Goal: Task Accomplishment & Management: Manage account settings

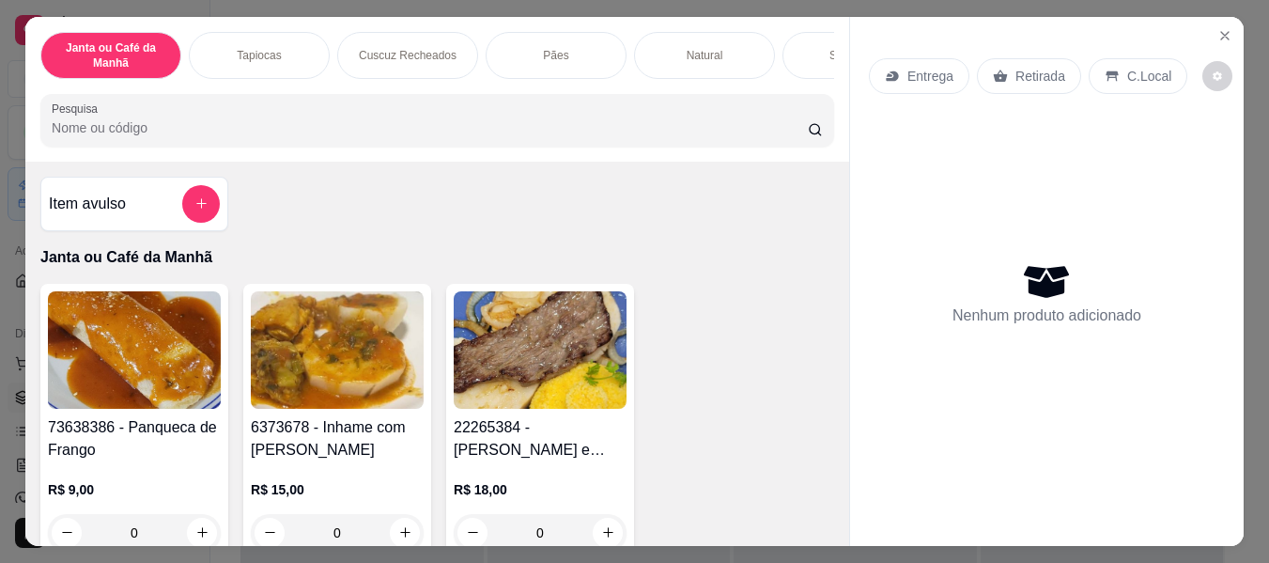
click at [551, 135] on input "Pesquisa" at bounding box center [430, 127] width 756 height 19
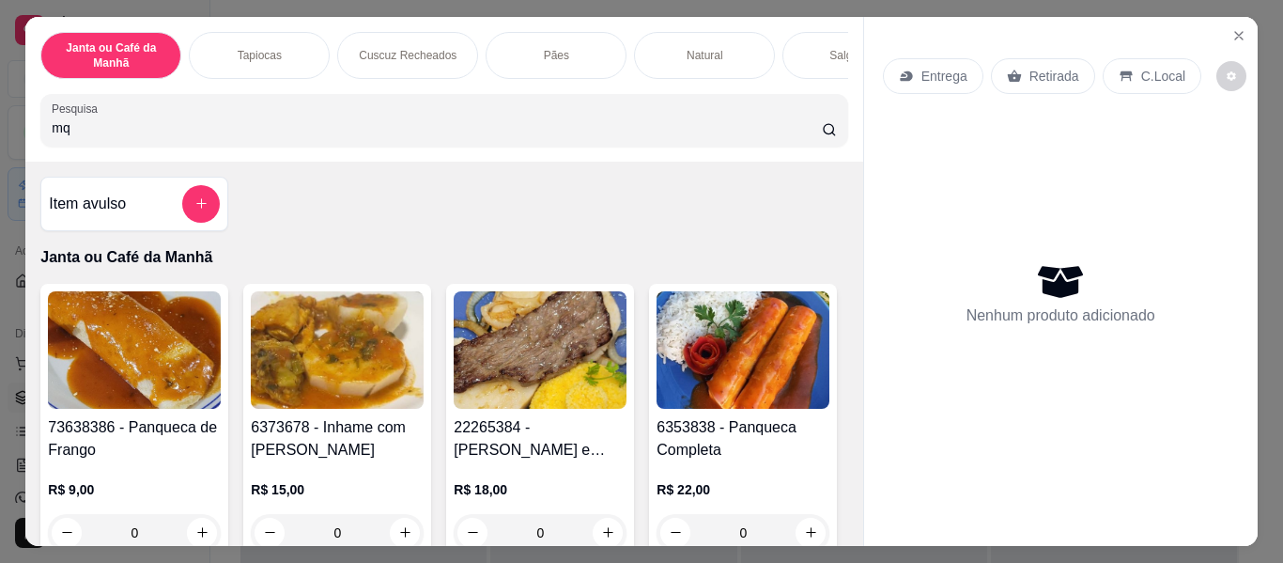
type input "m"
type input "c"
click at [571, 147] on div "Pesquisa c" at bounding box center [443, 120] width 807 height 53
click at [581, 125] on input "c" at bounding box center [437, 127] width 770 height 19
click at [794, 125] on input "c" at bounding box center [437, 127] width 770 height 19
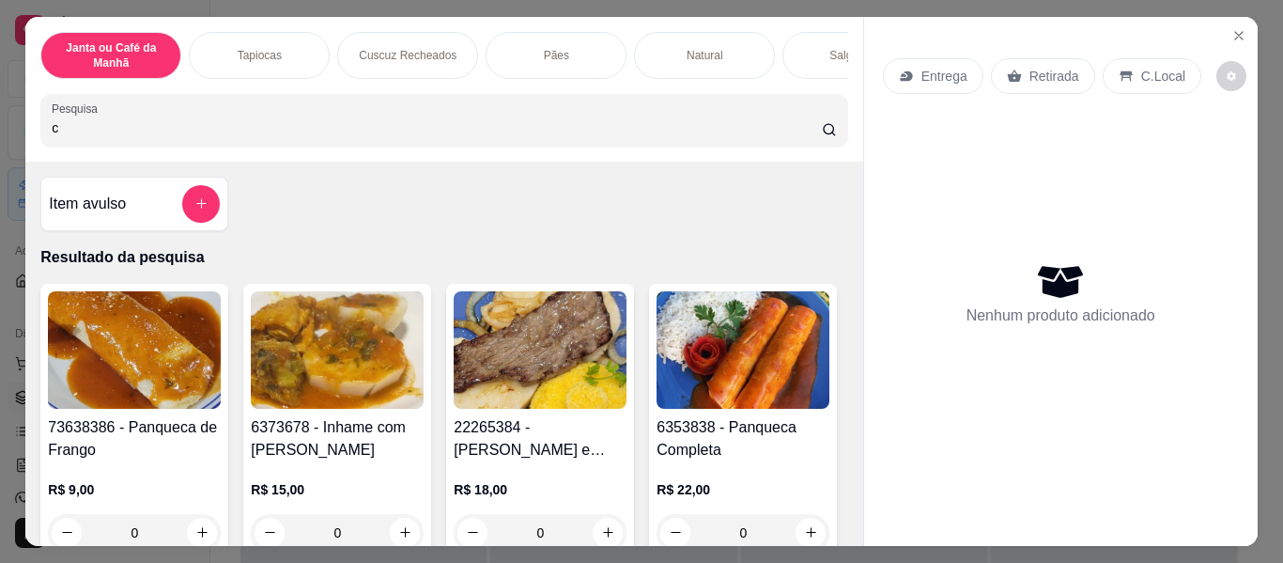
click at [787, 129] on input "c" at bounding box center [437, 127] width 770 height 19
click at [787, 130] on input "c" at bounding box center [437, 127] width 770 height 19
click at [1232, 28] on icon "Close" at bounding box center [1239, 35] width 15 height 15
click at [1232, 36] on icon "Close" at bounding box center [1239, 35] width 15 height 15
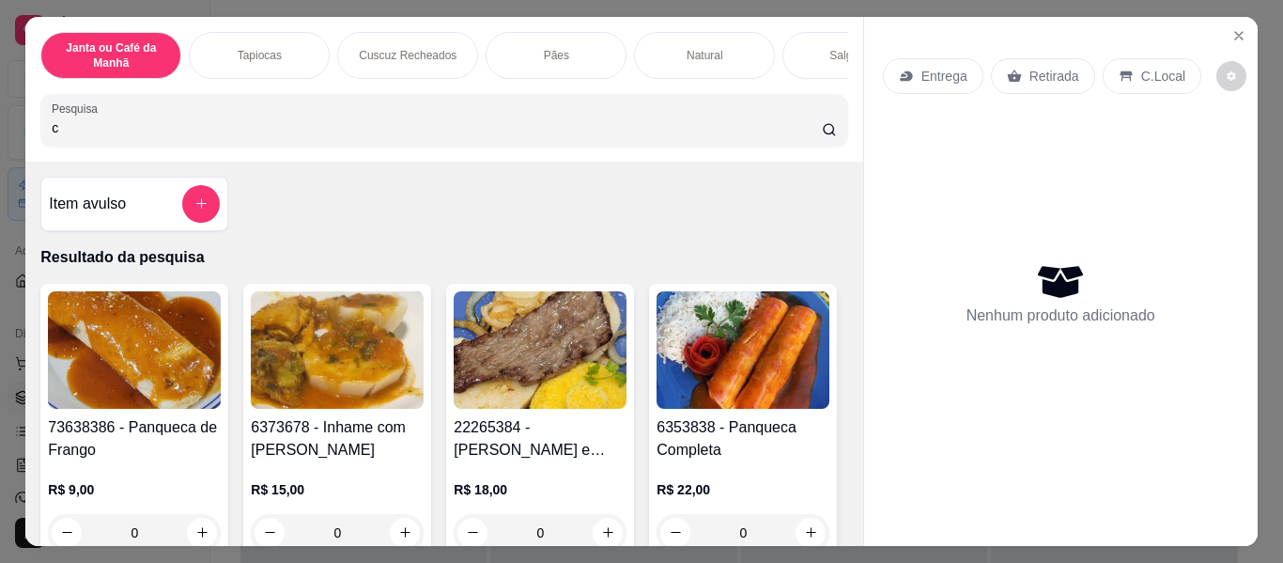
click at [1232, 36] on icon "Close" at bounding box center [1239, 35] width 15 height 15
click at [1256, 46] on div "Janta ou Café da Manhã Tapiocas Cuscuz Recheados Pães Natural Salgados Tapiocas…" at bounding box center [641, 281] width 1283 height 563
click at [1268, 123] on div "Janta ou Café da Manhã Tapiocas Cuscuz Recheados Pães Natural Salgados Tapiocas…" at bounding box center [641, 281] width 1283 height 563
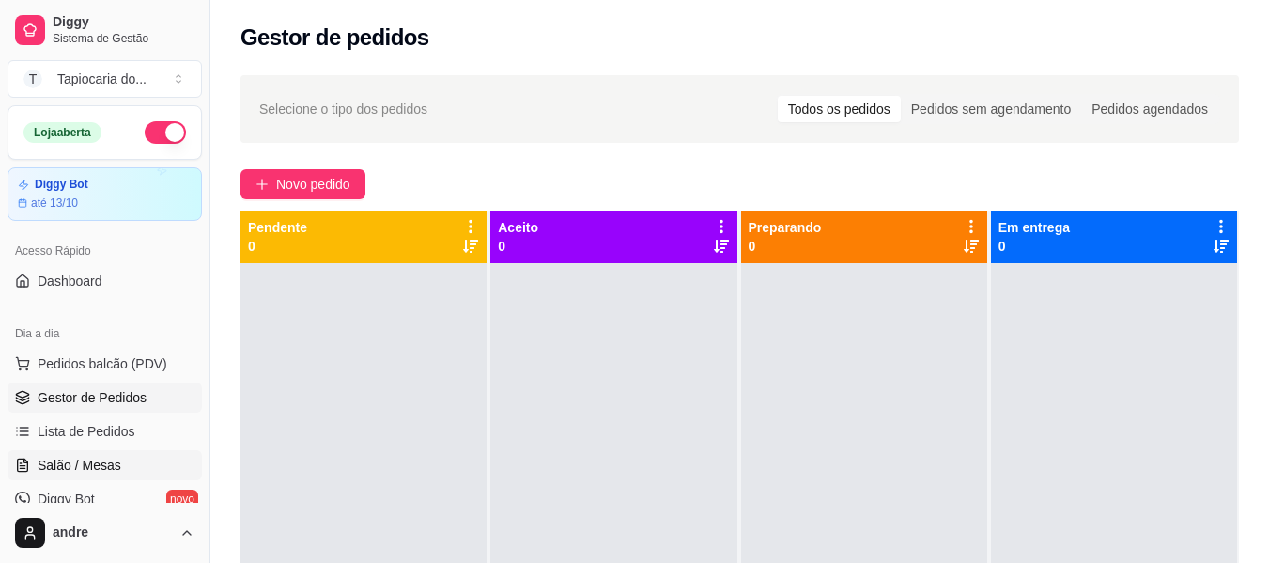
click at [101, 466] on span "Salão / Mesas" at bounding box center [80, 465] width 84 height 19
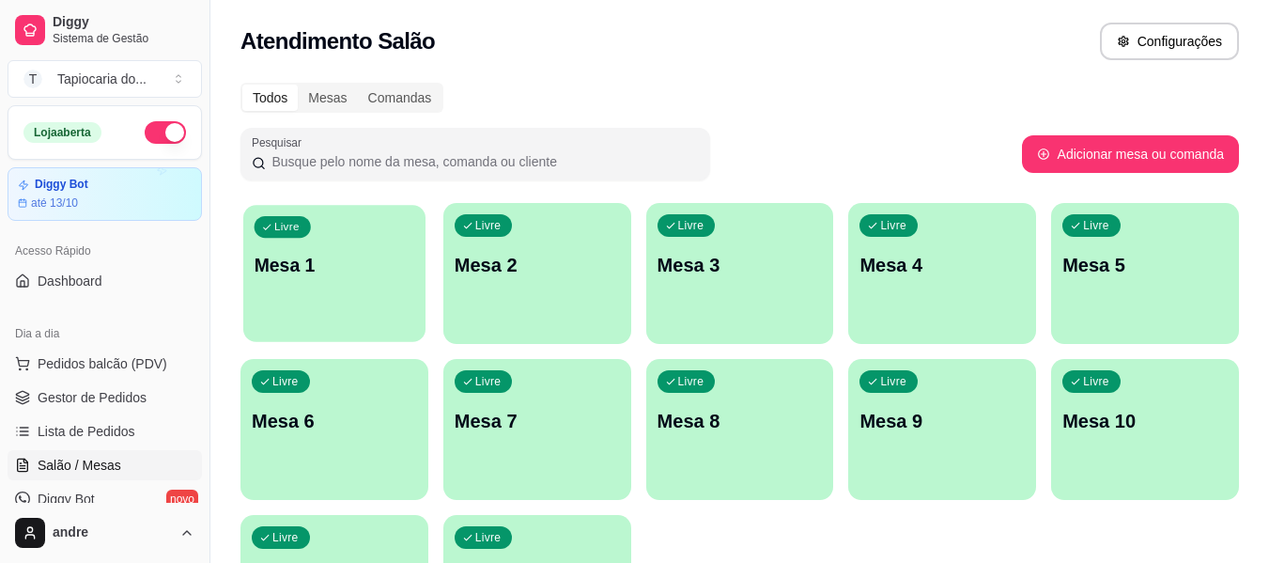
click at [380, 293] on div "Livre Mesa 1" at bounding box center [334, 262] width 182 height 115
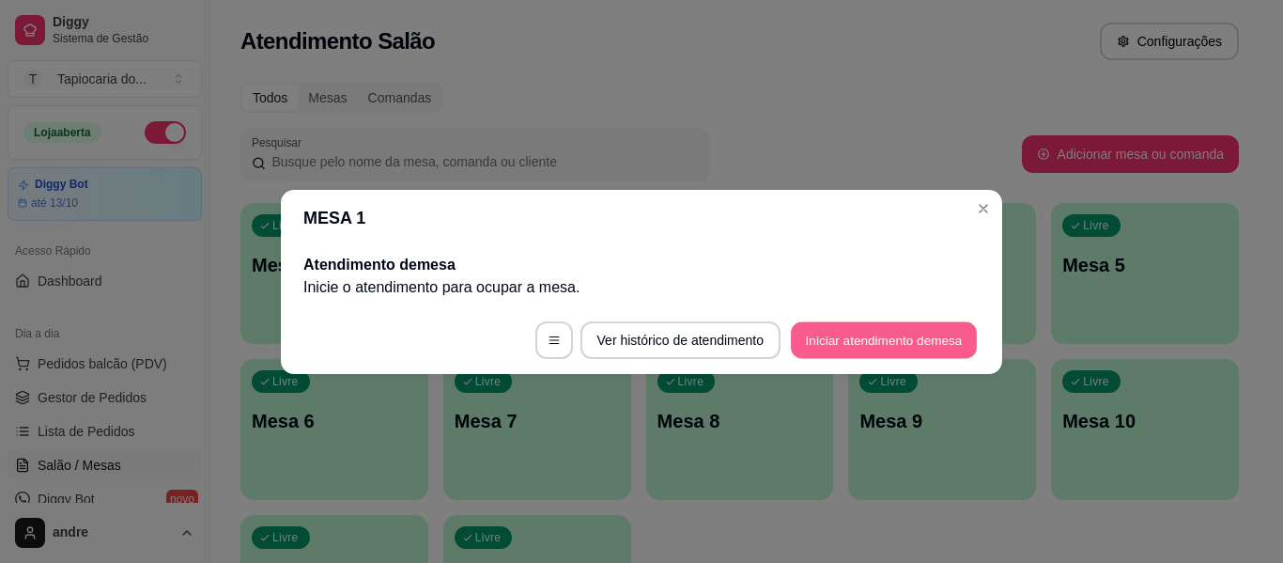
click at [933, 327] on button "Iniciar atendimento de mesa" at bounding box center [884, 339] width 186 height 37
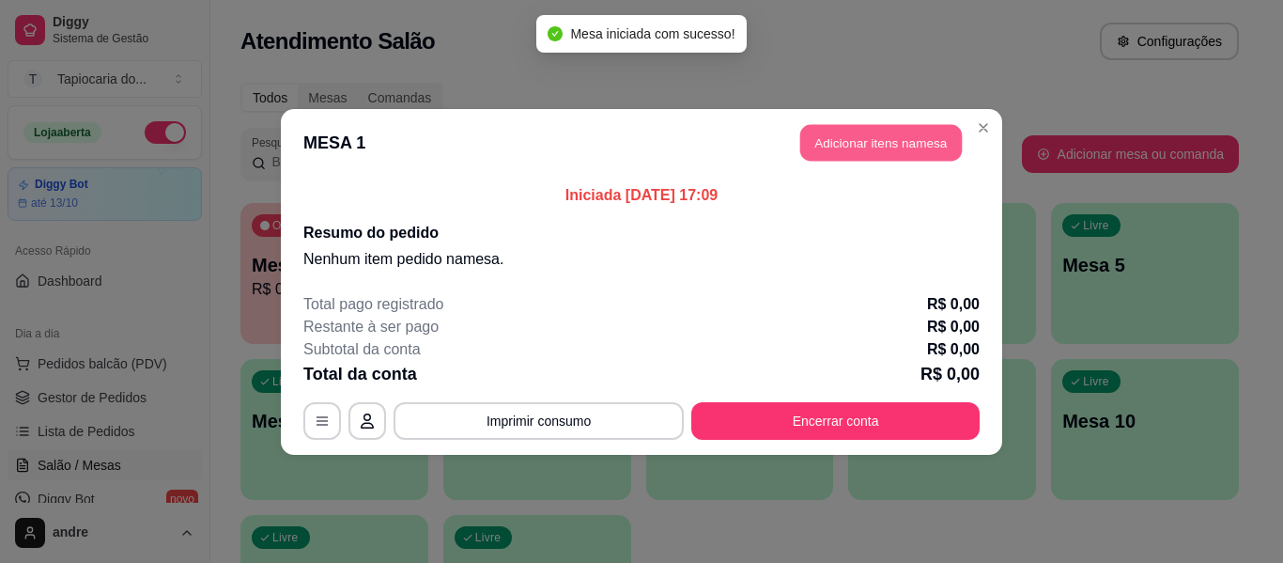
click at [921, 150] on button "Adicionar itens na mesa" at bounding box center [881, 142] width 162 height 37
click at [754, 137] on input "Pesquisa" at bounding box center [437, 127] width 770 height 19
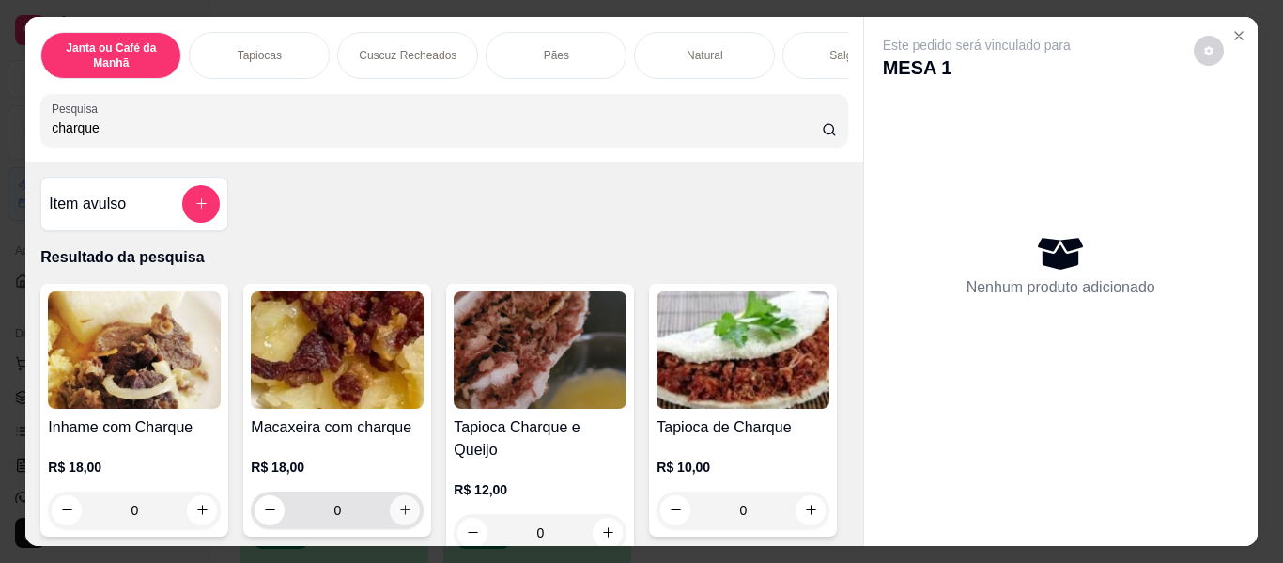
type input "charque"
click at [405, 504] on button "increase-product-quantity" at bounding box center [405, 510] width 30 height 30
type input "1"
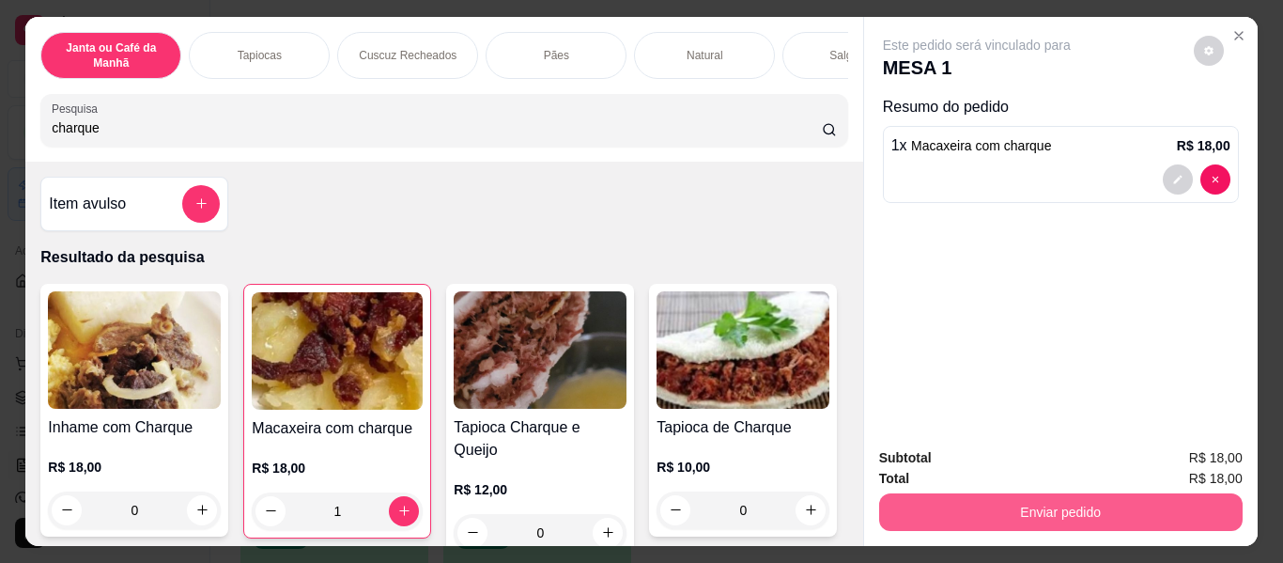
click at [953, 500] on button "Enviar pedido" at bounding box center [1061, 512] width 364 height 38
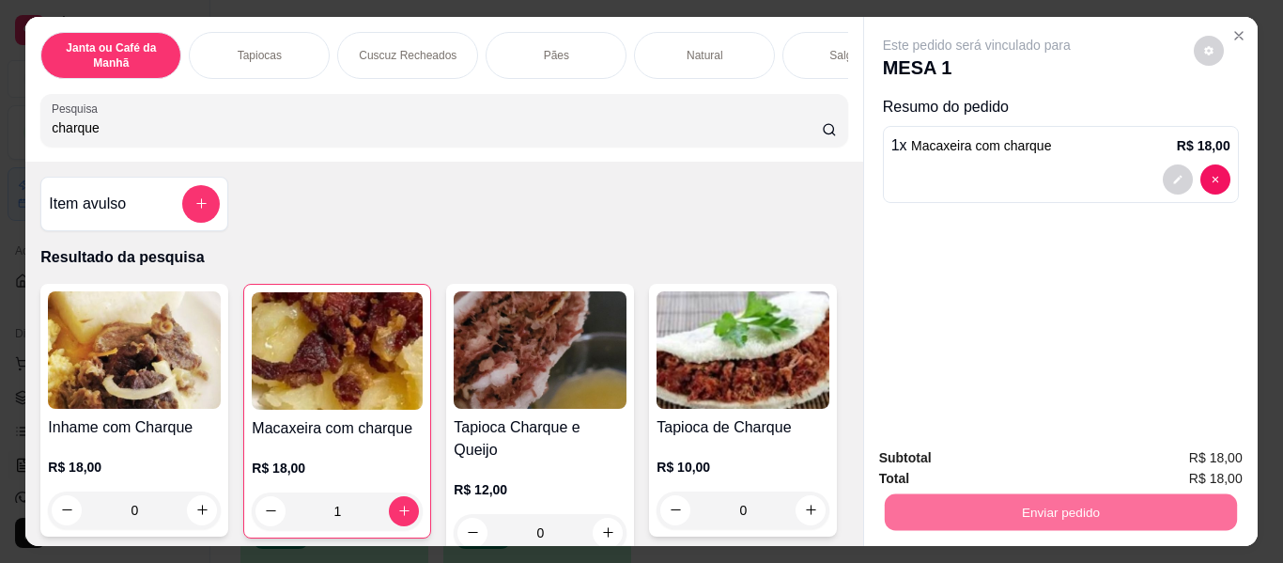
click at [1204, 467] on button "Enviar pedido" at bounding box center [1193, 458] width 103 height 35
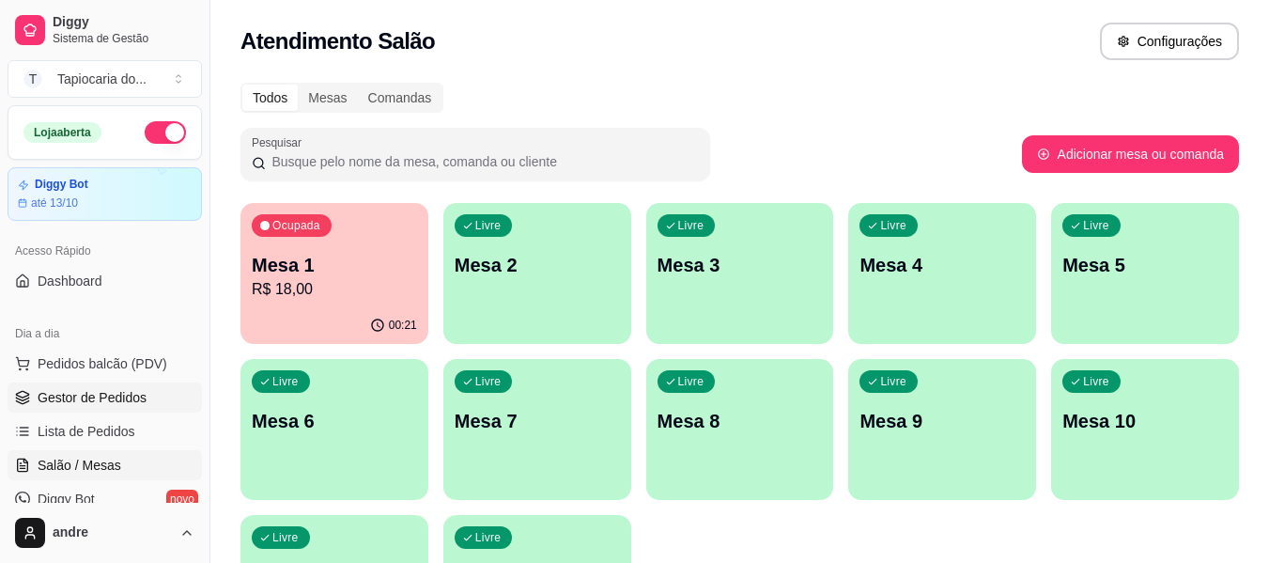
click at [129, 397] on span "Gestor de Pedidos" at bounding box center [92, 397] width 109 height 19
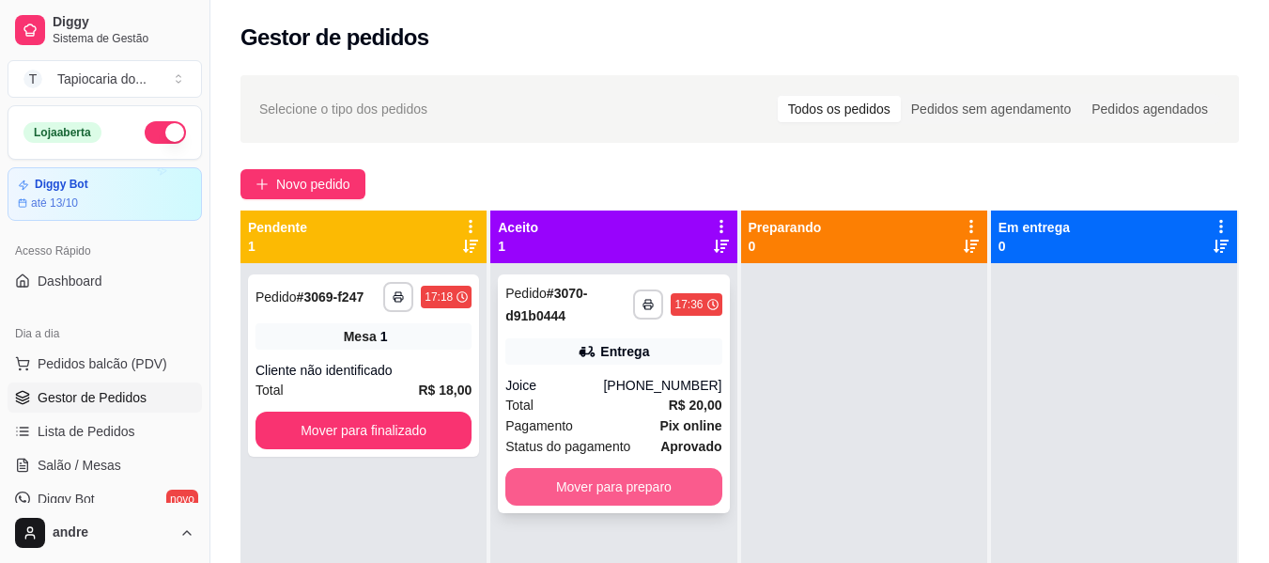
click at [626, 488] on button "Mover para preparo" at bounding box center [613, 487] width 216 height 38
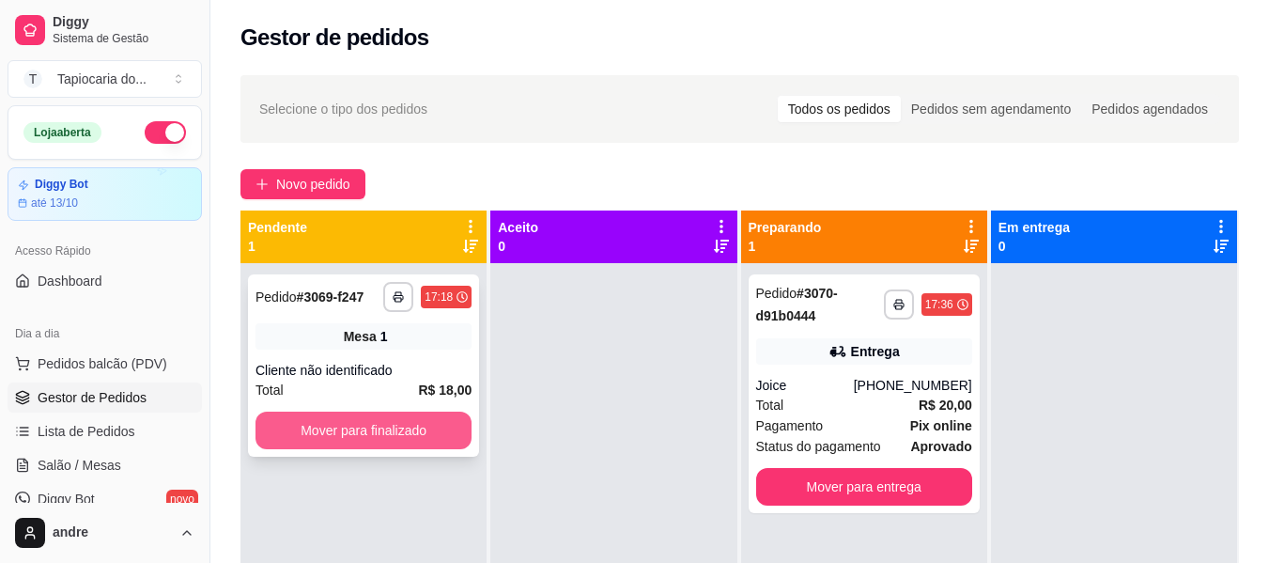
click at [409, 442] on button "Mover para finalizado" at bounding box center [364, 430] width 216 height 38
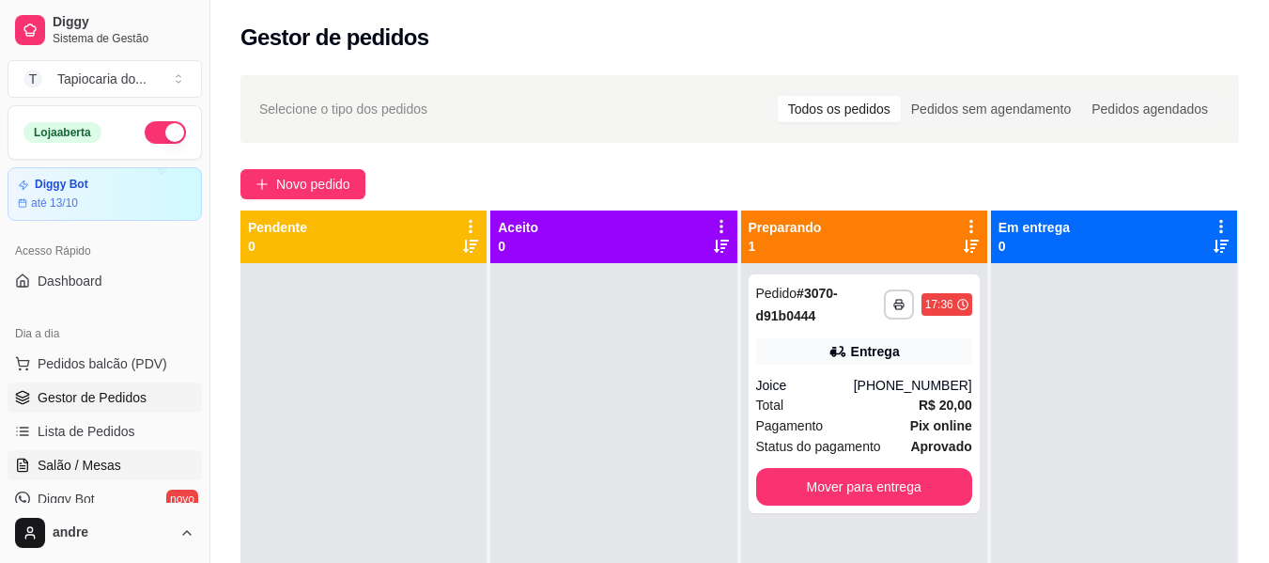
click at [67, 473] on span "Salão / Mesas" at bounding box center [80, 465] width 84 height 19
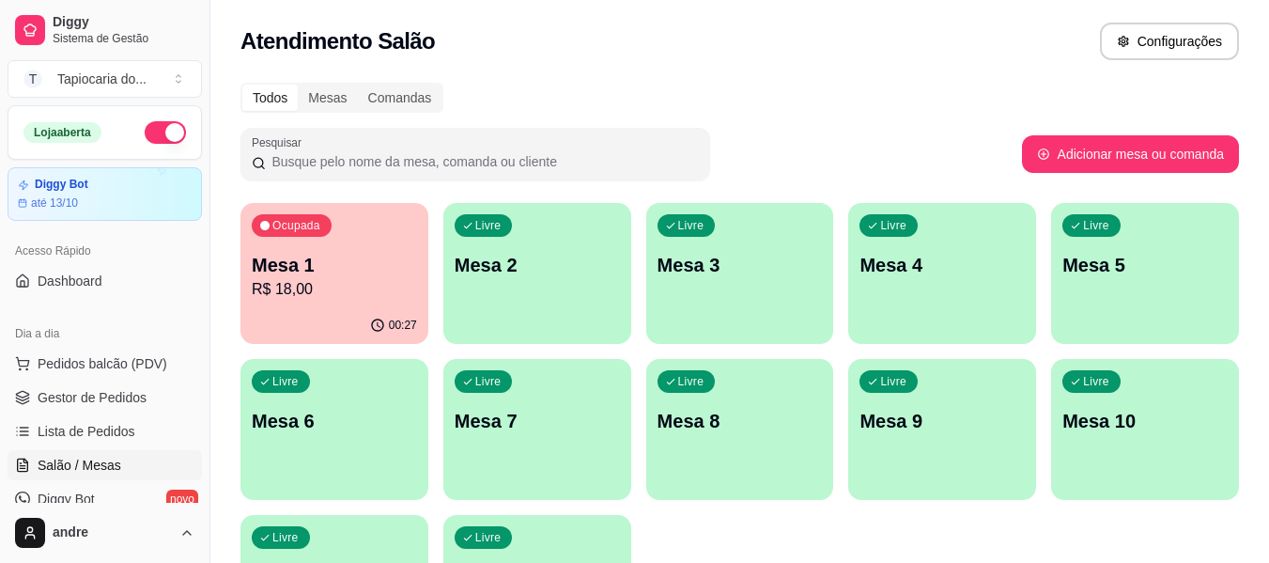
click at [366, 281] on p "R$ 18,00" at bounding box center [334, 289] width 165 height 23
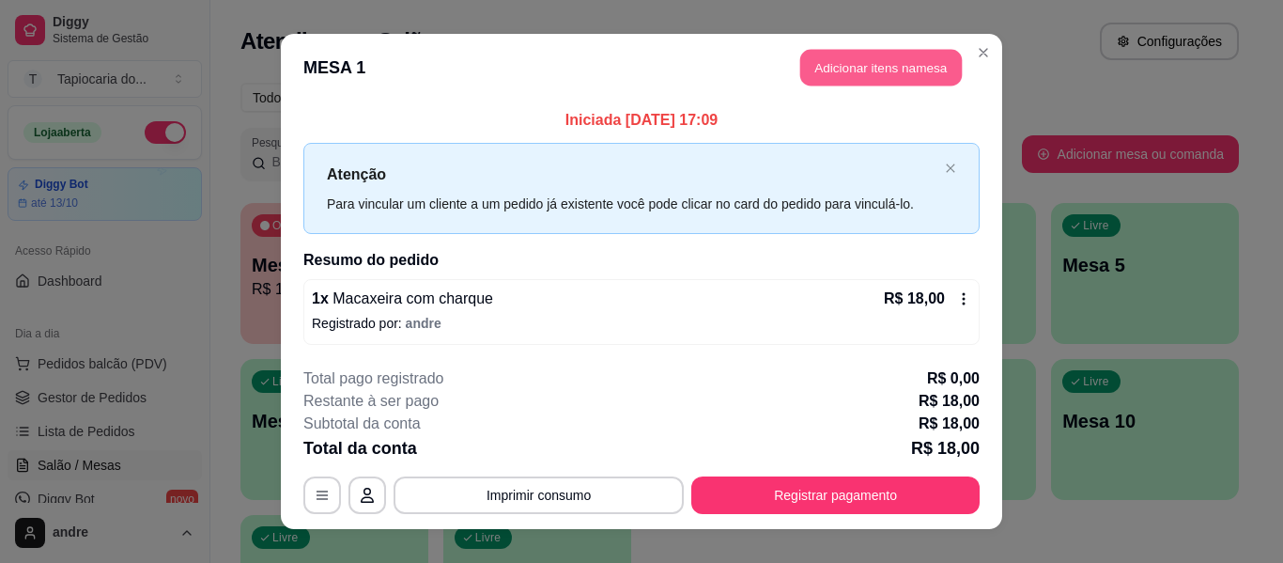
click at [881, 55] on button "Adicionar itens na mesa" at bounding box center [881, 68] width 162 height 37
click at [845, 61] on div "Janta ou Café da Manhã Tapiocas Cuscuz Recheados Pães Natural Salgados Tapiocas…" at bounding box center [443, 89] width 837 height 145
click at [722, 114] on div at bounding box center [444, 120] width 784 height 38
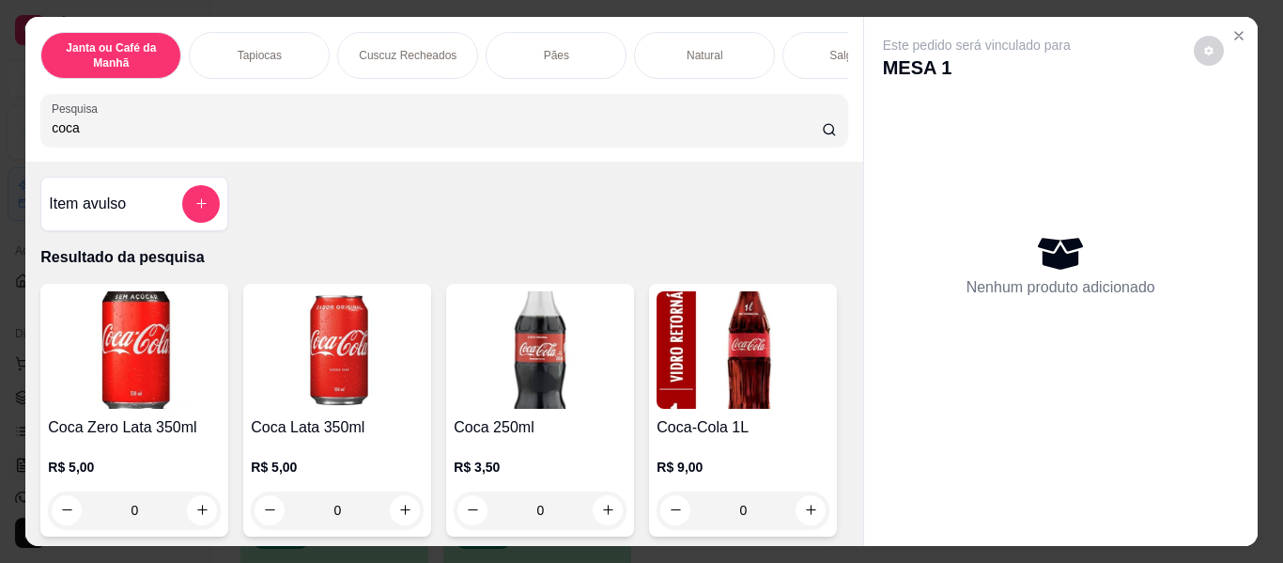
click at [698, 137] on input "coca" at bounding box center [437, 127] width 770 height 19
type input "coca"
click at [394, 524] on button "increase-product-quantity" at bounding box center [405, 509] width 29 height 29
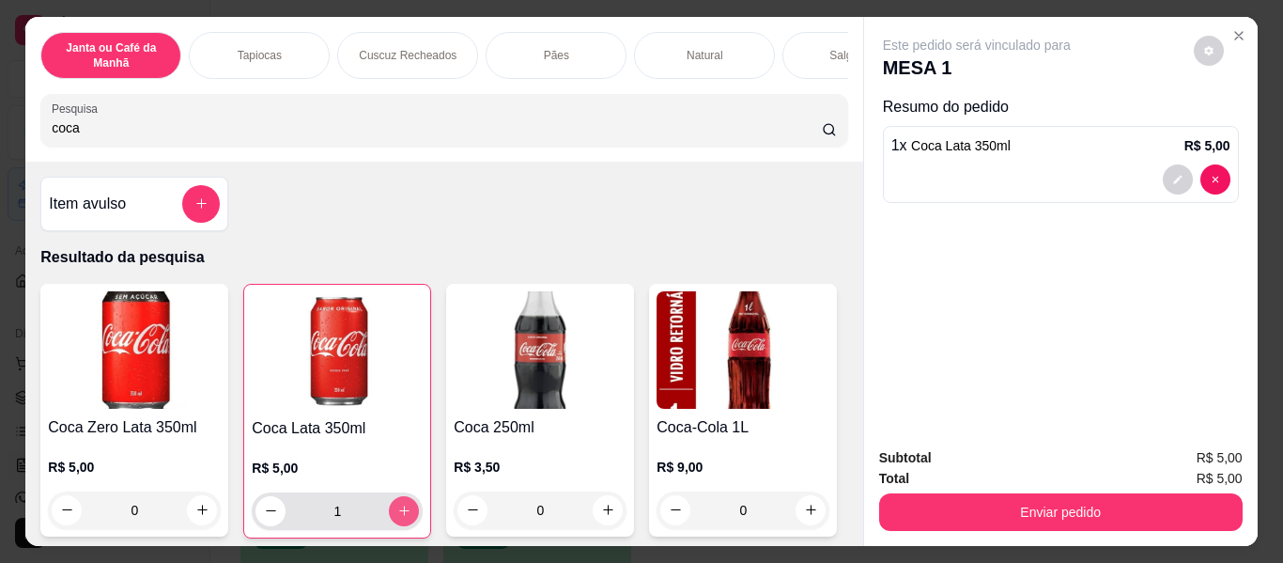
type input "1"
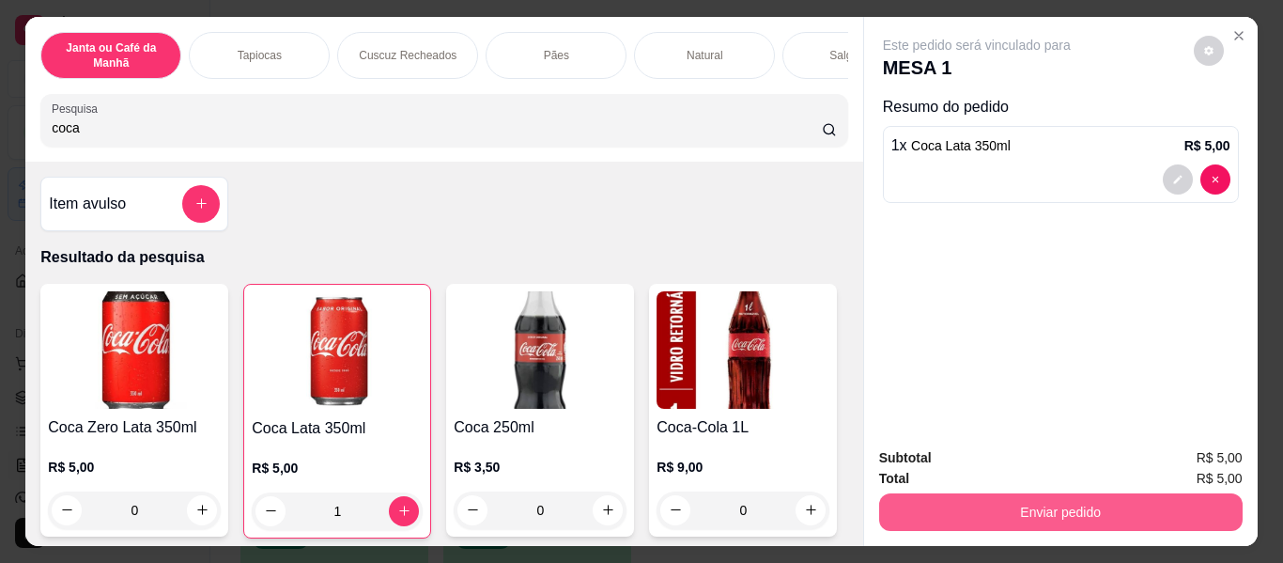
click at [1118, 501] on button "Enviar pedido" at bounding box center [1061, 512] width 364 height 38
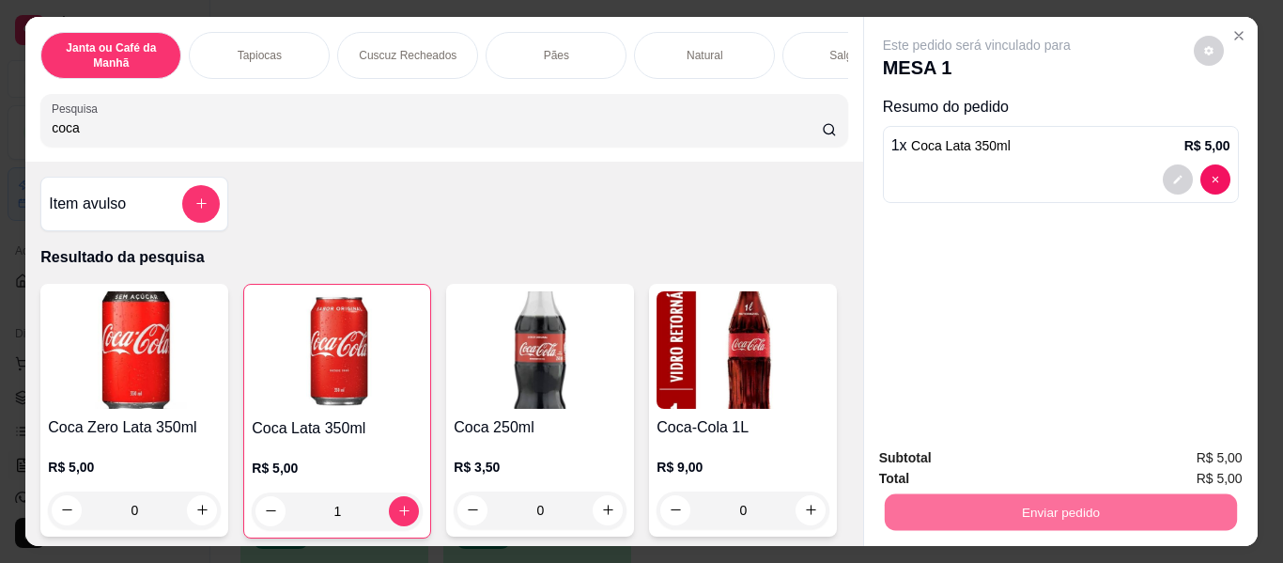
click at [1197, 457] on button "Enviar pedido" at bounding box center [1193, 459] width 103 height 35
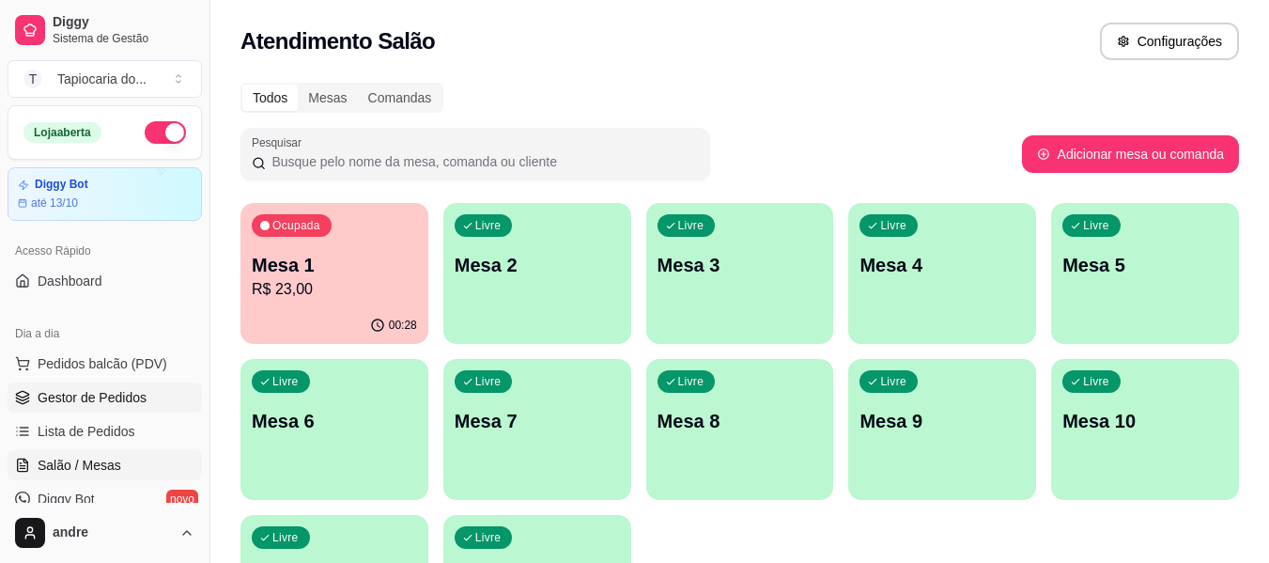
click at [108, 386] on link "Gestor de Pedidos" at bounding box center [105, 397] width 194 height 30
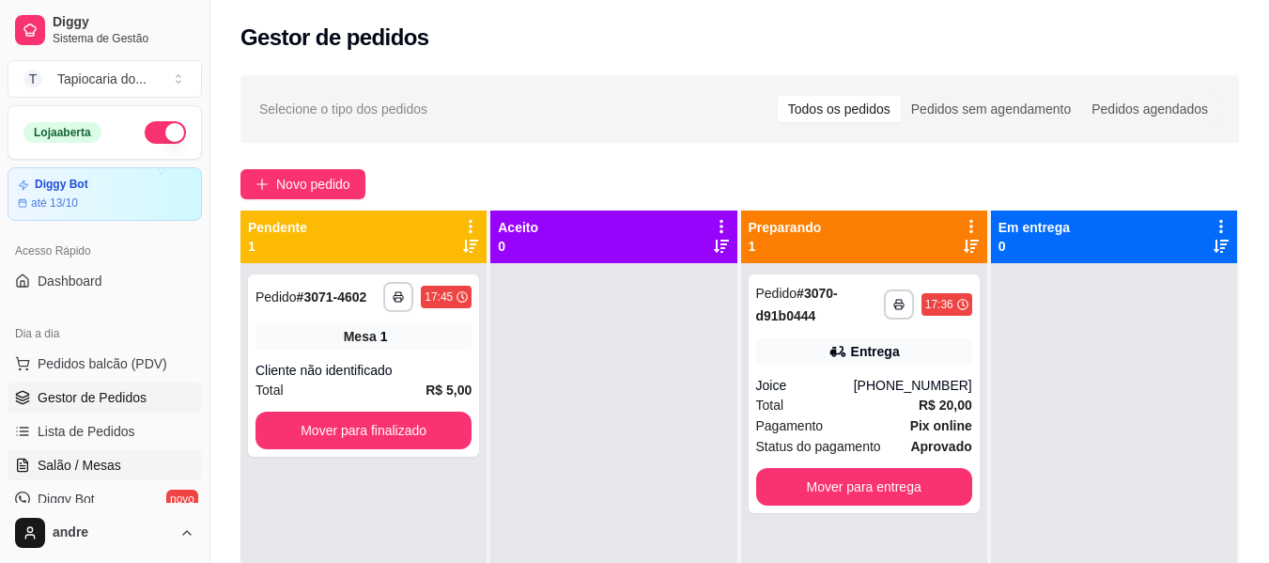
click at [67, 458] on span "Salão / Mesas" at bounding box center [80, 465] width 84 height 19
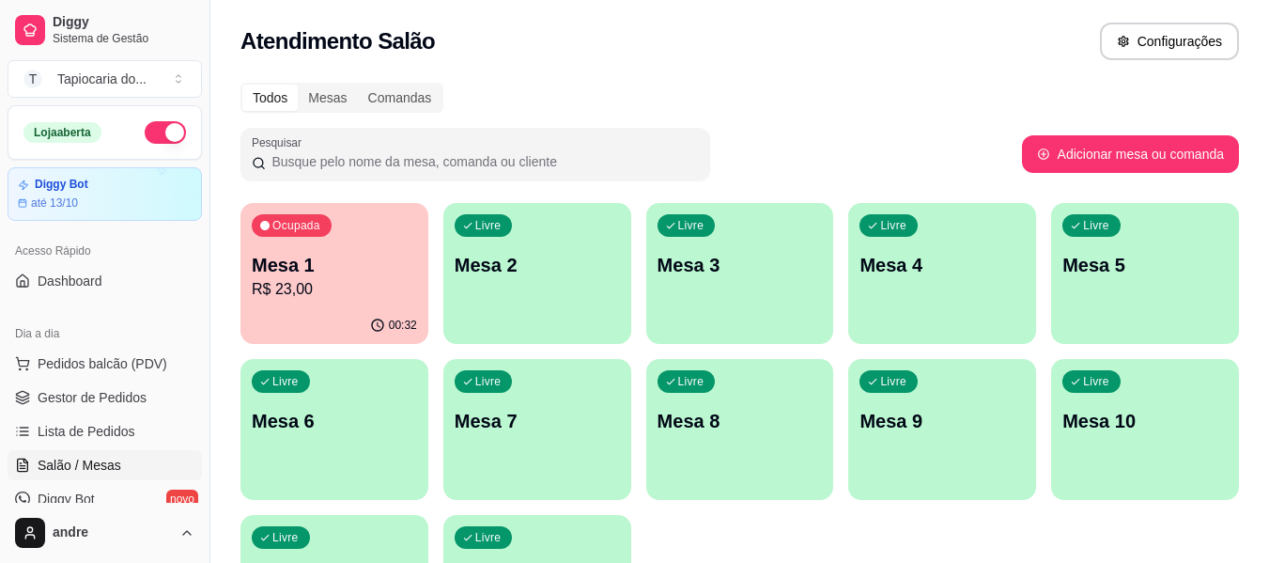
click at [353, 292] on p "R$ 23,00" at bounding box center [334, 289] width 165 height 23
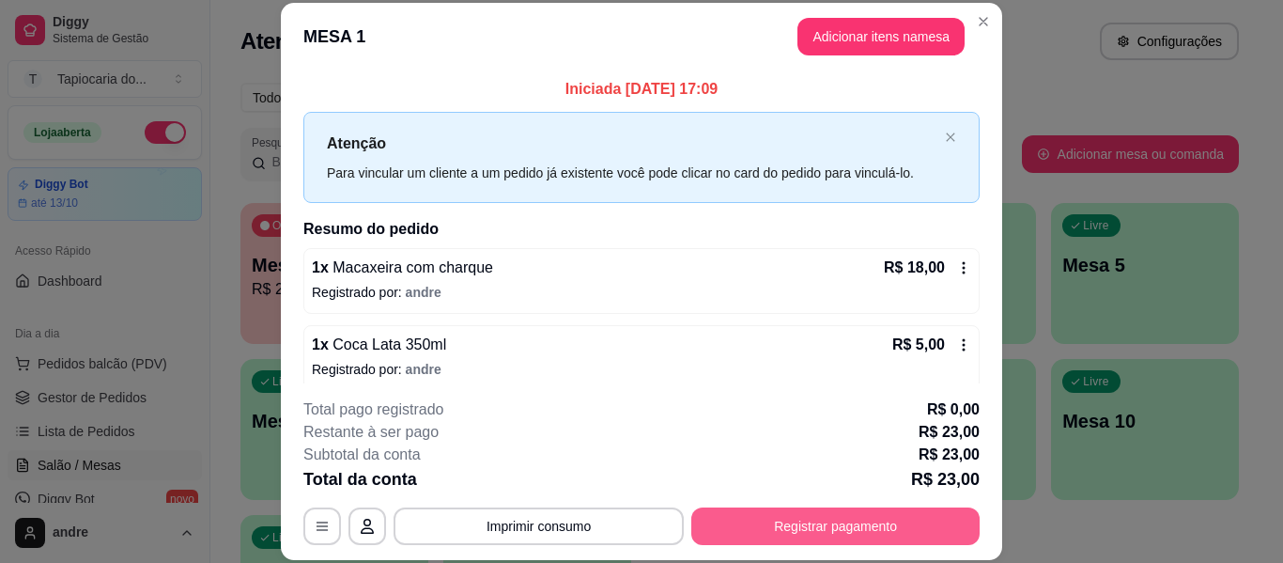
click at [779, 519] on button "Registrar pagamento" at bounding box center [835, 526] width 288 height 38
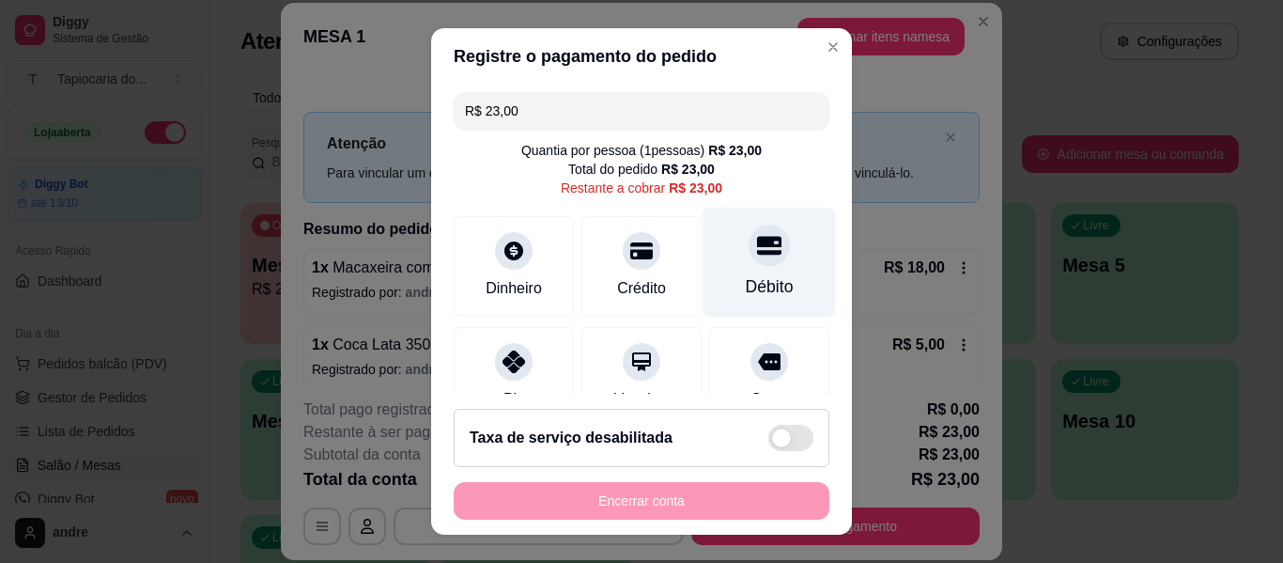
click at [769, 255] on div "Débito" at bounding box center [770, 263] width 132 height 110
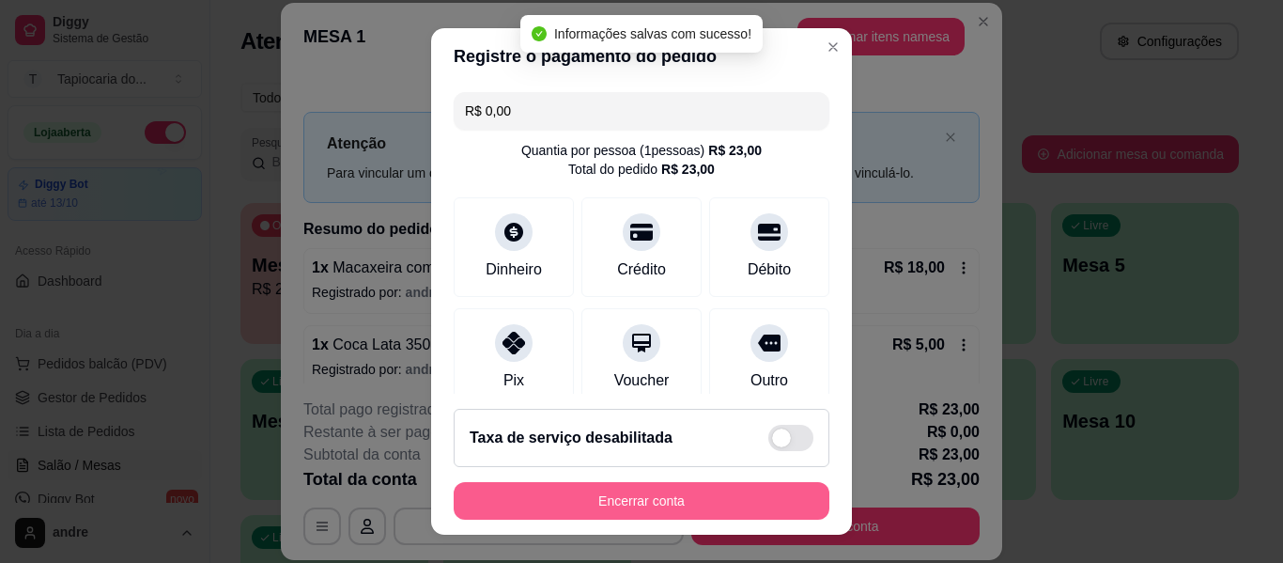
type input "R$ 0,00"
click at [645, 505] on button "Encerrar conta" at bounding box center [642, 501] width 376 height 38
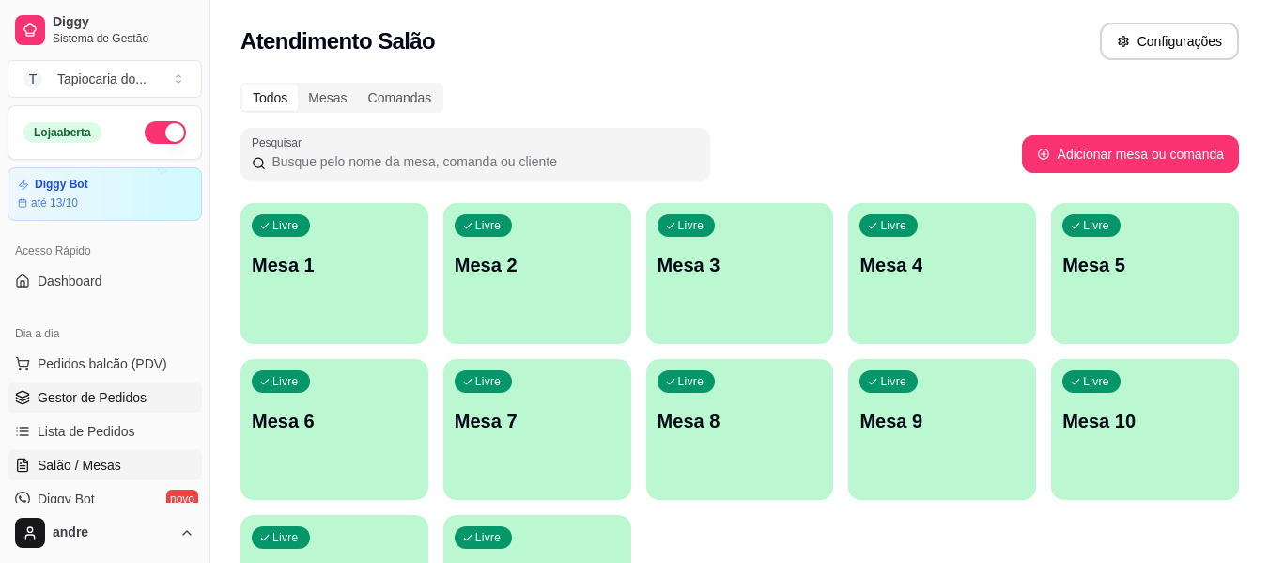
click at [118, 407] on link "Gestor de Pedidos" at bounding box center [105, 397] width 194 height 30
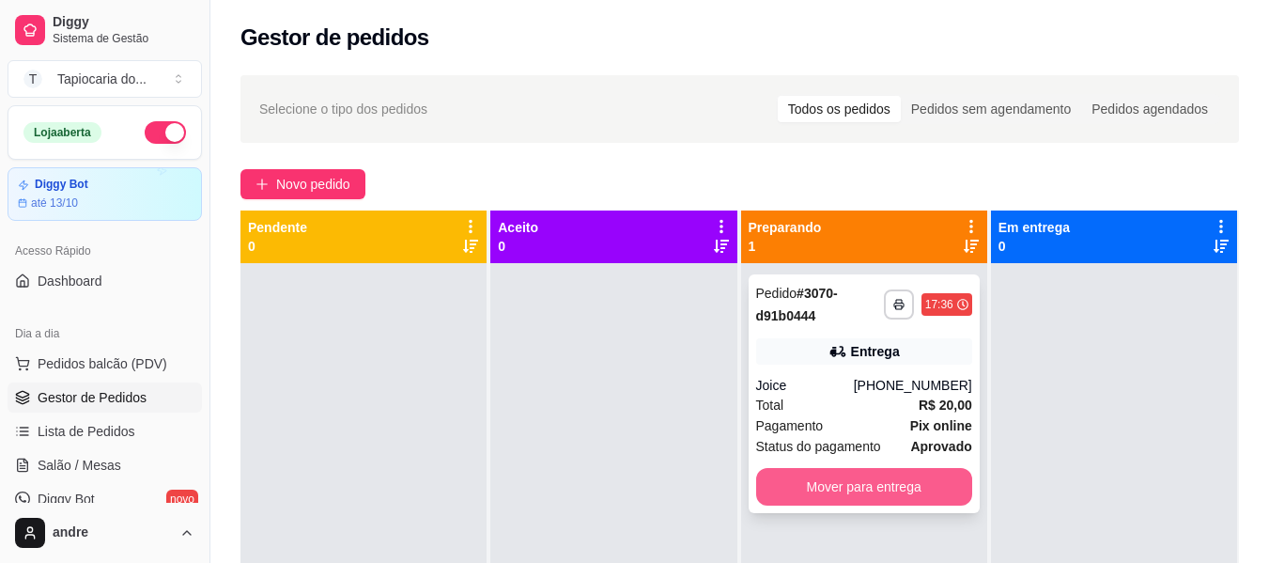
click at [931, 473] on button "Mover para entrega" at bounding box center [864, 487] width 216 height 38
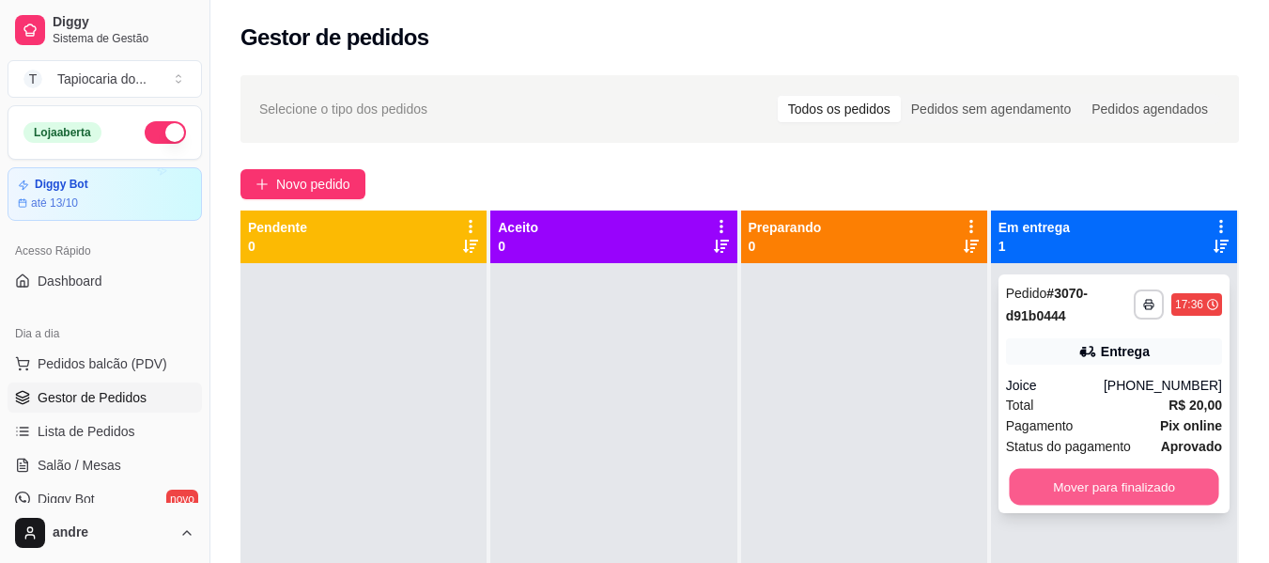
click at [1069, 480] on button "Mover para finalizado" at bounding box center [1113, 487] width 209 height 37
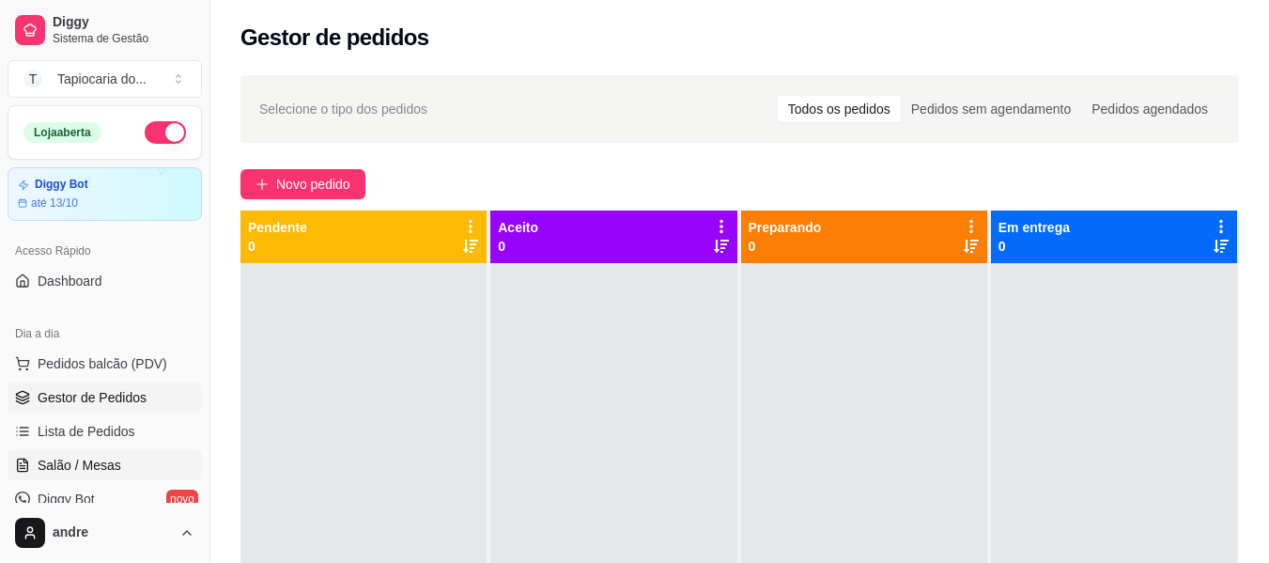
click at [44, 472] on span "Salão / Mesas" at bounding box center [80, 465] width 84 height 19
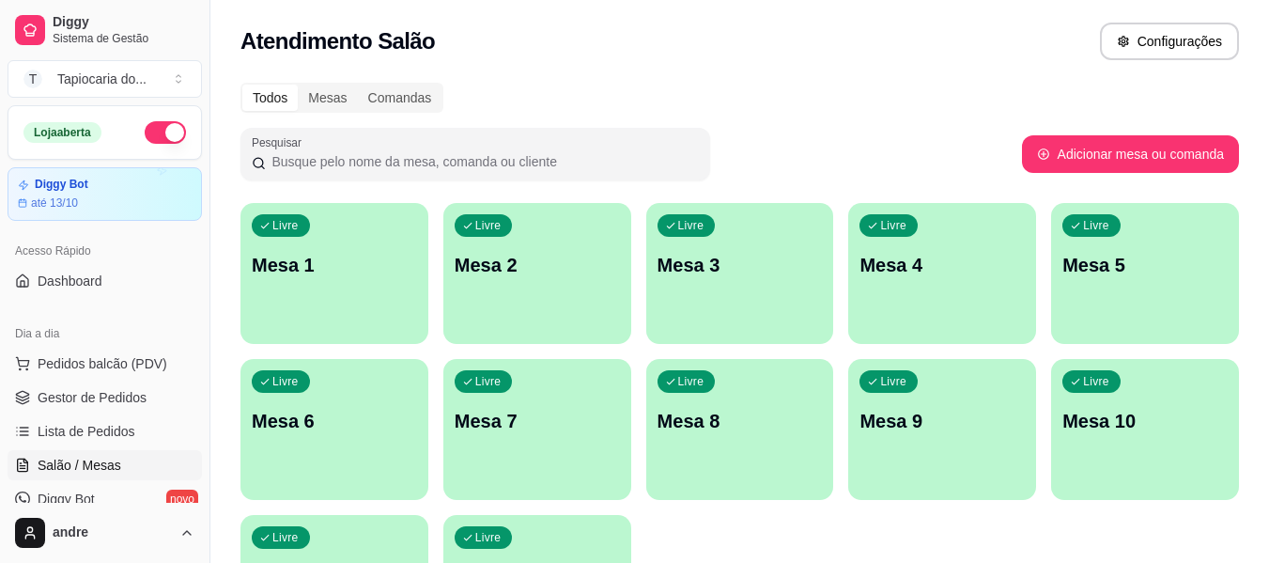
click at [291, 291] on div "Livre Mesa 1" at bounding box center [334, 262] width 188 height 118
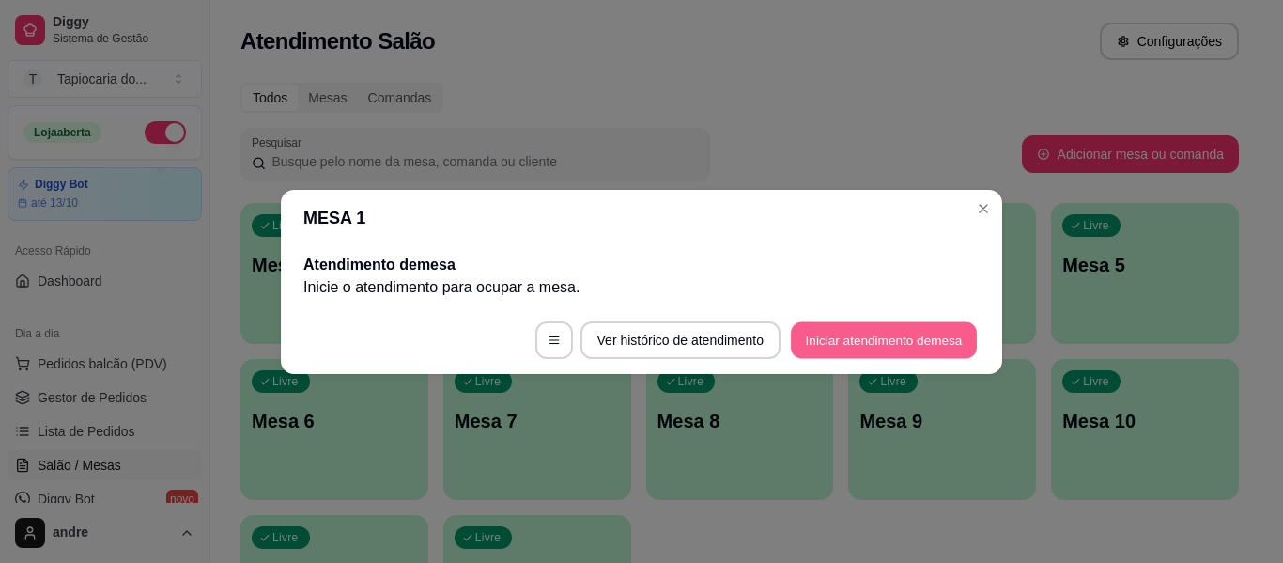
click at [937, 342] on button "Iniciar atendimento de mesa" at bounding box center [884, 339] width 186 height 37
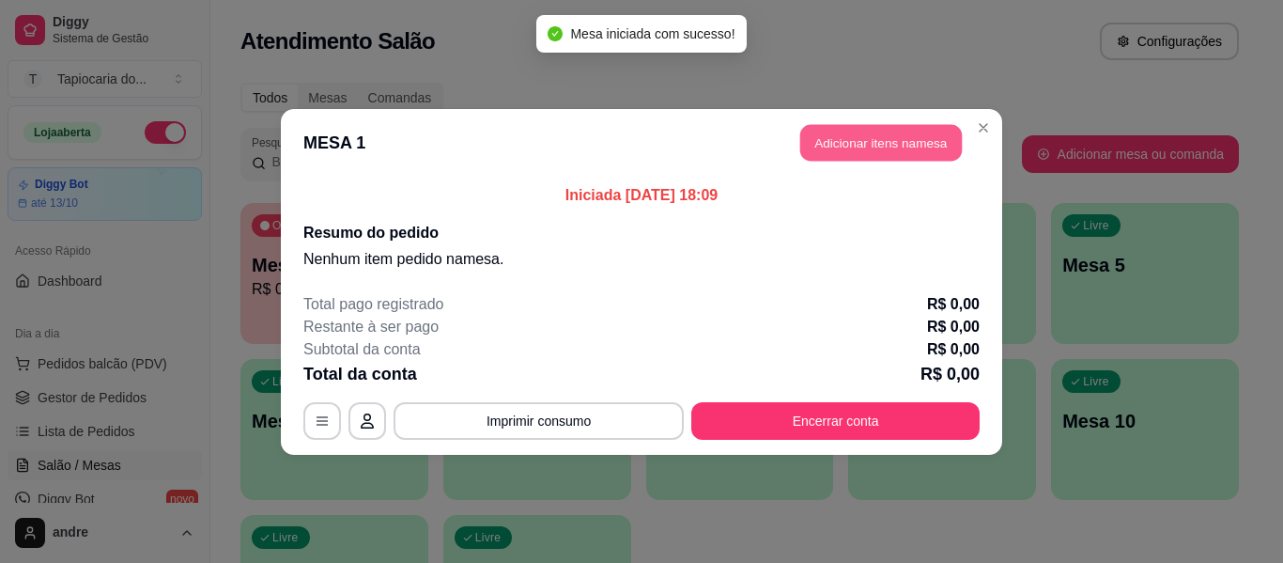
click at [909, 138] on button "Adicionar itens na mesa" at bounding box center [881, 142] width 162 height 37
click at [875, 148] on div "Este pedido será vinculado para MESA 1 Nenhum produto adicionado" at bounding box center [1061, 266] width 394 height 499
click at [801, 128] on input "Pesquisa" at bounding box center [437, 127] width 770 height 19
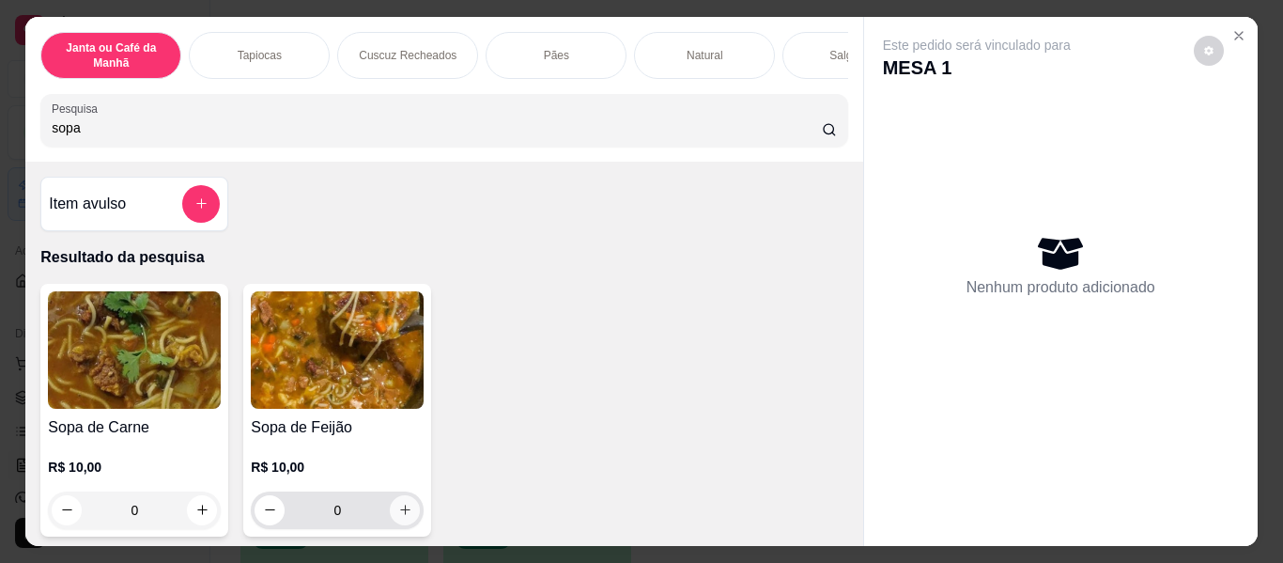
type input "sopa"
click at [398, 509] on icon "increase-product-quantity" at bounding box center [405, 510] width 14 height 14
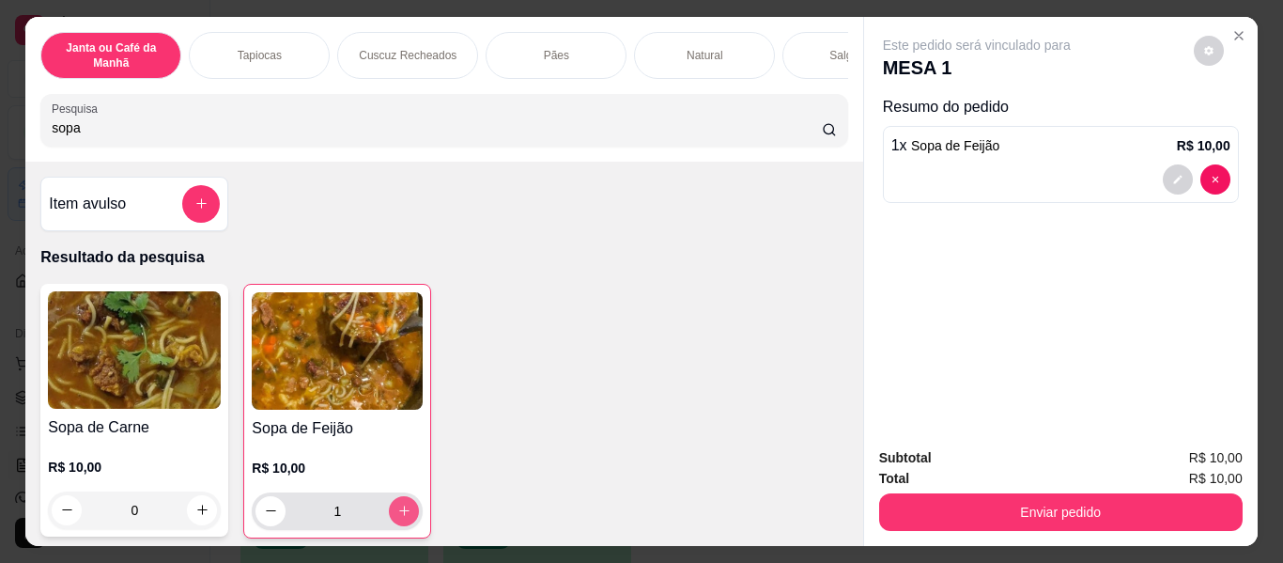
type input "1"
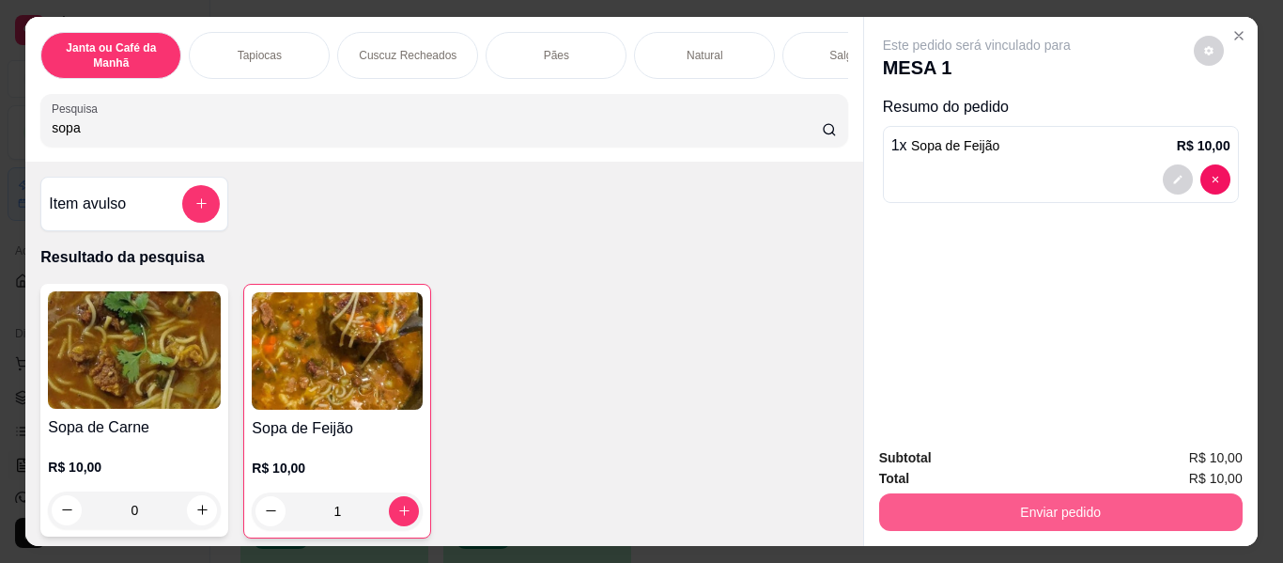
click at [1061, 499] on button "Enviar pedido" at bounding box center [1061, 512] width 364 height 38
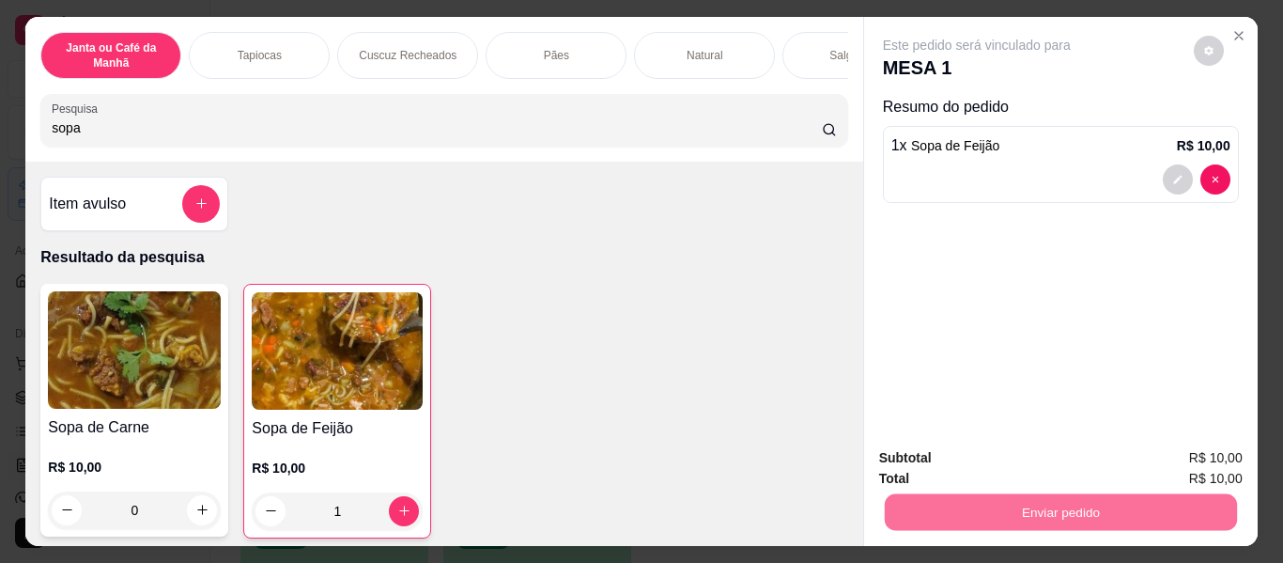
click at [1187, 457] on button "Enviar pedido" at bounding box center [1193, 460] width 106 height 36
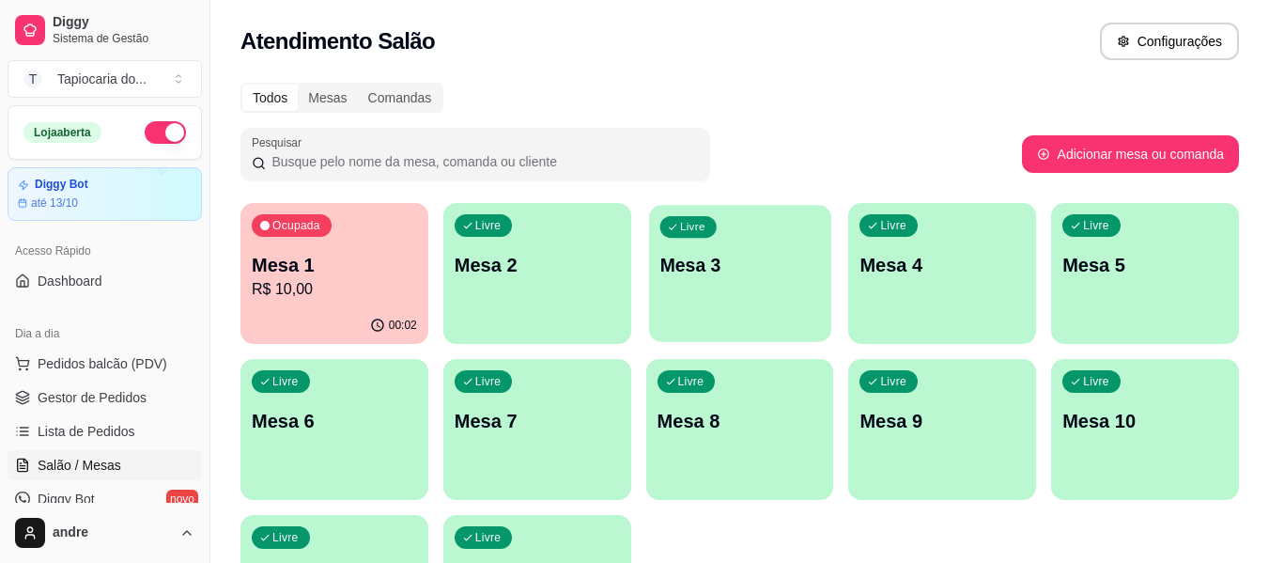
click at [764, 322] on div "button" at bounding box center [740, 330] width 182 height 22
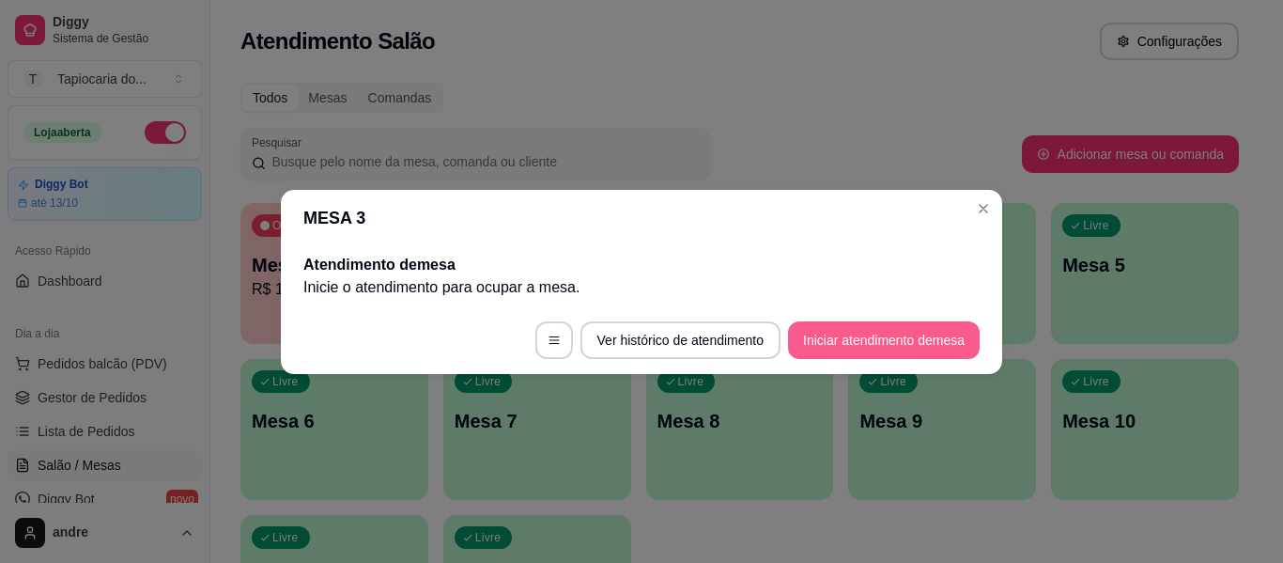
click at [842, 343] on button "Iniciar atendimento de mesa" at bounding box center [884, 340] width 192 height 38
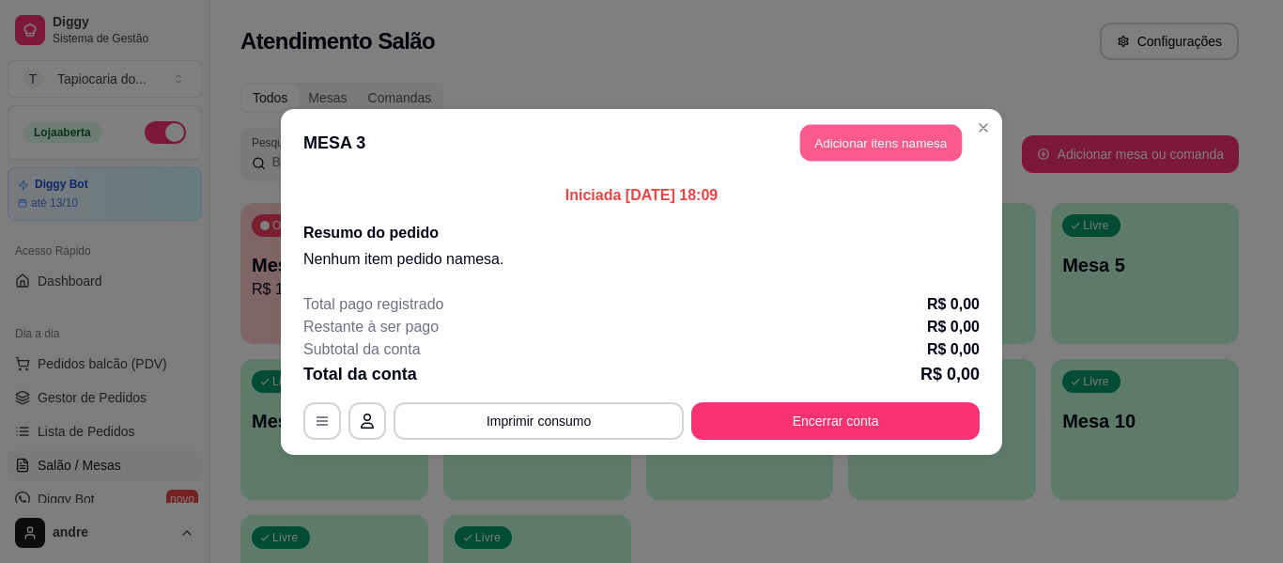
click at [927, 154] on button "Adicionar itens na mesa" at bounding box center [881, 142] width 162 height 37
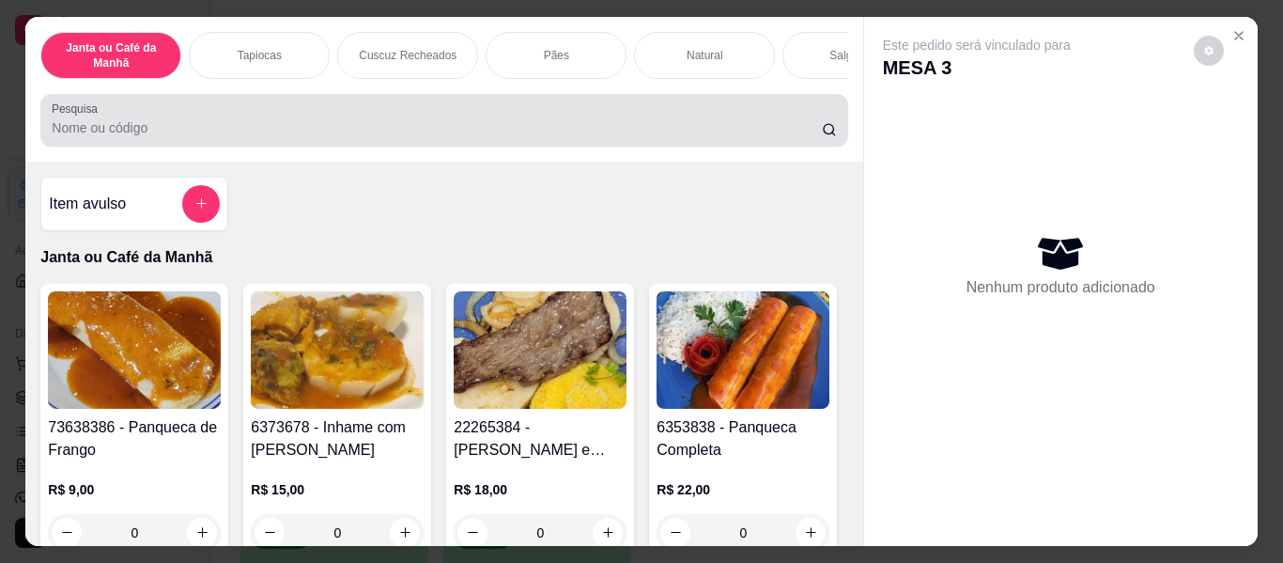
click at [654, 147] on div "Pesquisa" at bounding box center [443, 120] width 807 height 53
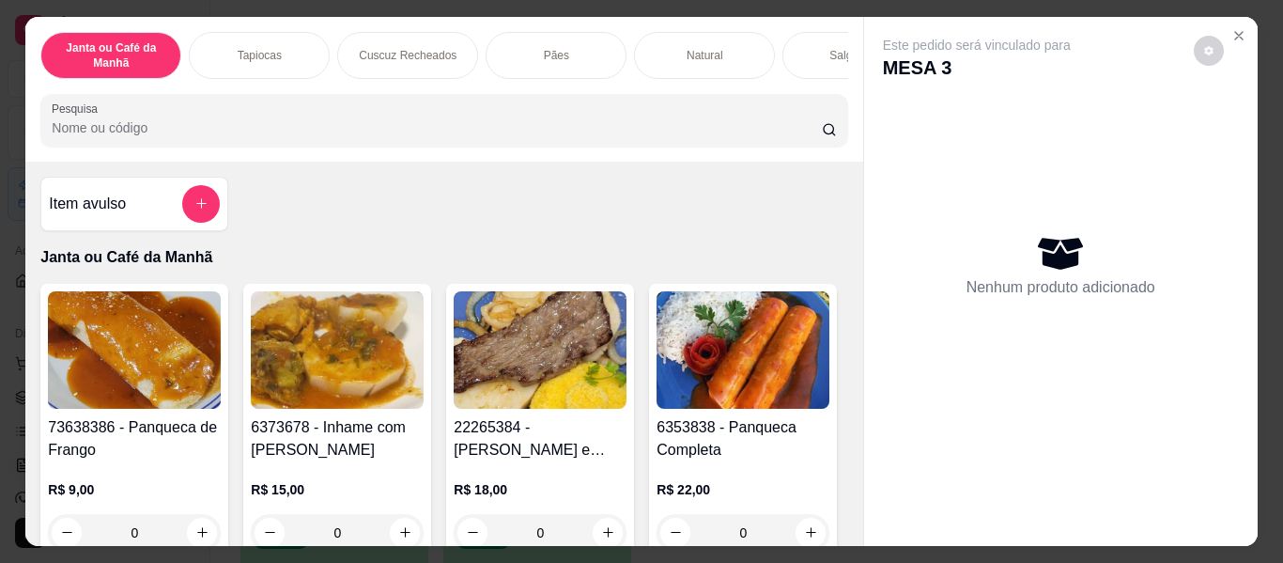
click at [654, 133] on input "Pesquisa" at bounding box center [437, 127] width 770 height 19
click at [697, 132] on input "s" at bounding box center [437, 127] width 770 height 19
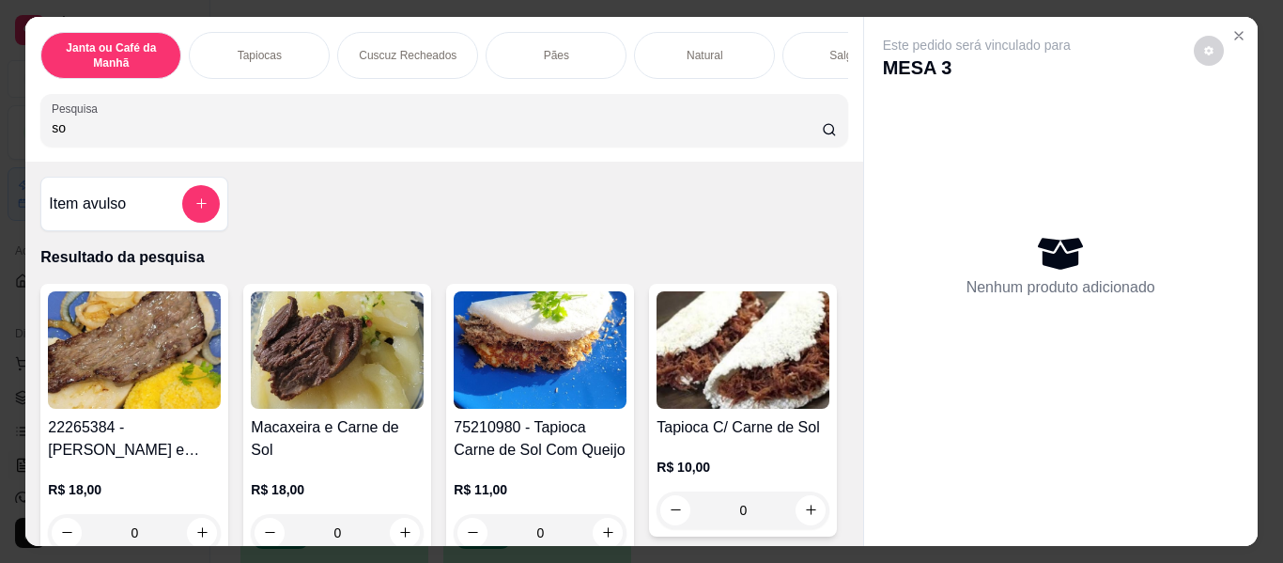
click at [683, 128] on input "so" at bounding box center [437, 127] width 770 height 19
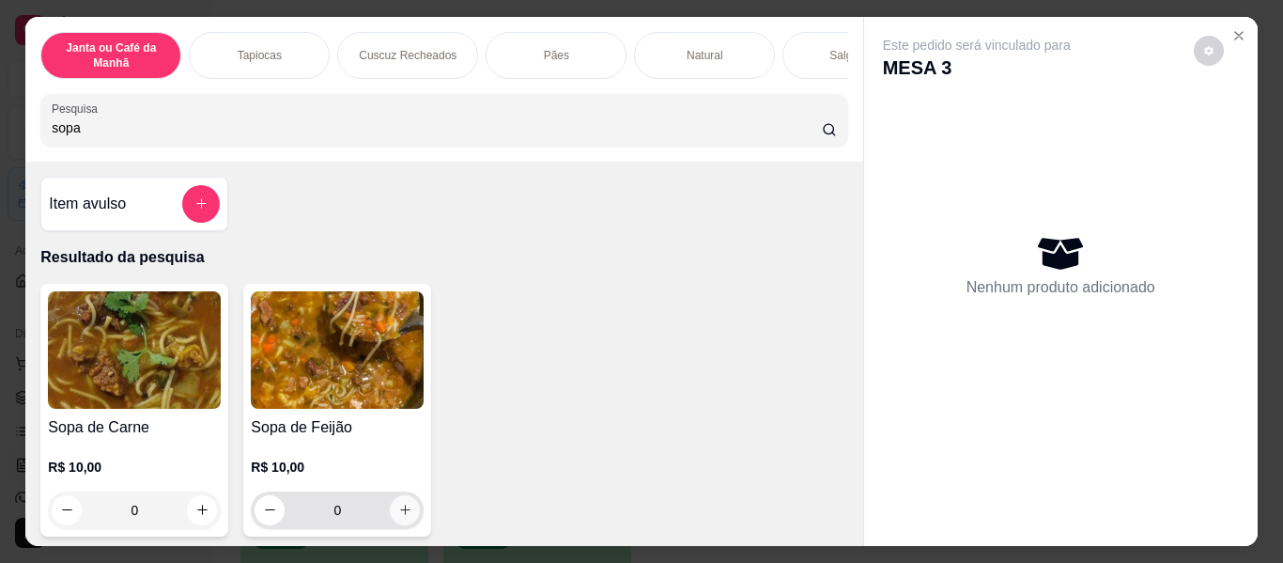
type input "sopa"
click at [405, 511] on icon "increase-product-quantity" at bounding box center [405, 510] width 14 height 14
type input "1"
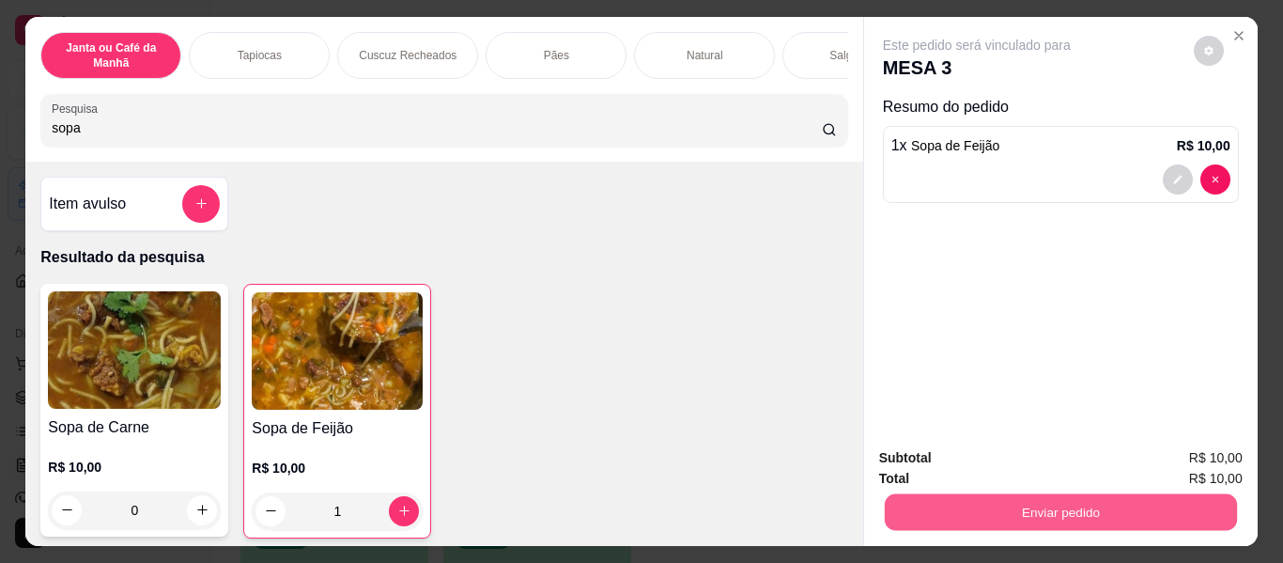
click at [998, 519] on button "Enviar pedido" at bounding box center [1060, 512] width 352 height 37
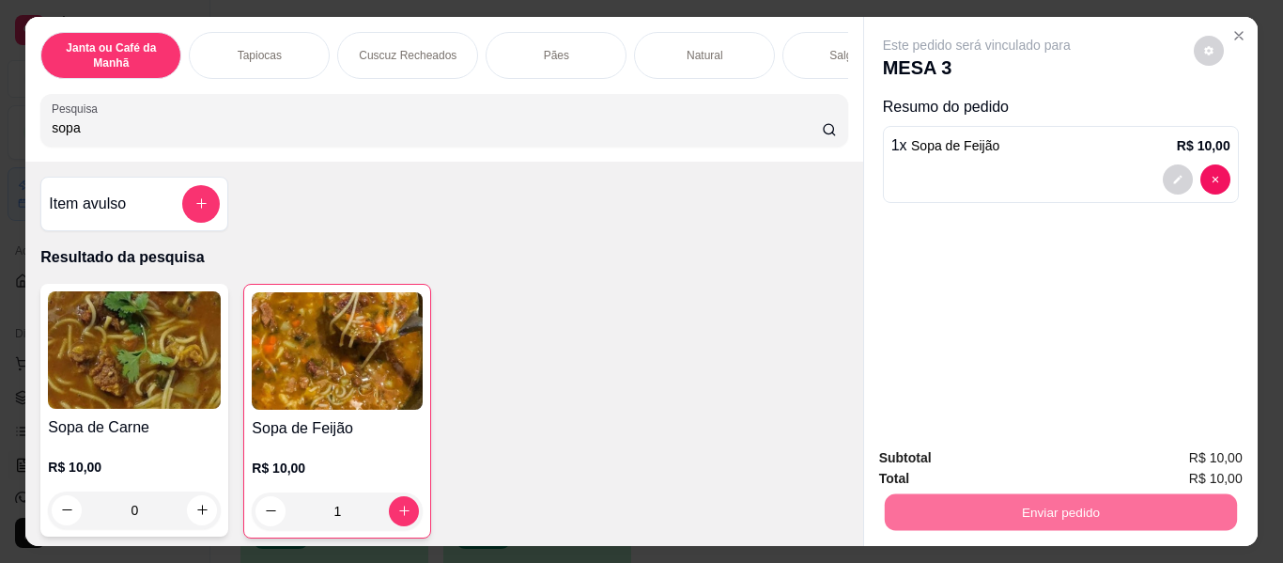
click at [1181, 467] on button "Enviar pedido" at bounding box center [1193, 460] width 106 height 36
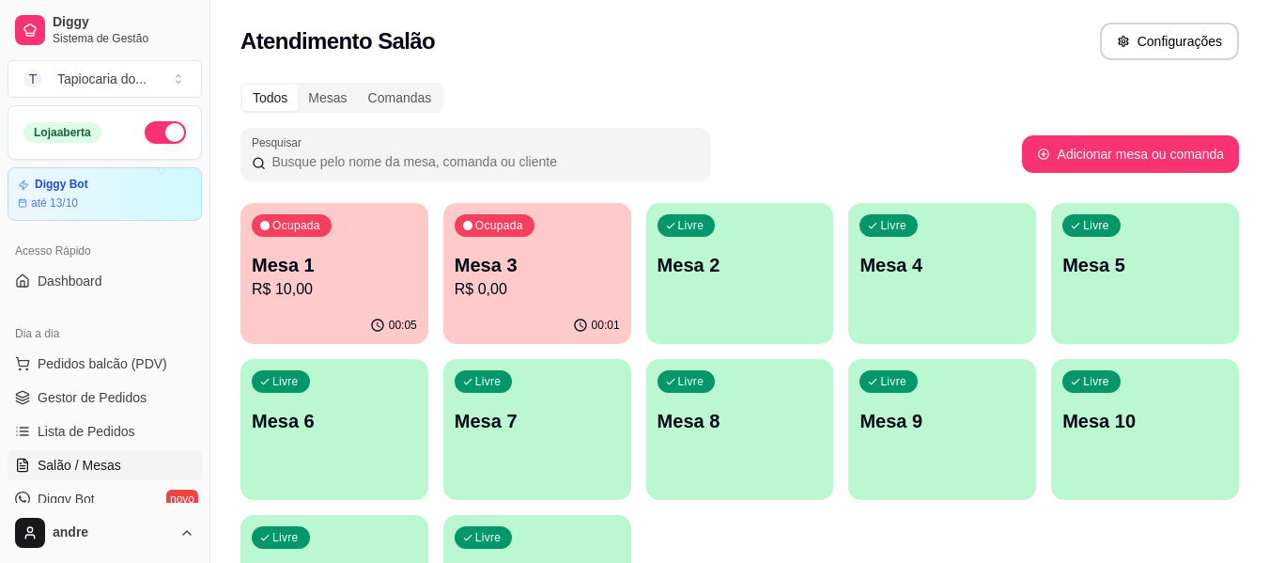
click at [361, 272] on p "Mesa 1" at bounding box center [334, 265] width 165 height 26
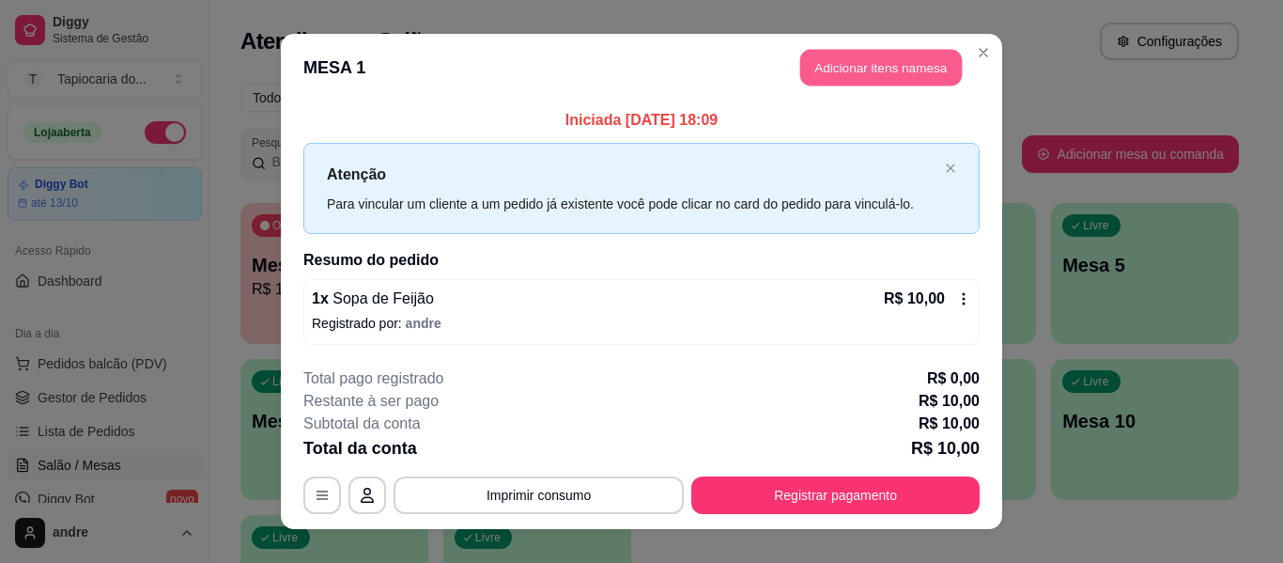
click at [905, 67] on button "Adicionar itens na mesa" at bounding box center [881, 68] width 162 height 37
click at [793, 124] on div at bounding box center [444, 120] width 784 height 38
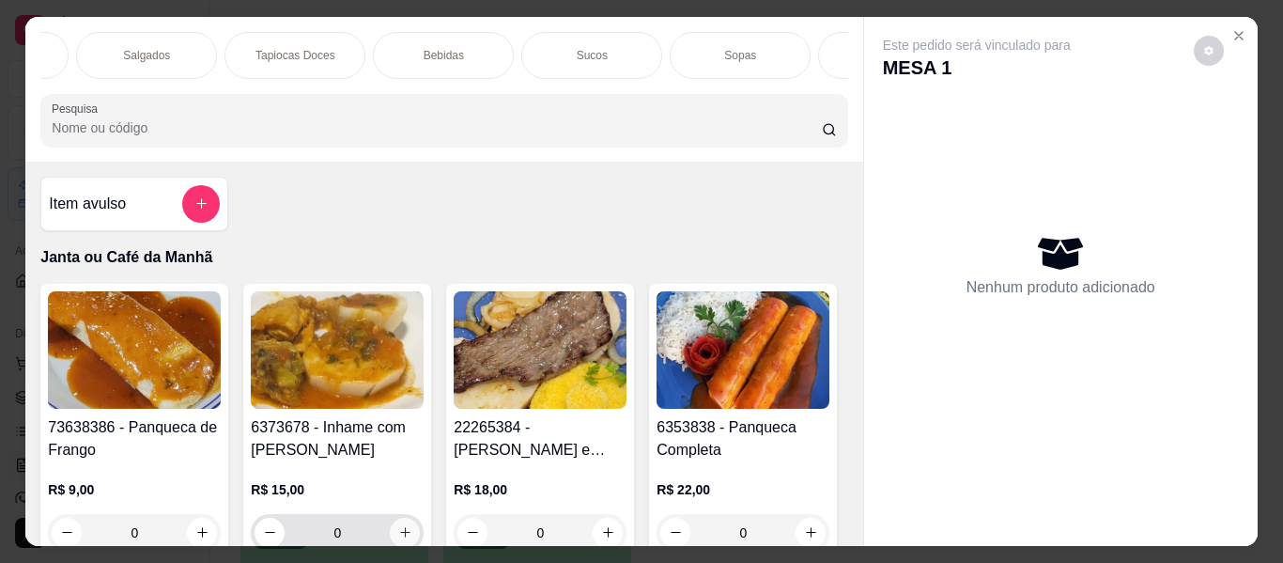
scroll to position [94, 0]
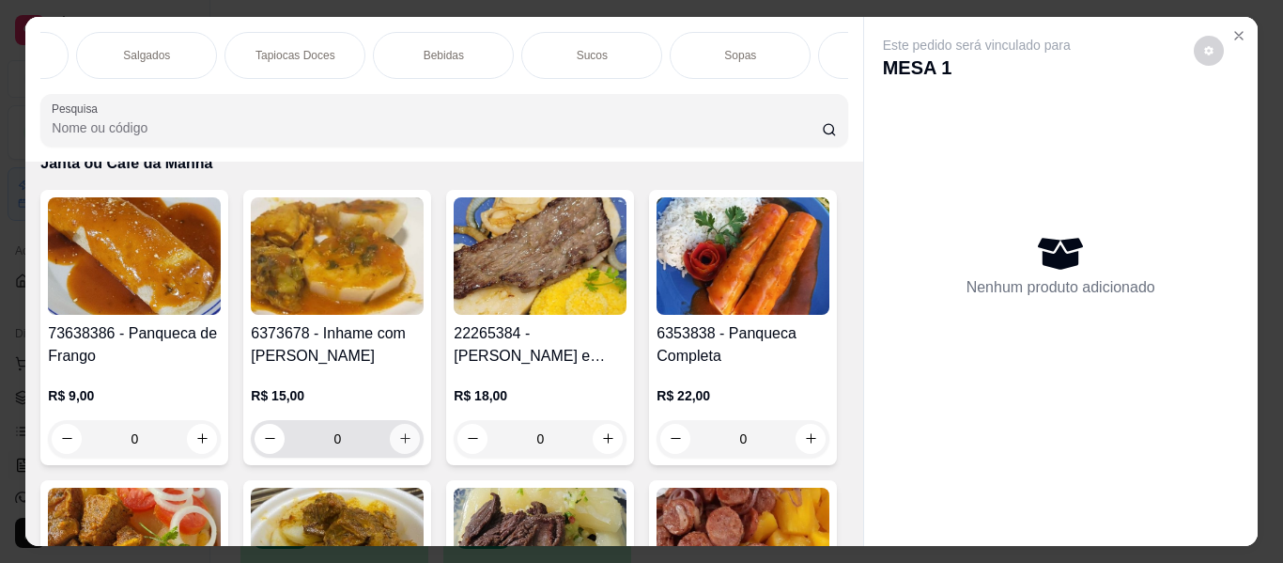
click at [398, 454] on button "increase-product-quantity" at bounding box center [405, 439] width 30 height 30
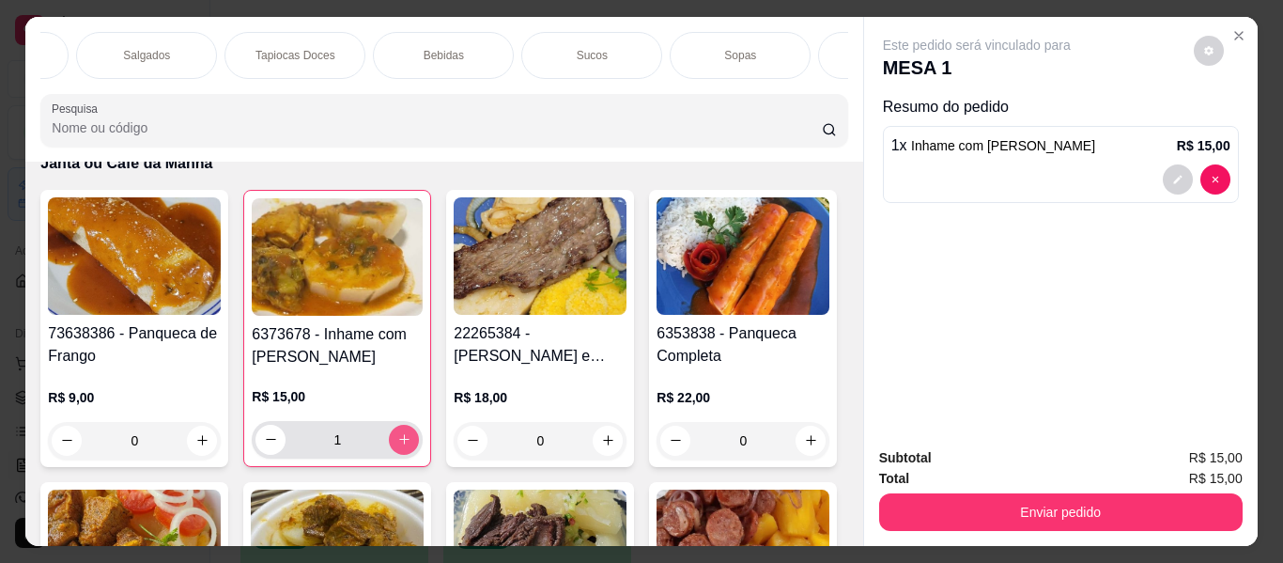
type input "1"
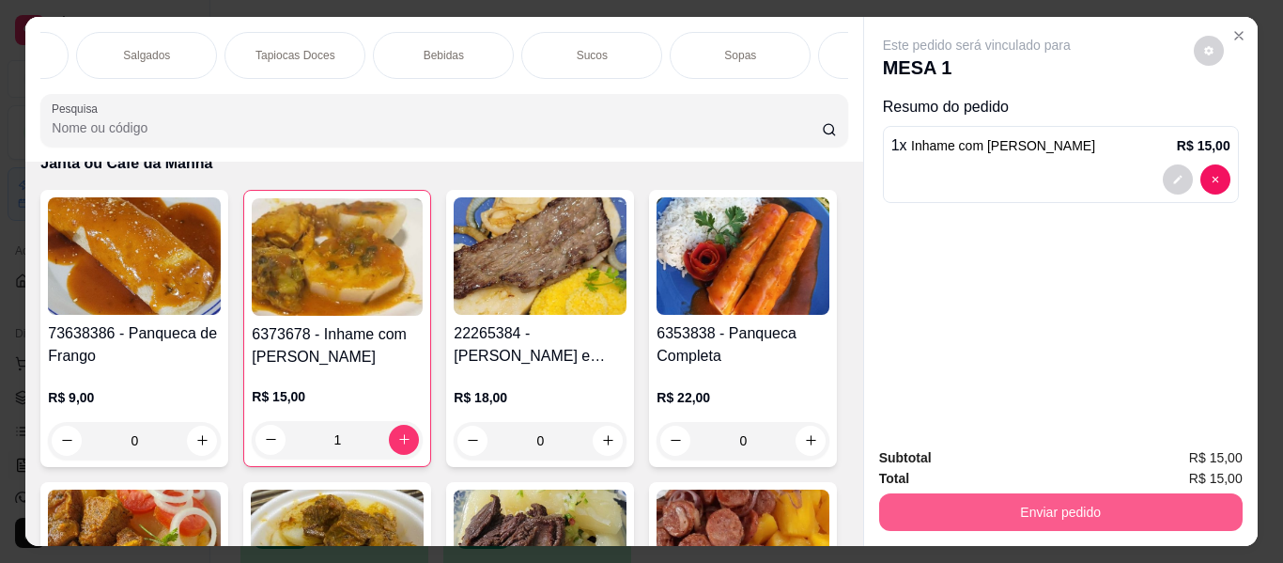
click at [937, 503] on button "Enviar pedido" at bounding box center [1061, 512] width 364 height 38
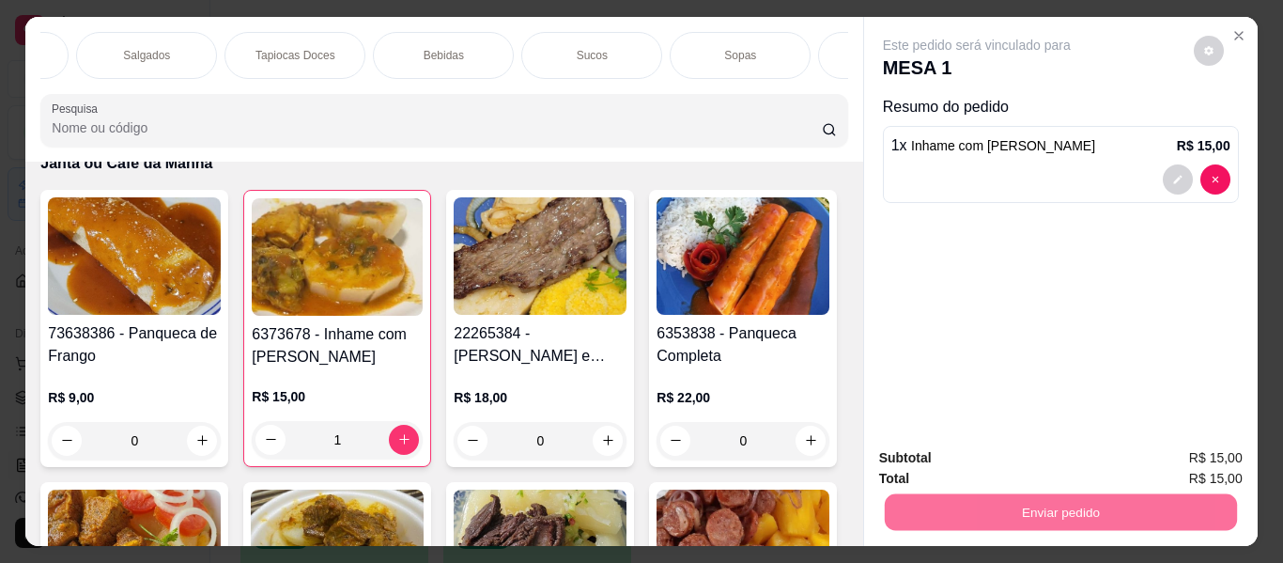
click at [1180, 472] on button "Enviar pedido" at bounding box center [1193, 460] width 106 height 36
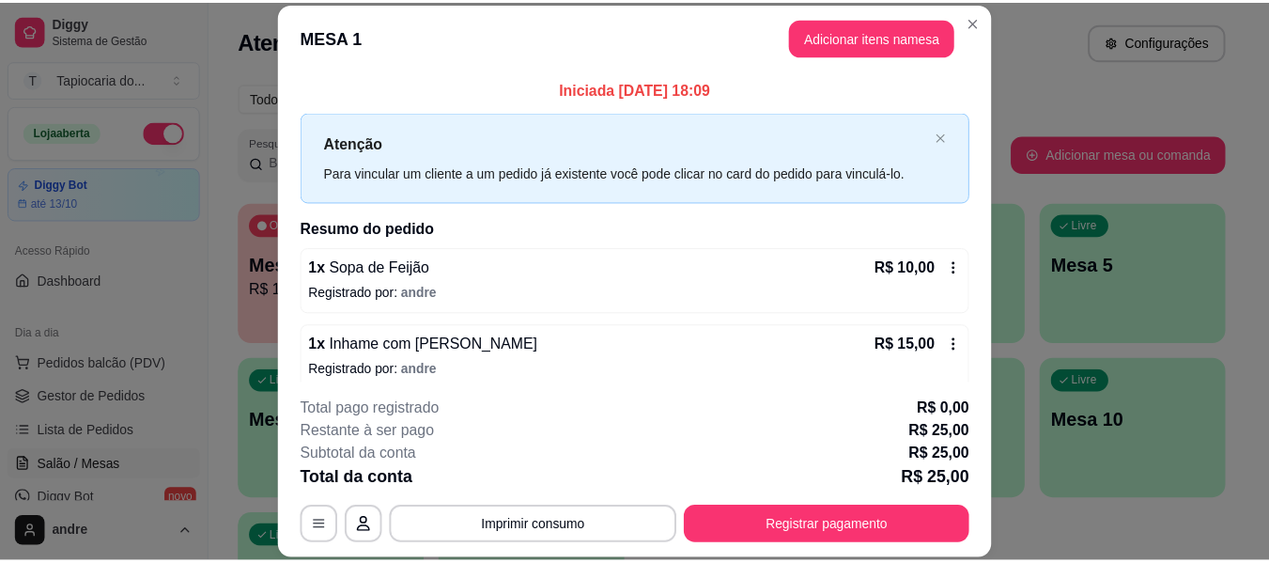
scroll to position [15, 0]
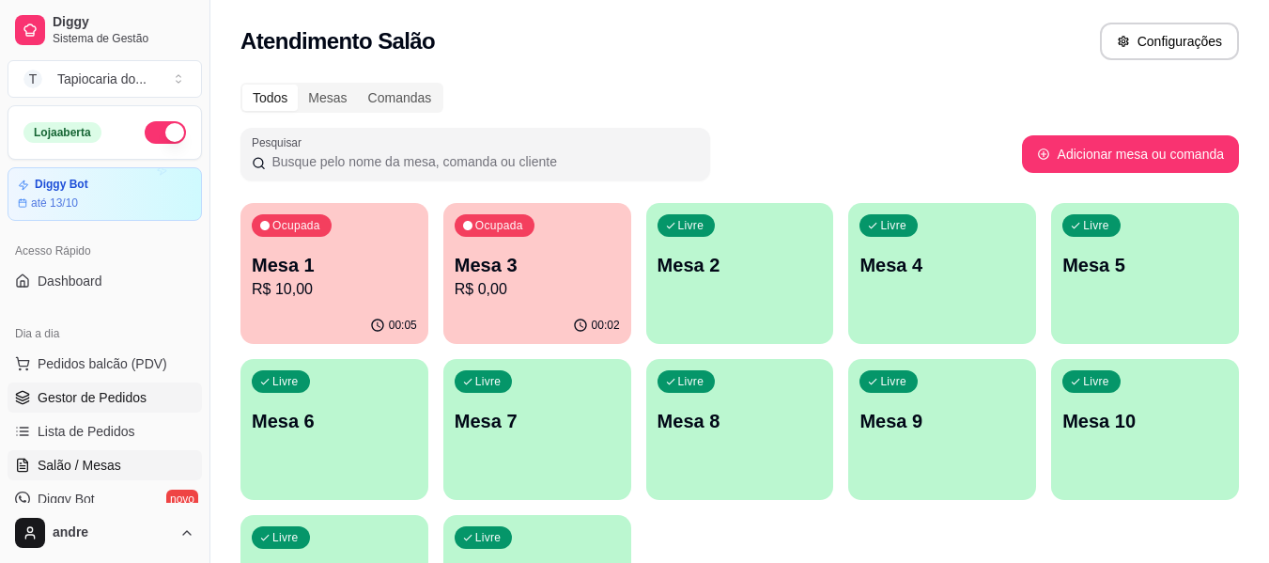
click at [116, 391] on span "Gestor de Pedidos" at bounding box center [92, 397] width 109 height 19
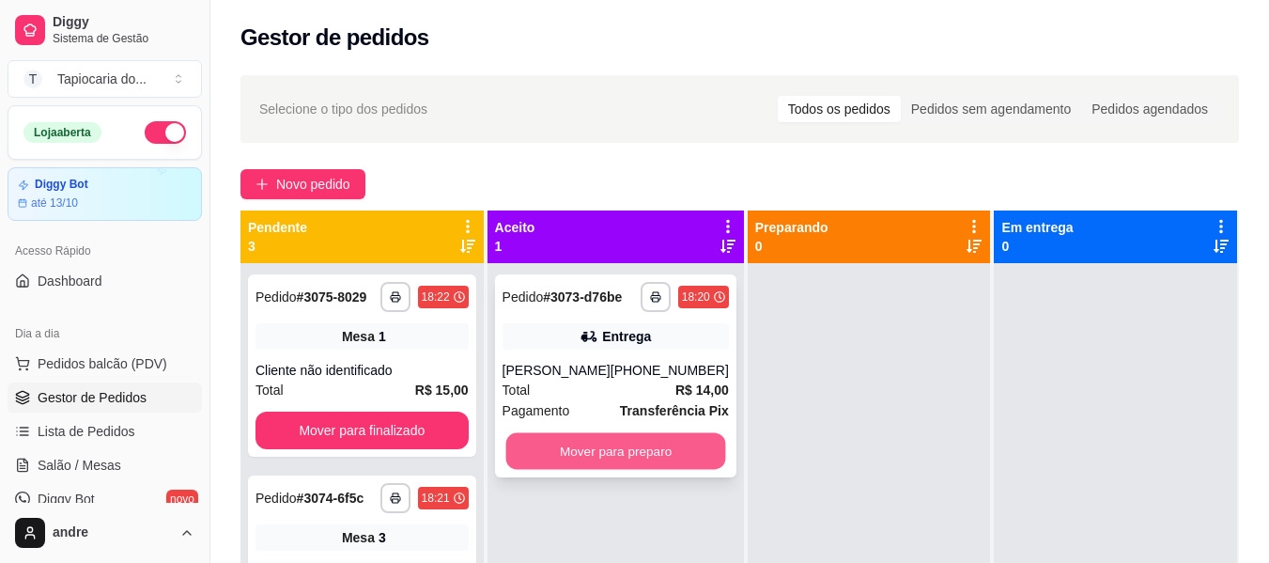
click at [596, 462] on button "Mover para preparo" at bounding box center [615, 451] width 220 height 37
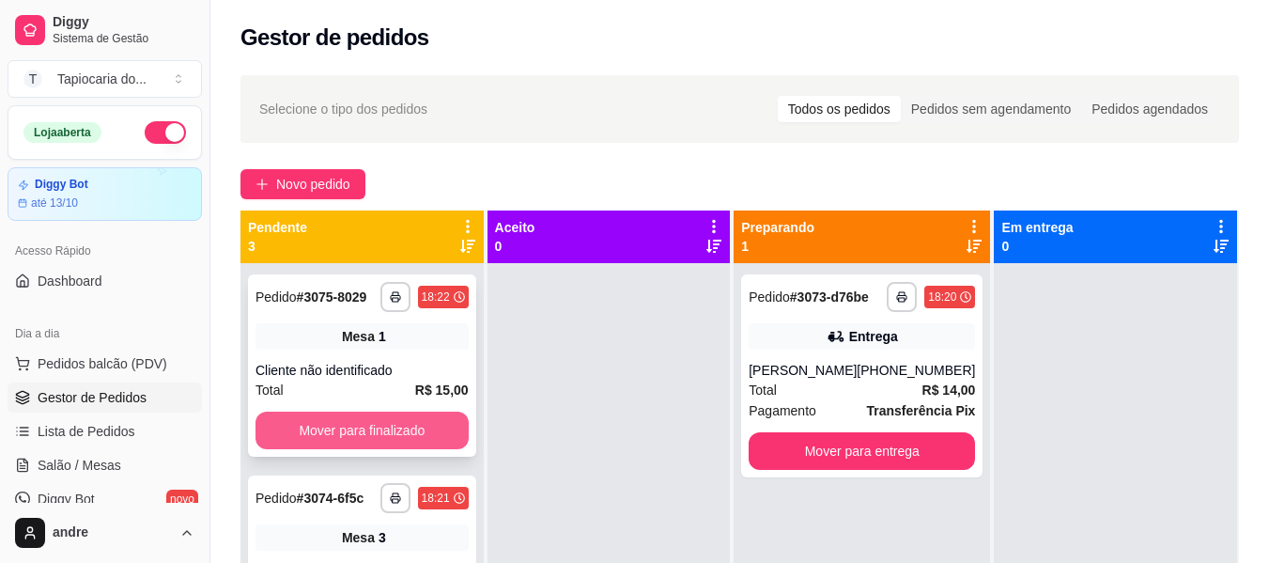
click at [420, 449] on button "Mover para finalizado" at bounding box center [362, 430] width 213 height 38
click at [396, 436] on button "Mover para finalizado" at bounding box center [362, 430] width 213 height 38
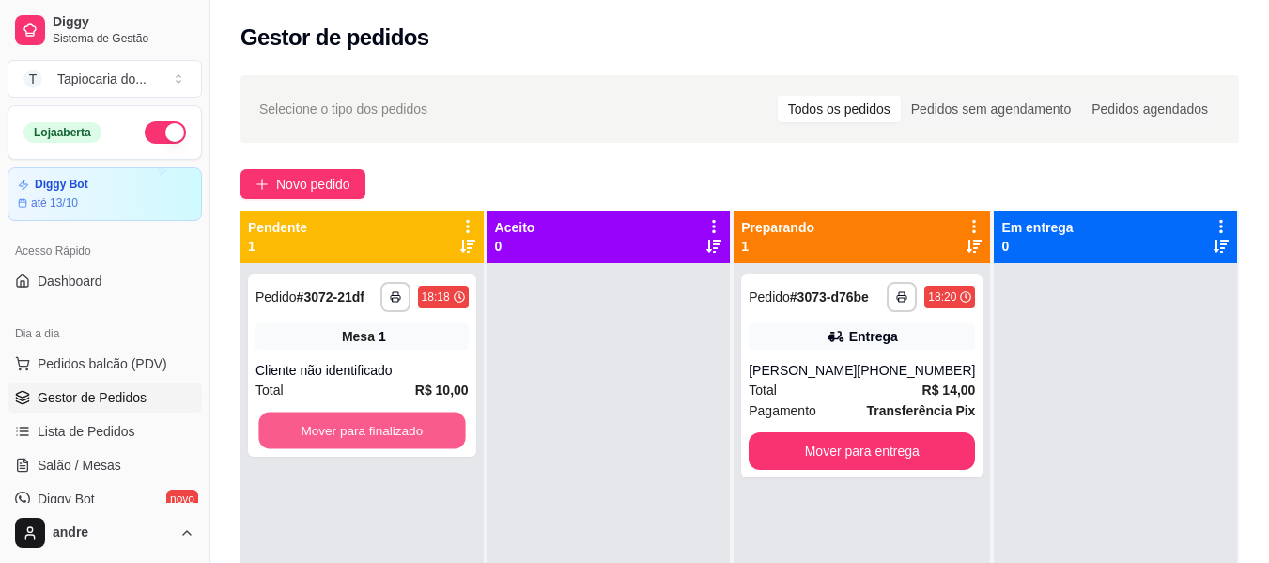
click at [396, 436] on button "Mover para finalizado" at bounding box center [361, 430] width 207 height 37
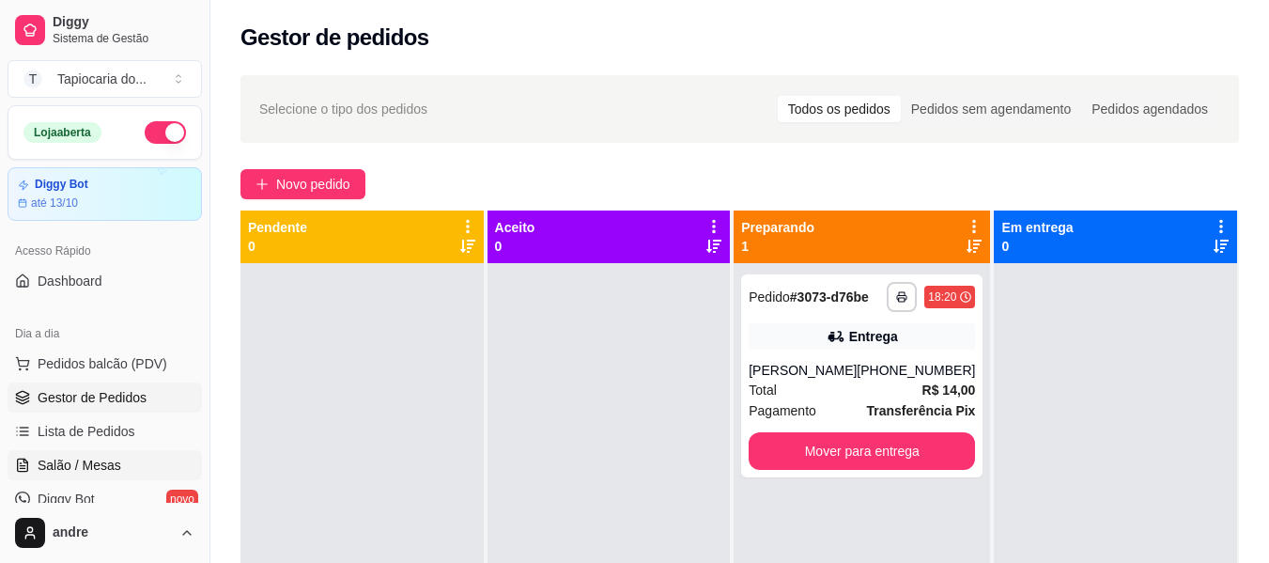
click at [45, 461] on span "Salão / Mesas" at bounding box center [80, 465] width 84 height 19
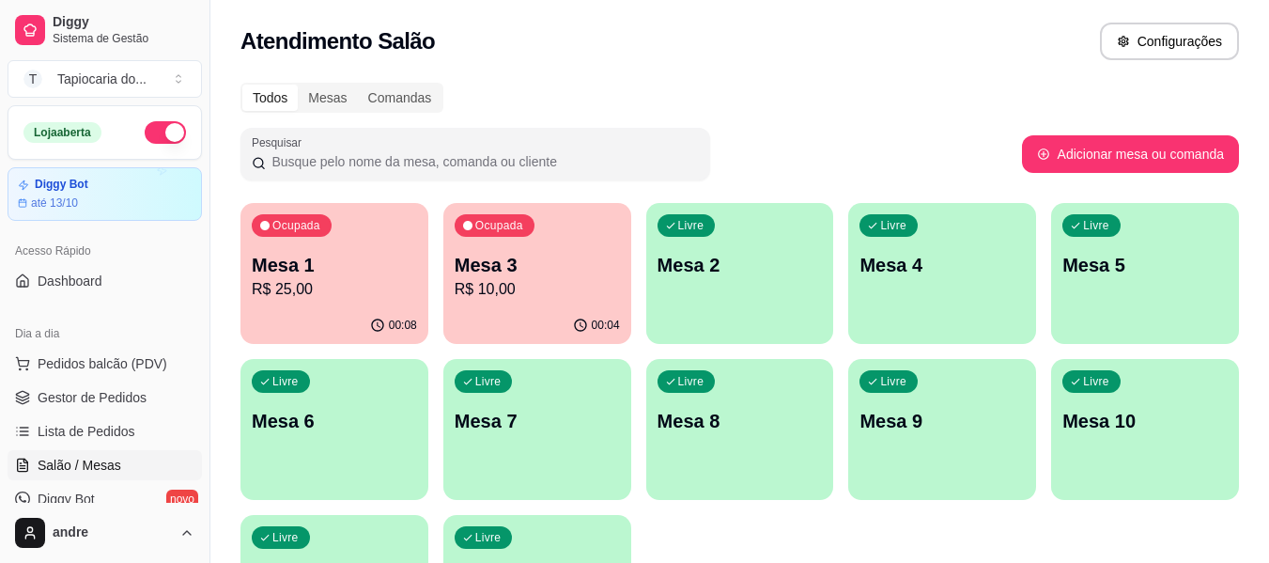
click at [503, 294] on p "R$ 10,00" at bounding box center [537, 289] width 165 height 23
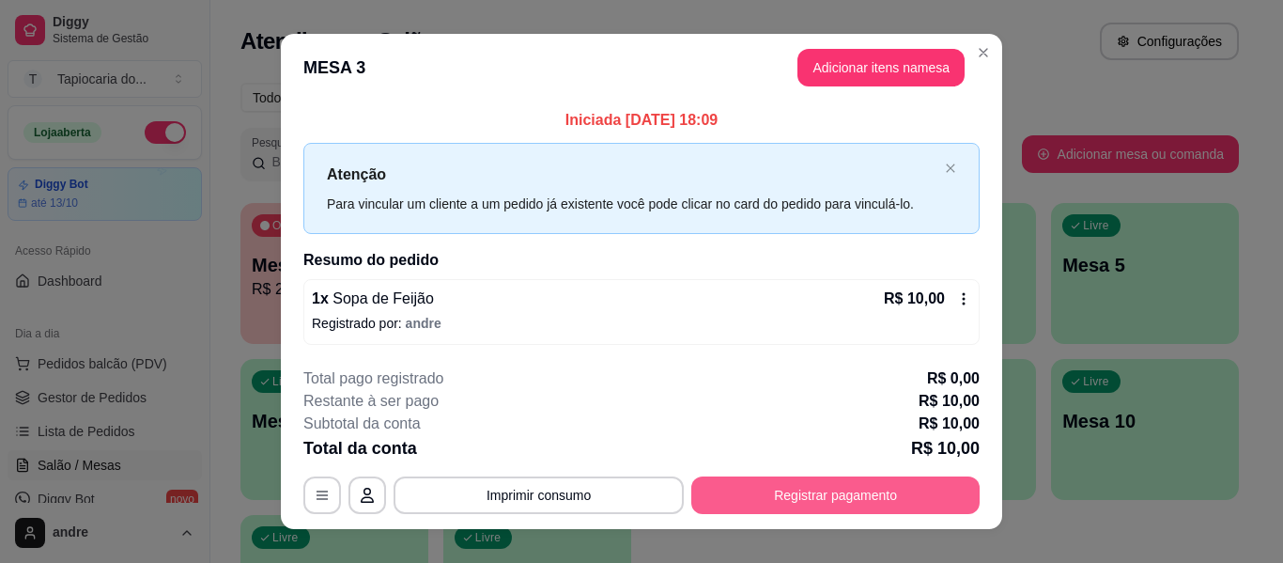
click at [899, 496] on button "Registrar pagamento" at bounding box center [835, 495] width 288 height 38
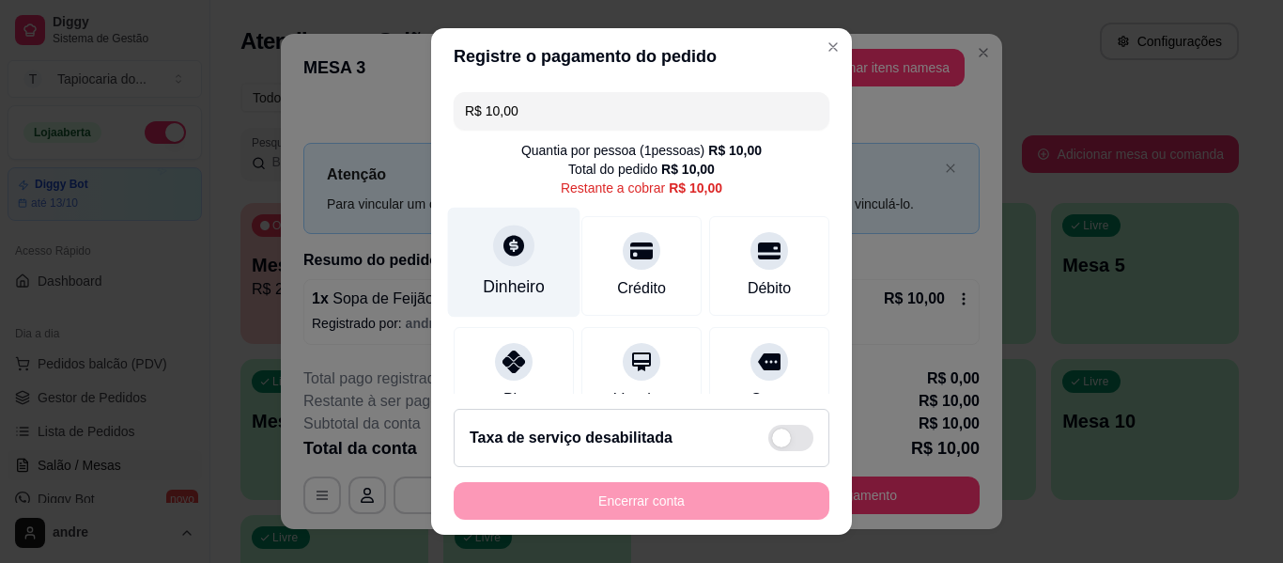
click at [514, 270] on div "Dinheiro" at bounding box center [514, 263] width 132 height 110
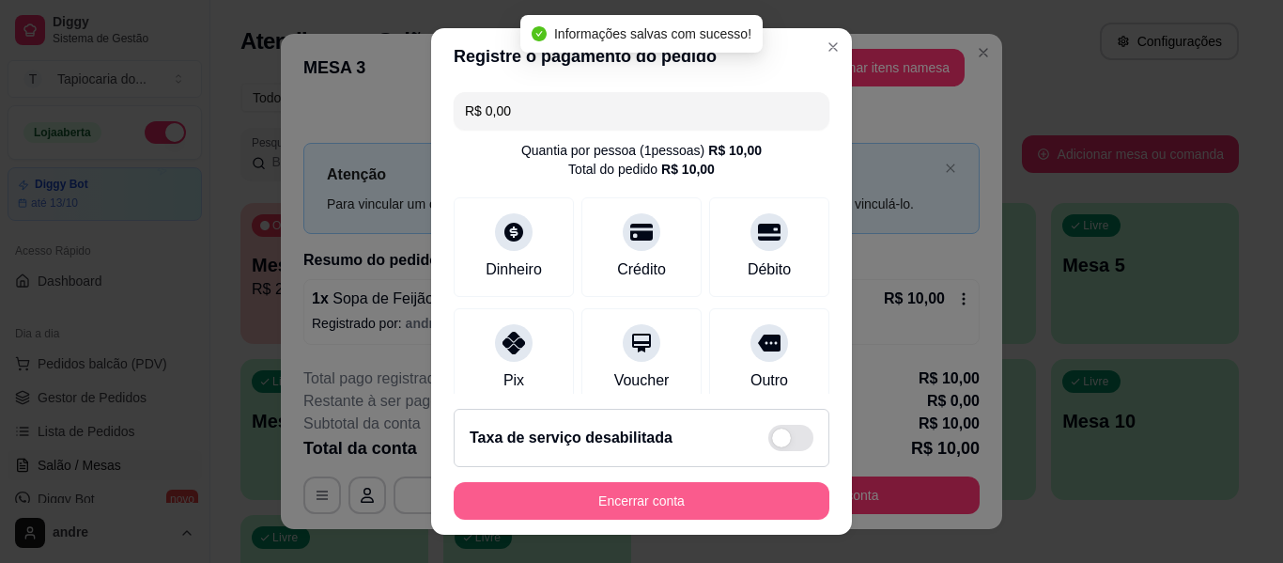
type input "R$ 0,00"
click at [732, 509] on button "Encerrar conta" at bounding box center [642, 501] width 376 height 38
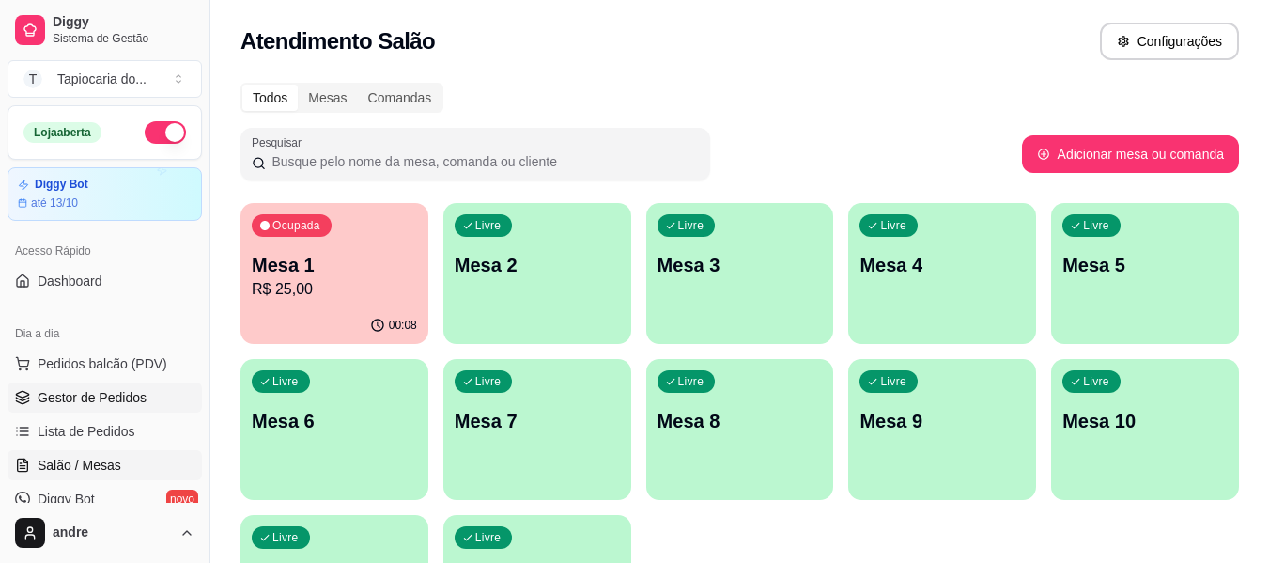
click at [94, 399] on span "Gestor de Pedidos" at bounding box center [92, 397] width 109 height 19
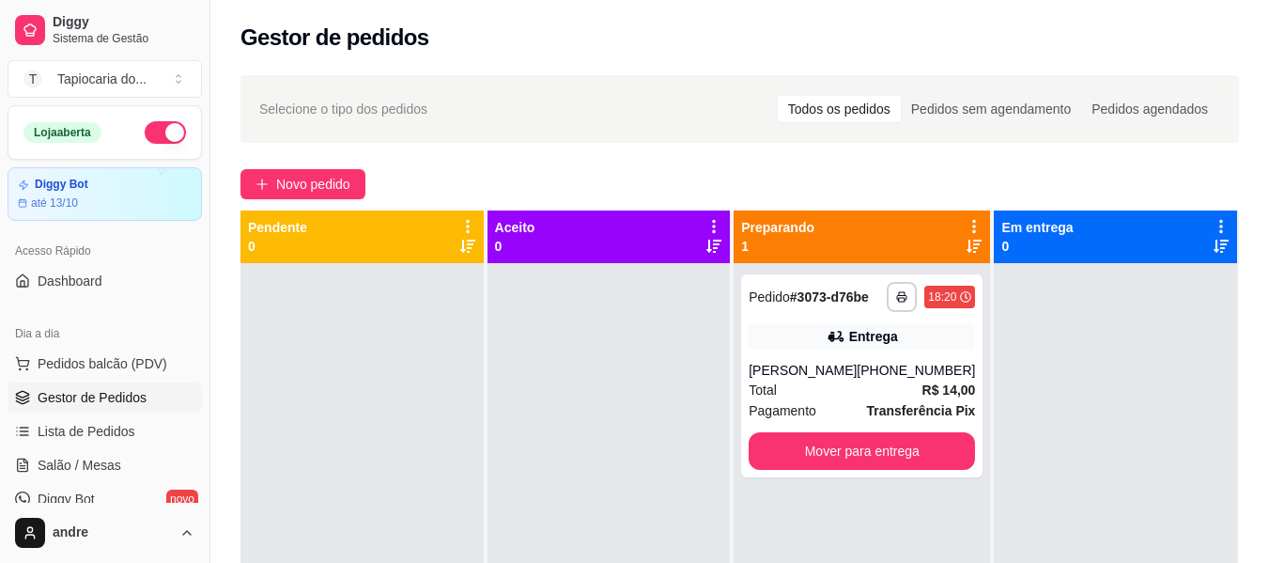
click at [1091, 326] on div at bounding box center [1115, 544] width 243 height 563
click at [1060, 413] on div at bounding box center [1115, 544] width 243 height 563
click at [1097, 391] on div at bounding box center [1115, 544] width 243 height 563
click at [1007, 184] on div "Novo pedido" at bounding box center [739, 184] width 999 height 30
click at [1040, 360] on div at bounding box center [1115, 544] width 243 height 563
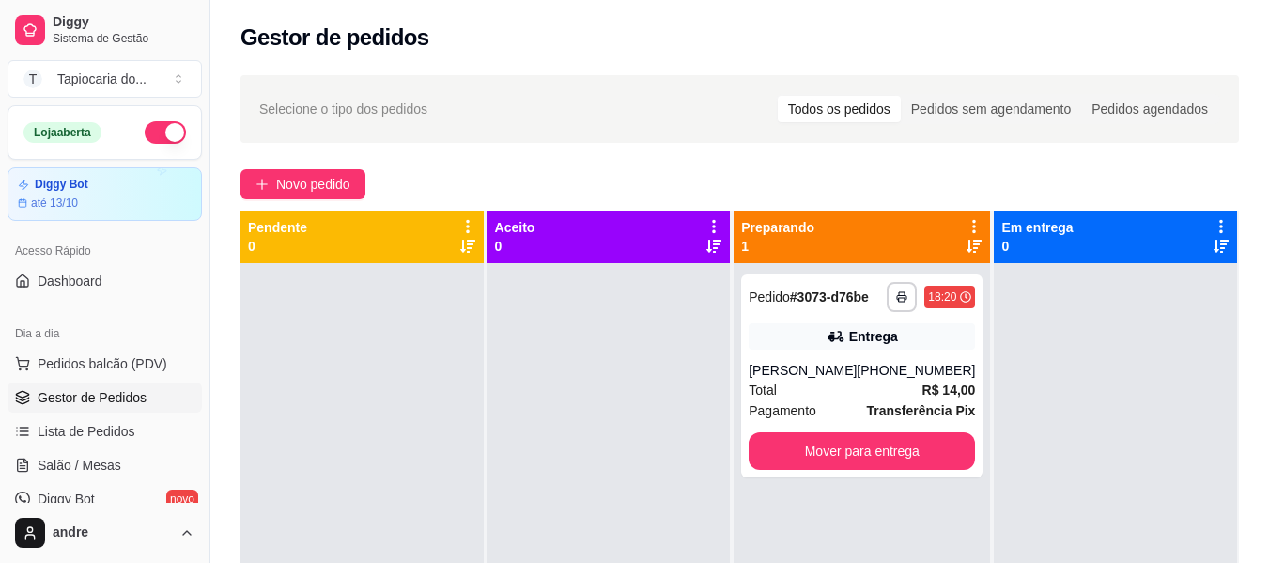
click at [1072, 329] on div at bounding box center [1115, 544] width 243 height 563
drag, startPoint x: 959, startPoint y: 349, endPoint x: 1066, endPoint y: 36, distance: 330.6
click at [1051, 48] on div "**********" at bounding box center [739, 398] width 1059 height 796
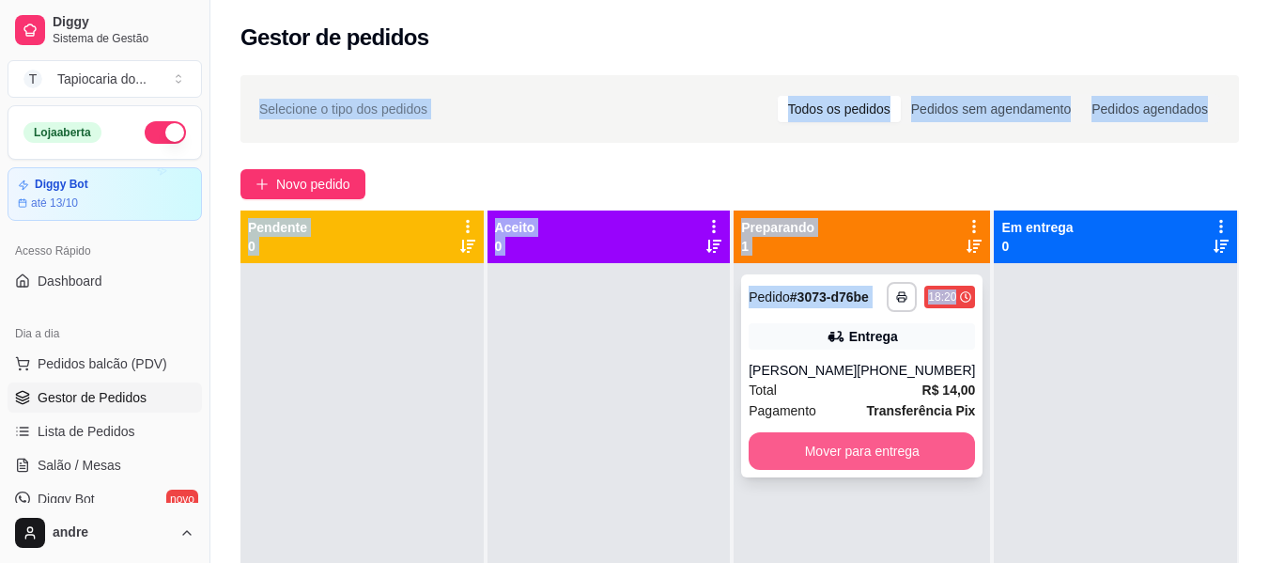
click at [951, 448] on button "Mover para entrega" at bounding box center [862, 451] width 226 height 38
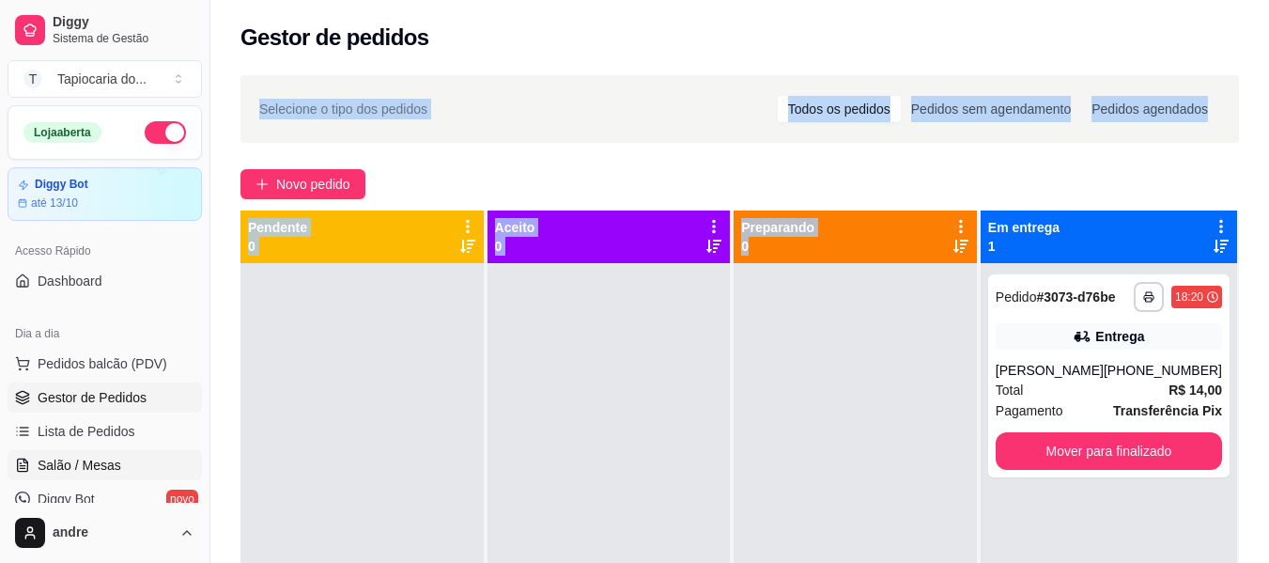
click at [145, 472] on link "Salão / Mesas" at bounding box center [105, 465] width 194 height 30
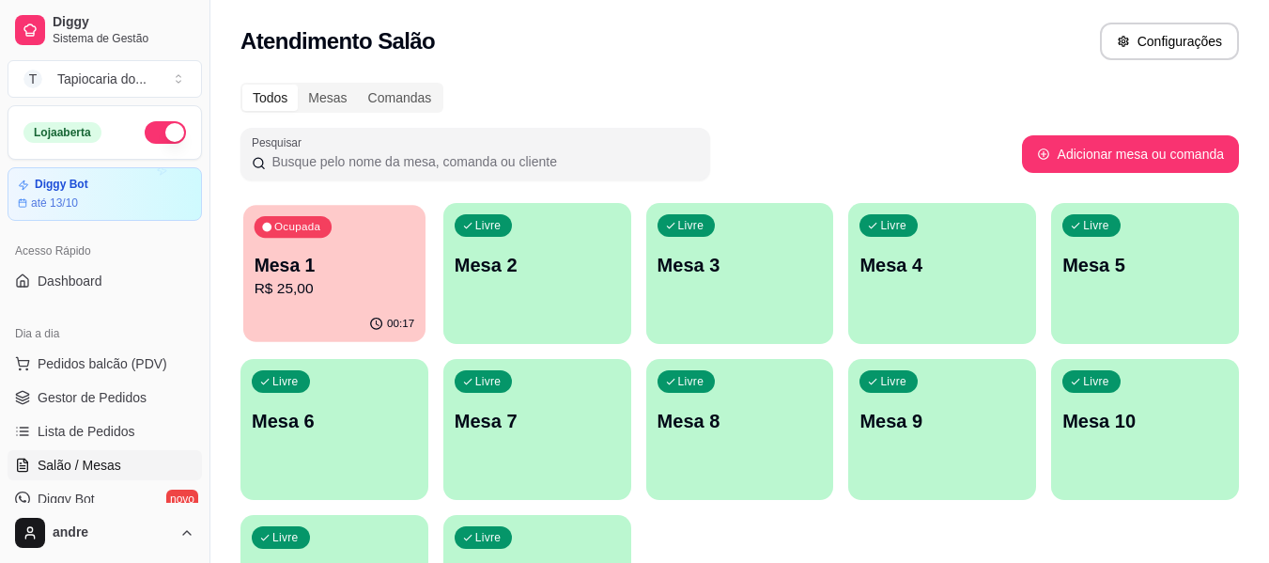
click at [344, 280] on div "Mesa 1 R$ 25,00" at bounding box center [335, 276] width 161 height 47
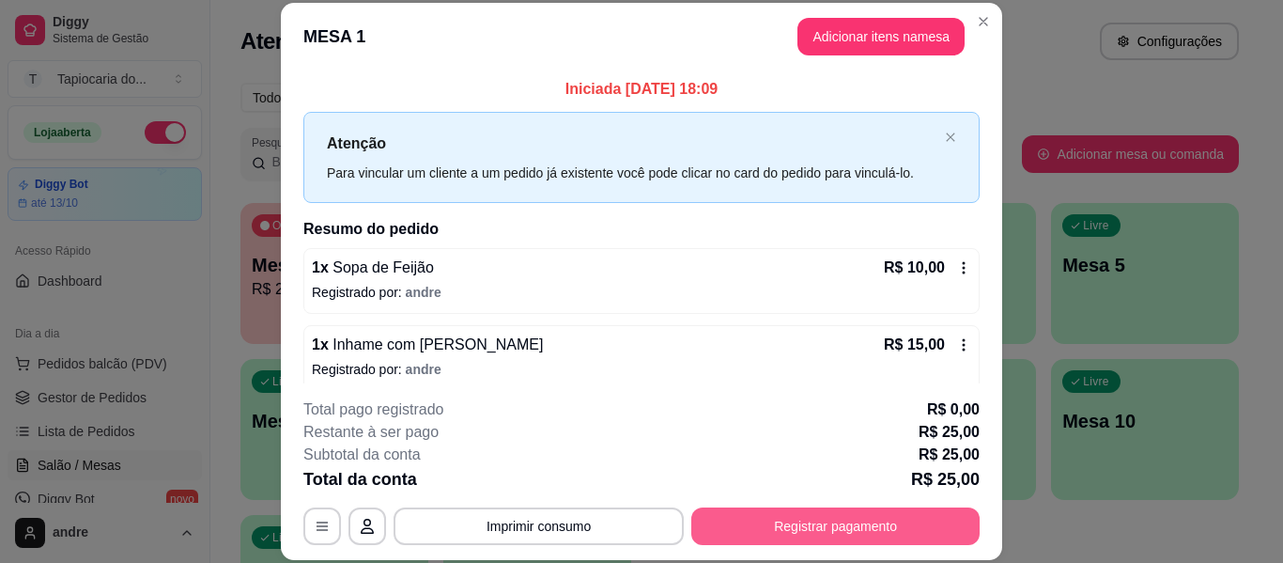
click at [924, 519] on button "Registrar pagamento" at bounding box center [835, 526] width 288 height 38
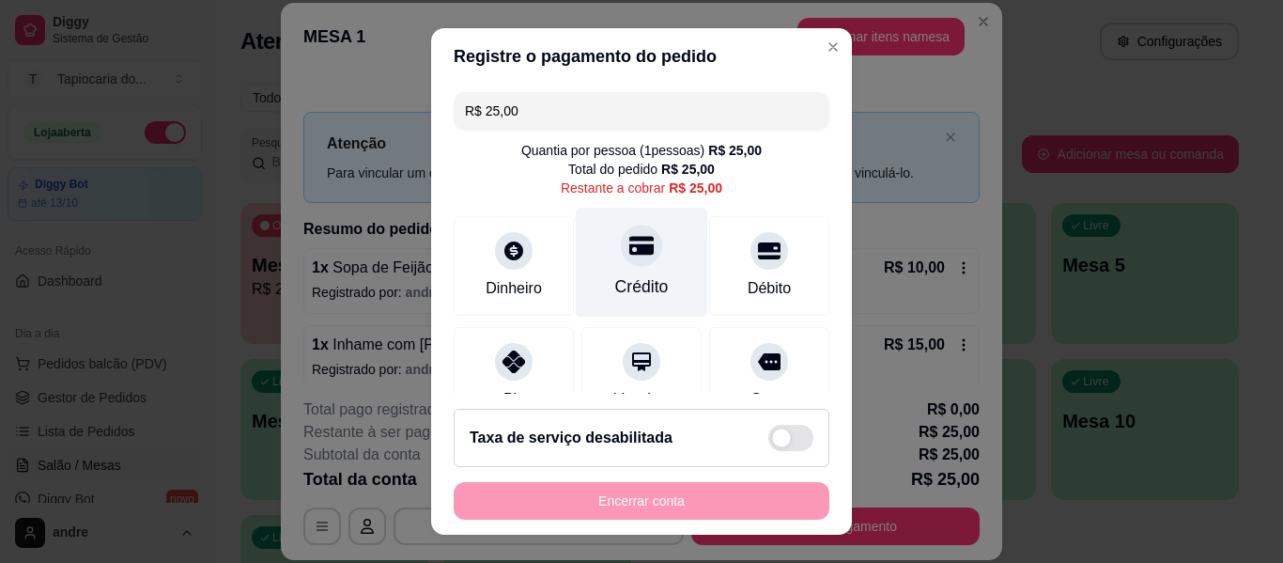
click at [631, 287] on div "Crédito" at bounding box center [642, 286] width 54 height 24
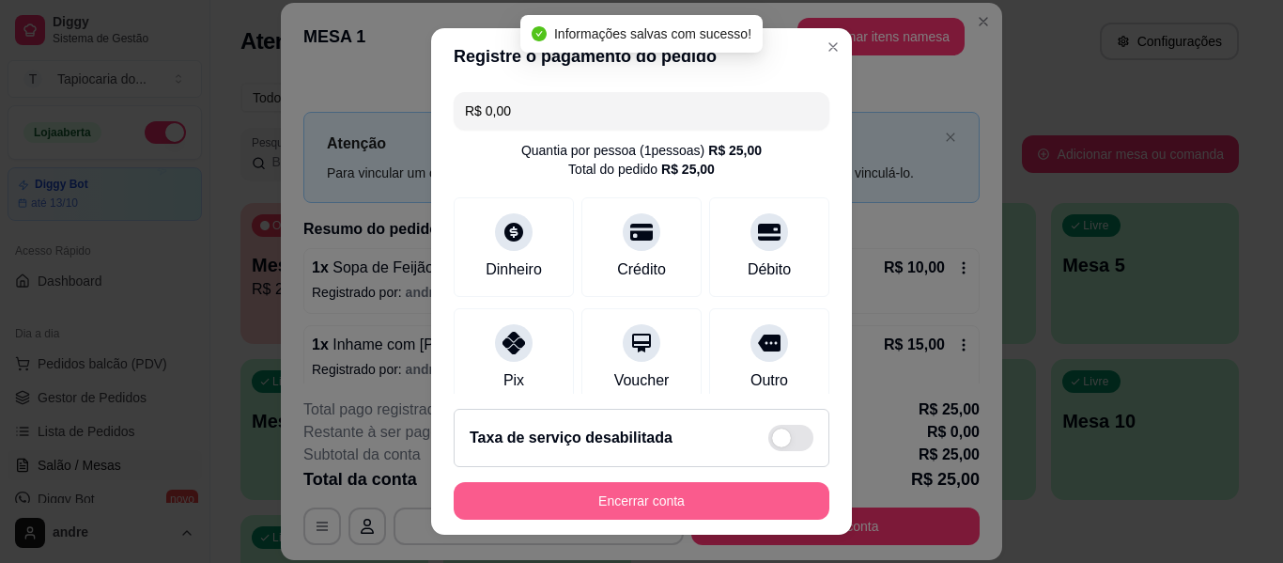
type input "R$ 0,00"
click at [674, 508] on button "Encerrar conta" at bounding box center [641, 501] width 364 height 37
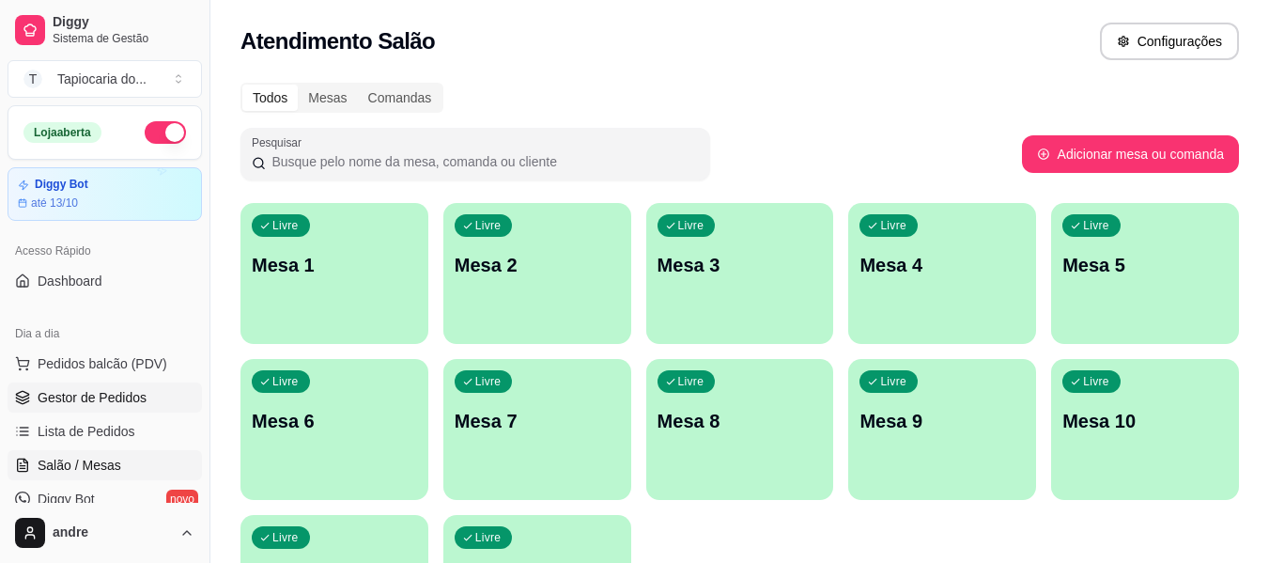
click at [103, 409] on link "Gestor de Pedidos" at bounding box center [105, 397] width 194 height 30
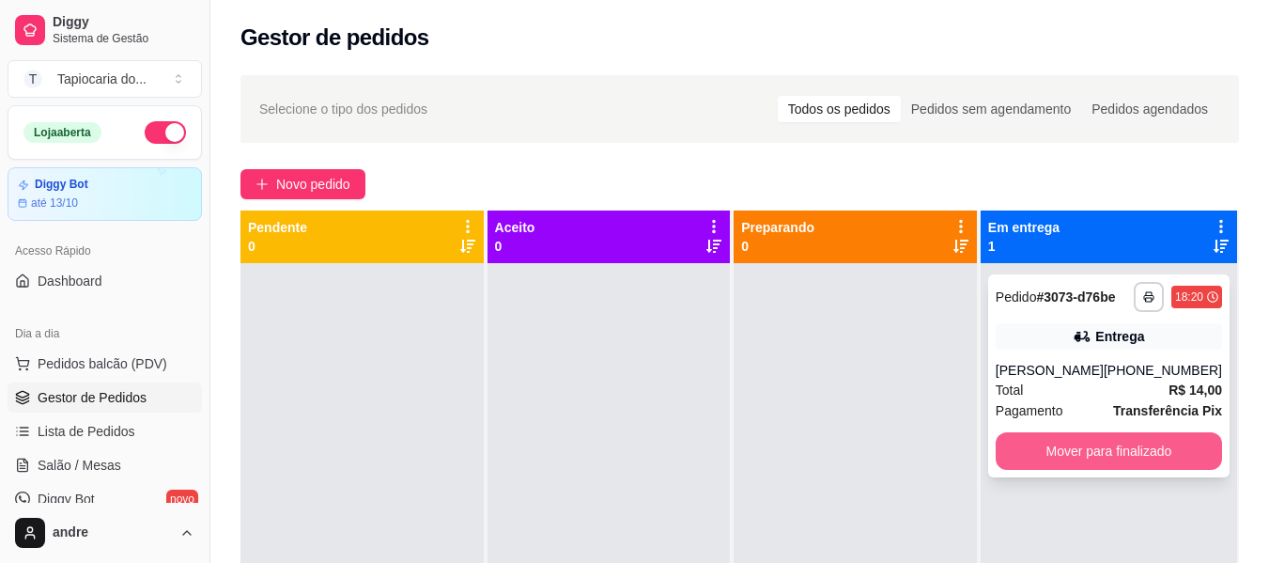
click at [1036, 468] on button "Mover para finalizado" at bounding box center [1109, 451] width 226 height 38
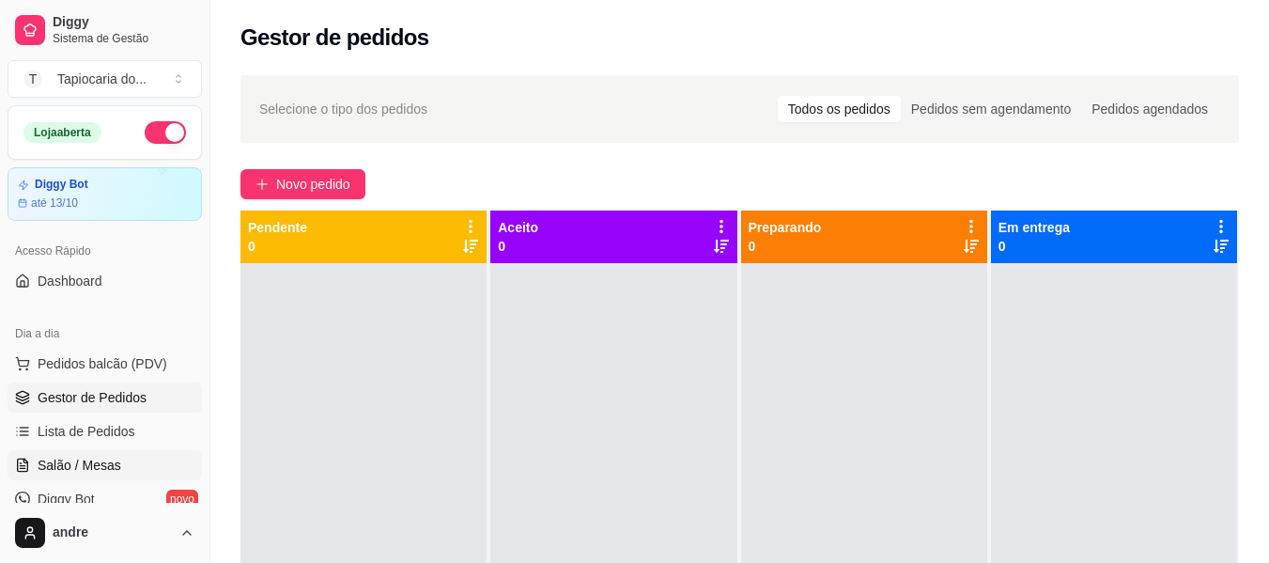
scroll to position [94, 0]
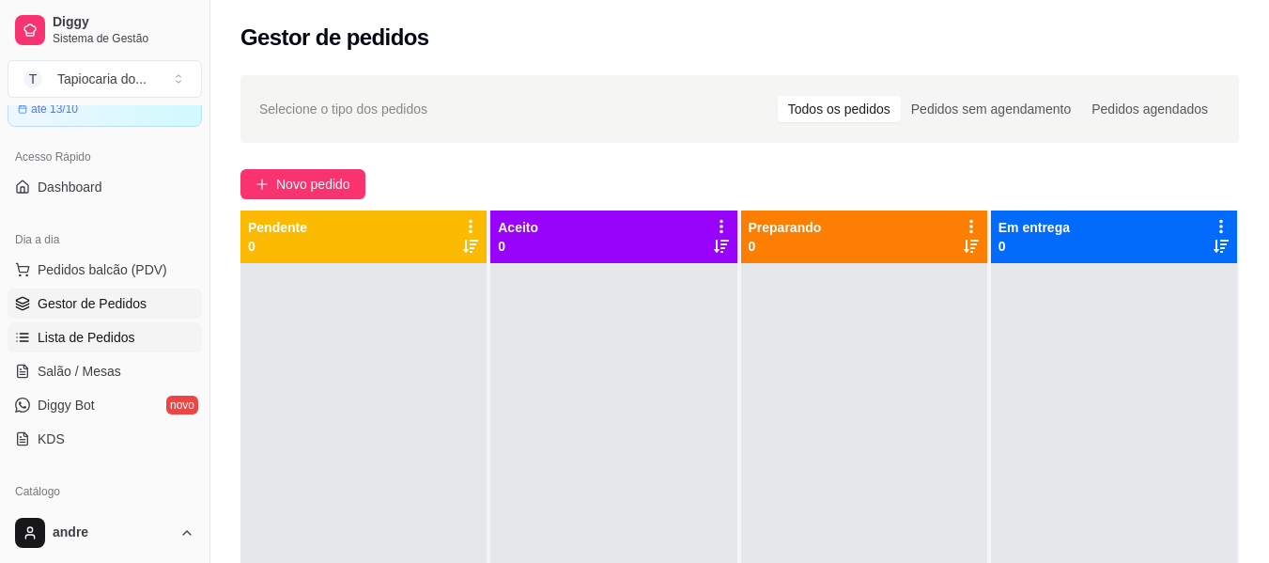
click at [138, 341] on link "Lista de Pedidos" at bounding box center [105, 337] width 194 height 30
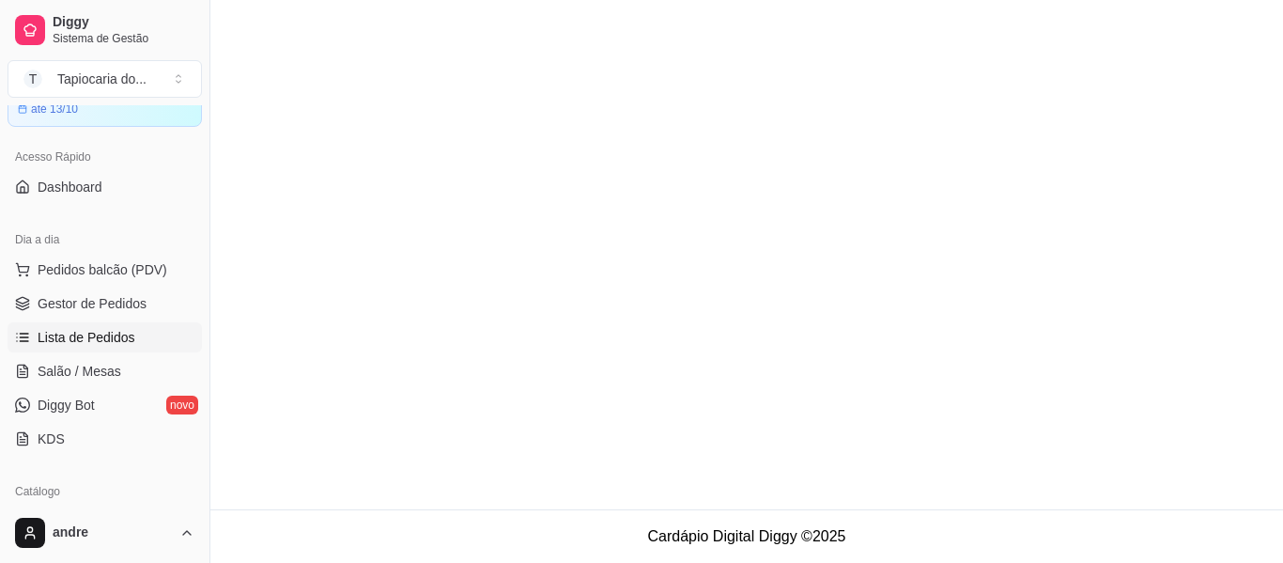
click at [116, 371] on span "Salão / Mesas" at bounding box center [80, 371] width 84 height 19
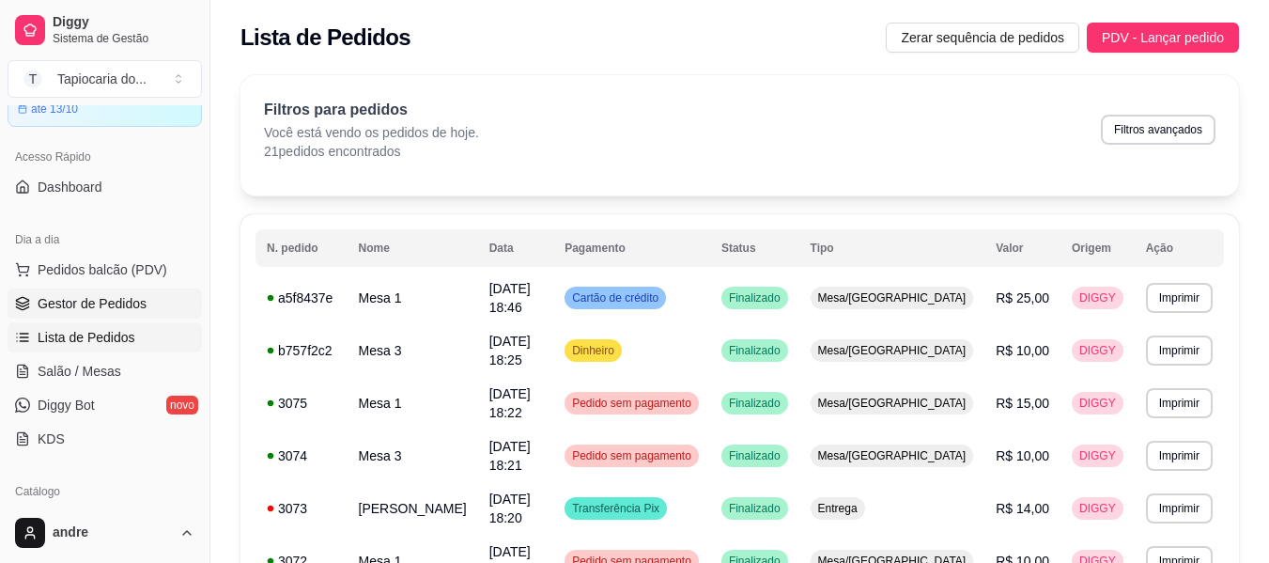
click at [89, 301] on span "Gestor de Pedidos" at bounding box center [92, 303] width 109 height 19
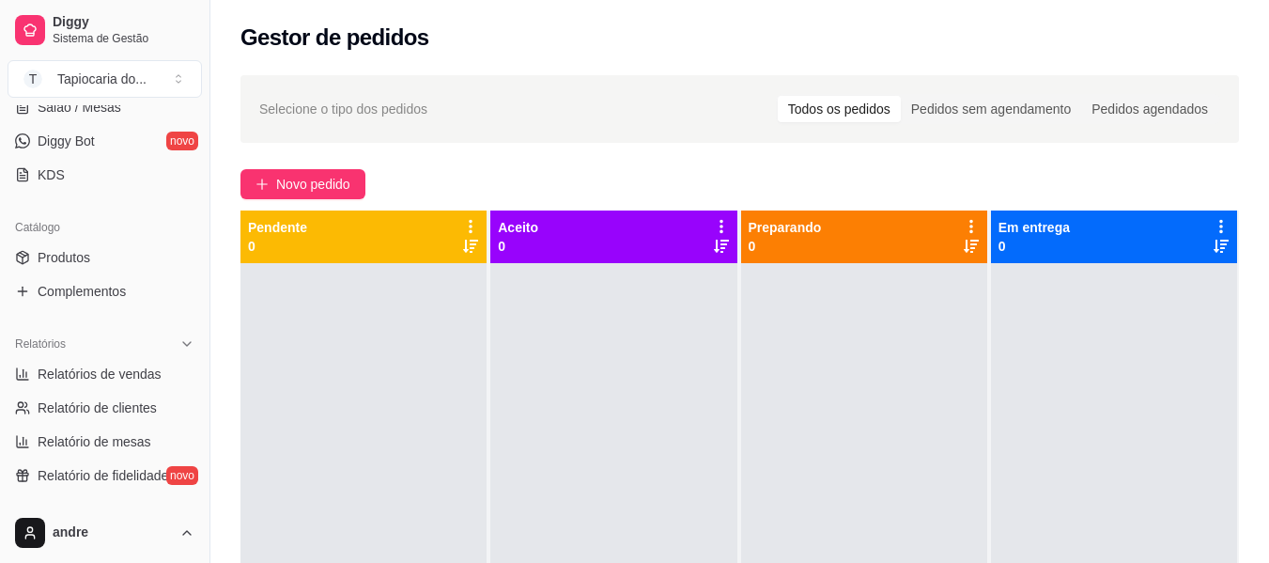
scroll to position [376, 0]
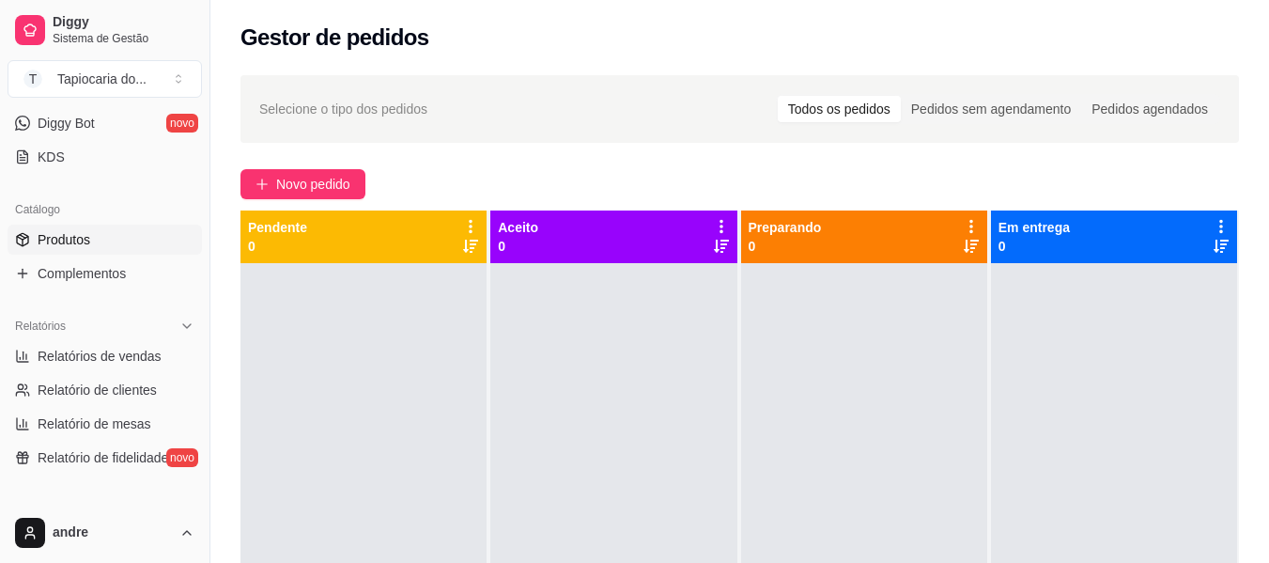
click at [96, 235] on link "Produtos" at bounding box center [105, 240] width 194 height 30
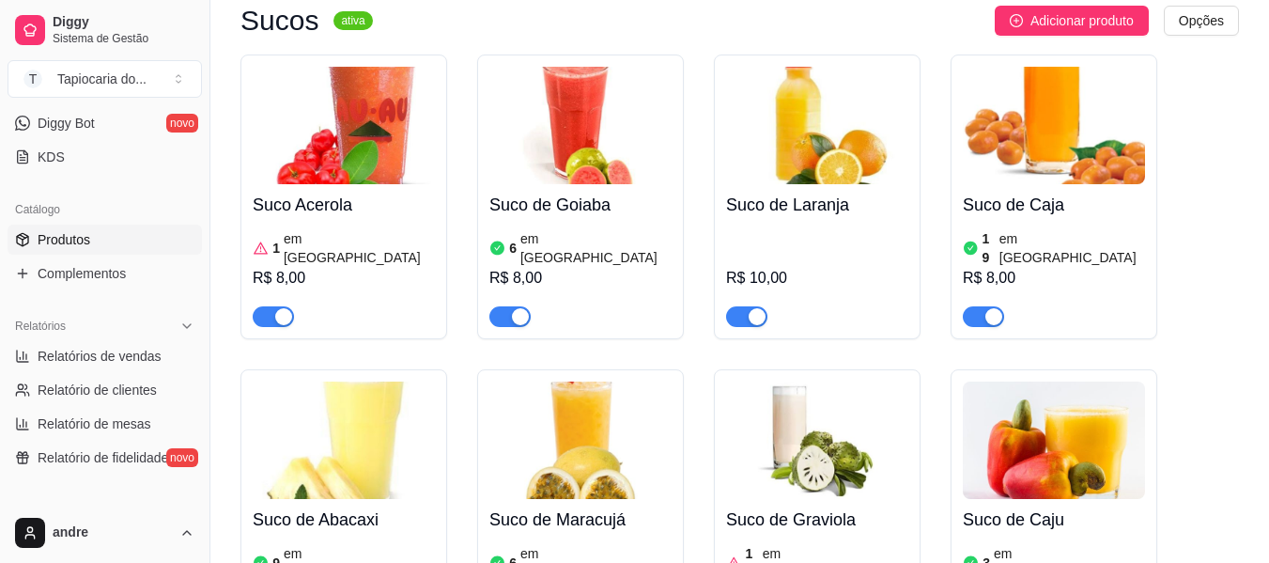
scroll to position [10051, 0]
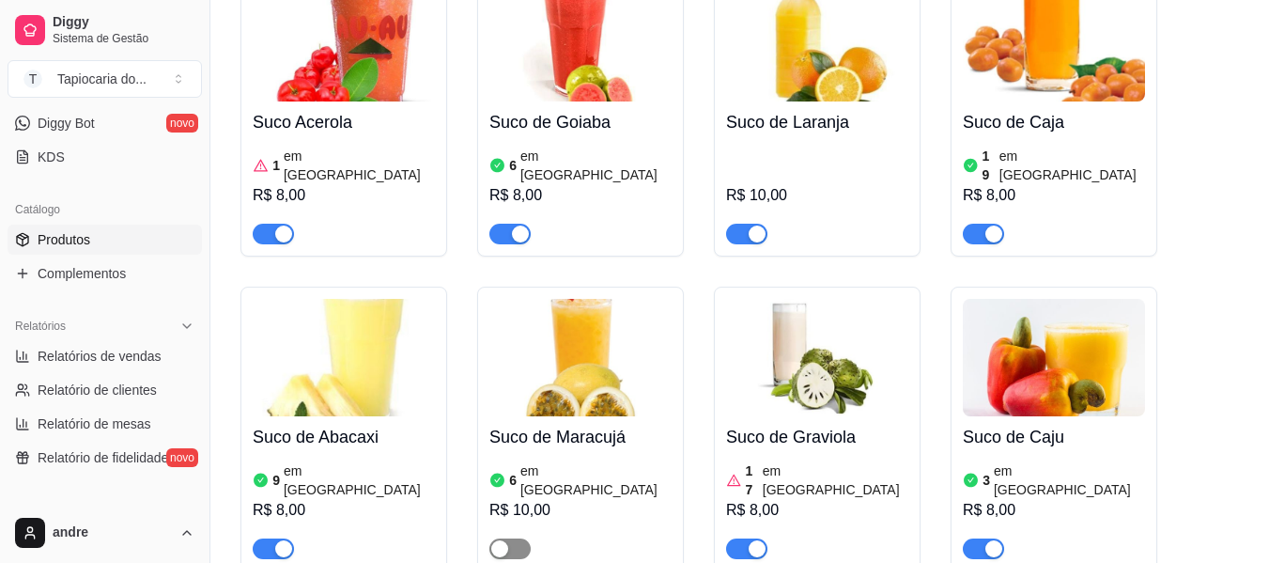
click at [525, 538] on span "button" at bounding box center [509, 548] width 41 height 21
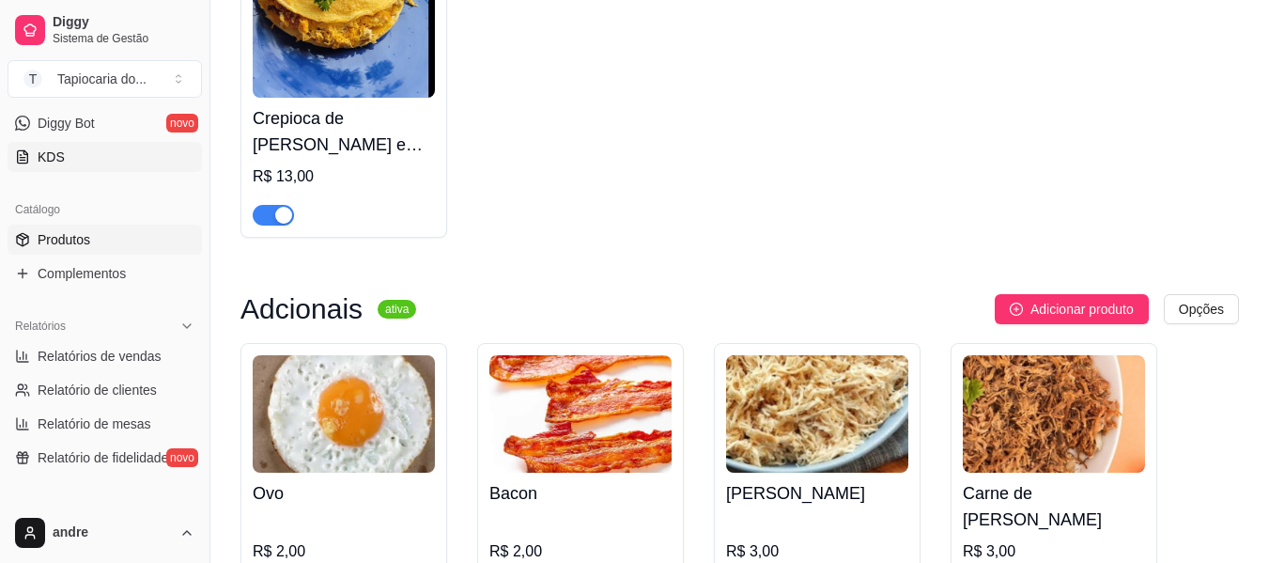
scroll to position [282, 0]
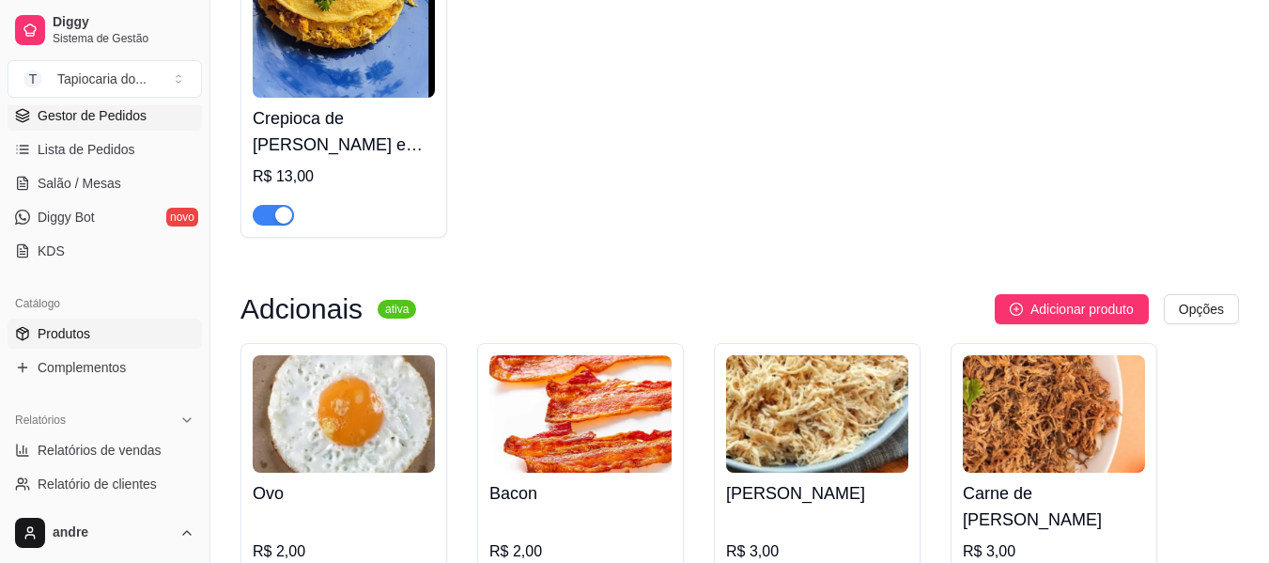
click at [101, 128] on link "Gestor de Pedidos" at bounding box center [105, 116] width 194 height 30
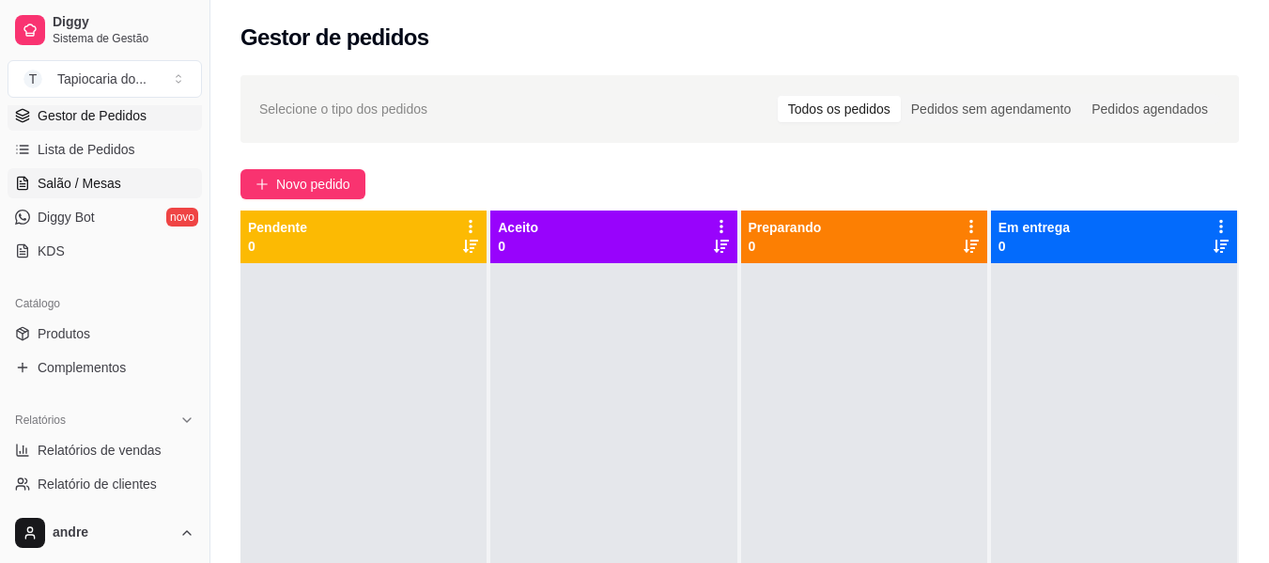
click at [76, 183] on span "Salão / Mesas" at bounding box center [80, 183] width 84 height 19
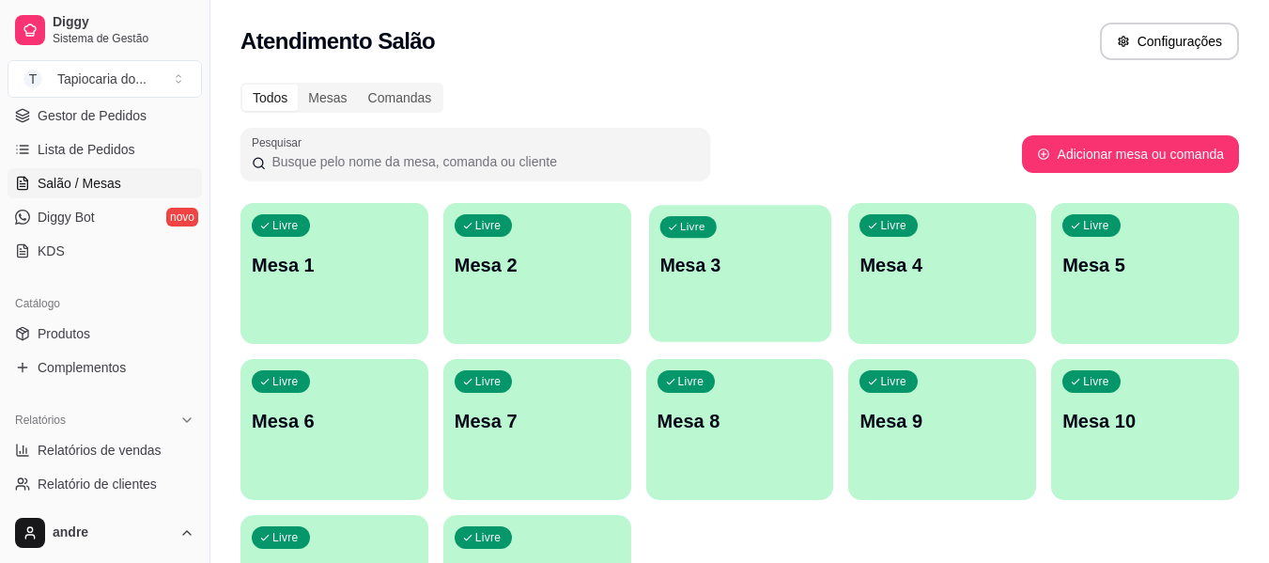
click at [752, 270] on p "Mesa 3" at bounding box center [739, 265] width 161 height 25
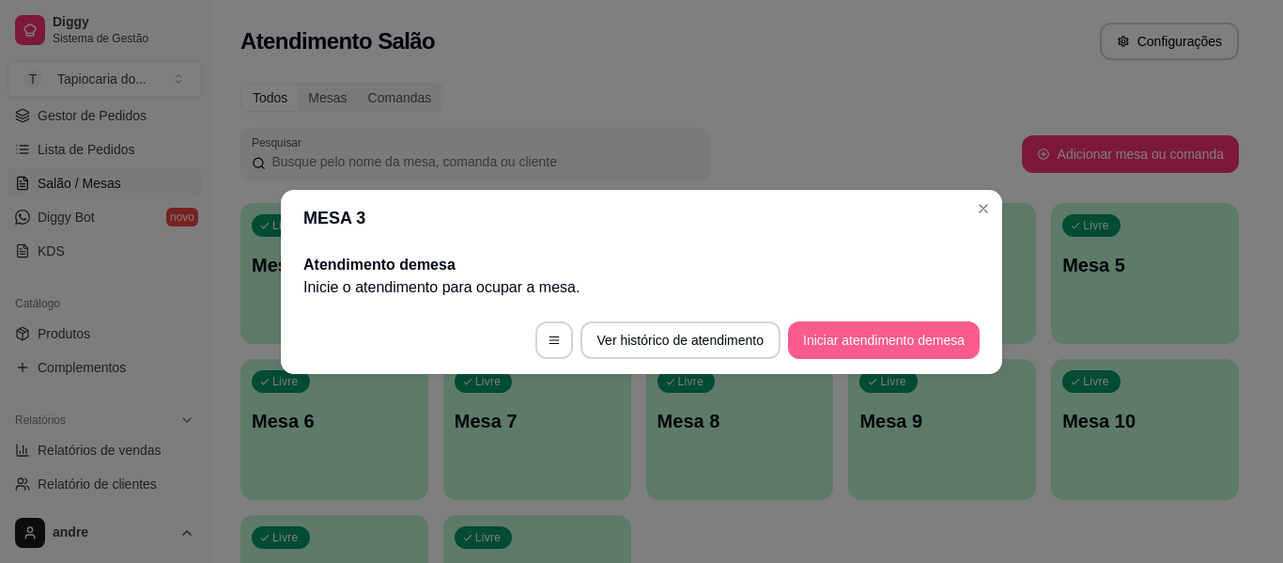
click at [952, 342] on button "Iniciar atendimento de mesa" at bounding box center [884, 340] width 192 height 38
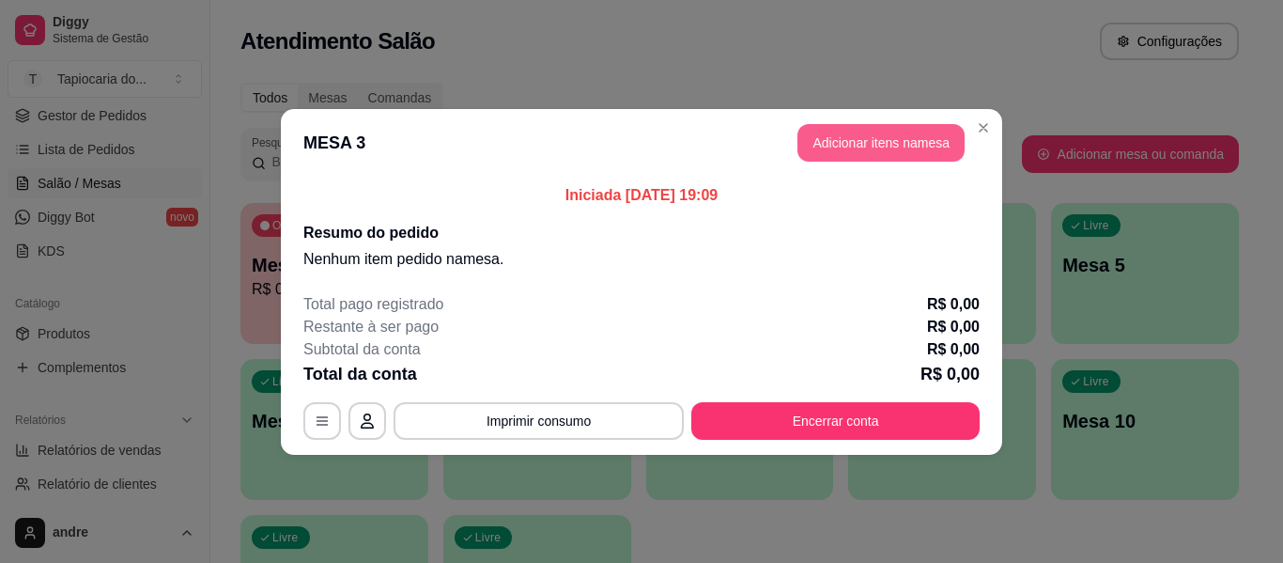
click at [901, 134] on button "Adicionar itens na mesa" at bounding box center [881, 143] width 167 height 38
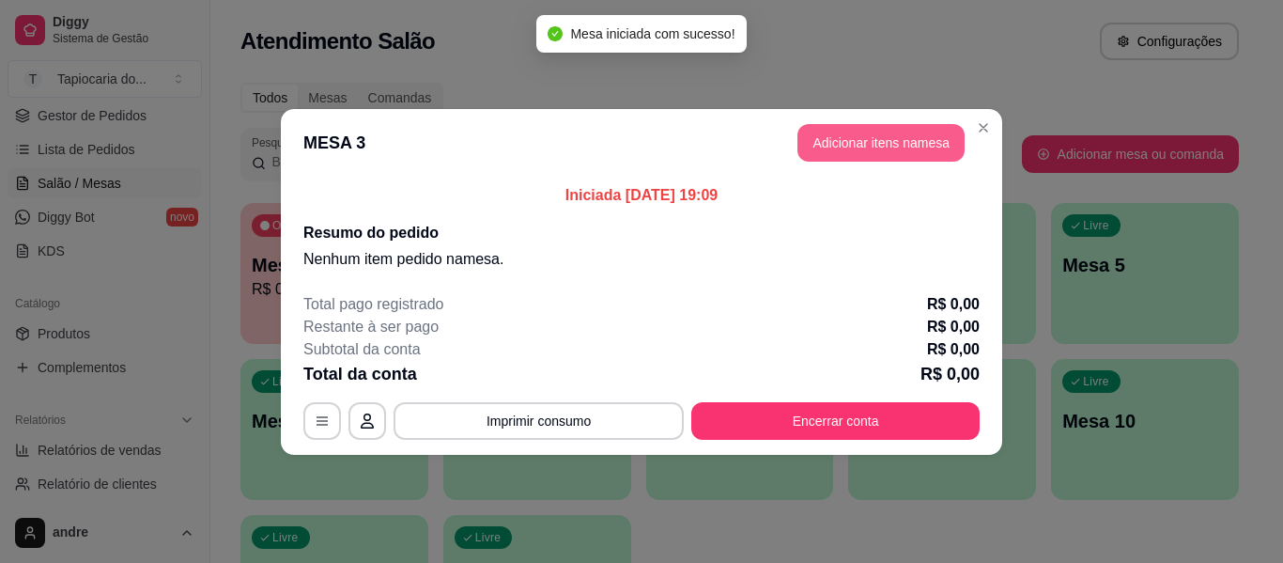
click at [870, 140] on div "Este pedido será vinculado para MESA 3 Nenhum produto adicionado" at bounding box center [1061, 266] width 394 height 499
click at [708, 133] on input "Pesquisa" at bounding box center [437, 127] width 770 height 19
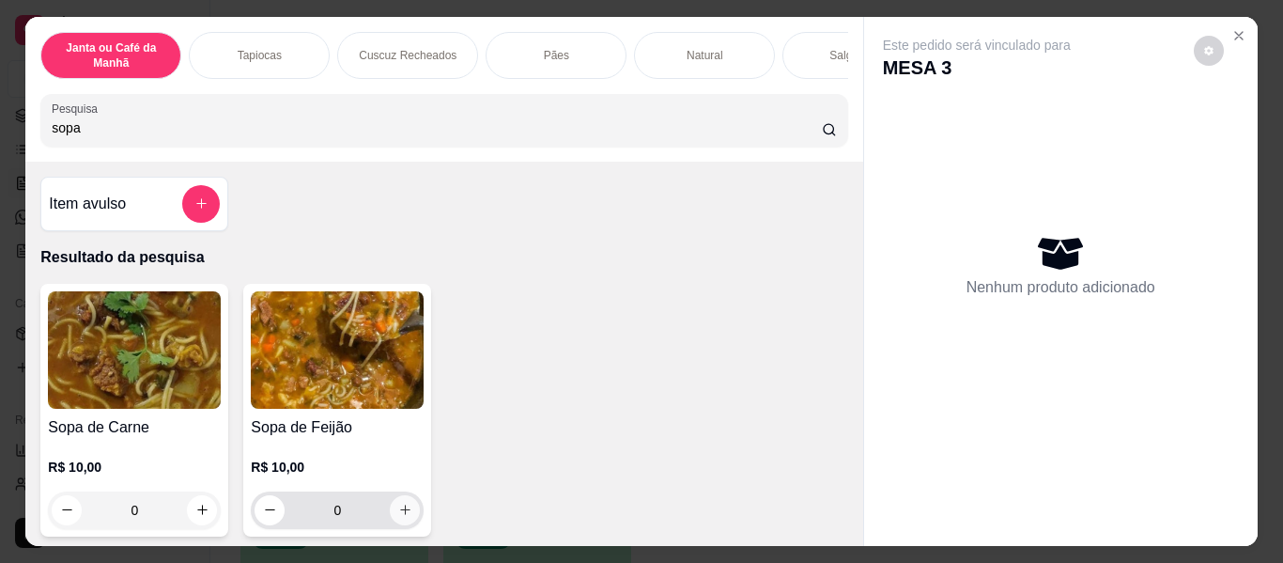
type input "sopa"
click at [401, 506] on button "increase-product-quantity" at bounding box center [405, 510] width 30 height 30
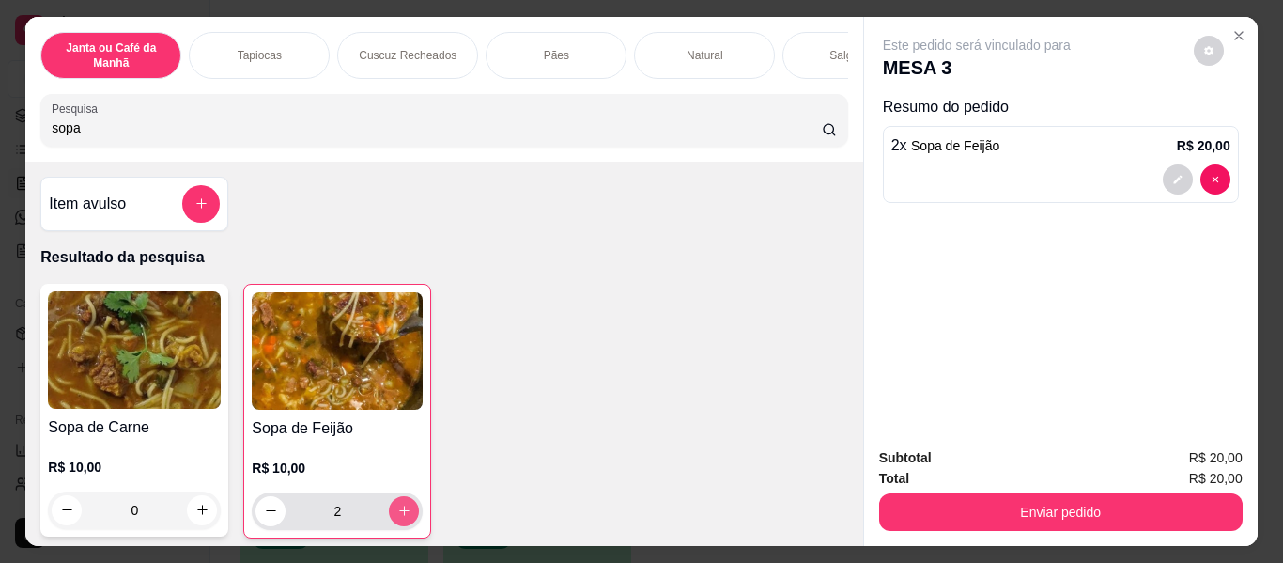
type input "2"
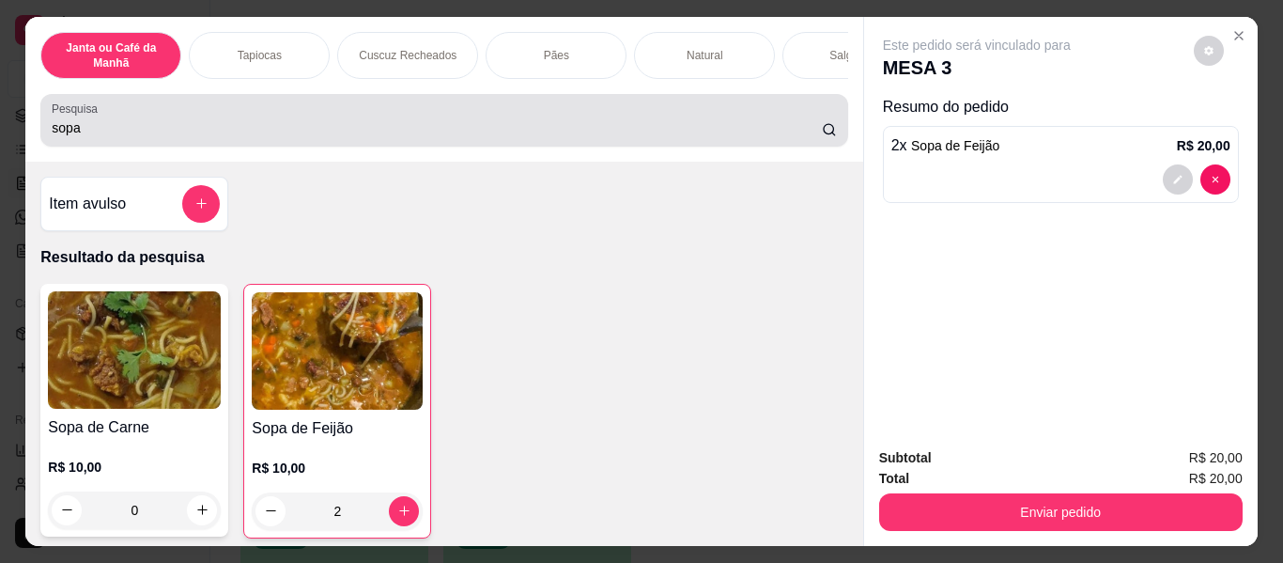
click at [515, 132] on input "sopa" at bounding box center [437, 127] width 770 height 19
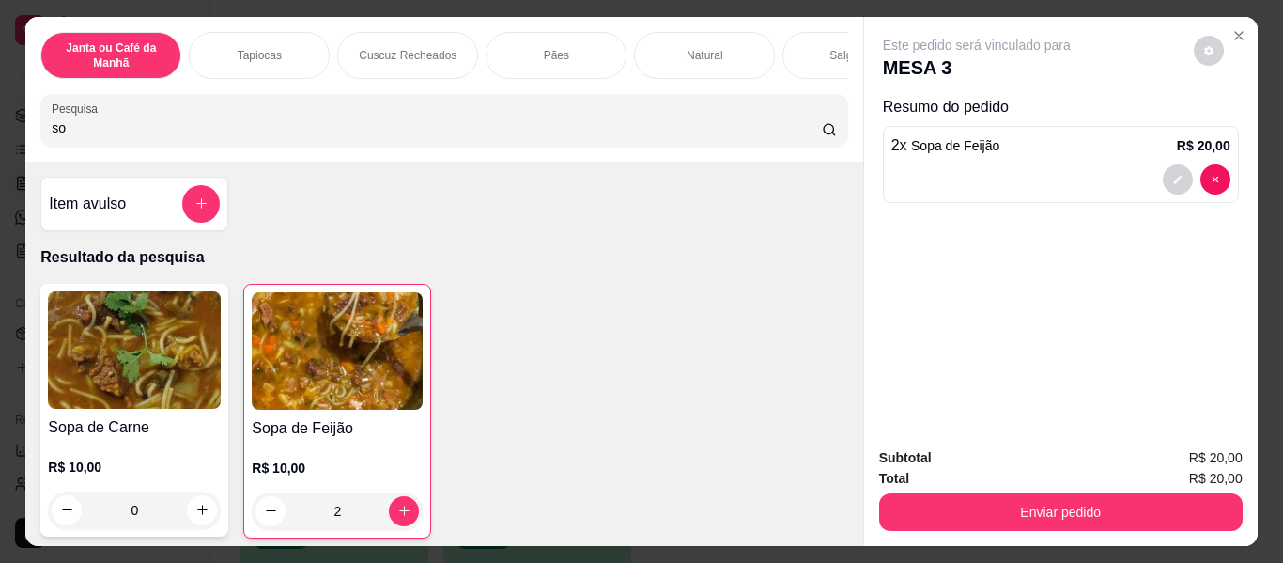
type input "s"
click at [556, 137] on input "s" at bounding box center [437, 127] width 770 height 19
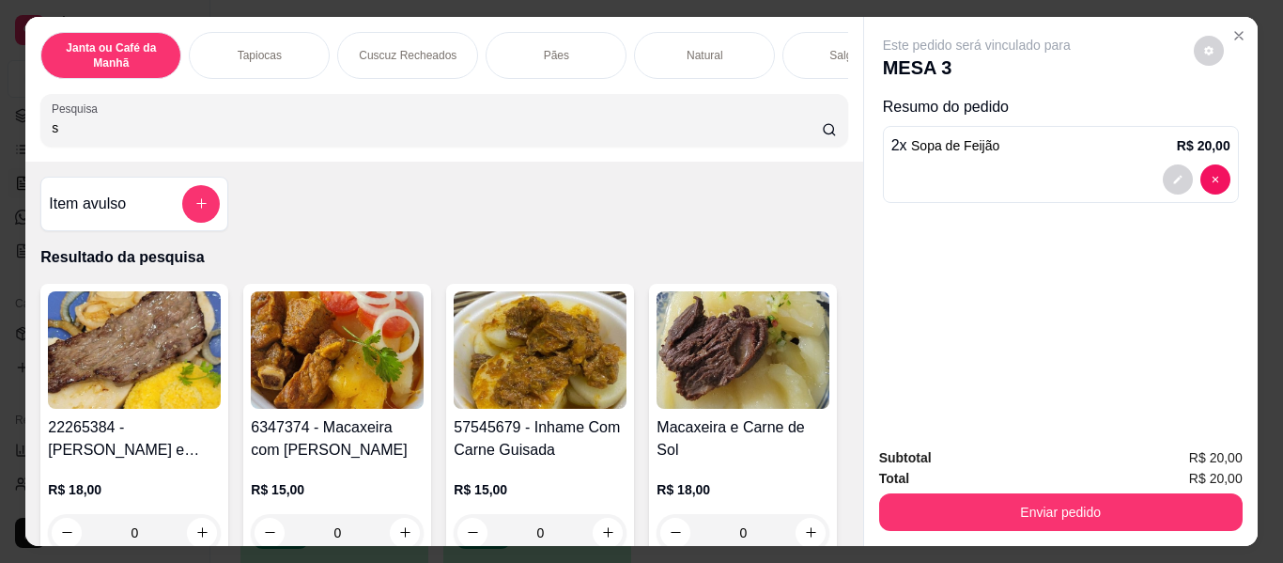
click at [799, 137] on input "s" at bounding box center [437, 127] width 770 height 19
click at [742, 129] on input "s" at bounding box center [437, 127] width 770 height 19
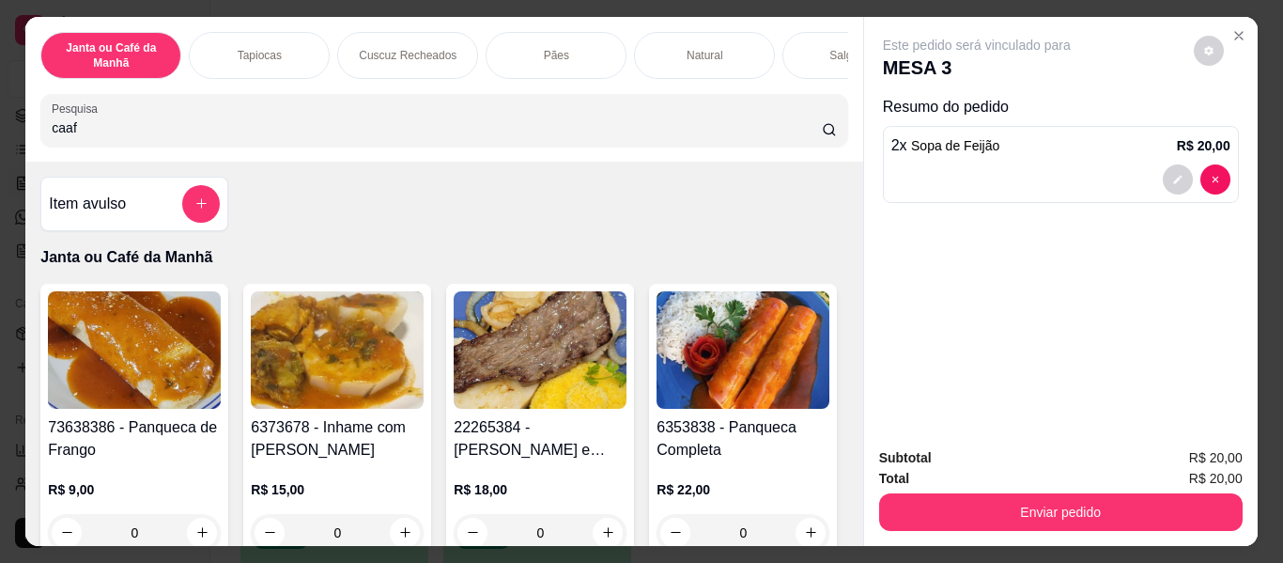
click at [490, 126] on input "caaf" at bounding box center [437, 127] width 770 height 19
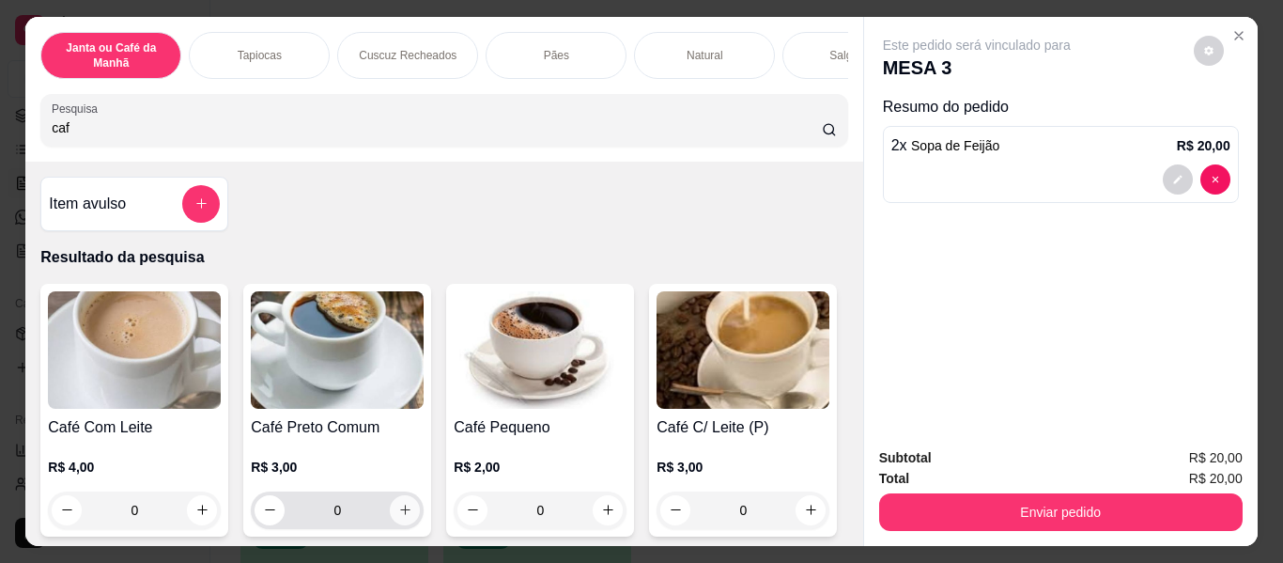
type input "caf"
click at [390, 523] on button "increase-product-quantity" at bounding box center [405, 510] width 30 height 30
click at [398, 517] on icon "increase-product-quantity" at bounding box center [405, 510] width 14 height 14
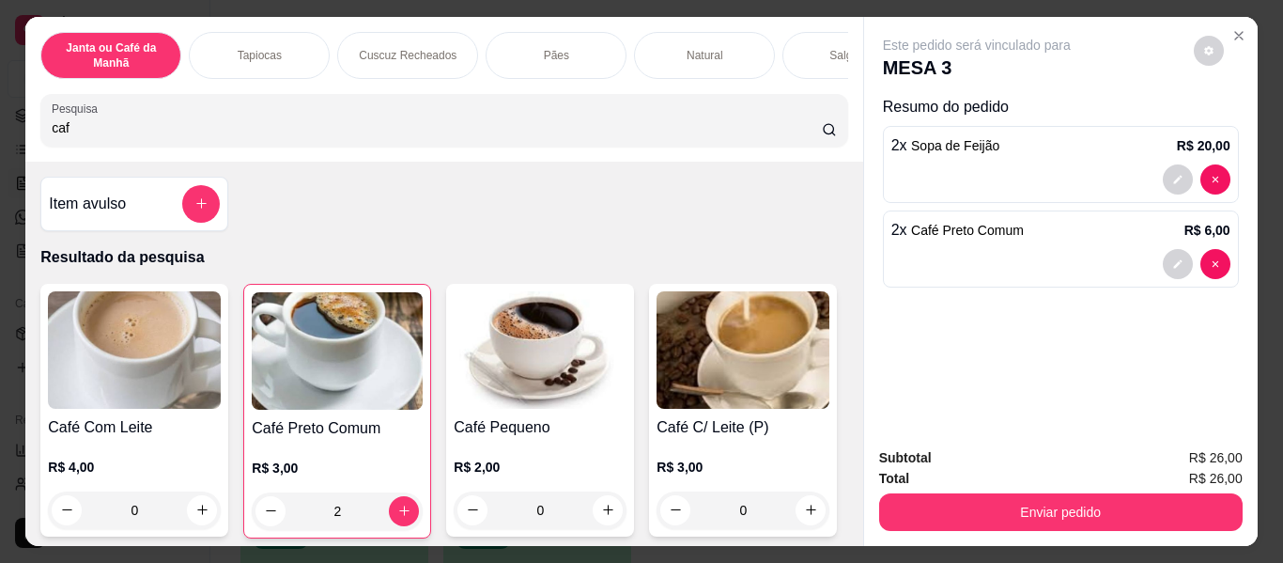
type input "2"
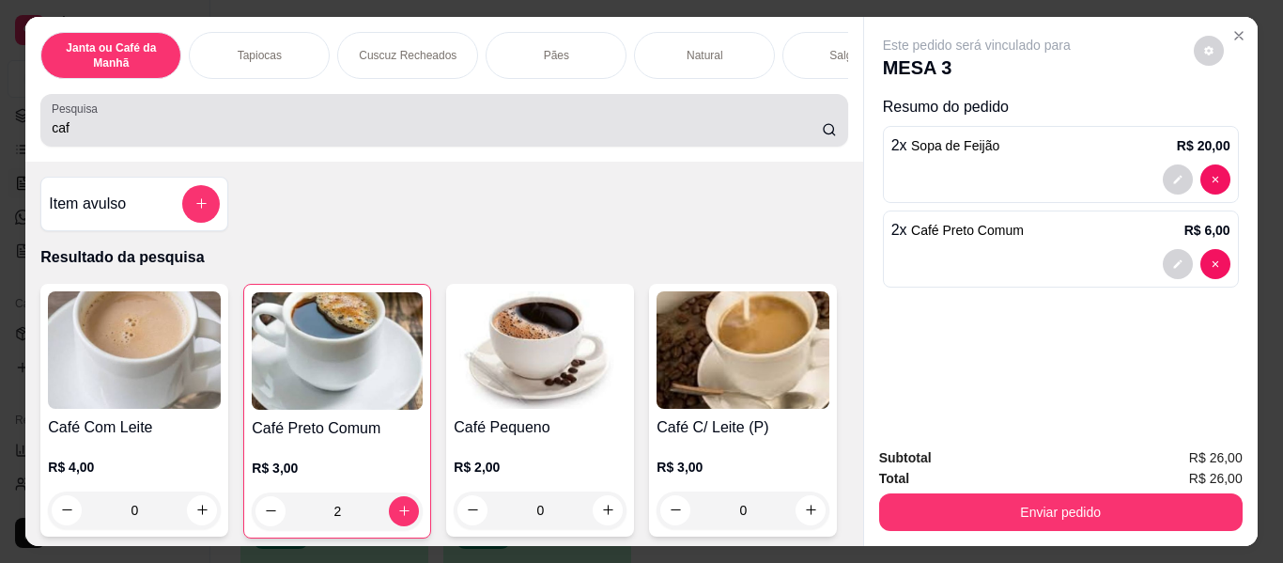
click at [770, 135] on input "caf" at bounding box center [437, 127] width 770 height 19
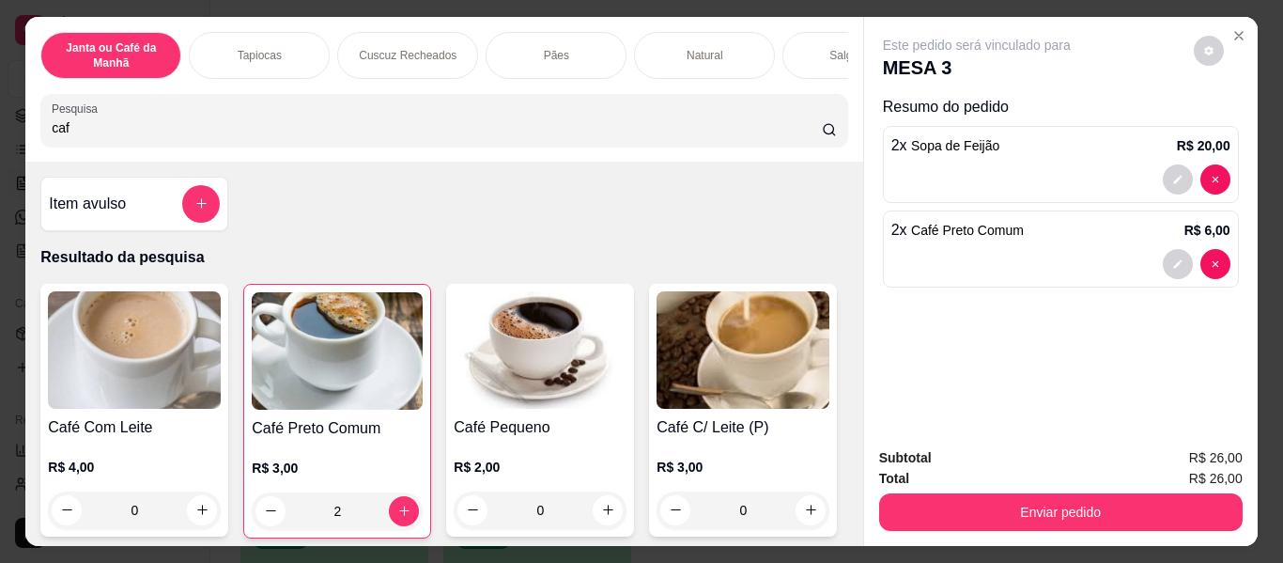
click at [803, 135] on input "caf" at bounding box center [437, 127] width 770 height 19
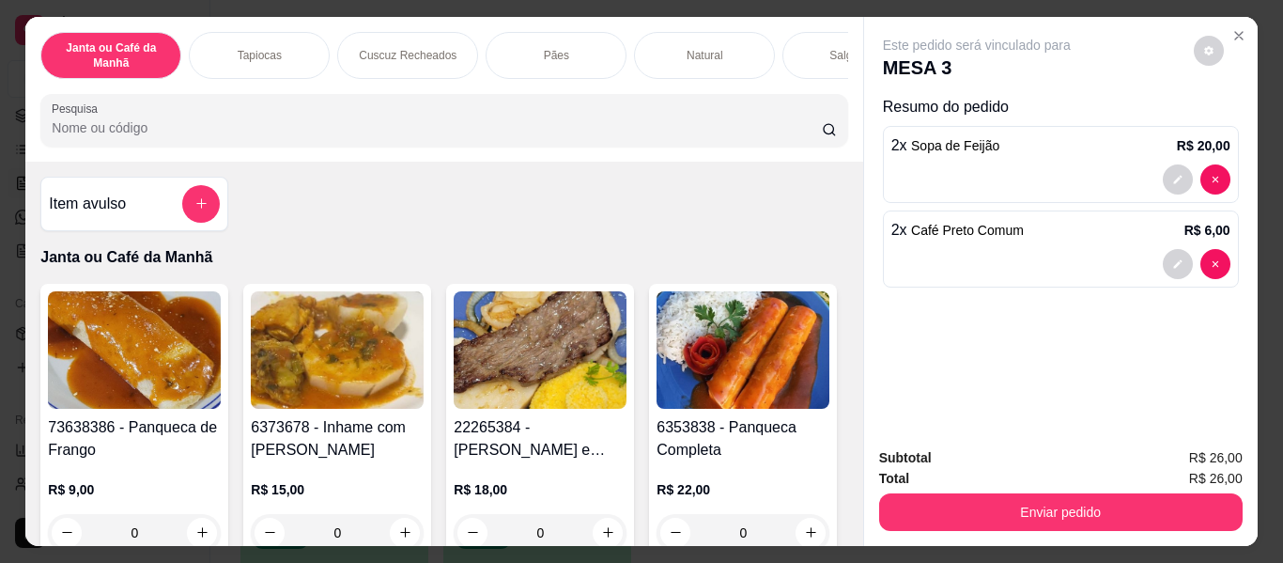
click at [723, 119] on div at bounding box center [444, 120] width 784 height 38
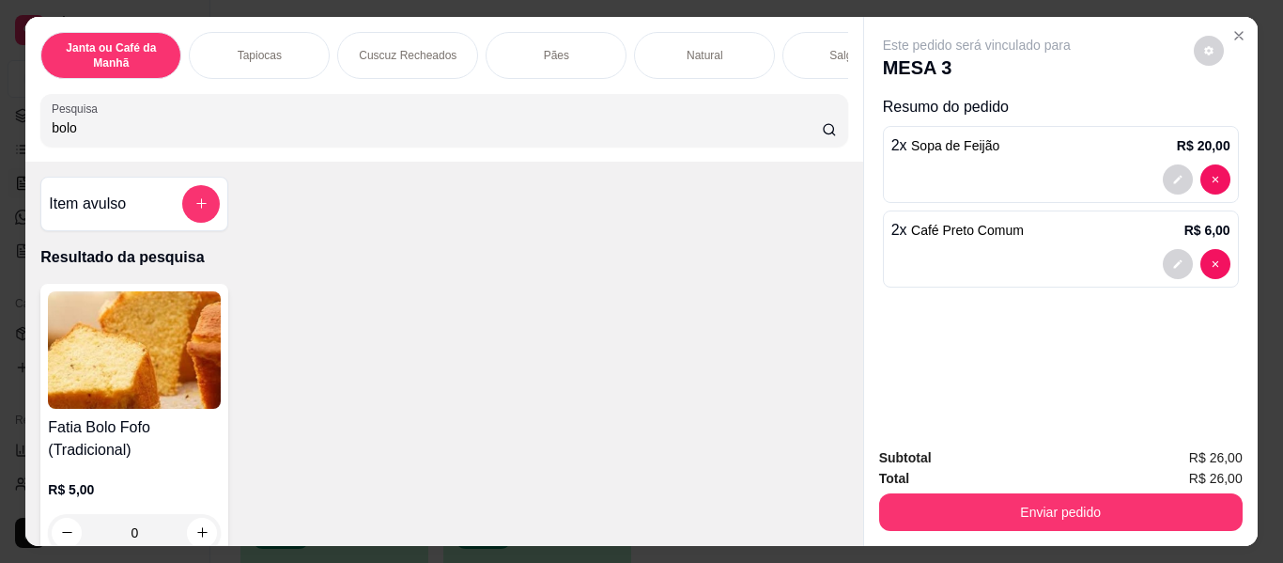
scroll to position [94, 0]
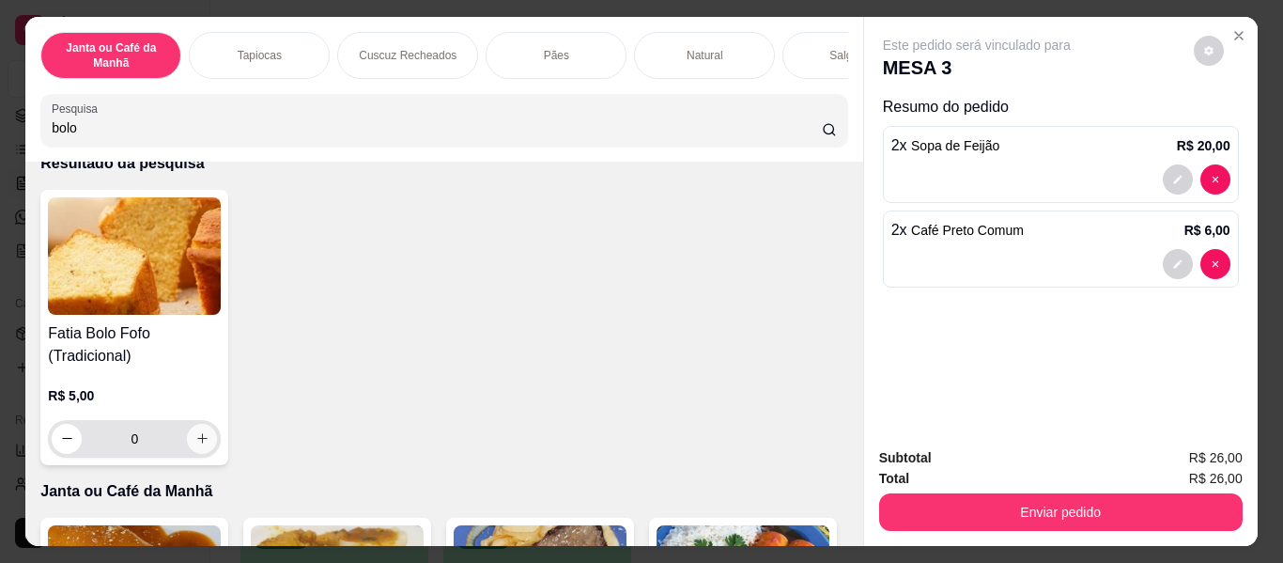
type input "bolo"
click at [202, 445] on icon "increase-product-quantity" at bounding box center [202, 438] width 14 height 14
type input "1"
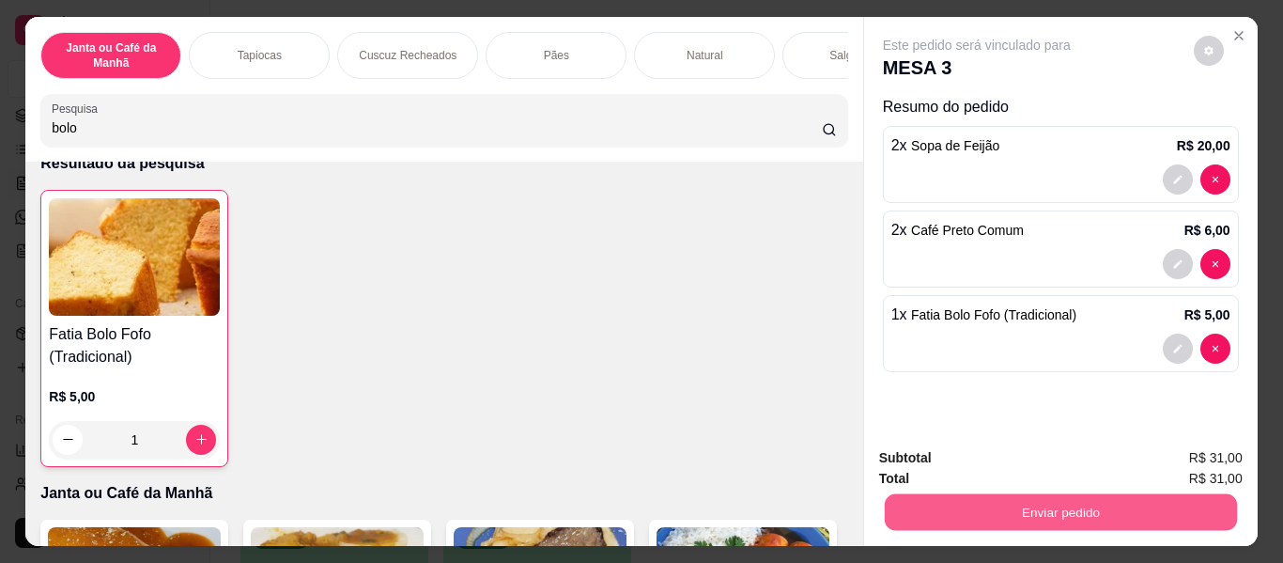
click at [1107, 501] on button "Enviar pedido" at bounding box center [1060, 512] width 352 height 37
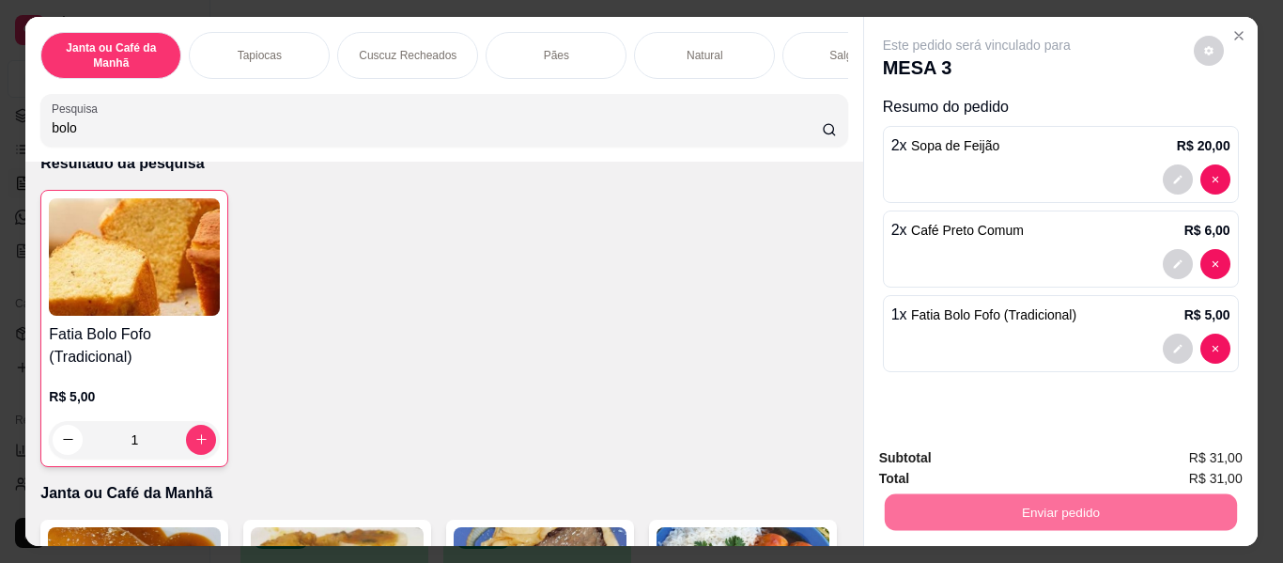
click at [1198, 453] on button "Enviar pedido" at bounding box center [1193, 459] width 103 height 35
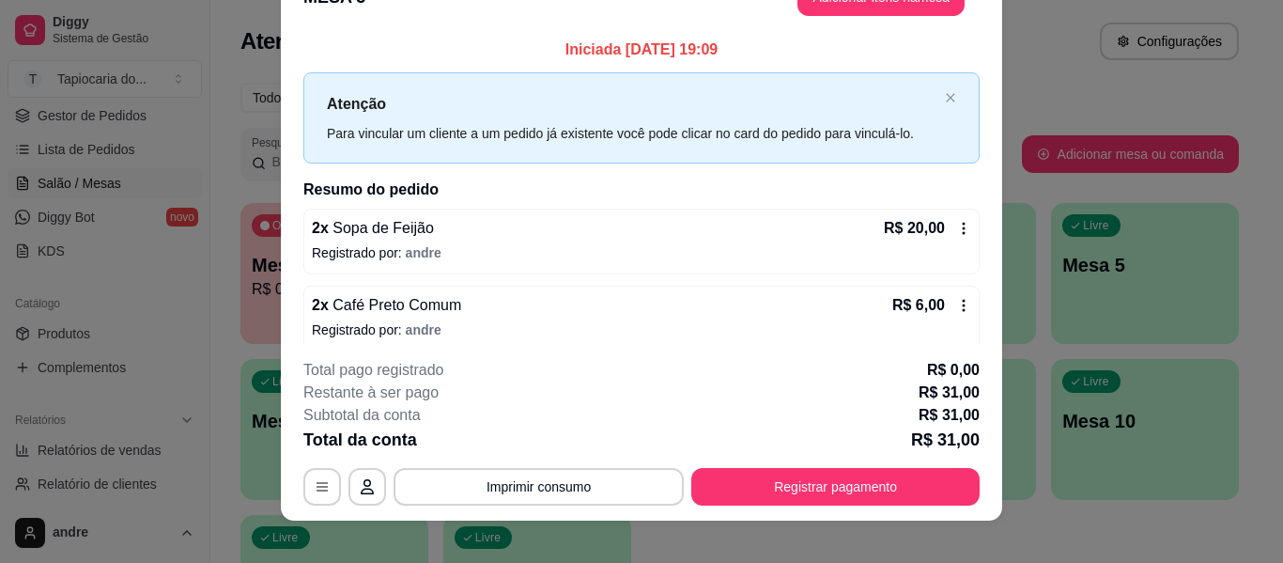
scroll to position [57, 0]
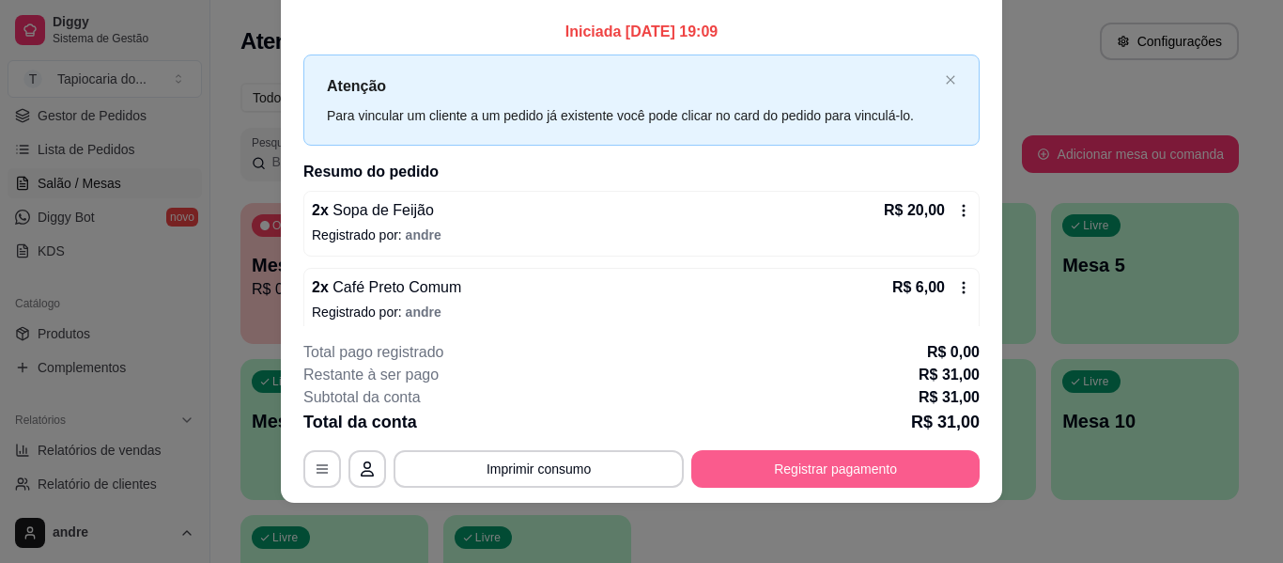
click at [913, 477] on button "Registrar pagamento" at bounding box center [835, 469] width 288 height 38
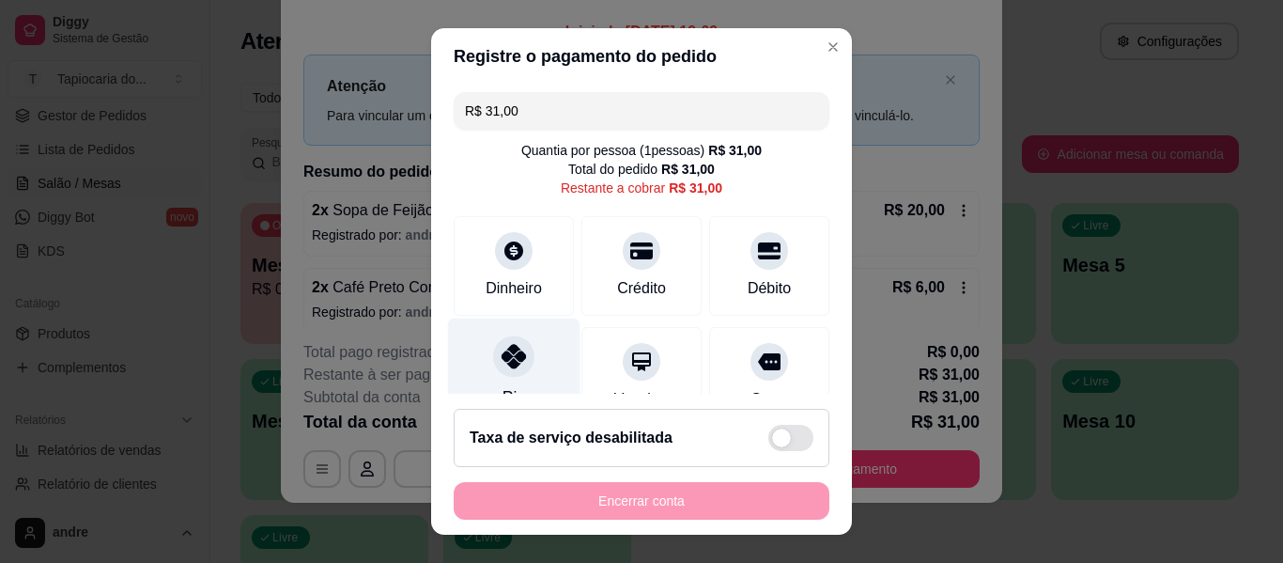
click at [526, 354] on div "Pix" at bounding box center [514, 373] width 132 height 110
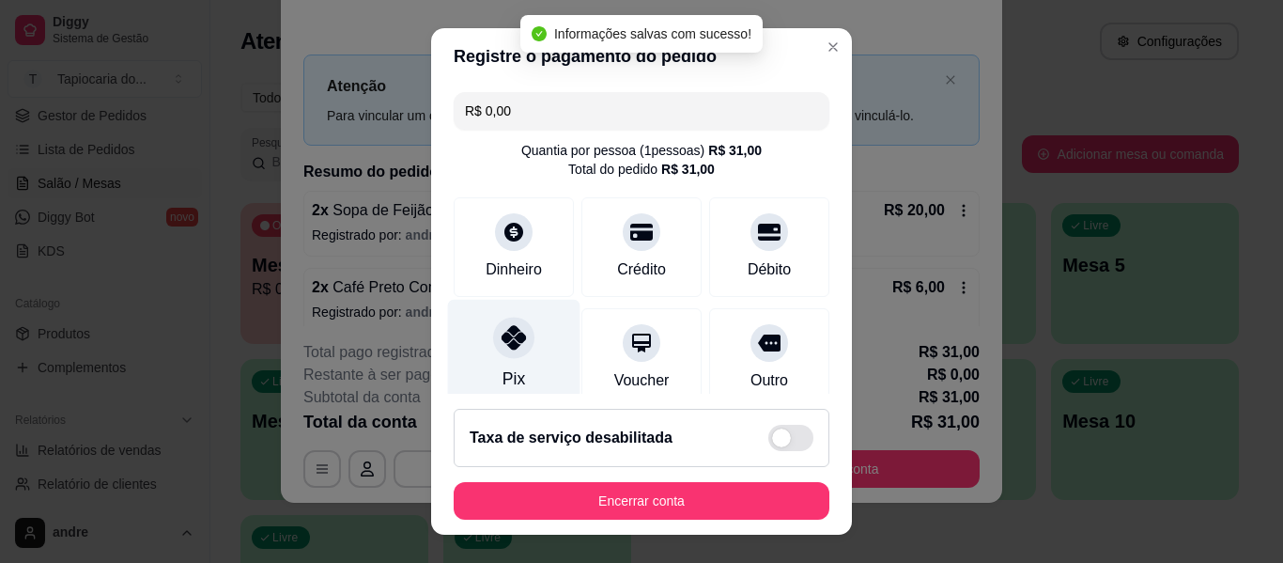
type input "R$ 0,00"
click at [529, 355] on div "Pix" at bounding box center [514, 355] width 132 height 110
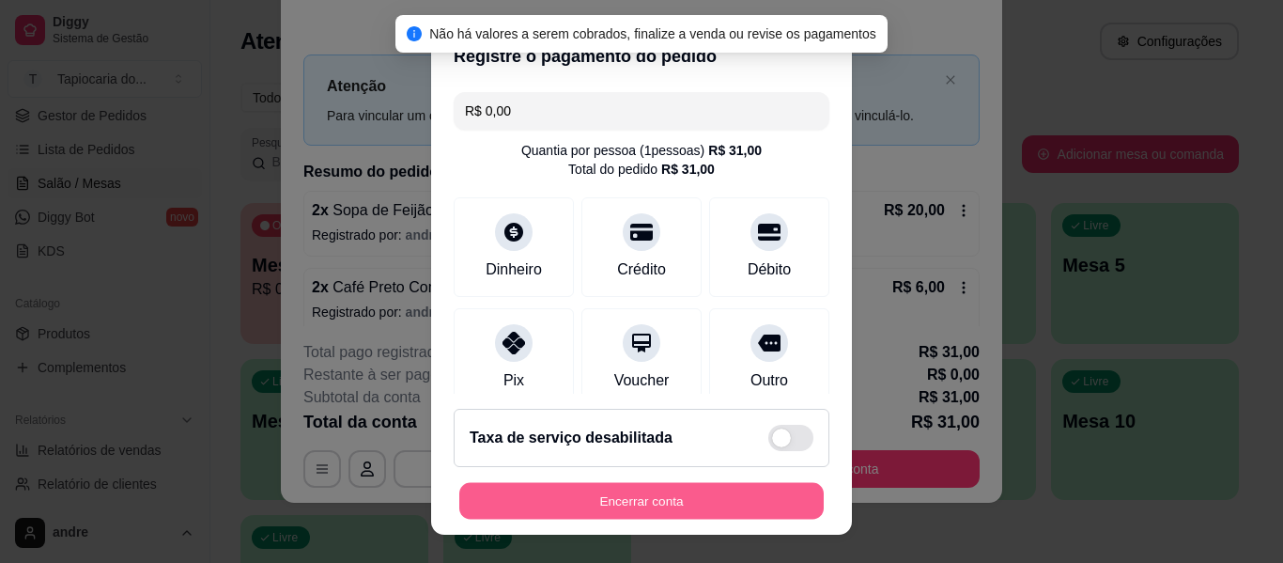
click at [610, 514] on button "Encerrar conta" at bounding box center [641, 501] width 364 height 37
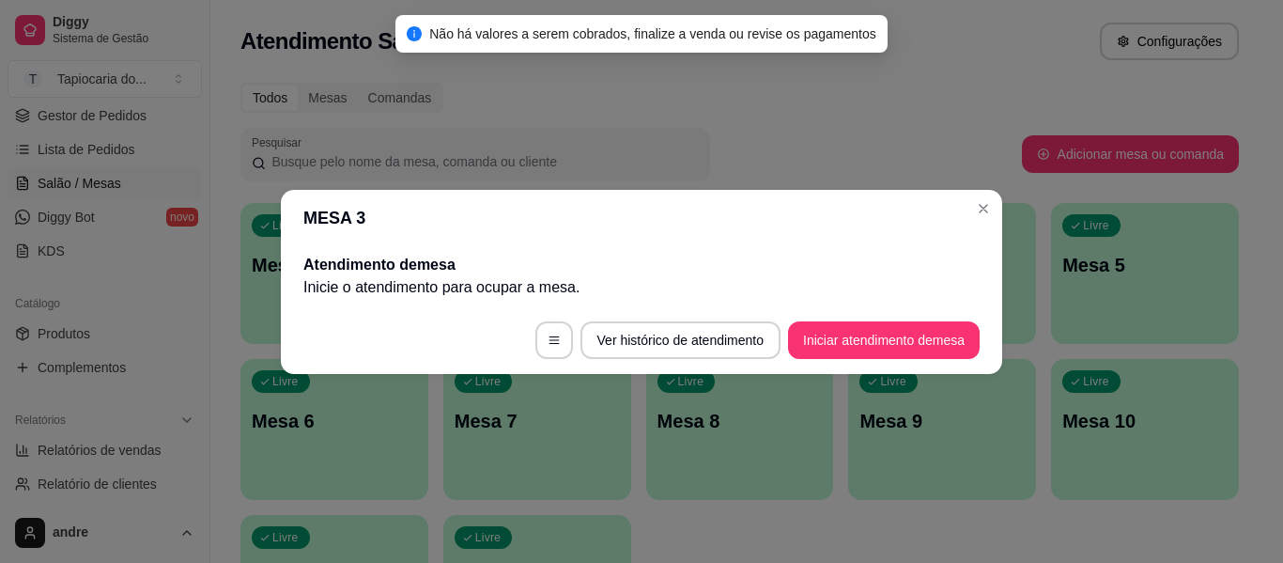
scroll to position [0, 0]
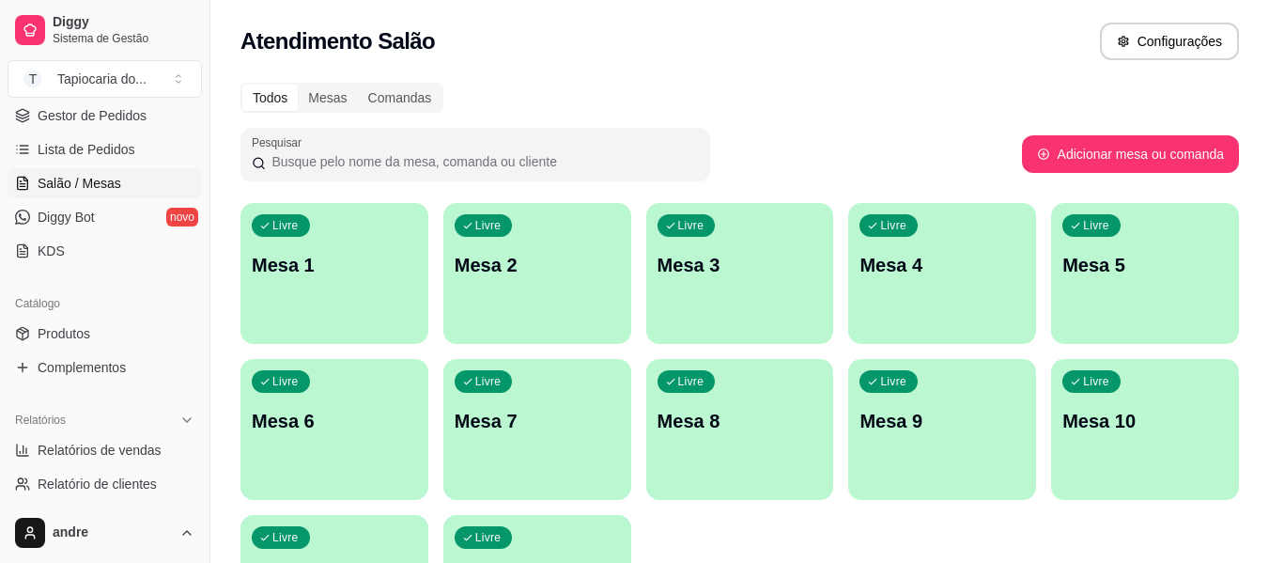
click at [556, 399] on div "Livre Mesa 7" at bounding box center [537, 418] width 188 height 118
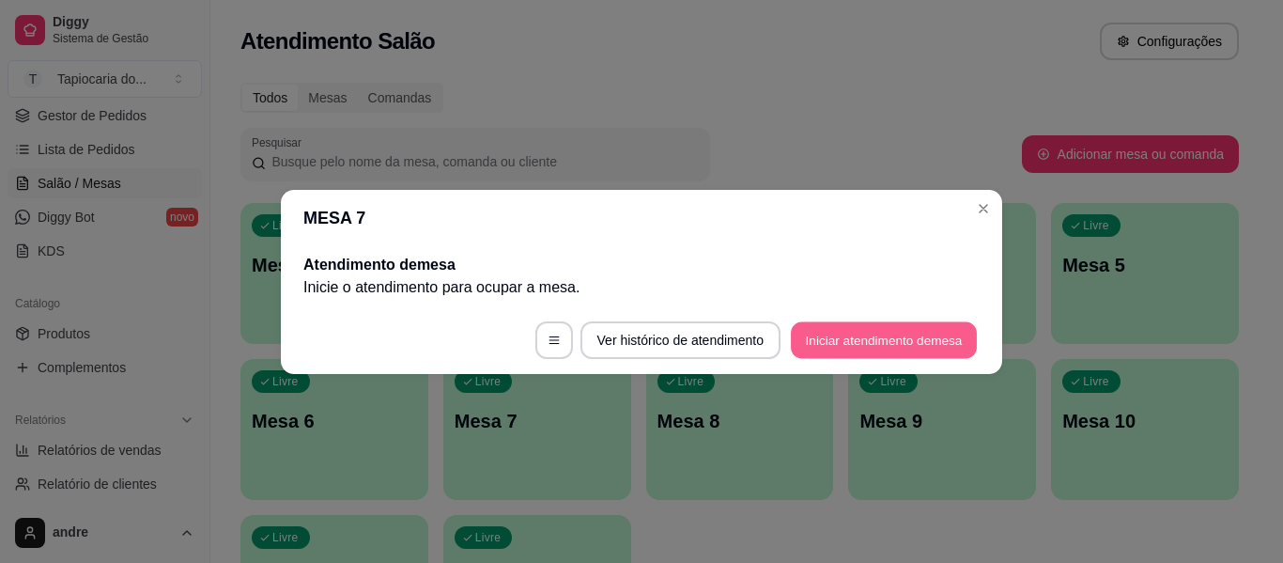
click at [889, 327] on button "Iniciar atendimento de mesa" at bounding box center [884, 339] width 186 height 37
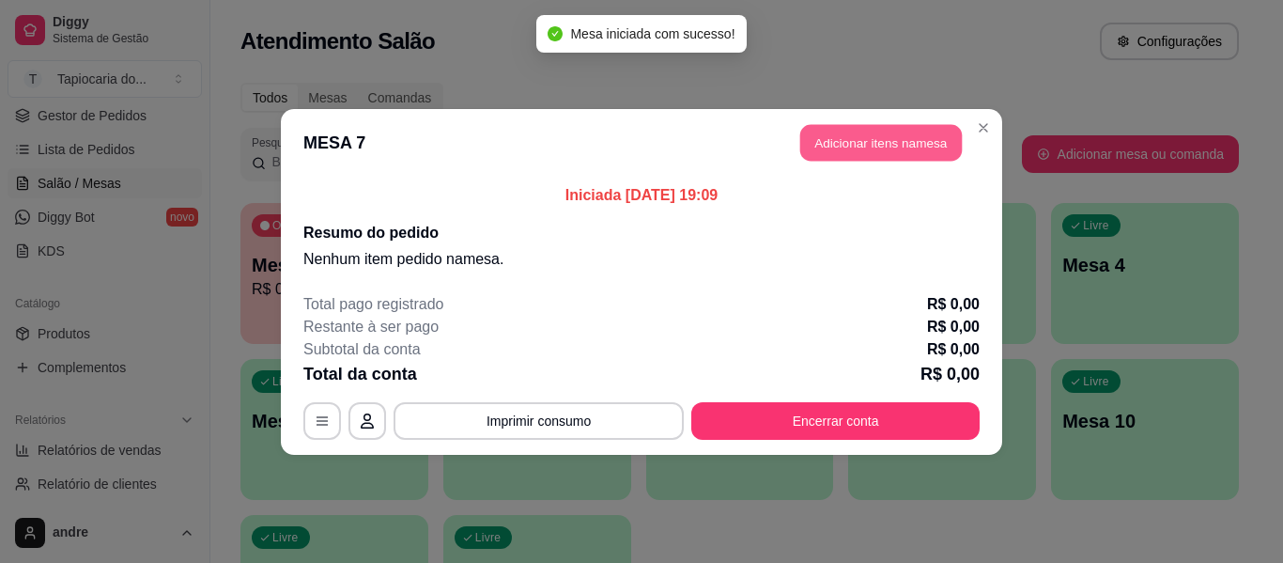
click at [900, 147] on button "Adicionar itens na mesa" at bounding box center [881, 142] width 162 height 37
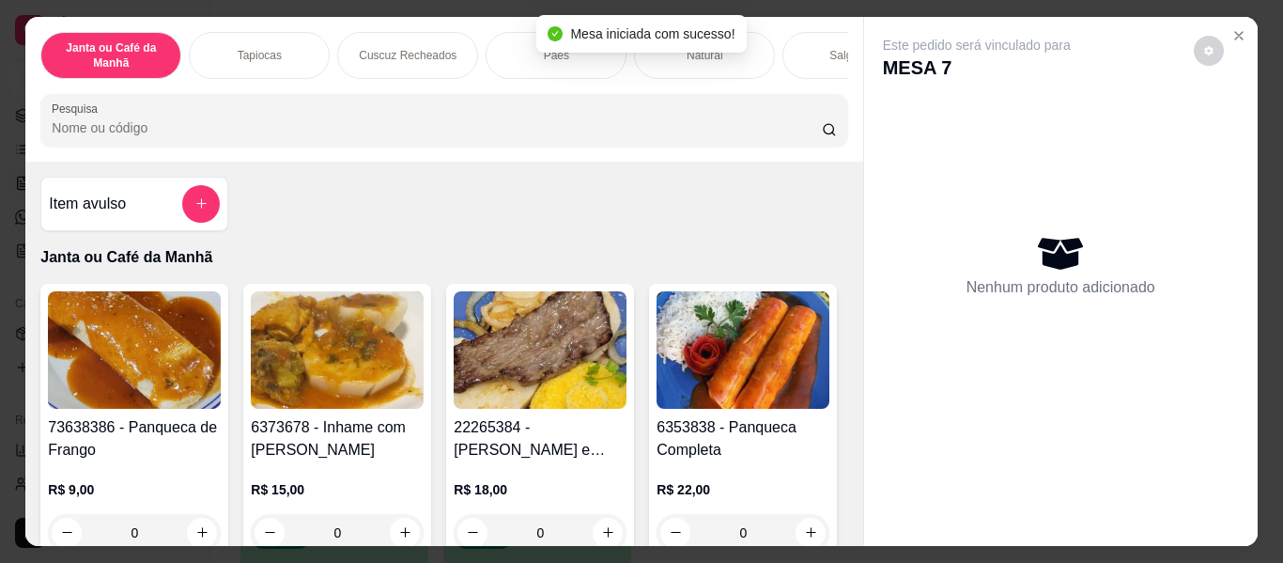
click at [785, 117] on div at bounding box center [444, 120] width 784 height 38
click at [750, 139] on div at bounding box center [444, 120] width 784 height 38
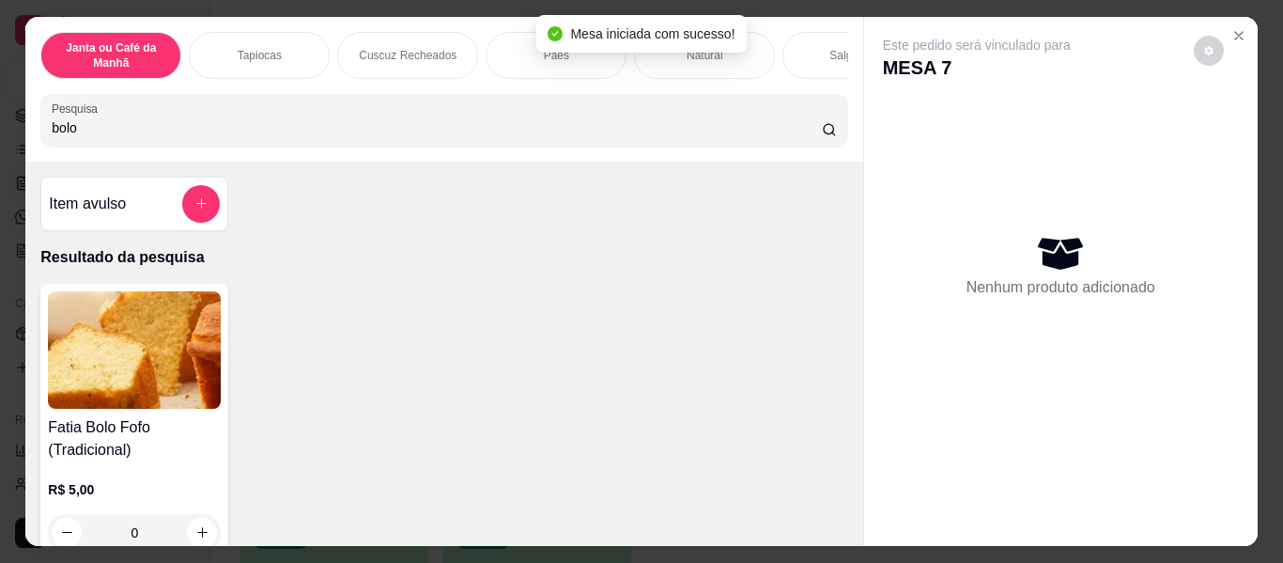
click at [303, 131] on input "bolo" at bounding box center [437, 127] width 770 height 19
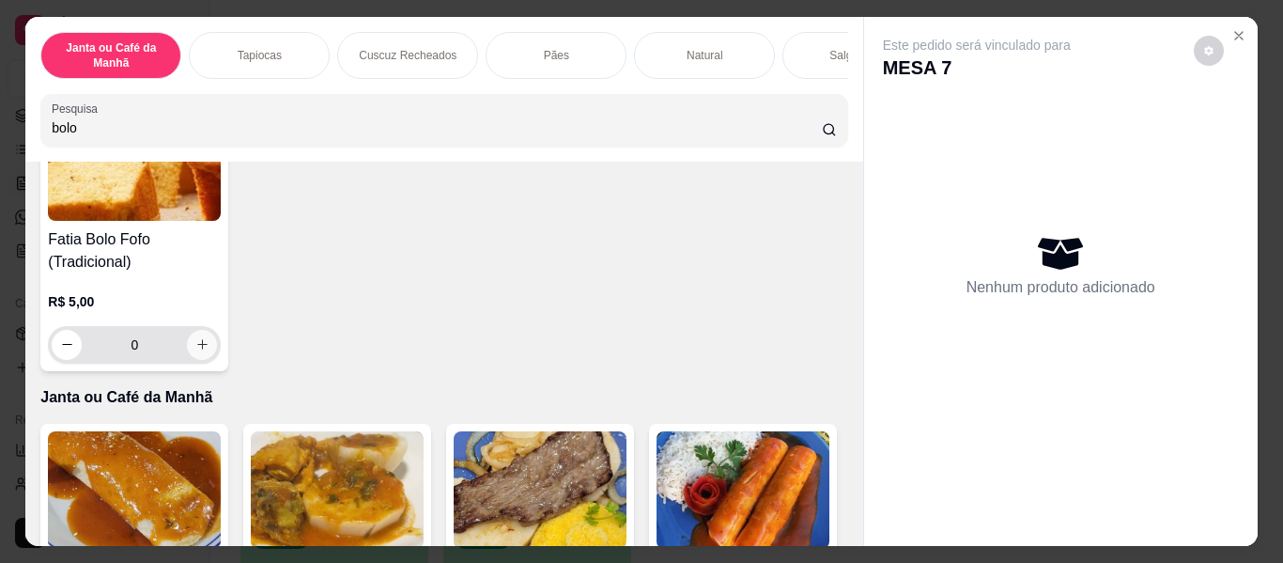
type input "bolo"
click at [196, 351] on icon "increase-product-quantity" at bounding box center [202, 344] width 14 height 14
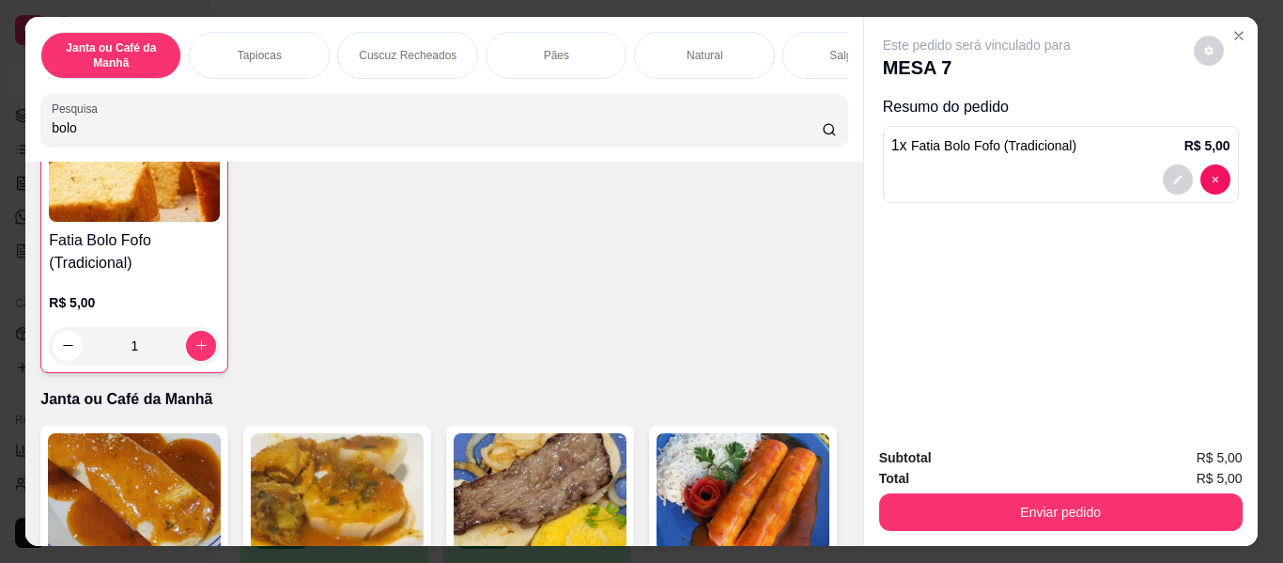
type input "1"
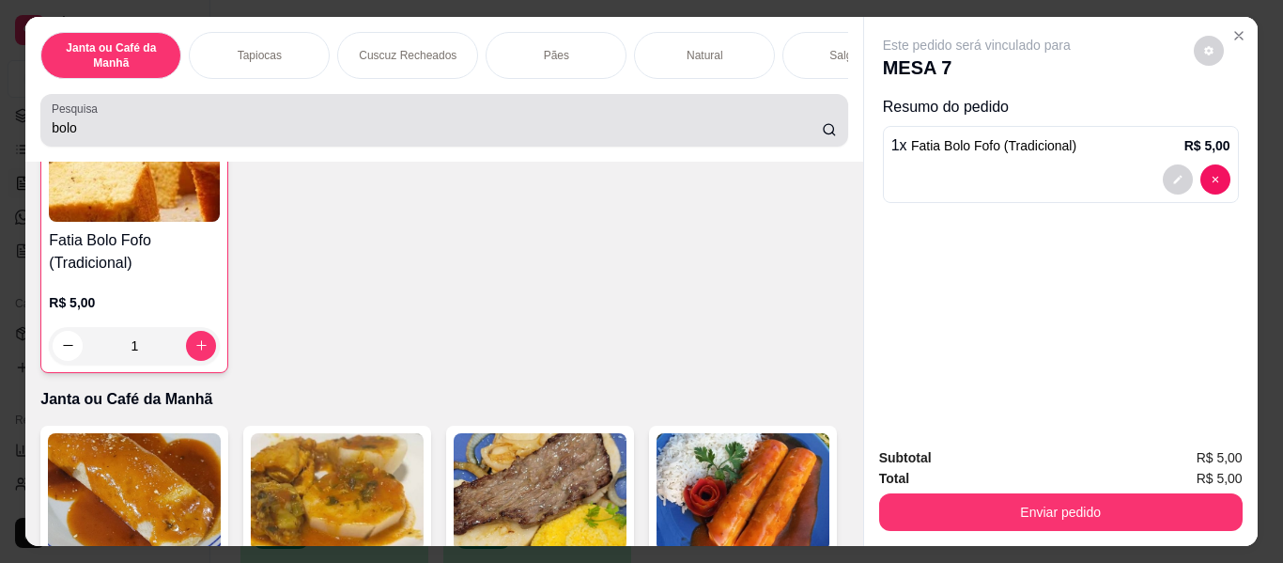
scroll to position [0, 0]
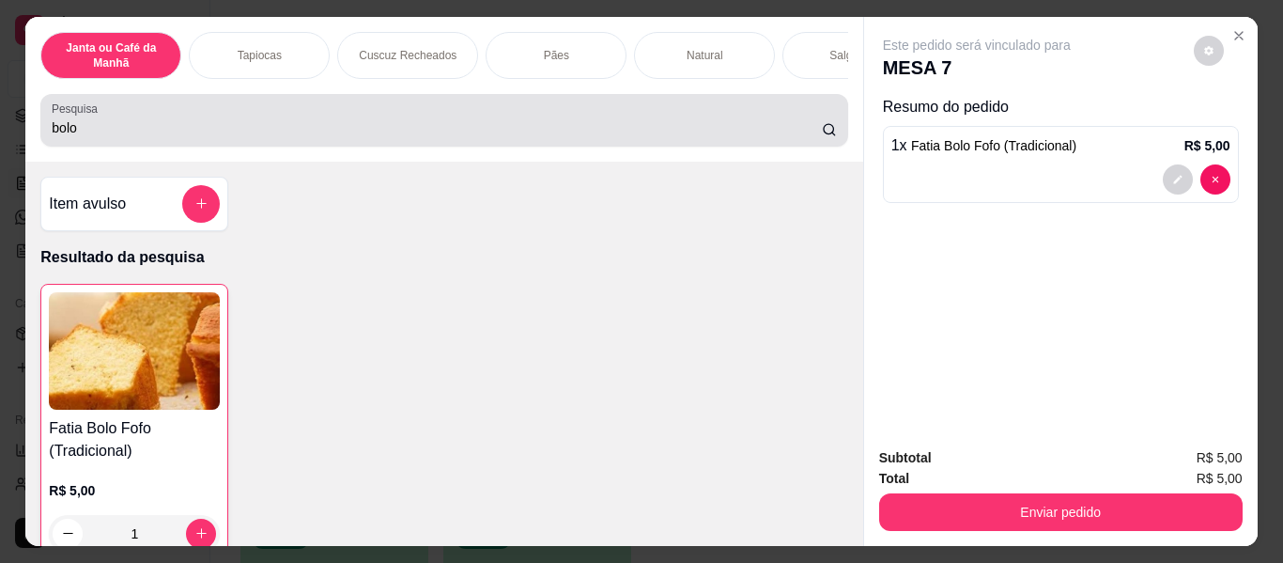
click at [691, 147] on div "Pesquisa bolo" at bounding box center [443, 120] width 807 height 53
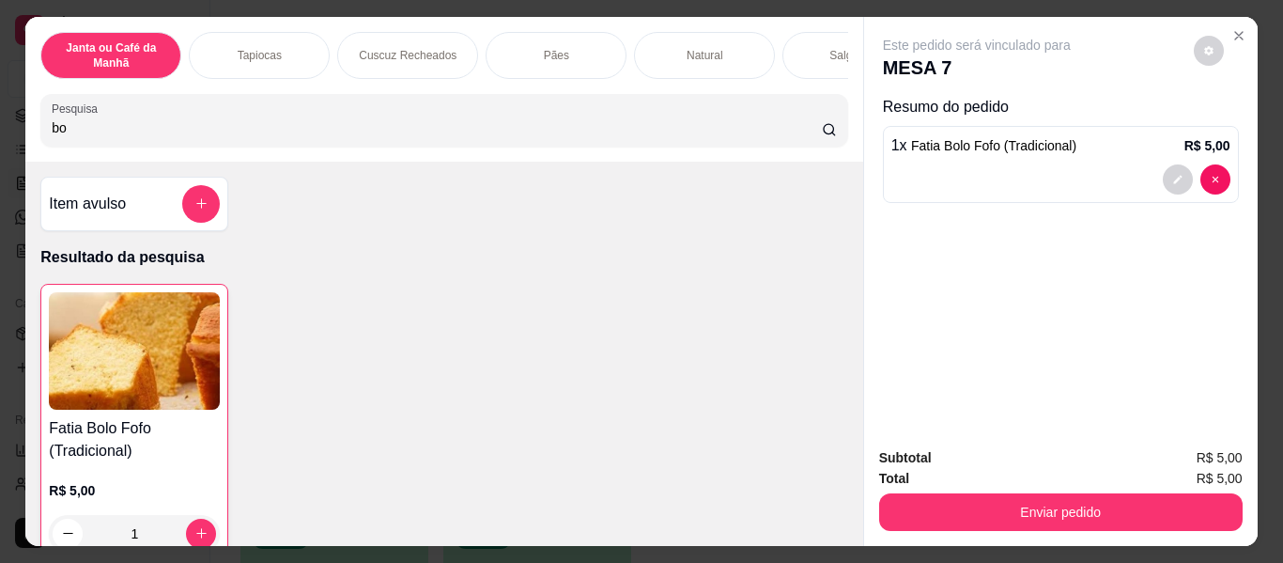
type input "b"
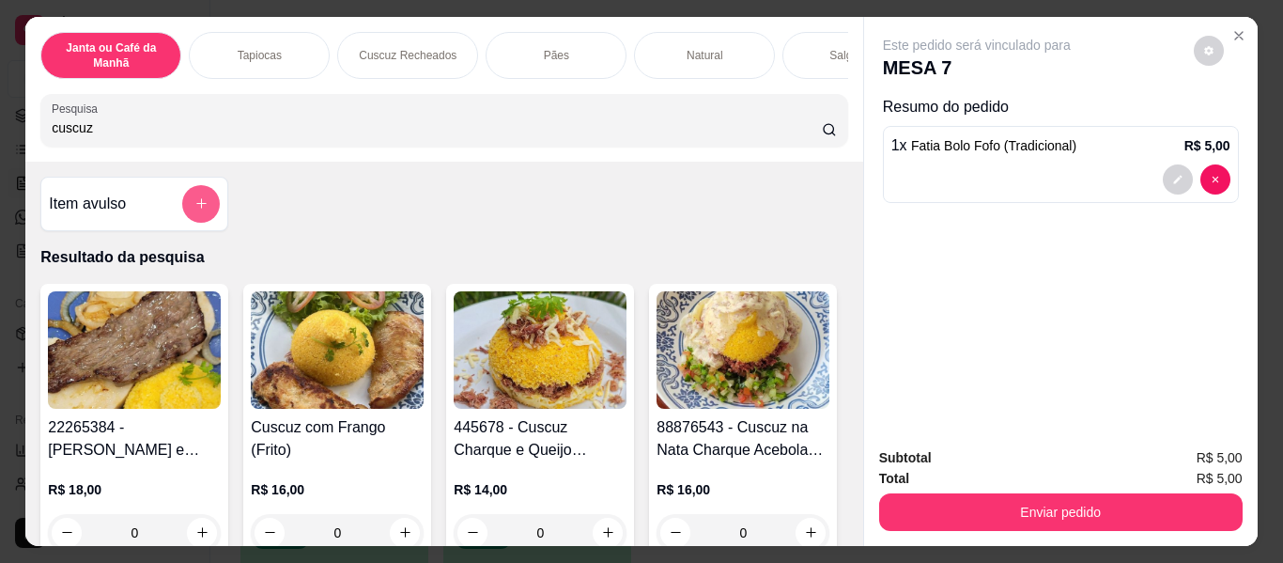
type input "cuscuz"
click at [194, 210] on icon "add-separate-item" at bounding box center [201, 203] width 14 height 14
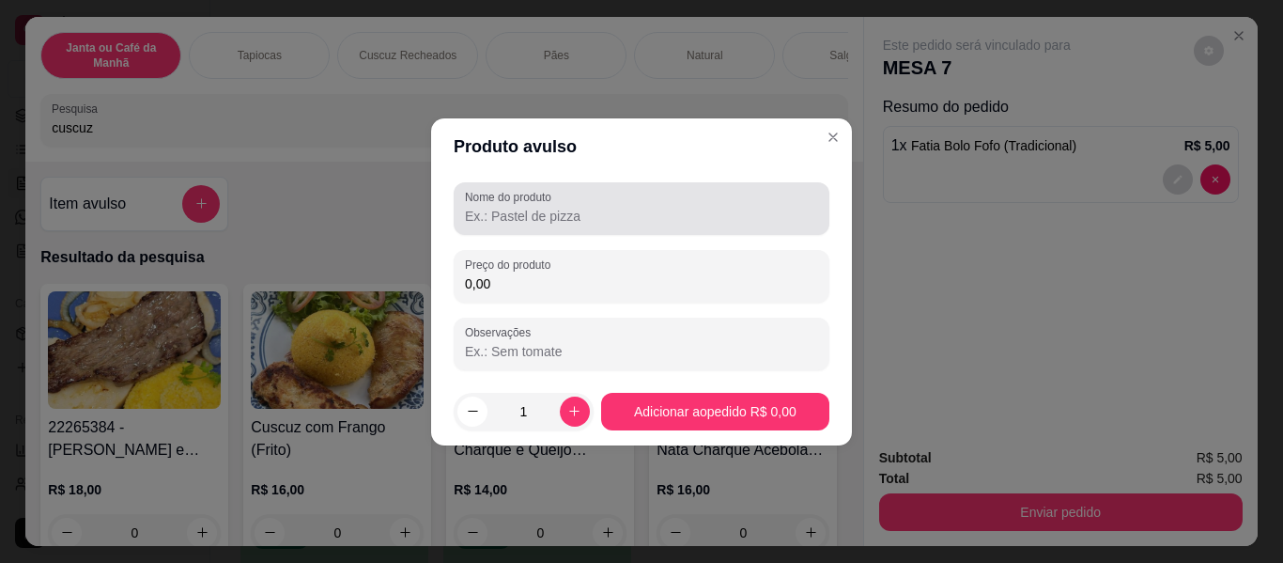
click at [741, 207] on input "Nome do produto" at bounding box center [641, 216] width 353 height 19
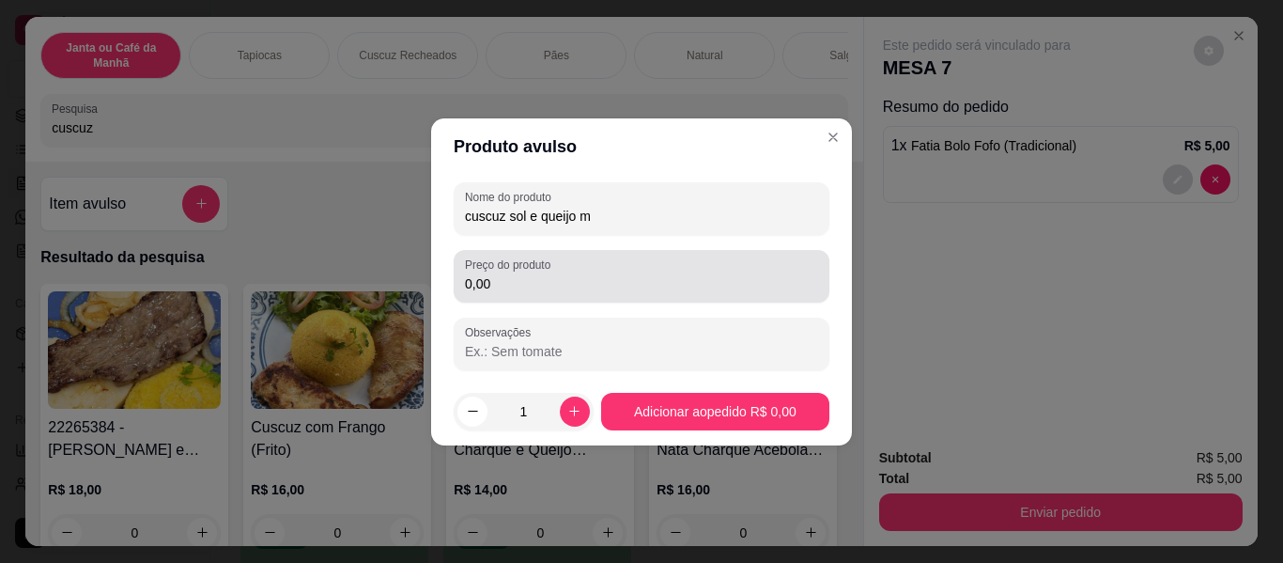
type input "cuscuz sol e queijo m"
click at [715, 283] on input "0,00" at bounding box center [641, 283] width 353 height 19
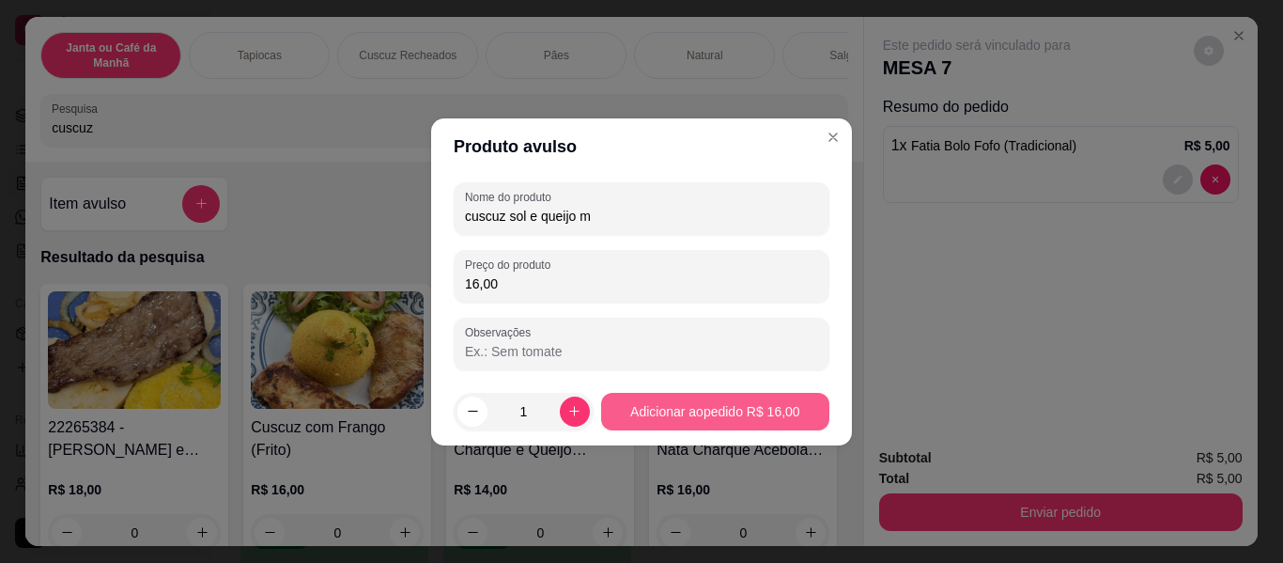
type input "16,00"
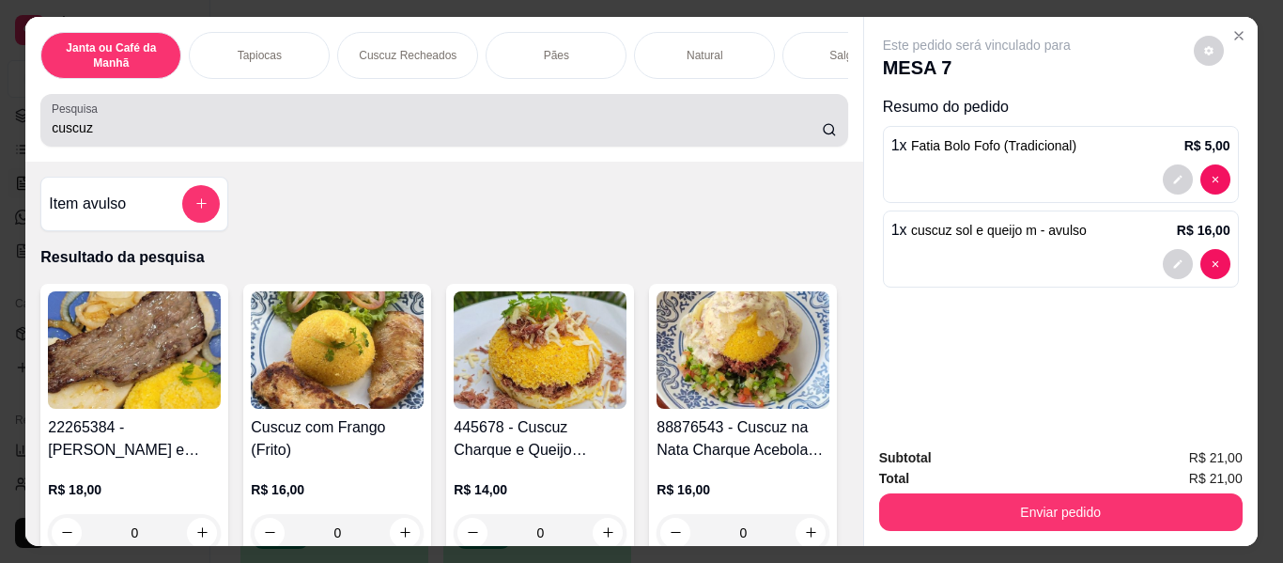
click at [565, 137] on input "cuscuz" at bounding box center [437, 127] width 770 height 19
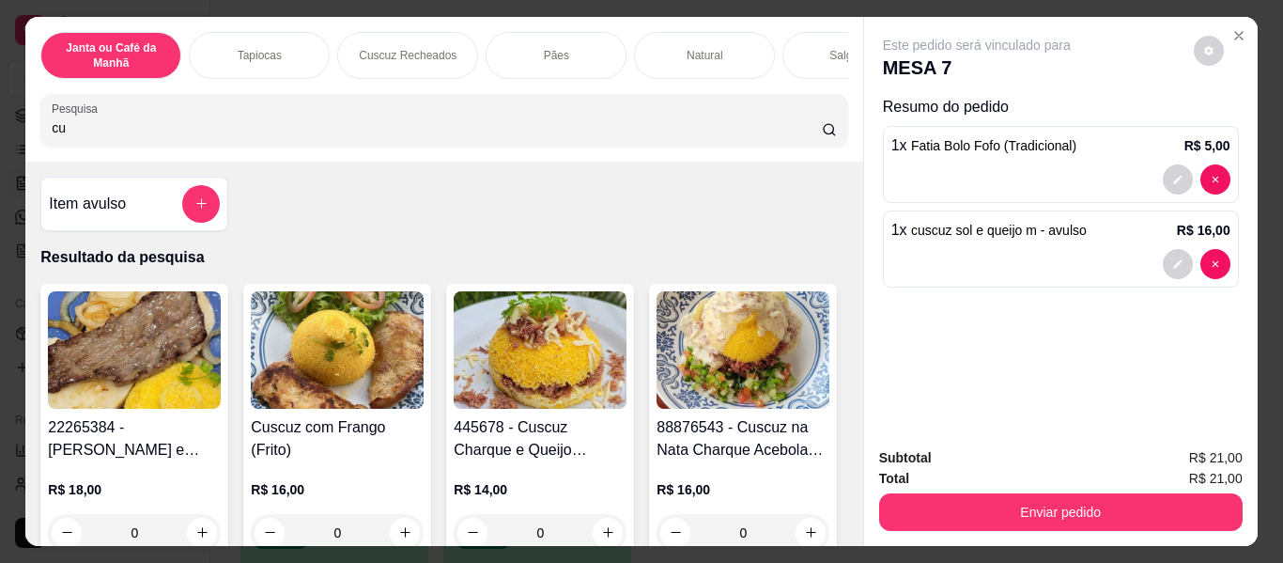
type input "c"
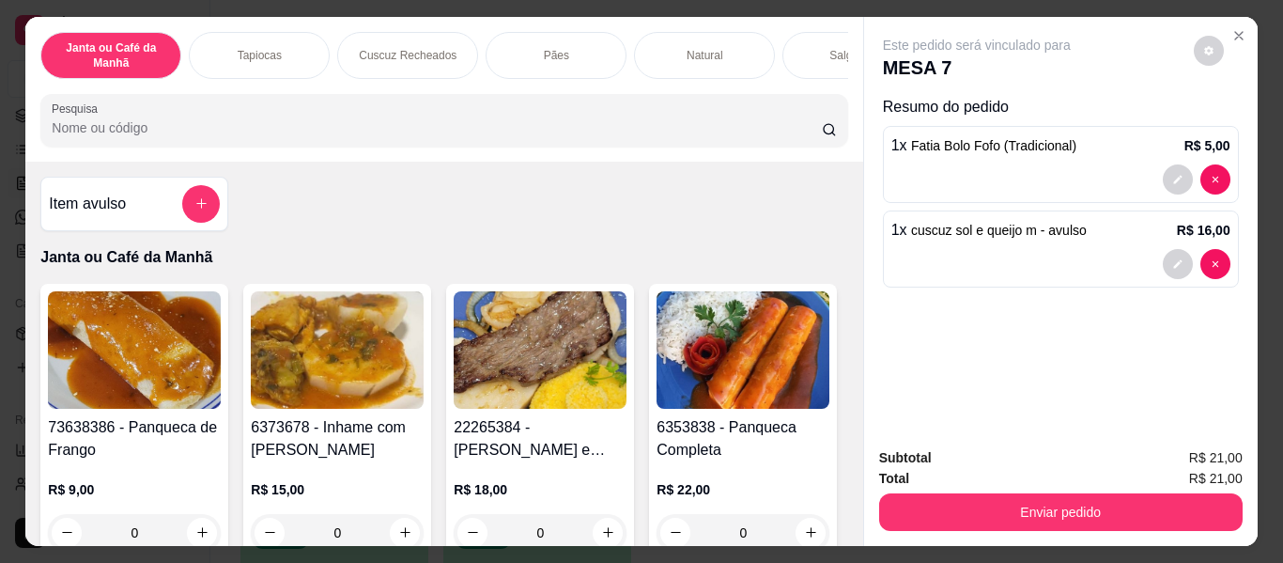
click at [567, 147] on div "Pesquisa" at bounding box center [443, 120] width 807 height 53
click at [363, 114] on div at bounding box center [444, 120] width 784 height 38
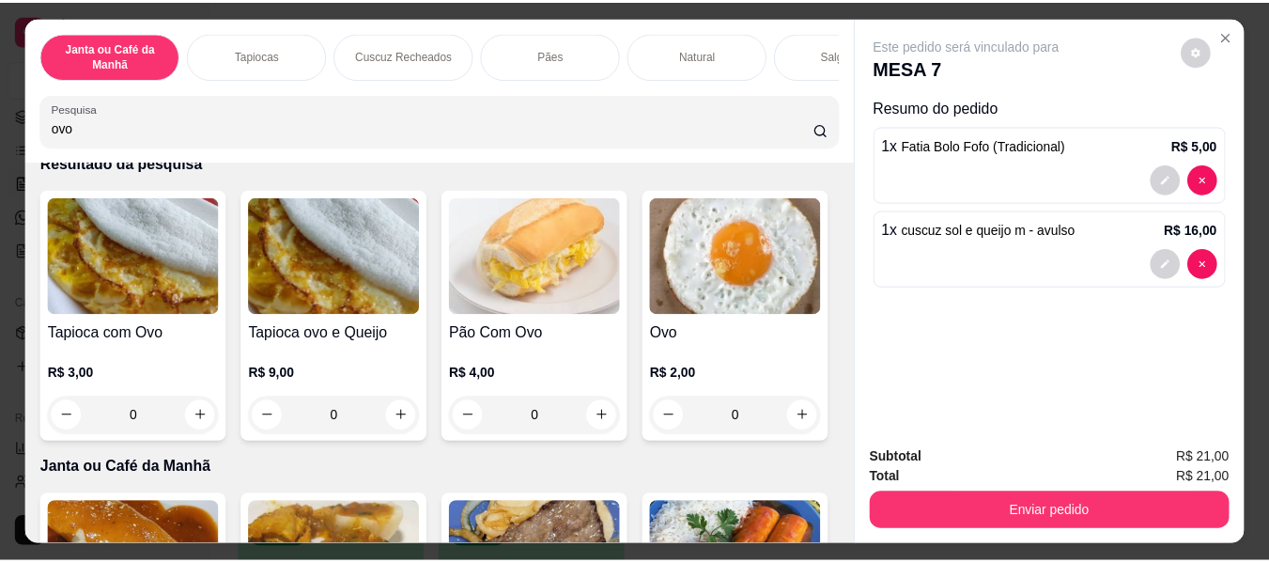
scroll to position [282, 0]
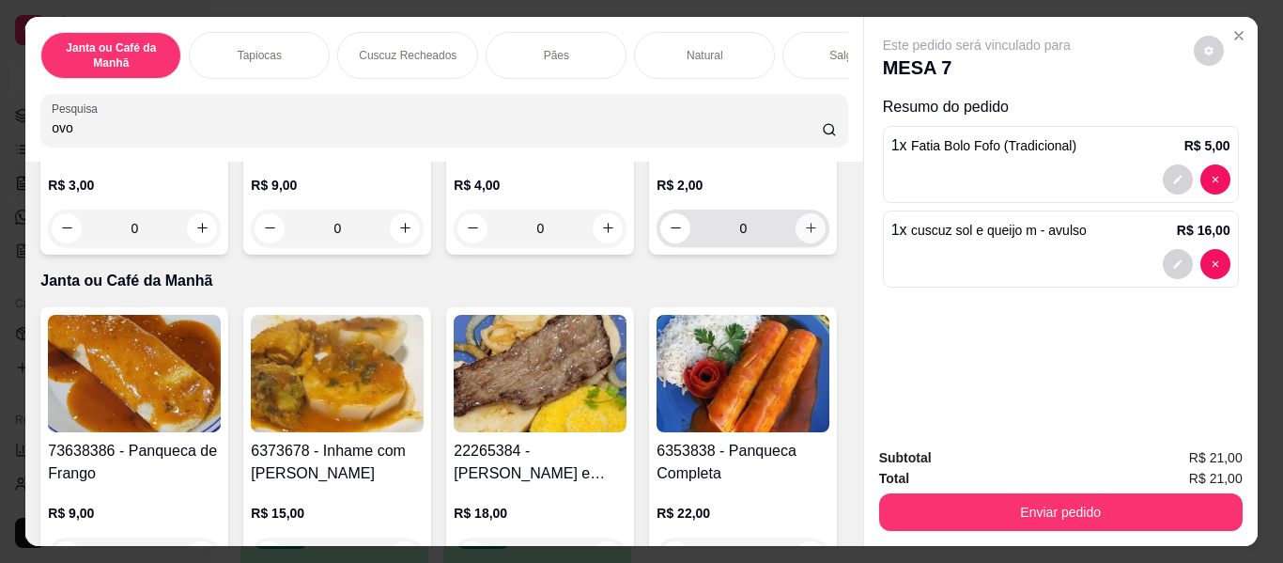
type input "ovo"
click at [804, 235] on icon "increase-product-quantity" at bounding box center [811, 228] width 14 height 14
type input "1"
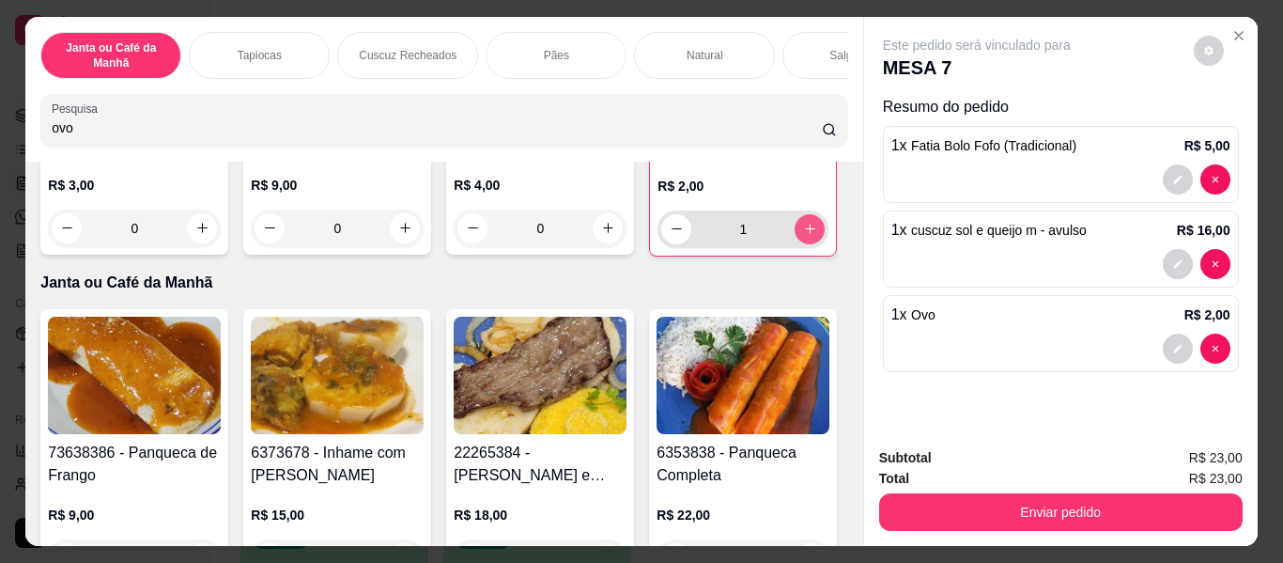
click at [803, 236] on icon "increase-product-quantity" at bounding box center [810, 229] width 14 height 14
type input "2"
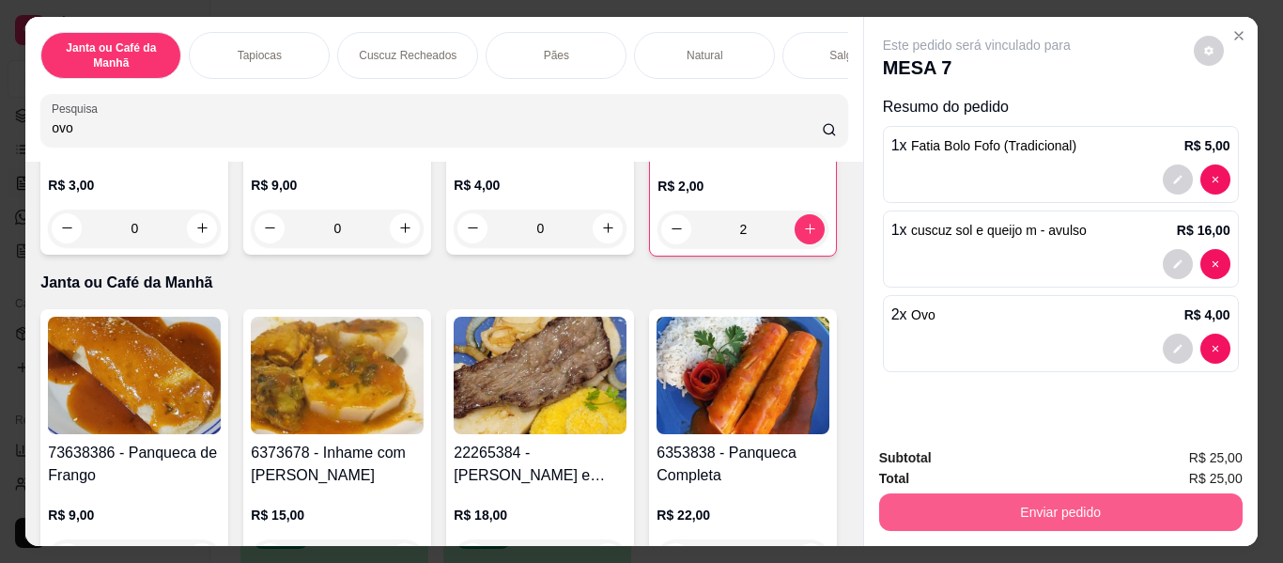
click at [992, 510] on button "Enviar pedido" at bounding box center [1061, 512] width 364 height 38
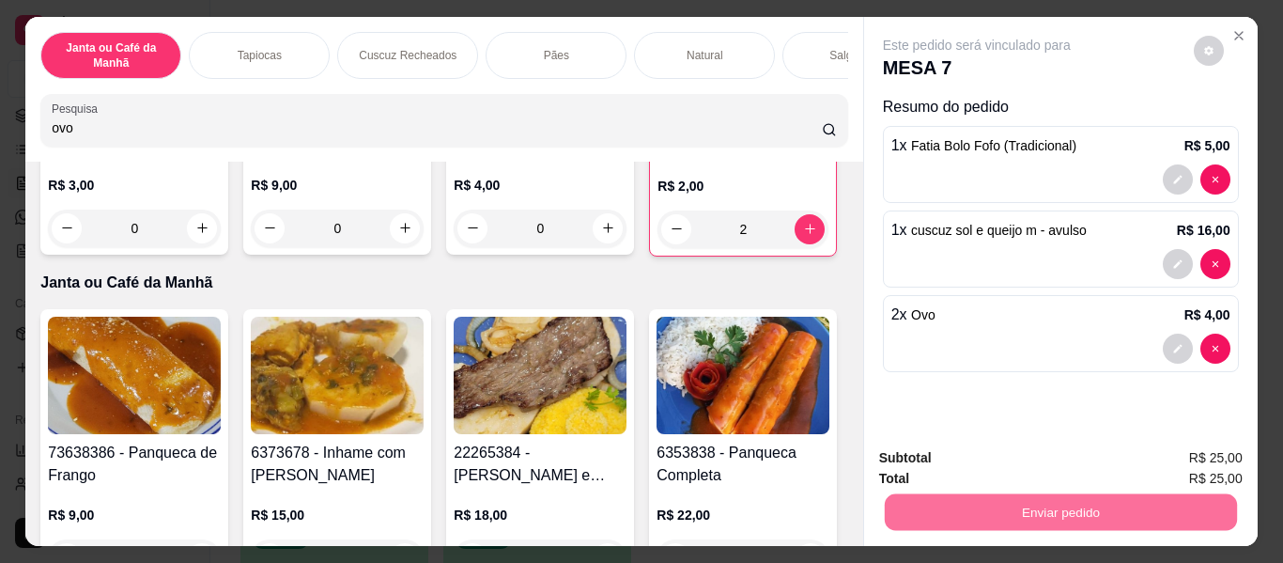
click at [1202, 463] on button "Enviar pedido" at bounding box center [1193, 460] width 106 height 36
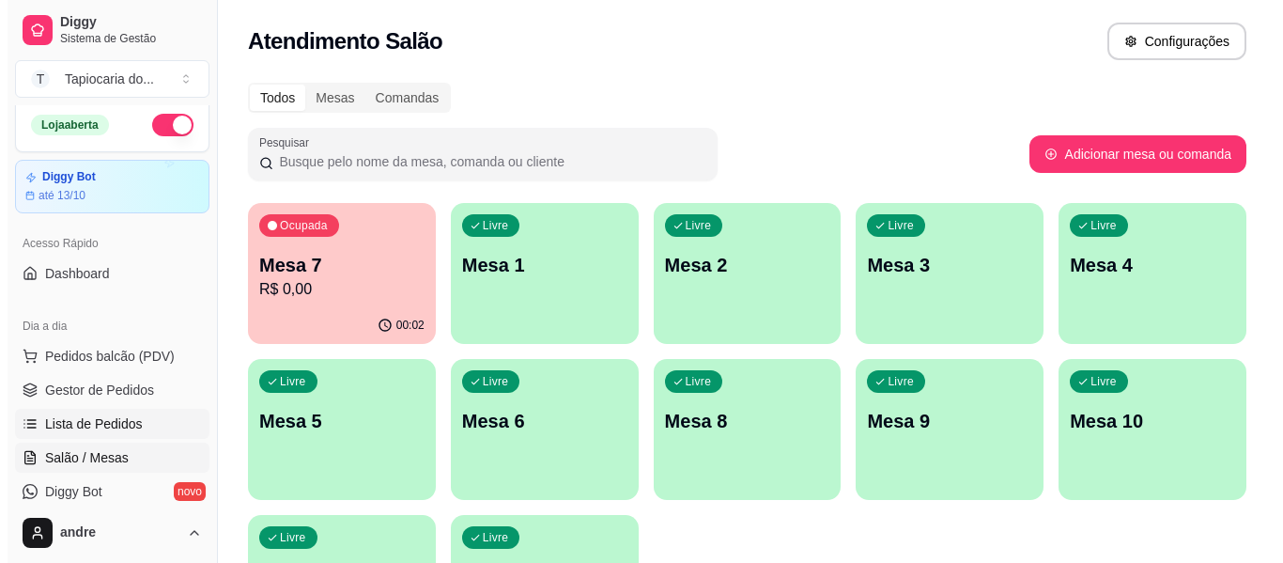
scroll to position [0, 0]
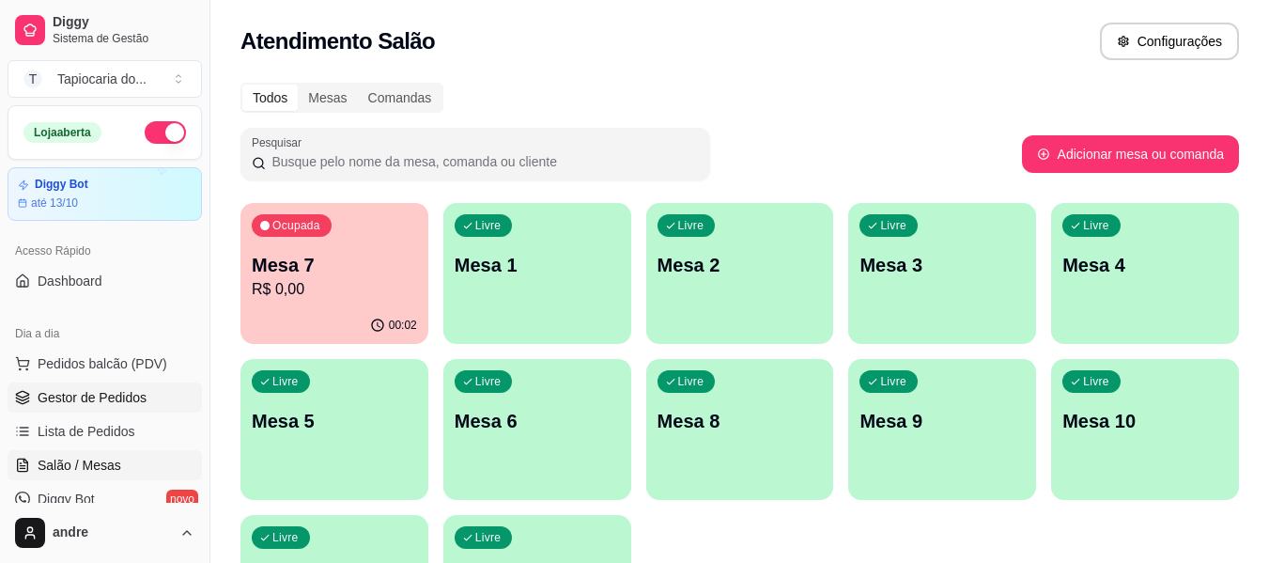
click at [73, 400] on span "Gestor de Pedidos" at bounding box center [92, 397] width 109 height 19
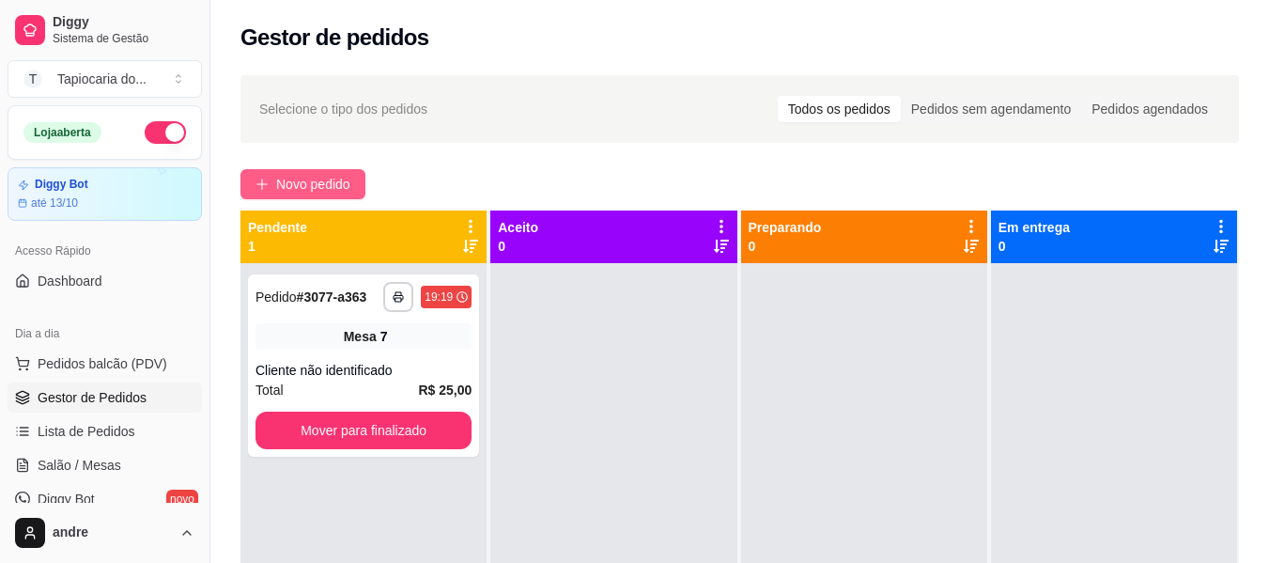
click at [350, 180] on span "Novo pedido" at bounding box center [313, 184] width 74 height 21
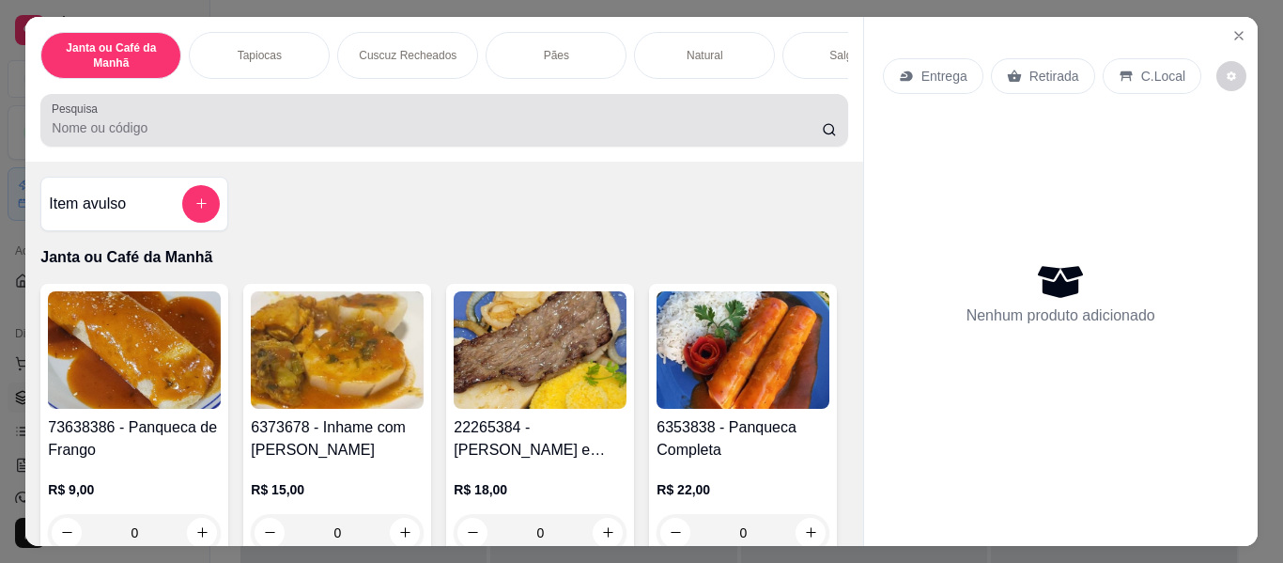
click at [399, 115] on div at bounding box center [444, 120] width 784 height 38
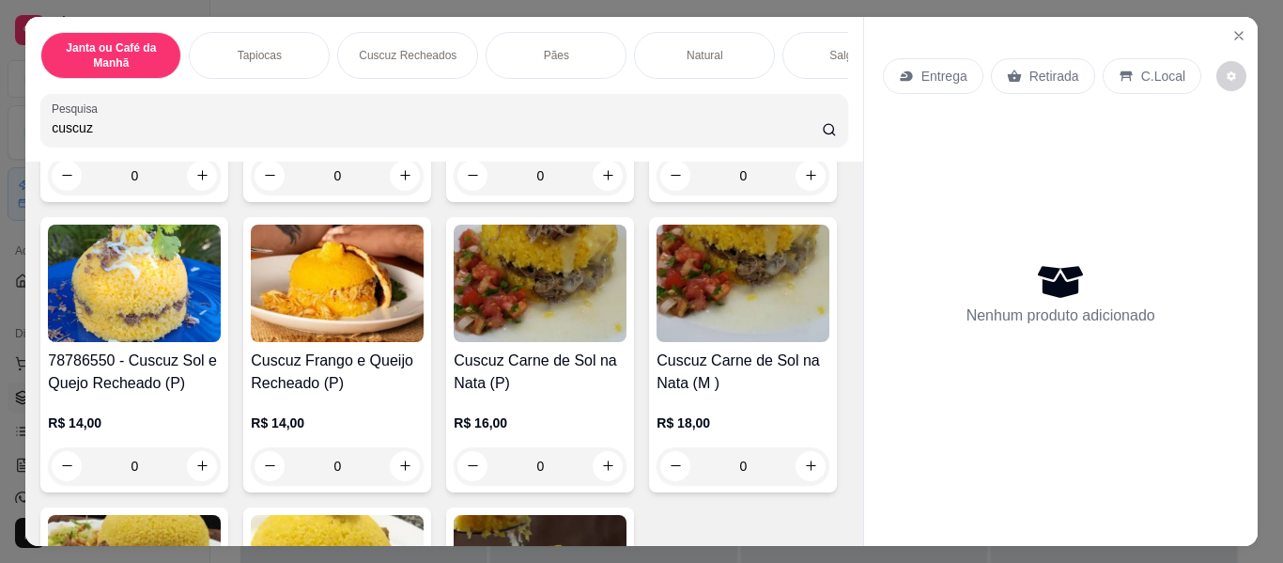
scroll to position [376, 0]
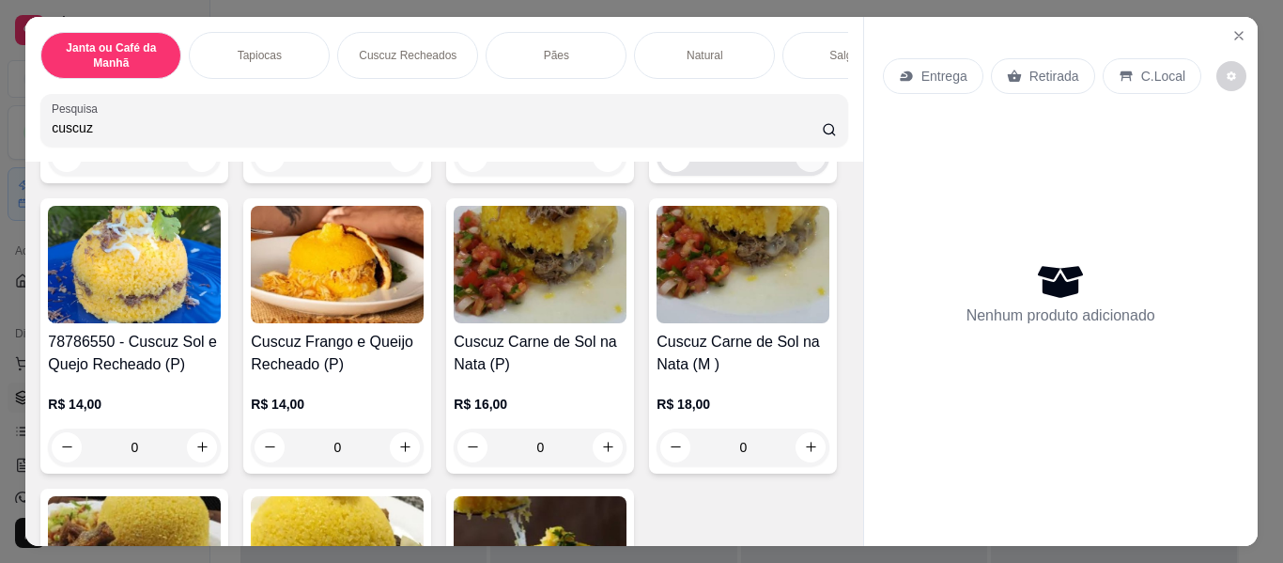
type input "cuscuz"
click at [804, 164] on icon "increase-product-quantity" at bounding box center [811, 157] width 14 height 14
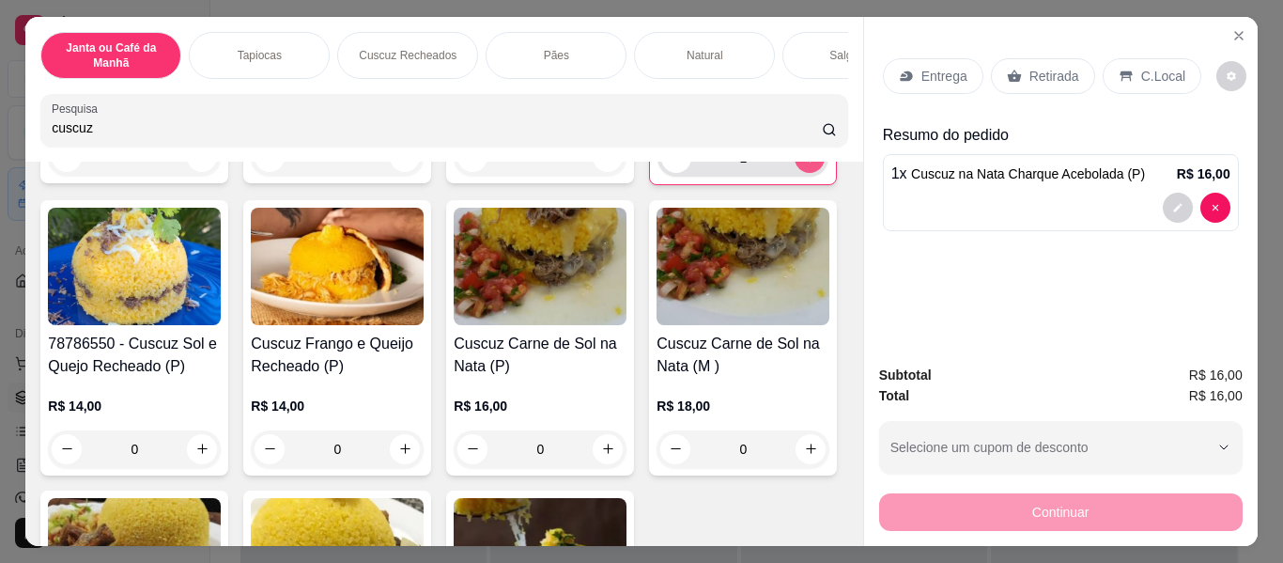
type input "1"
click at [803, 164] on icon "increase-product-quantity" at bounding box center [810, 157] width 14 height 14
type input "2"
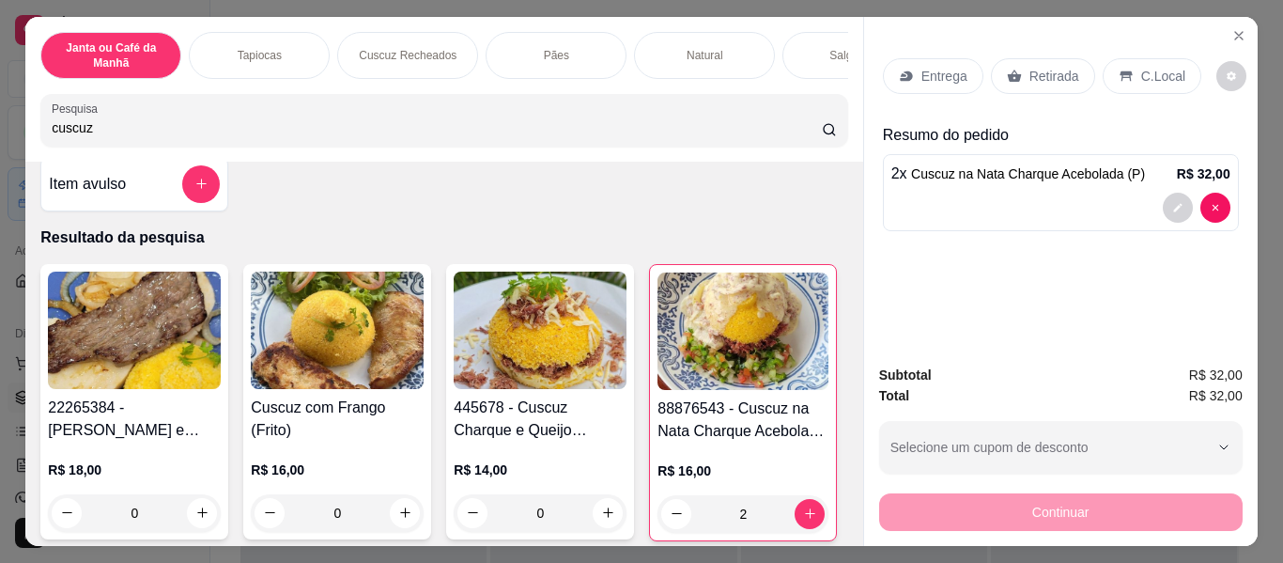
scroll to position [0, 0]
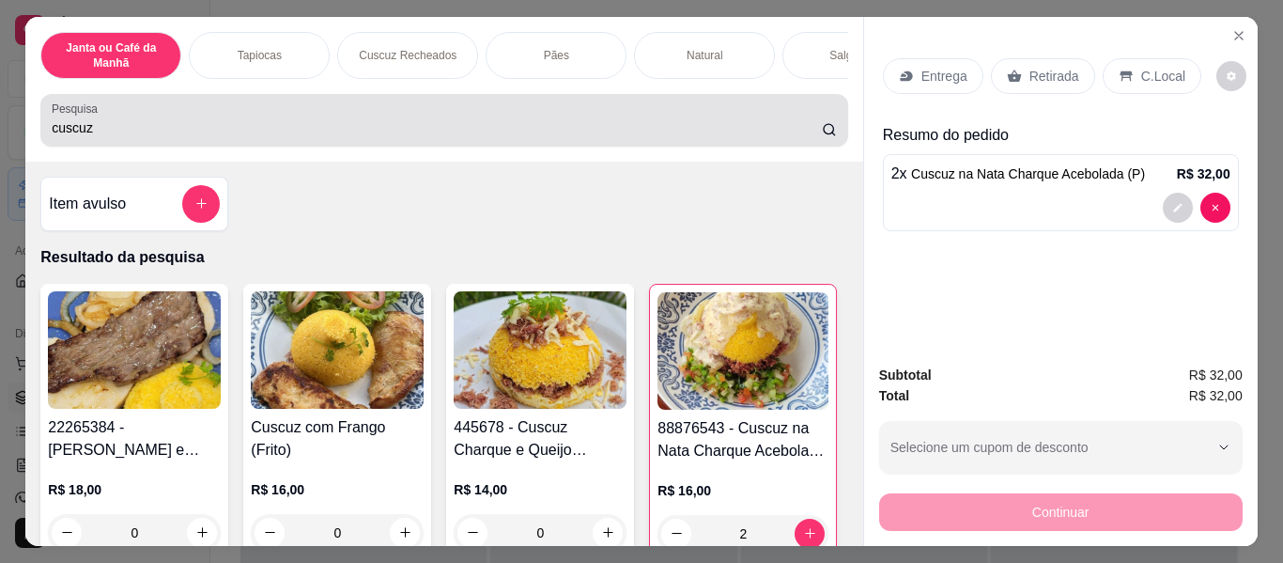
click at [378, 137] on input "cuscuz" at bounding box center [437, 127] width 770 height 19
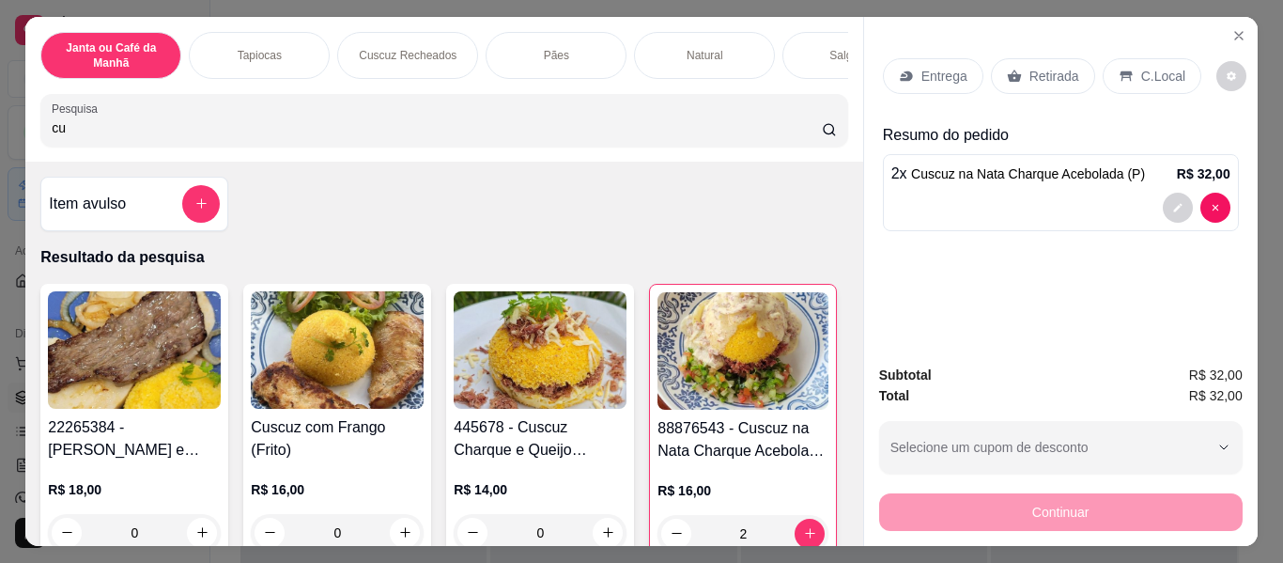
type input "c"
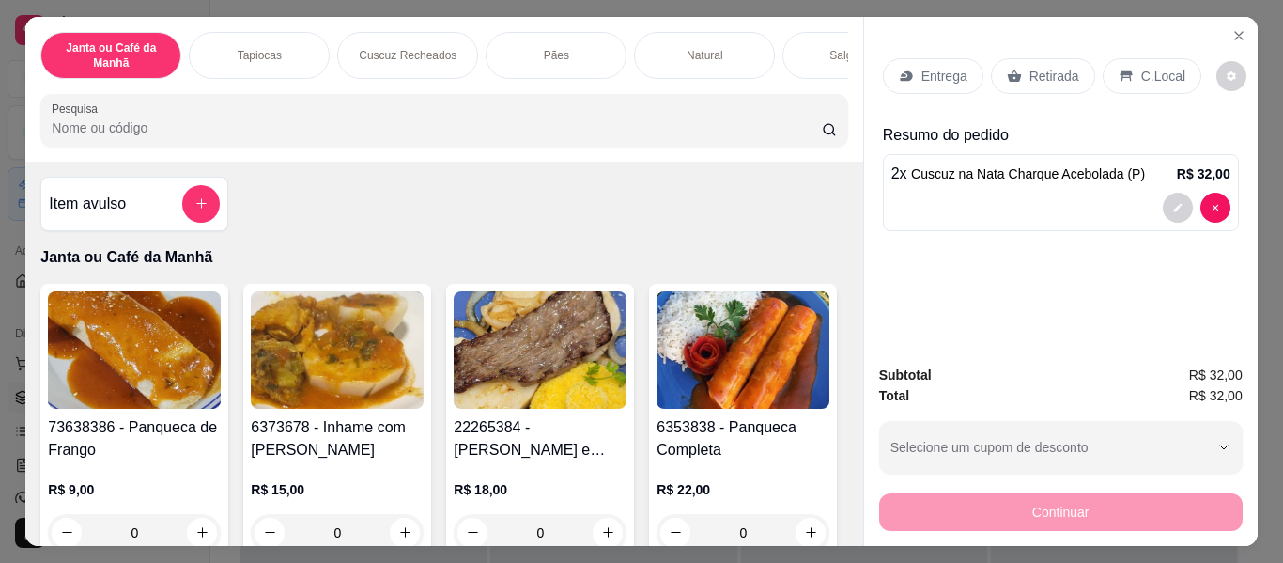
click at [379, 136] on input "Pesquisa" at bounding box center [437, 127] width 770 height 19
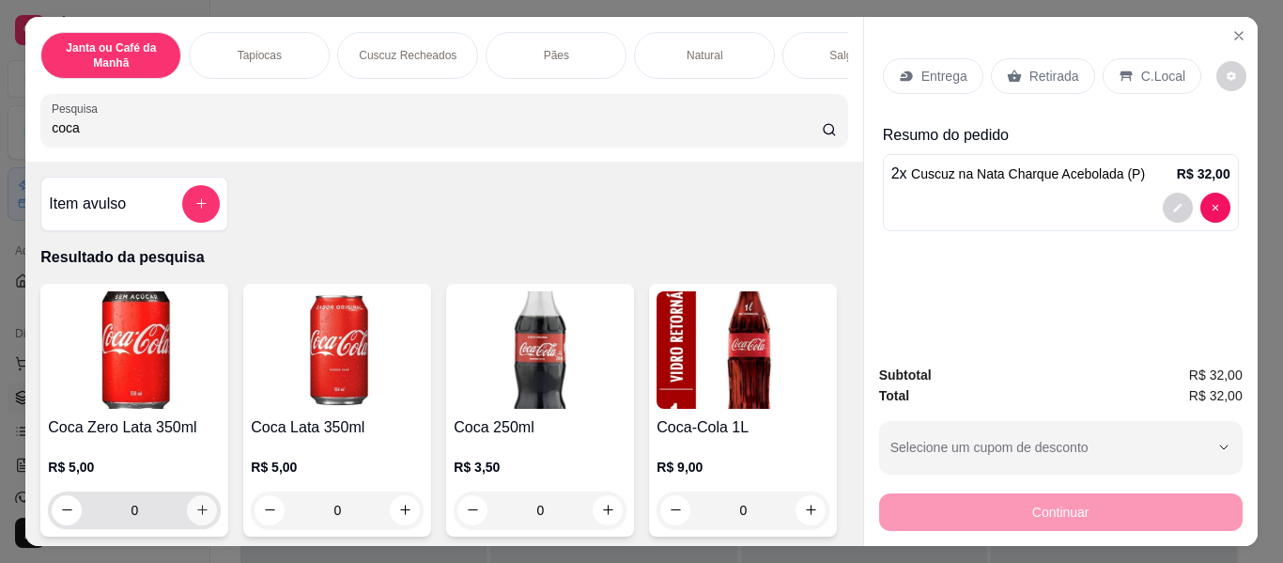
type input "coca"
click at [196, 517] on icon "increase-product-quantity" at bounding box center [202, 510] width 14 height 14
type input "1"
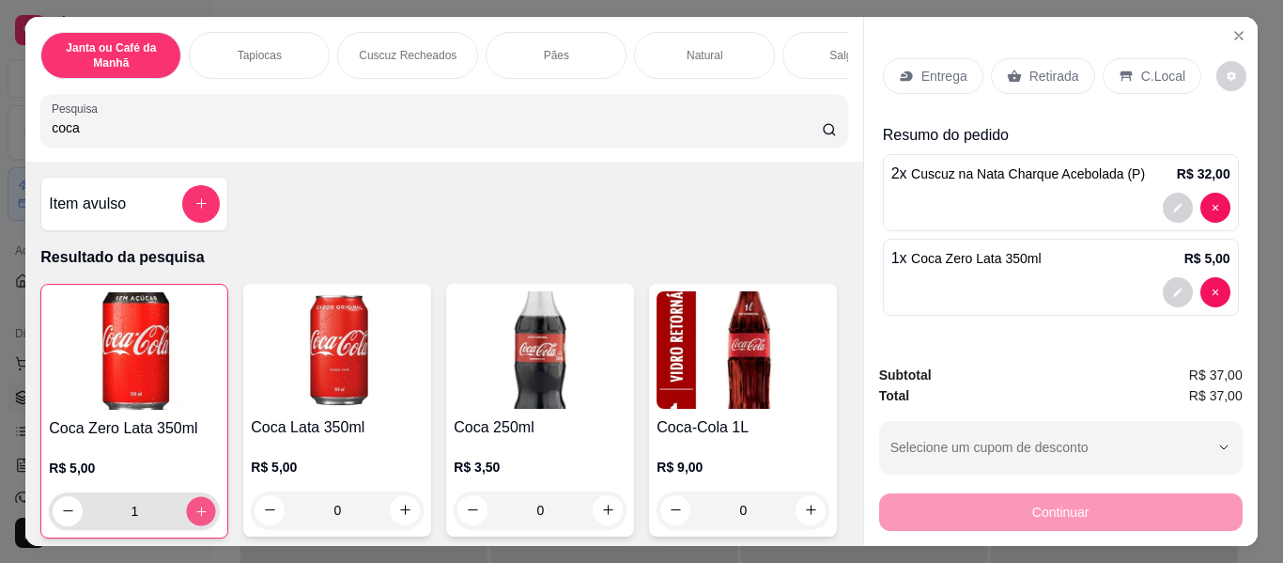
click at [196, 519] on icon "increase-product-quantity" at bounding box center [201, 511] width 14 height 14
type input "2"
click at [922, 67] on p "Entrega" at bounding box center [945, 76] width 46 height 19
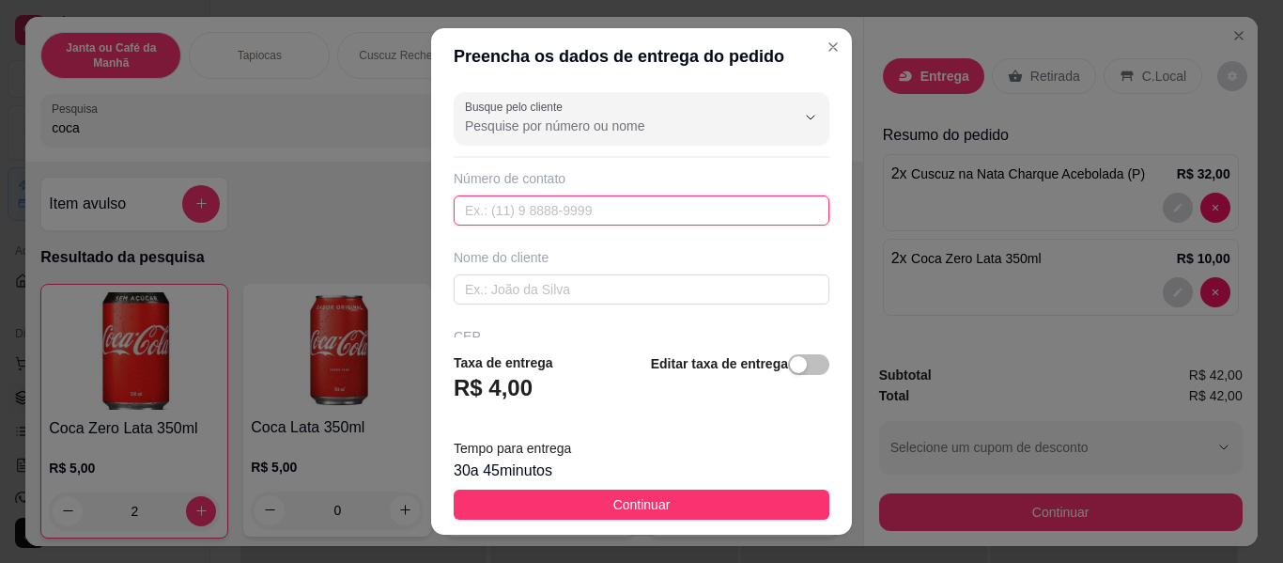
paste input "[PHONE_NUMBER]"
click at [486, 216] on input "[PHONE_NUMBER]" at bounding box center [642, 210] width 376 height 30
type input "[PHONE_NUMBER]"
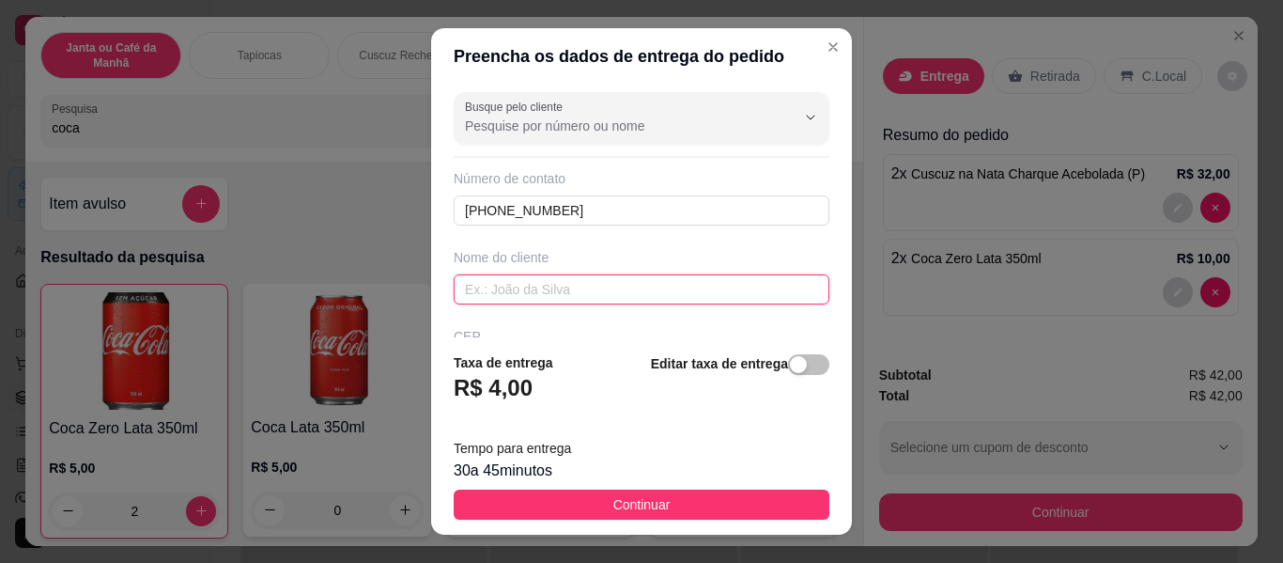
click at [563, 287] on input "text" at bounding box center [642, 289] width 376 height 30
click at [505, 294] on input "text" at bounding box center [642, 289] width 376 height 30
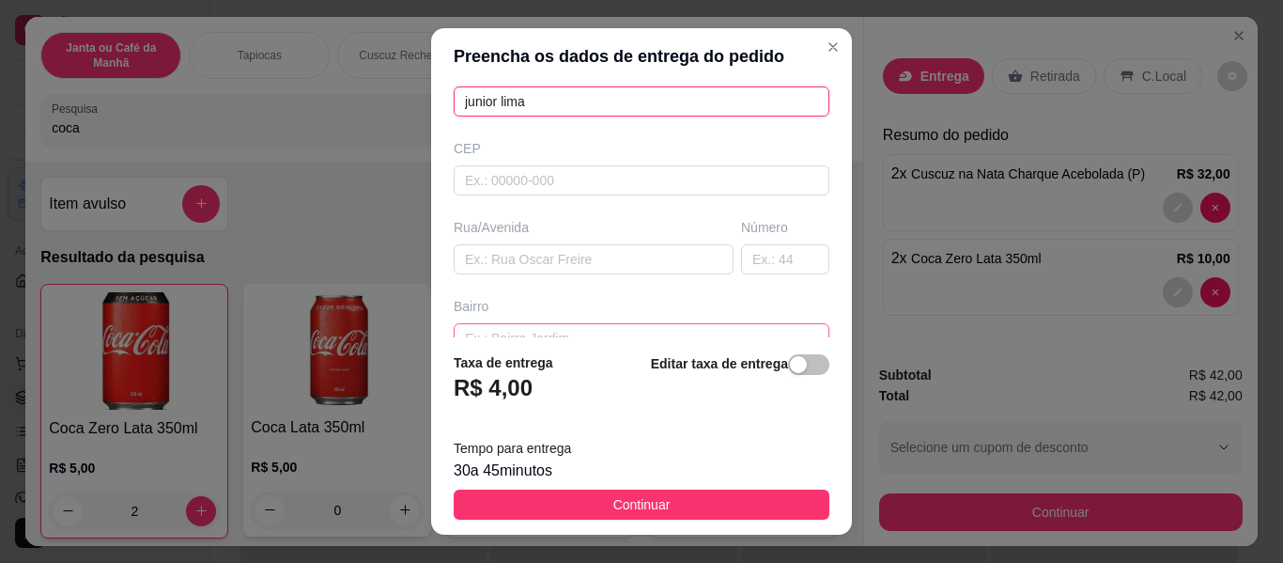
scroll to position [282, 0]
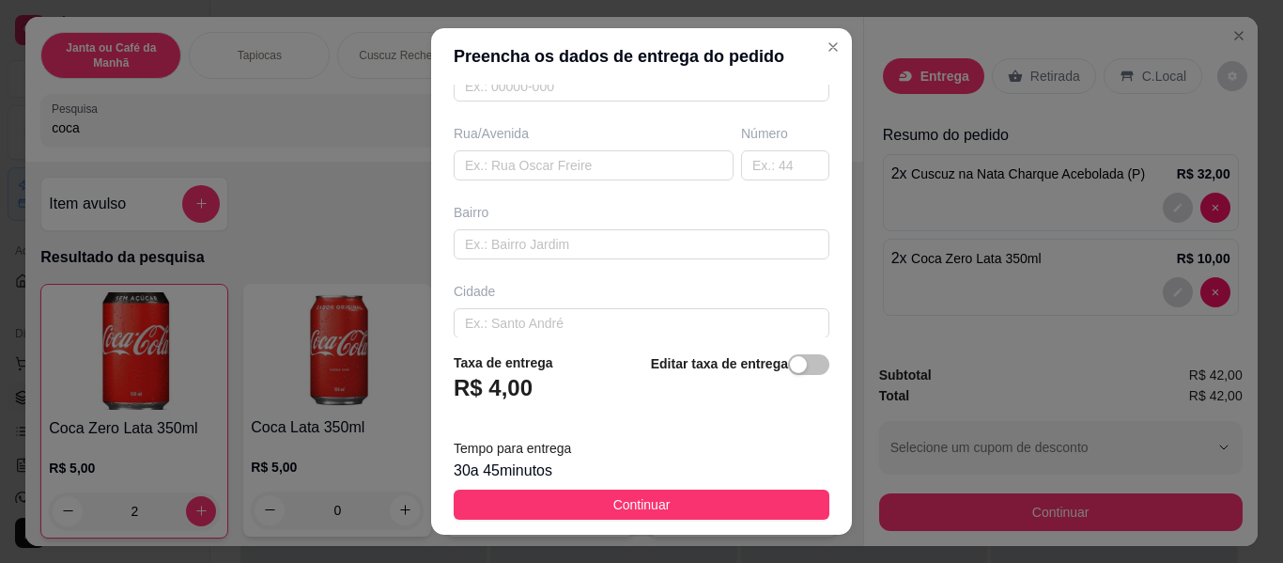
type input "junior lima"
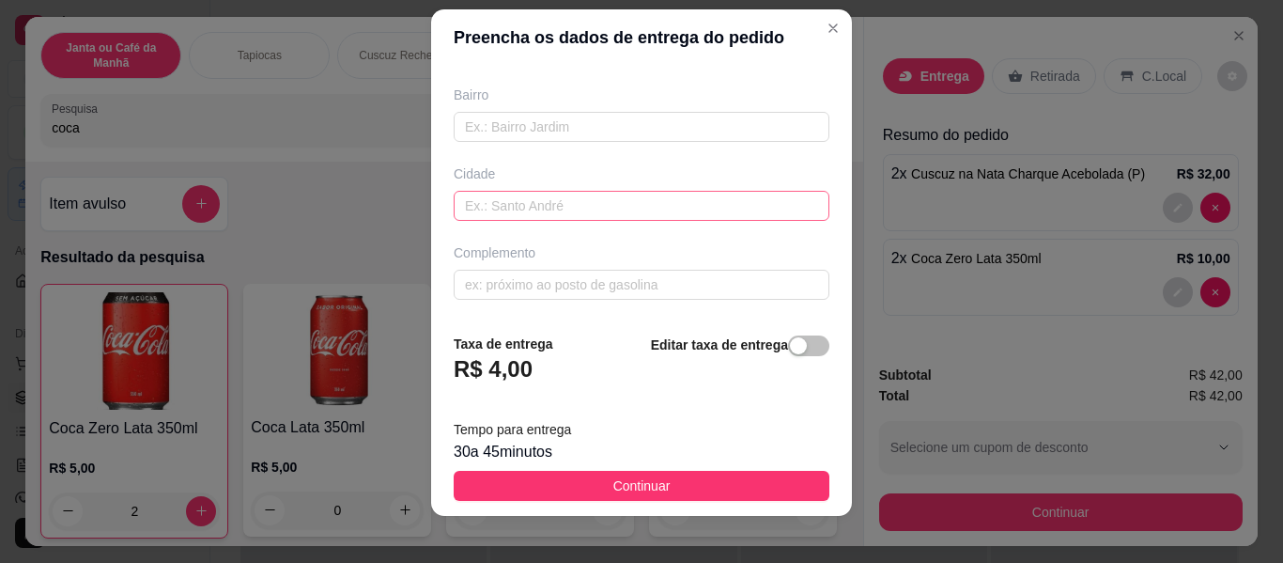
scroll to position [32, 0]
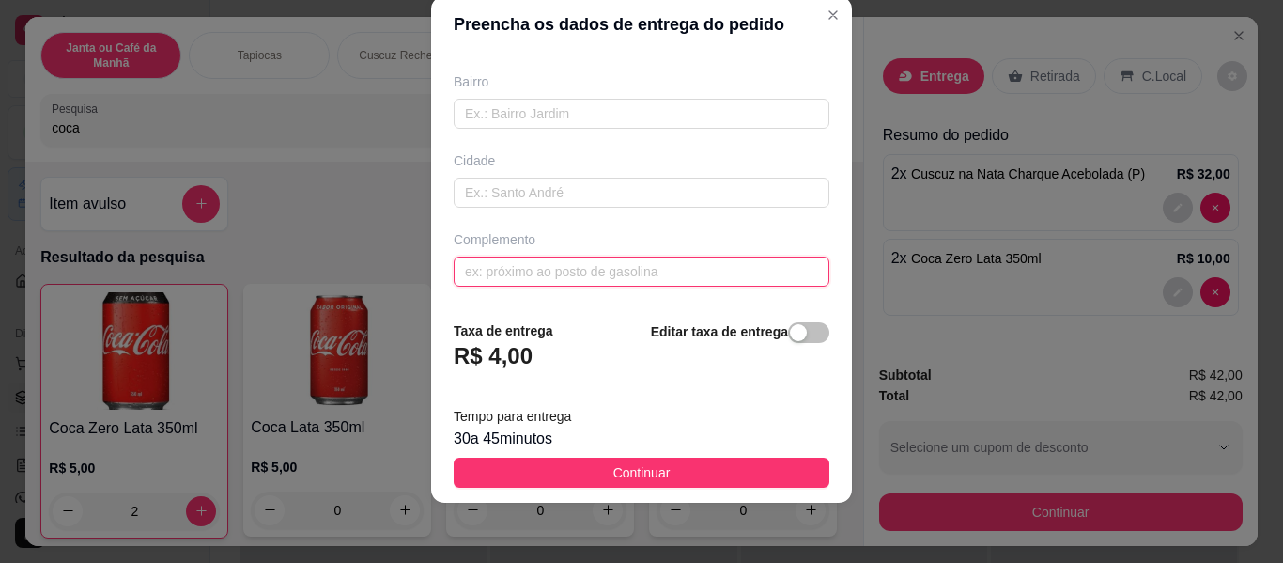
paste input "ardim das águas"
click at [459, 271] on input "ardim das águas" at bounding box center [642, 271] width 376 height 30
type input "jardim das águas"
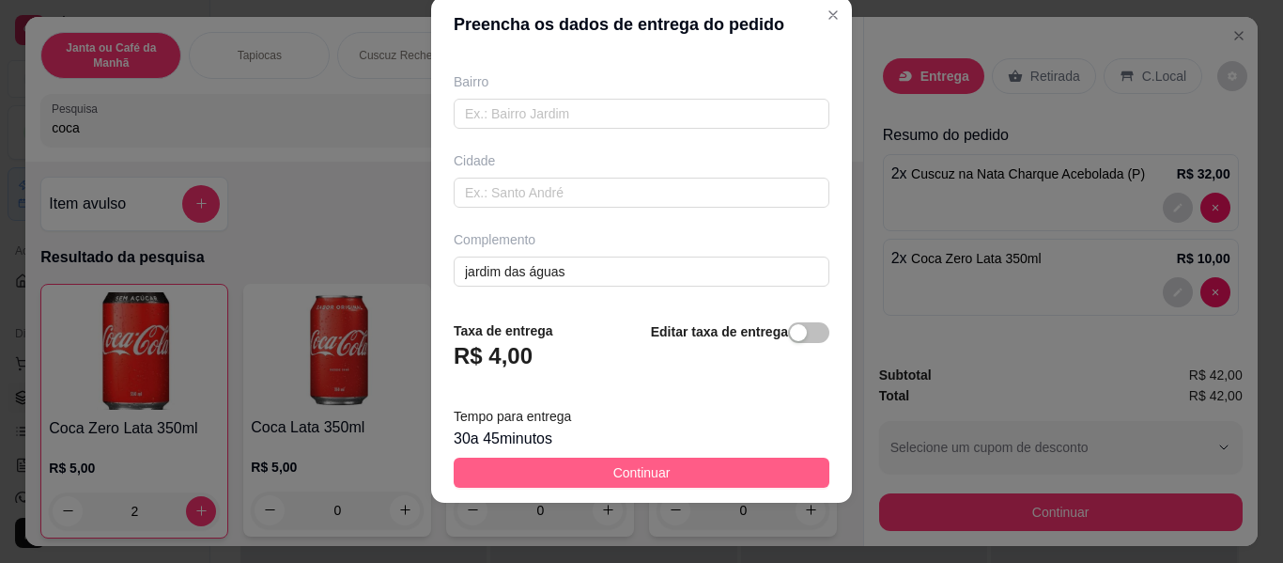
click at [655, 483] on span "Continuar" at bounding box center [641, 472] width 57 height 21
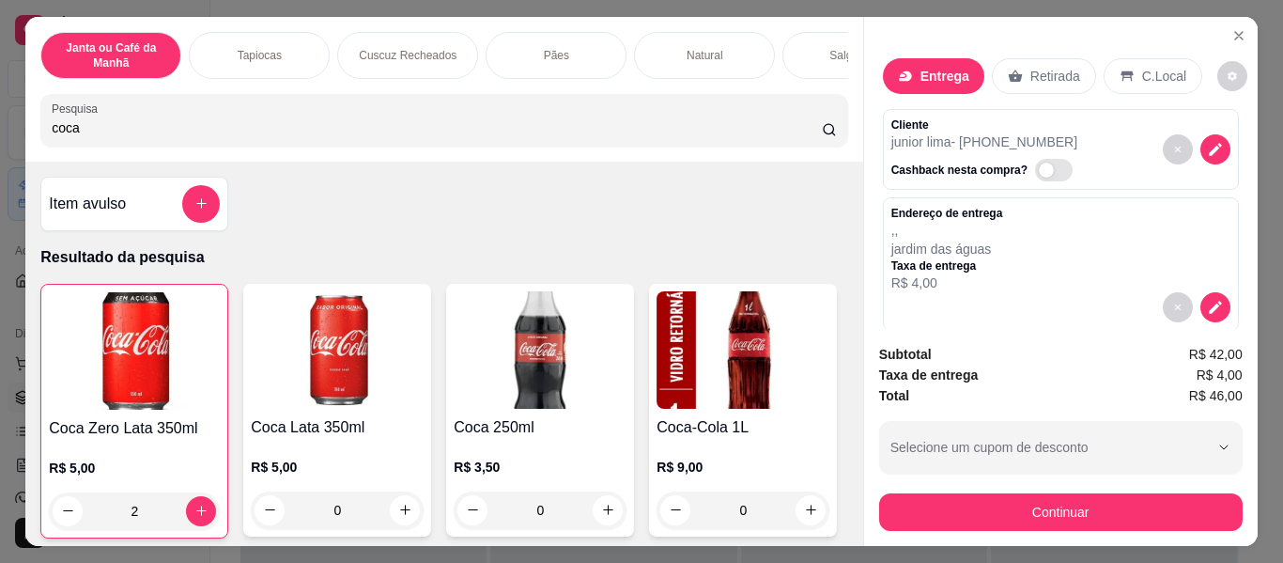
click at [1034, 507] on button "Continuar" at bounding box center [1061, 512] width 364 height 38
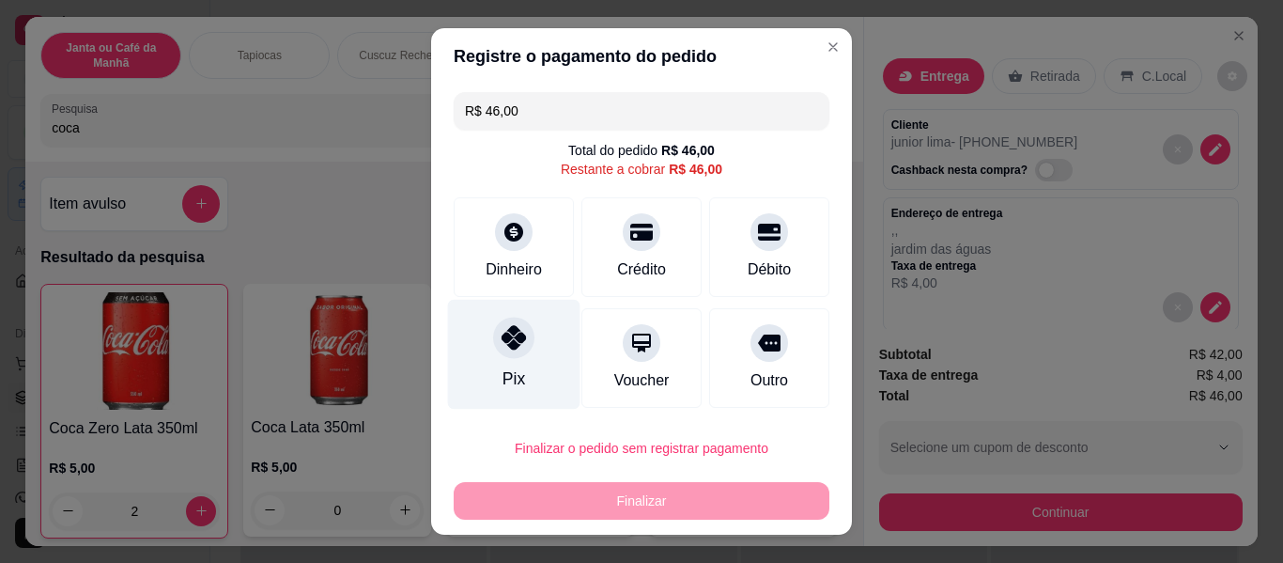
click at [536, 362] on div "Pix" at bounding box center [514, 355] width 132 height 110
type input "R$ 0,00"
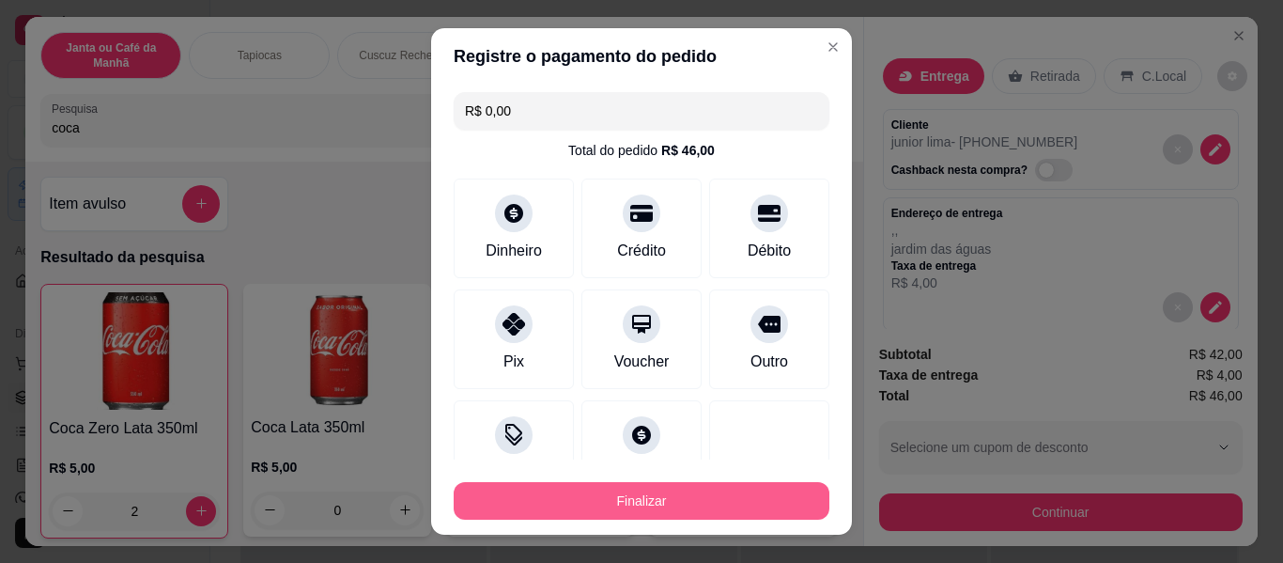
click at [616, 514] on button "Finalizar" at bounding box center [642, 501] width 376 height 38
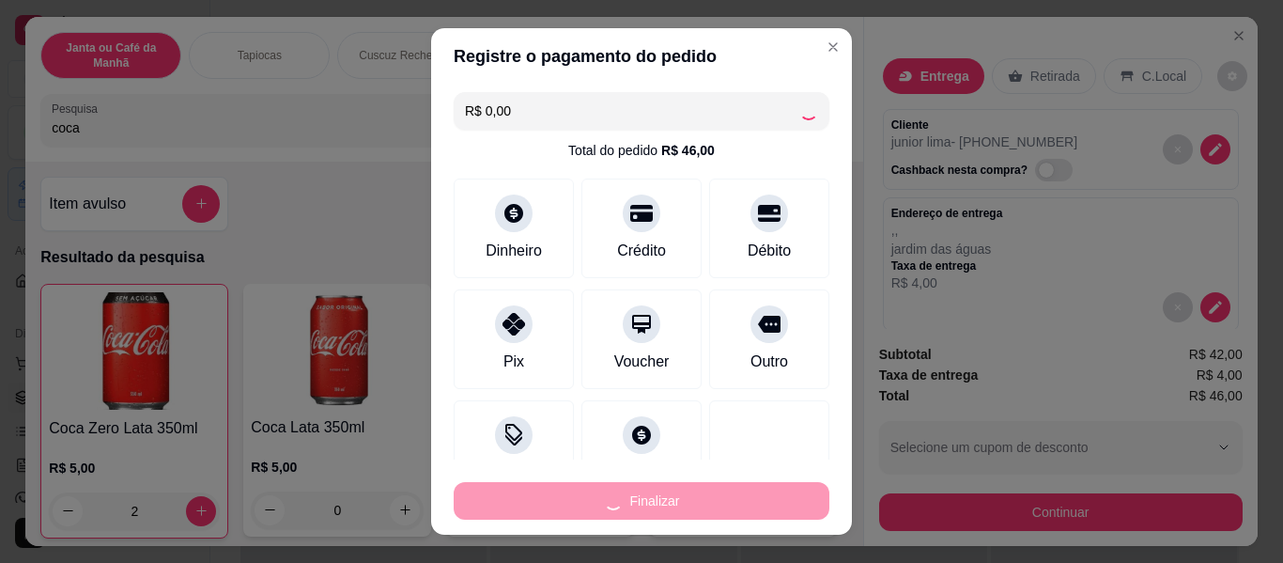
type input "0"
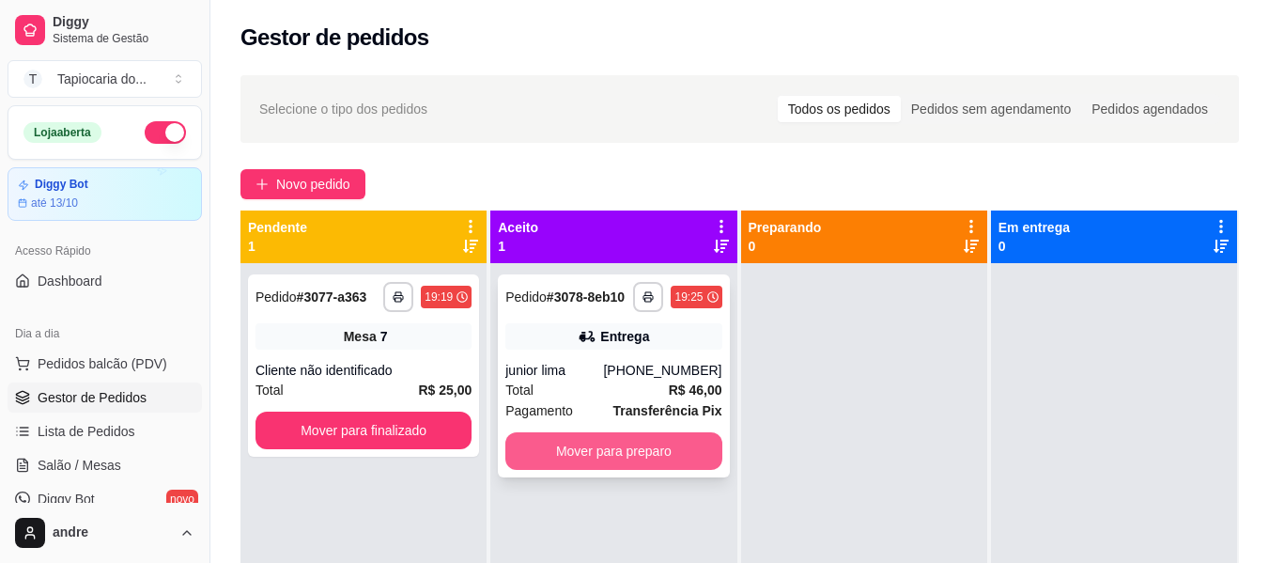
click at [587, 454] on button "Mover para preparo" at bounding box center [613, 451] width 216 height 38
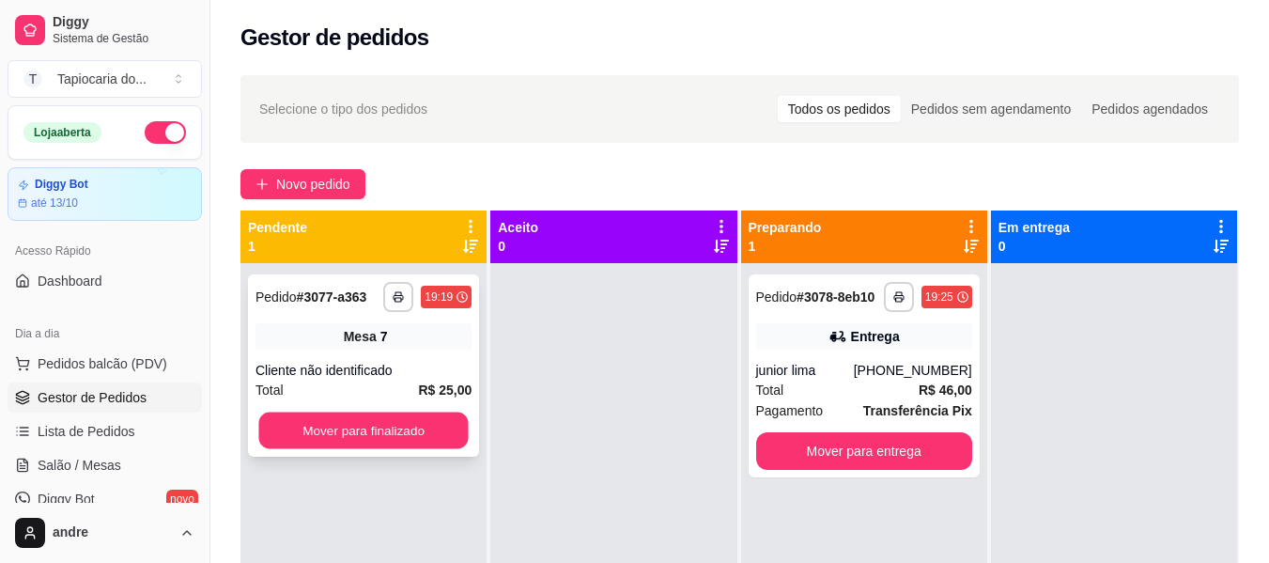
click at [437, 428] on button "Mover para finalizado" at bounding box center [362, 430] width 209 height 37
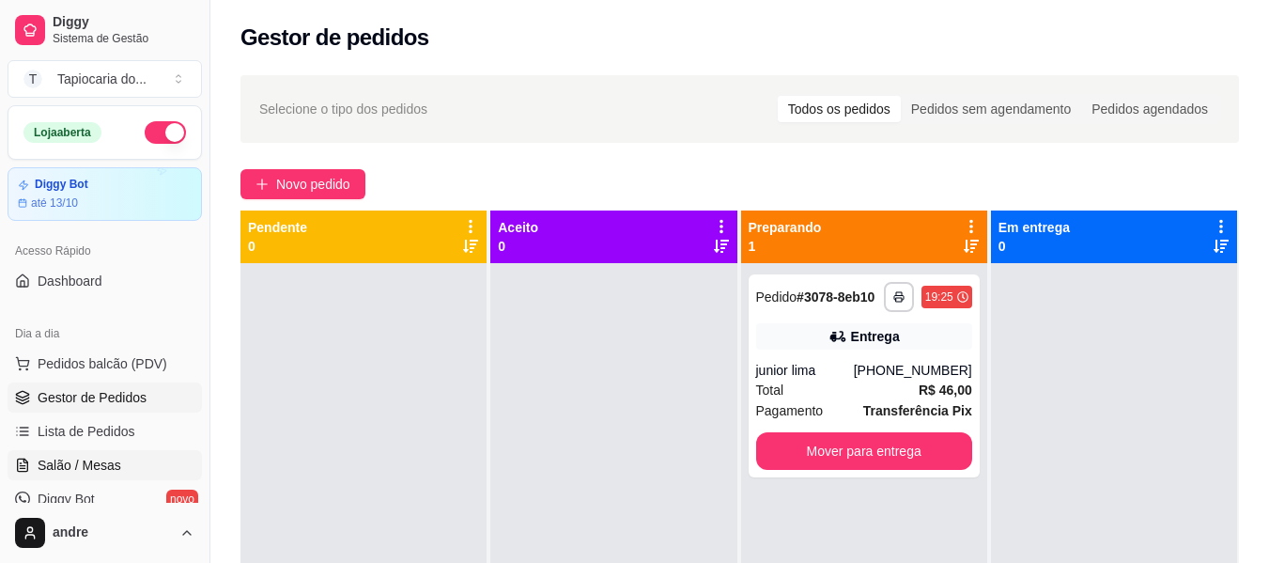
click at [88, 470] on span "Salão / Mesas" at bounding box center [80, 465] width 84 height 19
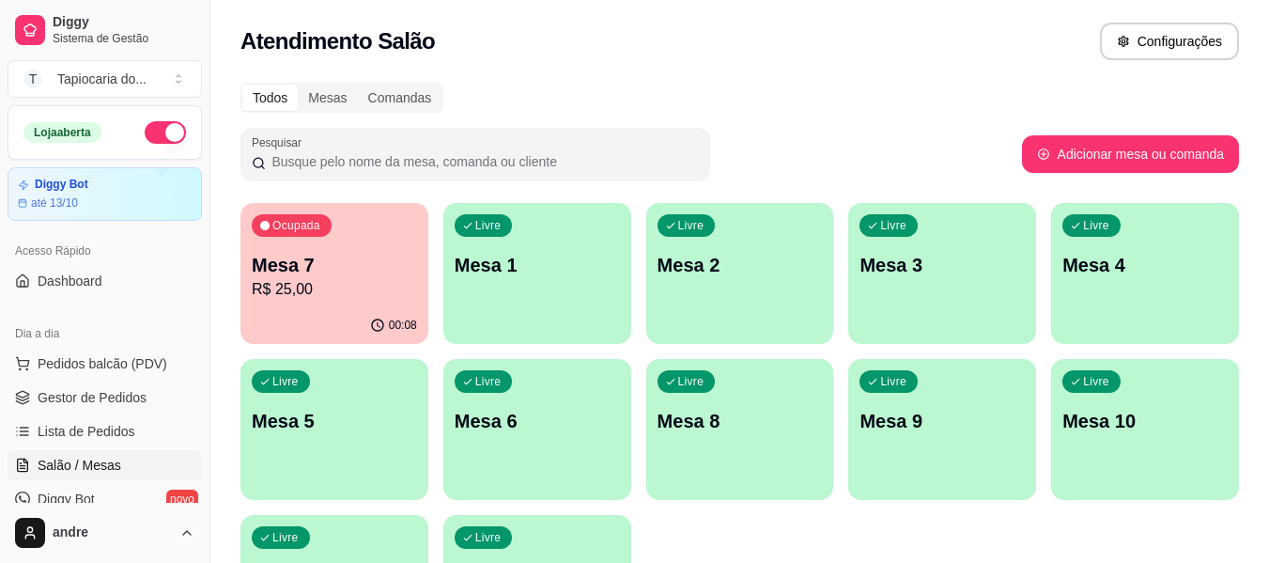
click at [327, 302] on div "Ocupada Mesa 7 R$ 25,00" at bounding box center [334, 255] width 188 height 104
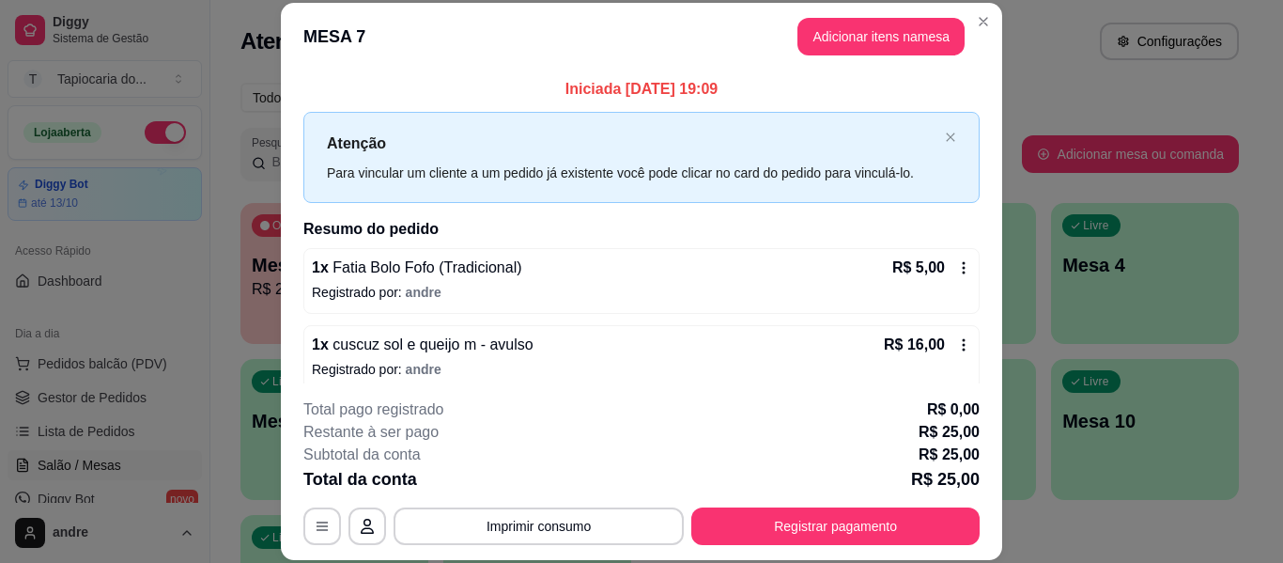
scroll to position [92, 0]
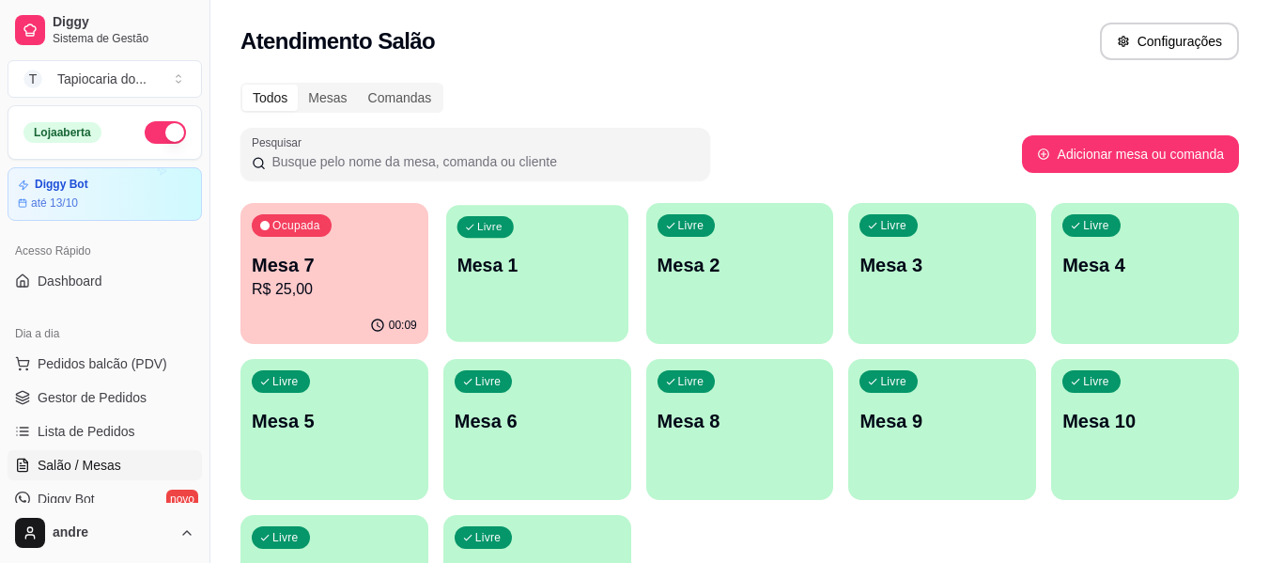
click at [579, 248] on div "Livre Mesa 1" at bounding box center [537, 262] width 182 height 115
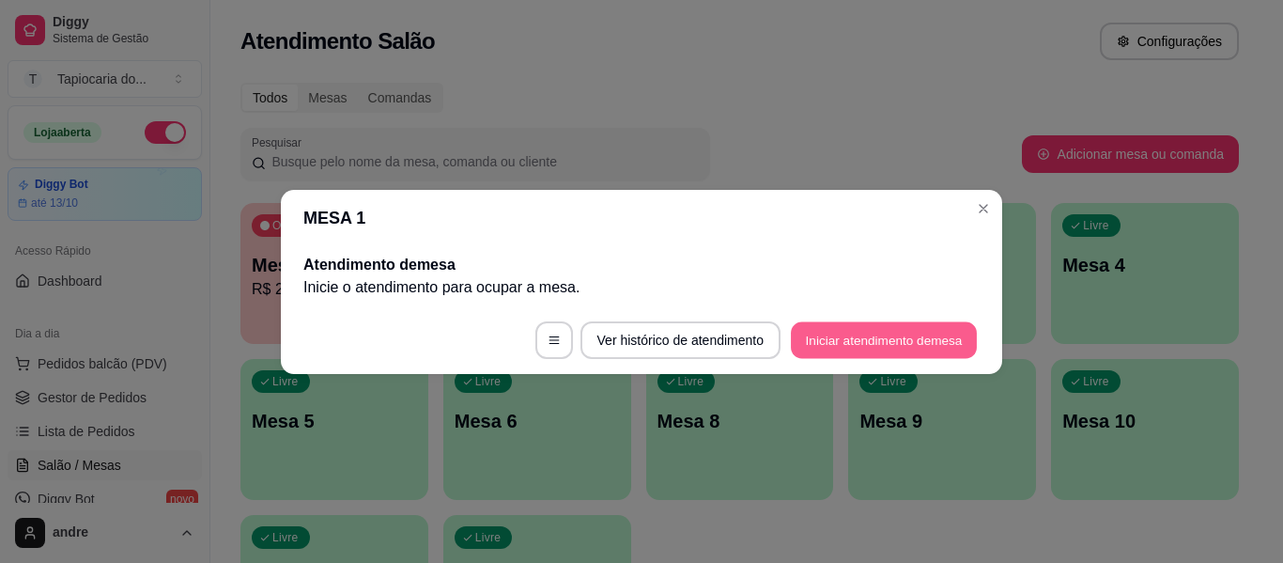
click at [907, 333] on button "Iniciar atendimento de mesa" at bounding box center [884, 339] width 186 height 37
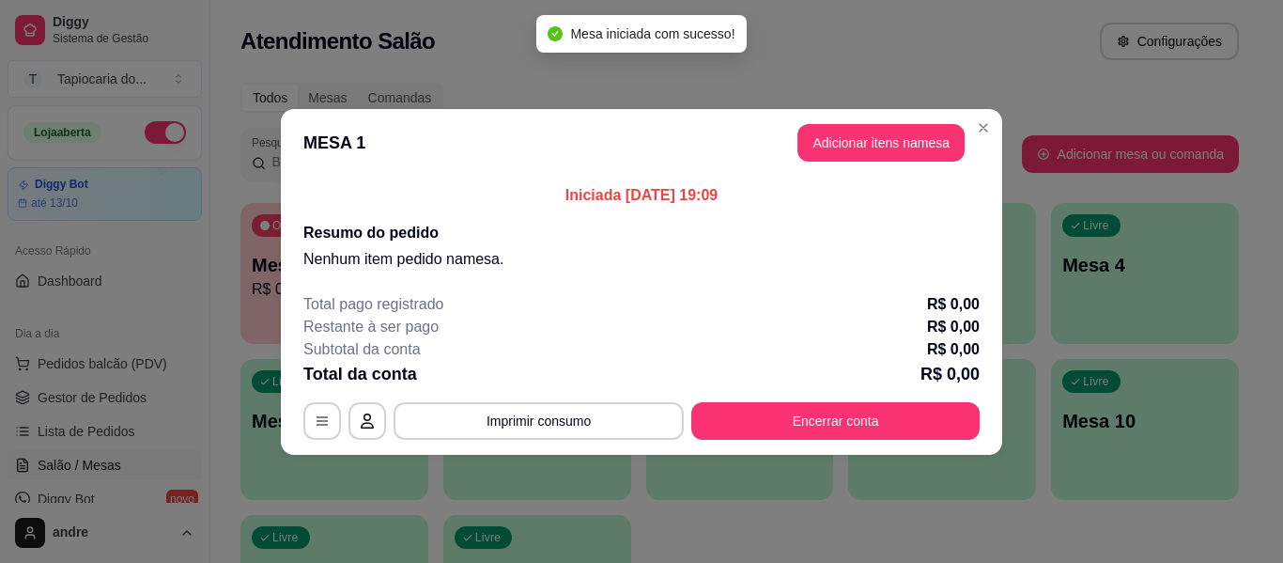
click at [876, 122] on header "MESA 1 Adicionar itens na mesa" at bounding box center [641, 143] width 721 height 68
click at [891, 142] on button "Adicionar itens na mesa" at bounding box center [881, 142] width 162 height 37
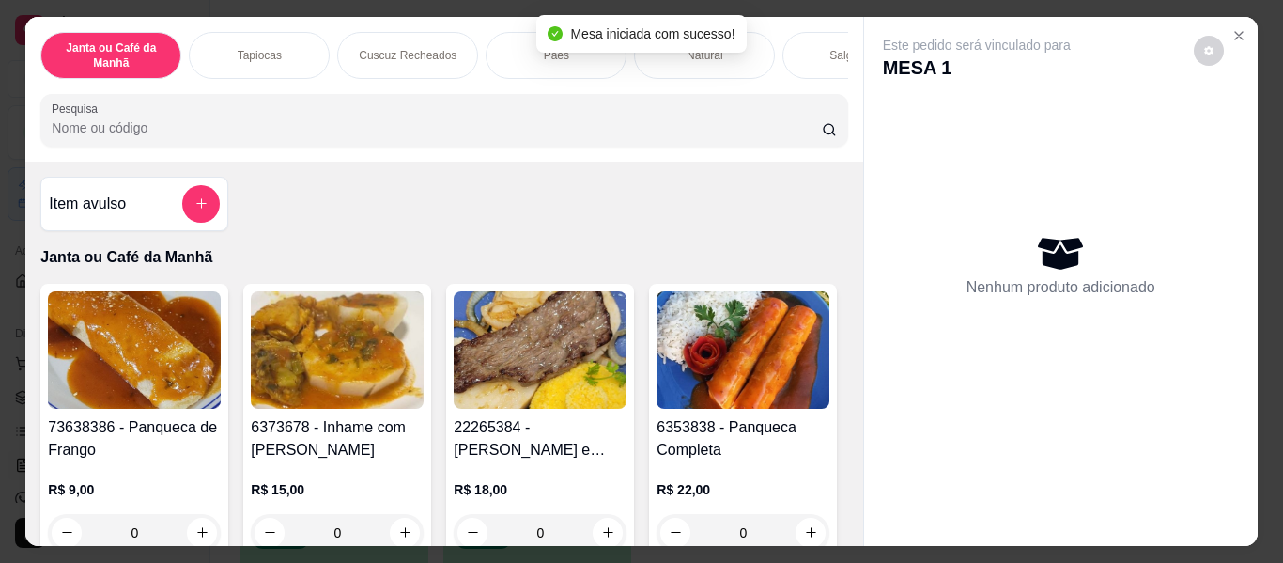
click at [752, 126] on input "Pesquisa" at bounding box center [437, 127] width 770 height 19
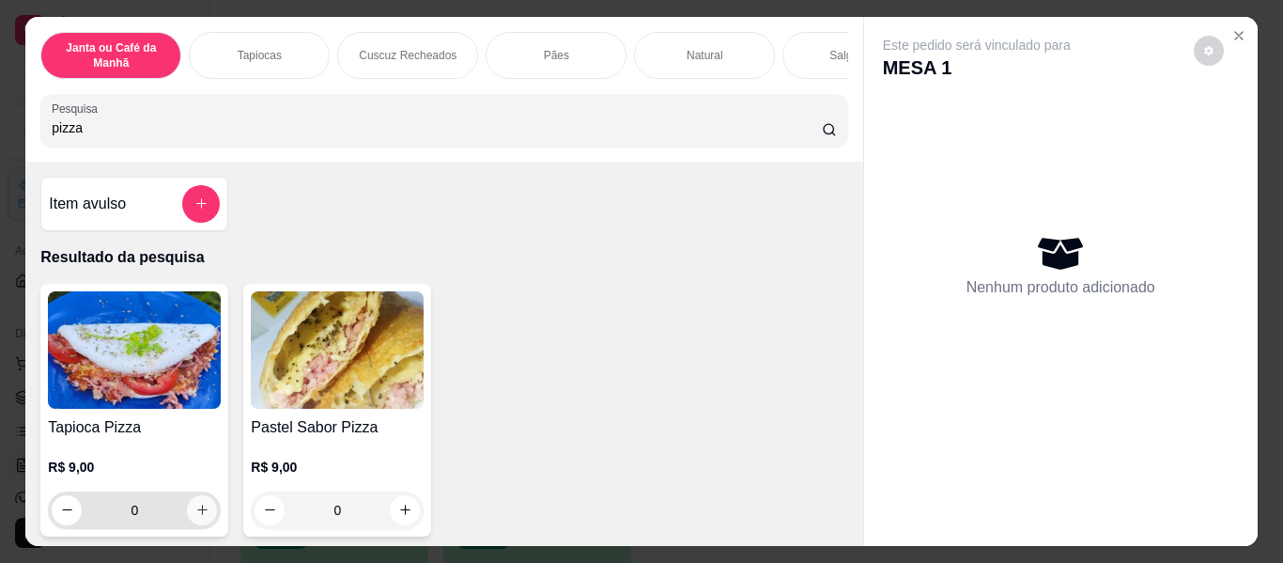
type input "pizza"
click at [195, 517] on icon "increase-product-quantity" at bounding box center [202, 510] width 14 height 14
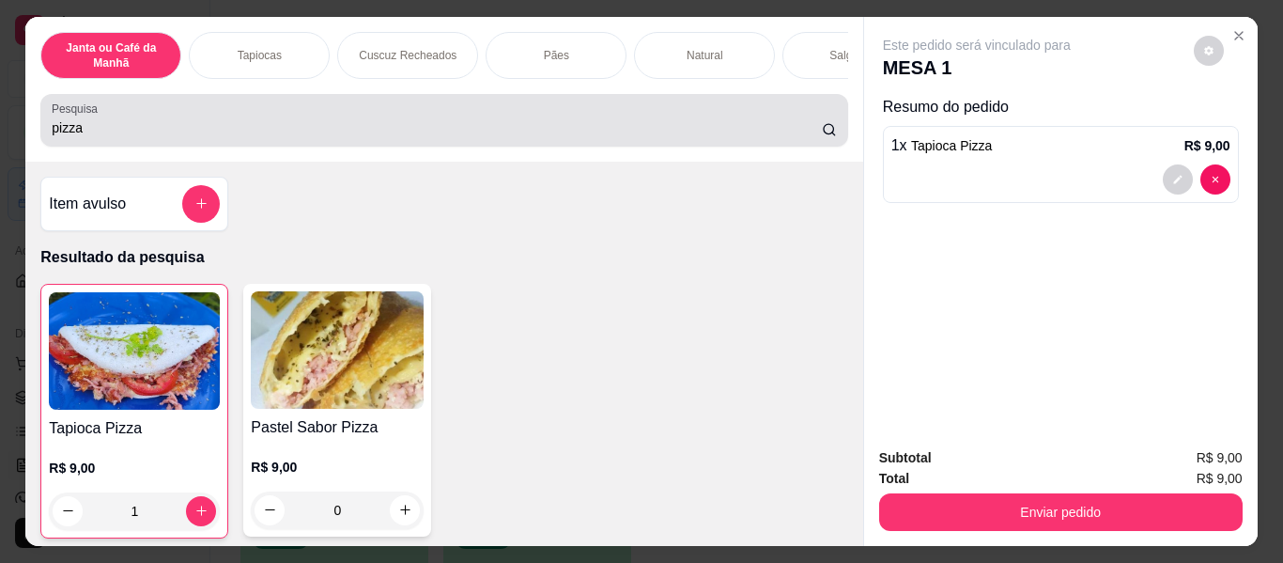
type input "1"
click at [799, 137] on input "pizza" at bounding box center [437, 127] width 770 height 19
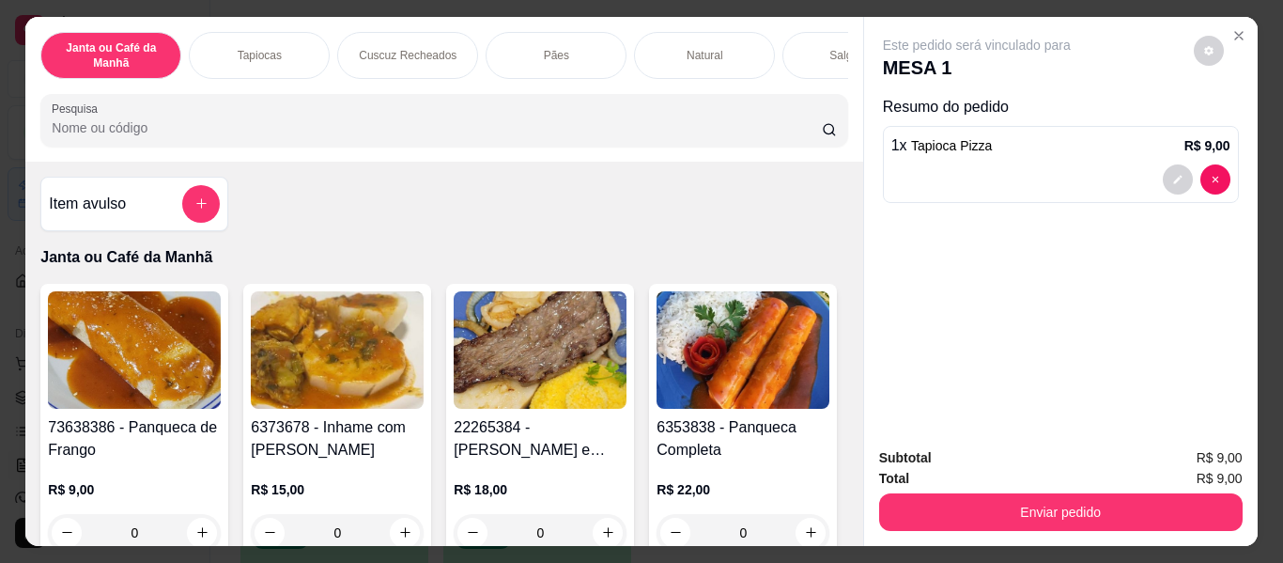
click at [794, 126] on input "Pesquisa" at bounding box center [437, 127] width 770 height 19
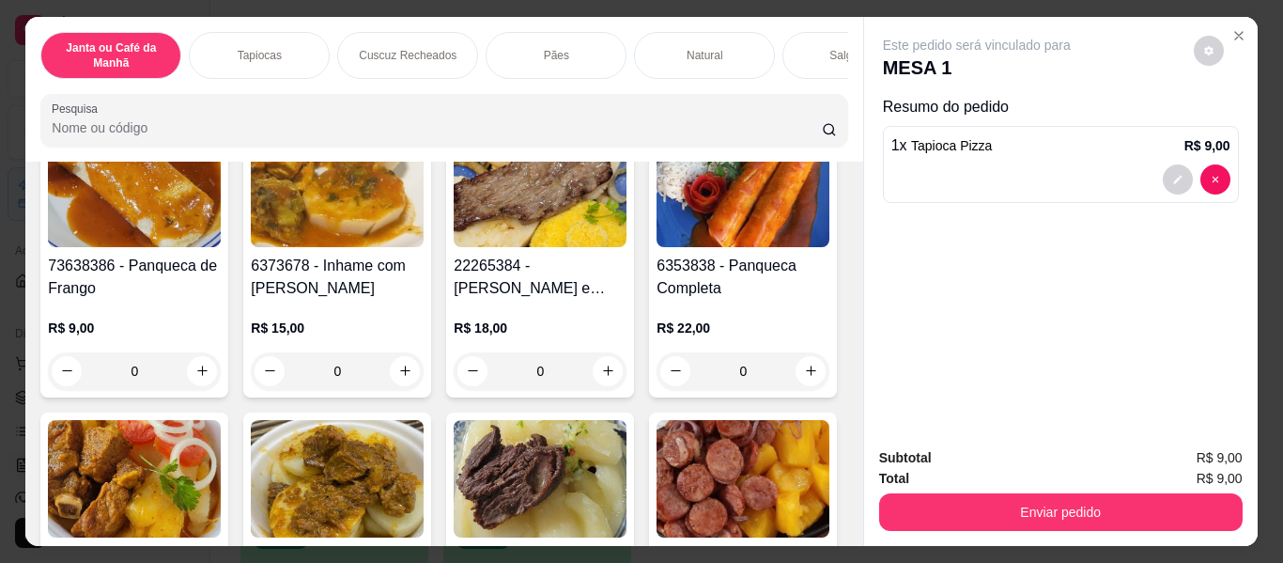
scroll to position [188, 0]
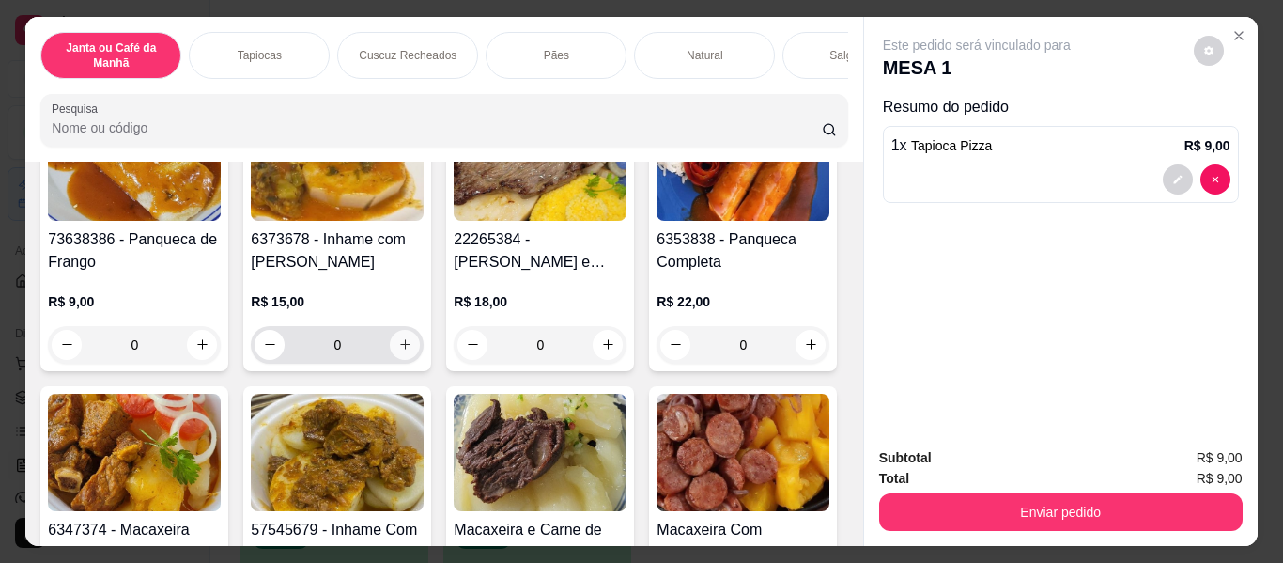
click at [402, 349] on icon "increase-product-quantity" at bounding box center [405, 344] width 14 height 14
type input "1"
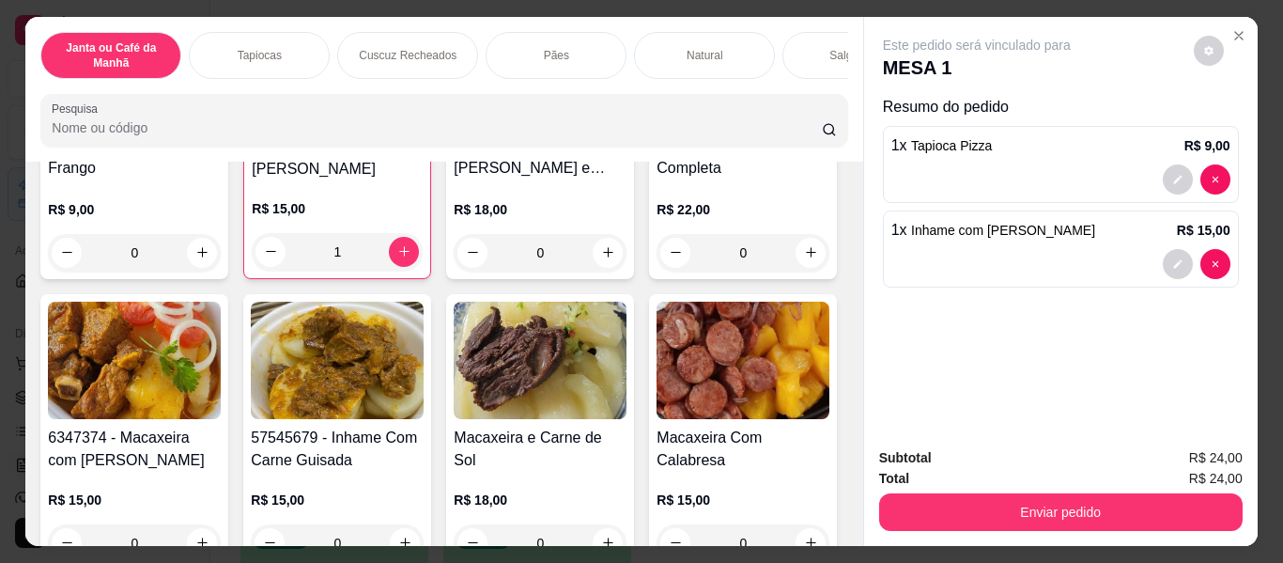
scroll to position [376, 0]
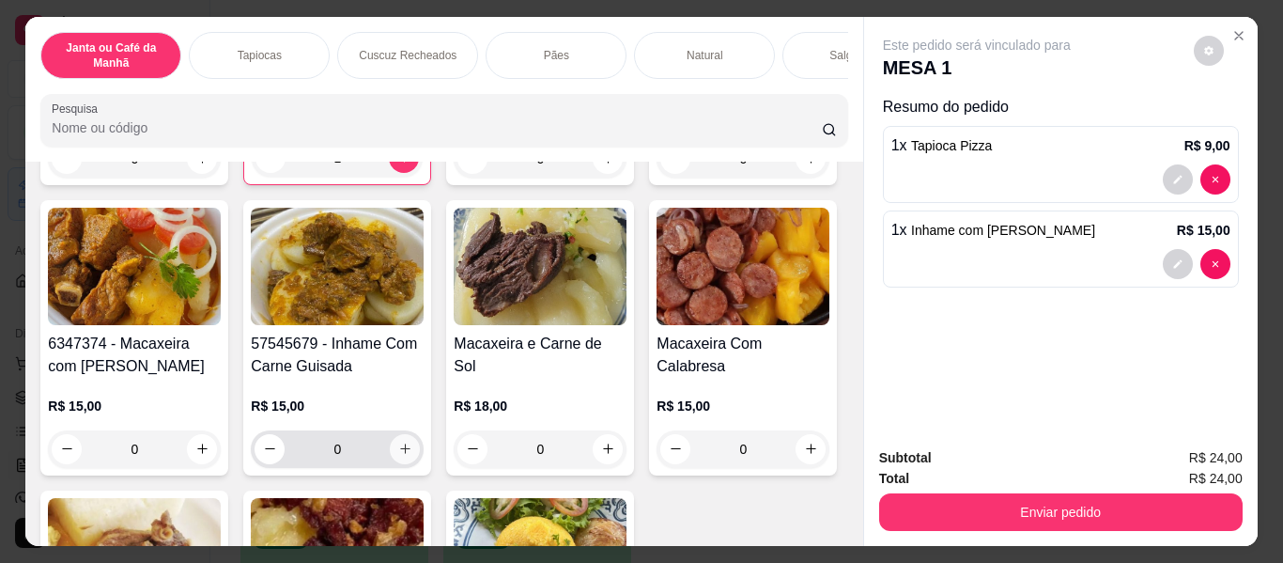
click at [412, 456] on icon "increase-product-quantity" at bounding box center [405, 449] width 14 height 14
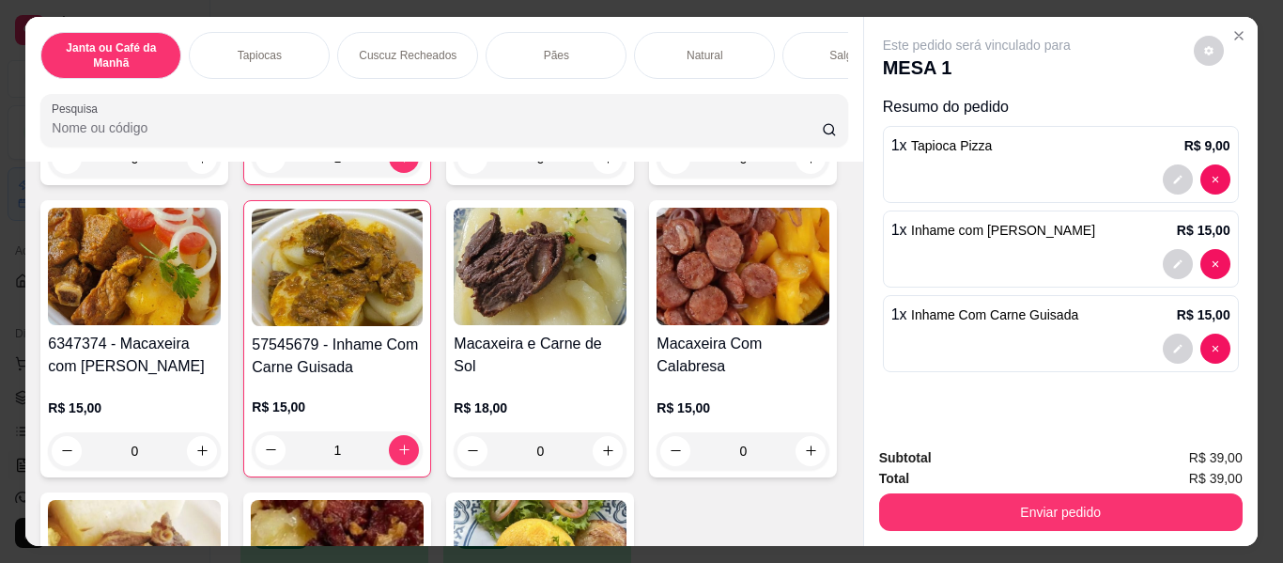
type input "1"
click at [778, 132] on input "Pesquisa" at bounding box center [437, 127] width 770 height 19
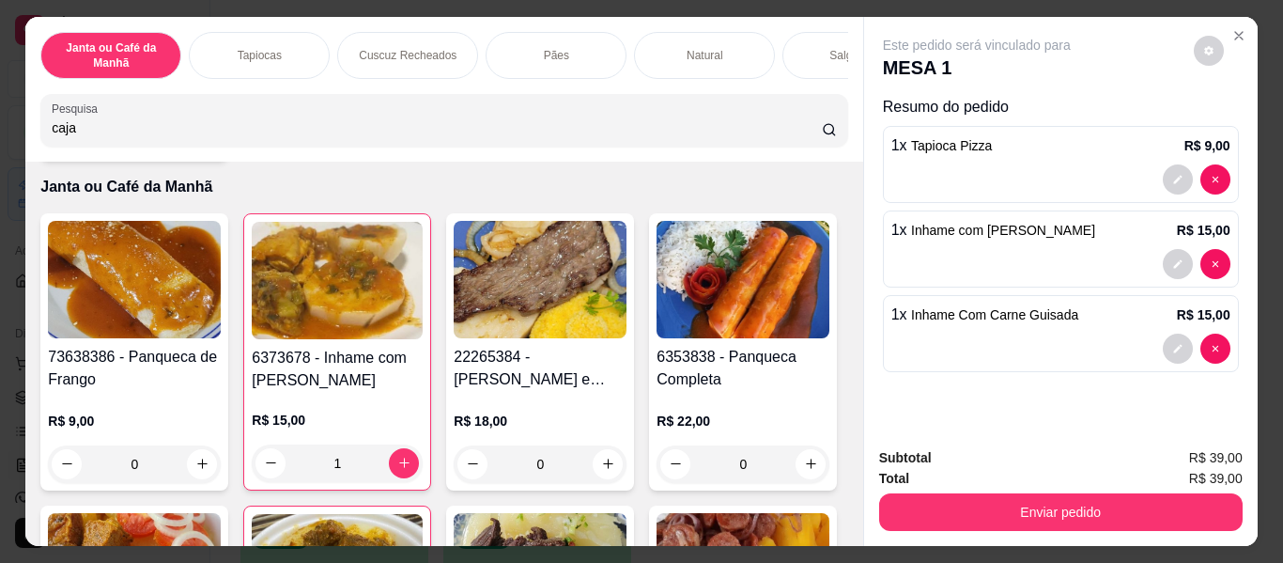
scroll to position [0, 0]
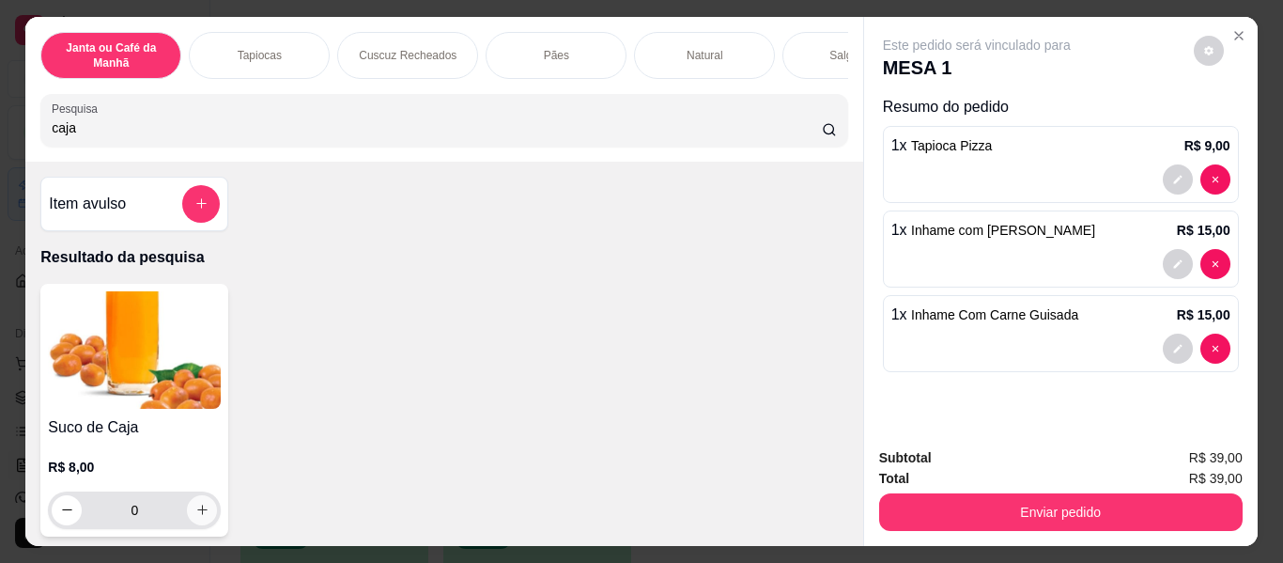
type input "caja"
click at [187, 519] on button "increase-product-quantity" at bounding box center [202, 510] width 30 height 30
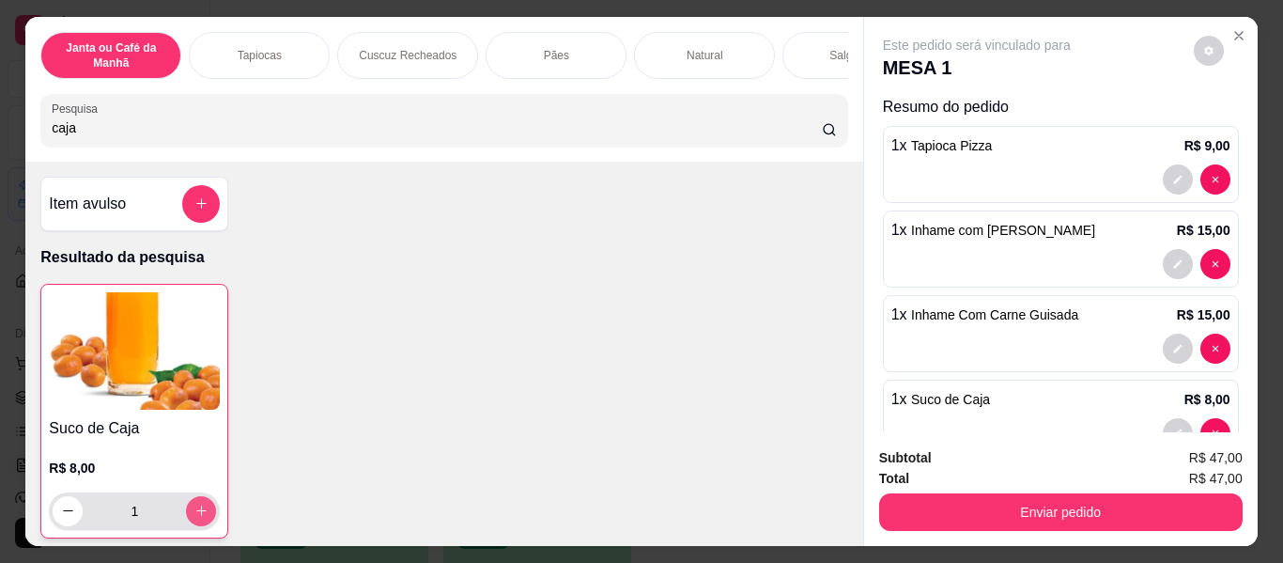
type input "1"
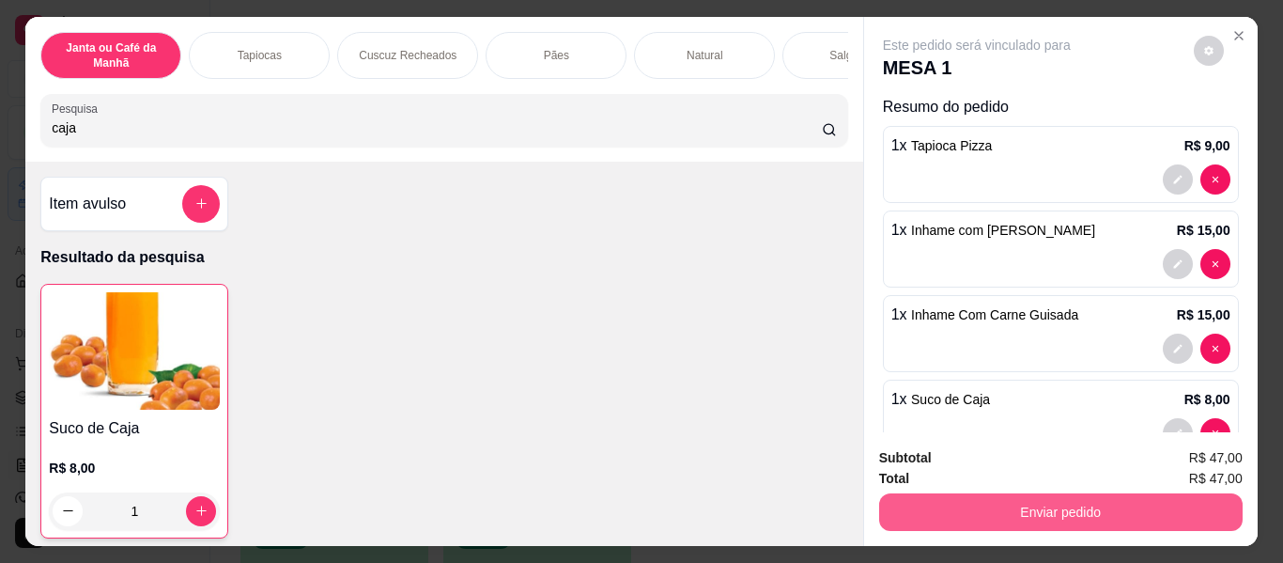
click at [1096, 501] on button "Enviar pedido" at bounding box center [1061, 512] width 364 height 38
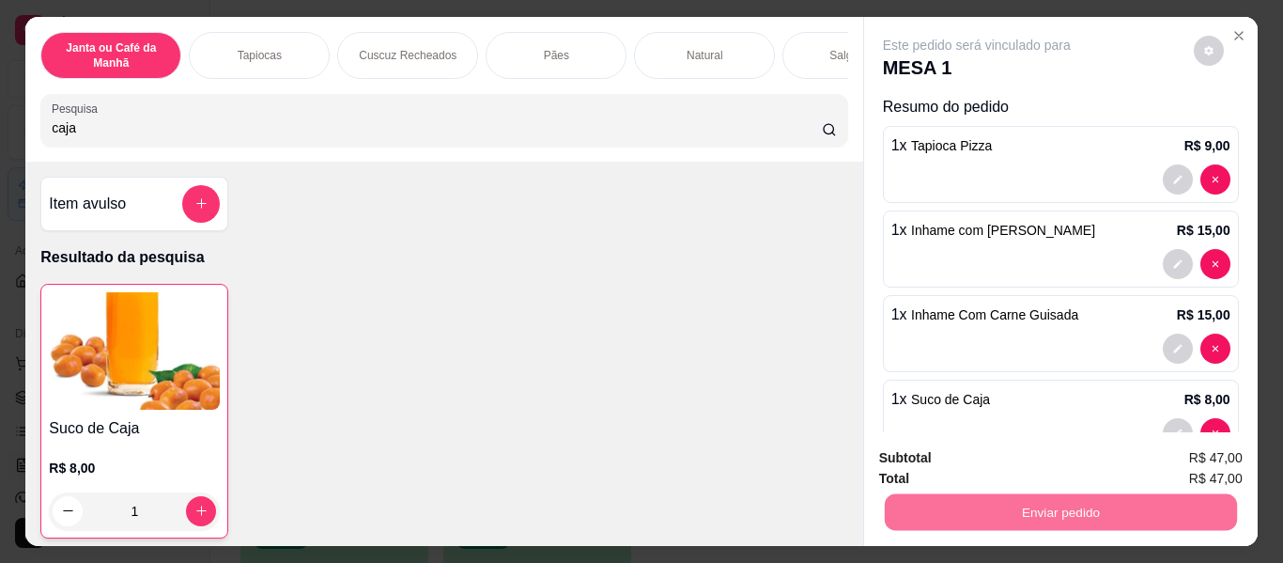
click at [1192, 445] on button "Enviar pedido" at bounding box center [1193, 459] width 103 height 35
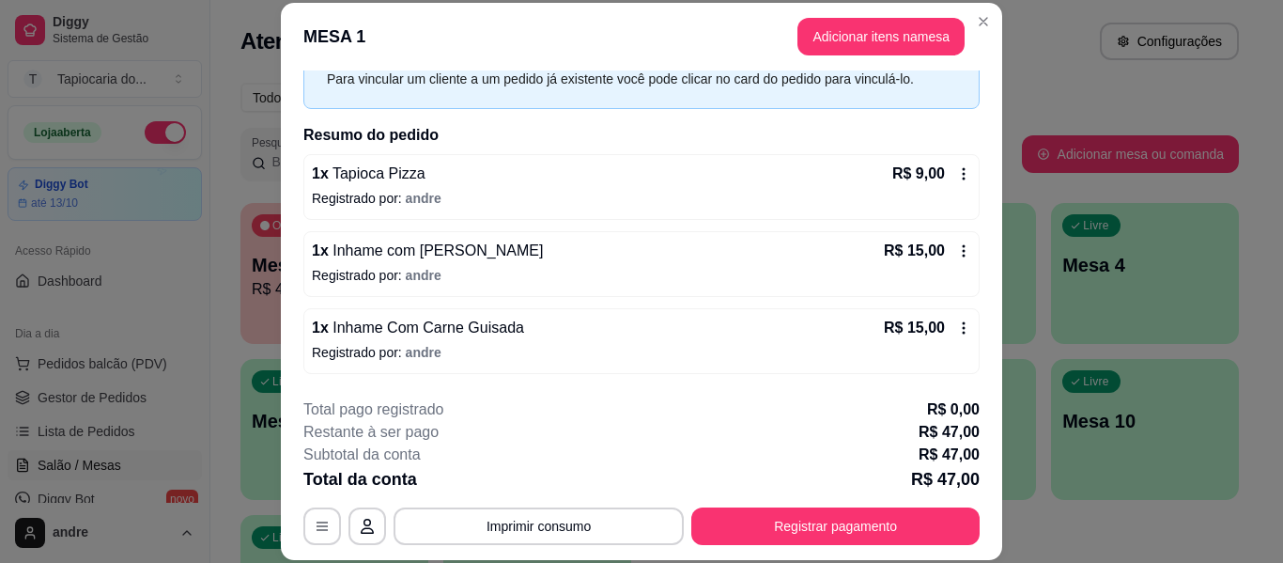
scroll to position [169, 0]
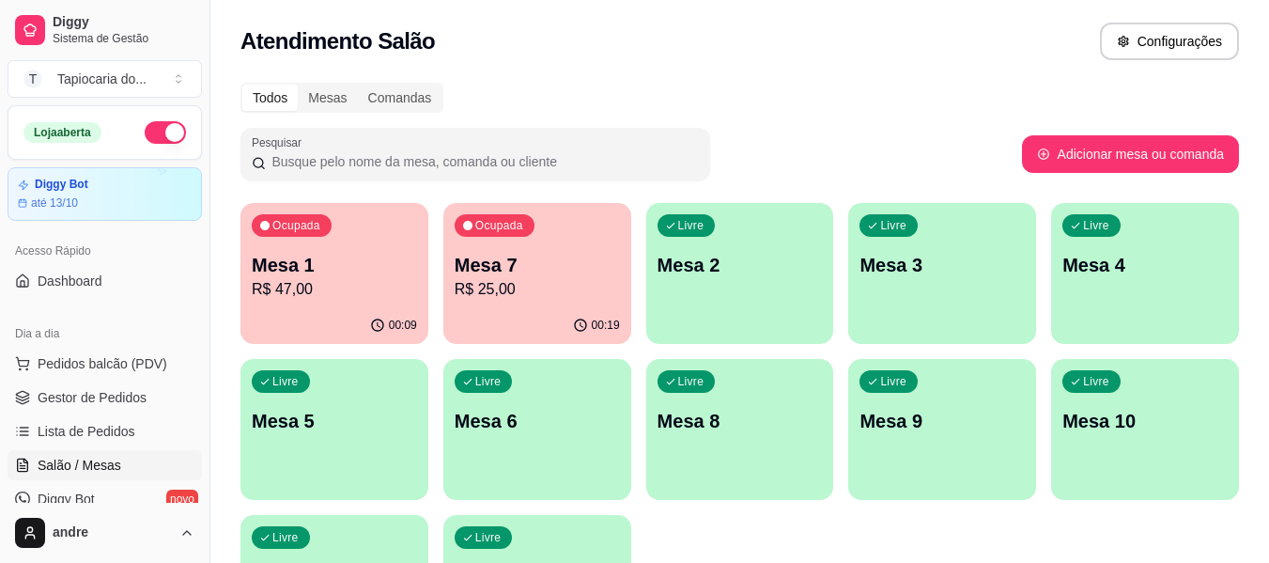
click at [588, 270] on p "Mesa 7" at bounding box center [537, 265] width 165 height 26
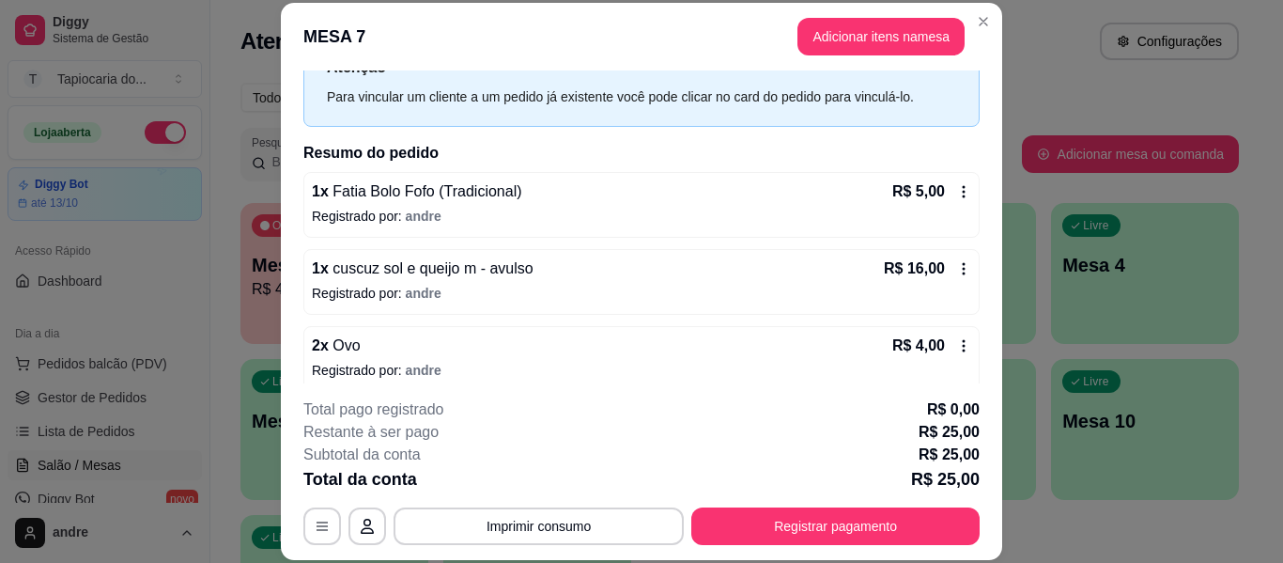
scroll to position [92, 0]
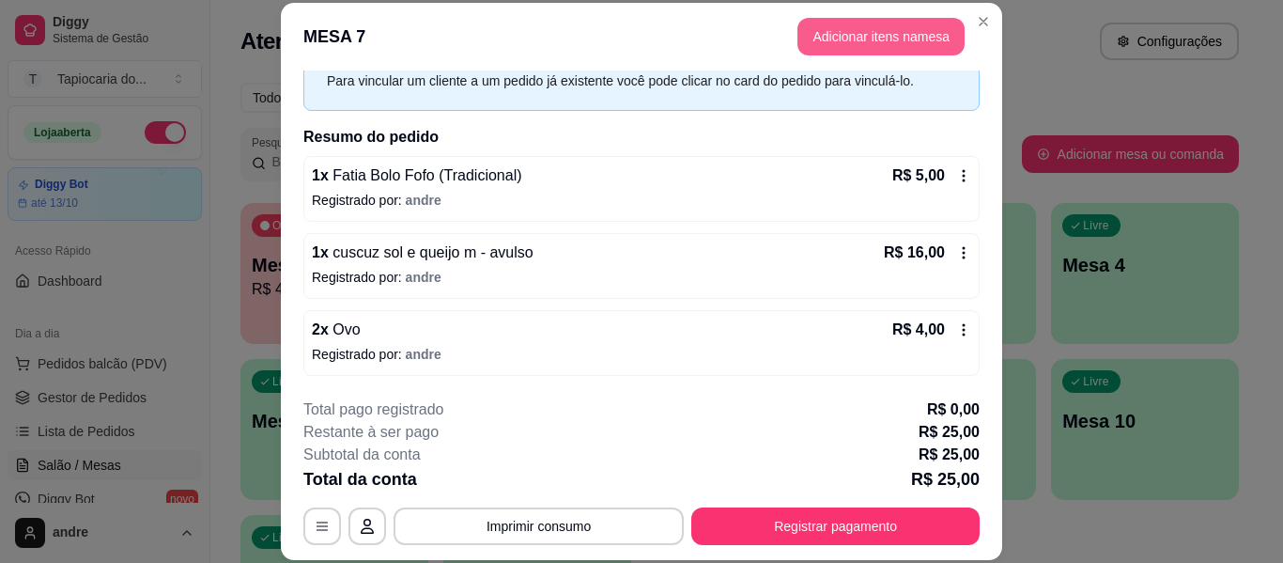
click at [872, 38] on button "Adicionar itens na mesa" at bounding box center [881, 37] width 167 height 38
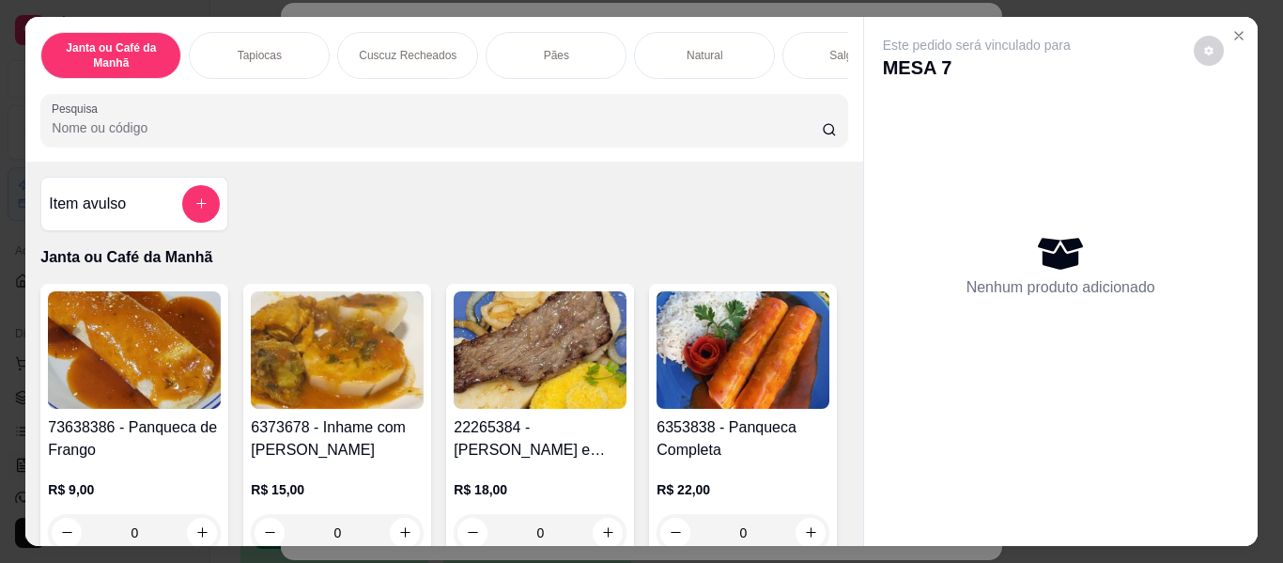
click at [748, 122] on div at bounding box center [444, 120] width 784 height 38
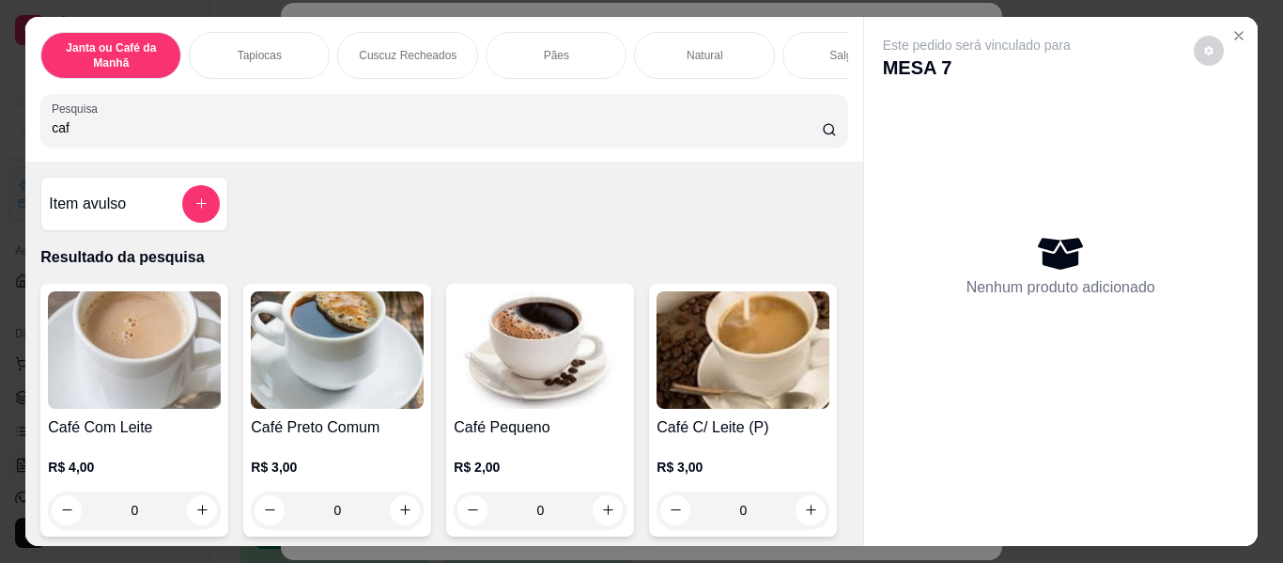
type input "caf"
click at [200, 517] on icon "increase-product-quantity" at bounding box center [202, 510] width 14 height 14
click at [408, 524] on button "increase-product-quantity" at bounding box center [405, 510] width 30 height 30
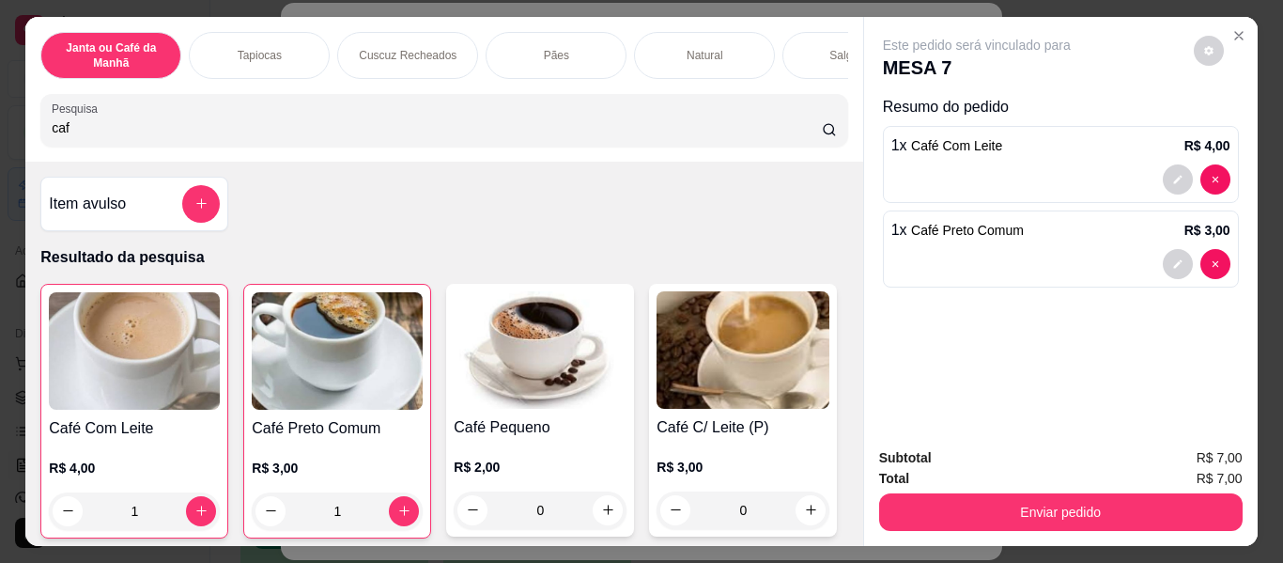
type input "1"
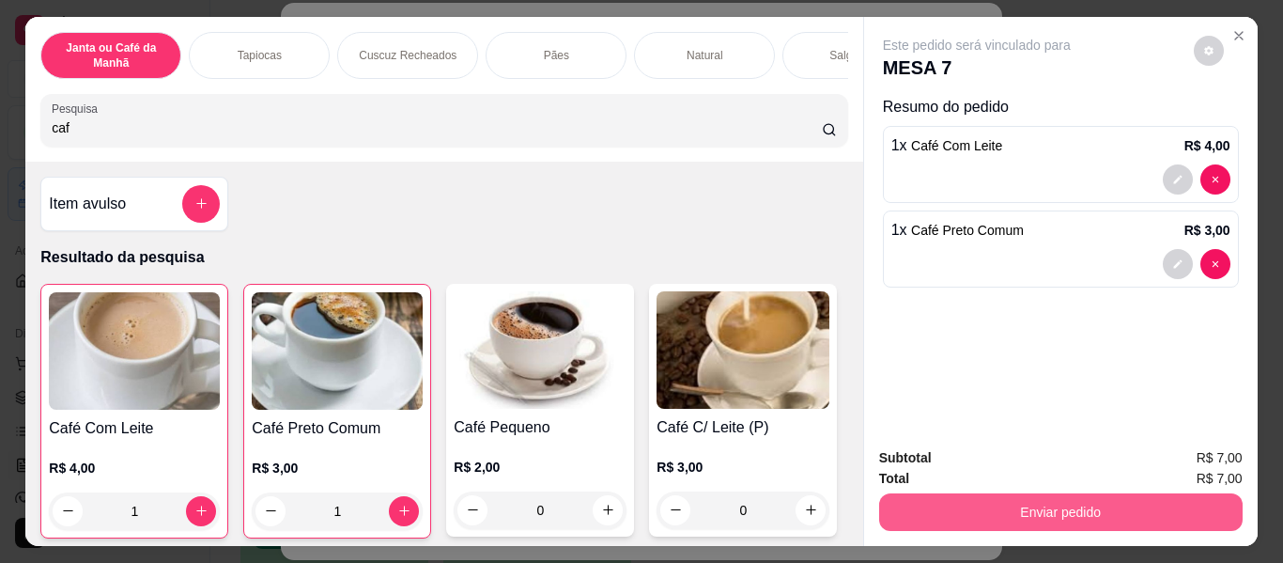
click at [987, 496] on button "Enviar pedido" at bounding box center [1061, 512] width 364 height 38
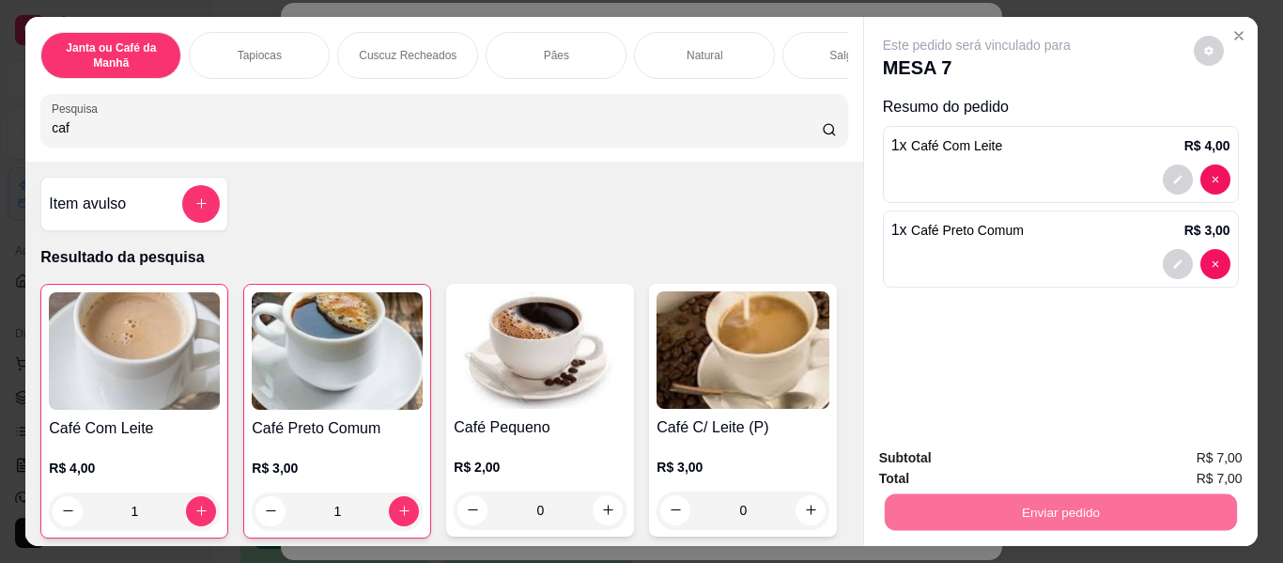
click at [1181, 468] on button "Enviar pedido" at bounding box center [1193, 460] width 106 height 36
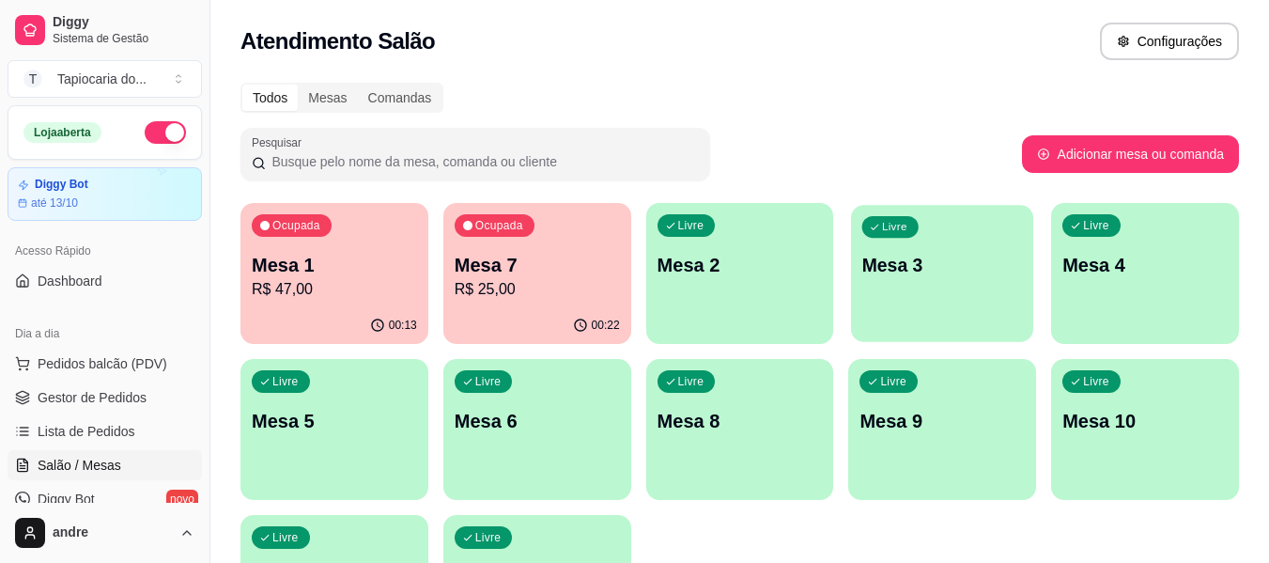
click at [942, 279] on div "Livre Mesa 3" at bounding box center [942, 262] width 182 height 115
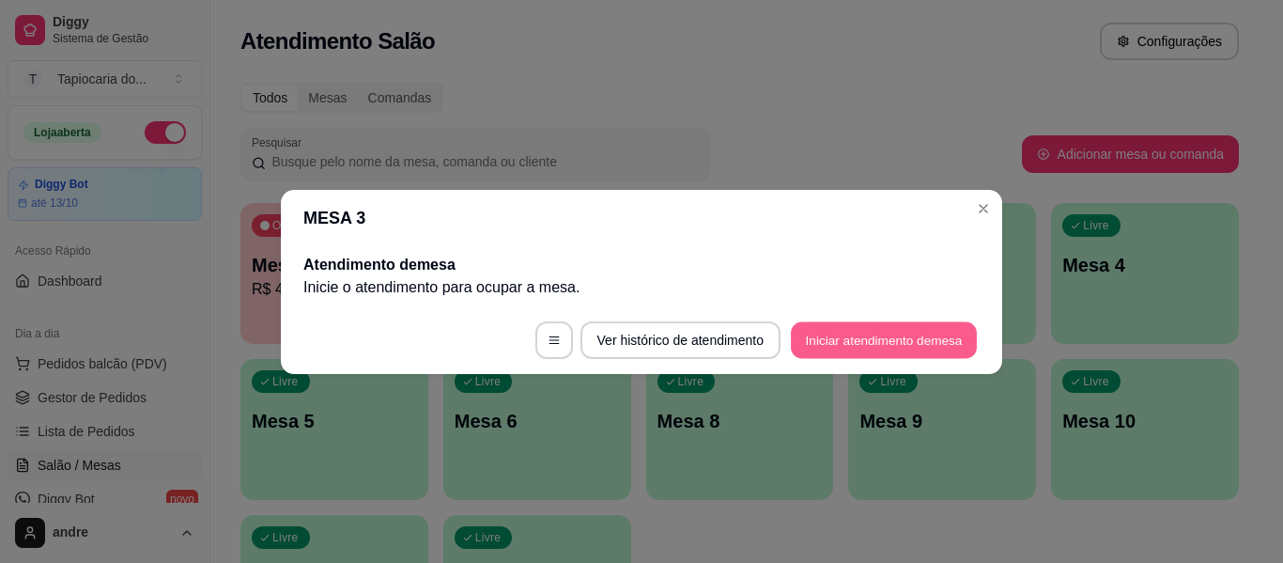
click at [906, 350] on button "Iniciar atendimento de mesa" at bounding box center [884, 339] width 186 height 37
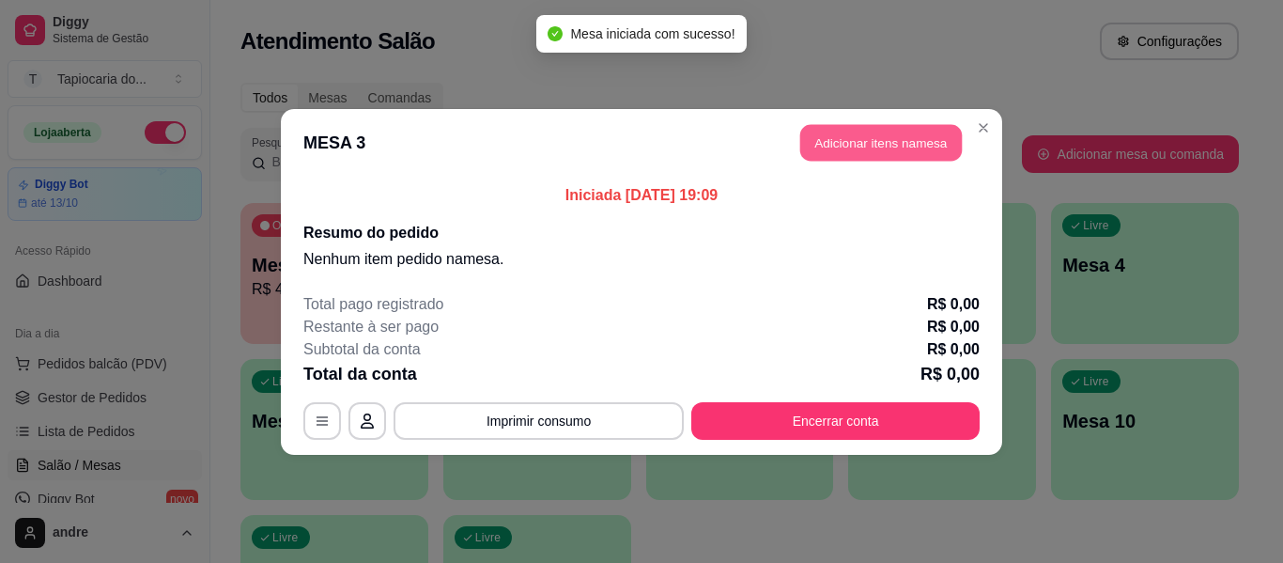
click at [850, 136] on button "Adicionar itens na mesa" at bounding box center [881, 142] width 162 height 37
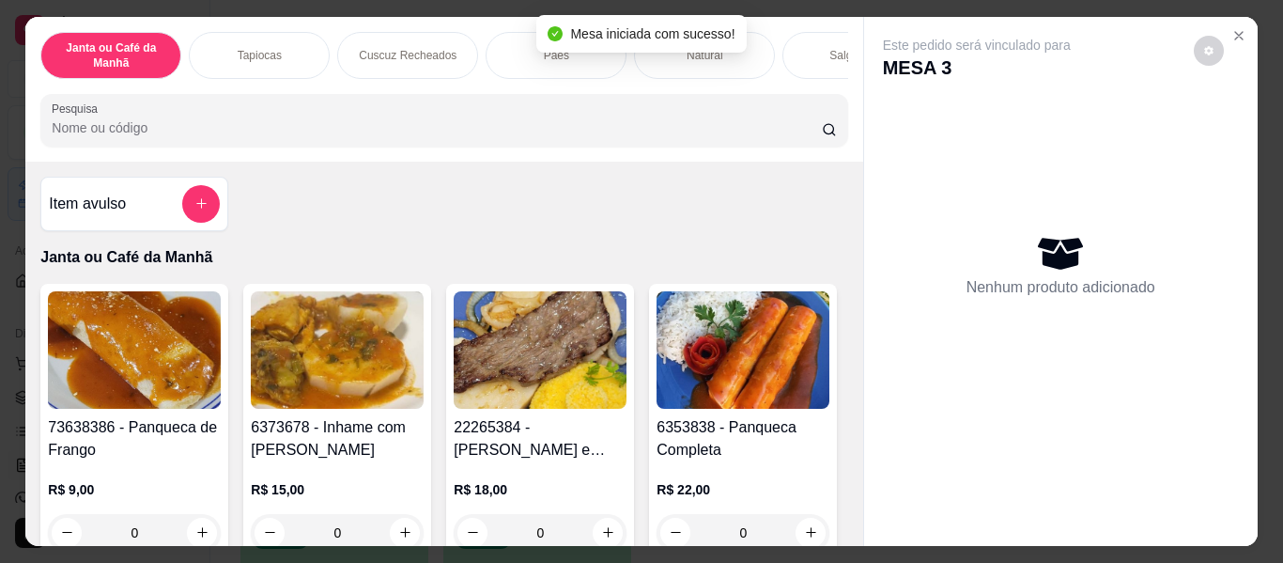
click at [638, 137] on input "Pesquisa" at bounding box center [437, 127] width 770 height 19
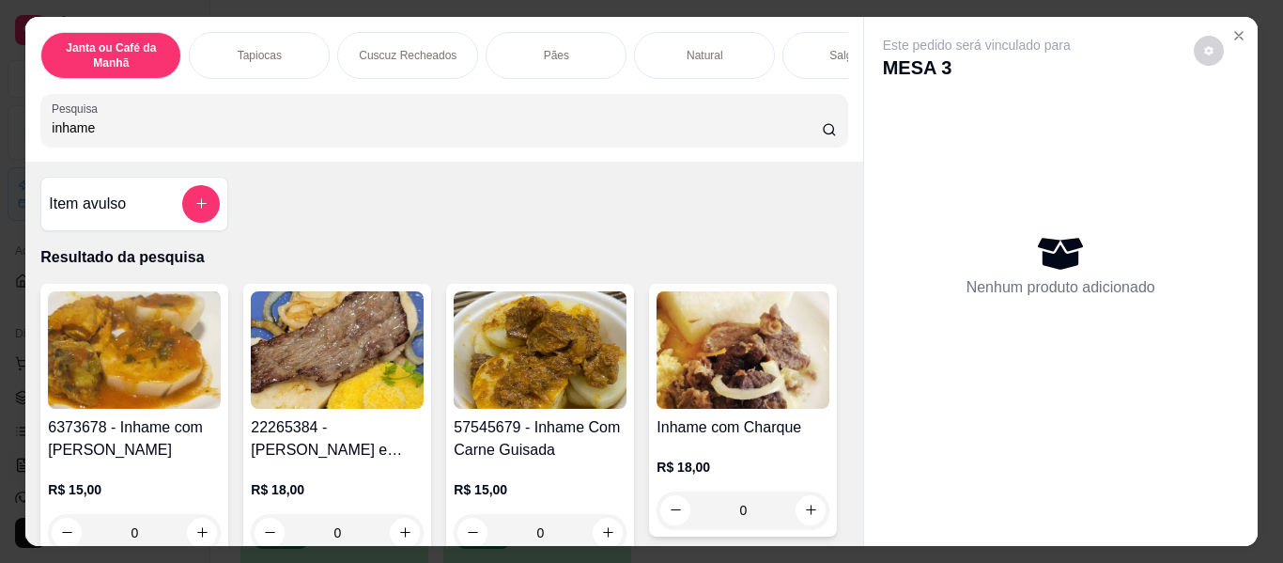
click at [710, 133] on input "inhame" at bounding box center [437, 127] width 770 height 19
type input "i"
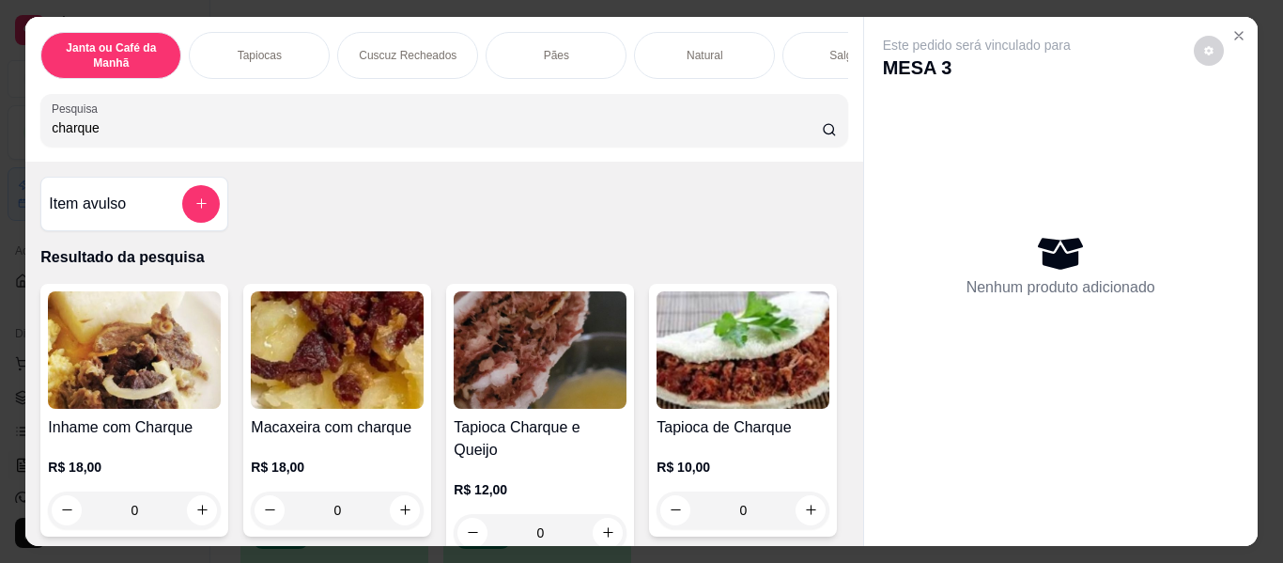
scroll to position [188, 0]
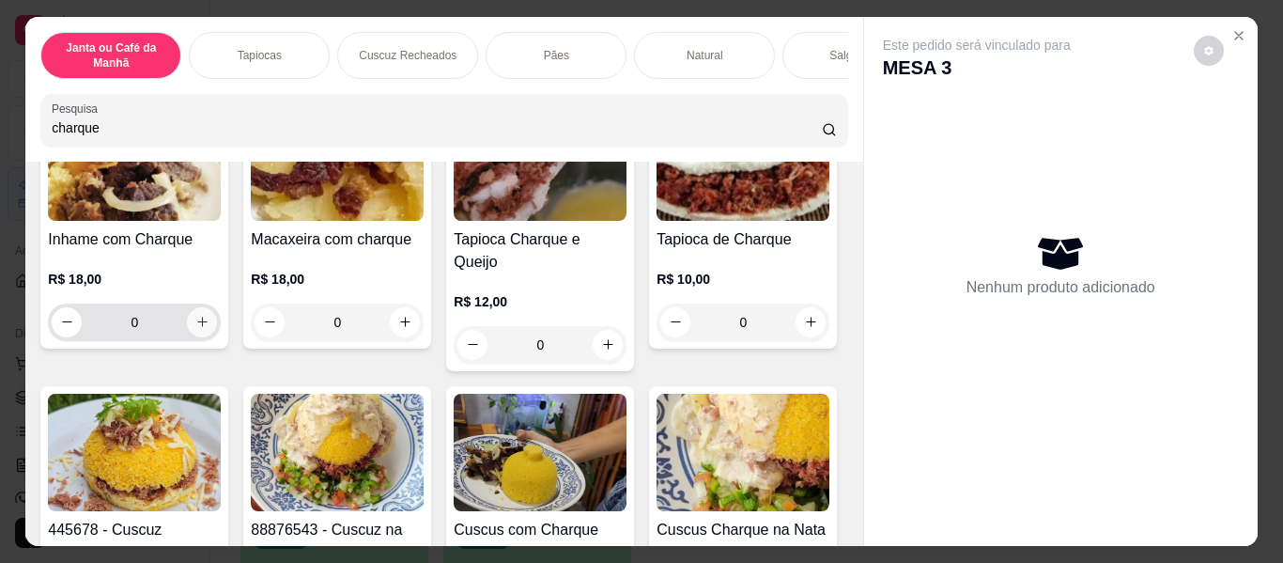
type input "charque"
click at [192, 337] on button "increase-product-quantity" at bounding box center [202, 322] width 30 height 30
type input "1"
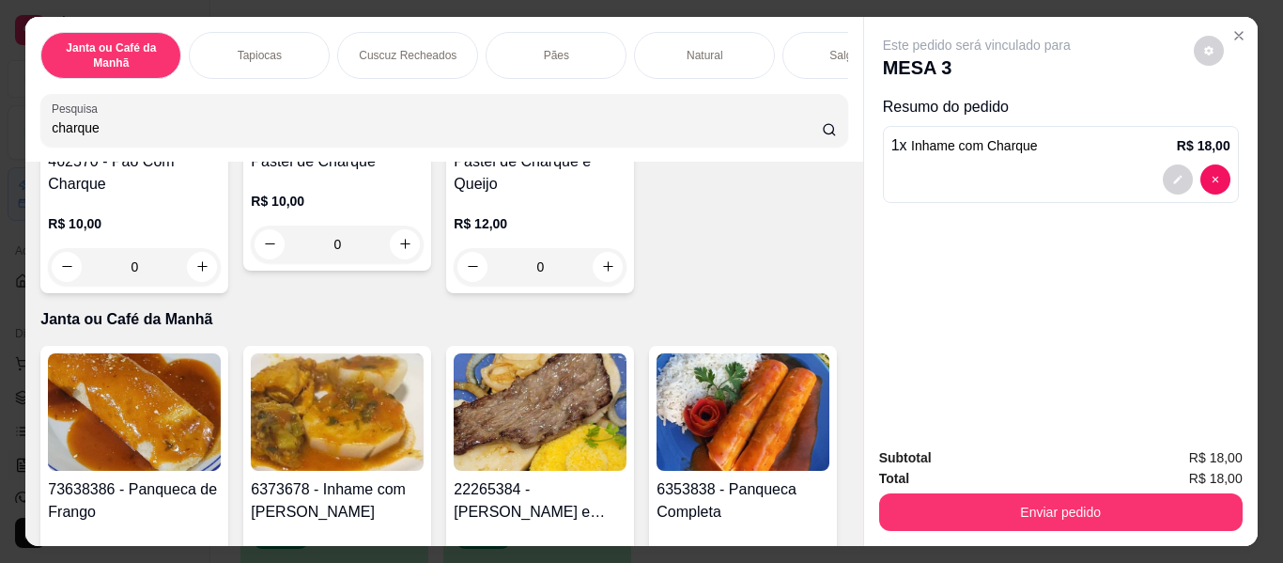
scroll to position [658, 0]
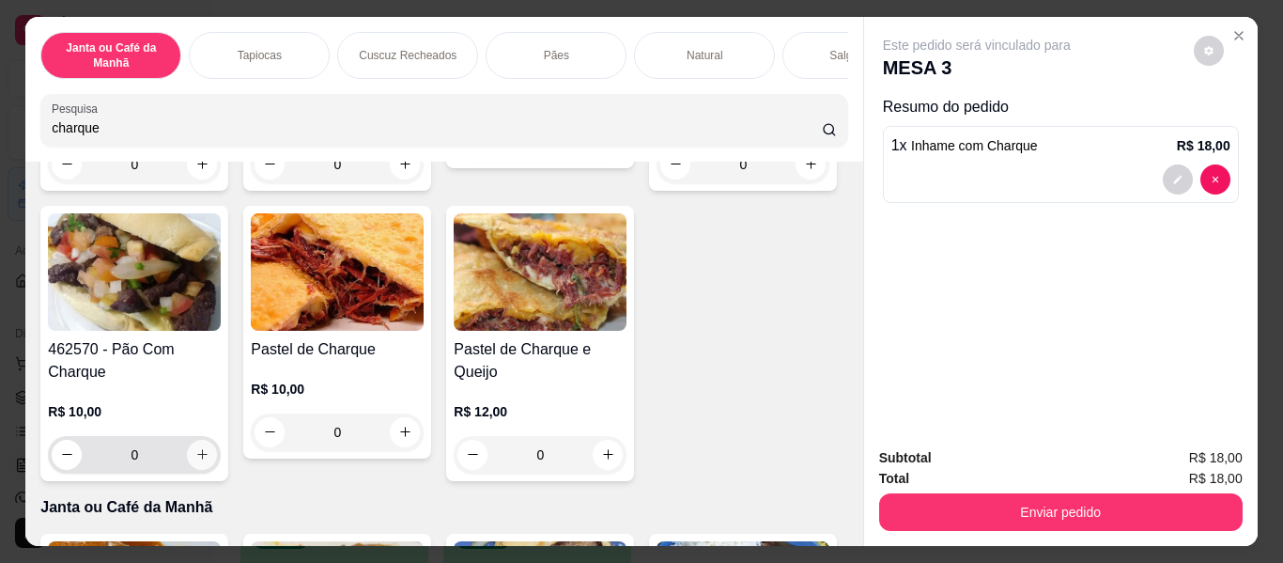
click at [209, 447] on icon "increase-product-quantity" at bounding box center [202, 454] width 14 height 14
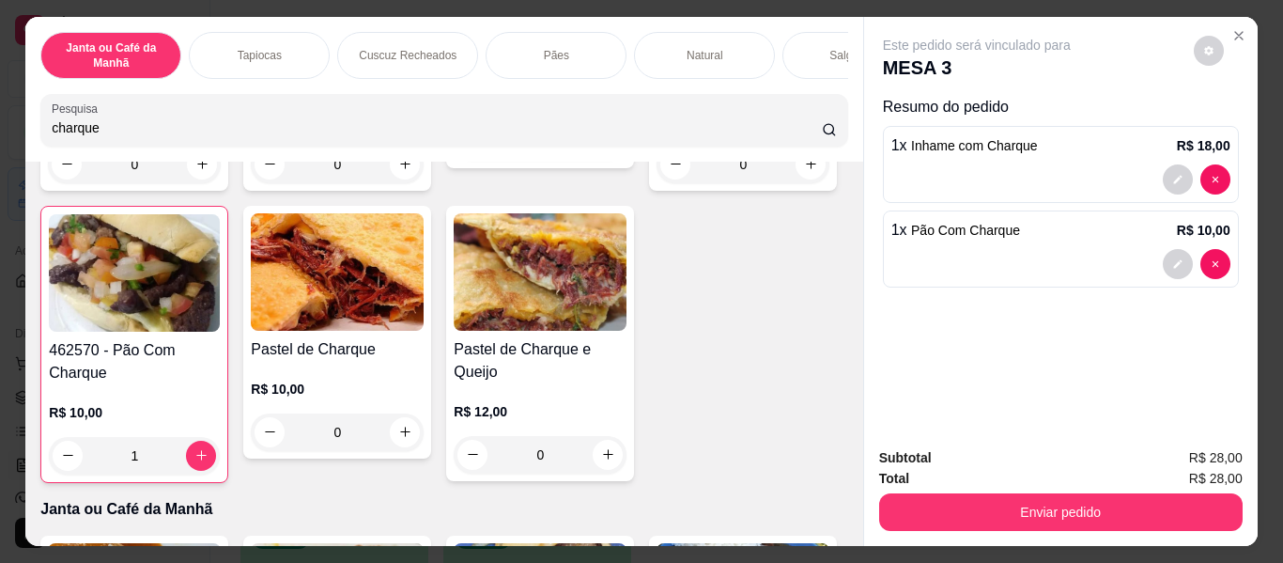
type input "1"
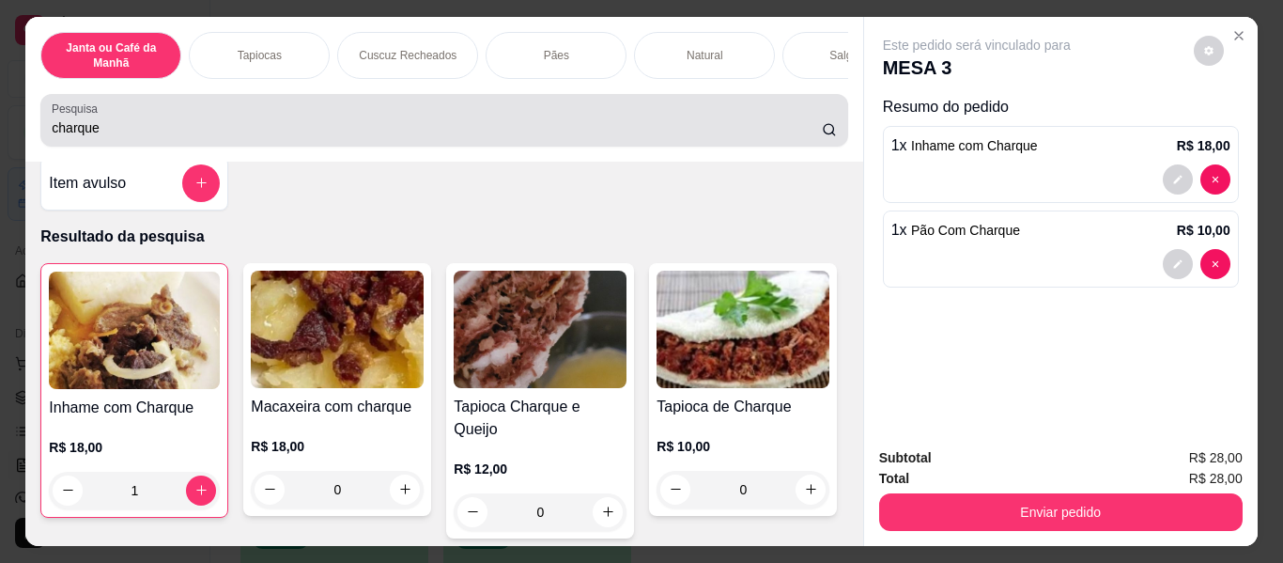
scroll to position [0, 0]
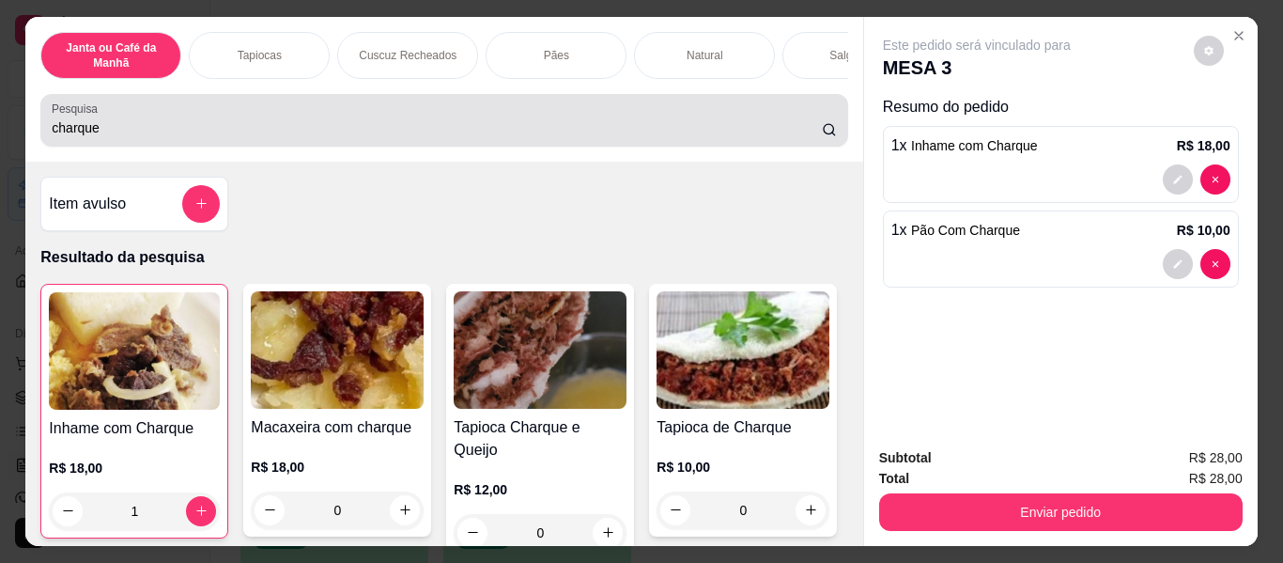
click at [635, 136] on input "charque" at bounding box center [437, 127] width 770 height 19
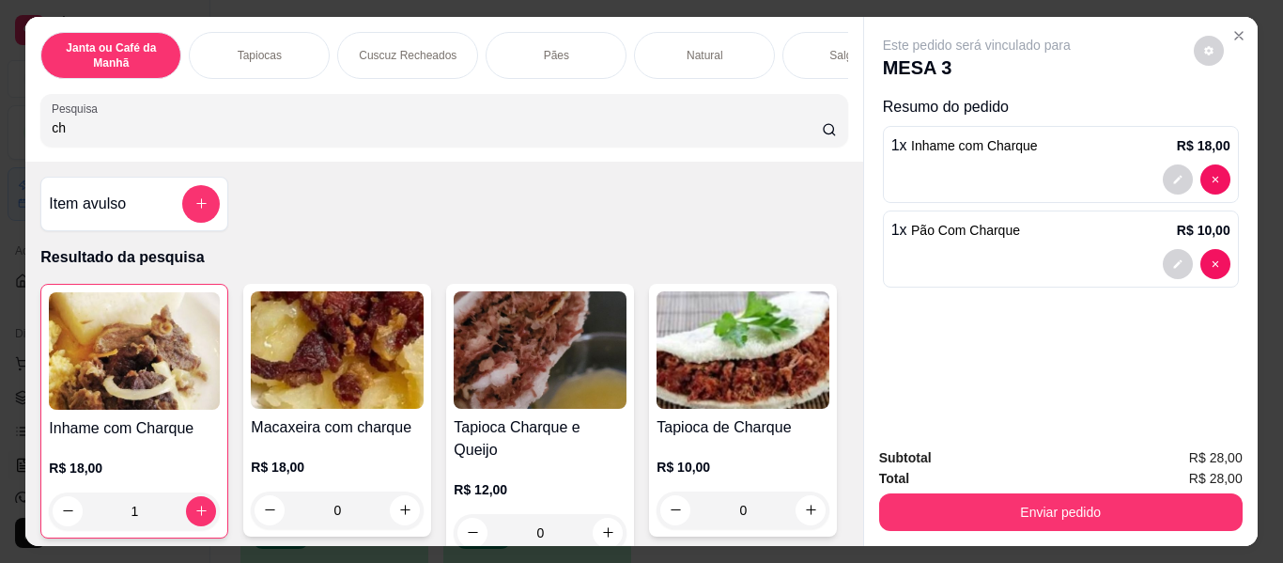
type input "c"
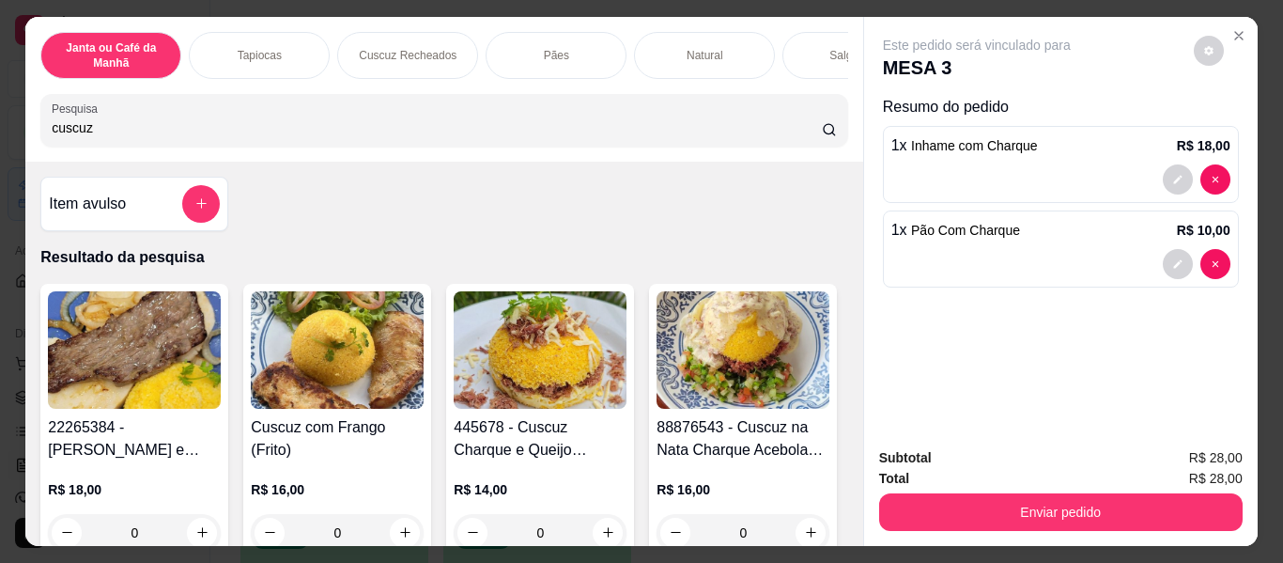
click at [635, 136] on input "cuscuz" at bounding box center [437, 127] width 770 height 19
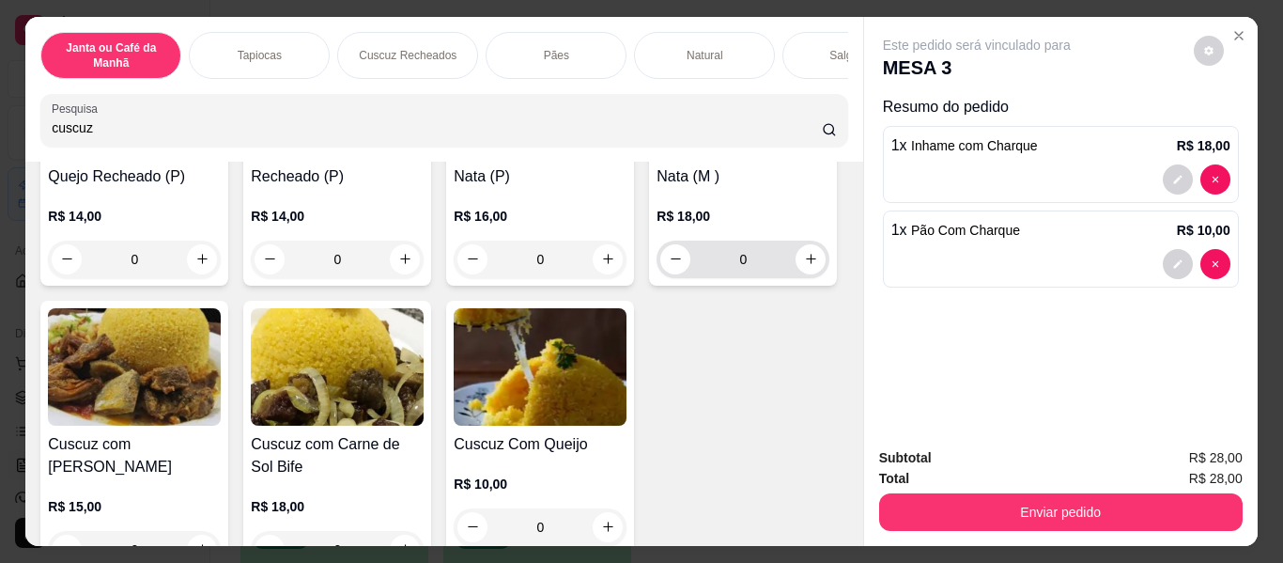
scroll to position [658, 0]
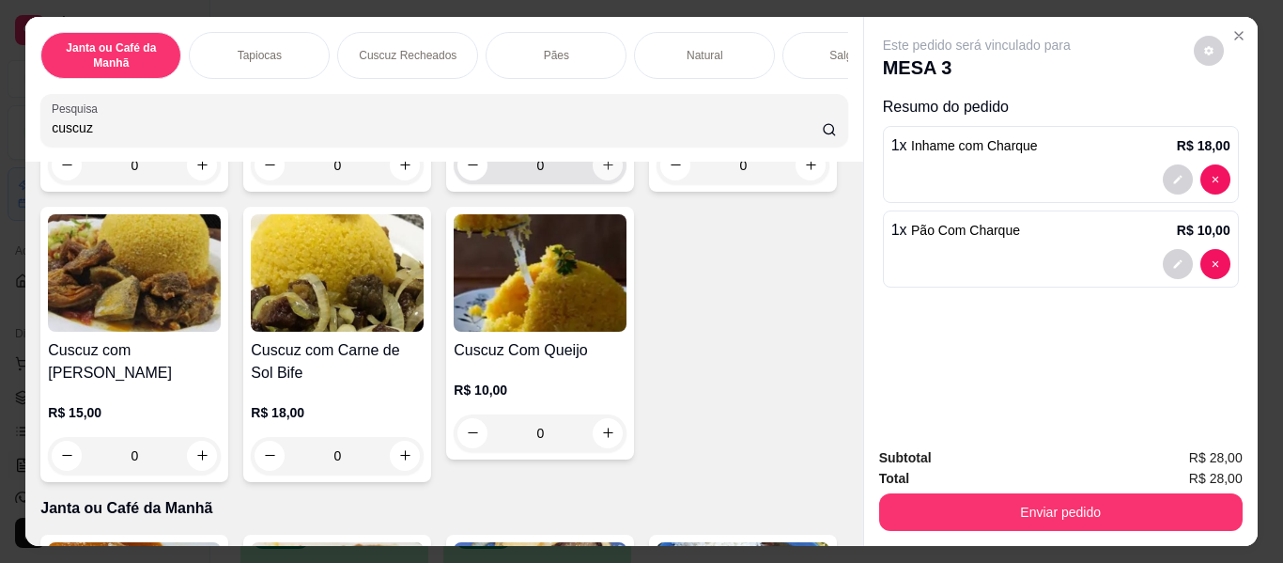
type input "cuscuz"
click at [601, 172] on icon "increase-product-quantity" at bounding box center [608, 165] width 14 height 14
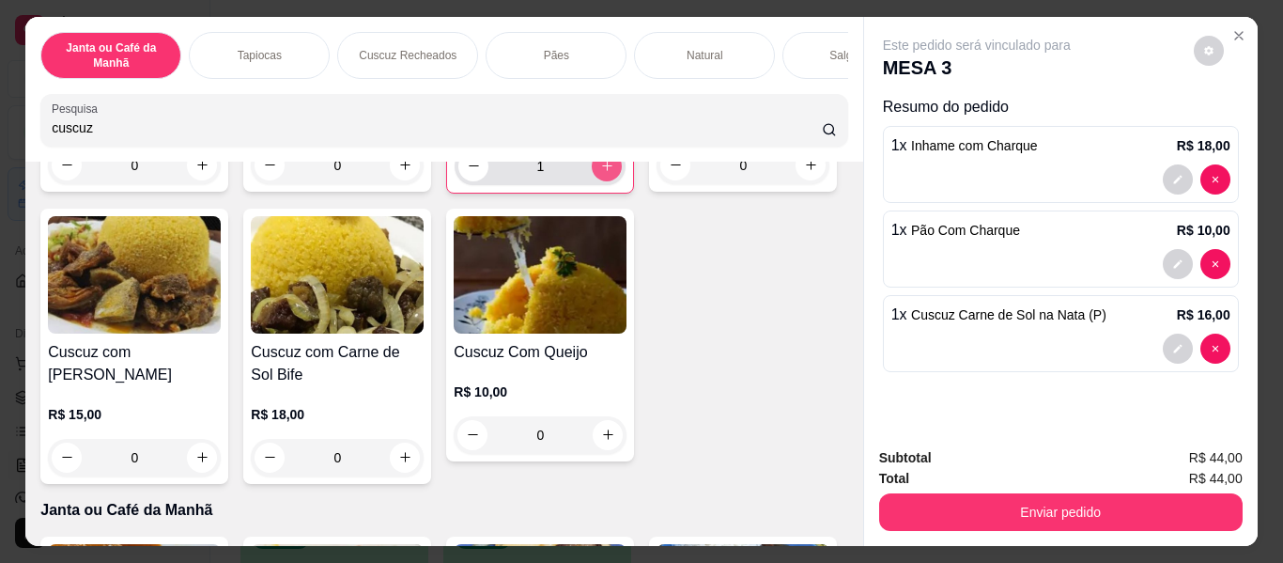
type input "1"
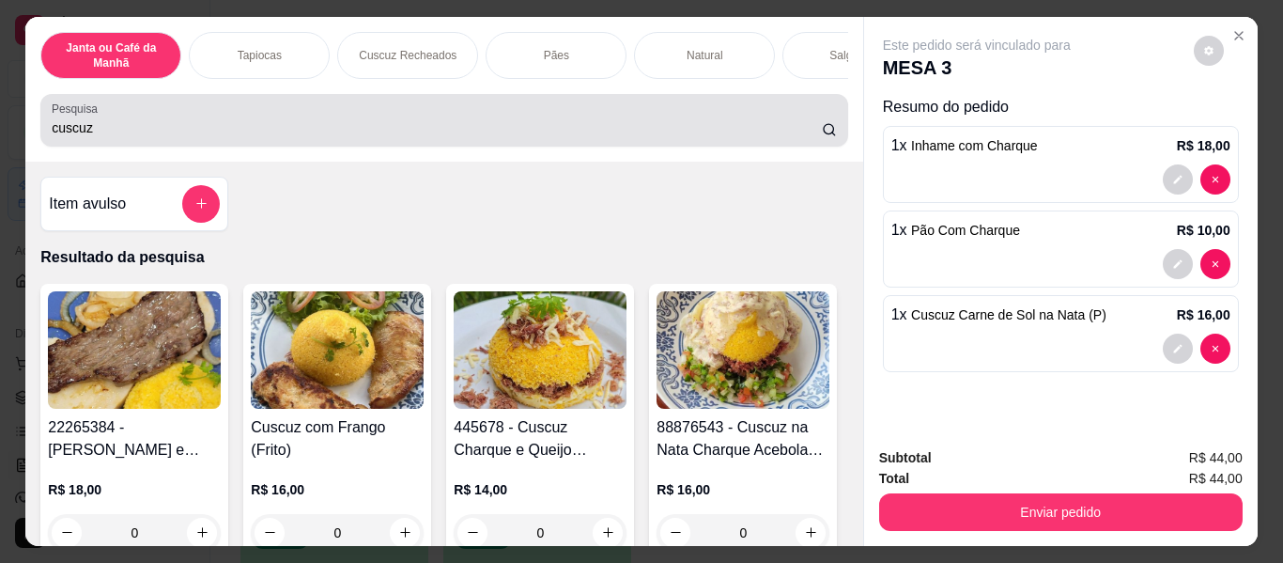
click at [493, 137] on input "cuscuz" at bounding box center [437, 127] width 770 height 19
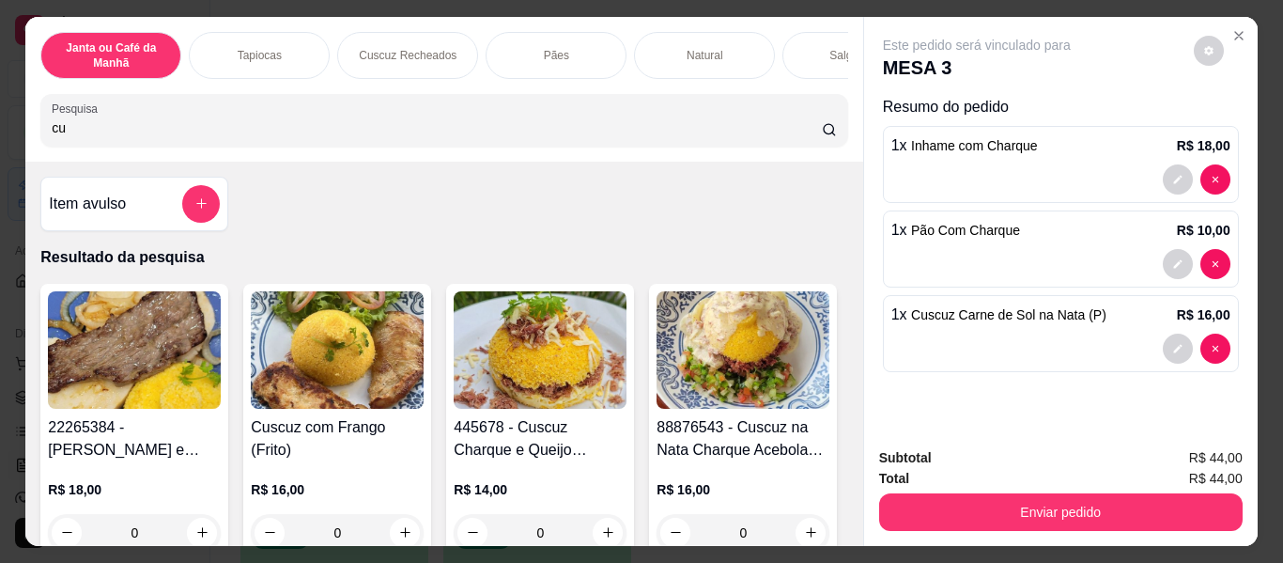
type input "c"
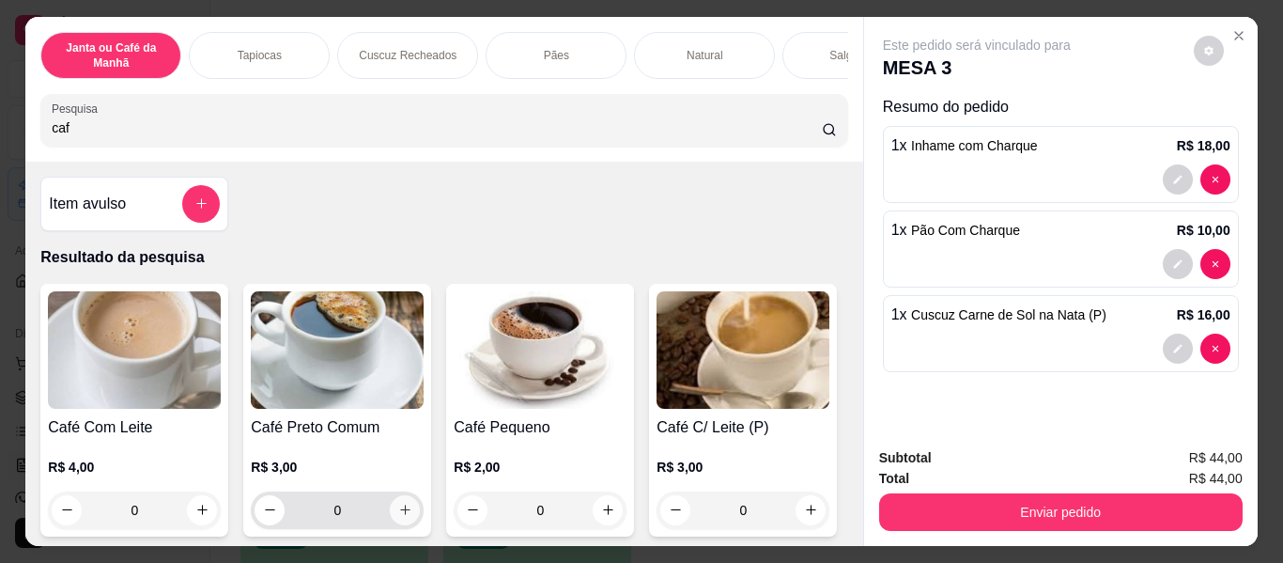
type input "caf"
click at [395, 525] on button "increase-product-quantity" at bounding box center [405, 510] width 30 height 30
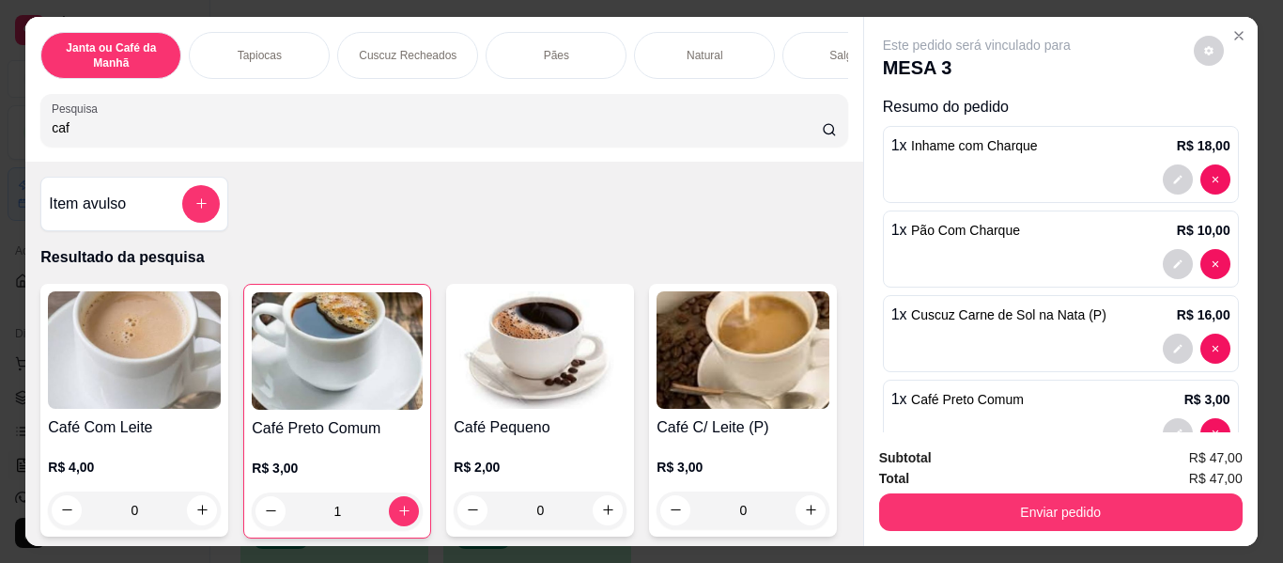
type input "1"
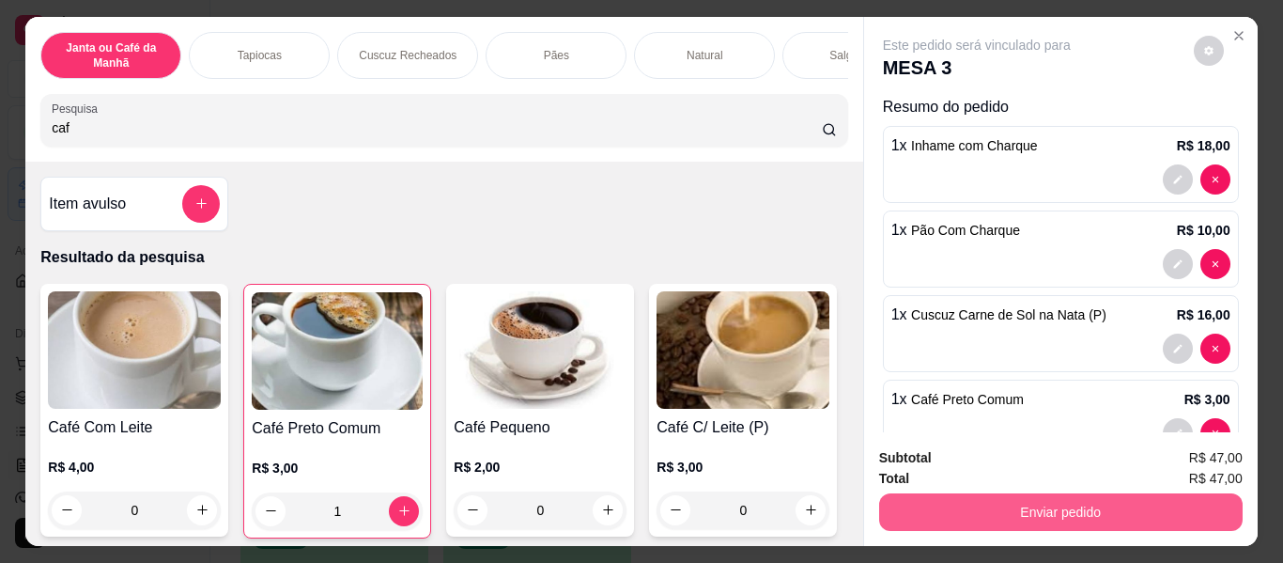
click at [992, 495] on button "Enviar pedido" at bounding box center [1061, 512] width 364 height 38
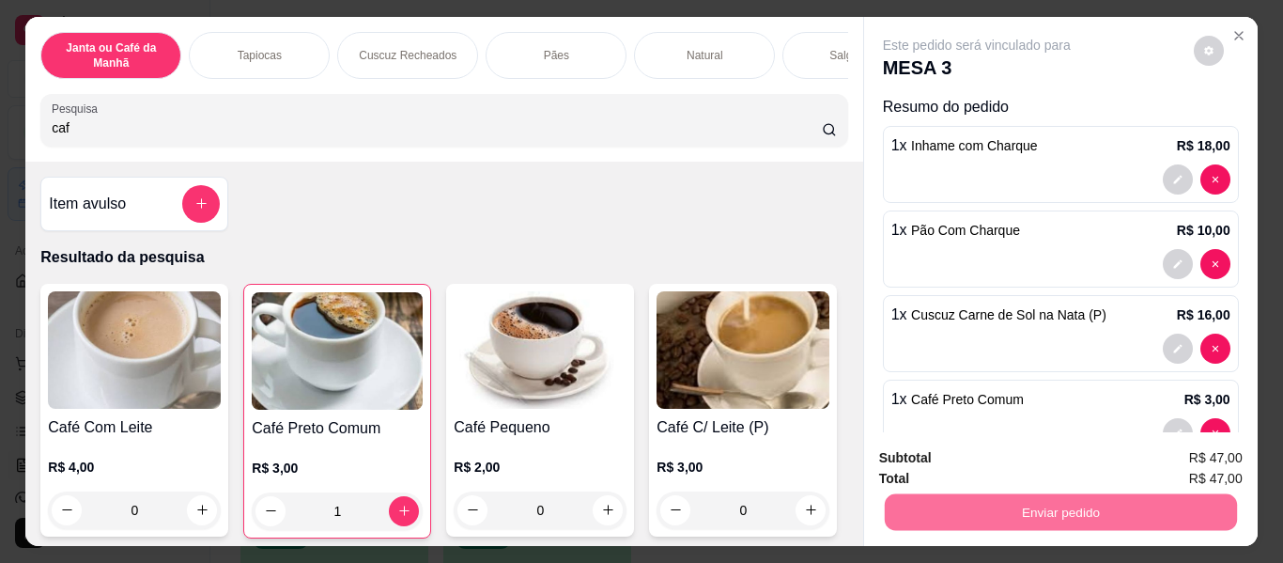
click at [1196, 458] on button "Enviar pedido" at bounding box center [1193, 459] width 103 height 35
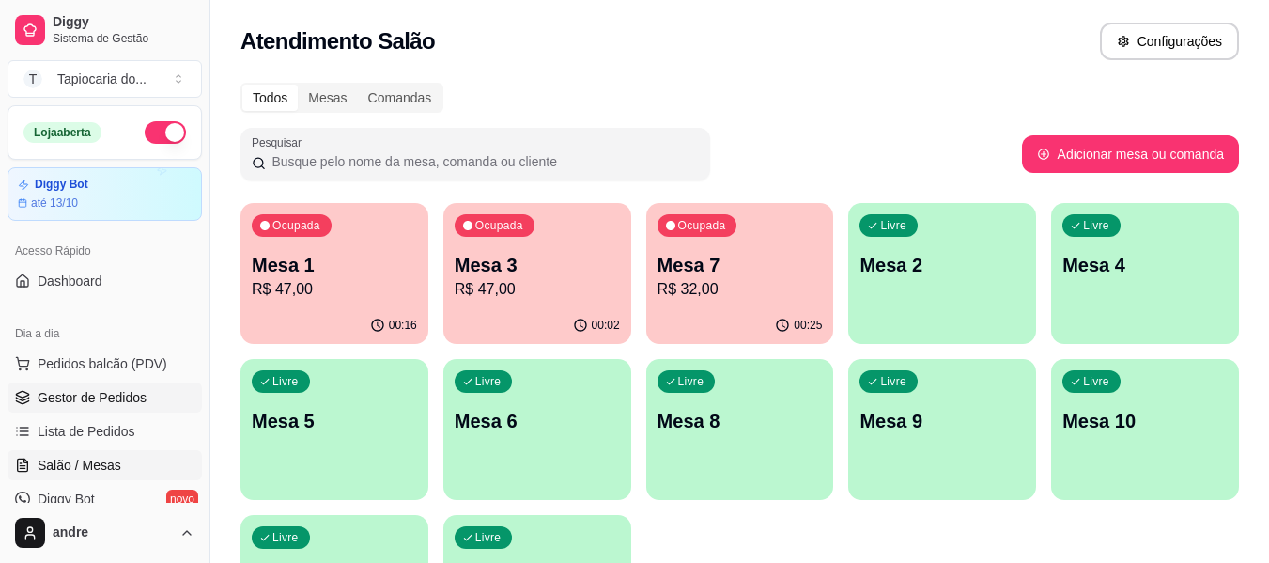
click at [127, 398] on span "Gestor de Pedidos" at bounding box center [92, 397] width 109 height 19
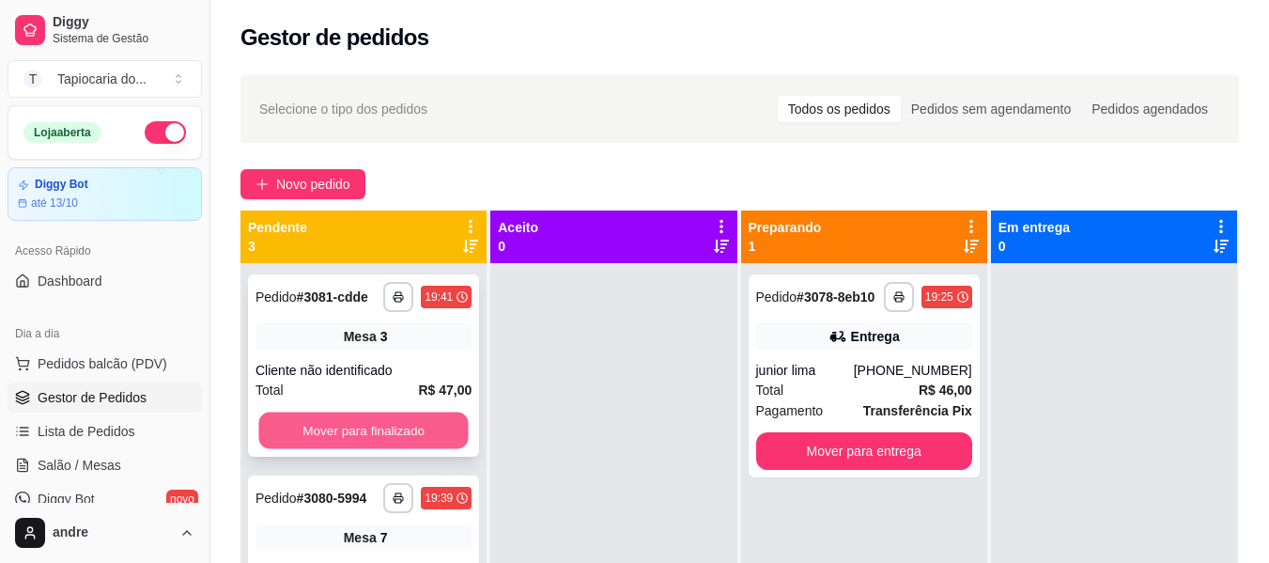
click at [417, 439] on button "Mover para finalizado" at bounding box center [362, 430] width 209 height 37
click at [410, 438] on button "Mover para finalizado" at bounding box center [362, 430] width 209 height 37
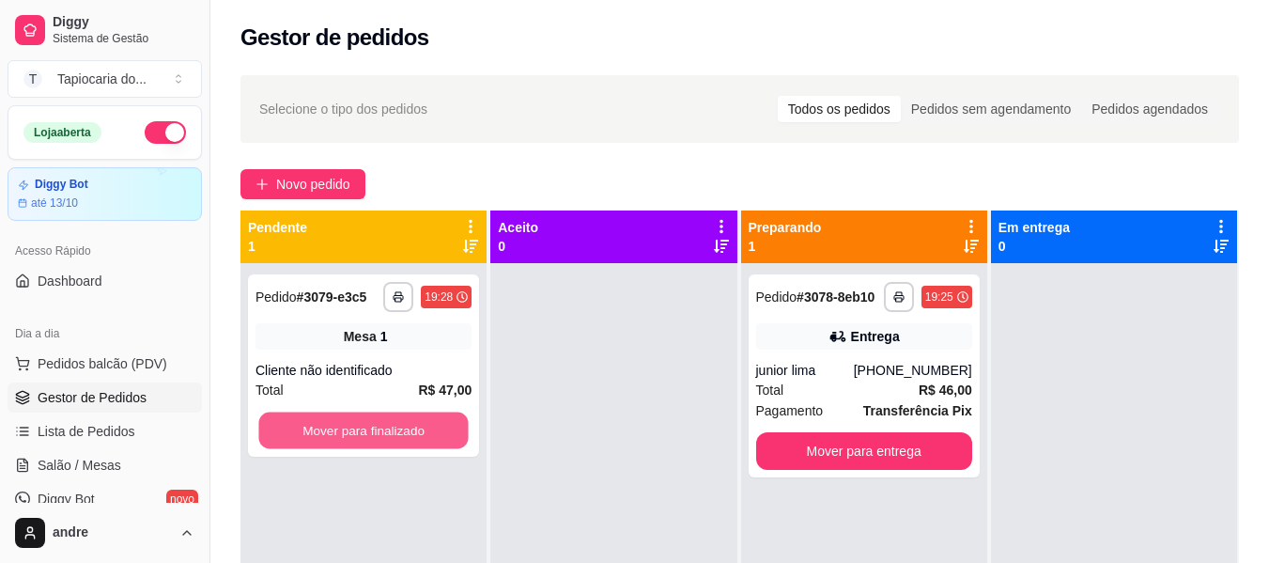
click at [410, 438] on button "Mover para finalizado" at bounding box center [362, 430] width 209 height 37
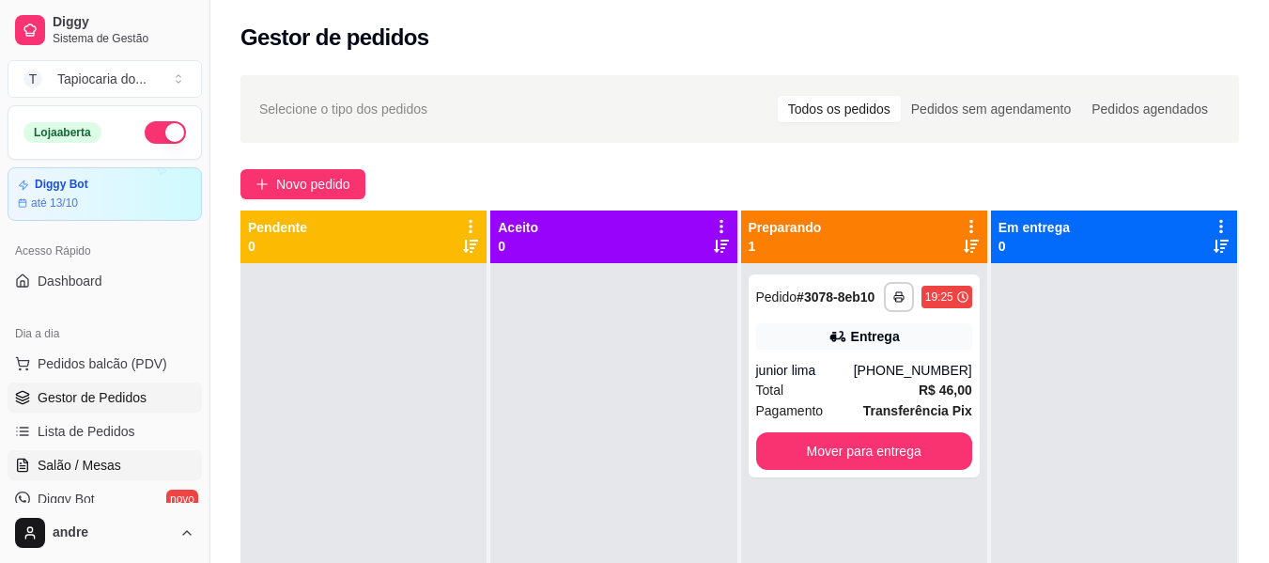
click at [95, 465] on span "Salão / Mesas" at bounding box center [80, 465] width 84 height 19
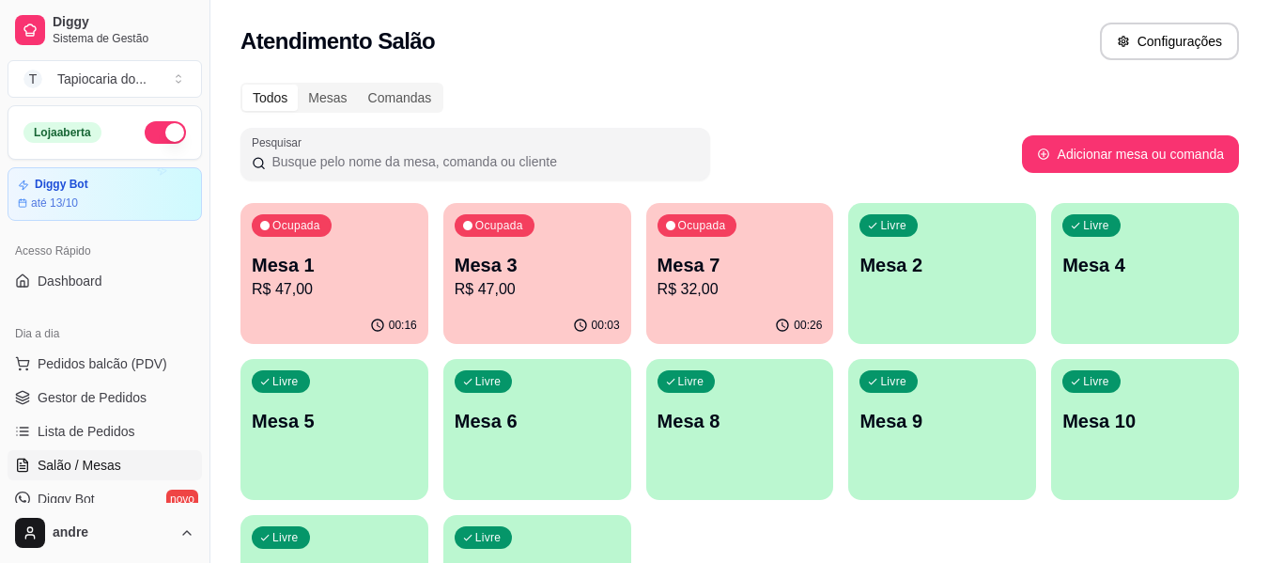
click at [349, 277] on div "Mesa 1 R$ 47,00" at bounding box center [334, 276] width 165 height 49
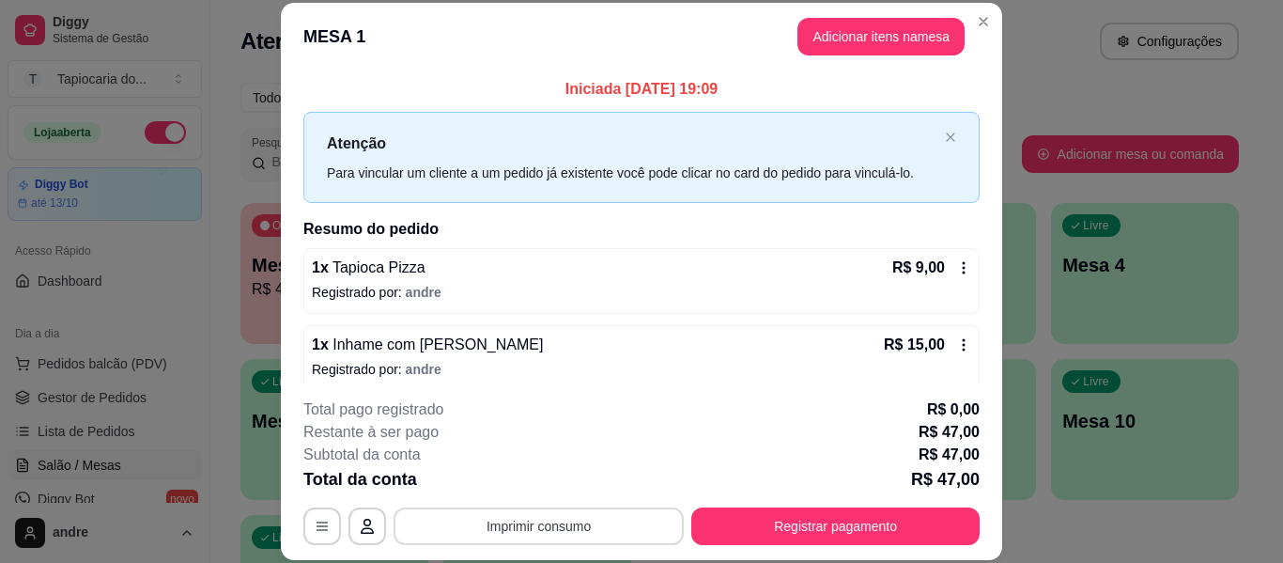
click at [572, 526] on button "Imprimir consumo" at bounding box center [539, 526] width 290 height 38
click at [584, 481] on button "Impressora" at bounding box center [538, 483] width 136 height 30
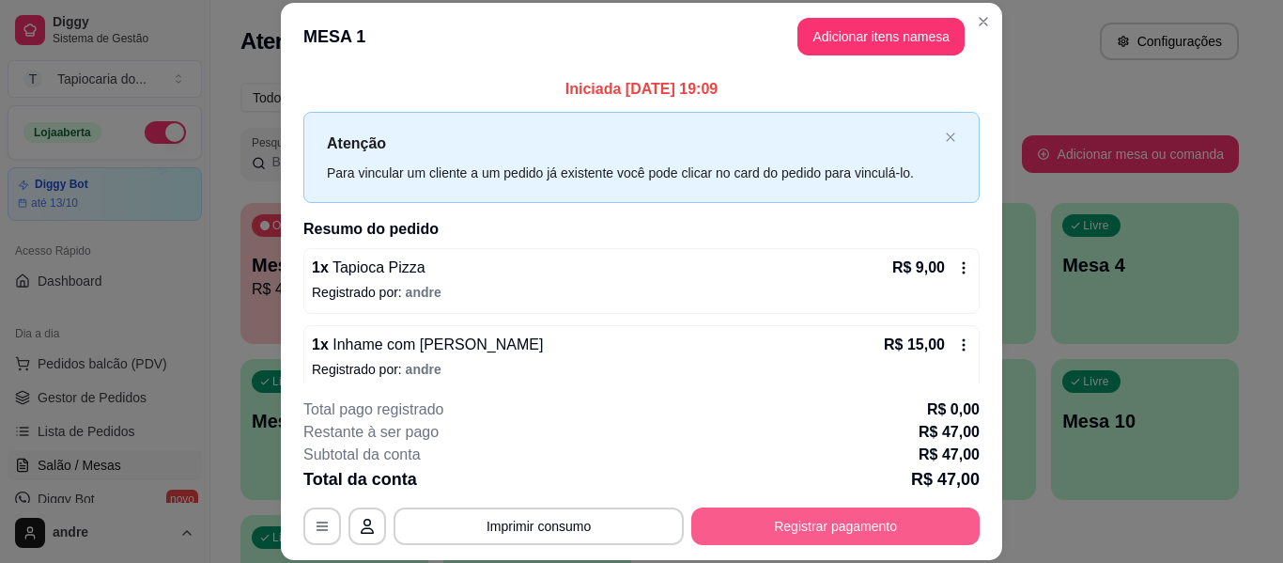
click at [759, 529] on button "Registrar pagamento" at bounding box center [835, 526] width 288 height 38
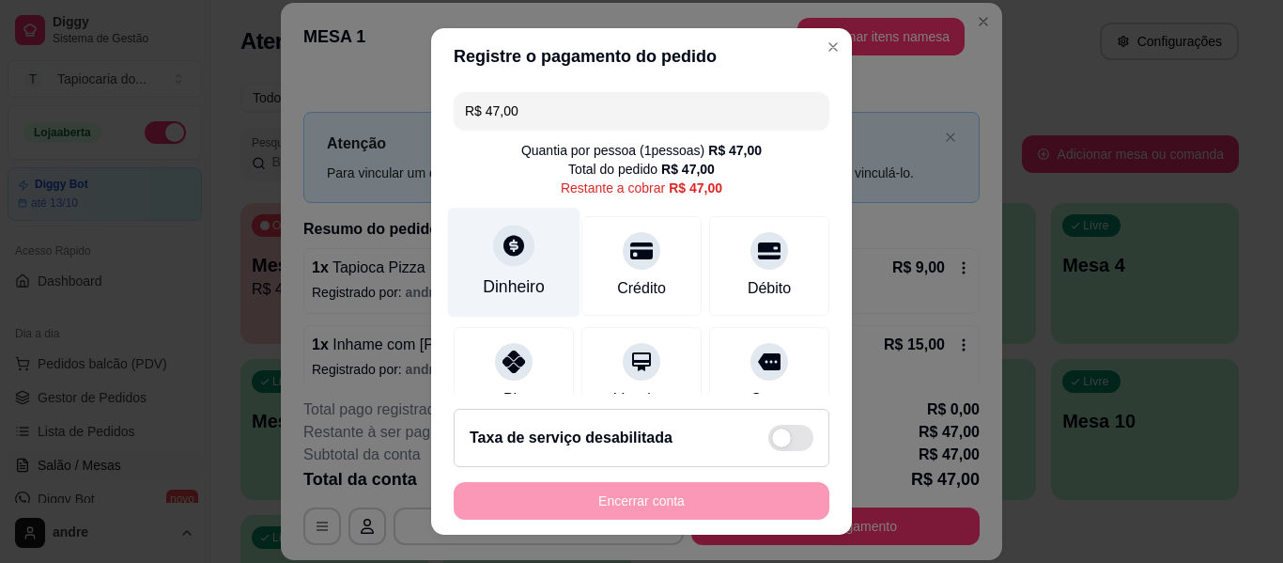
click at [521, 269] on div "Dinheiro" at bounding box center [514, 263] width 132 height 110
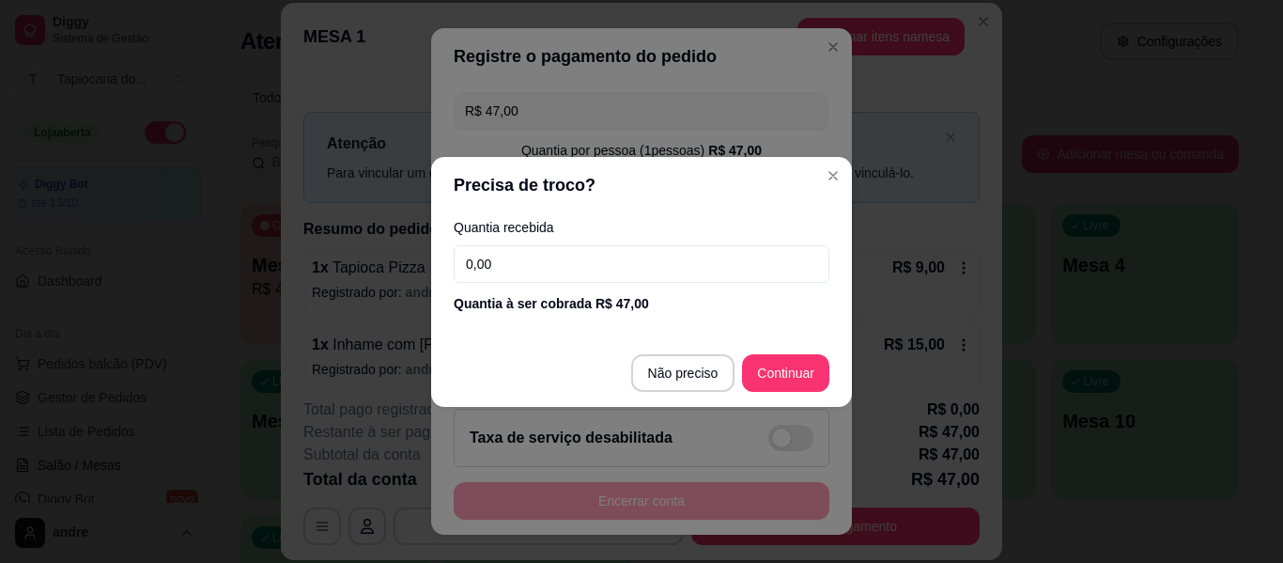
click at [675, 271] on input "0,00" at bounding box center [642, 264] width 376 height 38
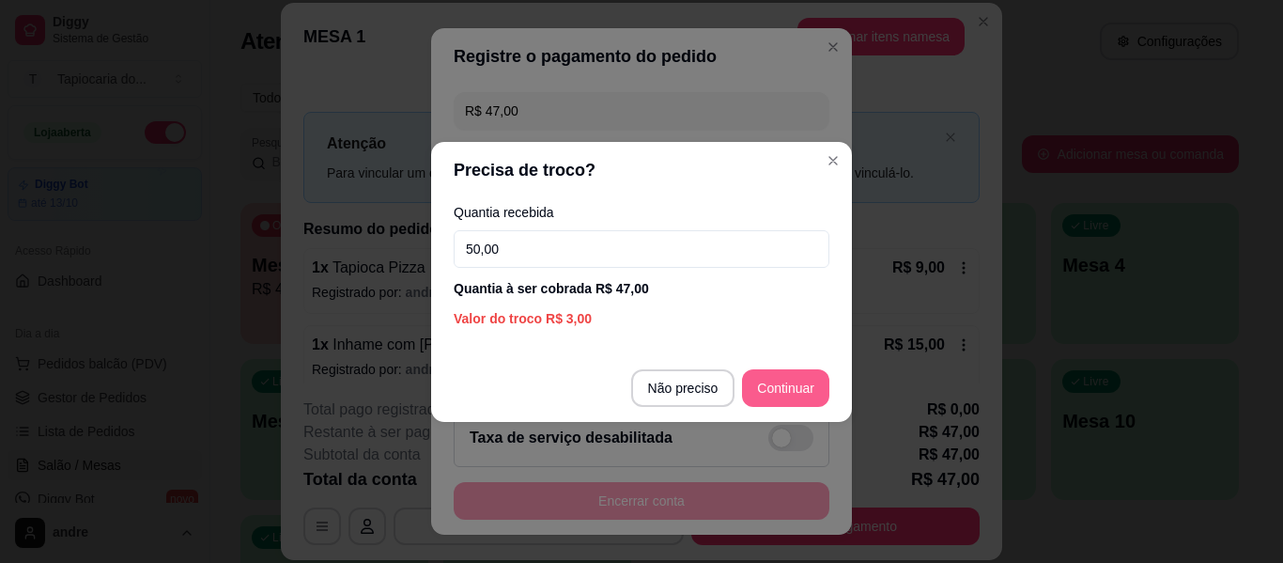
type input "50,00"
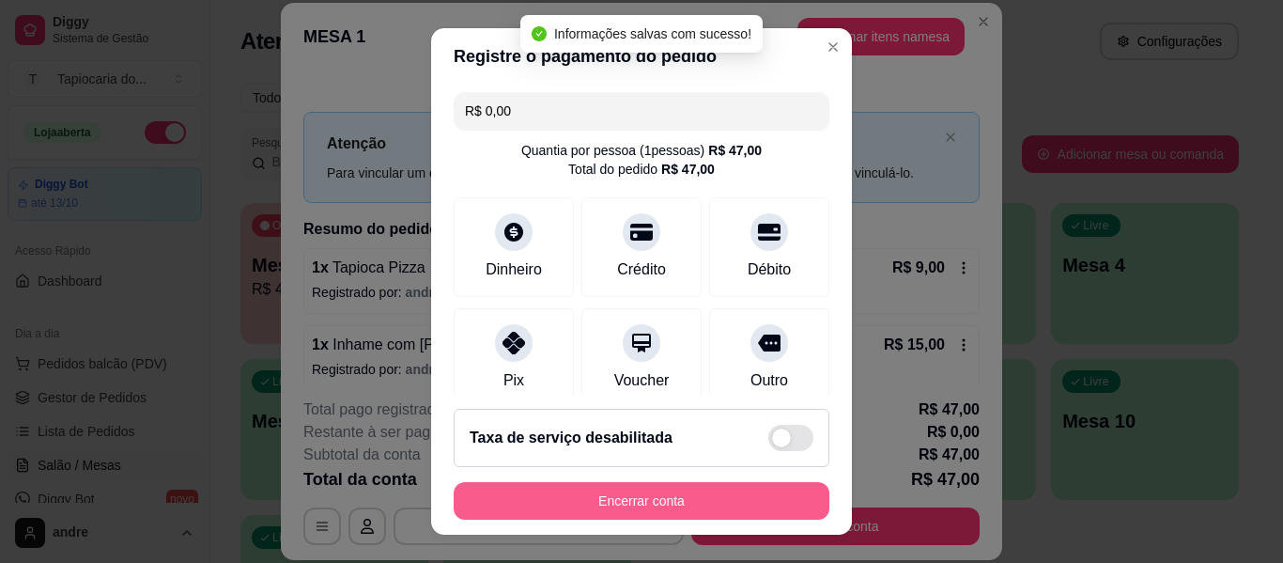
type input "R$ 0,00"
click at [778, 510] on button "Encerrar conta" at bounding box center [641, 501] width 364 height 37
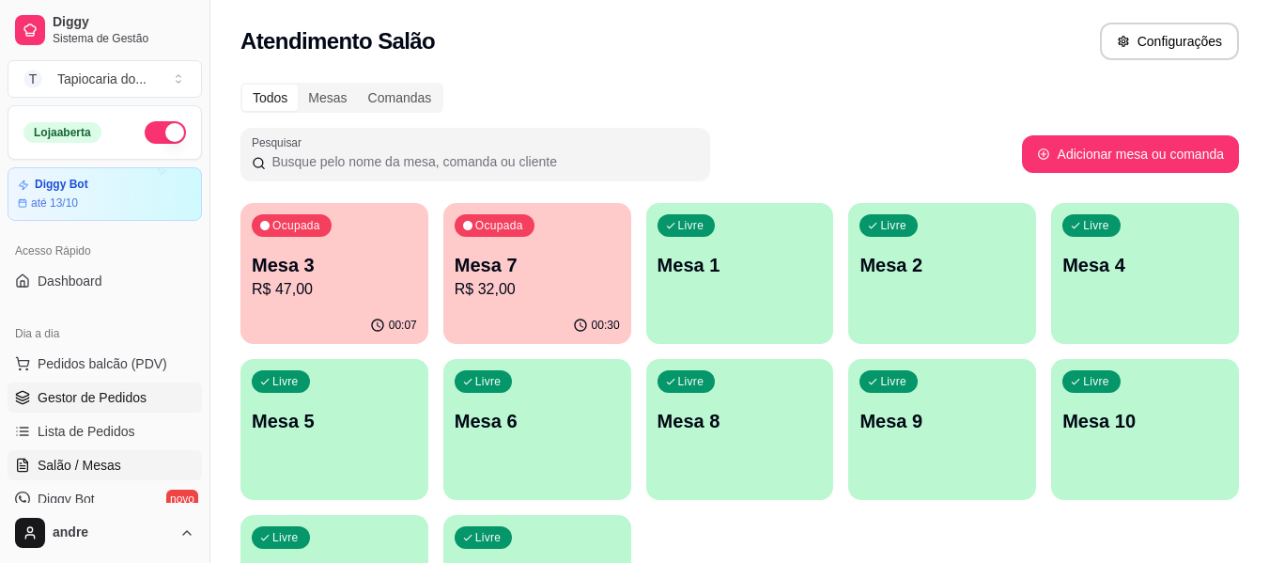
click at [91, 387] on link "Gestor de Pedidos" at bounding box center [105, 397] width 194 height 30
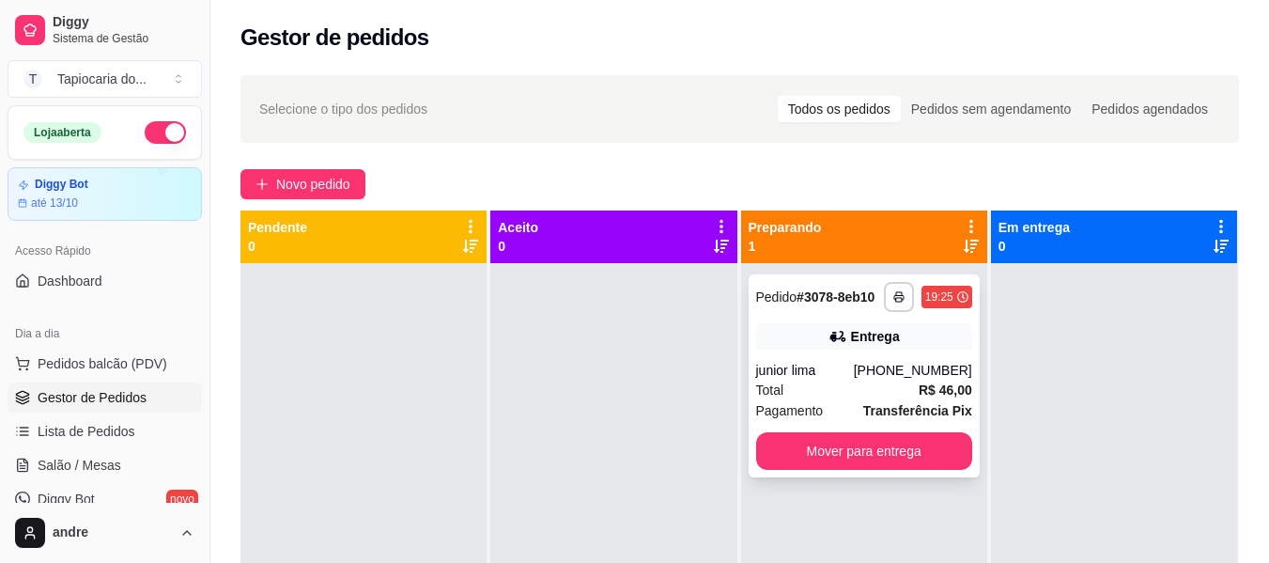
click at [827, 472] on div "**********" at bounding box center [864, 375] width 231 height 203
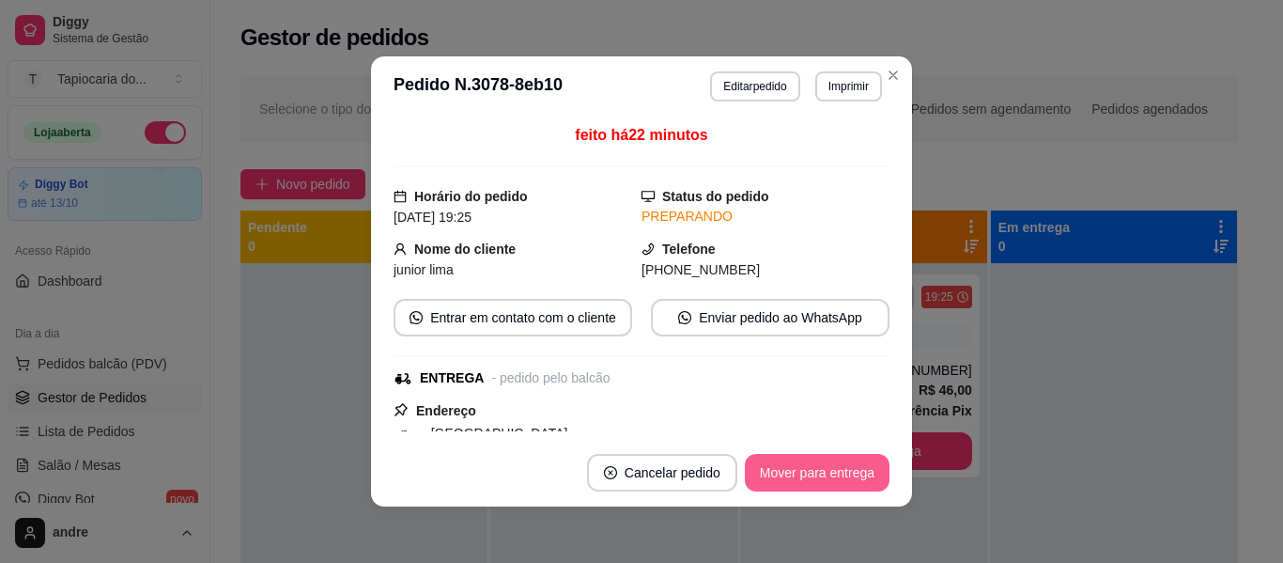
click at [832, 474] on button "Mover para entrega" at bounding box center [817, 473] width 145 height 38
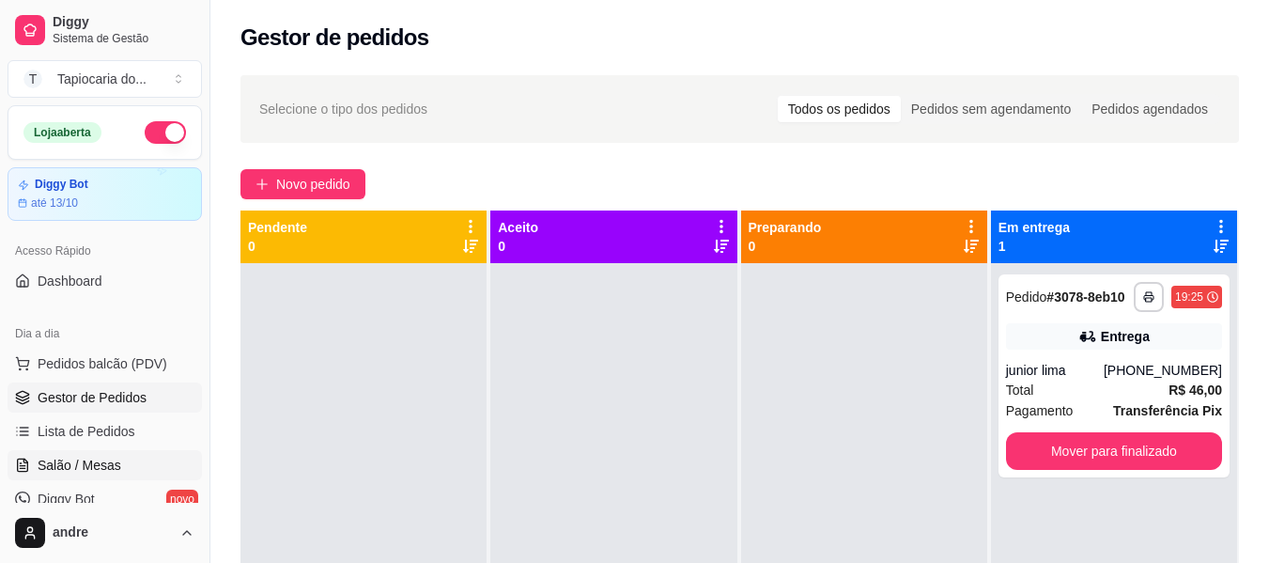
click at [126, 462] on link "Salão / Mesas" at bounding box center [105, 465] width 194 height 30
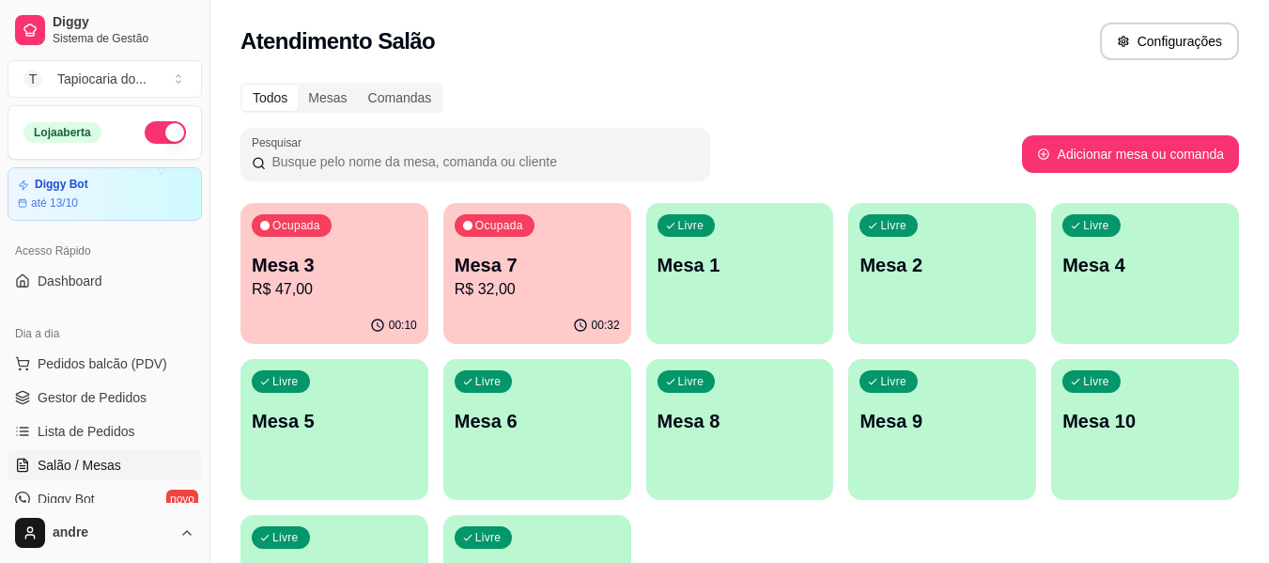
click at [504, 230] on p "Ocupada" at bounding box center [499, 225] width 48 height 15
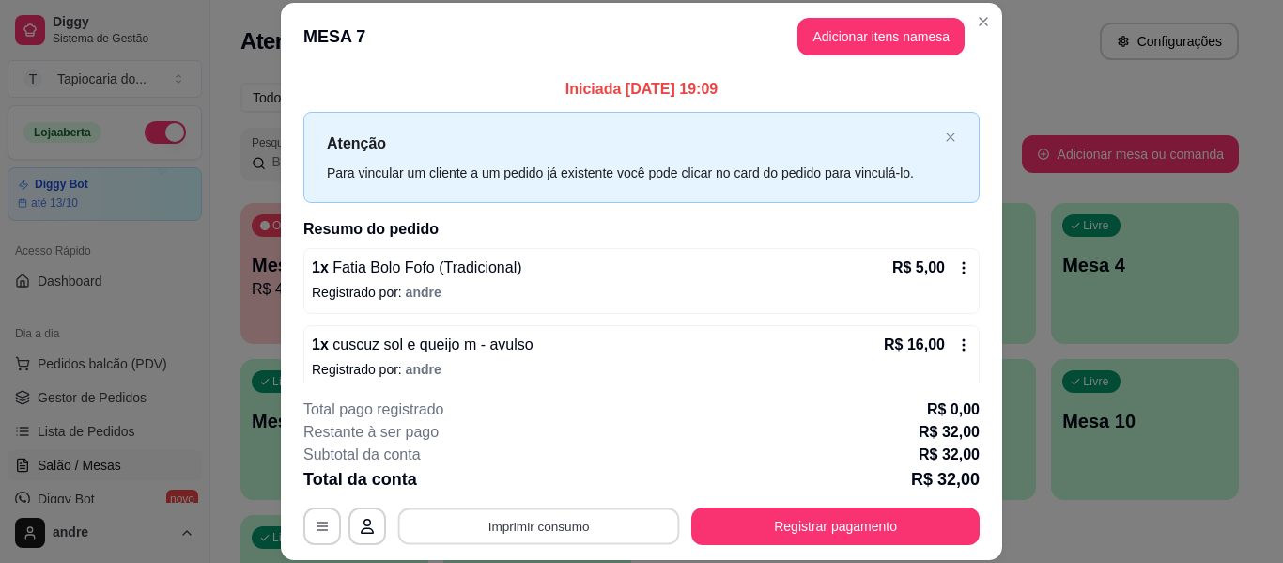
click at [562, 536] on button "Imprimir consumo" at bounding box center [539, 526] width 282 height 37
click at [572, 485] on button "Impressora" at bounding box center [538, 482] width 132 height 29
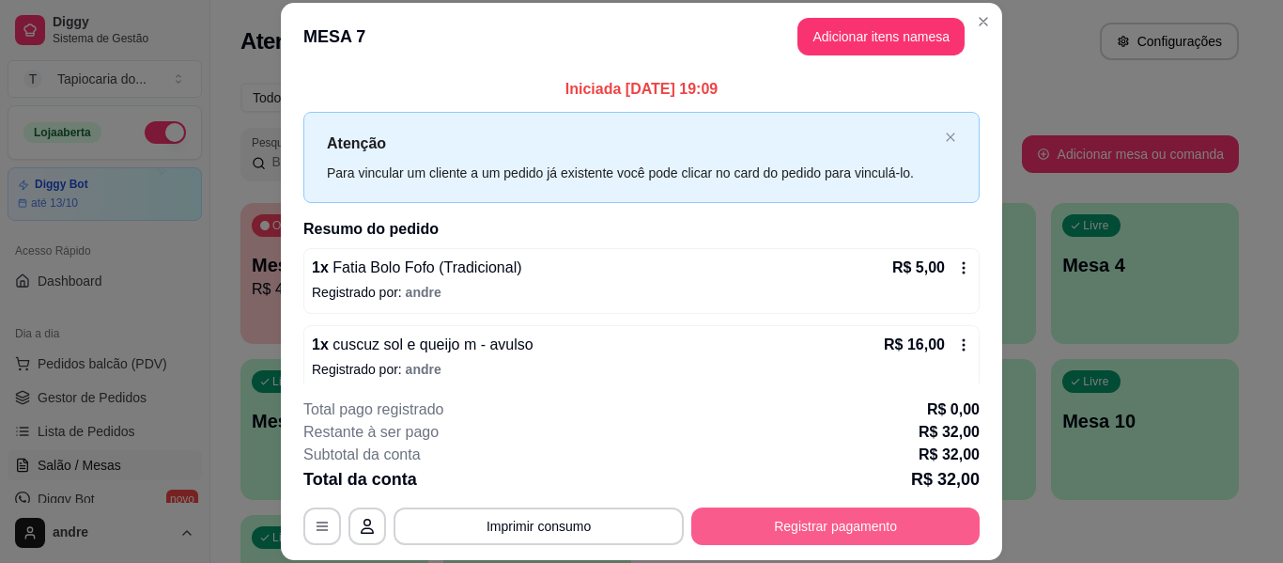
click at [735, 529] on button "Registrar pagamento" at bounding box center [835, 526] width 288 height 38
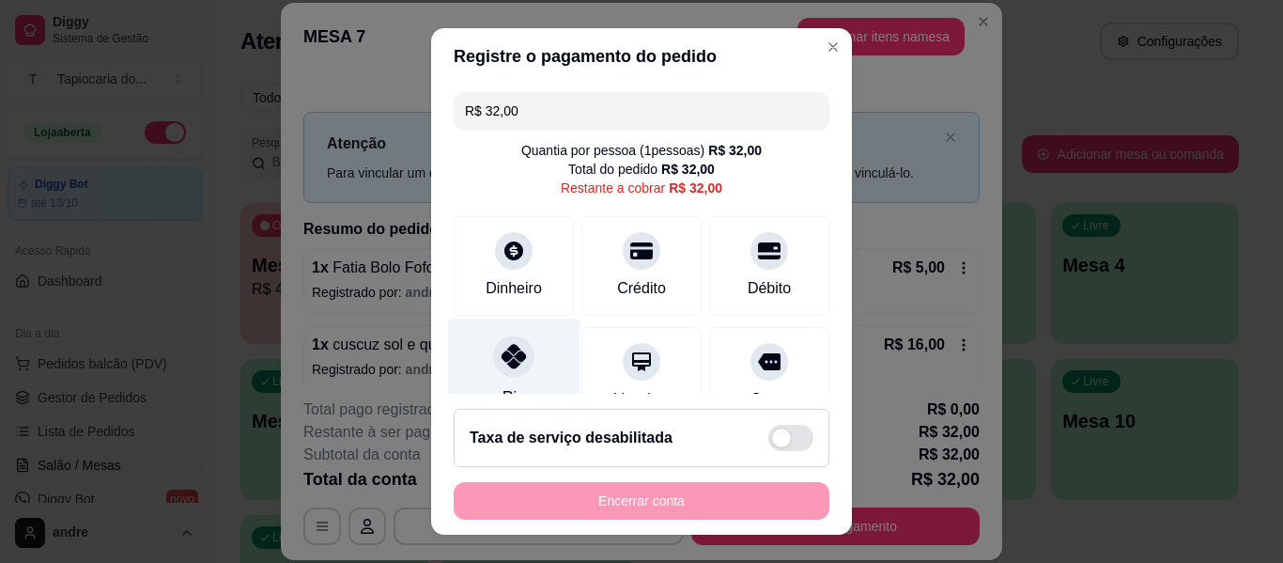
click at [522, 369] on div "Pix" at bounding box center [514, 373] width 132 height 110
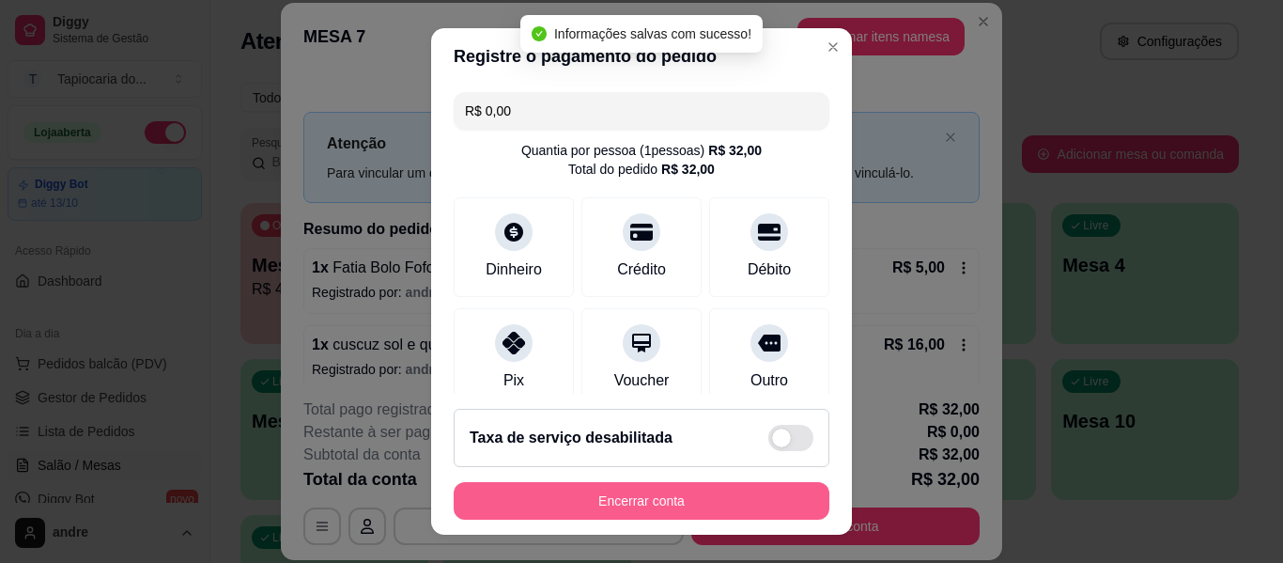
type input "R$ 0,00"
click at [705, 496] on button "Encerrar conta" at bounding box center [641, 501] width 364 height 37
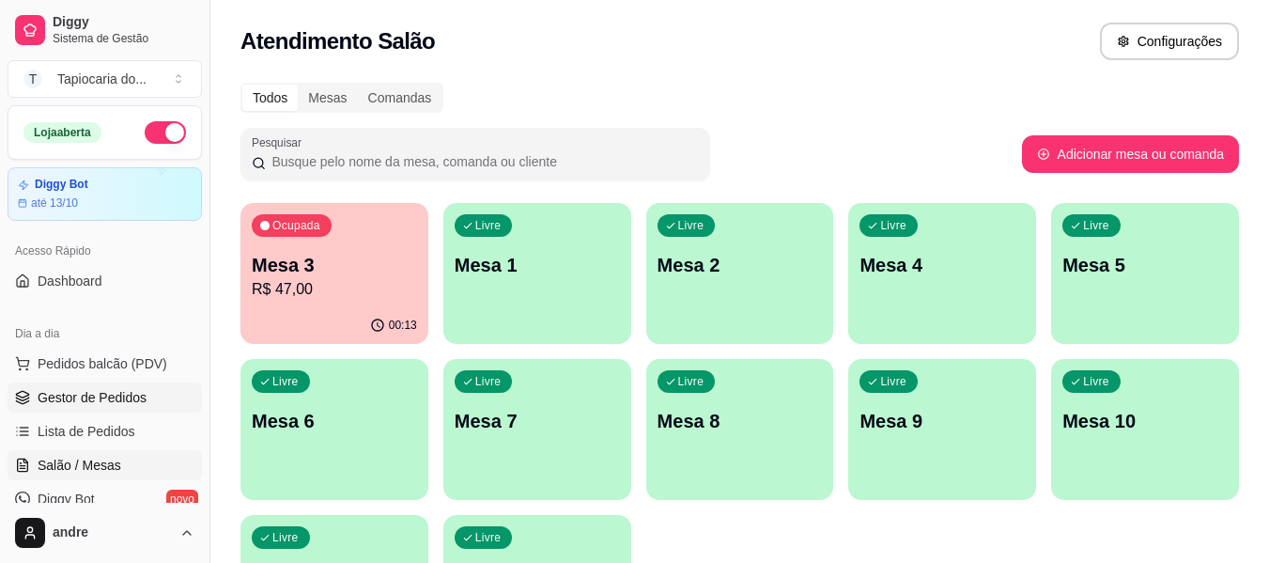
click at [80, 400] on span "Gestor de Pedidos" at bounding box center [92, 397] width 109 height 19
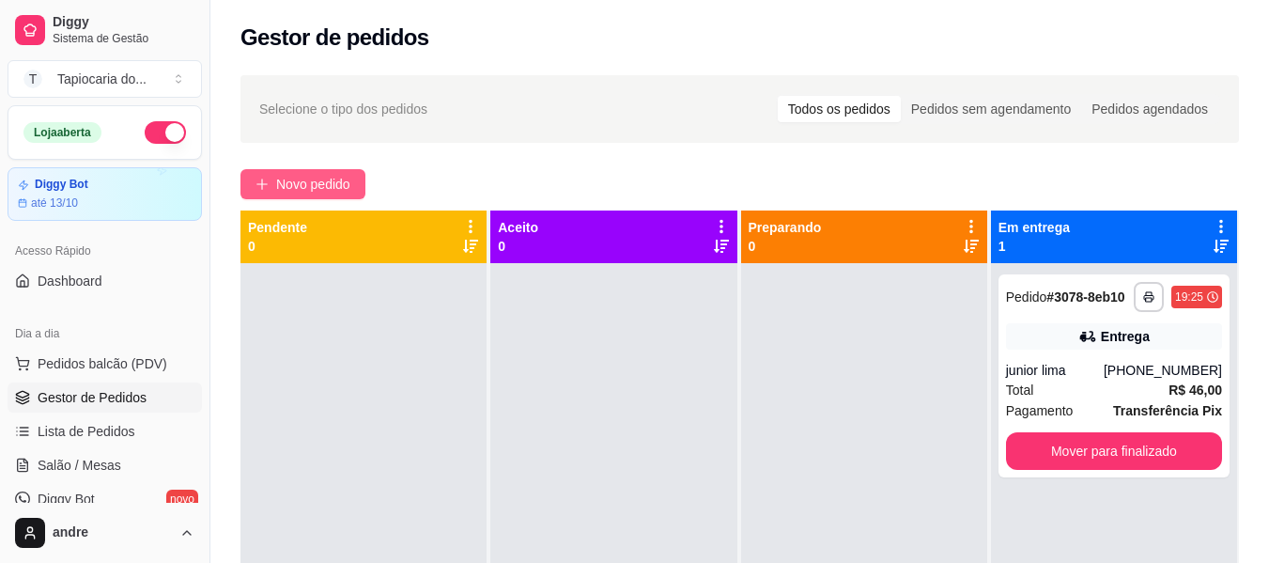
click at [344, 185] on span "Novo pedido" at bounding box center [313, 184] width 74 height 21
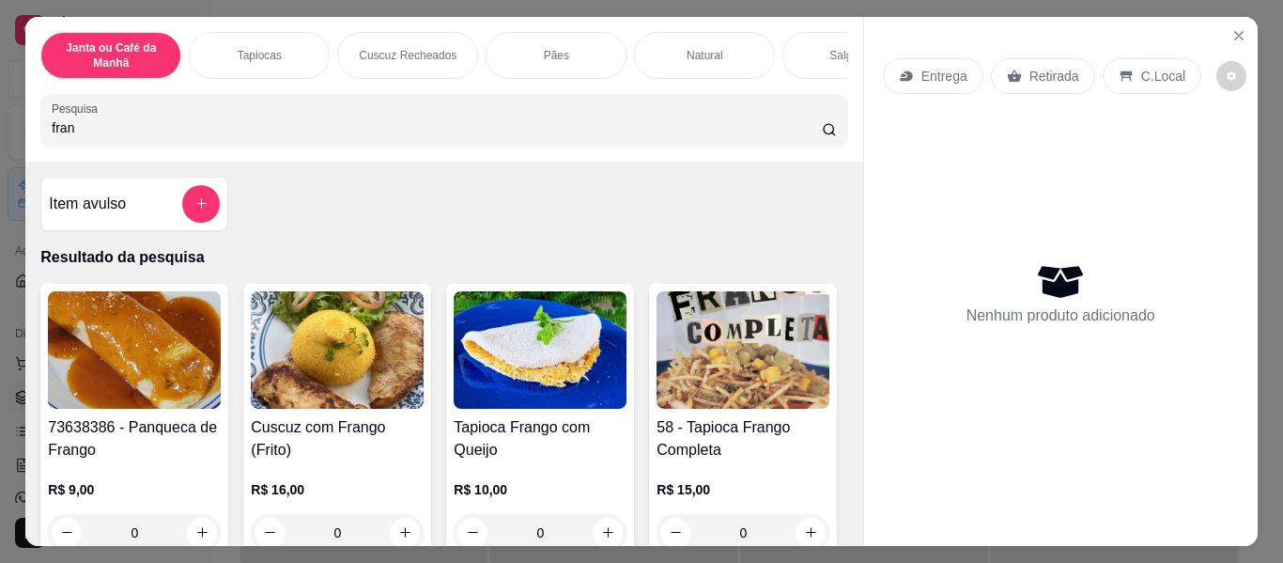
scroll to position [282, 0]
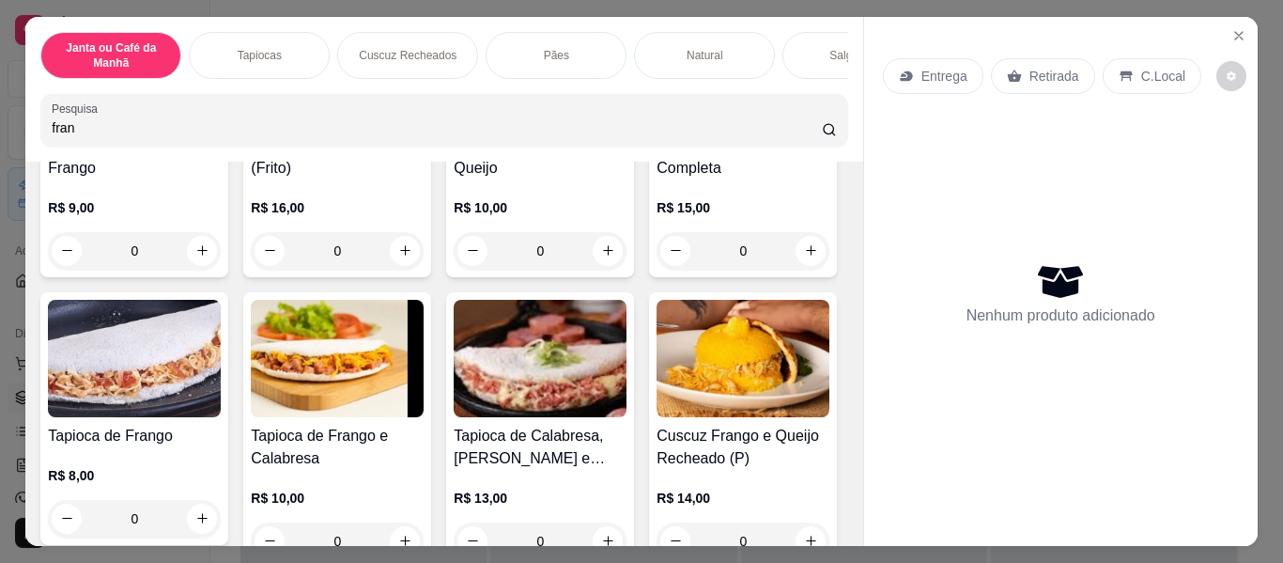
type input "fran"
click at [208, 524] on icon "increase-product-quantity" at bounding box center [202, 519] width 10 height 10
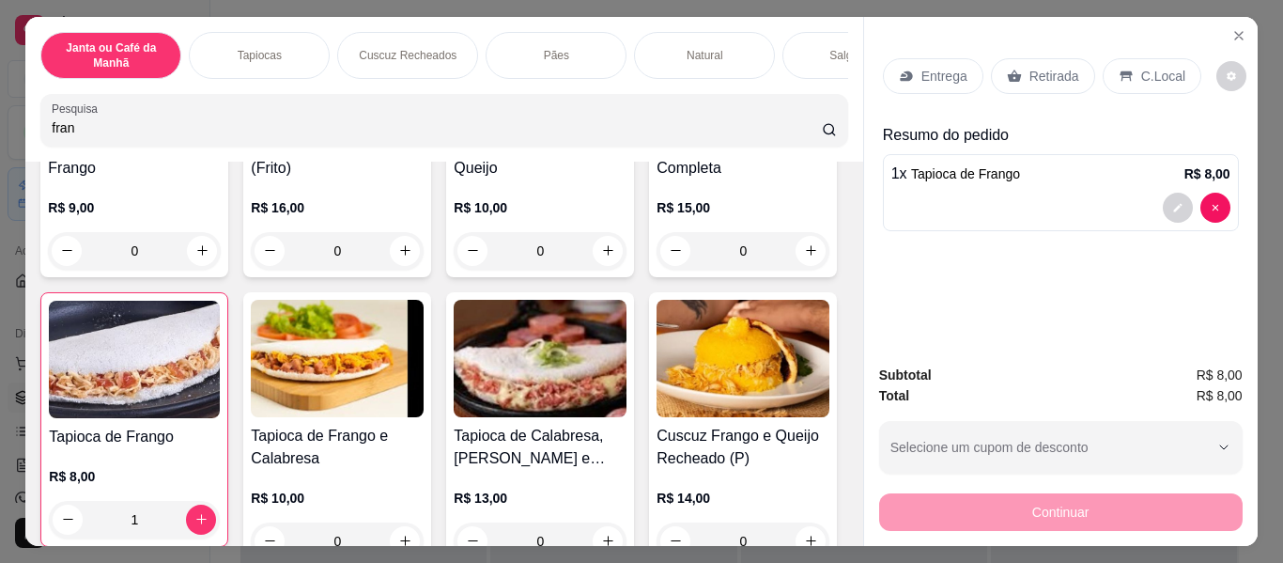
type input "1"
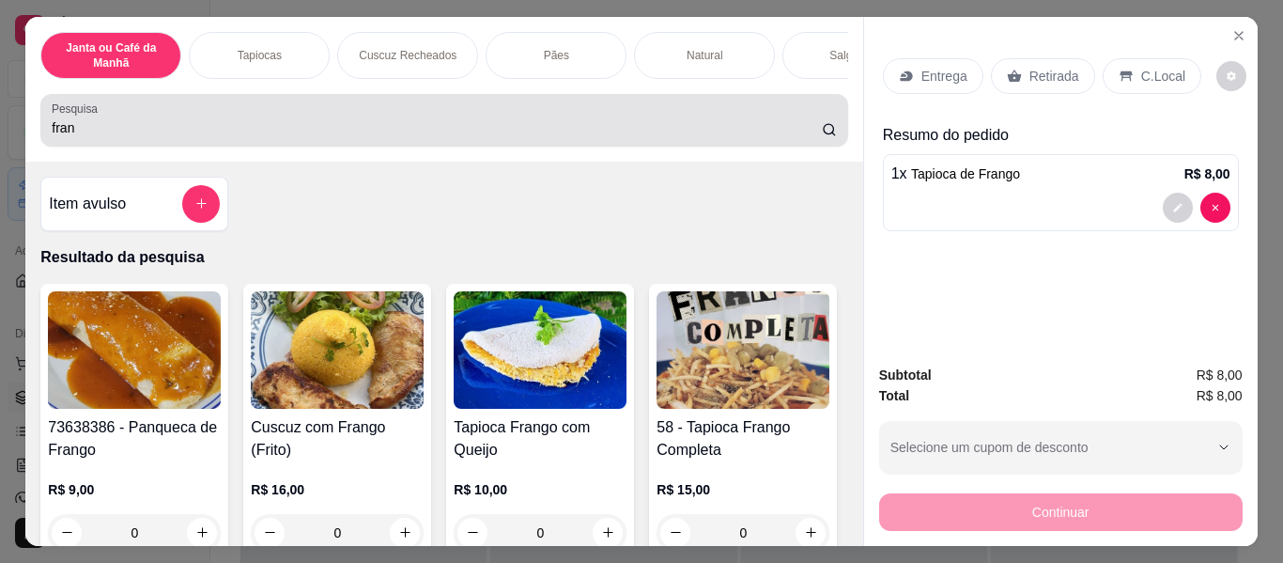
click at [743, 124] on div "fran" at bounding box center [444, 120] width 784 height 38
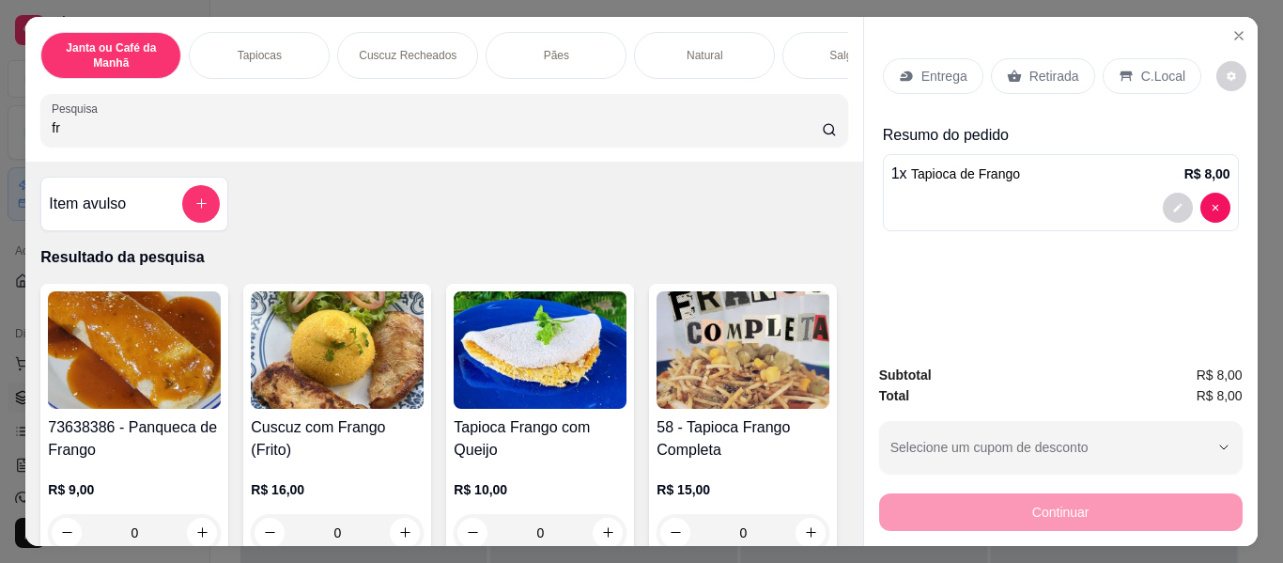
type input "f"
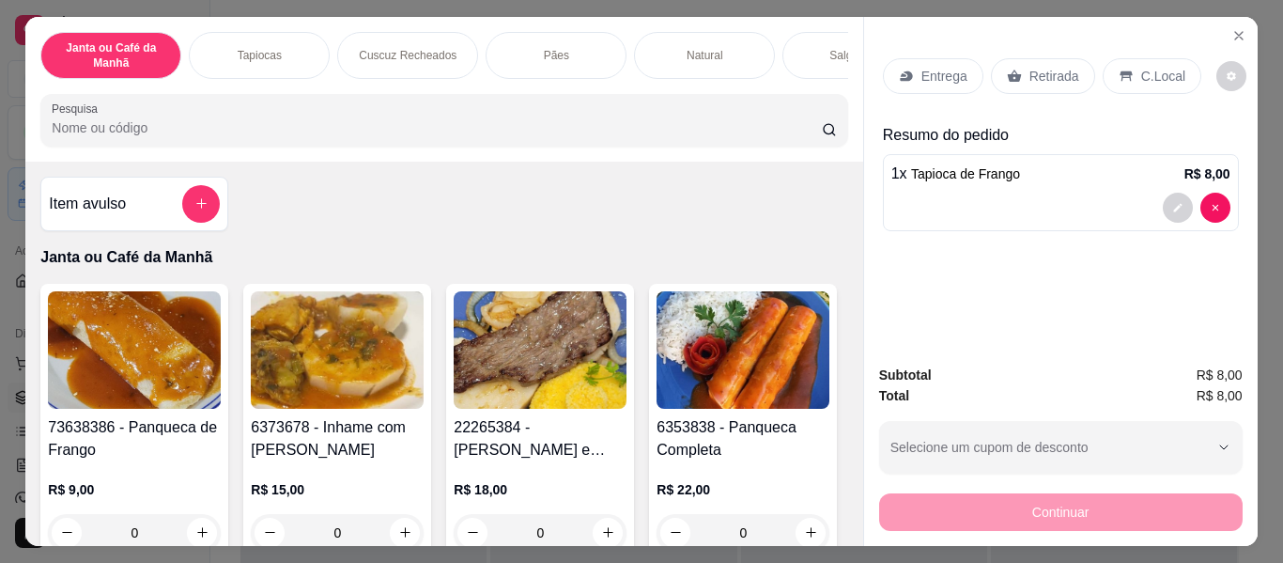
click at [792, 131] on input "Pesquisa" at bounding box center [437, 127] width 770 height 19
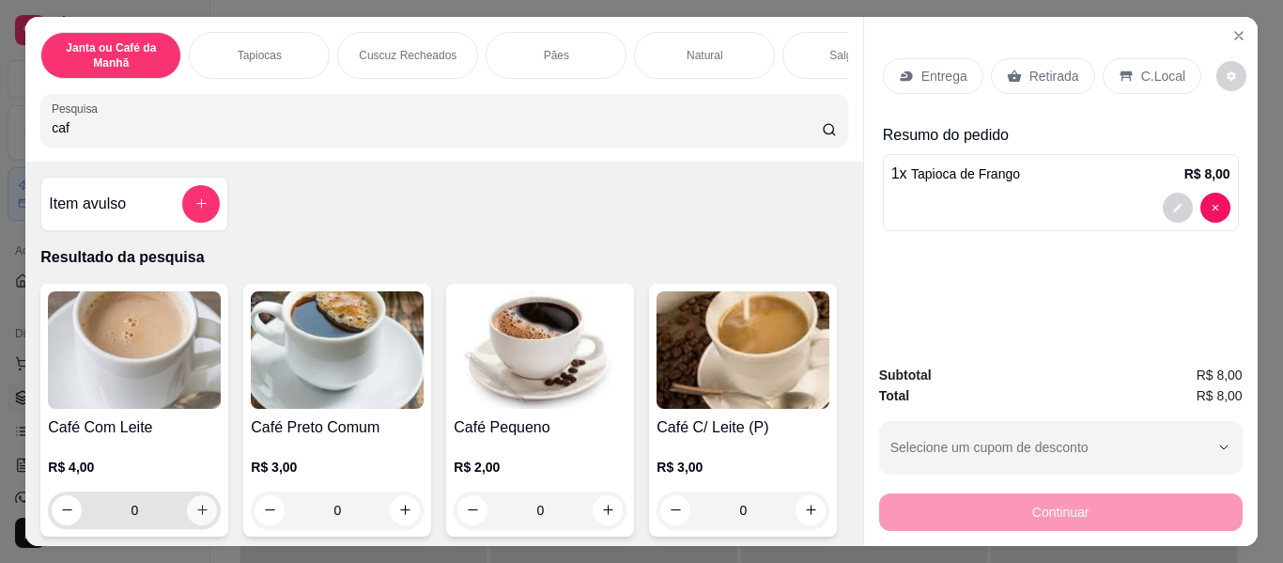
type input "caf"
click at [197, 516] on icon "increase-product-quantity" at bounding box center [202, 510] width 10 height 10
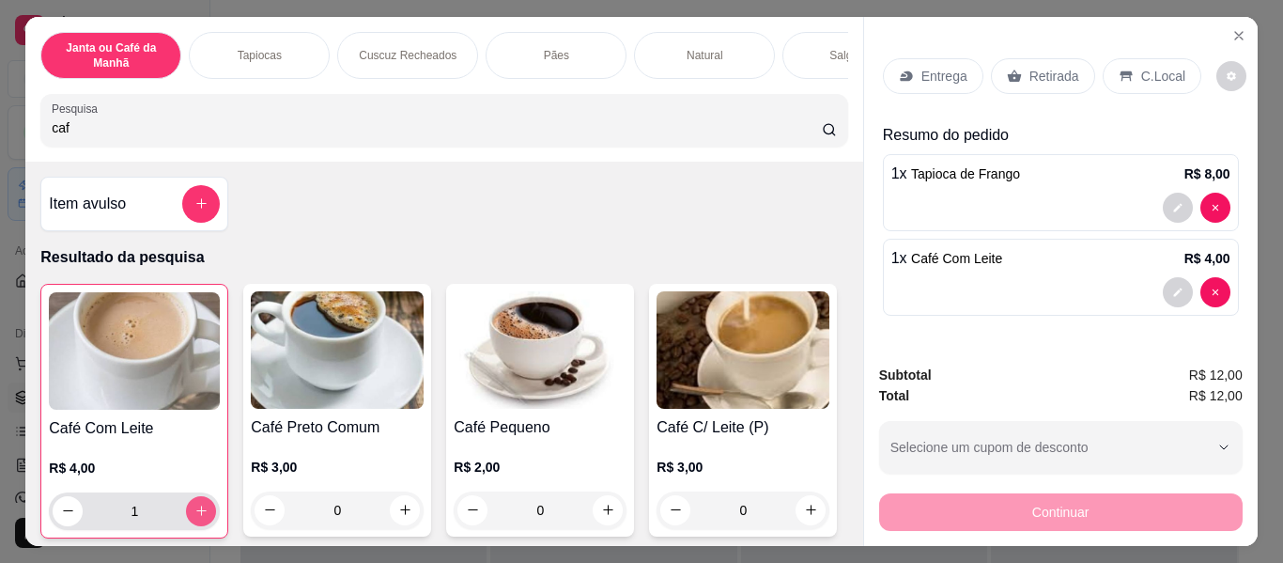
type input "1"
click at [929, 58] on div "Entrega" at bounding box center [933, 76] width 101 height 36
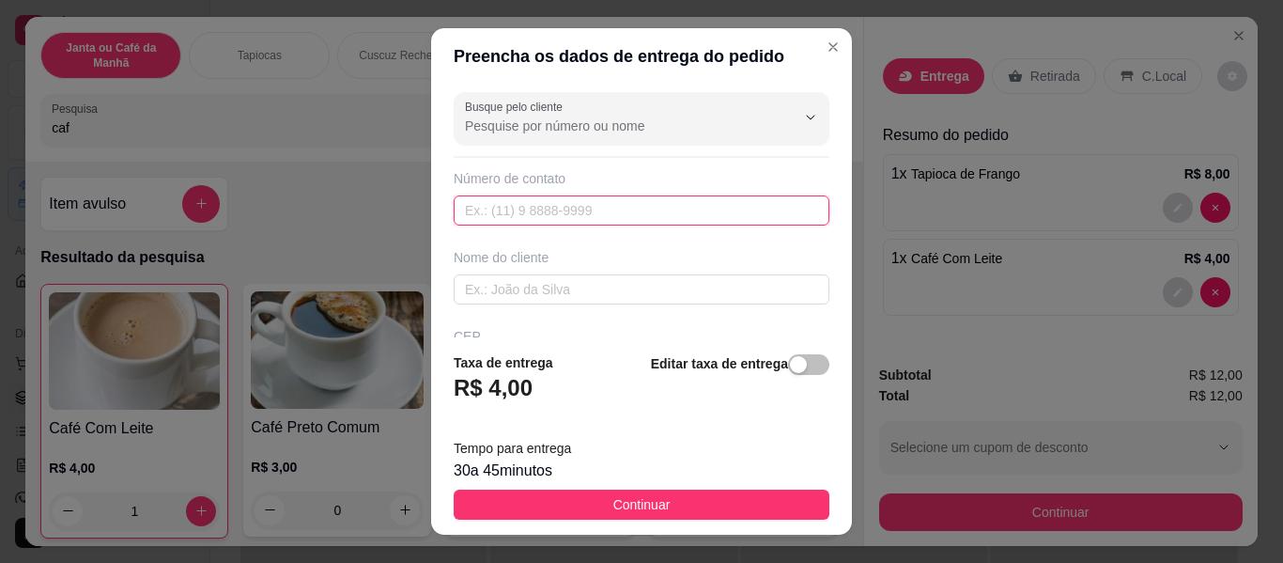
paste input "[PHONE_NUMBER]"
type input "[PHONE_NUMBER]"
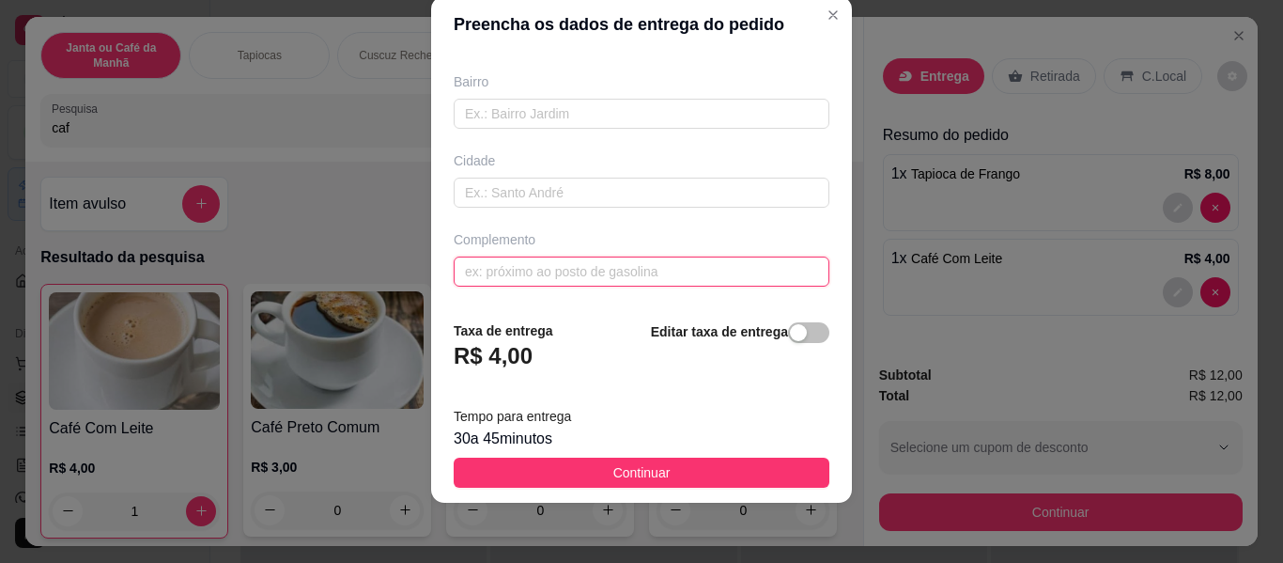
click at [656, 276] on input "text" at bounding box center [642, 271] width 376 height 30
type input "coveniencia do posto de decio"
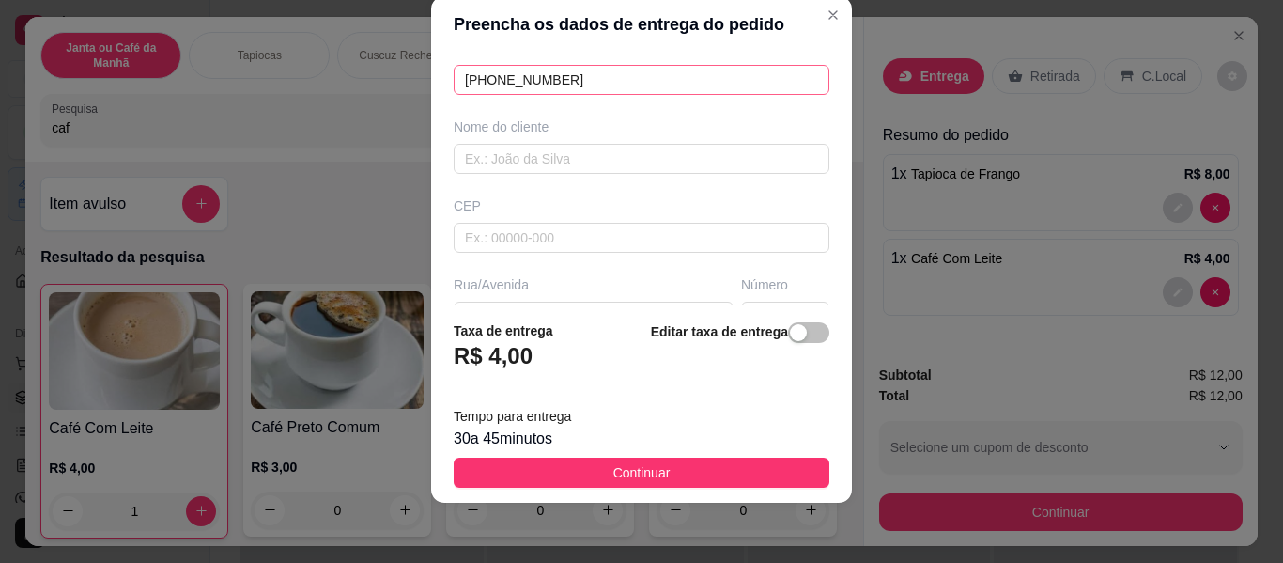
scroll to position [5, 0]
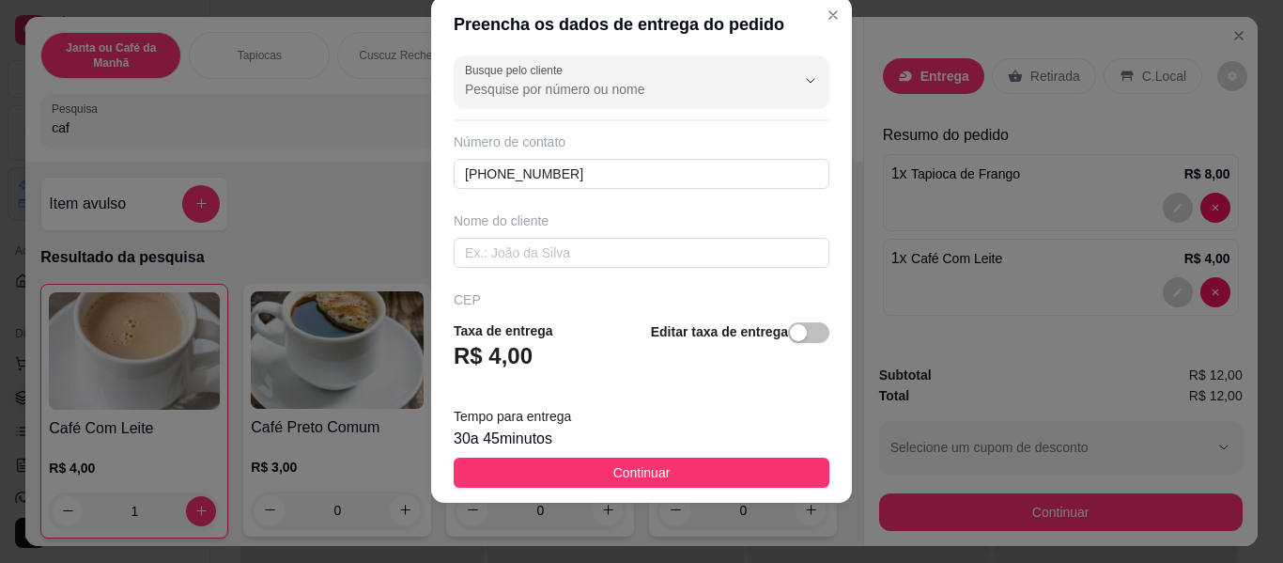
click at [625, 369] on div "Rua/Avenida" at bounding box center [593, 397] width 287 height 56
click at [646, 261] on input "text" at bounding box center [642, 253] width 376 height 30
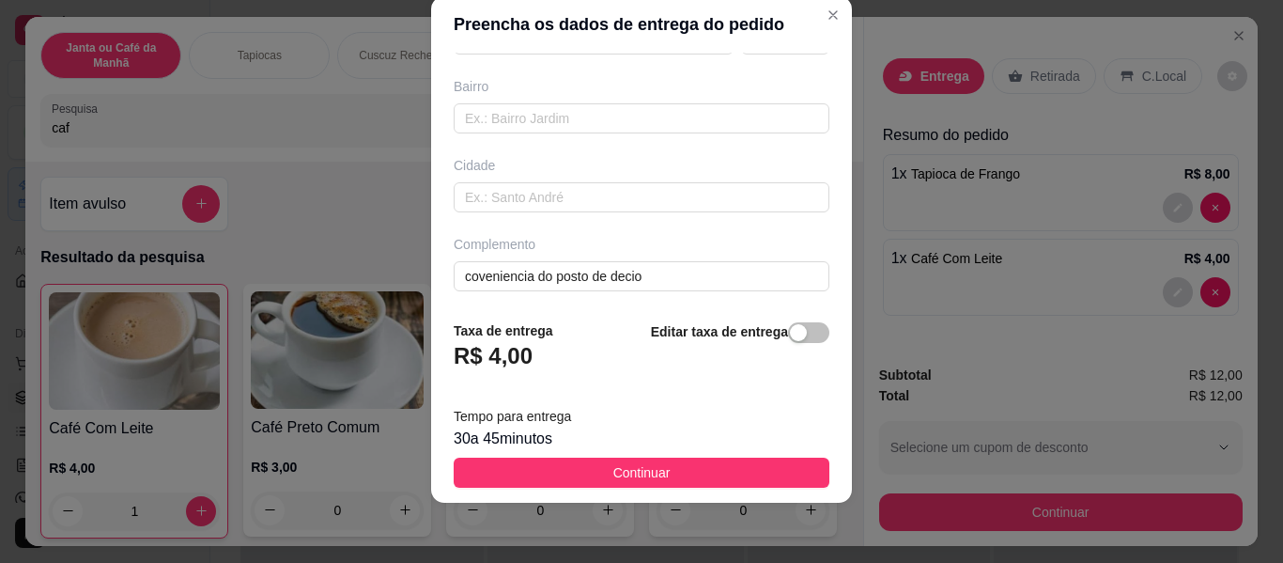
scroll to position [380, 0]
type input "."
click at [470, 273] on input "coveniencia do posto de decio" at bounding box center [642, 271] width 376 height 30
type input "conveniencia do posto de [PERSON_NAME]"
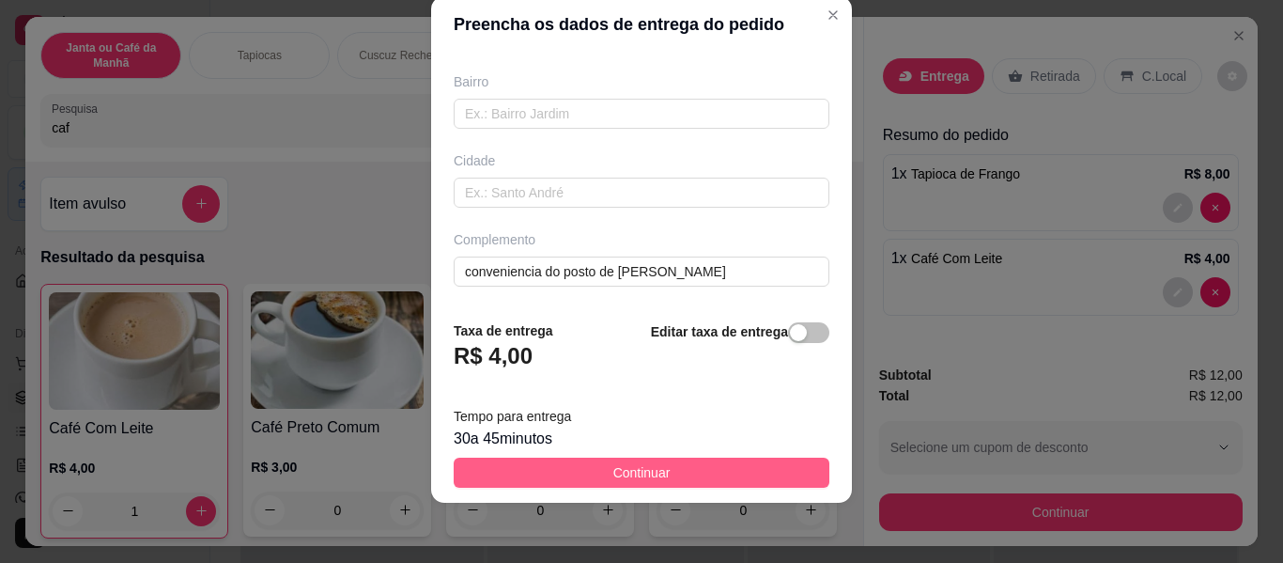
click at [657, 469] on button "Continuar" at bounding box center [642, 472] width 376 height 30
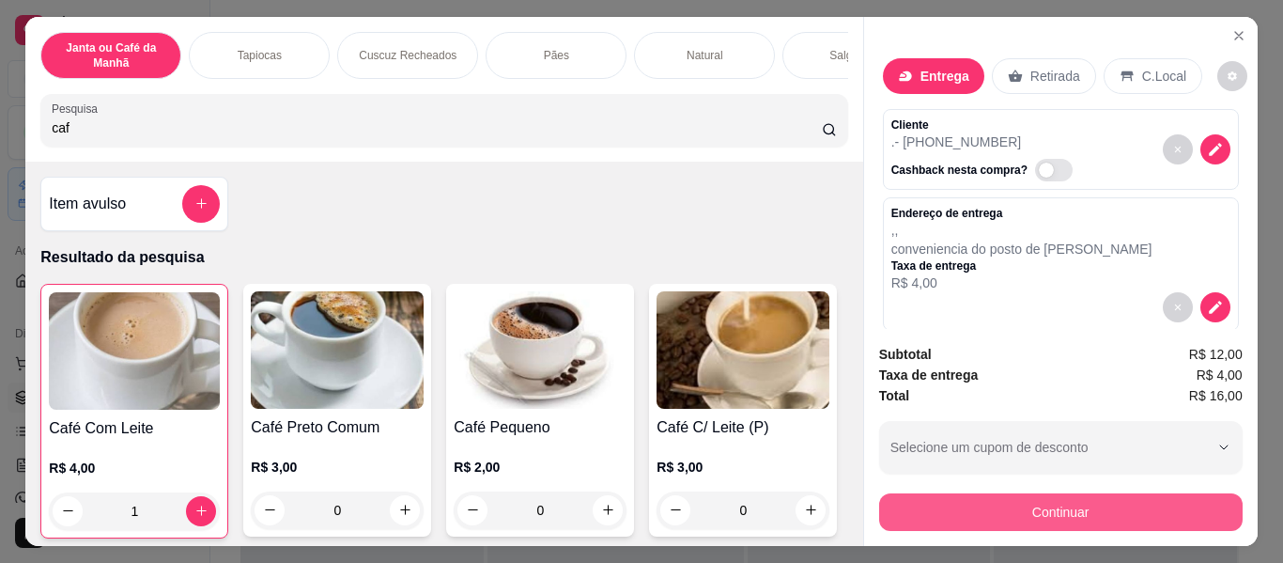
click at [1052, 501] on button "Continuar" at bounding box center [1061, 512] width 364 height 38
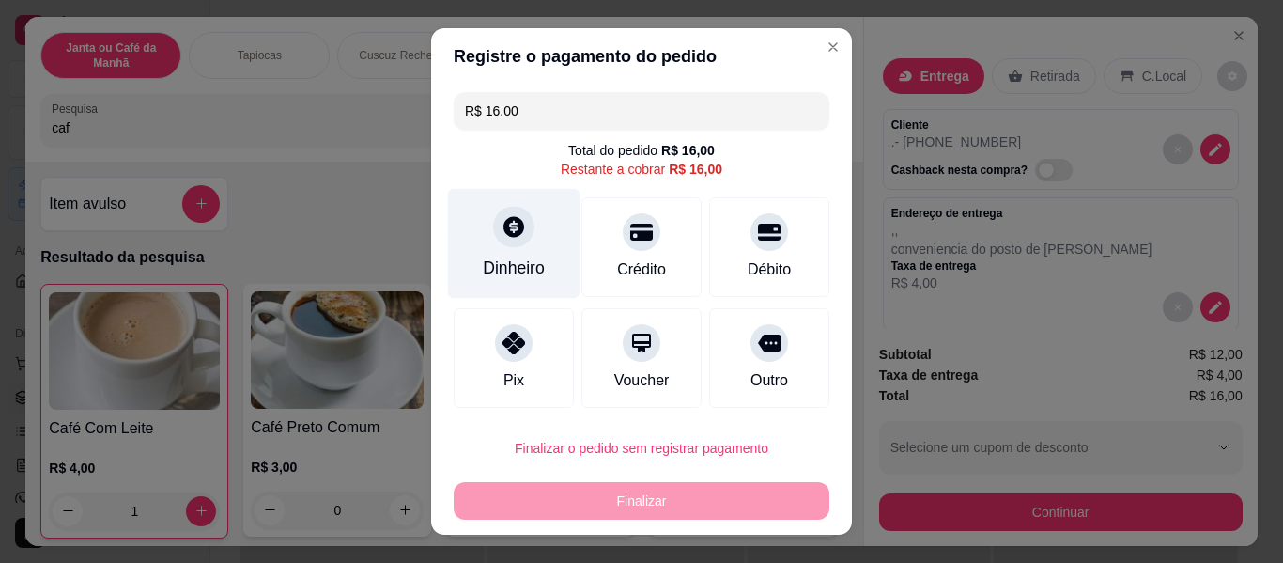
click at [504, 271] on div "Dinheiro" at bounding box center [514, 268] width 62 height 24
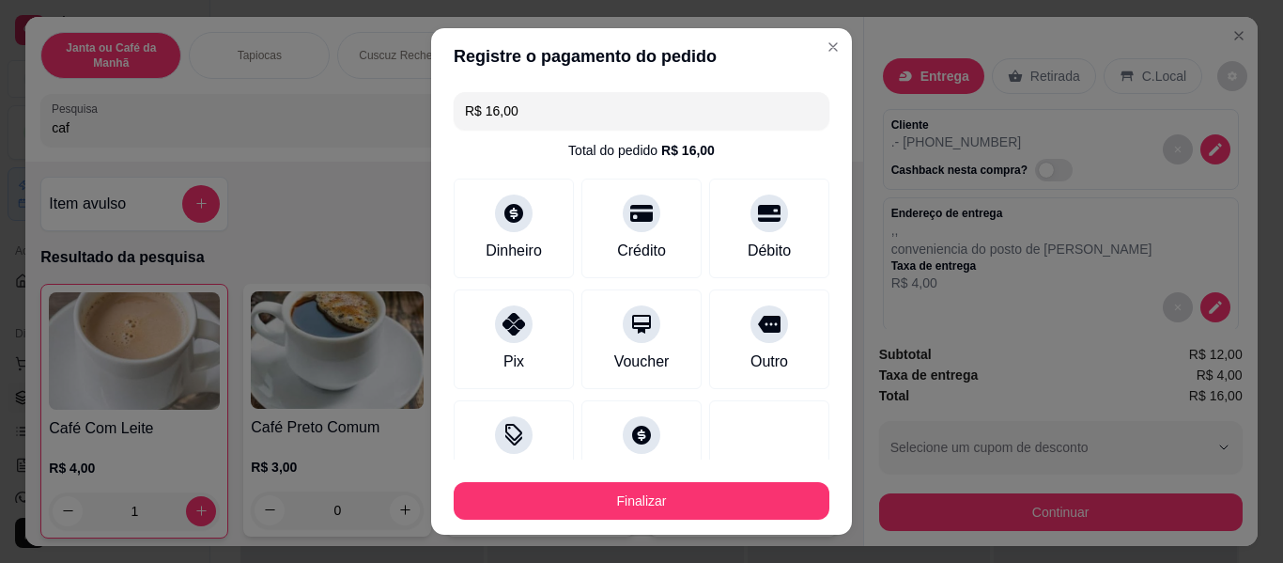
type input "R$ 0,00"
click at [684, 520] on footer "Finalizar" at bounding box center [641, 496] width 421 height 75
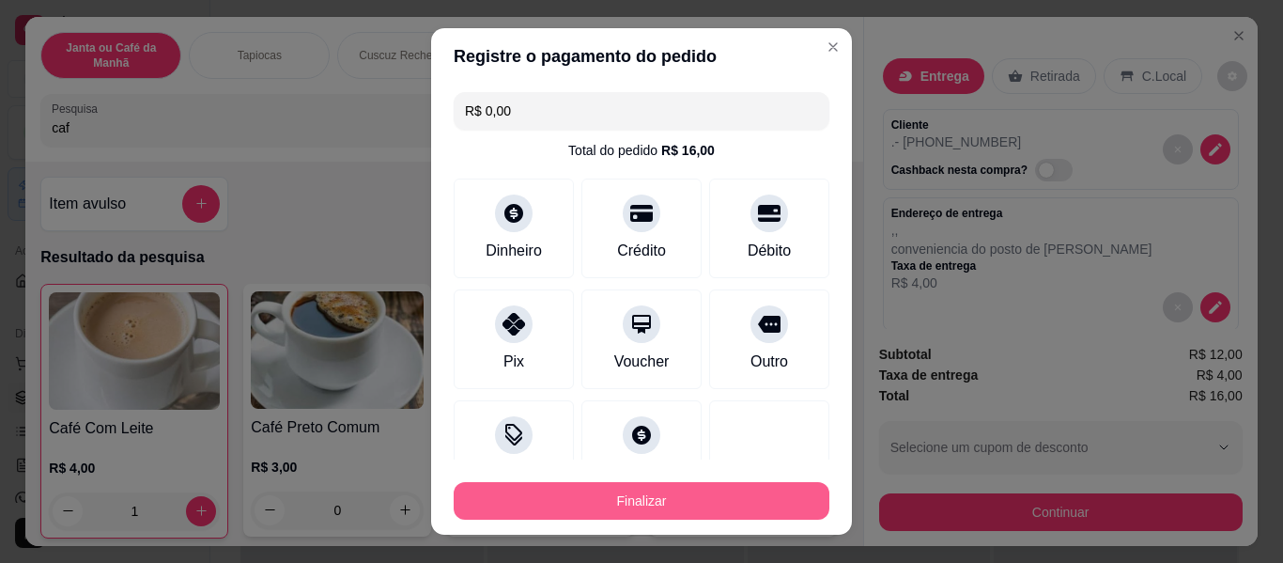
click at [678, 510] on button "Finalizar" at bounding box center [642, 501] width 376 height 38
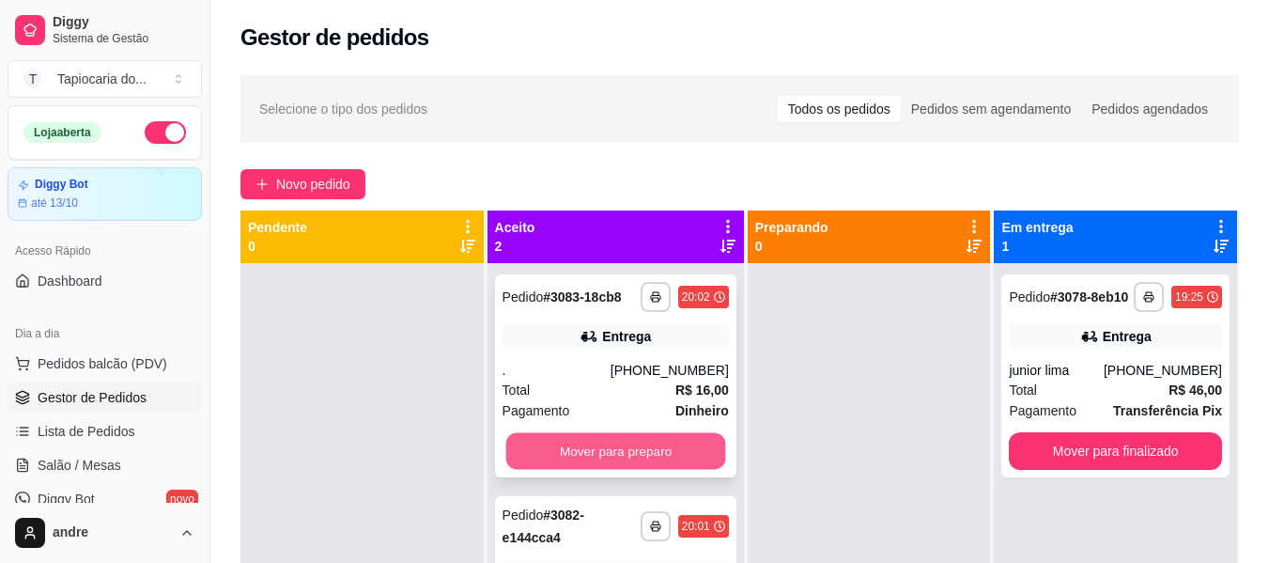
click at [576, 454] on button "Mover para preparo" at bounding box center [615, 451] width 220 height 37
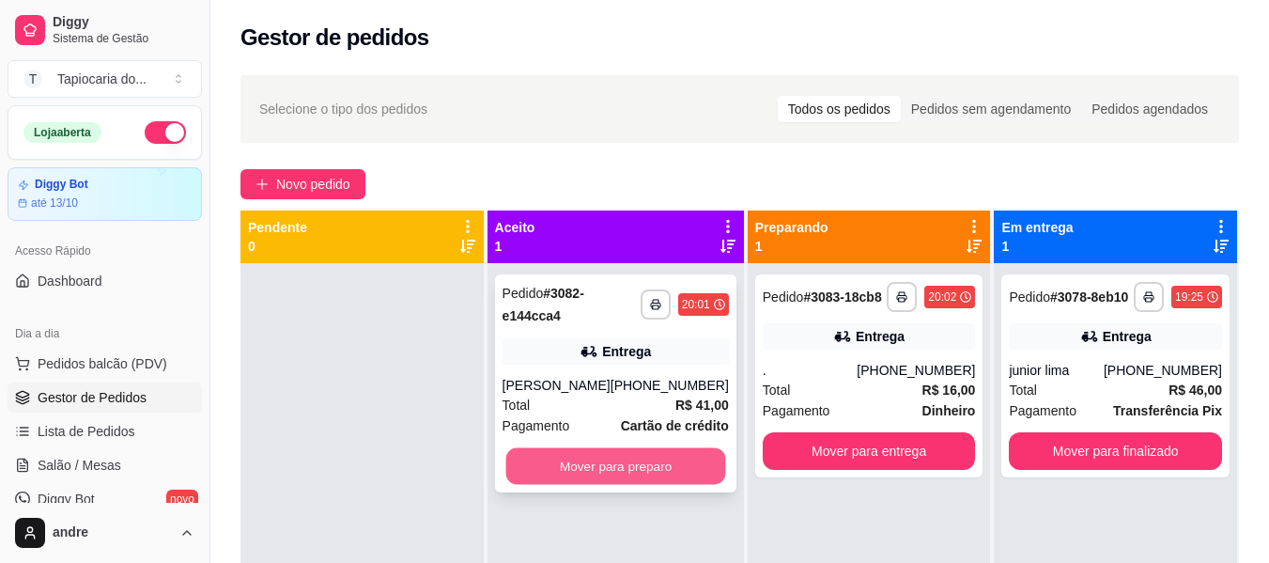
click at [598, 459] on button "Mover para preparo" at bounding box center [615, 466] width 220 height 37
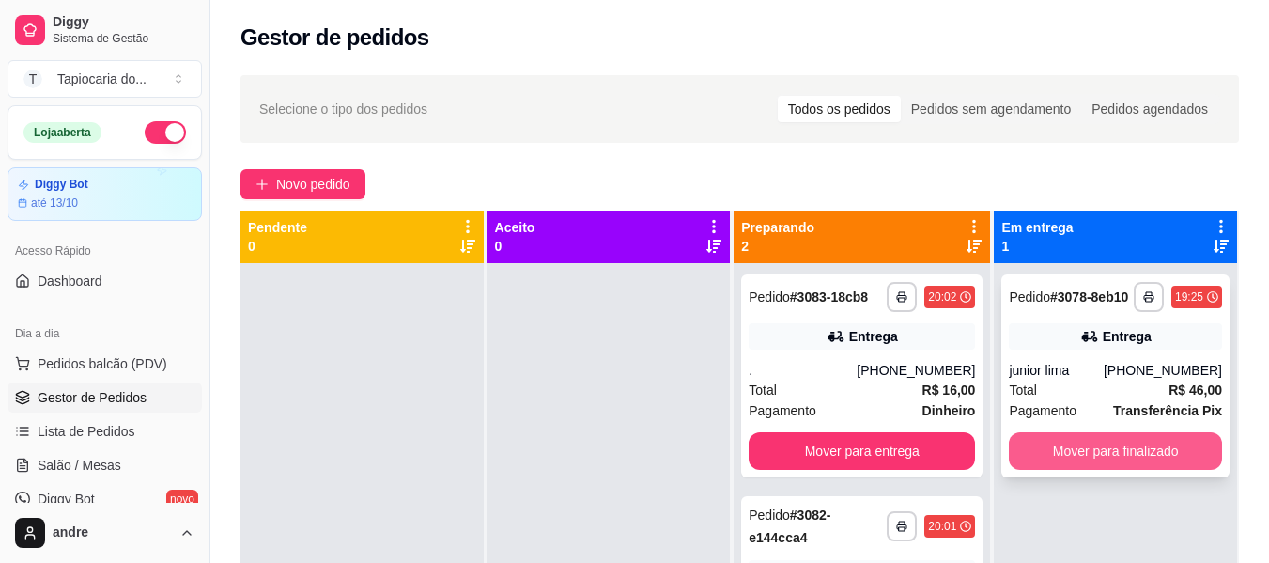
click at [1142, 460] on button "Mover para finalizado" at bounding box center [1115, 451] width 213 height 38
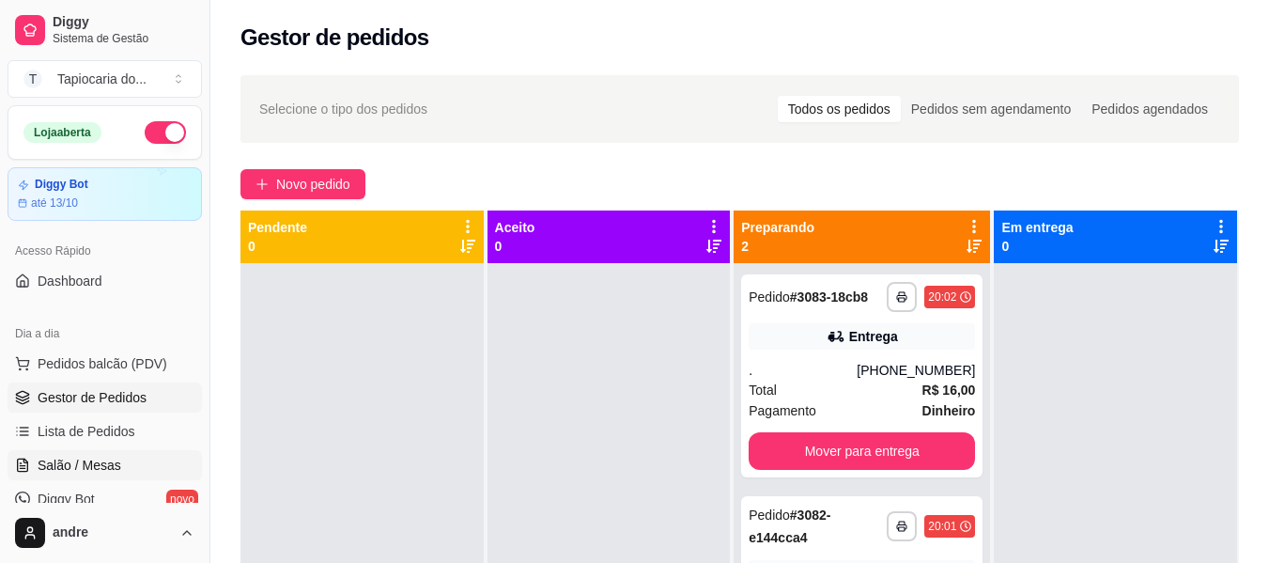
click at [41, 462] on span "Salão / Mesas" at bounding box center [80, 465] width 84 height 19
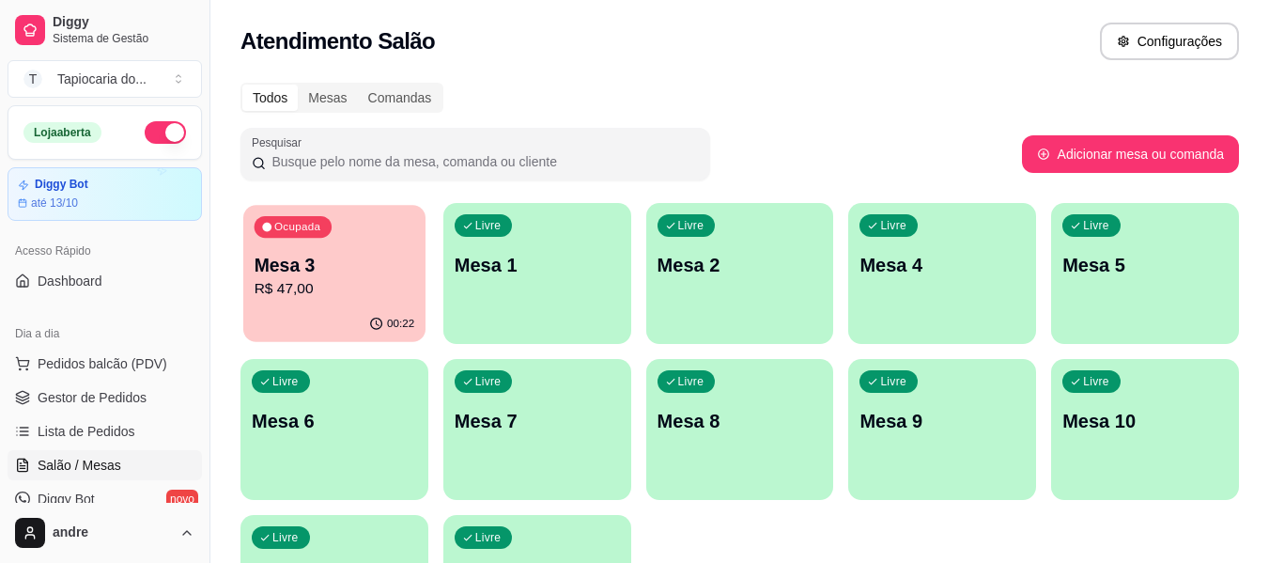
click at [388, 283] on p "R$ 47,00" at bounding box center [335, 289] width 161 height 22
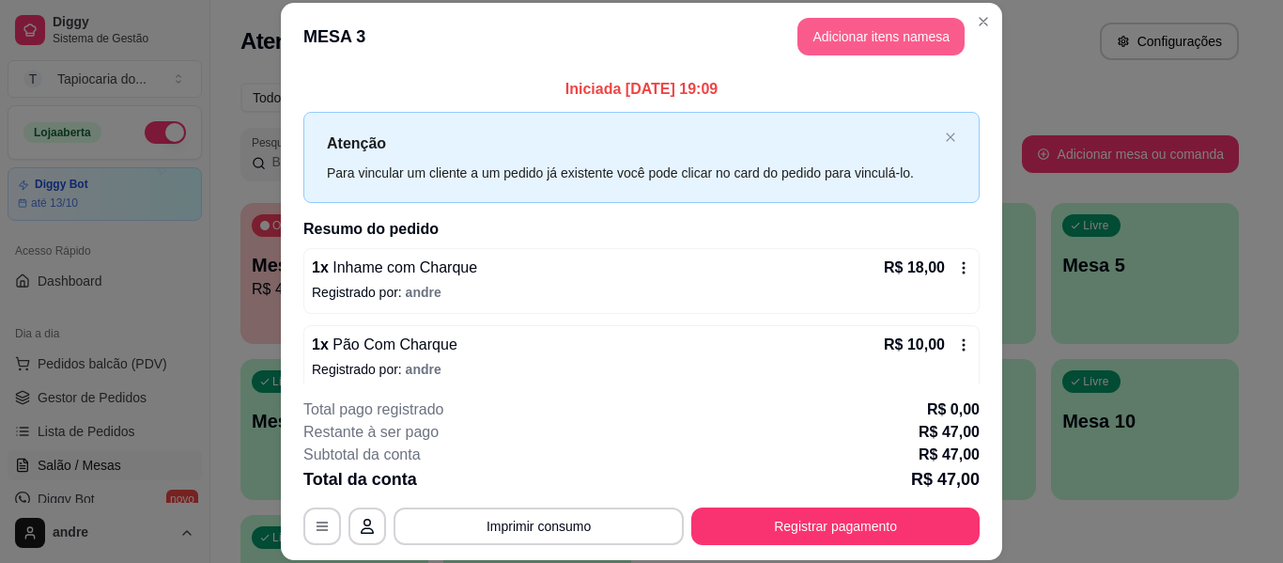
click at [882, 34] on button "Adicionar itens na mesa" at bounding box center [881, 37] width 167 height 38
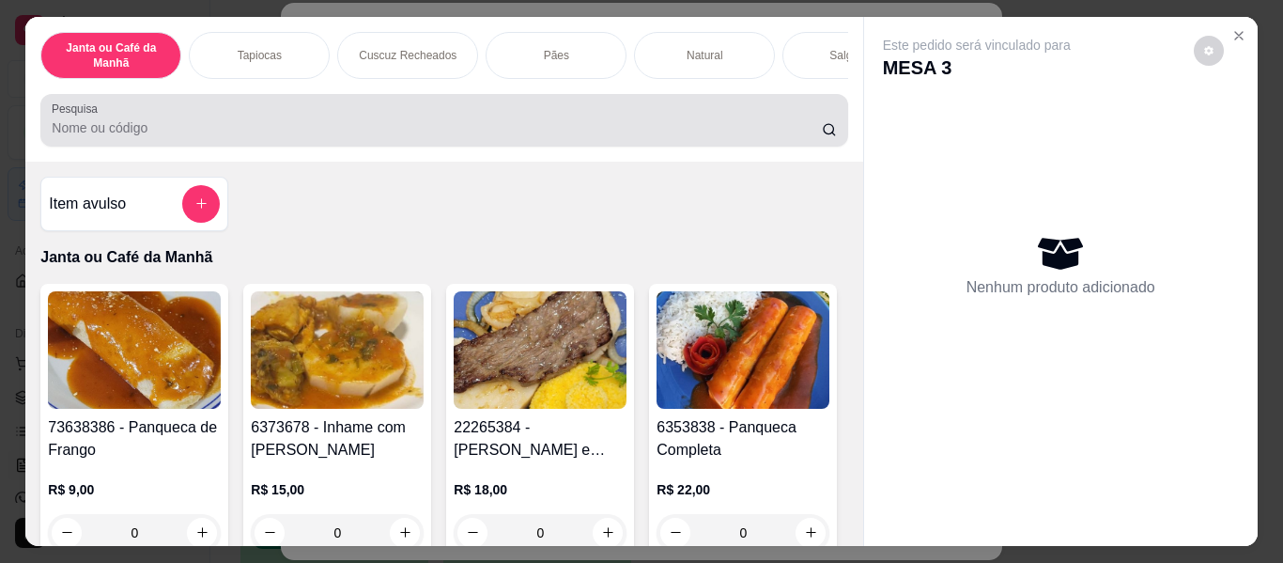
click at [707, 139] on div at bounding box center [444, 120] width 784 height 38
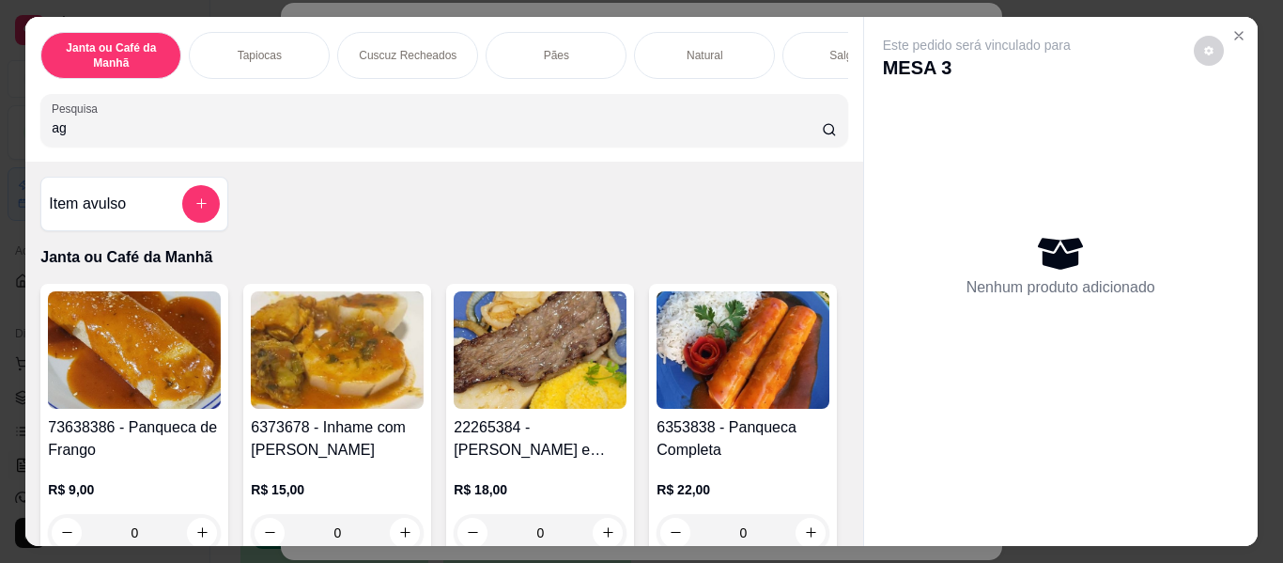
type input "a"
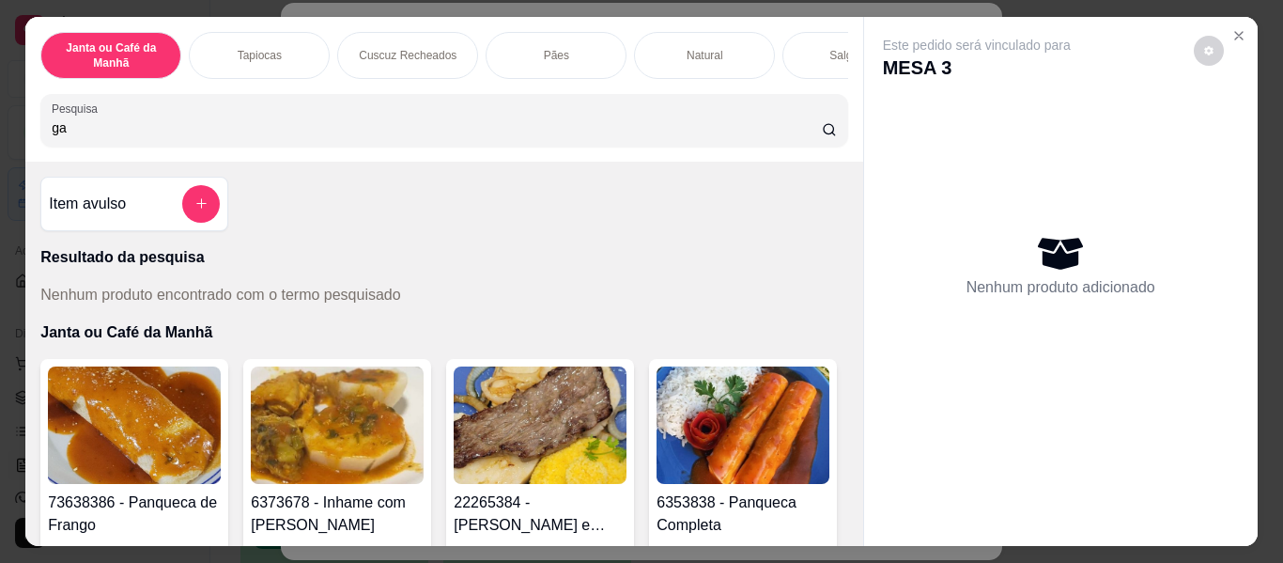
type input "g"
click at [694, 120] on div at bounding box center [444, 120] width 784 height 38
type input "g"
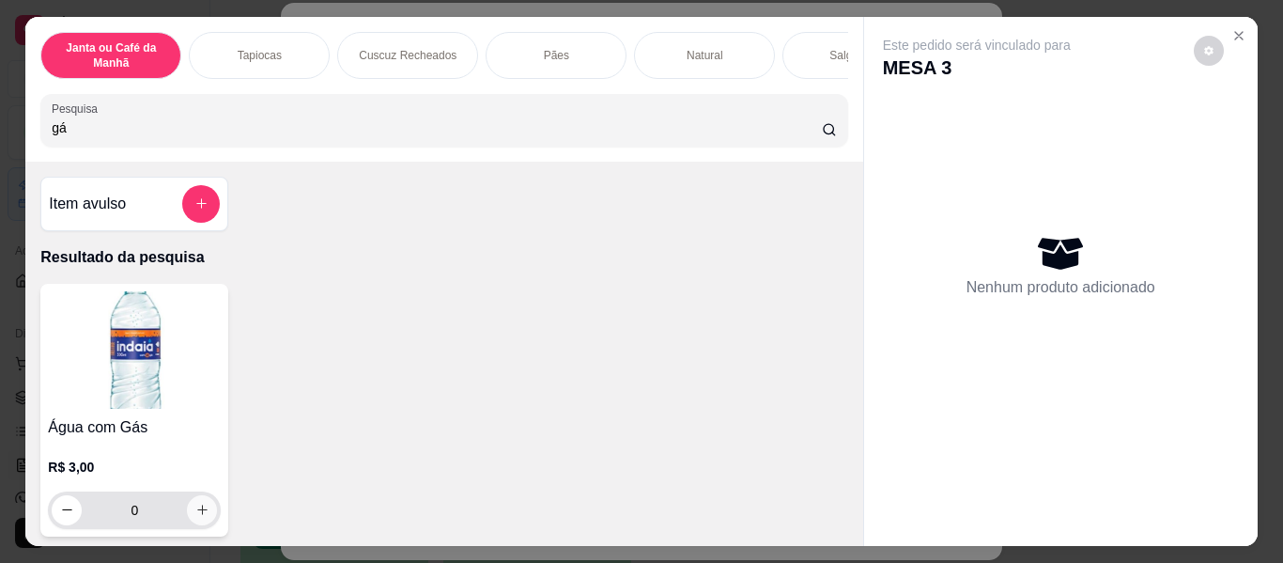
type input "gá"
click at [195, 517] on icon "increase-product-quantity" at bounding box center [202, 510] width 14 height 14
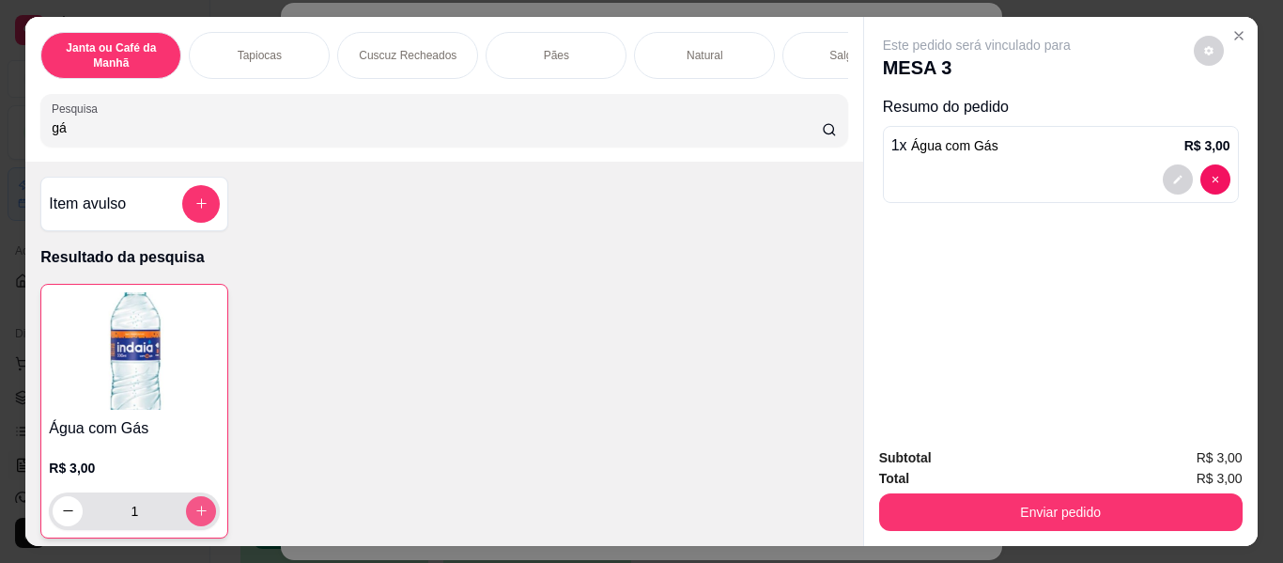
type input "1"
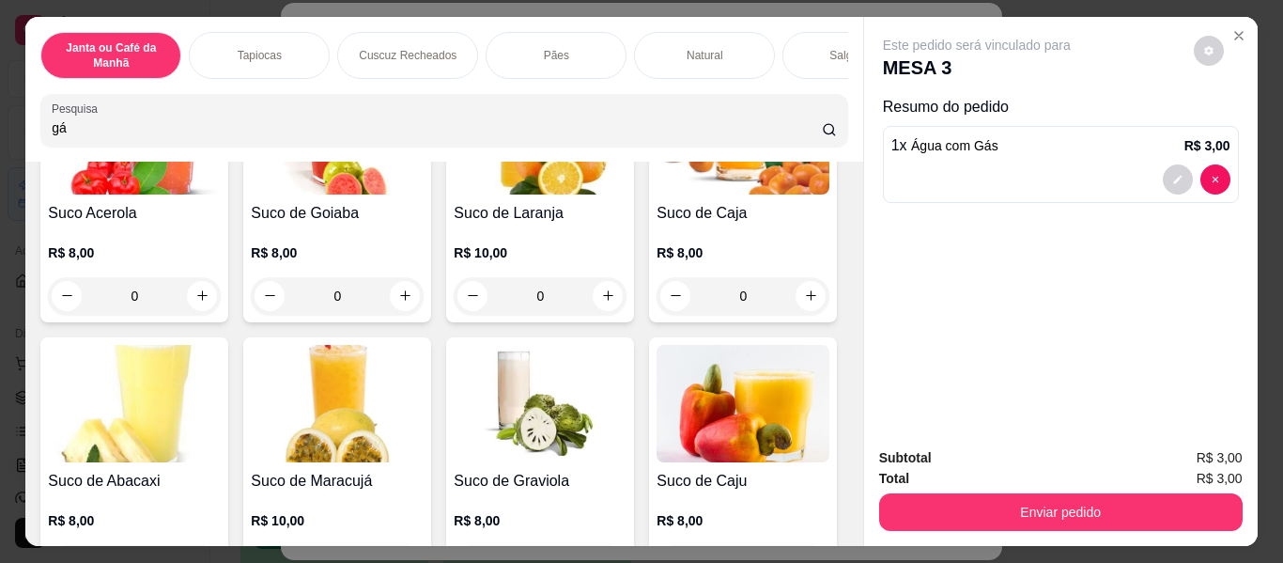
scroll to position [8266, 0]
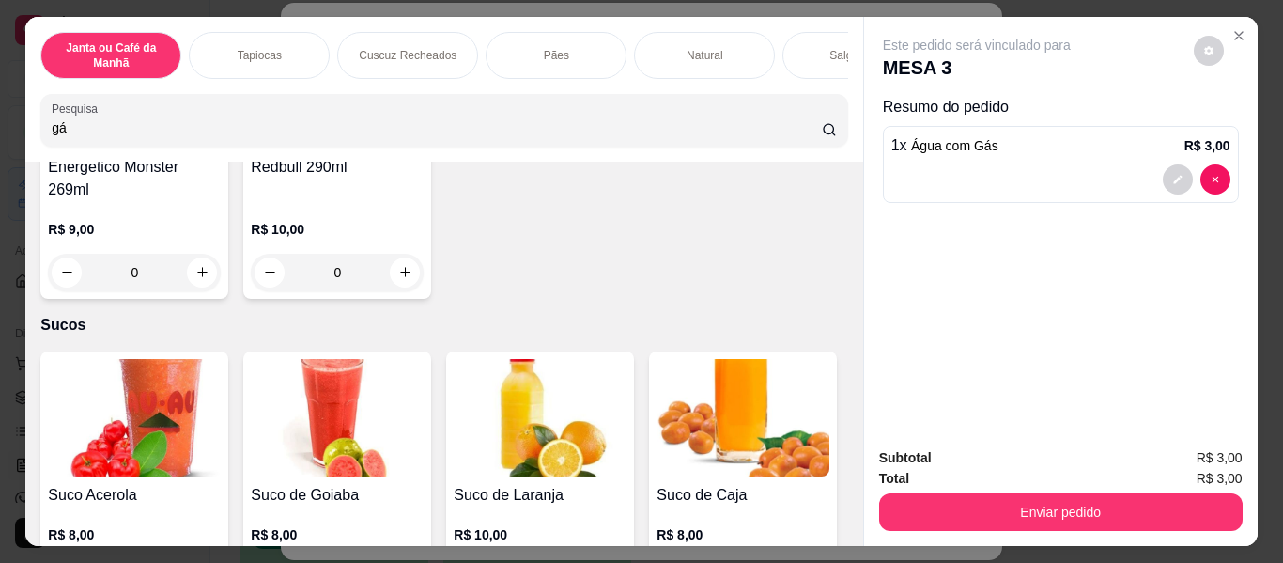
type input "1"
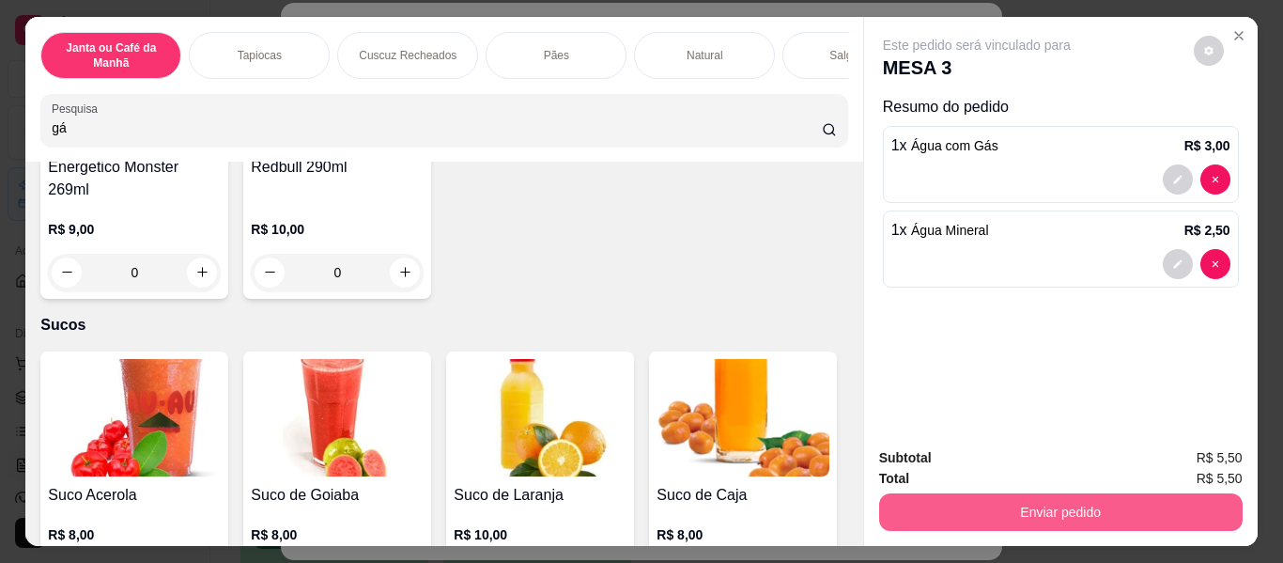
click at [1043, 498] on button "Enviar pedido" at bounding box center [1061, 512] width 364 height 38
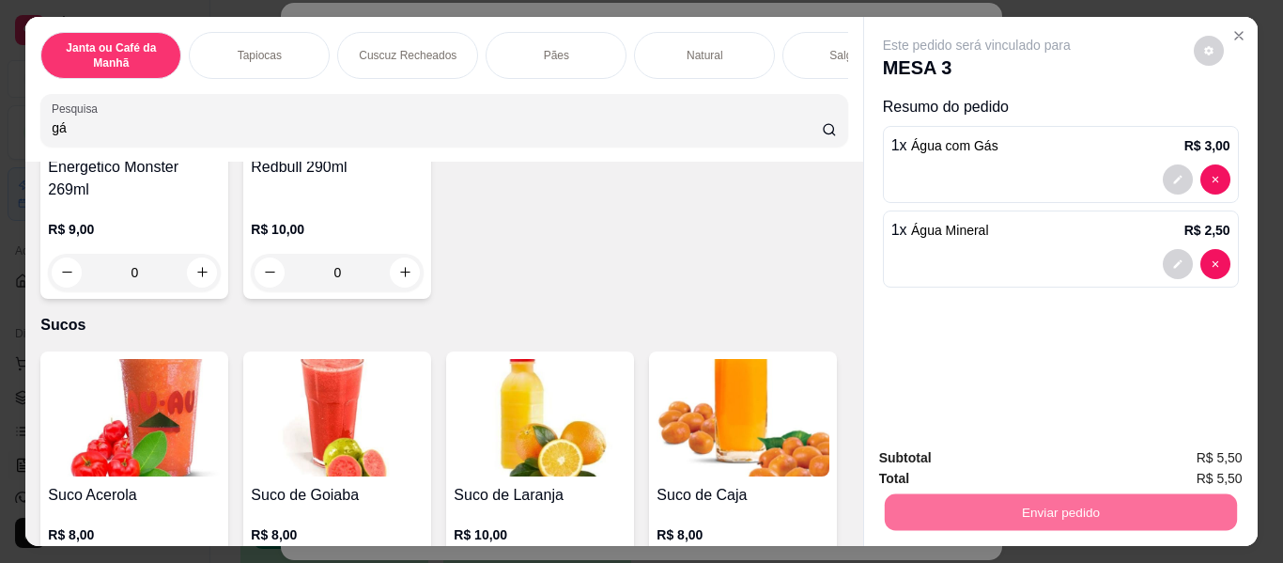
click at [1185, 459] on button "Enviar pedido" at bounding box center [1193, 460] width 106 height 36
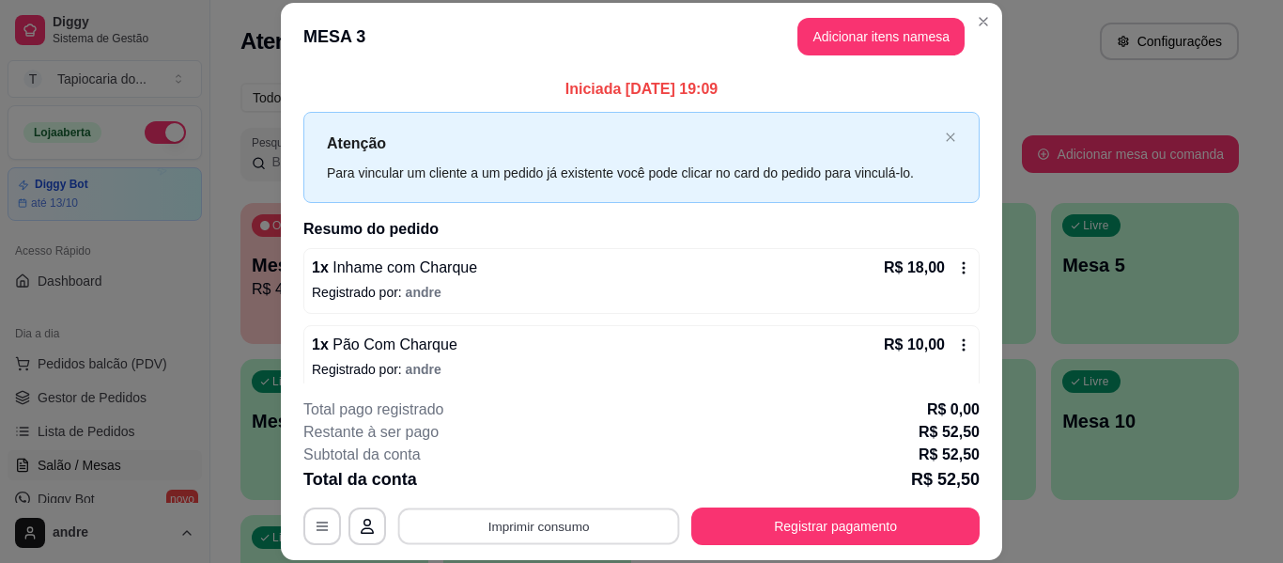
click at [578, 521] on button "Imprimir consumo" at bounding box center [539, 526] width 282 height 37
click at [553, 483] on button "Impressora" at bounding box center [538, 483] width 136 height 30
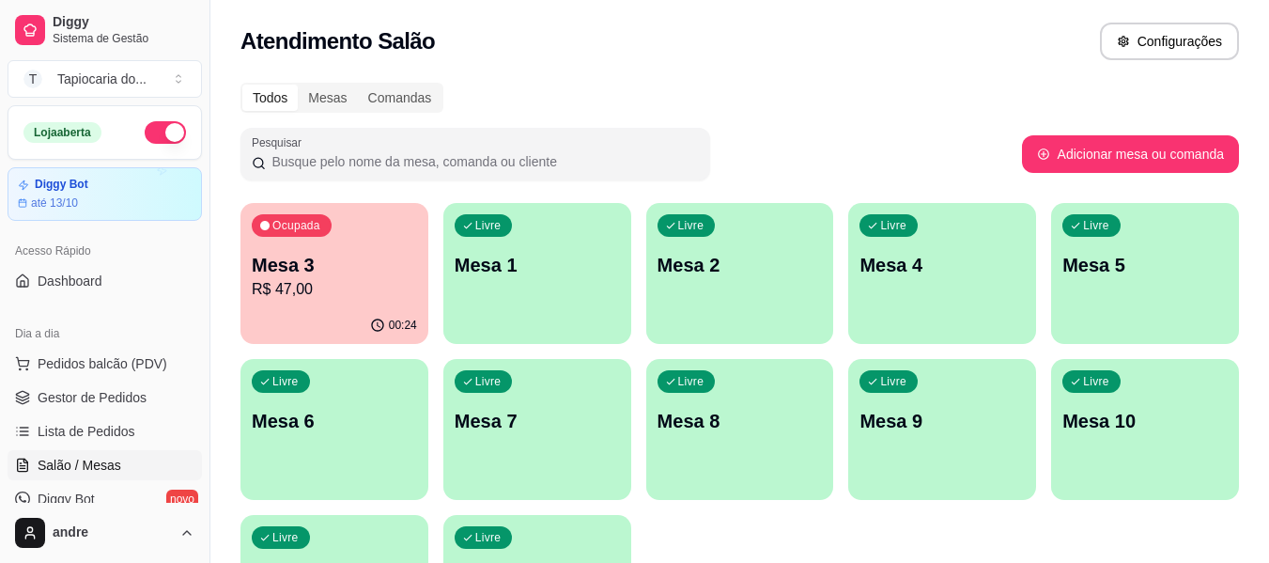
click at [519, 287] on div "Livre Mesa 1" at bounding box center [537, 262] width 188 height 118
click at [565, 273] on p "Mesa 1" at bounding box center [537, 265] width 161 height 25
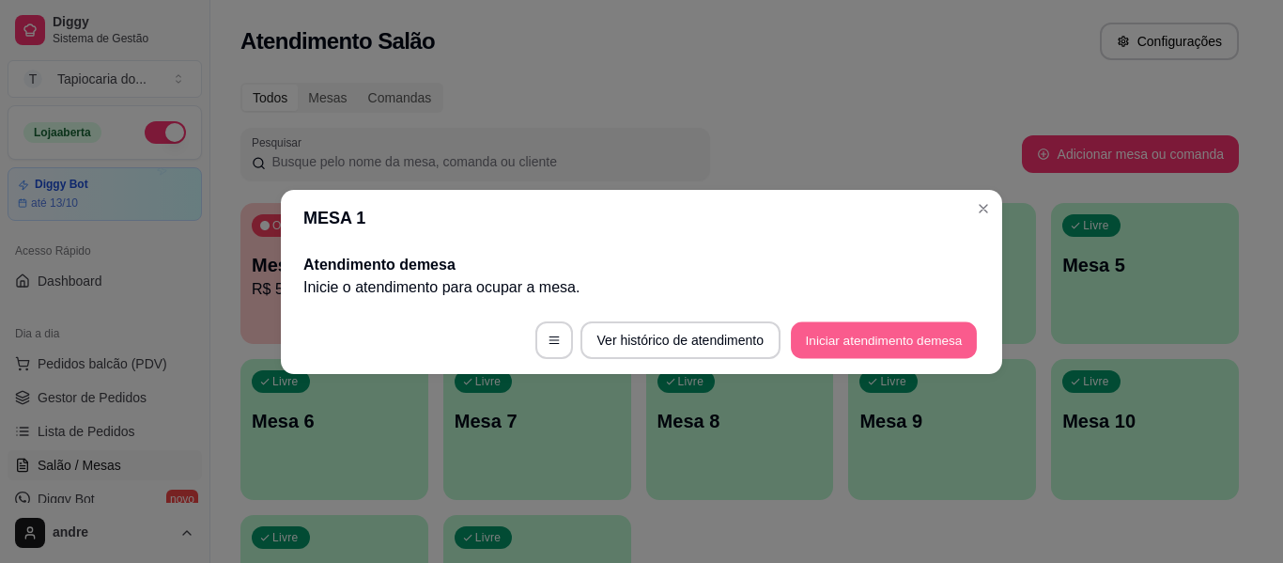
click at [813, 333] on button "Iniciar atendimento de mesa" at bounding box center [884, 339] width 186 height 37
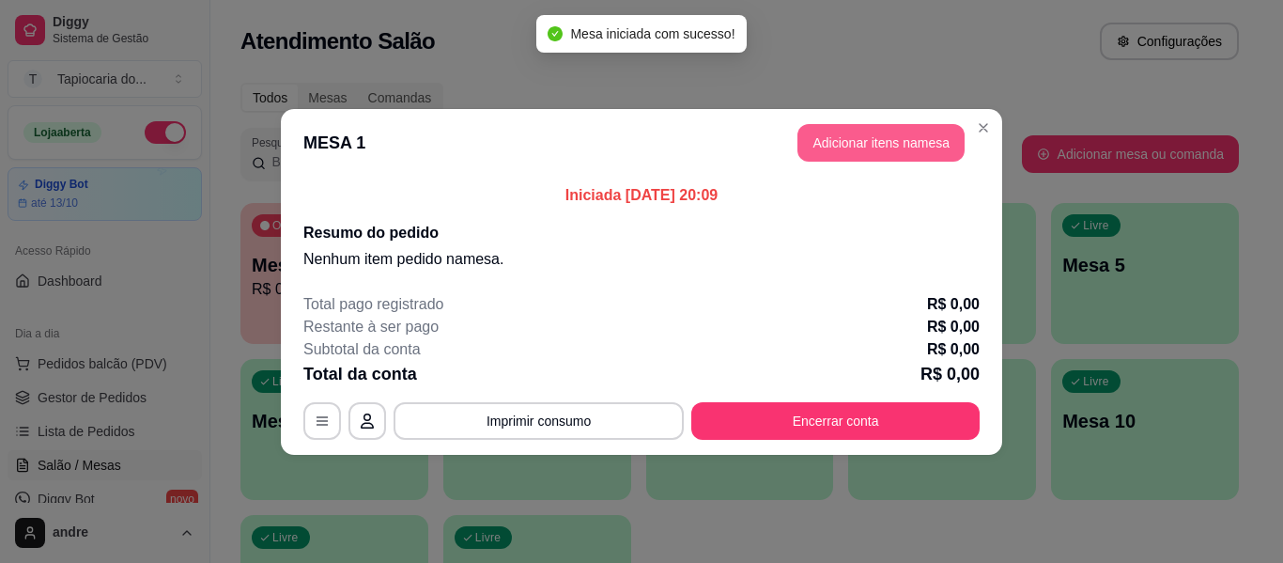
click at [910, 144] on button "Adicionar itens na mesa" at bounding box center [881, 143] width 167 height 38
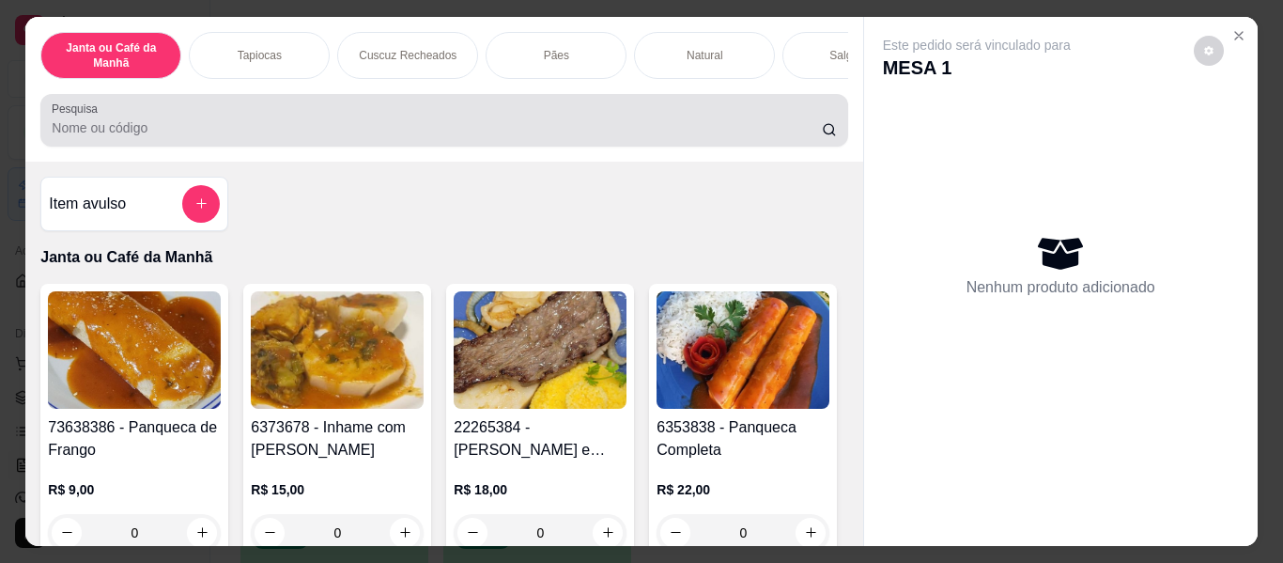
click at [325, 147] on div "Pesquisa" at bounding box center [443, 120] width 807 height 53
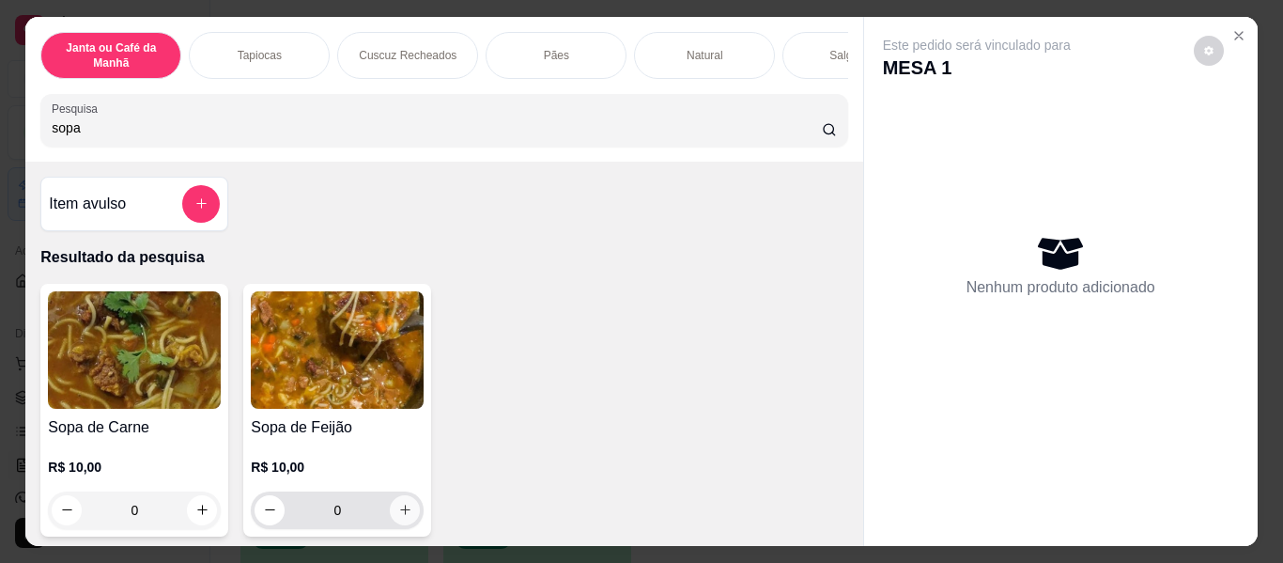
type input "sopa"
click at [390, 514] on button "increase-product-quantity" at bounding box center [405, 510] width 30 height 30
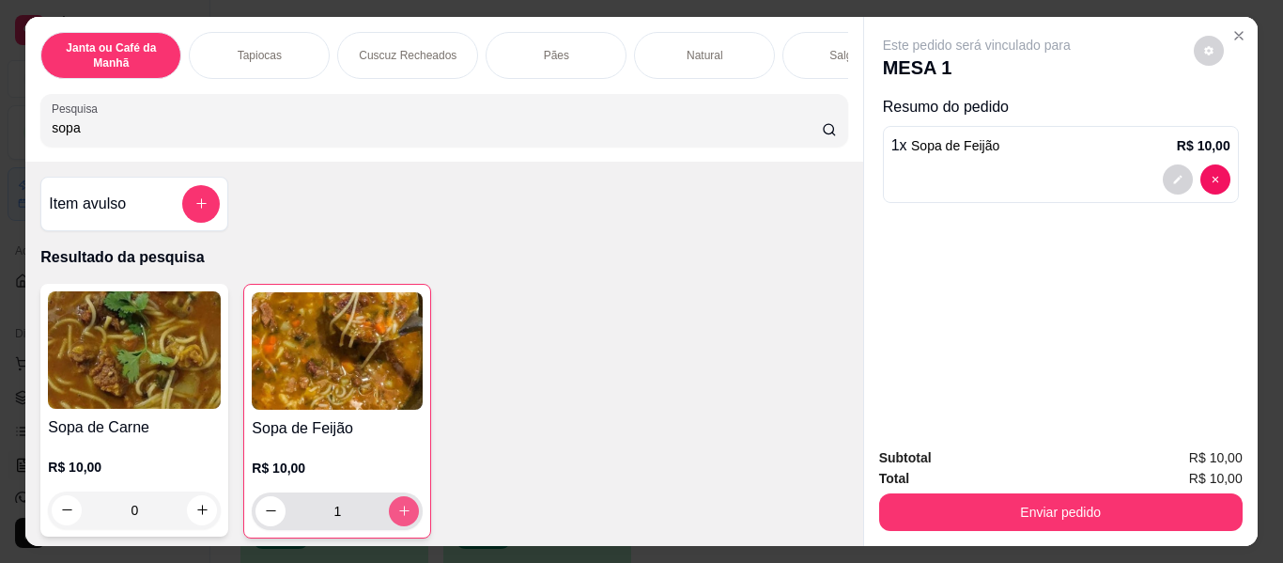
type input "1"
click at [404, 518] on icon "increase-product-quantity" at bounding box center [404, 511] width 14 height 14
type input "2"
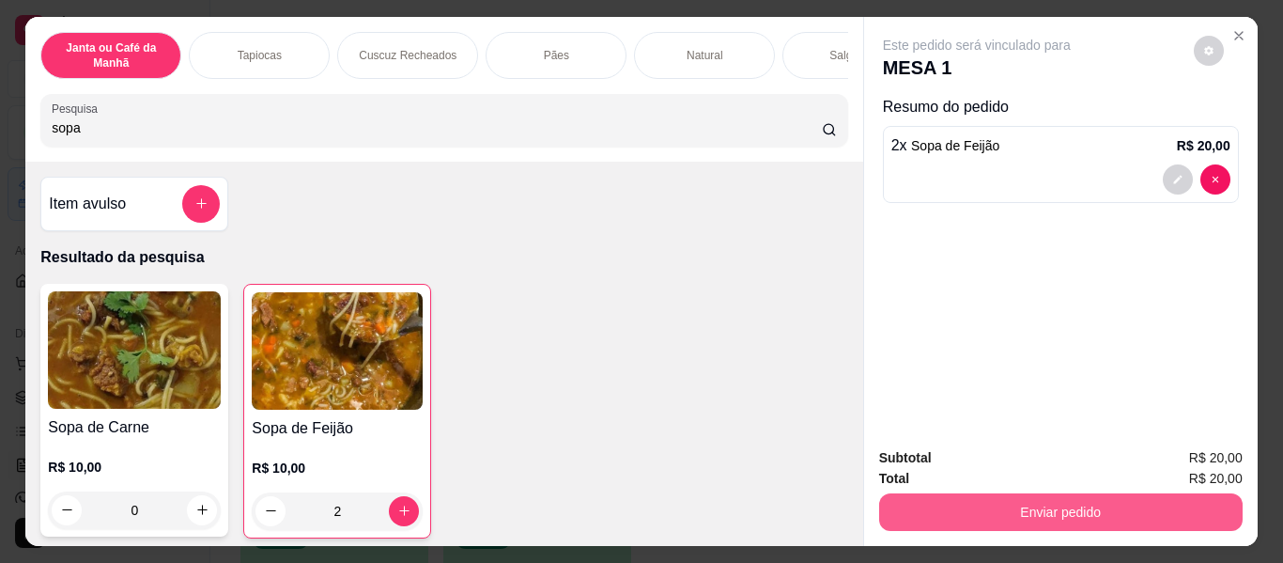
click at [1072, 511] on button "Enviar pedido" at bounding box center [1061, 512] width 364 height 38
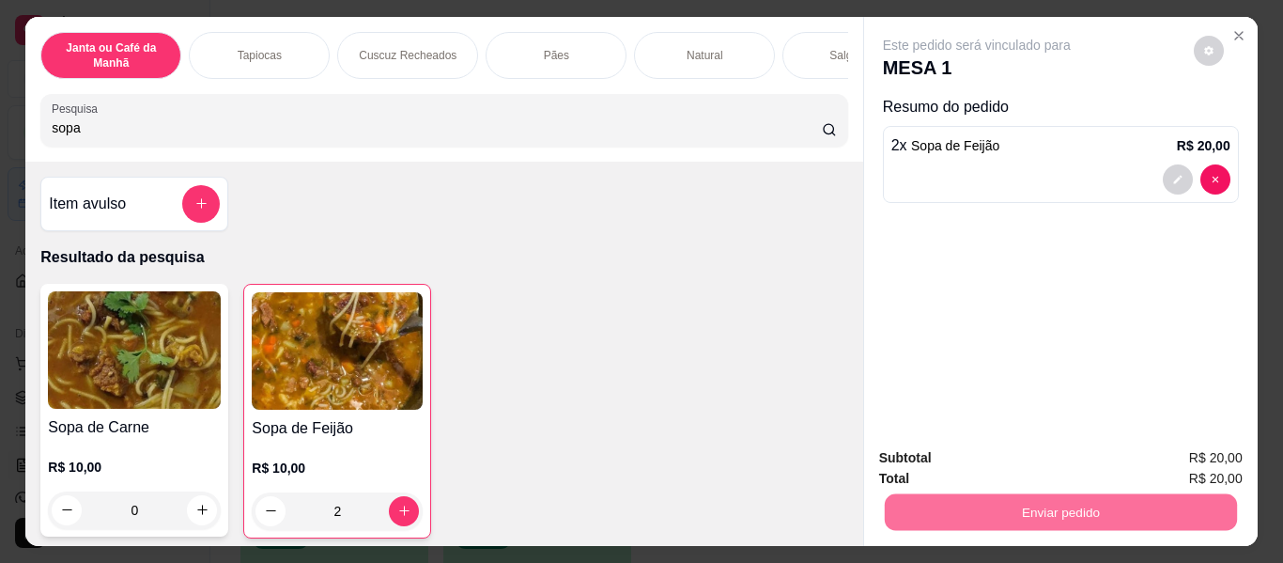
click at [1161, 463] on button "Enviar pedido" at bounding box center [1193, 459] width 103 height 35
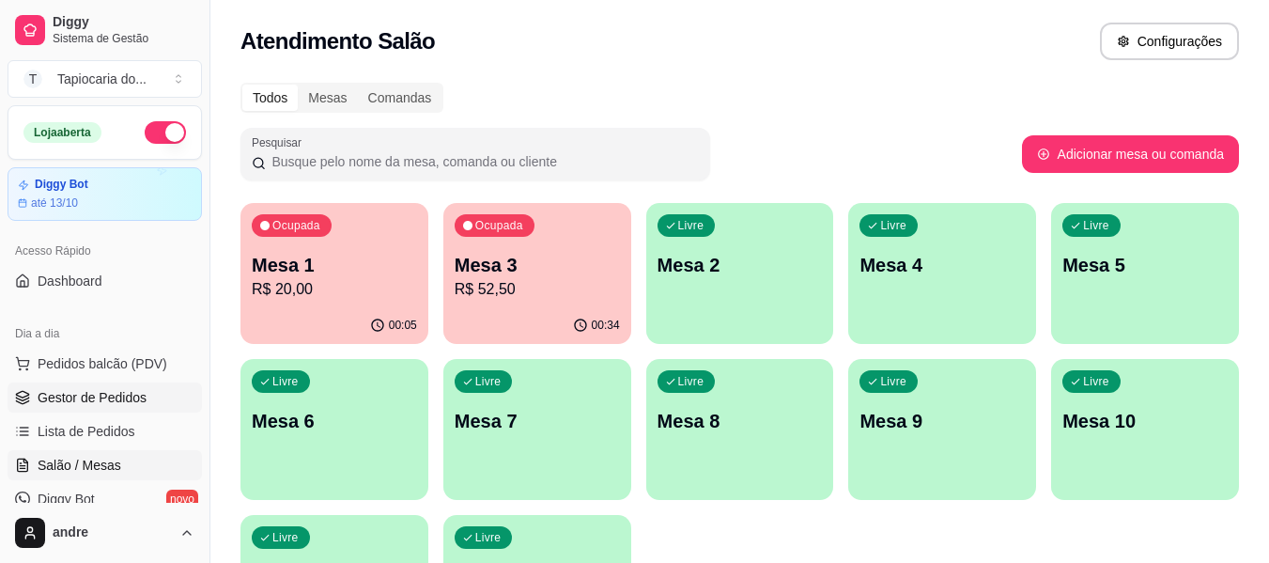
click at [99, 394] on span "Gestor de Pedidos" at bounding box center [92, 397] width 109 height 19
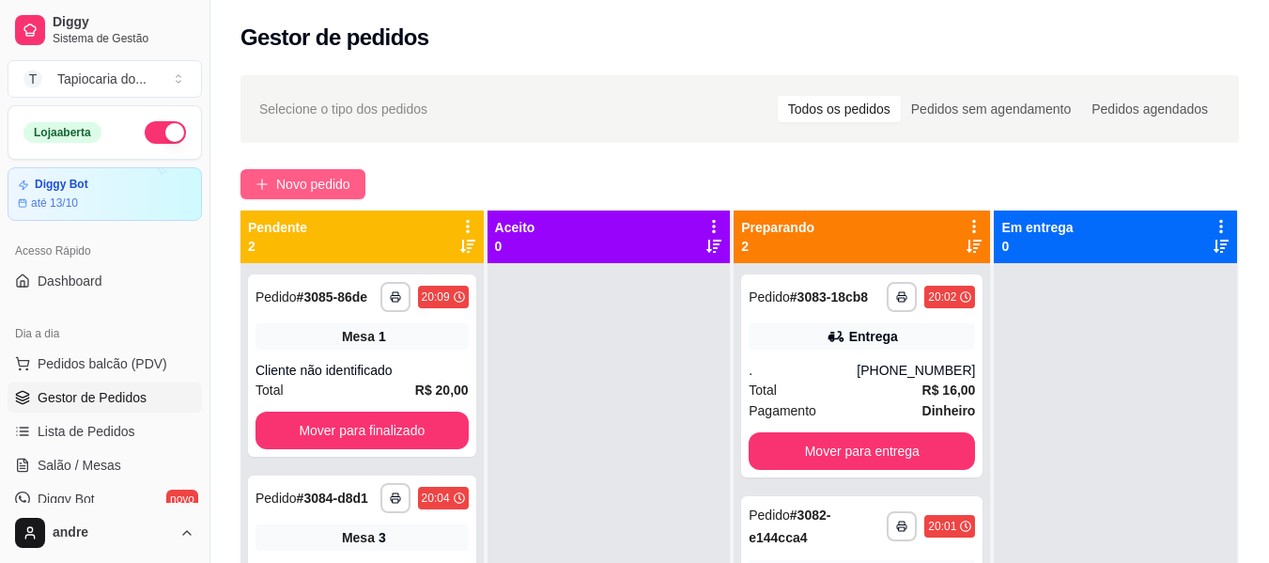
click at [333, 187] on span "Novo pedido" at bounding box center [313, 184] width 74 height 21
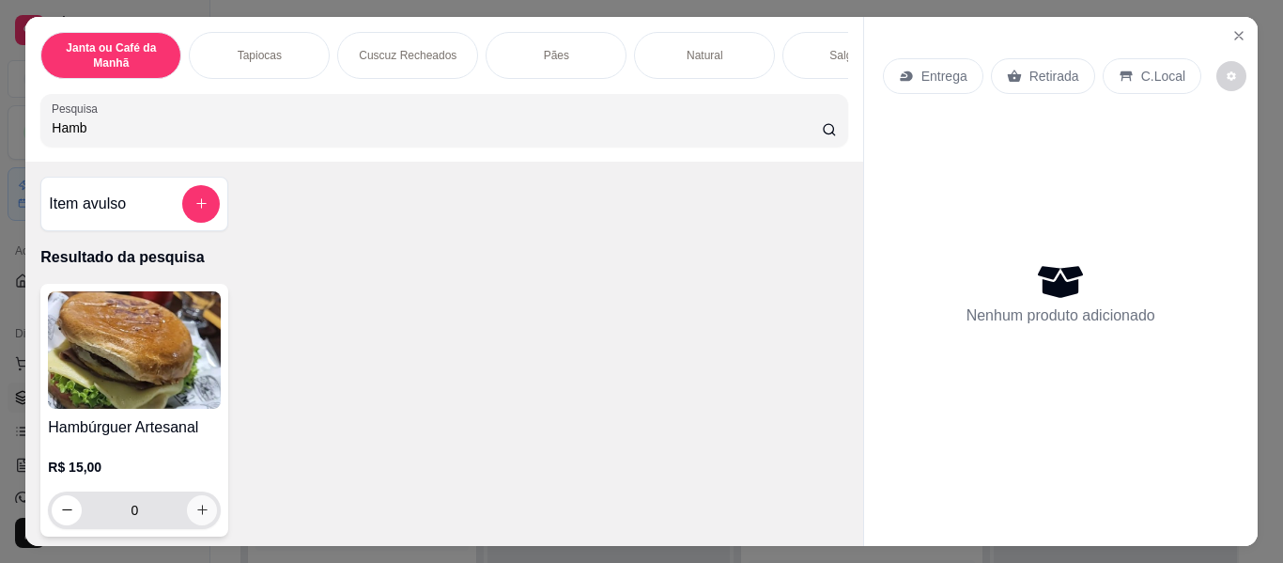
type input "Hamb"
click at [195, 516] on icon "increase-product-quantity" at bounding box center [202, 510] width 14 height 14
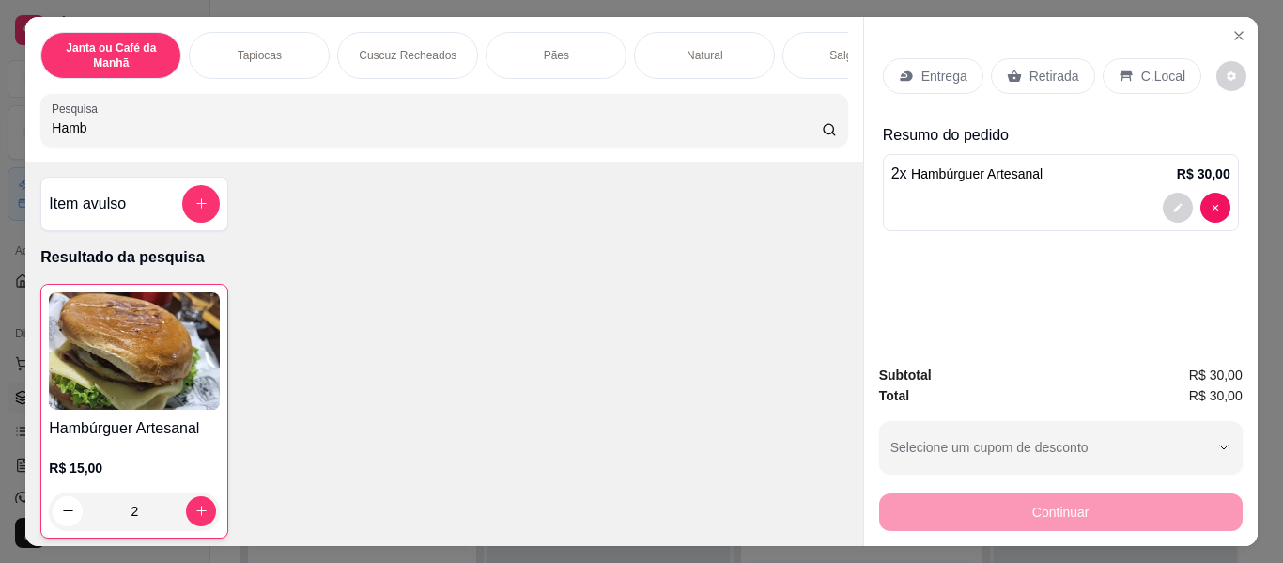
type input "2"
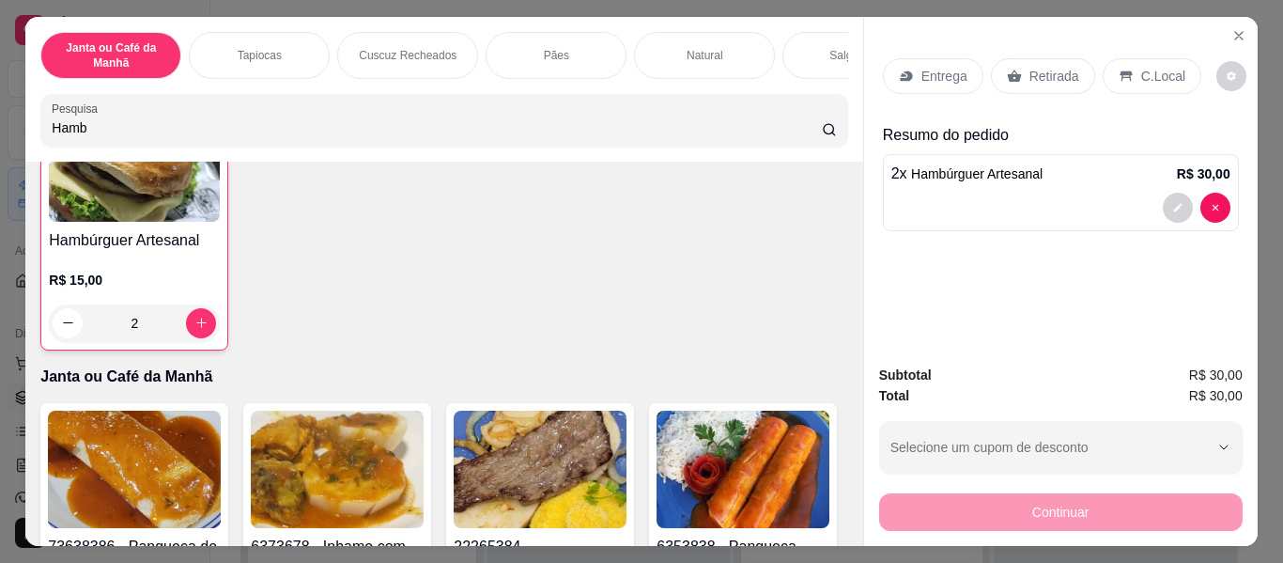
drag, startPoint x: 135, startPoint y: 126, endPoint x: 0, endPoint y: 115, distance: 135.7
click at [0, 115] on div "Janta ou Café da Manhã Tapiocas Cuscuz Recheados Pães Natural Salgados Tapiocas…" at bounding box center [641, 281] width 1283 height 563
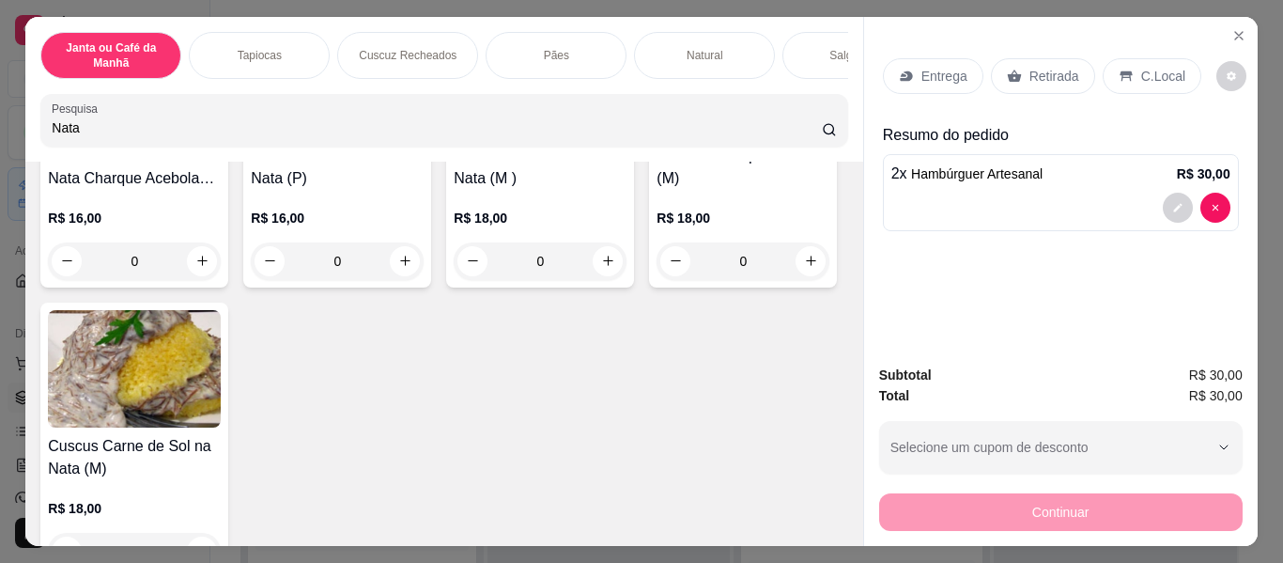
scroll to position [282, 0]
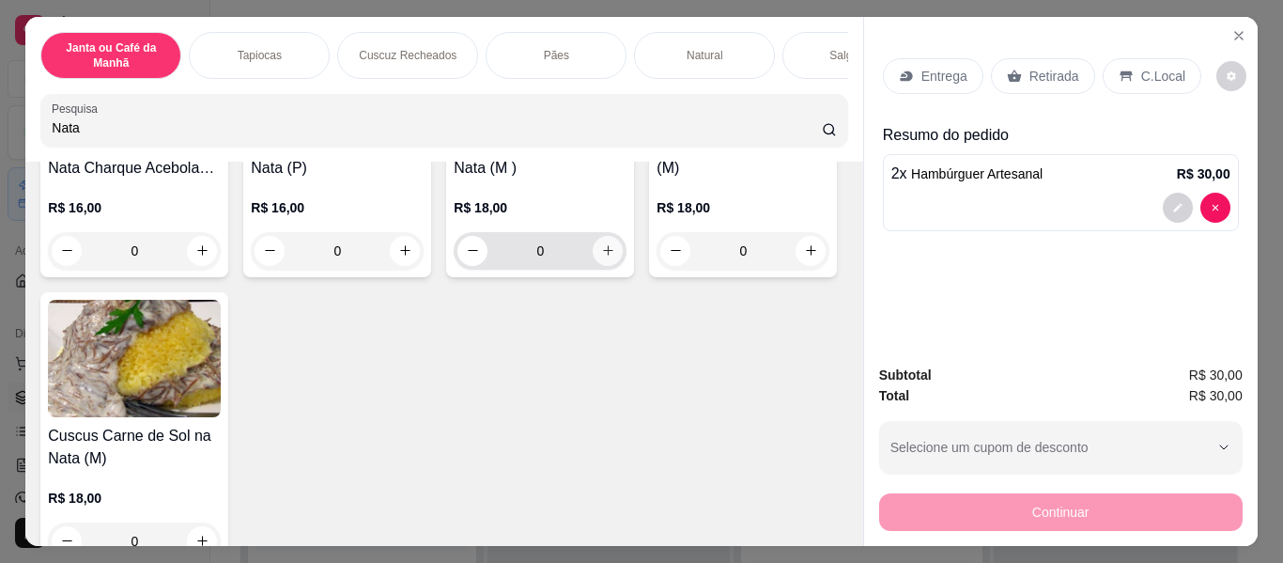
type input "Nata"
click at [606, 257] on icon "increase-product-quantity" at bounding box center [608, 250] width 14 height 14
type input "1"
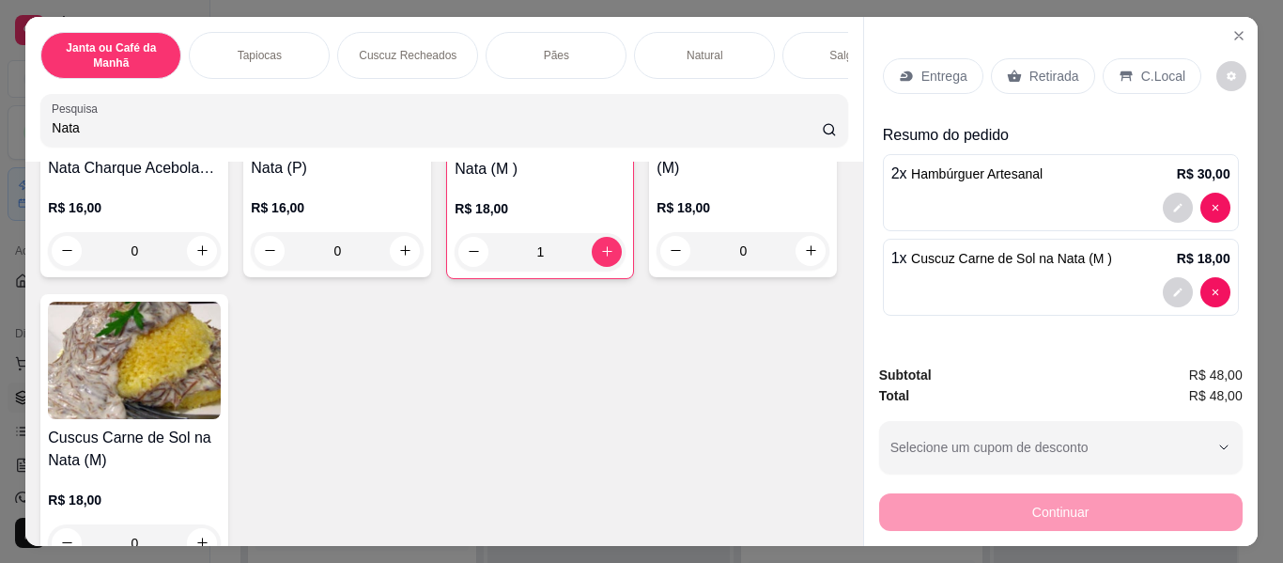
click at [922, 75] on p "Entrega" at bounding box center [945, 76] width 46 height 19
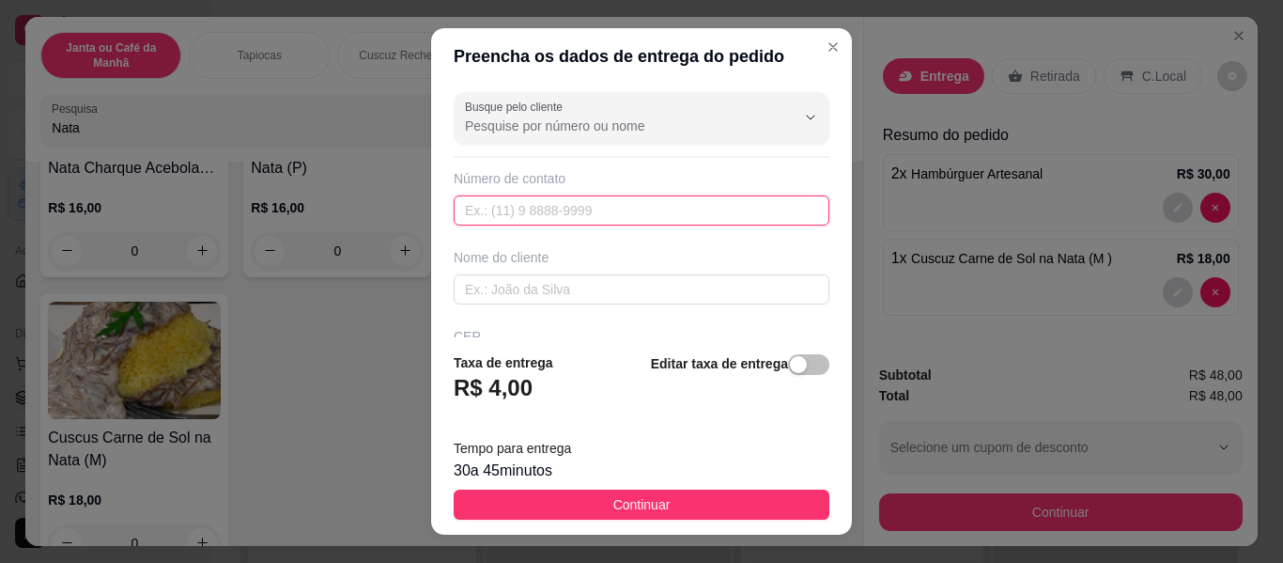
click at [529, 212] on input "text" at bounding box center [642, 210] width 376 height 30
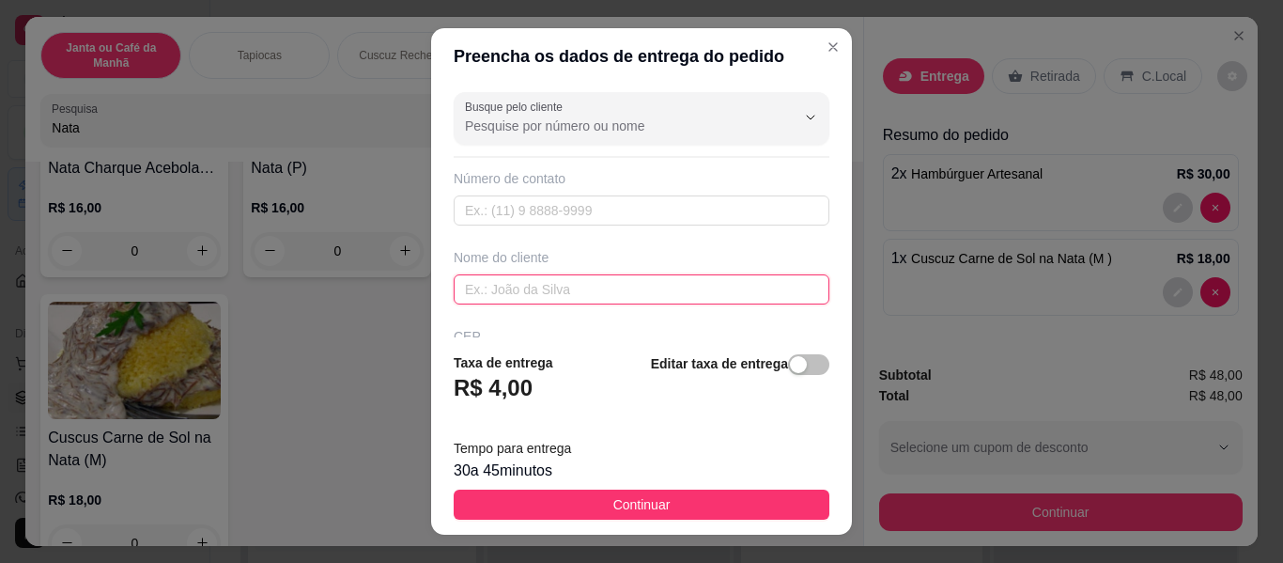
drag, startPoint x: 529, startPoint y: 212, endPoint x: 503, endPoint y: 290, distance: 82.3
click at [503, 290] on input "text" at bounding box center [642, 289] width 376 height 30
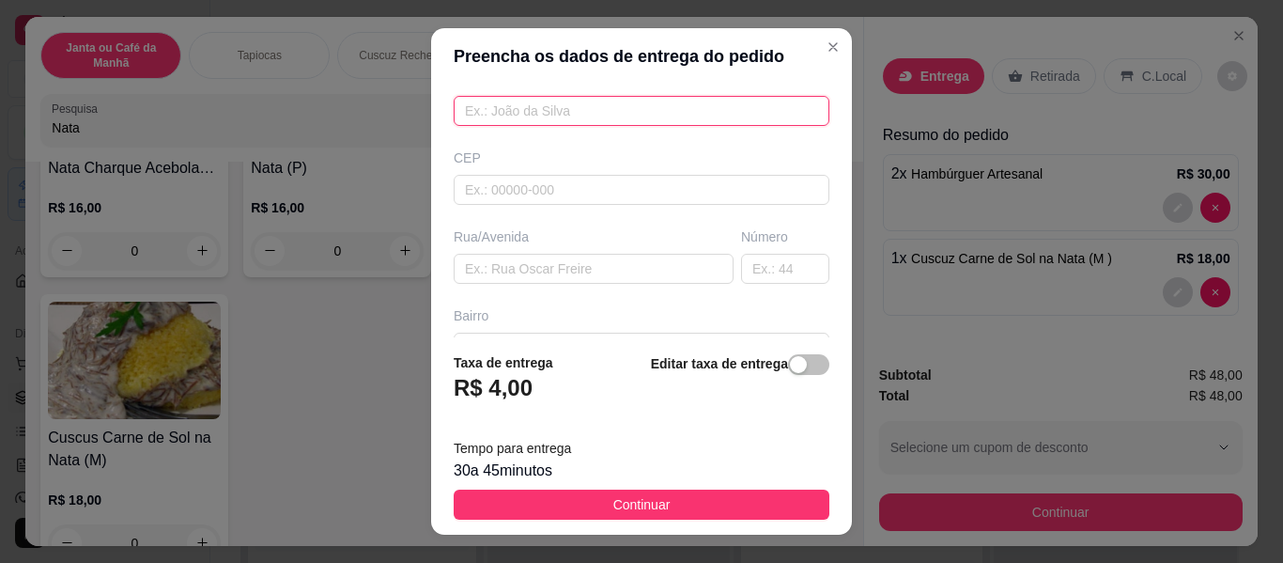
scroll to position [188, 0]
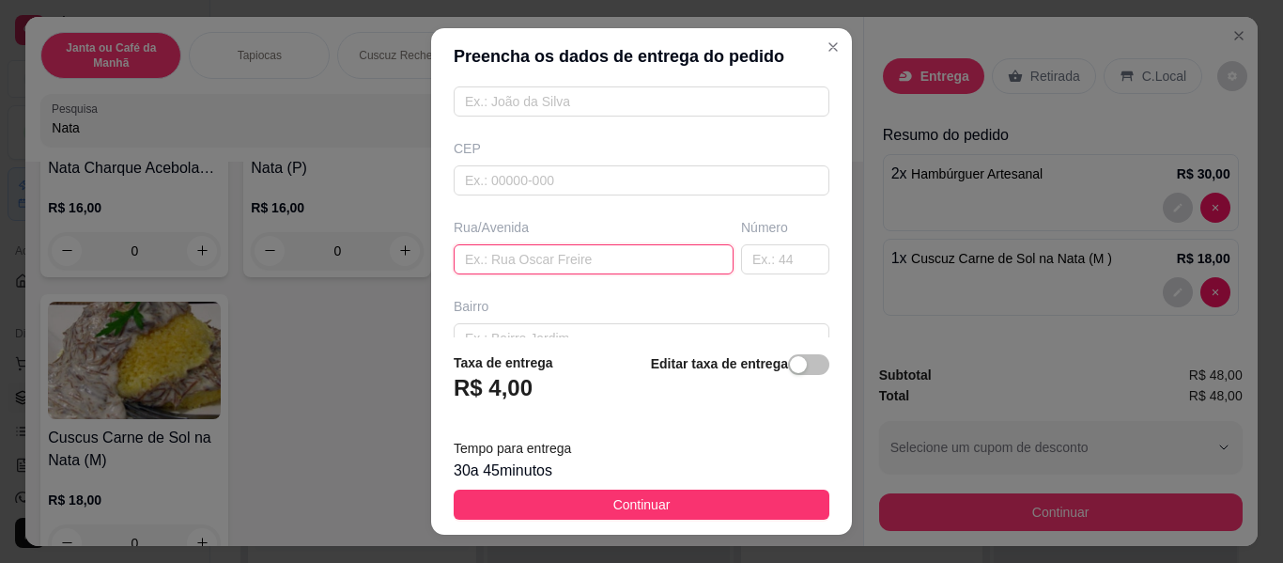
click at [526, 265] on input "text" at bounding box center [594, 259] width 280 height 30
paste input "[PERSON_NAME]"
click at [463, 255] on input "[PERSON_NAME]" at bounding box center [594, 259] width 280 height 30
click at [466, 255] on input "[PERSON_NAME]" at bounding box center [594, 259] width 280 height 30
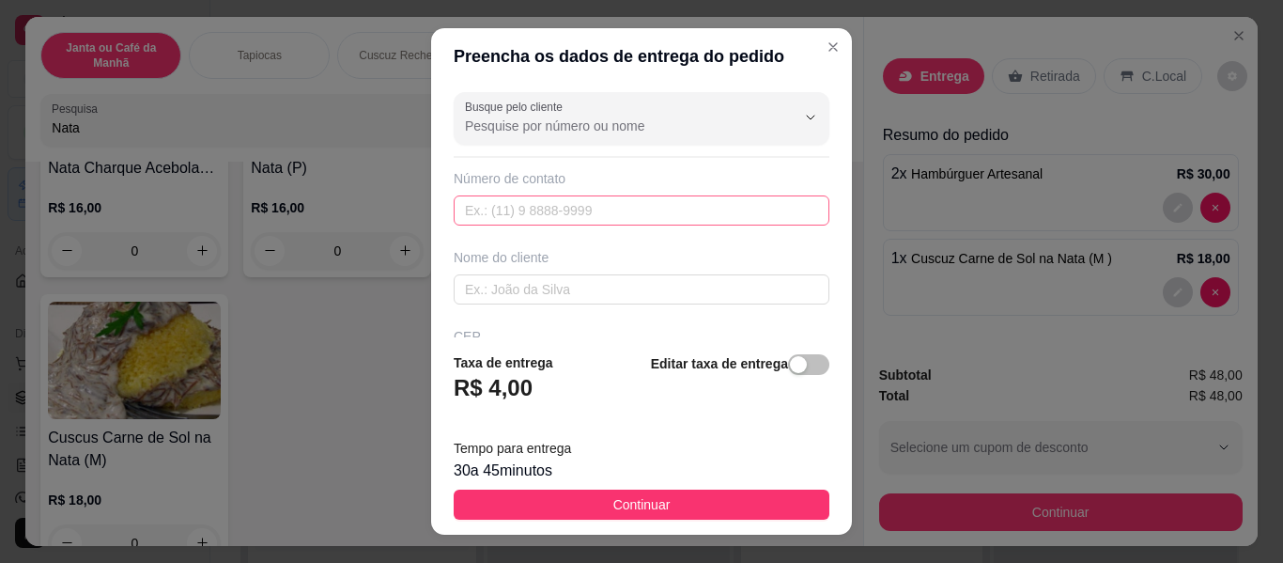
scroll to position [118, 0]
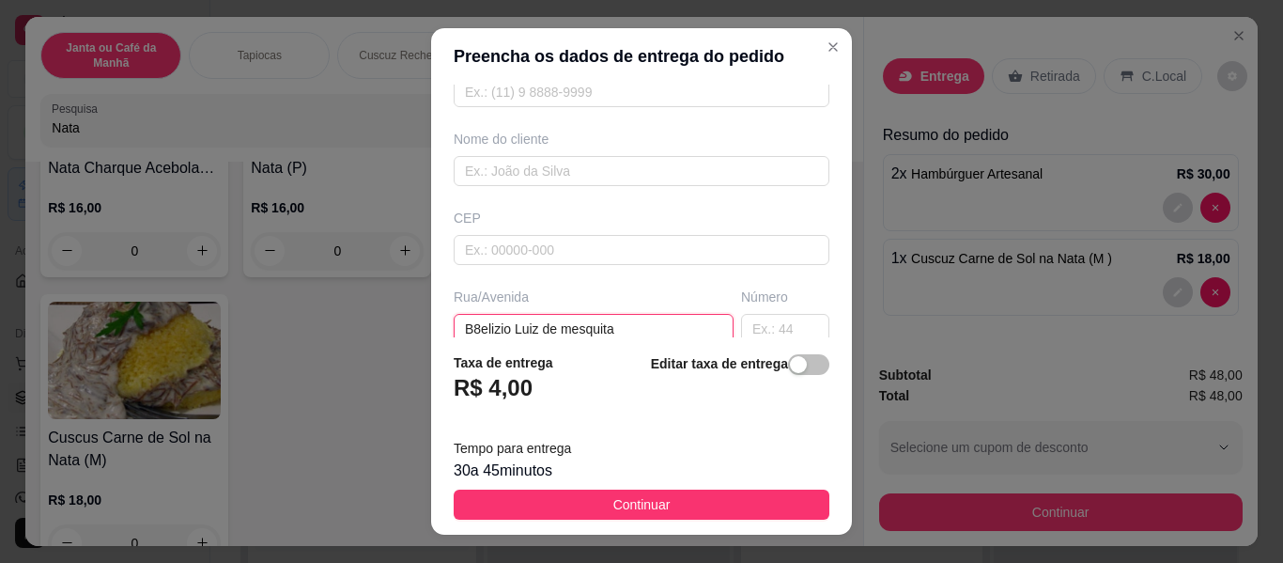
type input "Belizio [PERSON_NAME]"
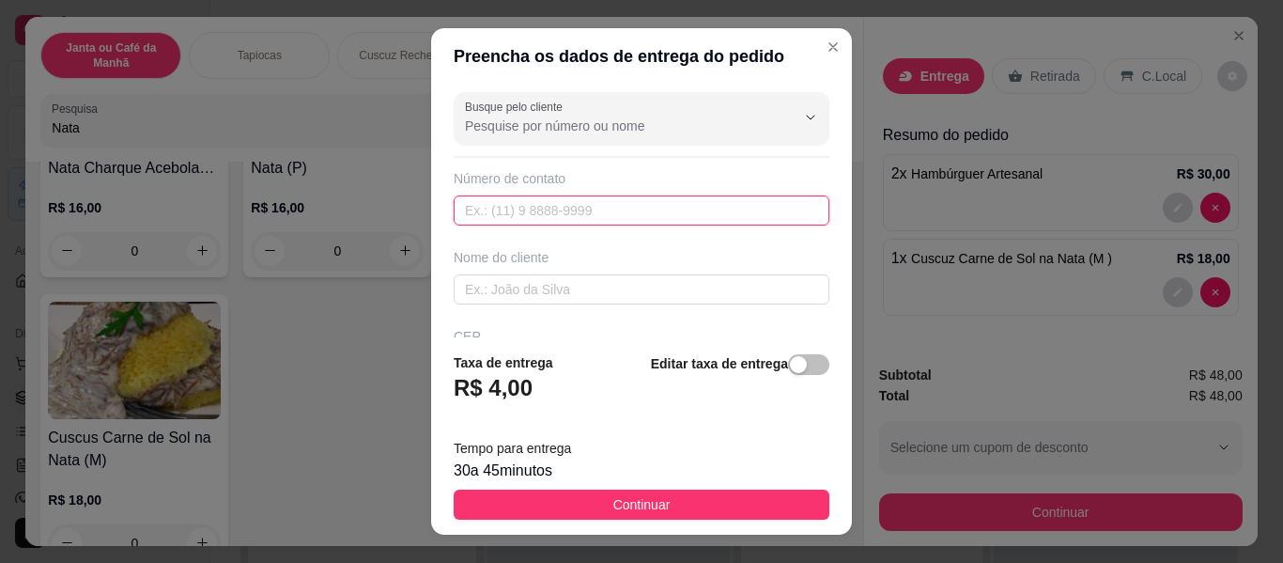
click at [497, 213] on input "text" at bounding box center [642, 210] width 376 height 30
click at [492, 207] on input "8399346" at bounding box center [642, 210] width 376 height 30
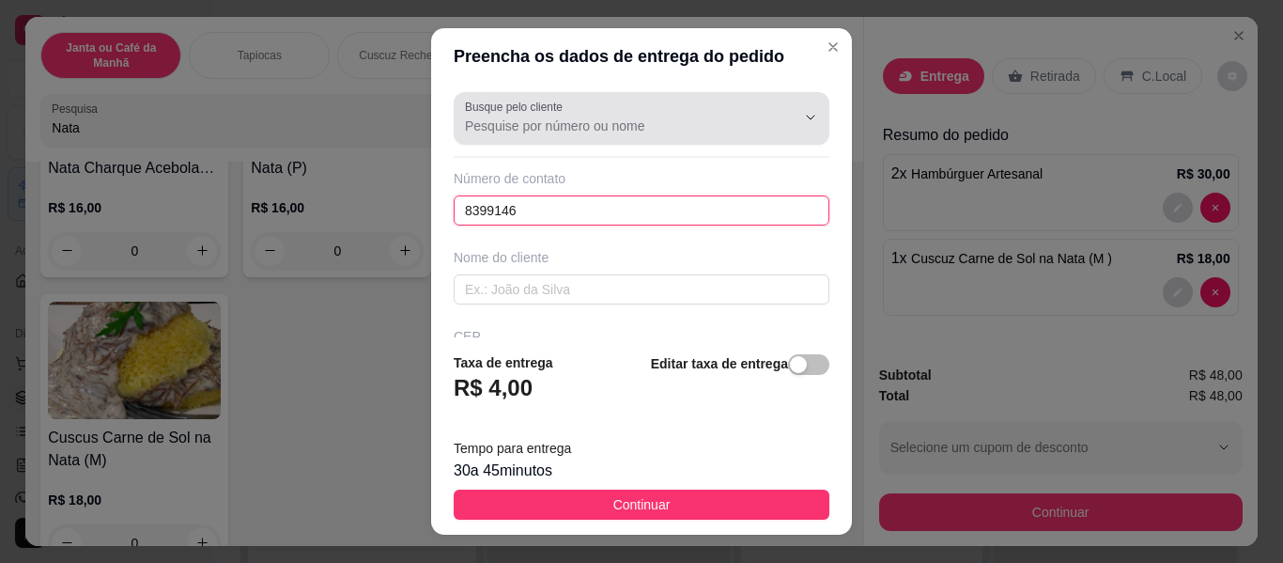
click at [604, 218] on input "8399146" at bounding box center [642, 210] width 376 height 30
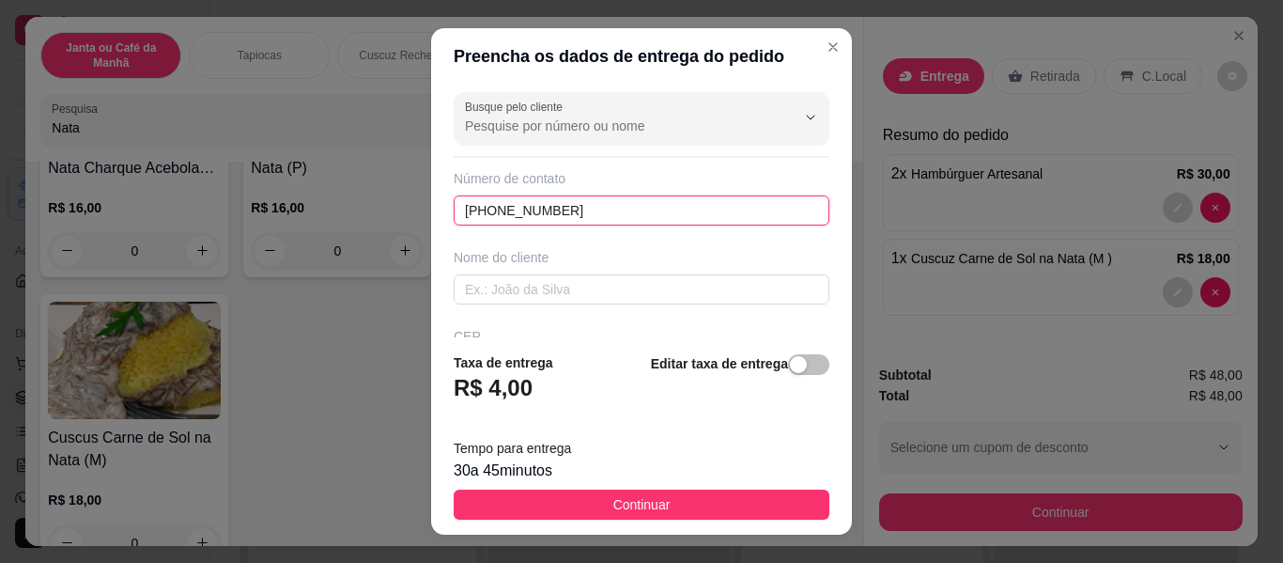
type input "[PHONE_NUMBER]"
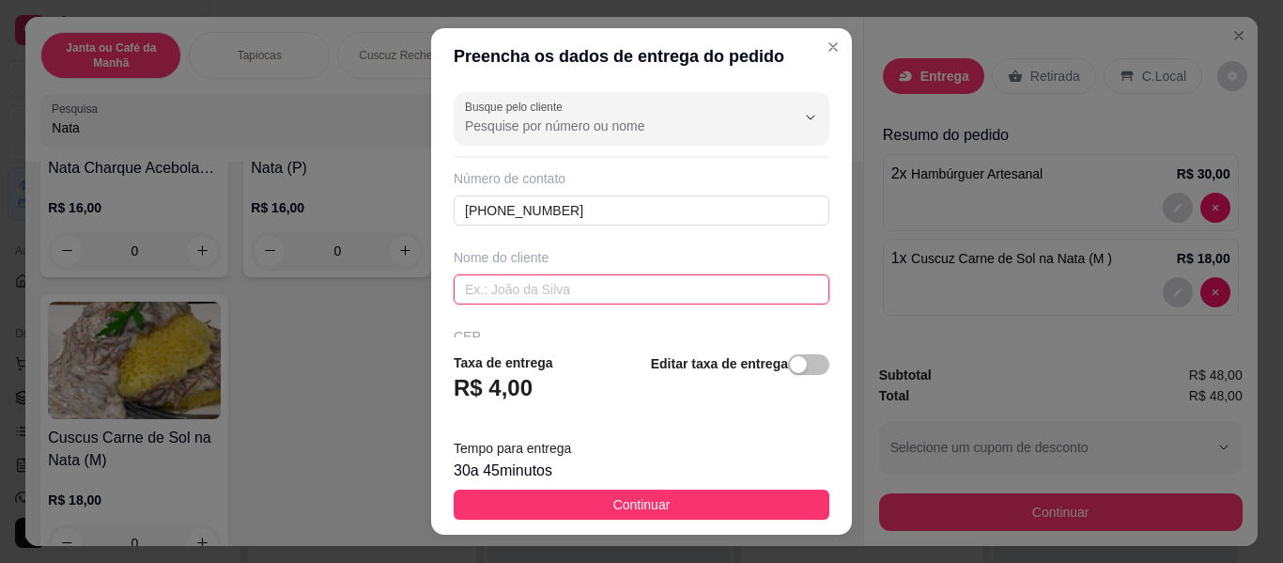
click at [512, 280] on input "text" at bounding box center [642, 289] width 376 height 30
click at [510, 296] on input "text" at bounding box center [642, 289] width 376 height 30
click at [513, 287] on input "text" at bounding box center [642, 289] width 376 height 30
type input "[PERSON_NAME]"
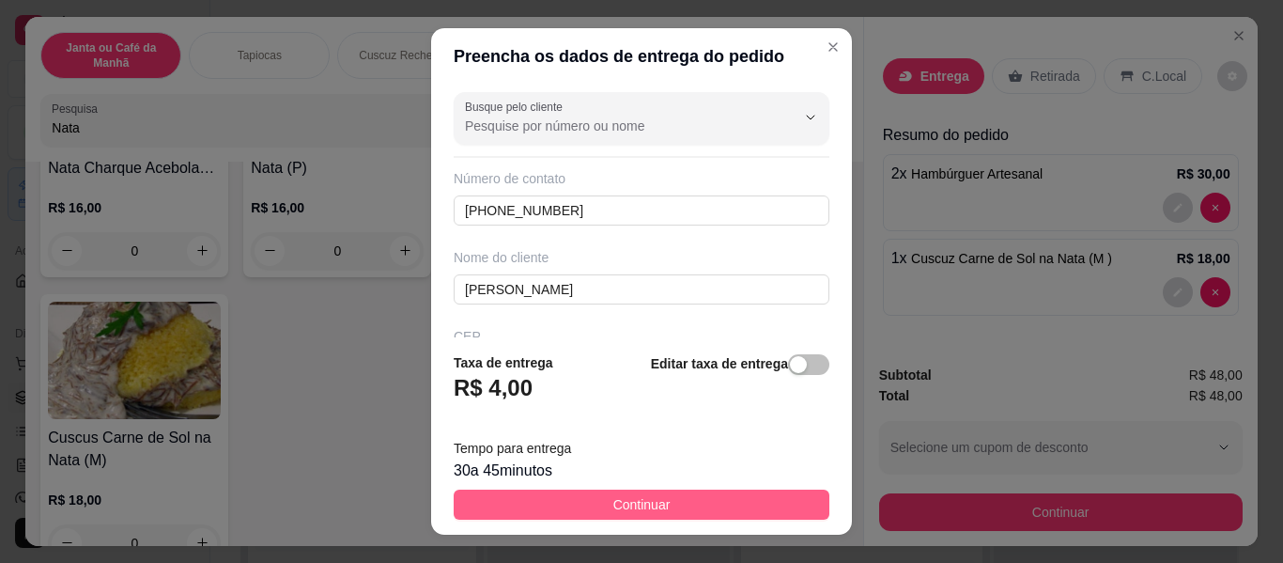
click at [679, 504] on button "Continuar" at bounding box center [642, 504] width 376 height 30
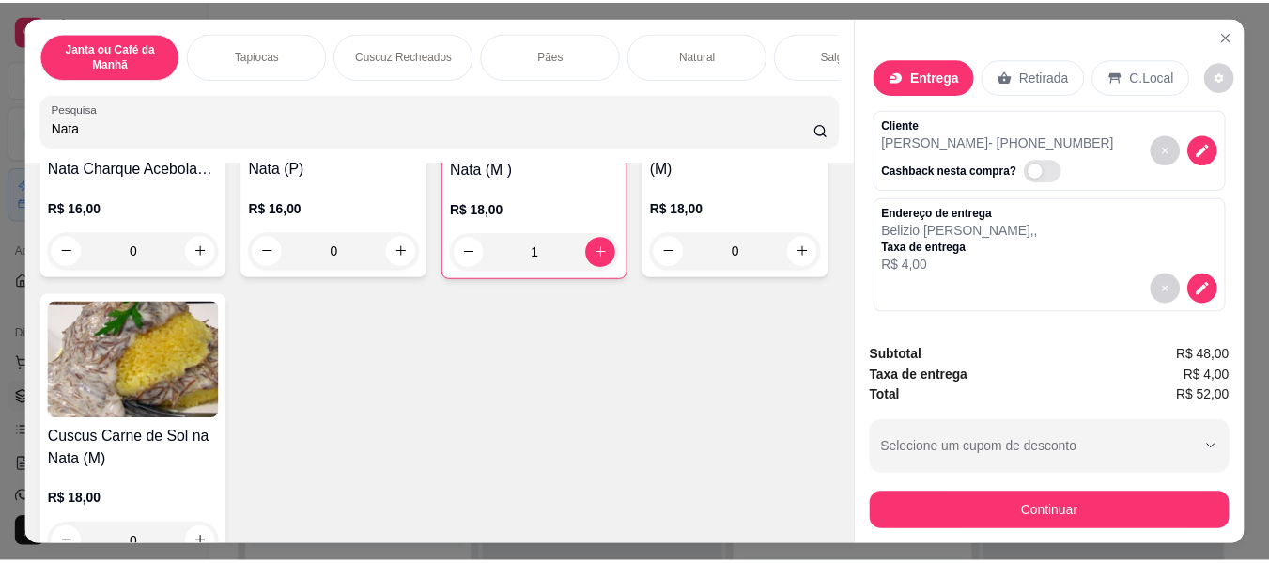
scroll to position [215, 0]
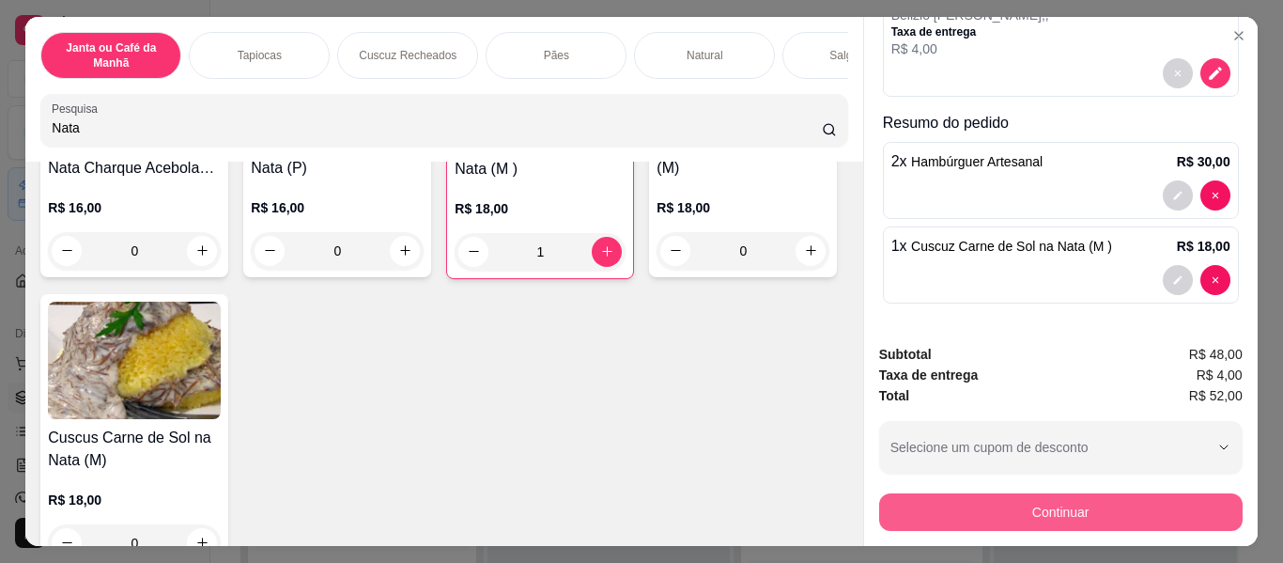
click at [1047, 496] on button "Continuar" at bounding box center [1061, 512] width 364 height 38
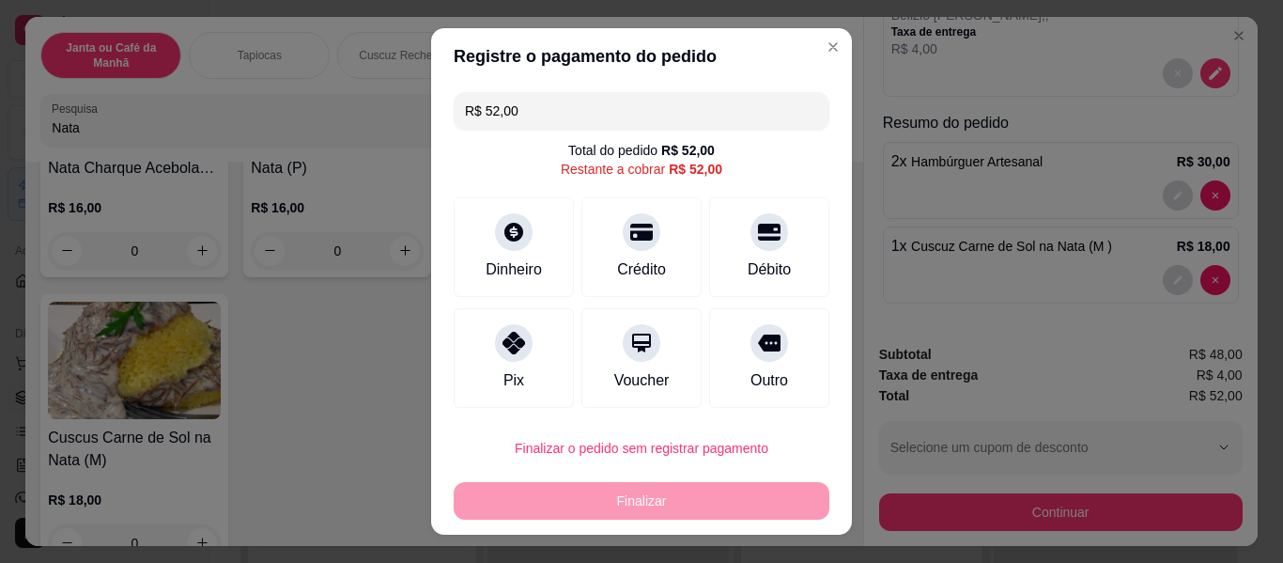
drag, startPoint x: 506, startPoint y: 353, endPoint x: 588, endPoint y: 393, distance: 90.7
click at [507, 354] on div at bounding box center [514, 343] width 38 height 38
type input "R$ 0,00"
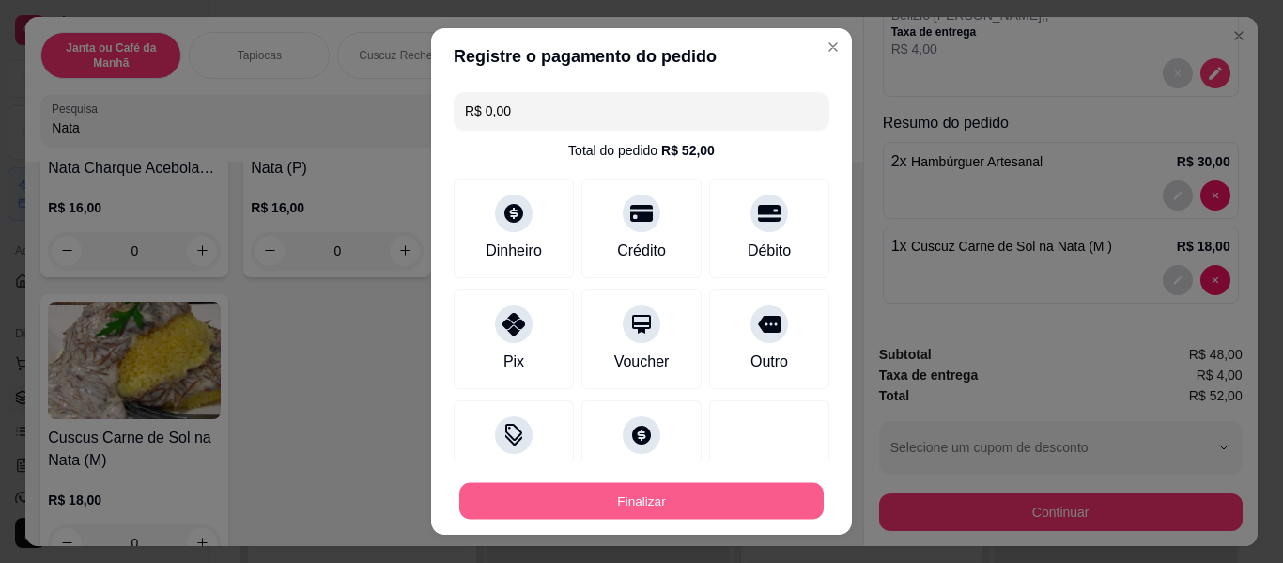
click at [667, 498] on button "Finalizar" at bounding box center [641, 501] width 364 height 37
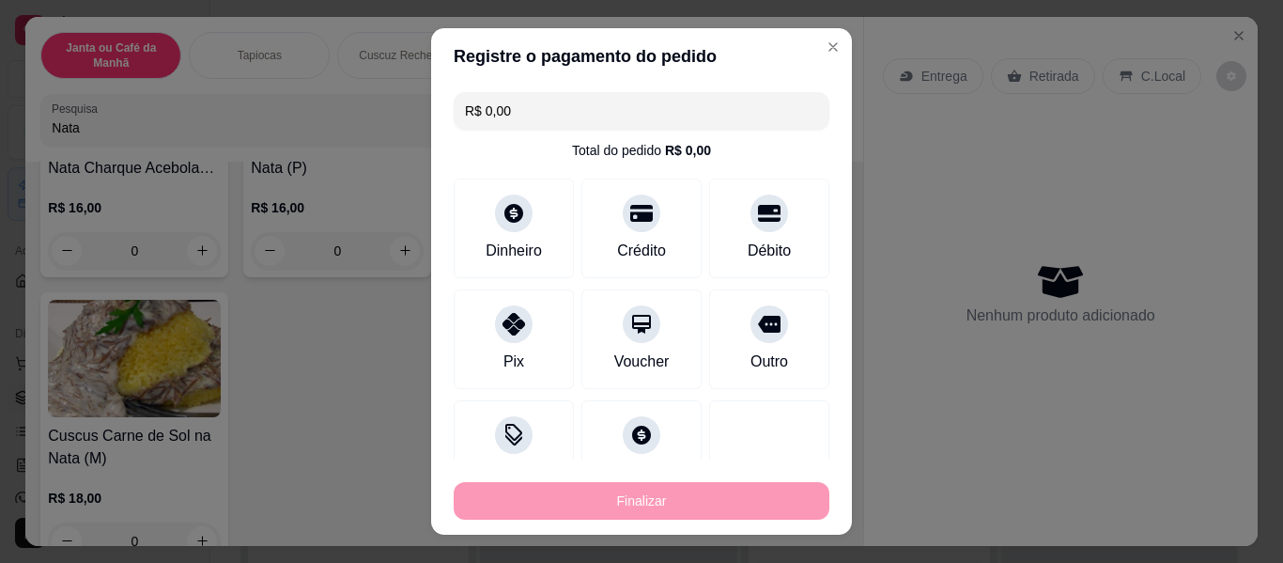
type input "0"
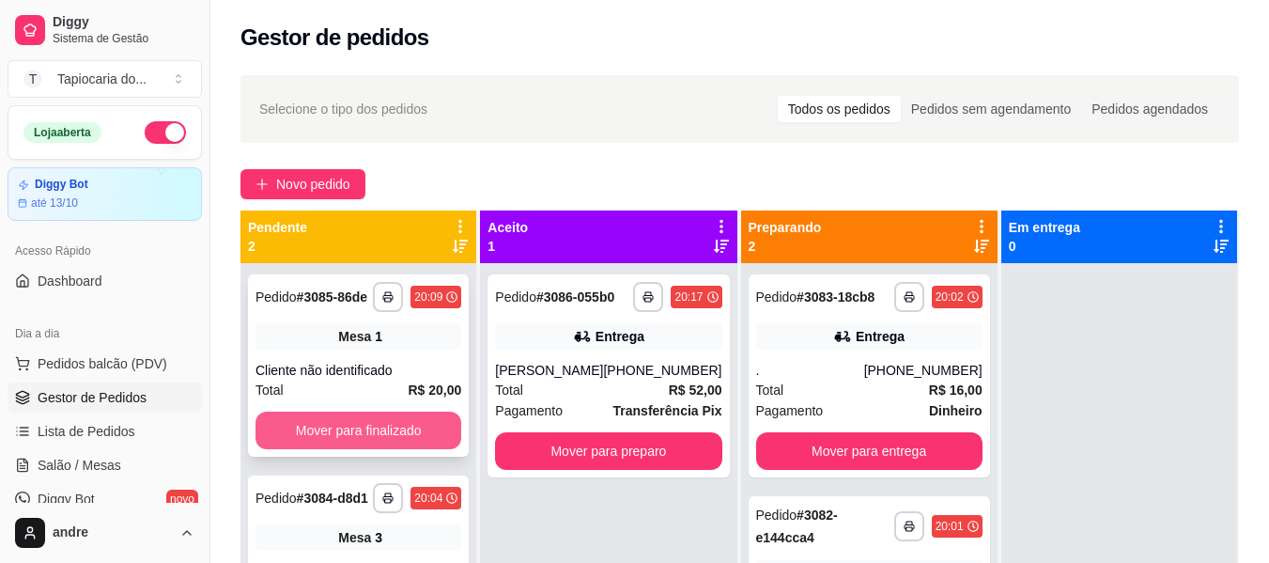
click at [426, 433] on button "Mover para finalizado" at bounding box center [359, 430] width 206 height 38
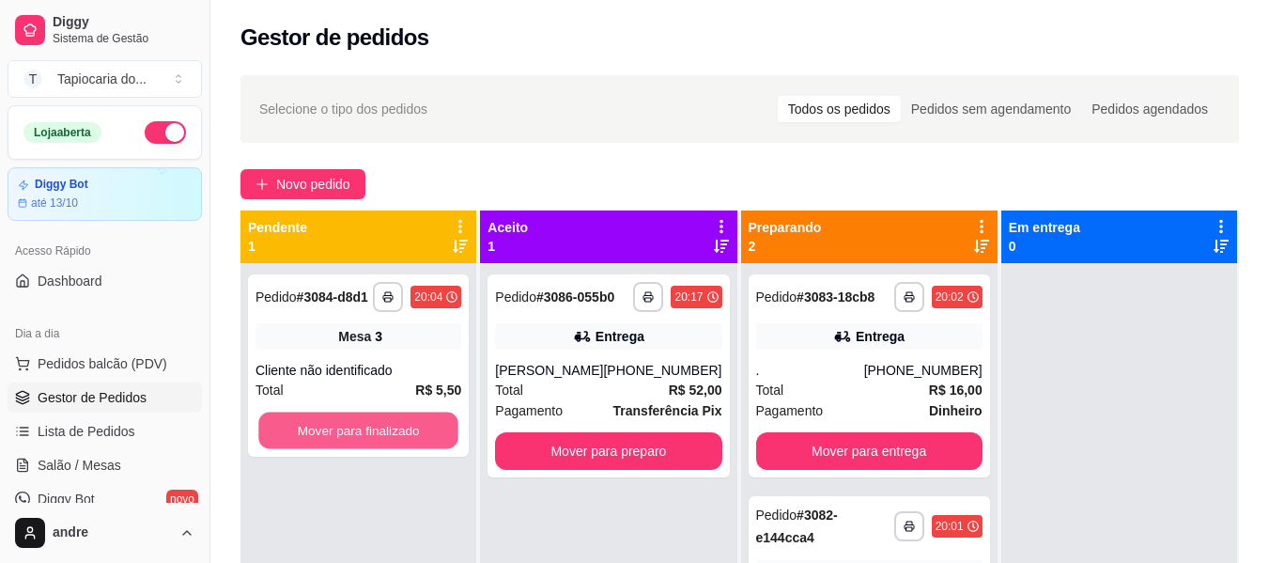
click at [426, 433] on button "Mover para finalizado" at bounding box center [358, 430] width 200 height 37
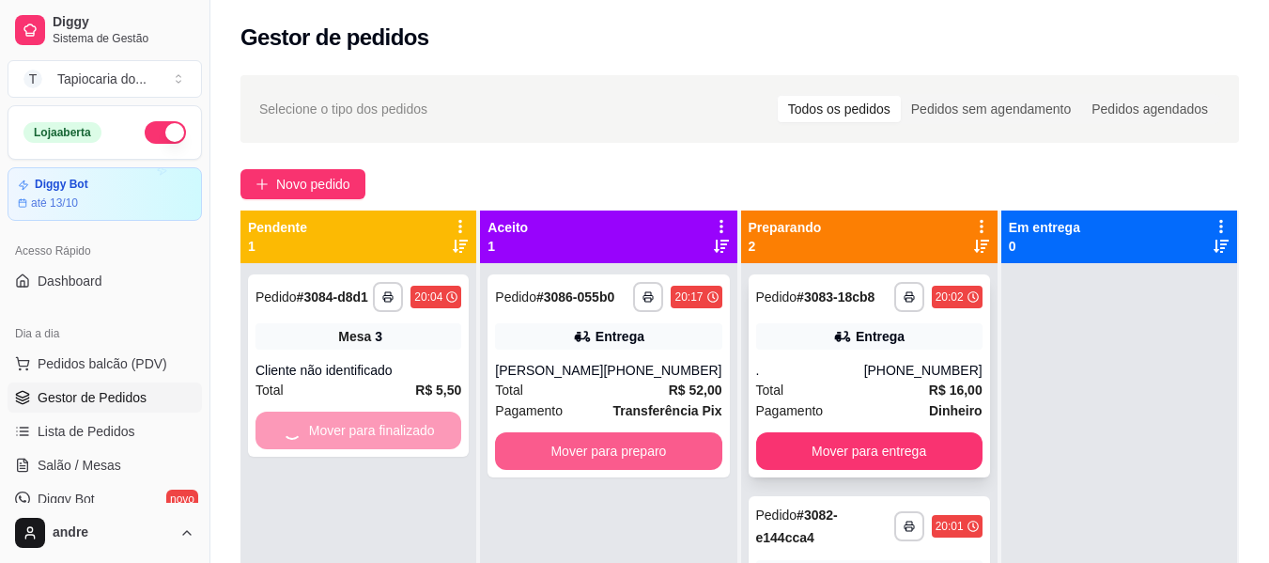
click at [568, 453] on button "Mover para preparo" at bounding box center [608, 451] width 226 height 38
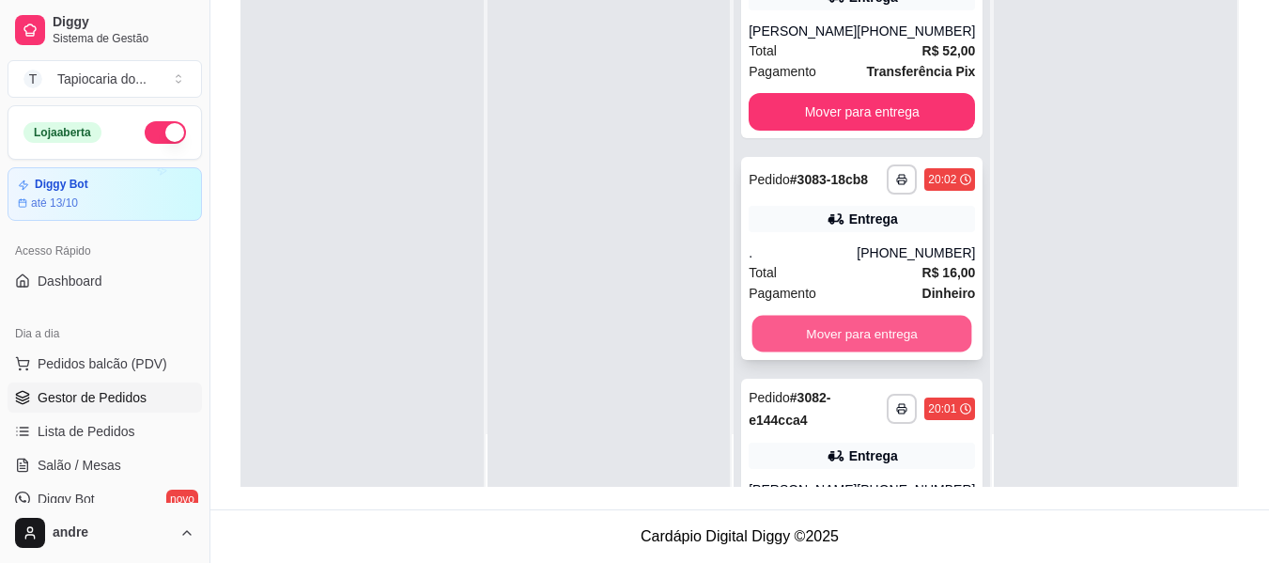
click at [899, 352] on button "Mover para entrega" at bounding box center [862, 334] width 220 height 37
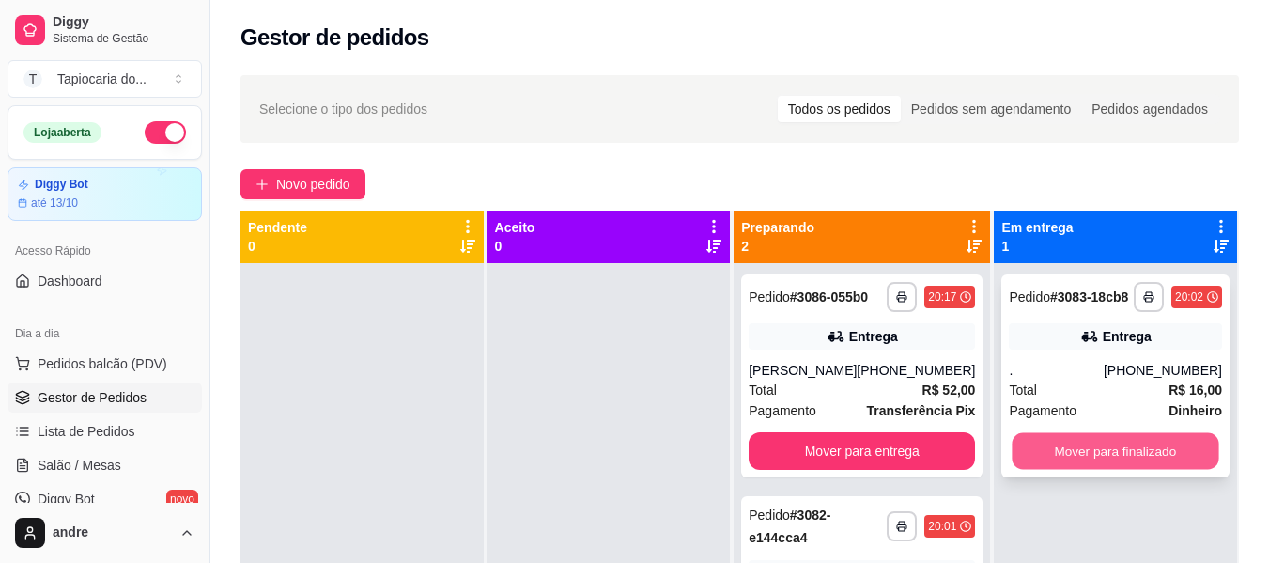
click at [1120, 442] on button "Mover para finalizado" at bounding box center [1116, 451] width 207 height 37
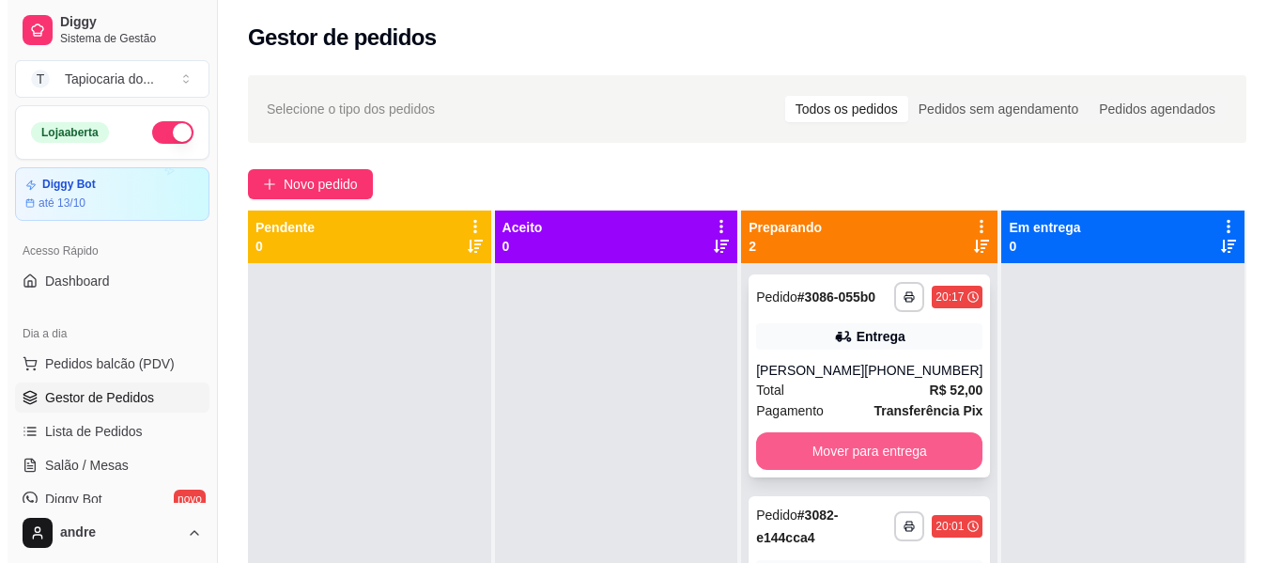
scroll to position [53, 0]
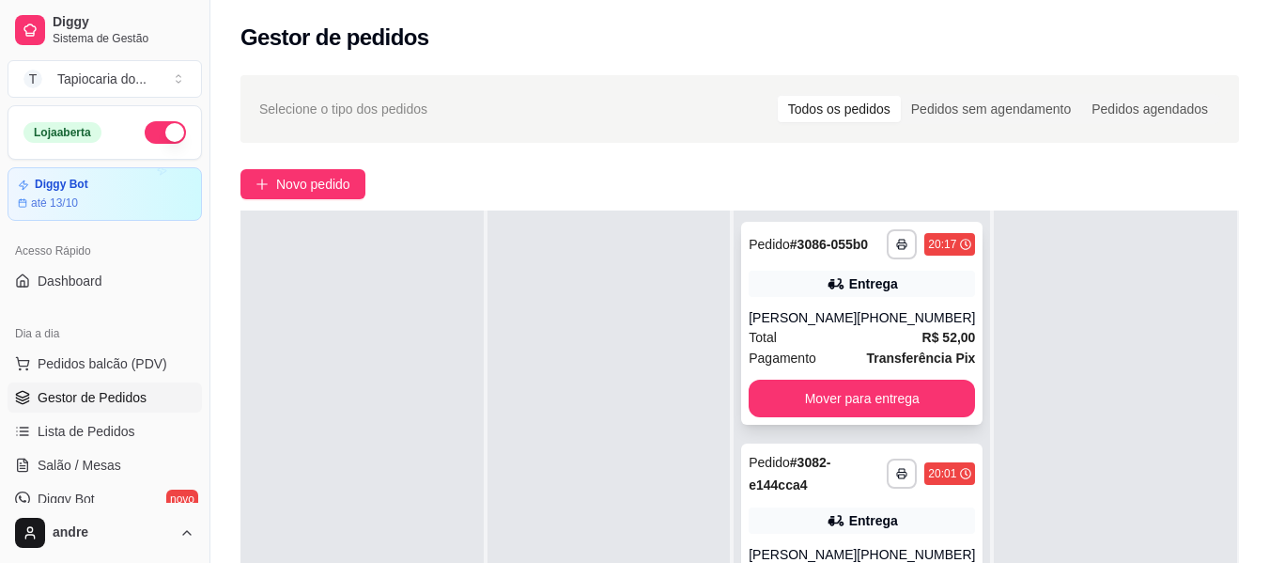
click at [828, 283] on icon at bounding box center [834, 283] width 13 height 11
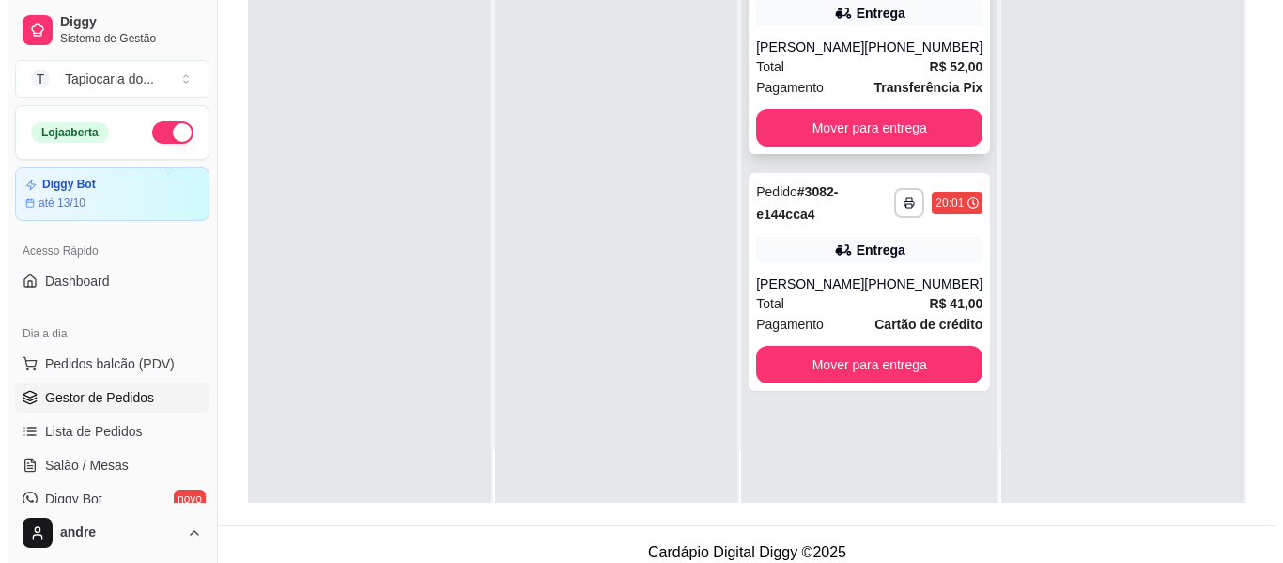
scroll to position [287, 0]
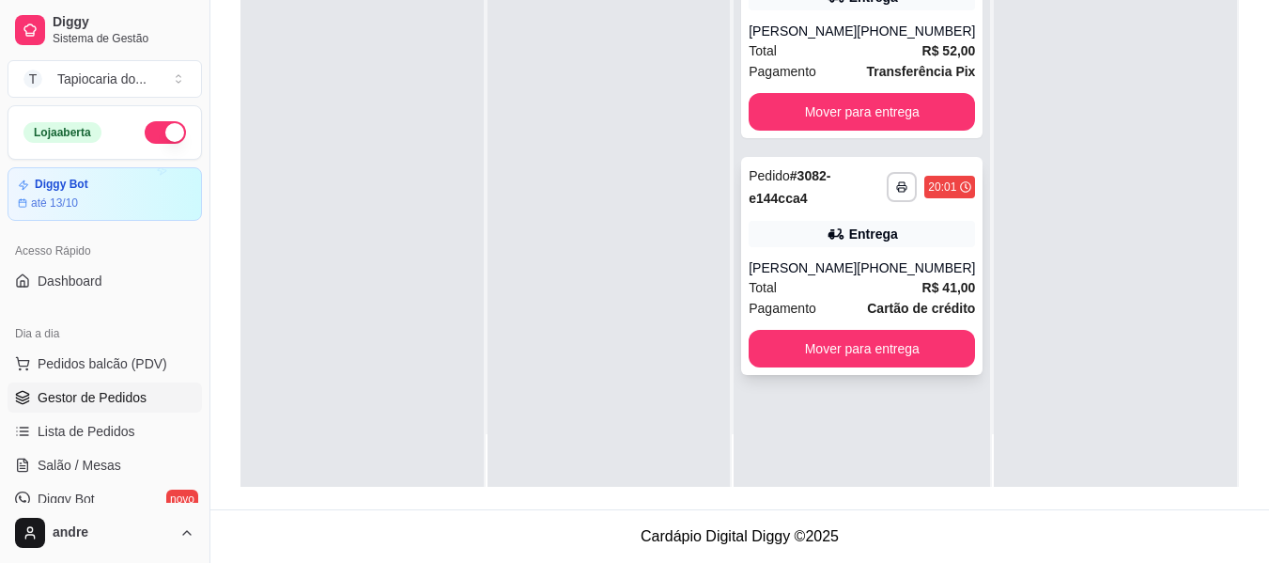
click at [852, 264] on div "[PERSON_NAME]" at bounding box center [803, 267] width 108 height 19
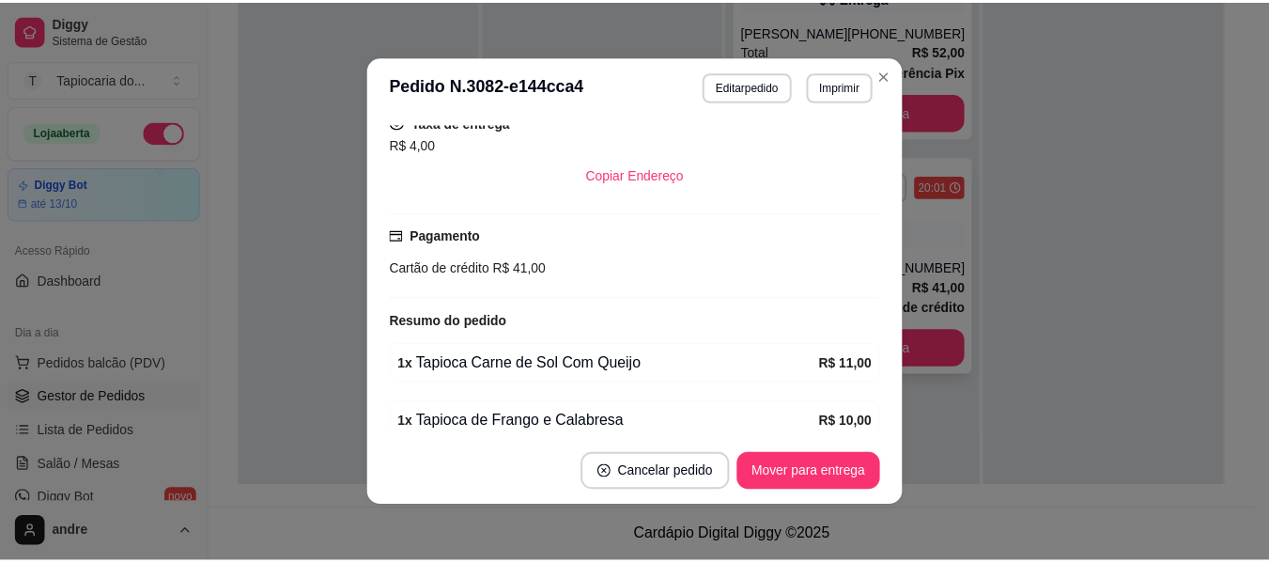
scroll to position [539, 0]
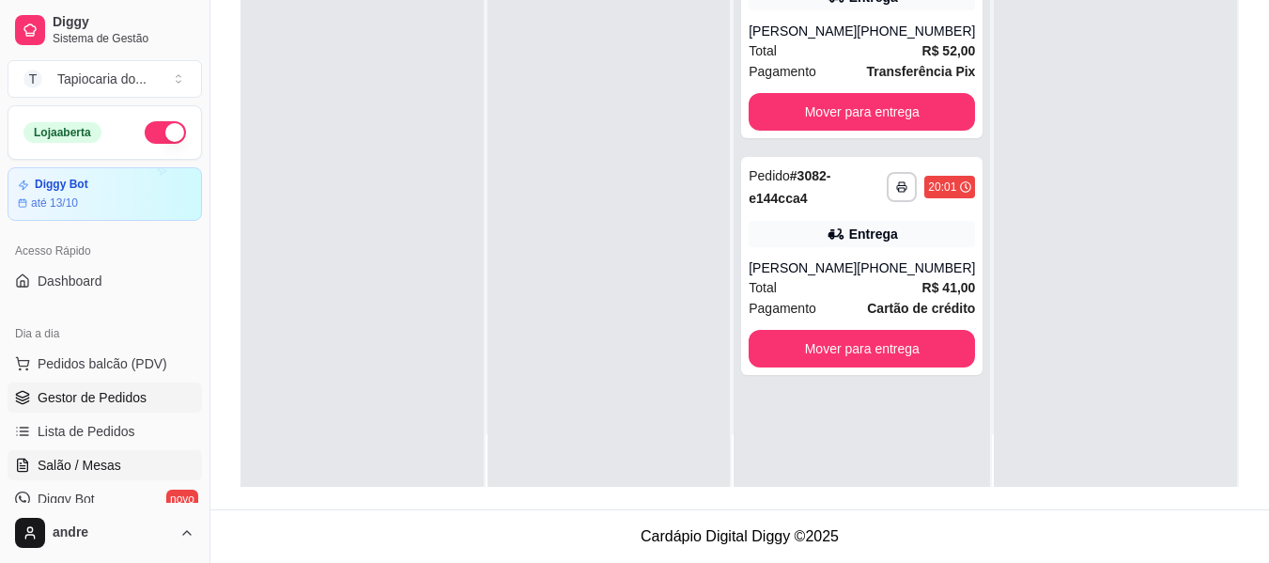
click at [113, 472] on span "Salão / Mesas" at bounding box center [80, 465] width 84 height 19
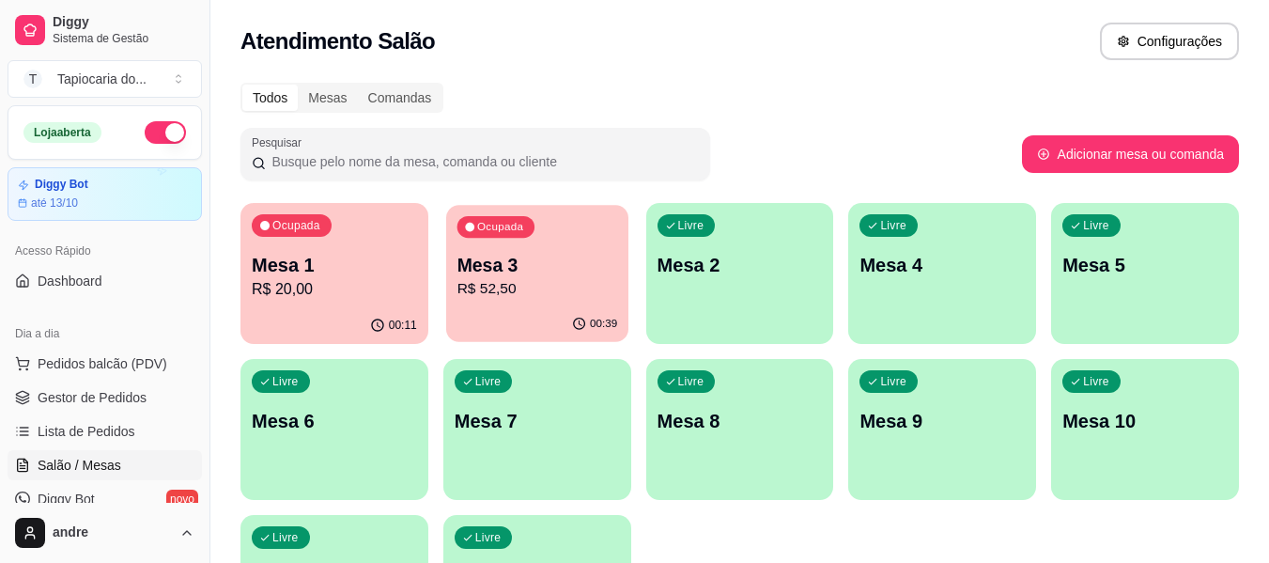
click at [517, 277] on div "Mesa 3 R$ 52,50" at bounding box center [537, 276] width 161 height 47
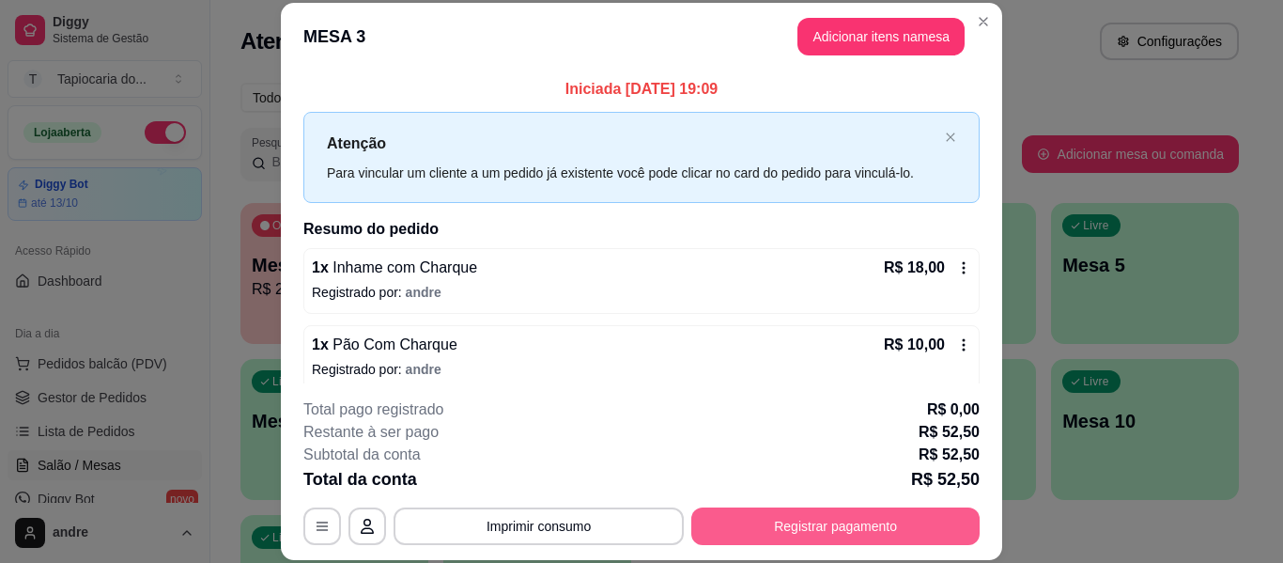
click at [802, 524] on button "Registrar pagamento" at bounding box center [835, 526] width 288 height 38
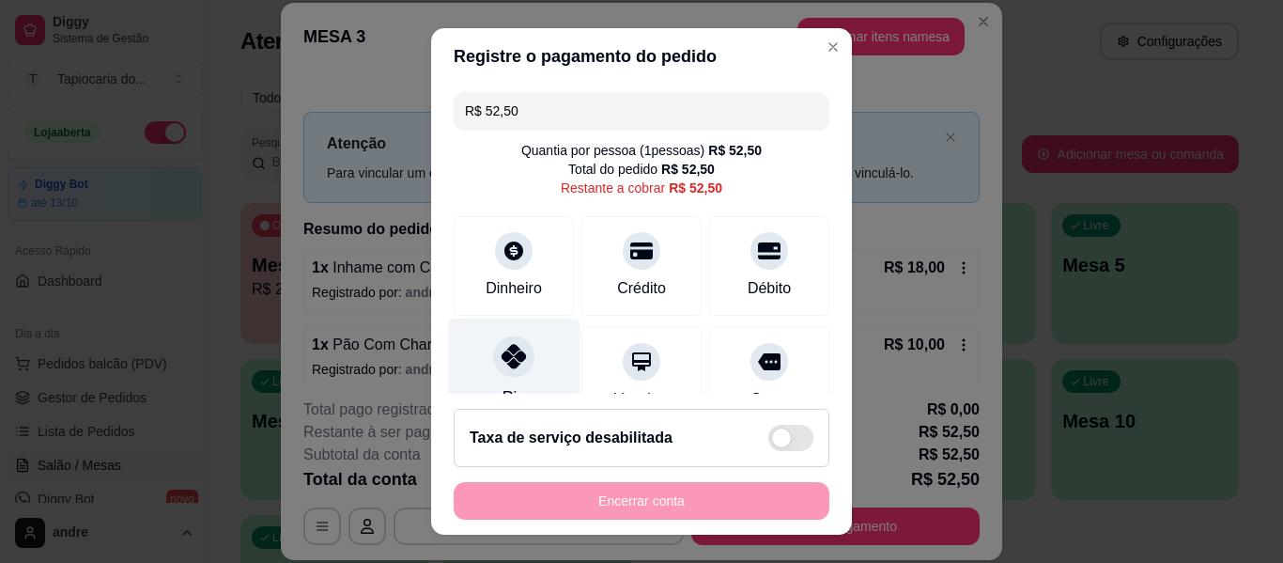
click at [498, 369] on div at bounding box center [513, 355] width 41 height 41
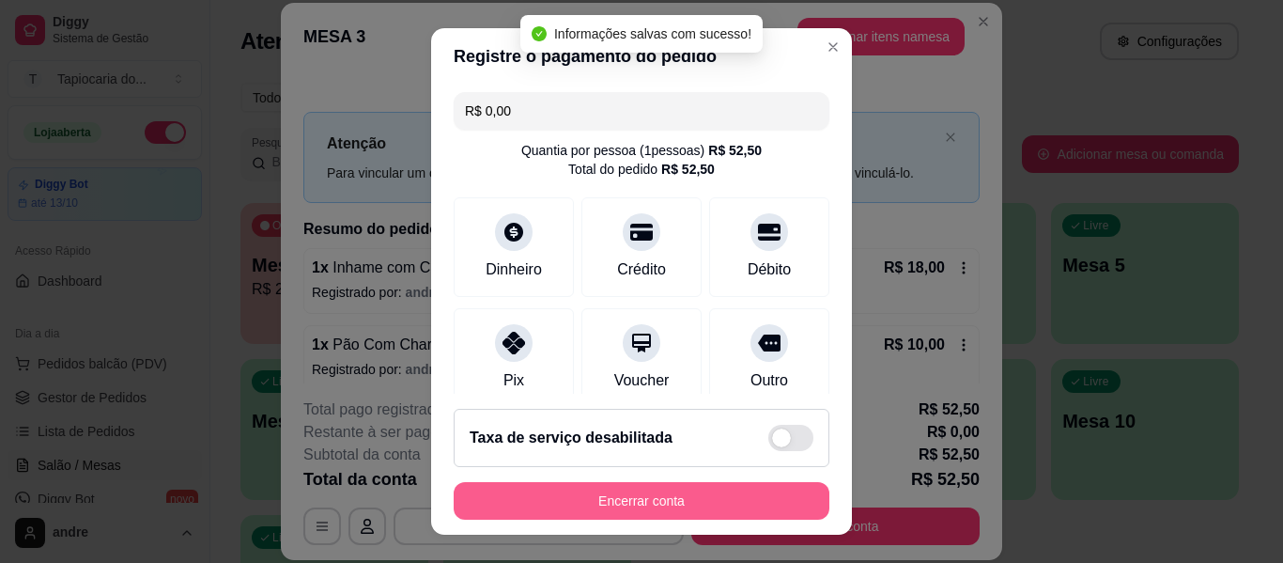
type input "R$ 0,00"
click at [590, 496] on button "Encerrar conta" at bounding box center [641, 501] width 364 height 37
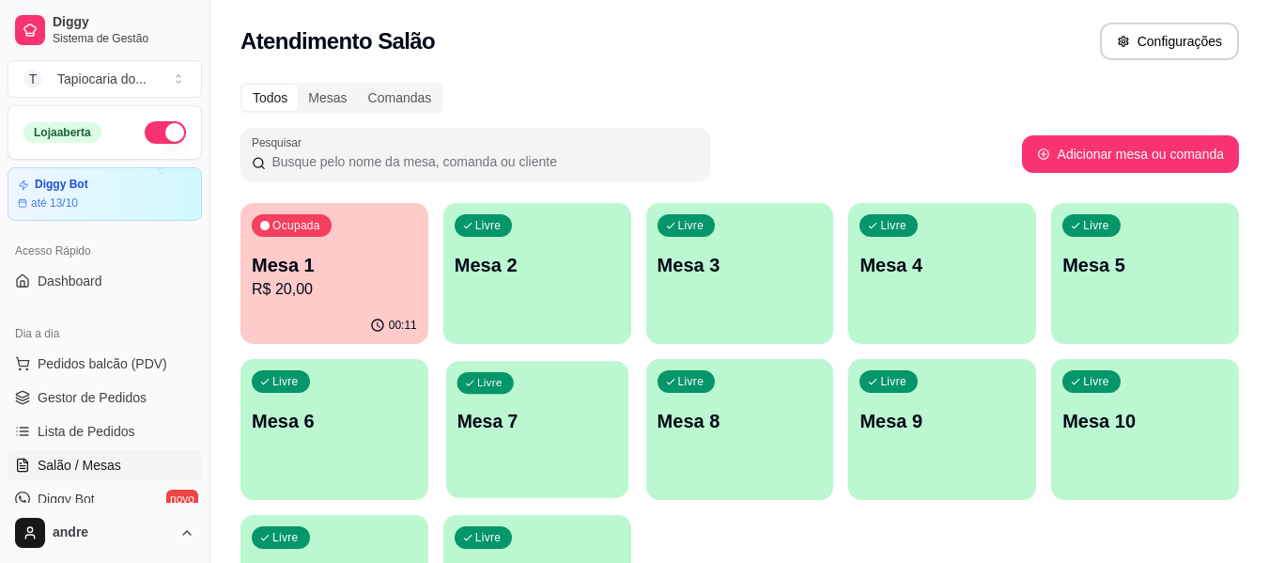
click at [562, 428] on p "Mesa 7" at bounding box center [537, 421] width 161 height 25
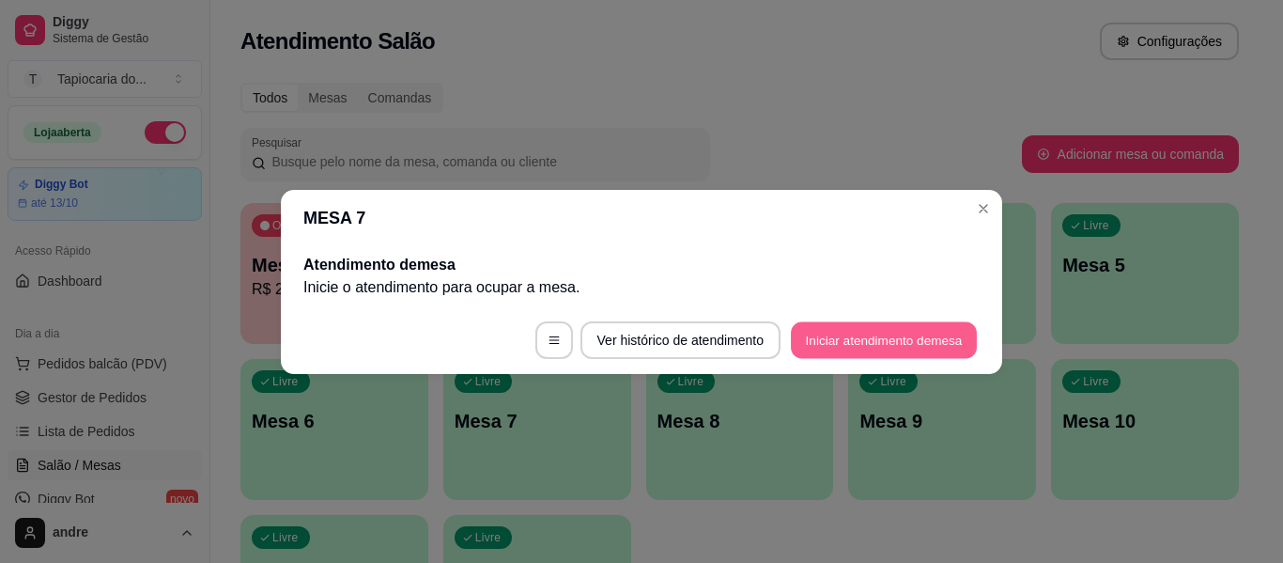
click at [890, 345] on button "Iniciar atendimento de mesa" at bounding box center [884, 339] width 186 height 37
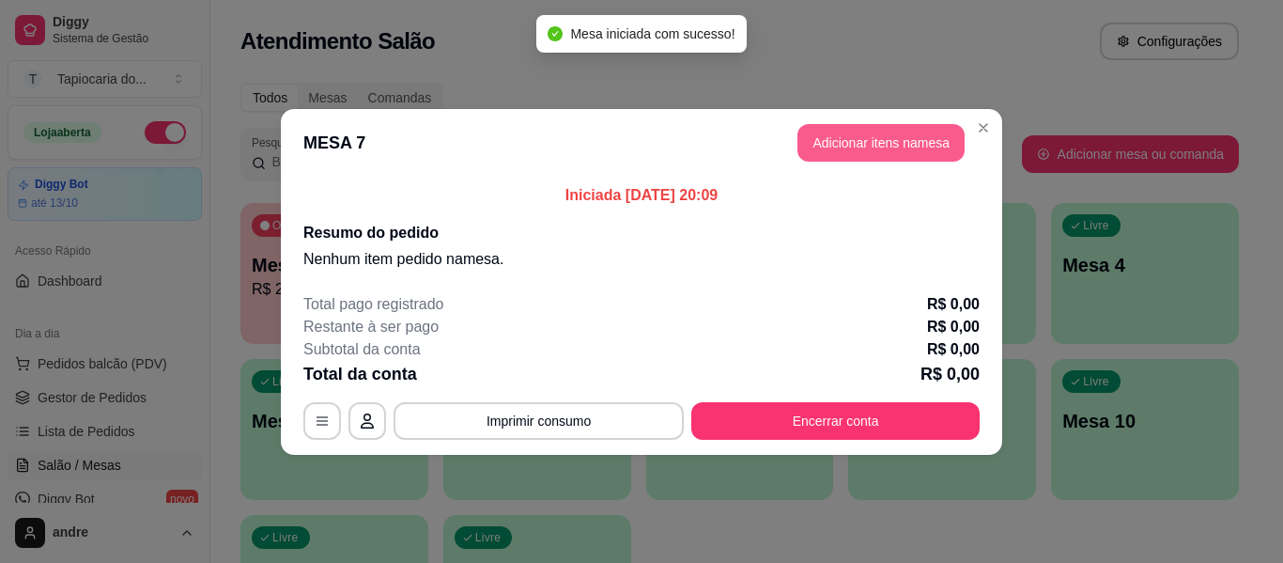
click at [864, 142] on button "Adicionar itens na mesa" at bounding box center [881, 143] width 167 height 38
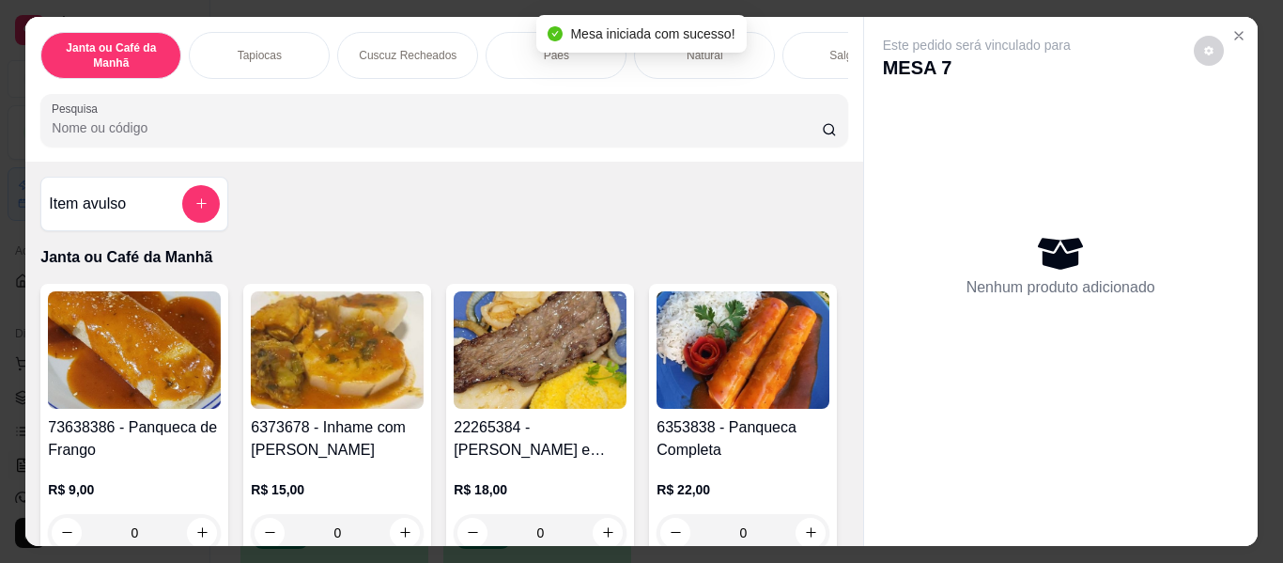
click at [550, 117] on div at bounding box center [444, 120] width 784 height 38
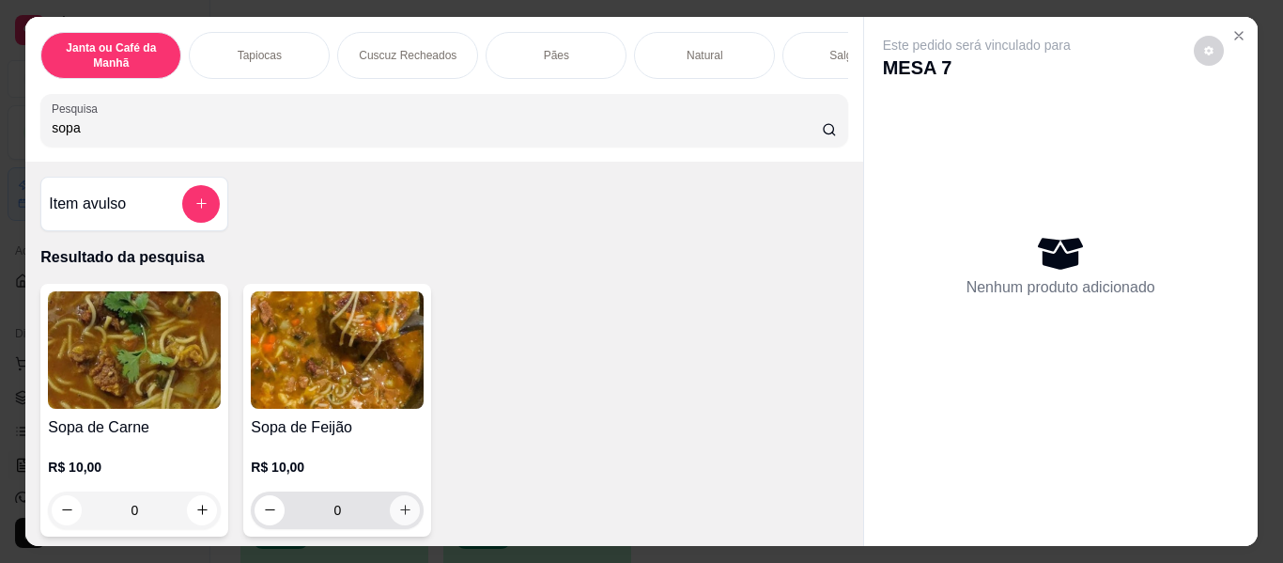
type input "sopa"
click at [390, 510] on button "increase-product-quantity" at bounding box center [405, 510] width 30 height 30
type input "1"
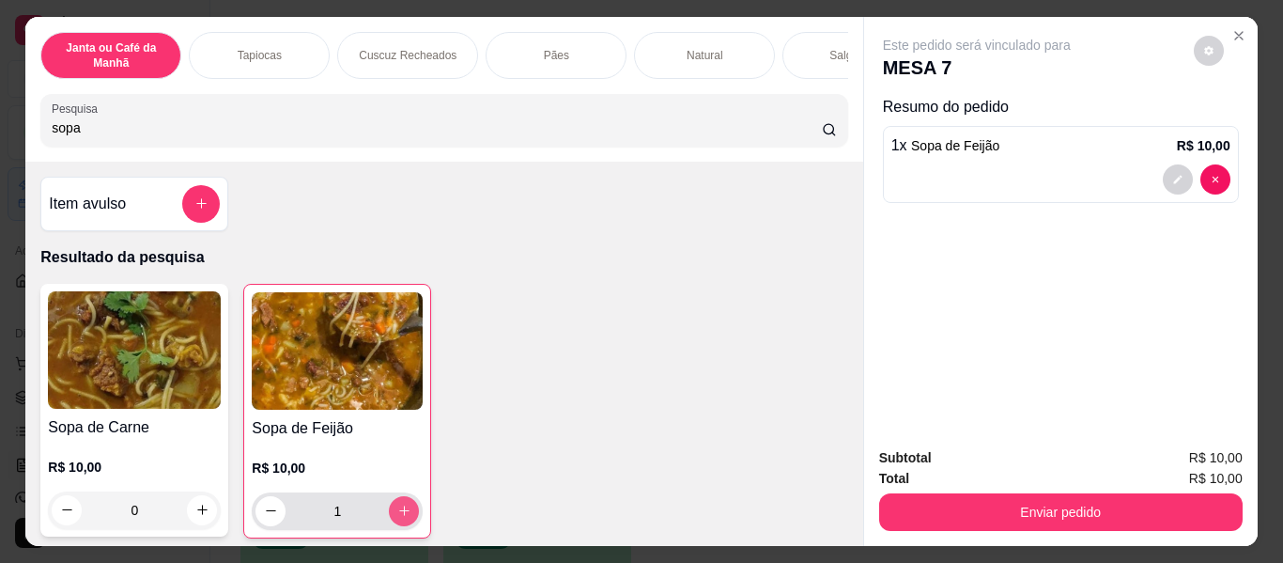
click at [398, 511] on icon "increase-product-quantity" at bounding box center [404, 511] width 14 height 14
type input "2"
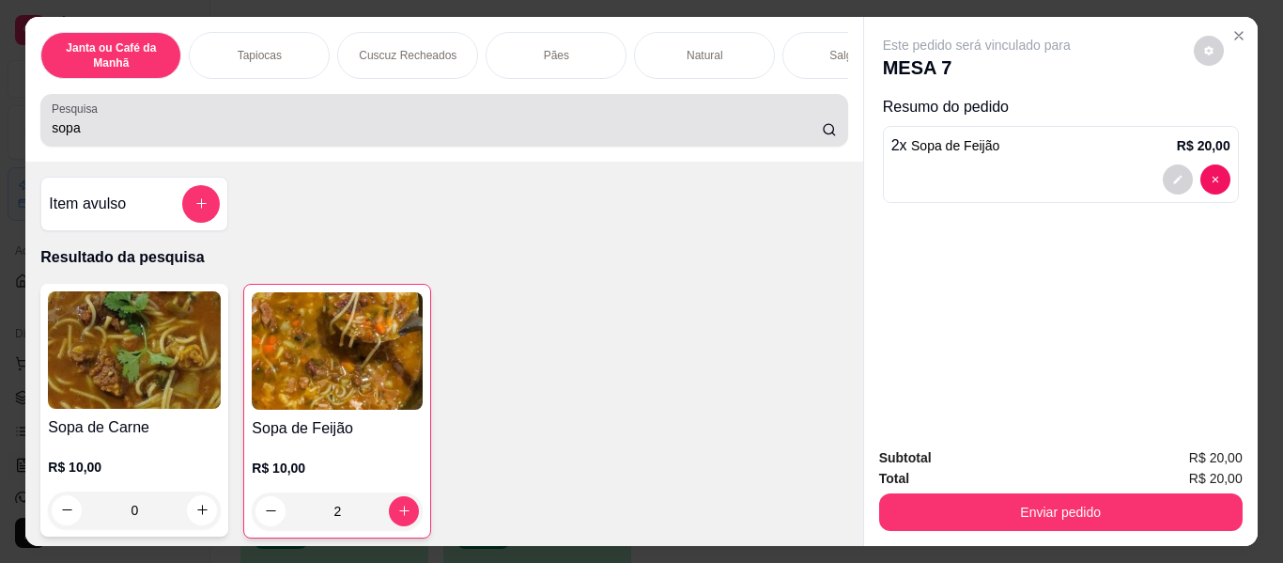
click at [669, 123] on div "sopa" at bounding box center [444, 120] width 784 height 38
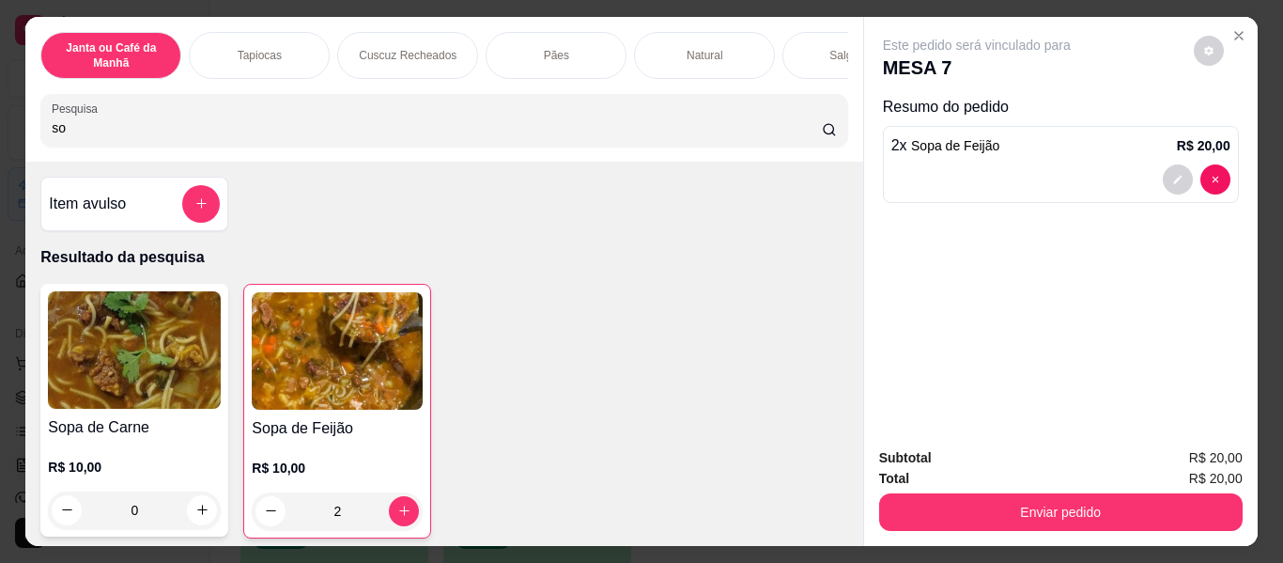
type input "s"
click at [674, 133] on input "Pesquisa" at bounding box center [437, 127] width 770 height 19
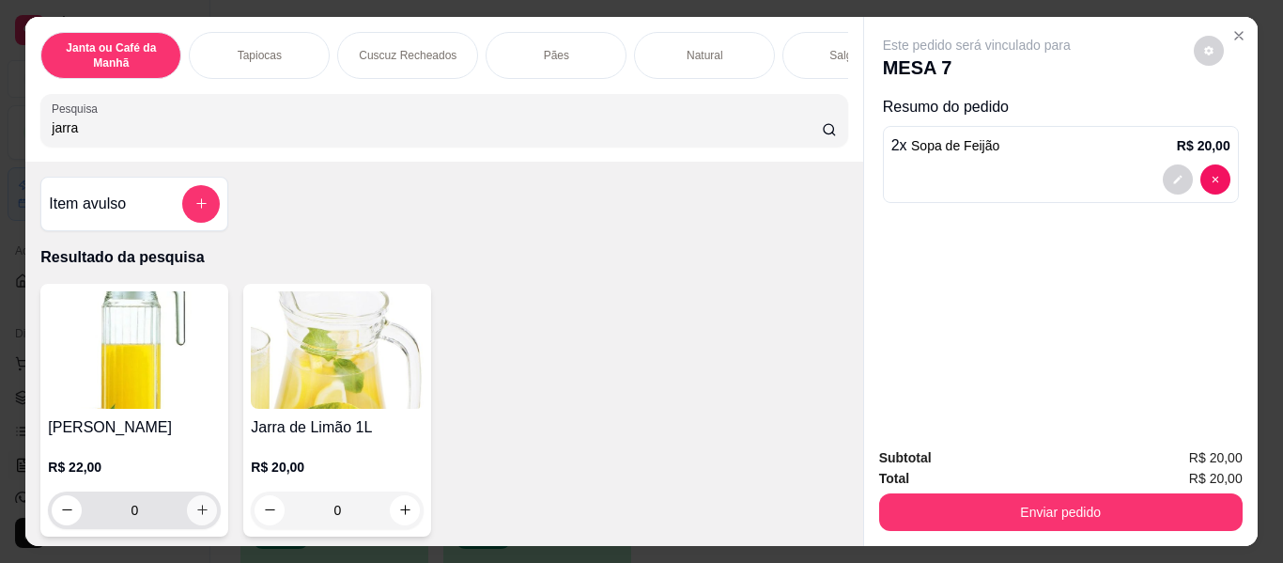
type input "jarra"
click at [187, 519] on button "increase-product-quantity" at bounding box center [202, 510] width 30 height 30
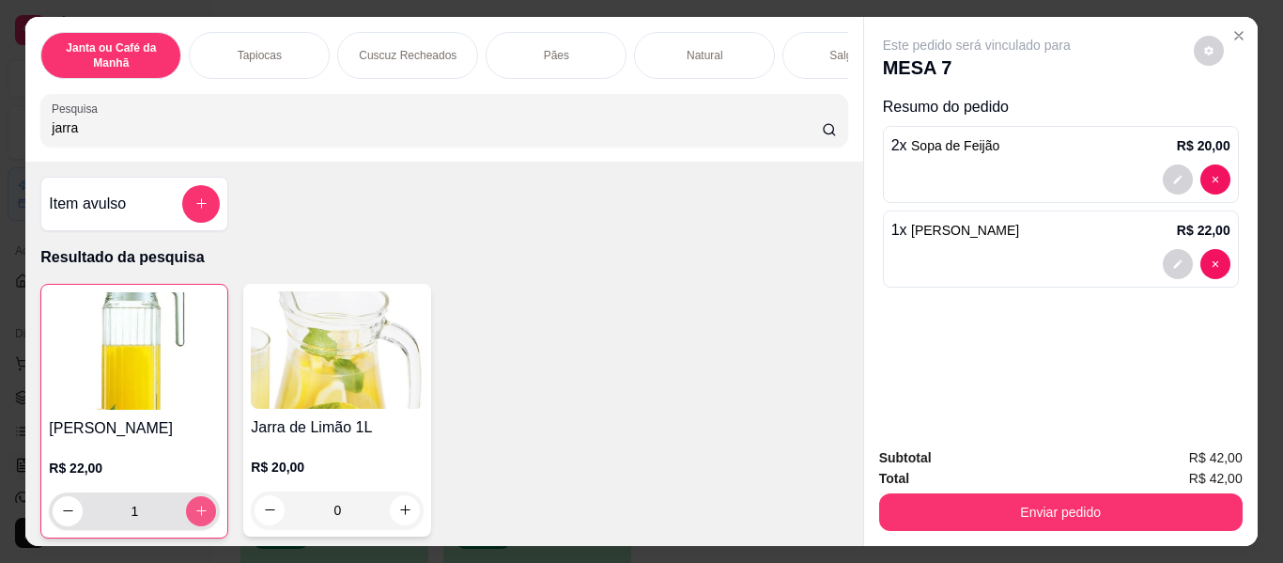
type input "1"
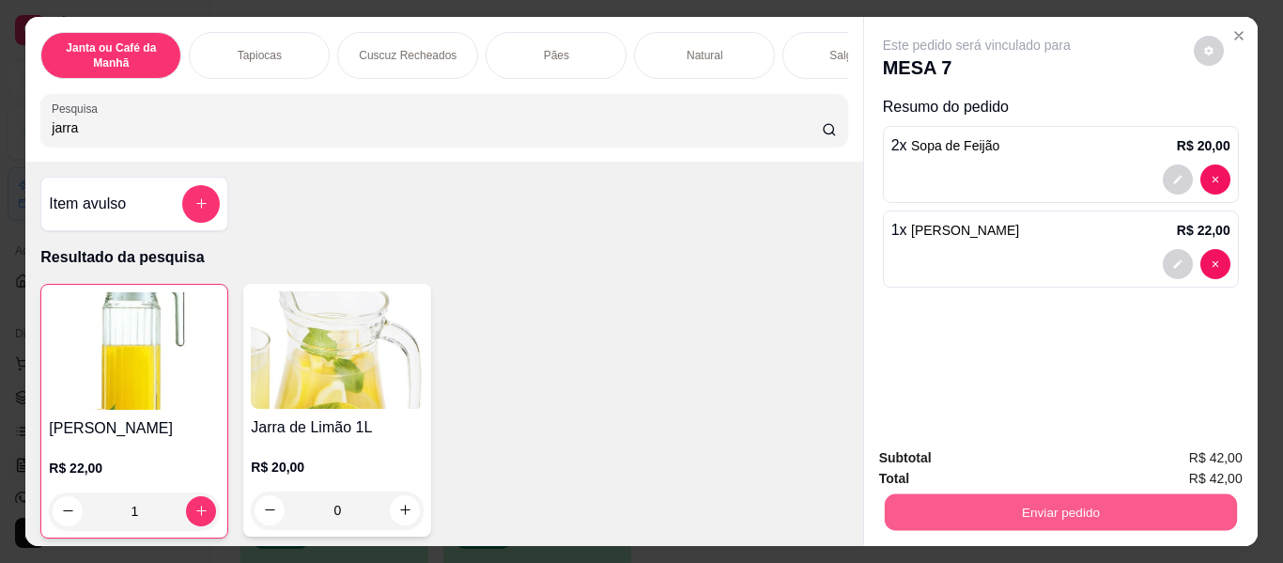
click at [969, 508] on button "Enviar pedido" at bounding box center [1060, 512] width 352 height 37
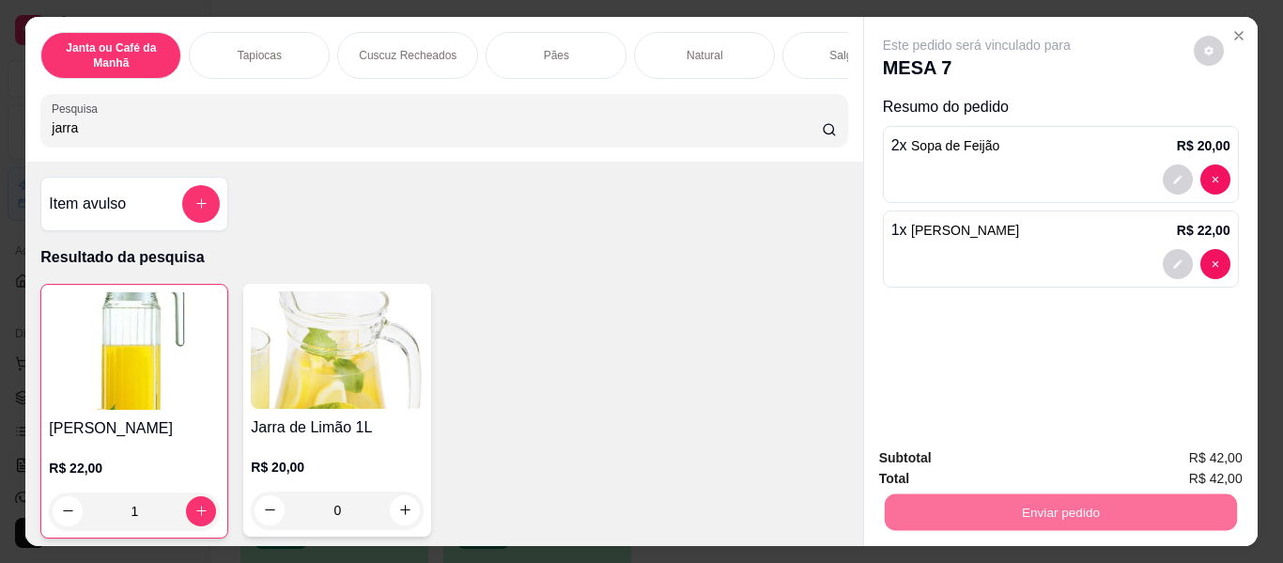
click at [1167, 452] on button "Enviar pedido" at bounding box center [1193, 459] width 103 height 35
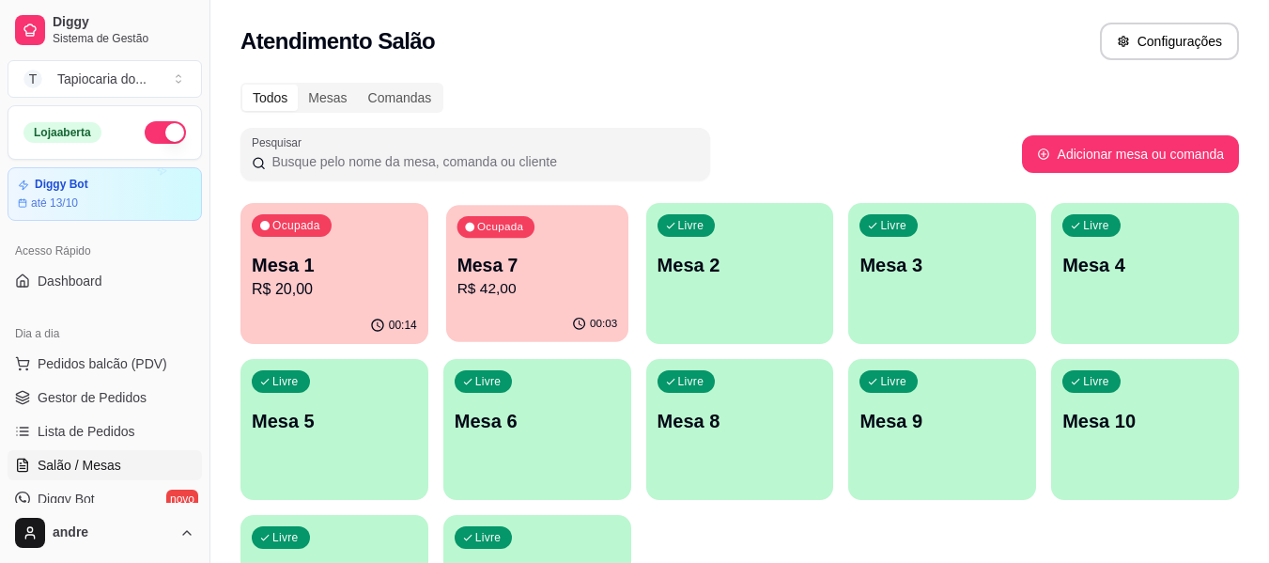
click at [513, 297] on p "R$ 42,00" at bounding box center [537, 289] width 161 height 22
click at [62, 388] on span "Gestor de Pedidos" at bounding box center [92, 397] width 109 height 19
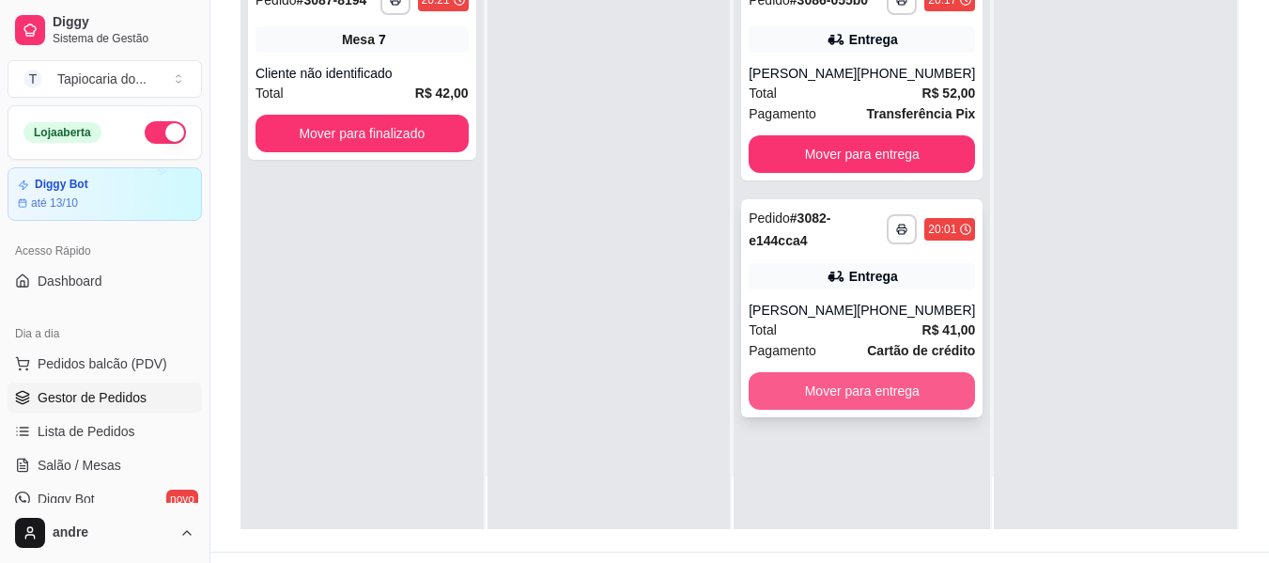
scroll to position [287, 0]
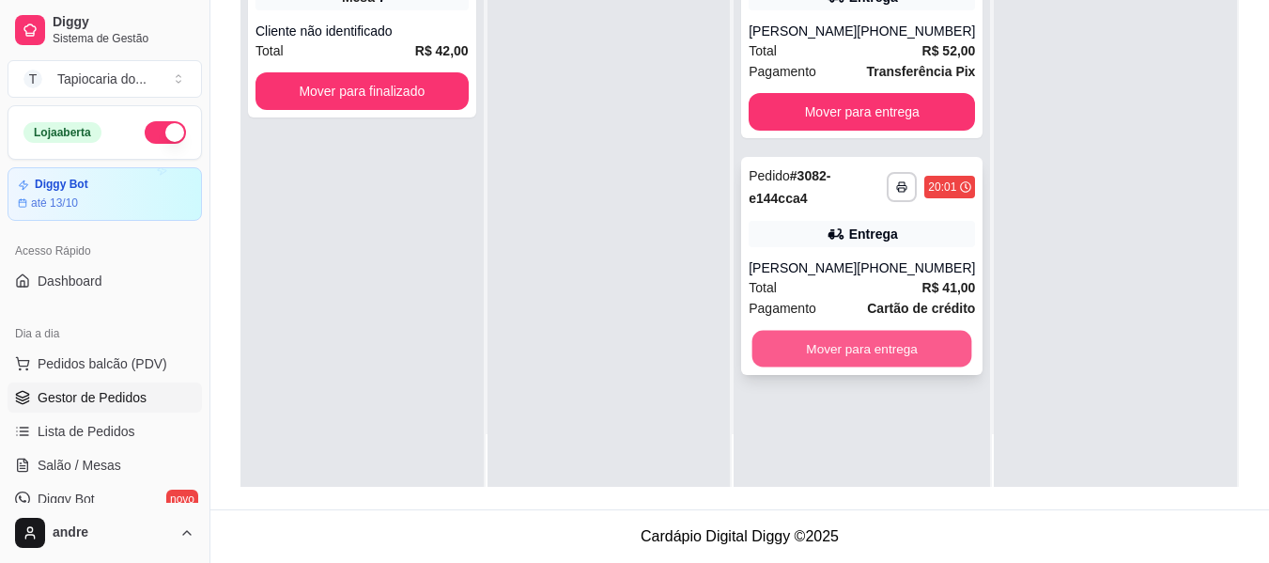
click at [857, 352] on button "Mover para entrega" at bounding box center [862, 349] width 220 height 37
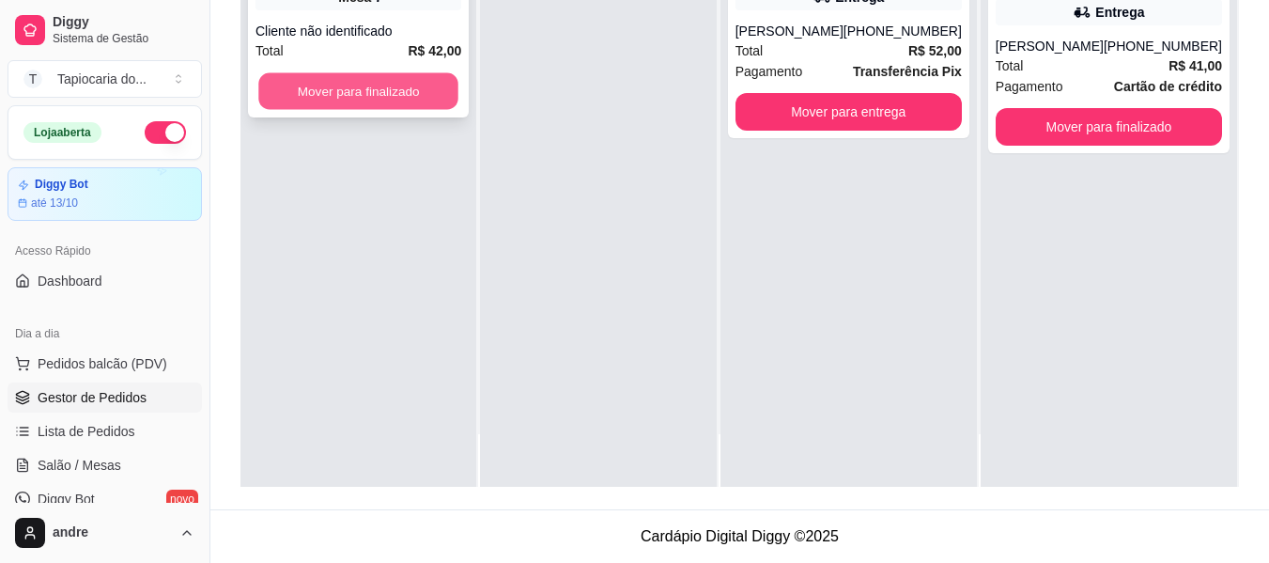
click at [363, 93] on button "Mover para finalizado" at bounding box center [358, 91] width 200 height 37
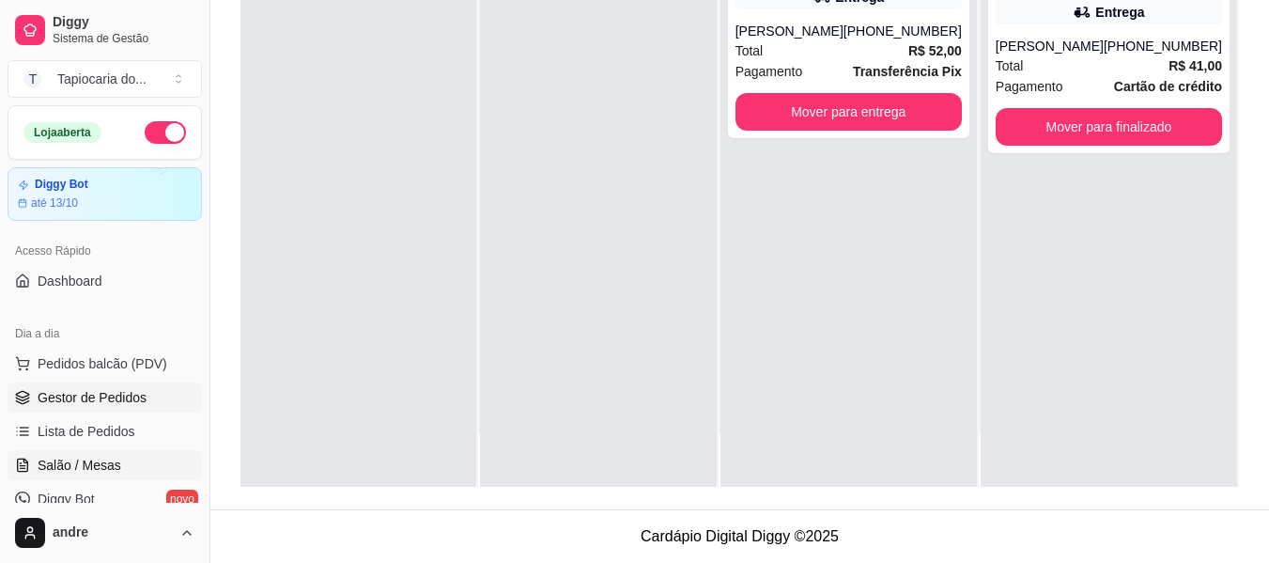
click at [48, 455] on link "Salão / Mesas" at bounding box center [105, 465] width 194 height 30
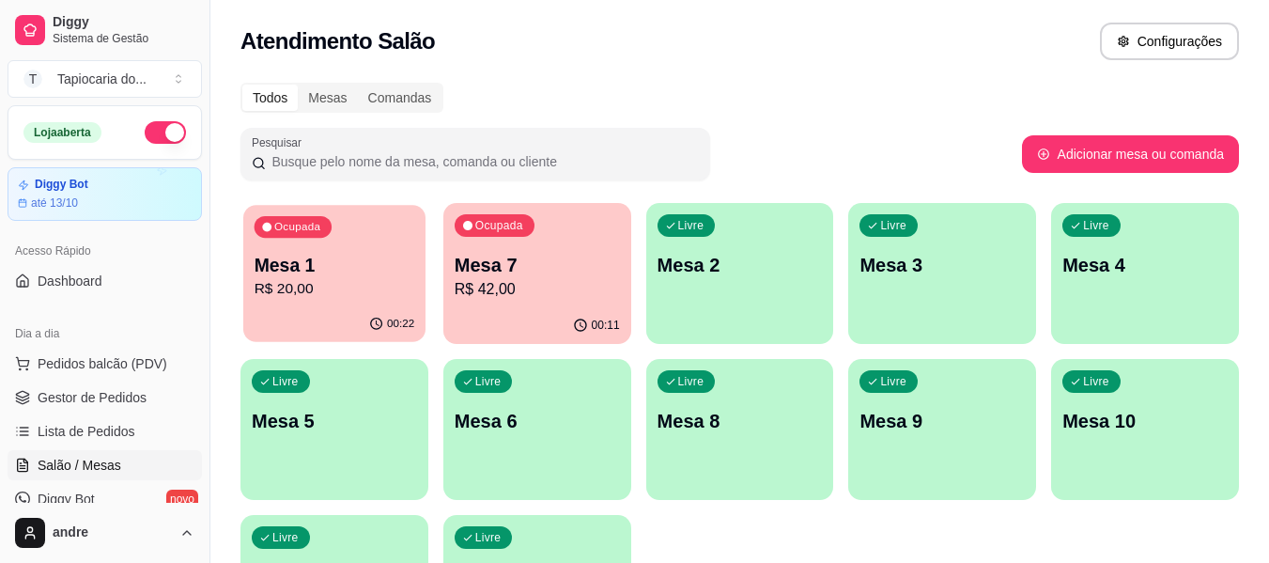
click at [360, 318] on div "00:22" at bounding box center [334, 324] width 182 height 36
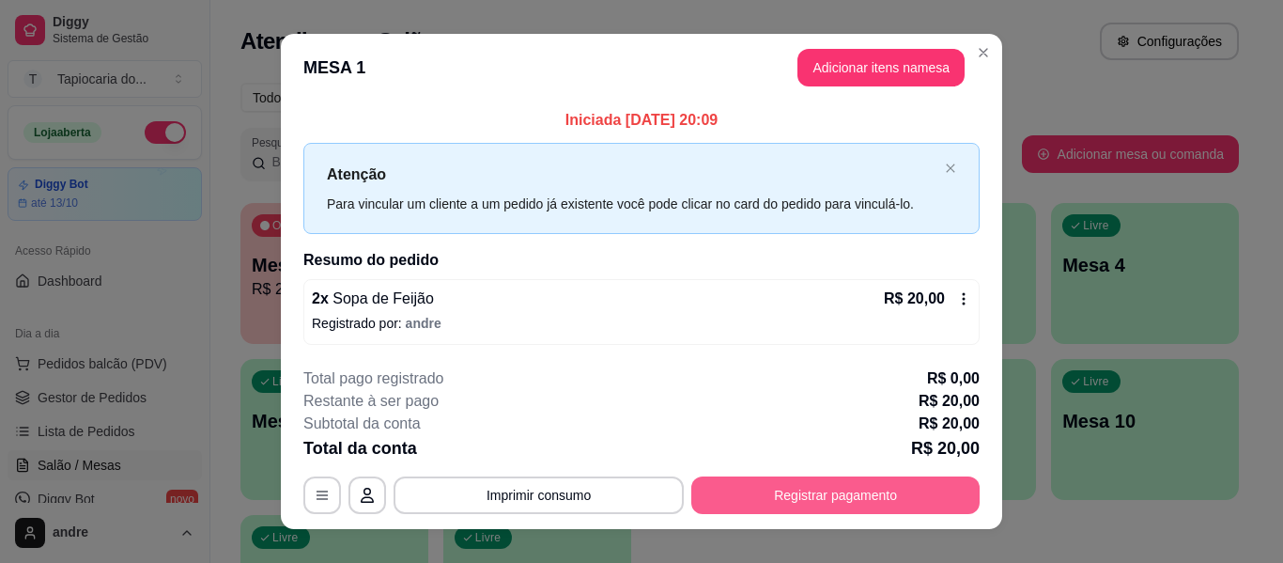
click at [751, 502] on button "Registrar pagamento" at bounding box center [835, 495] width 288 height 38
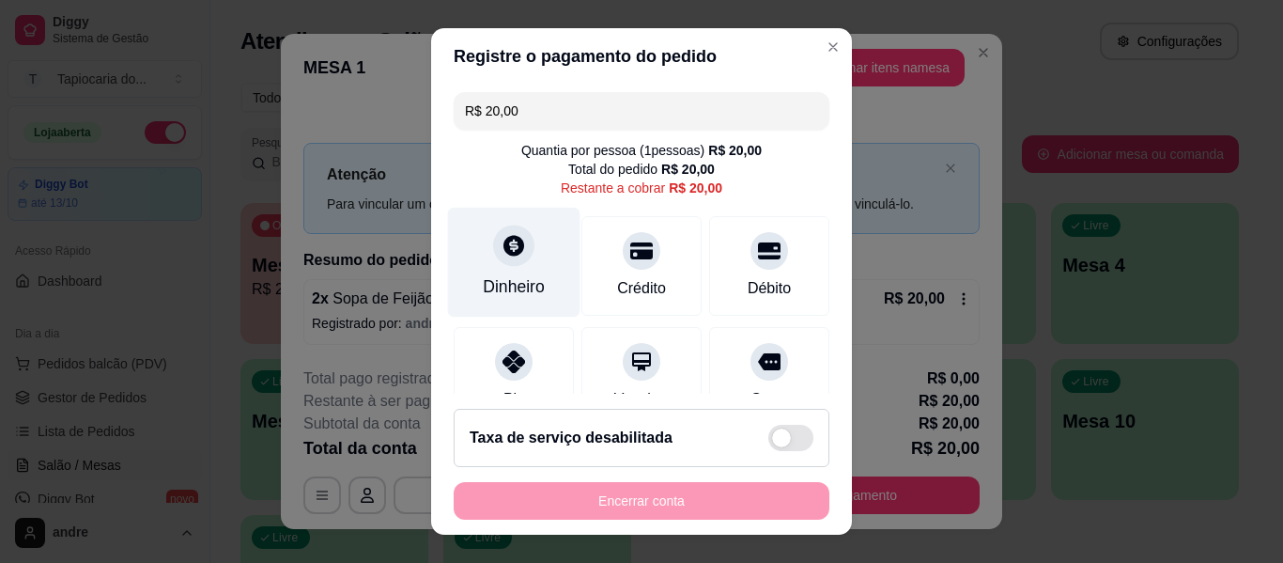
click at [524, 253] on div "Dinheiro" at bounding box center [514, 263] width 132 height 110
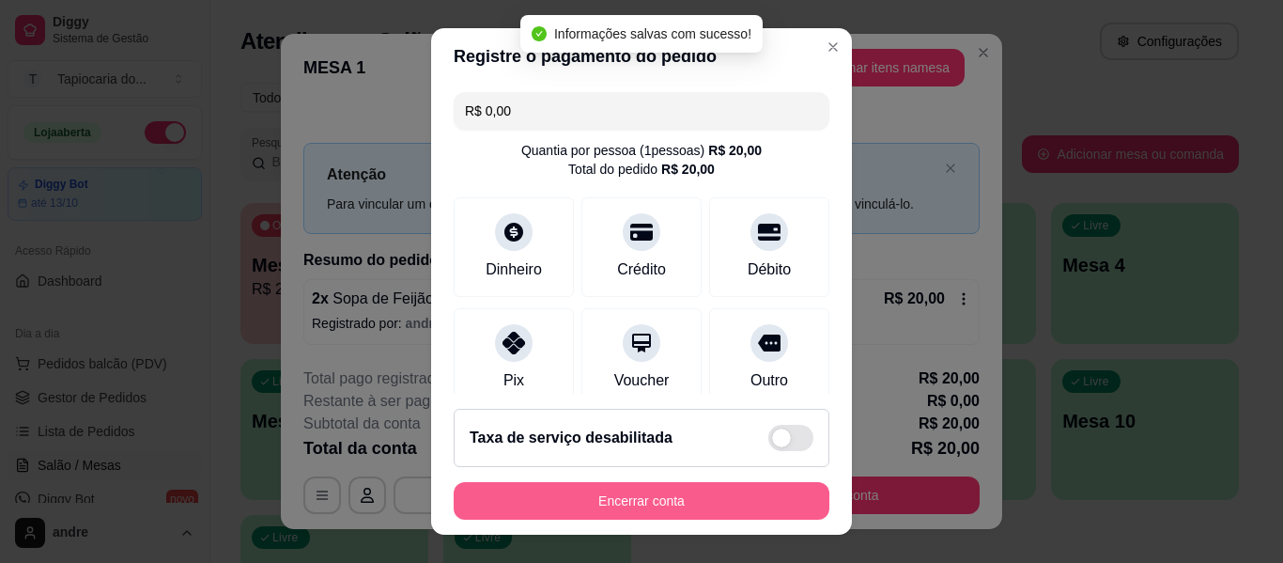
type input "R$ 0,00"
click at [760, 503] on button "Encerrar conta" at bounding box center [642, 501] width 376 height 38
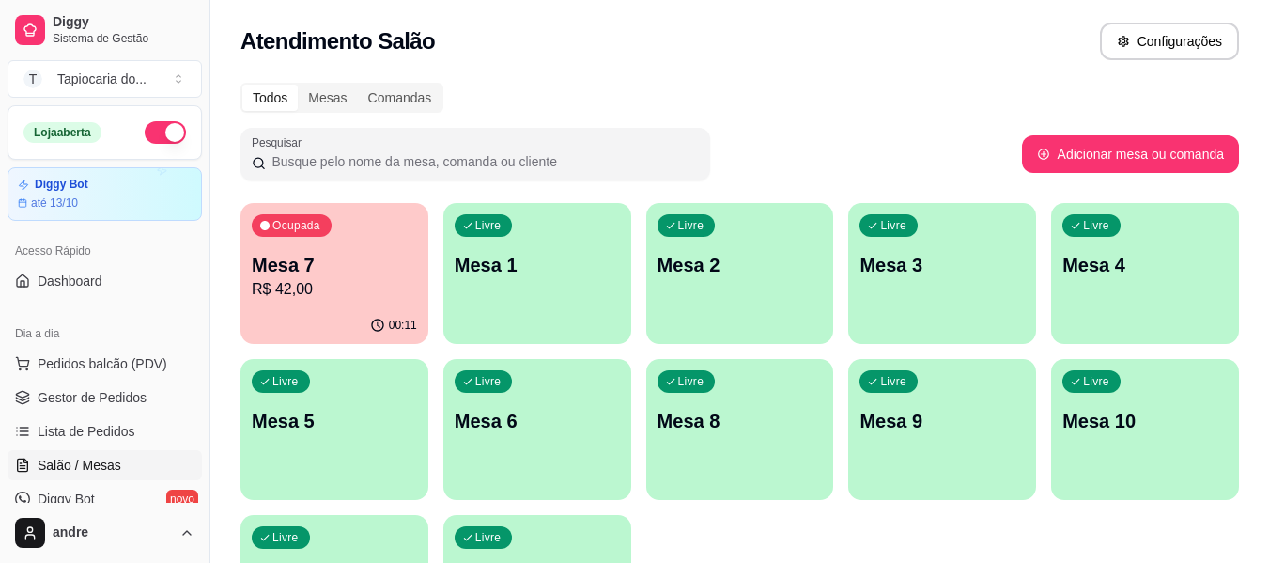
click at [361, 285] on p "R$ 42,00" at bounding box center [334, 289] width 165 height 23
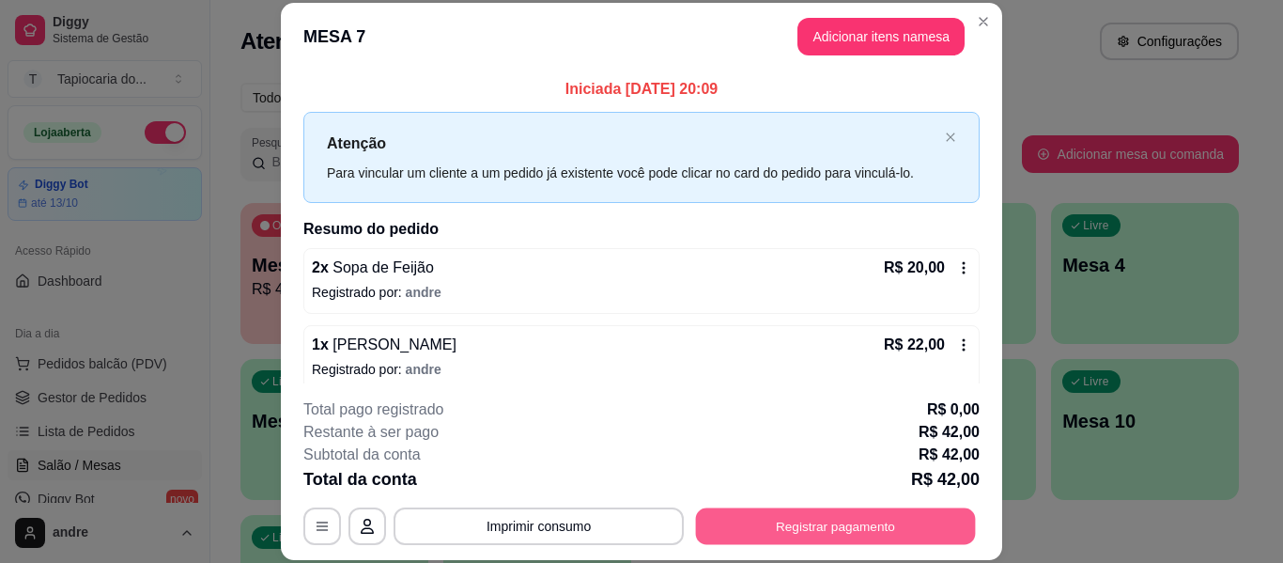
click at [830, 518] on button "Registrar pagamento" at bounding box center [836, 526] width 280 height 37
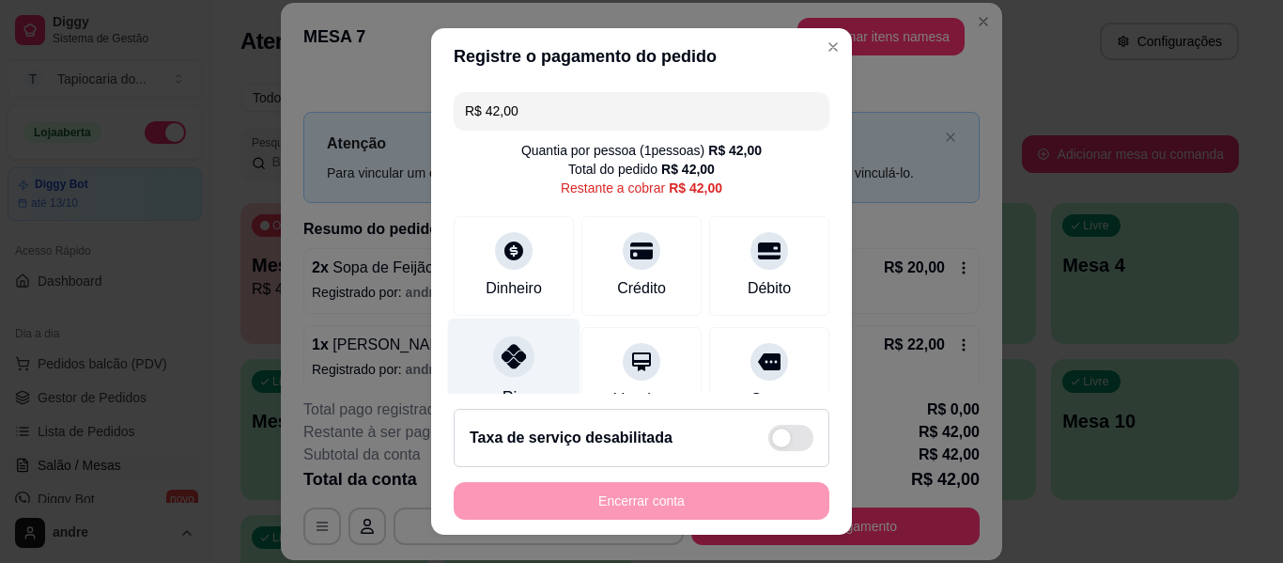
click at [504, 364] on icon at bounding box center [514, 356] width 24 height 24
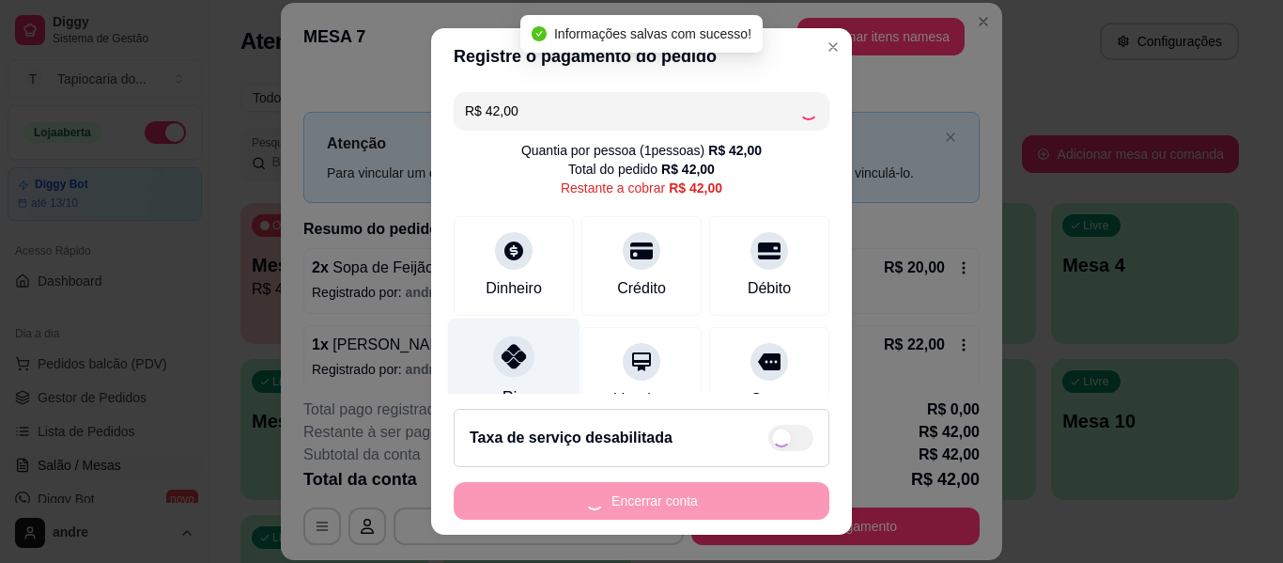
type input "R$ 0,00"
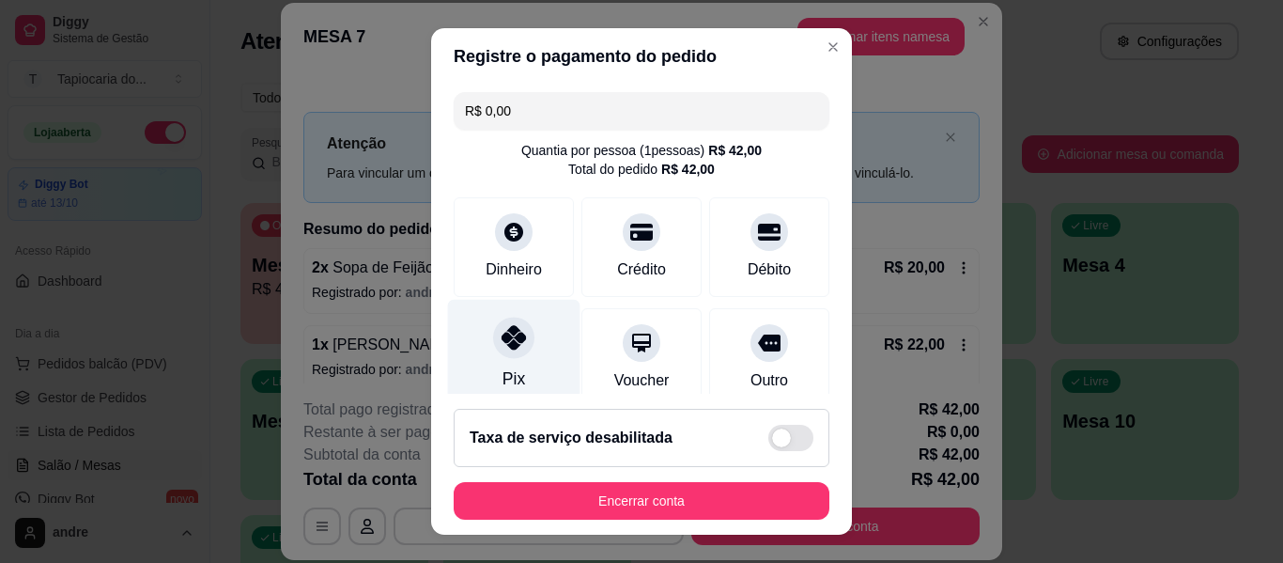
click at [504, 369] on div "Pix" at bounding box center [514, 378] width 23 height 24
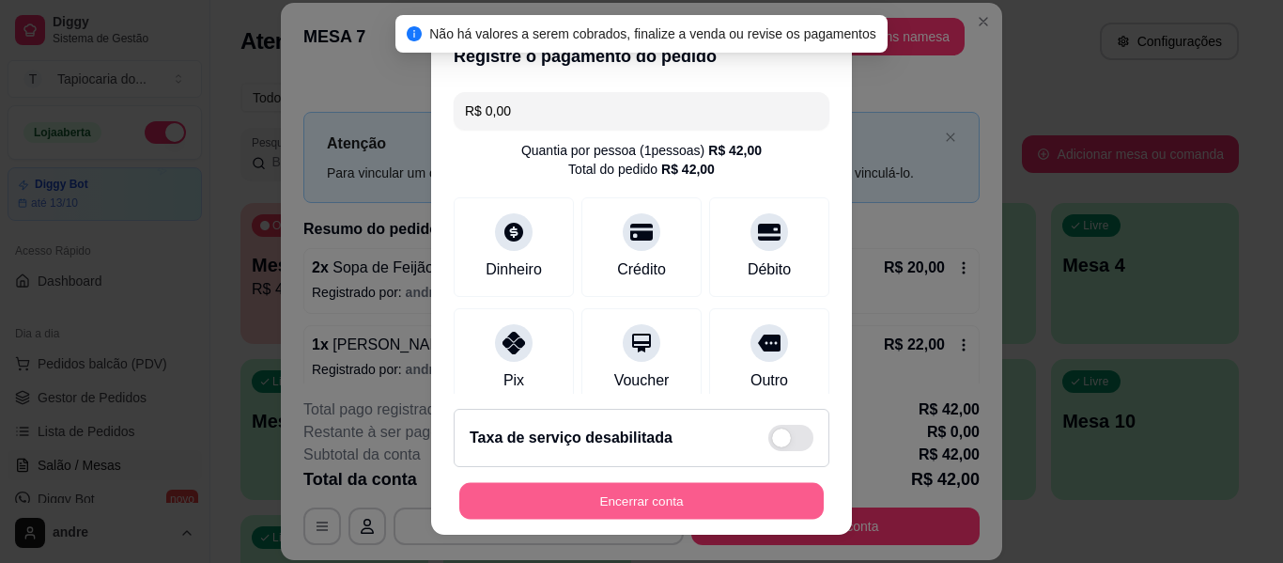
click at [564, 508] on button "Encerrar conta" at bounding box center [641, 501] width 364 height 37
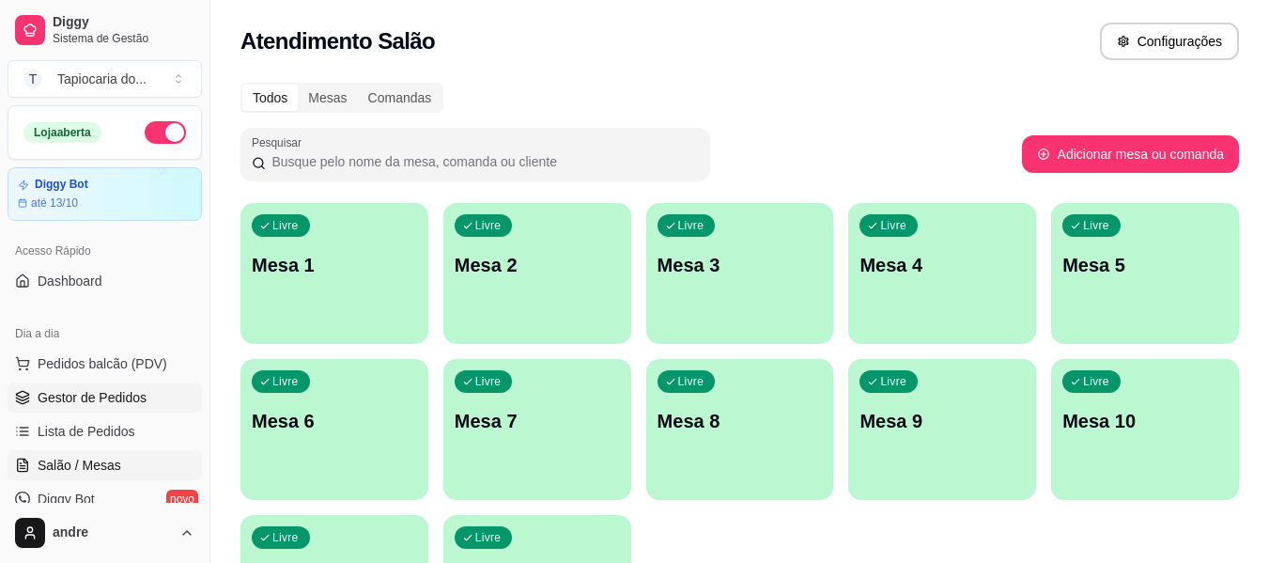
click at [161, 382] on link "Gestor de Pedidos" at bounding box center [105, 397] width 194 height 30
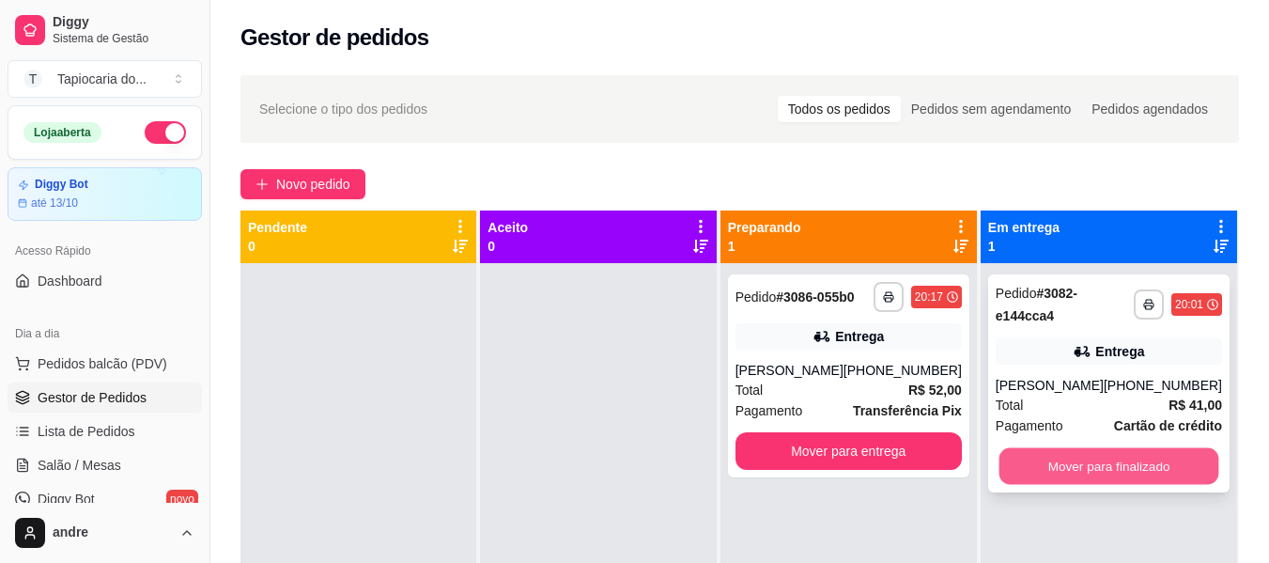
click at [1090, 469] on button "Mover para finalizado" at bounding box center [1109, 466] width 220 height 37
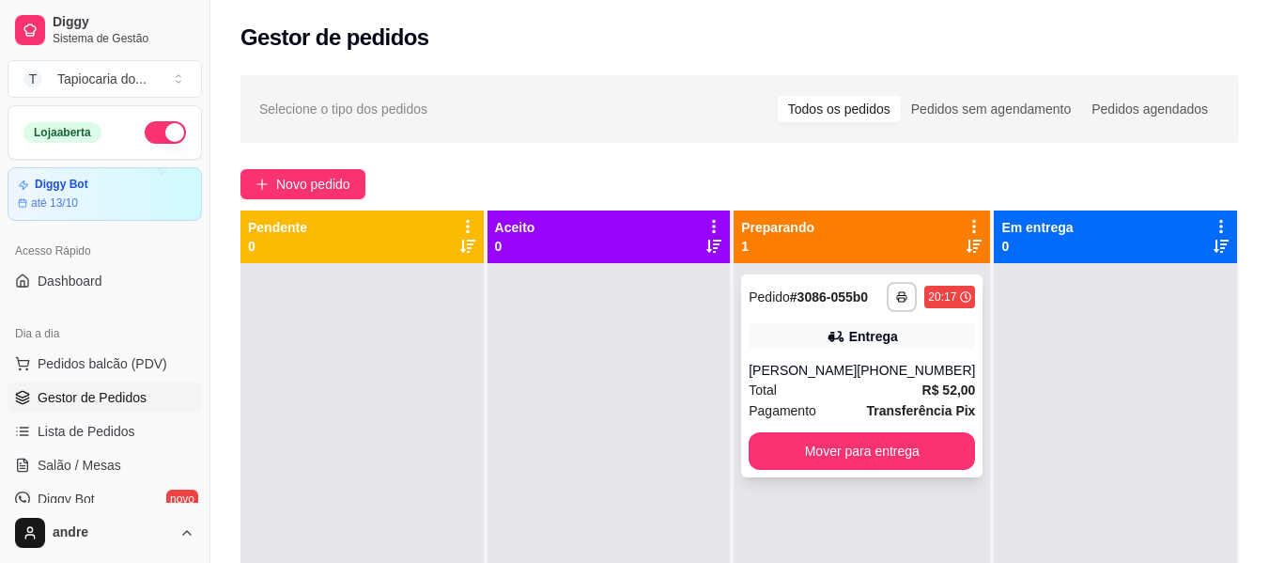
click at [835, 359] on div "**********" at bounding box center [861, 375] width 241 height 203
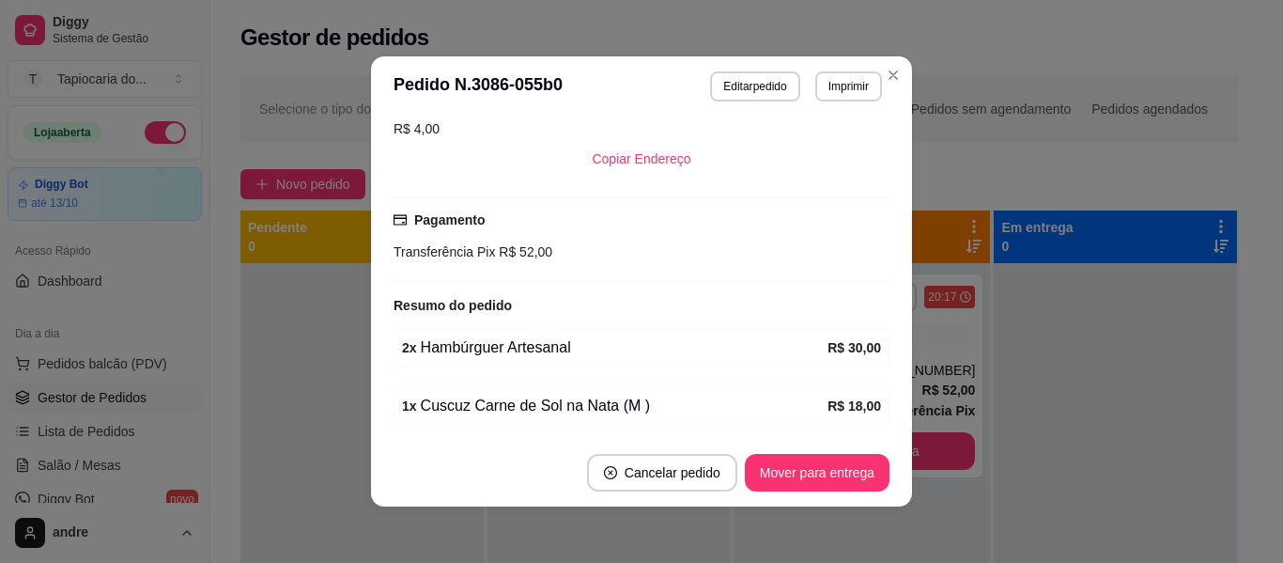
scroll to position [376, 0]
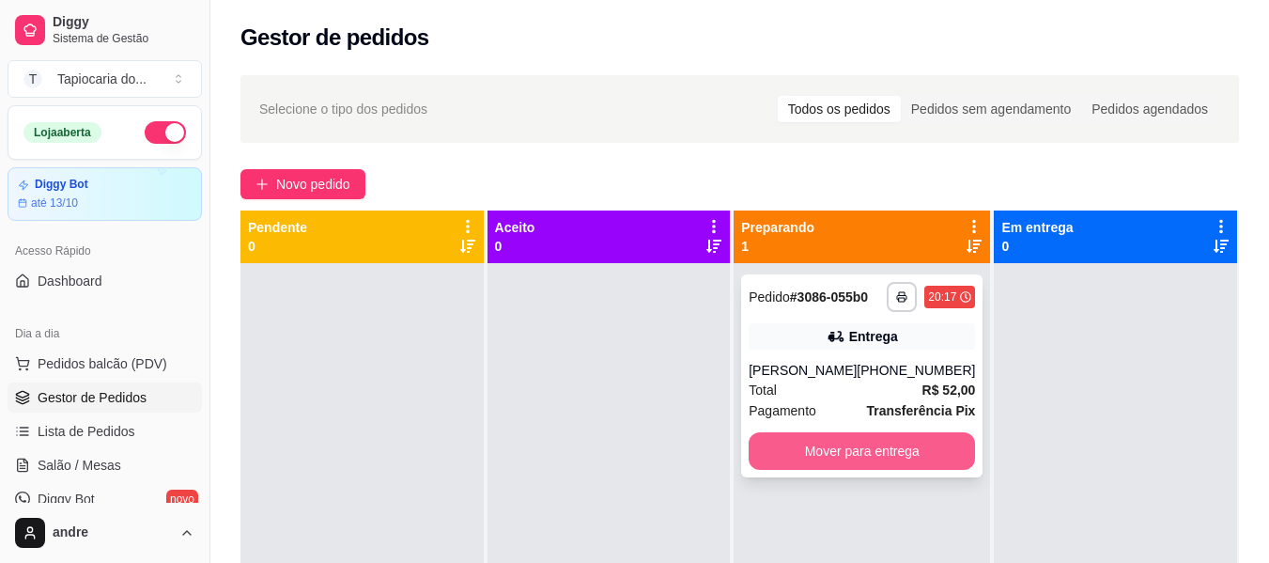
click at [821, 450] on button "Mover para entrega" at bounding box center [862, 451] width 226 height 38
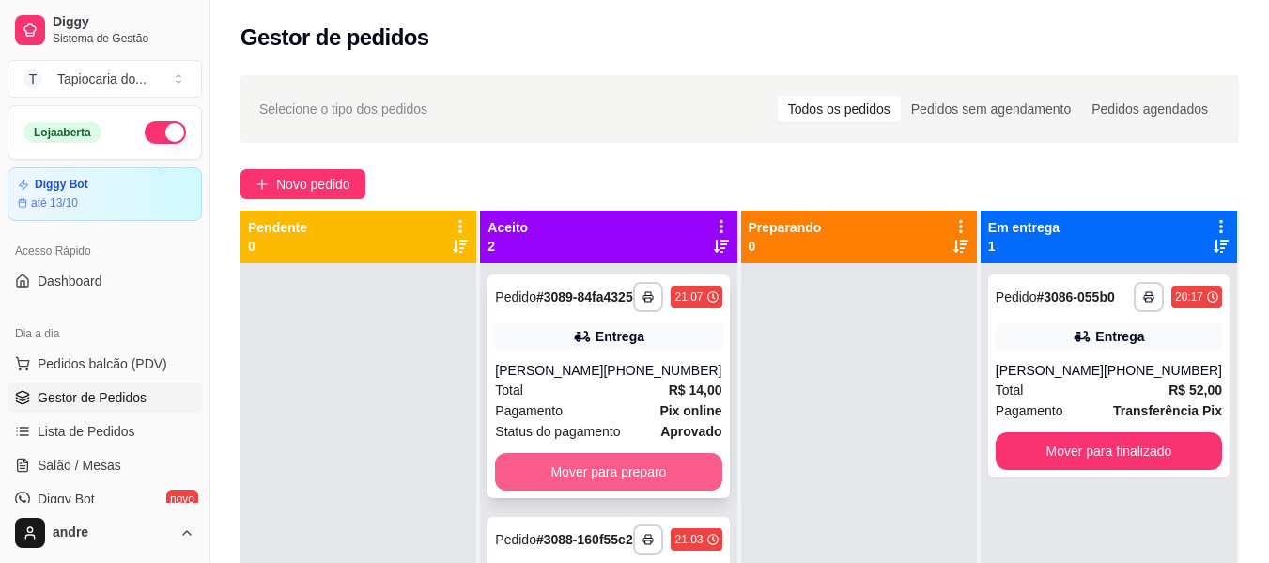
click at [662, 487] on button "Mover para preparo" at bounding box center [608, 472] width 226 height 38
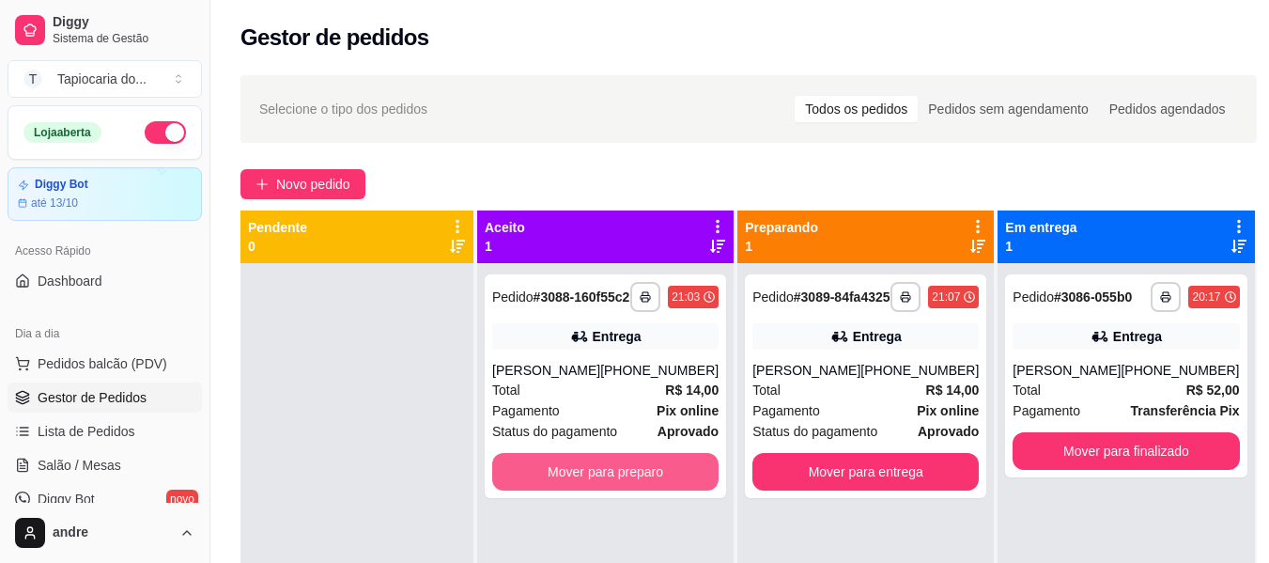
click at [662, 487] on button "Mover para preparo" at bounding box center [605, 472] width 226 height 38
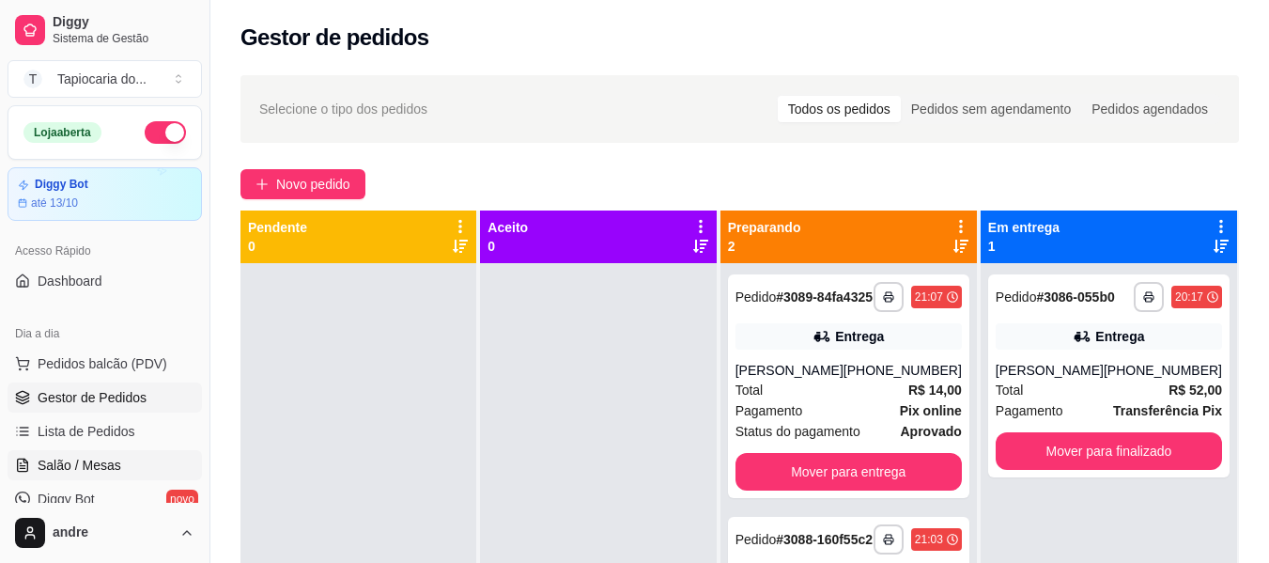
click at [127, 465] on link "Salão / Mesas" at bounding box center [105, 465] width 194 height 30
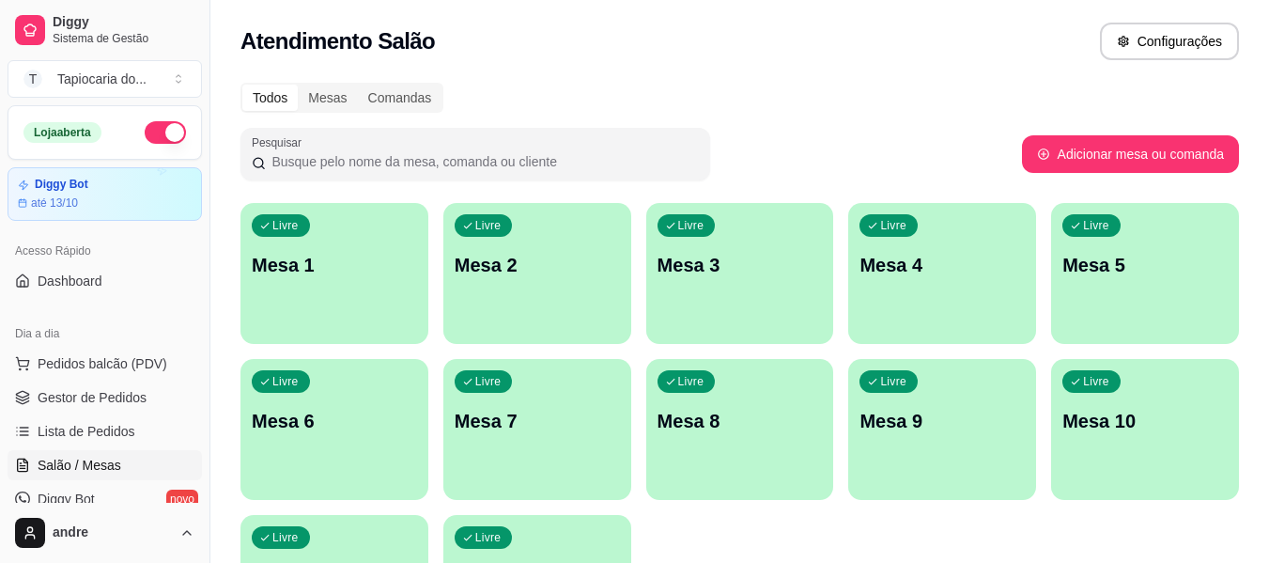
click at [585, 432] on p "Mesa 7" at bounding box center [537, 421] width 165 height 26
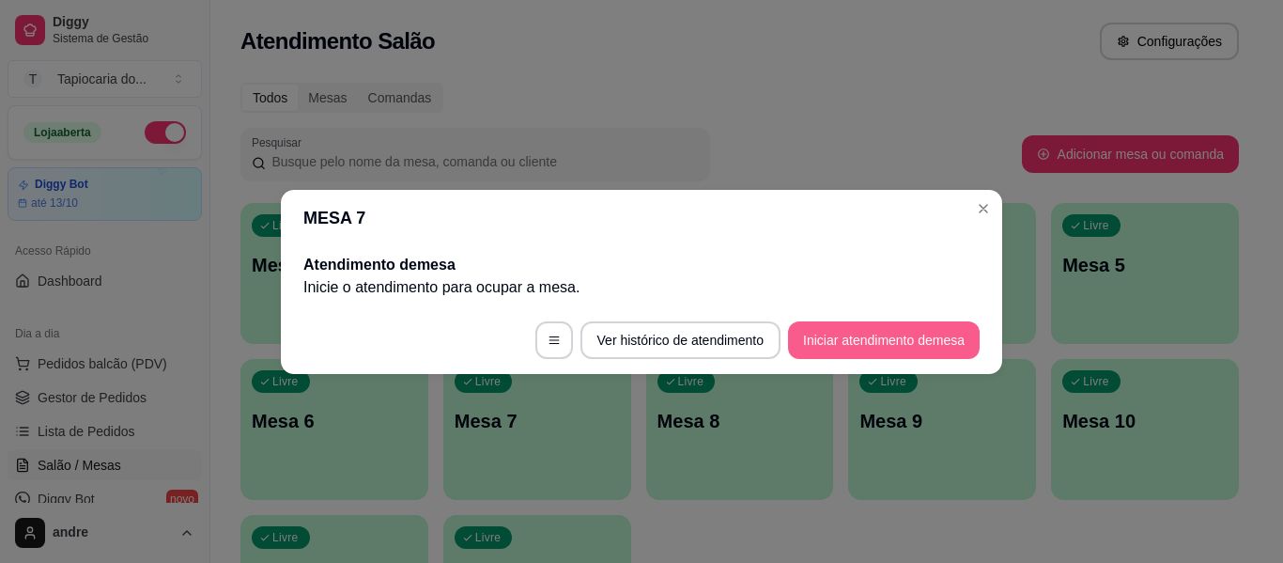
click at [913, 349] on button "Iniciar atendimento de mesa" at bounding box center [884, 340] width 192 height 38
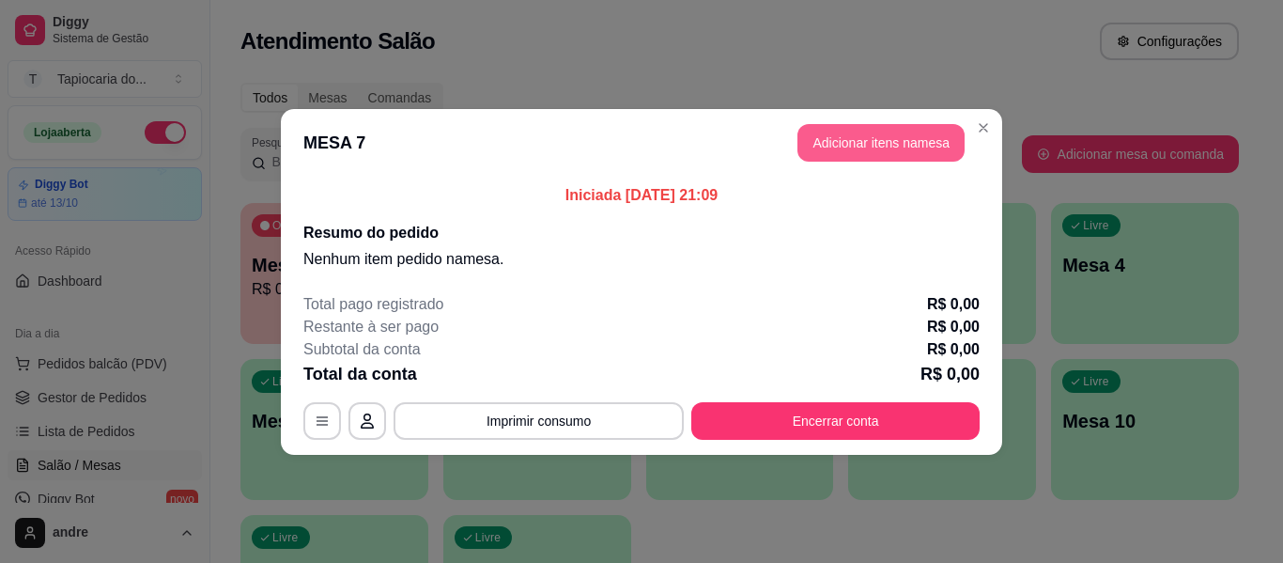
click at [926, 144] on button "Adicionar itens na mesa" at bounding box center [881, 143] width 167 height 38
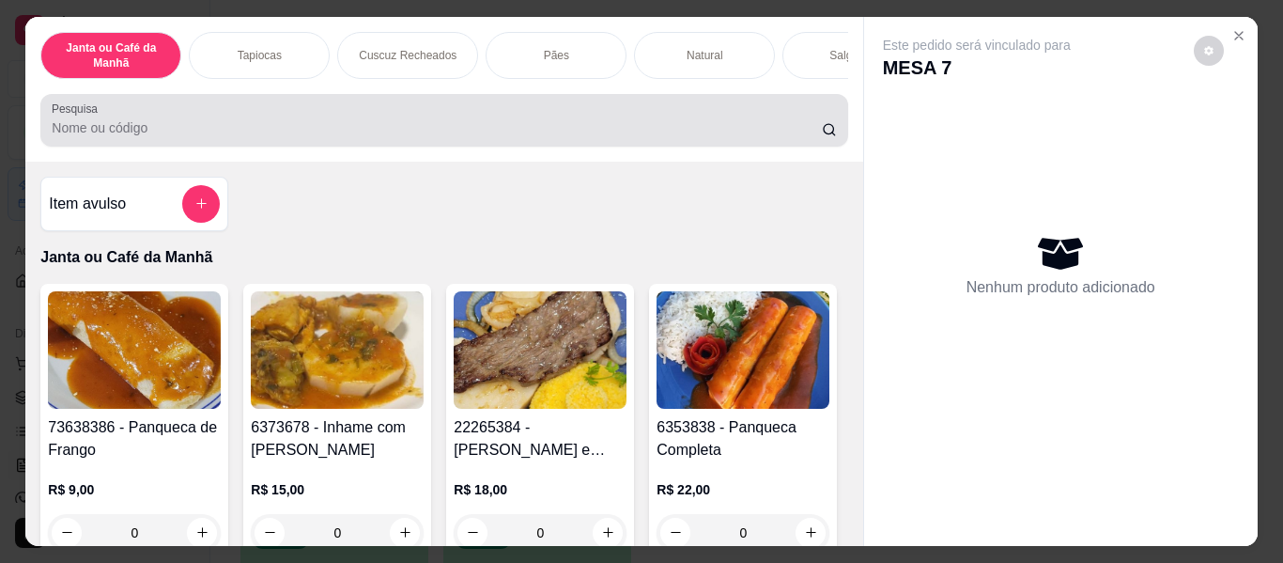
click at [736, 119] on div at bounding box center [444, 120] width 784 height 38
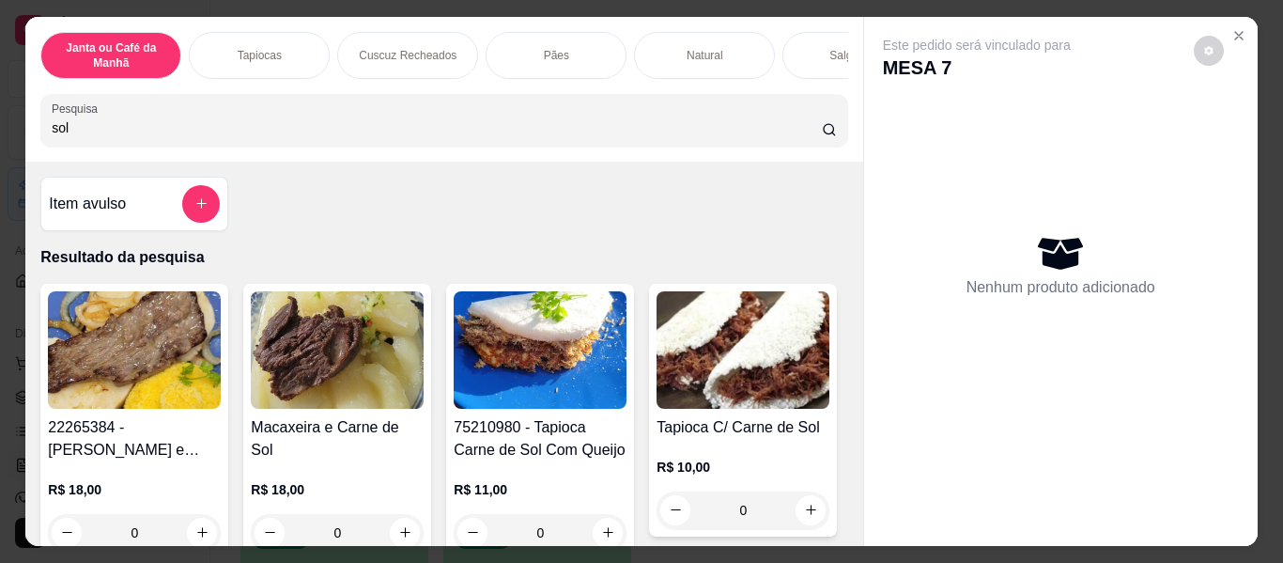
scroll to position [94, 0]
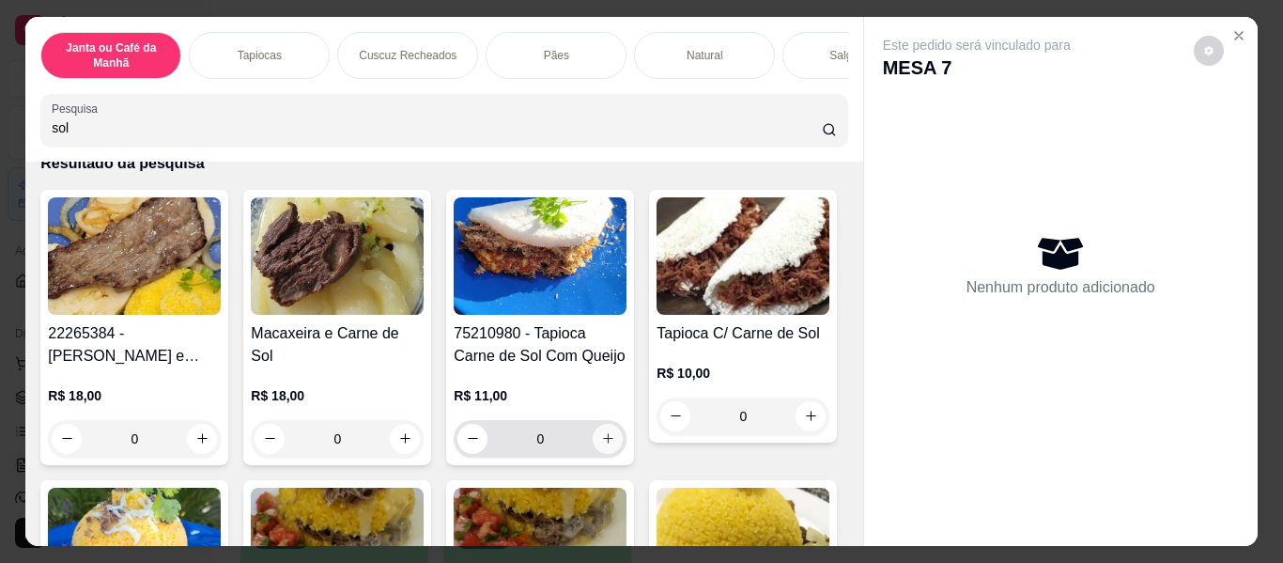
type input "sol"
click at [607, 440] on icon "increase-product-quantity" at bounding box center [608, 438] width 14 height 14
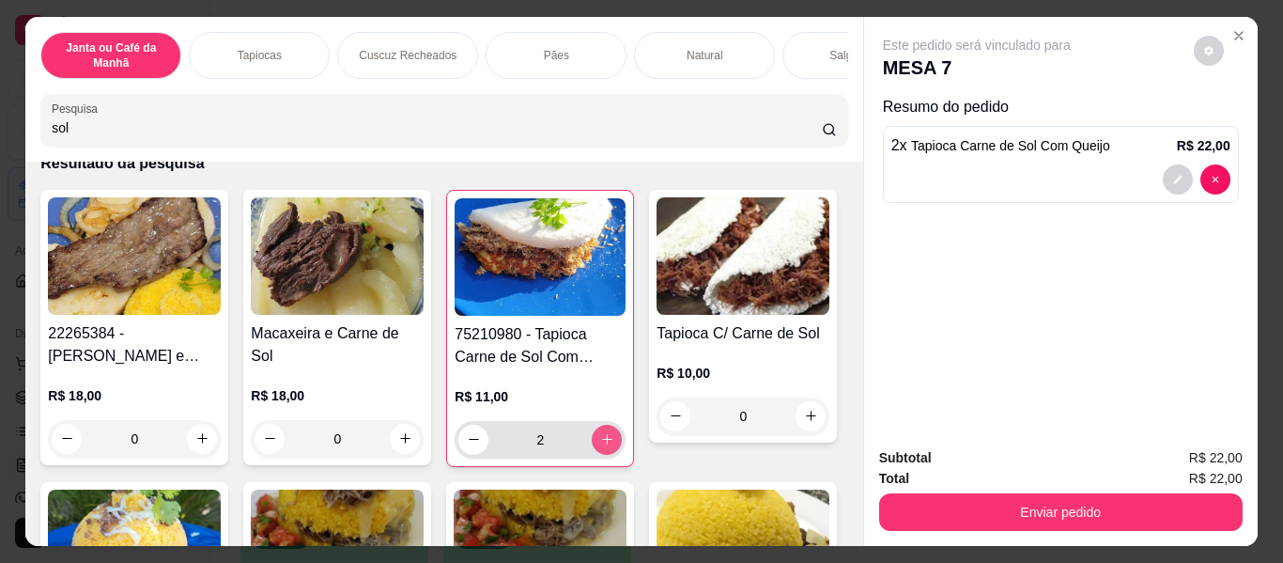
type input "2"
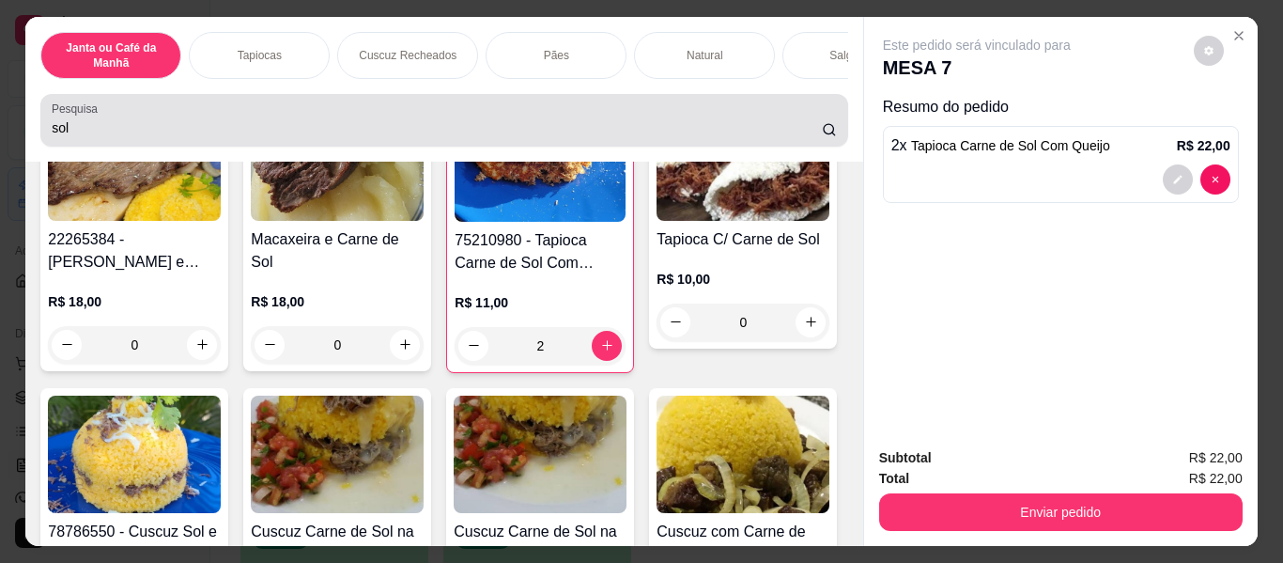
click at [797, 130] on input "sol" at bounding box center [437, 127] width 770 height 19
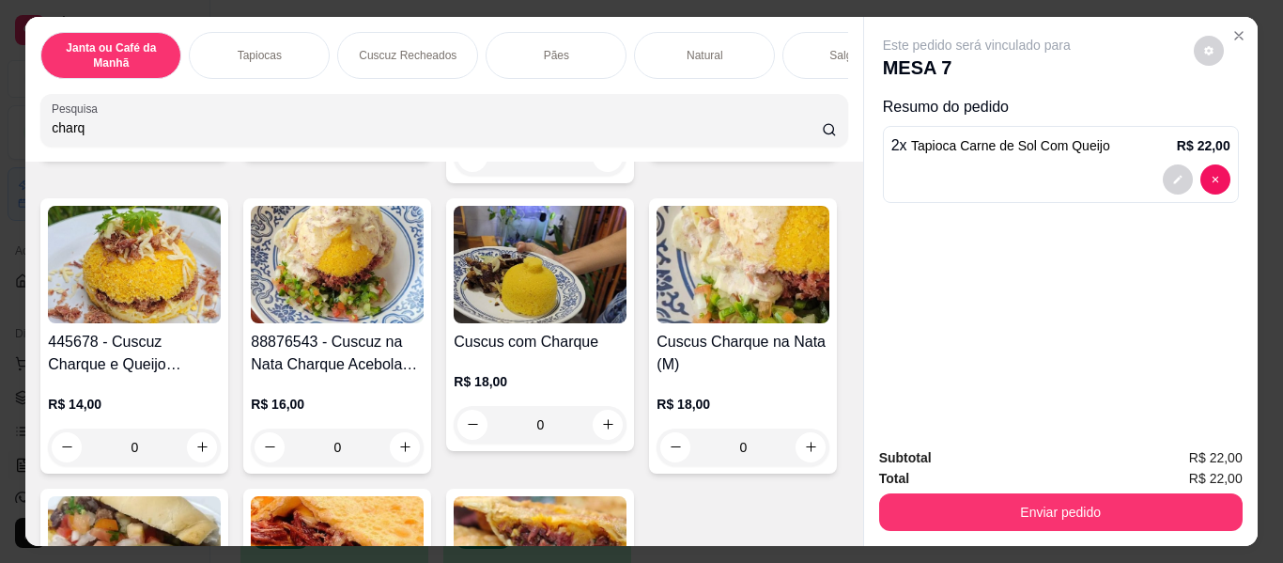
scroll to position [564, 0]
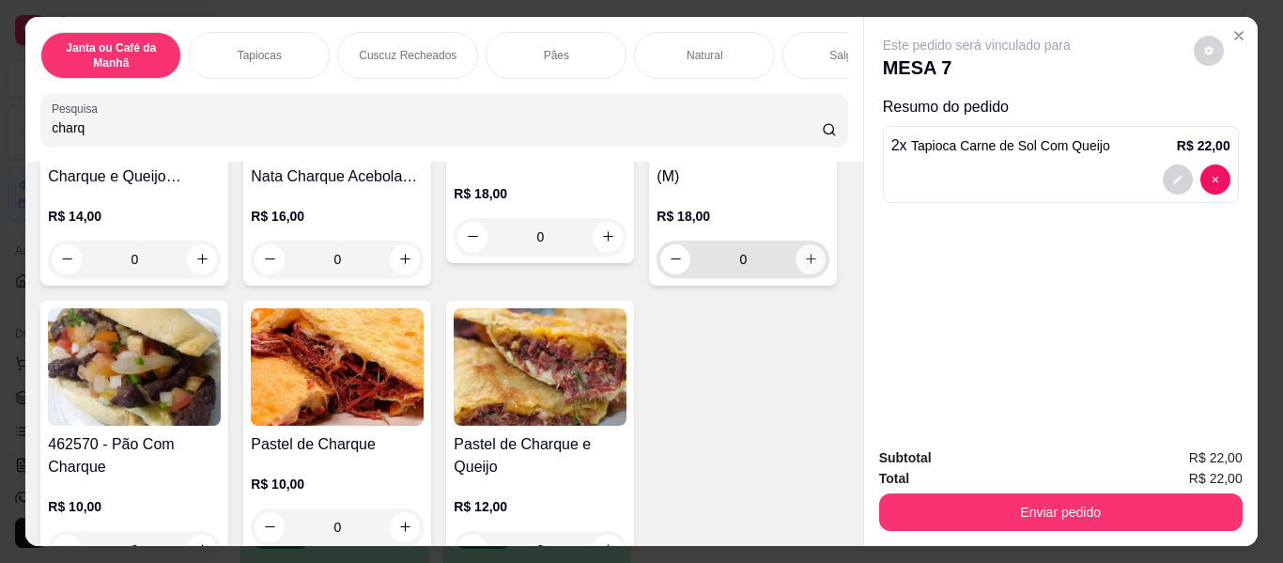
type input "charq"
click at [796, 274] on button "increase-product-quantity" at bounding box center [811, 259] width 30 height 30
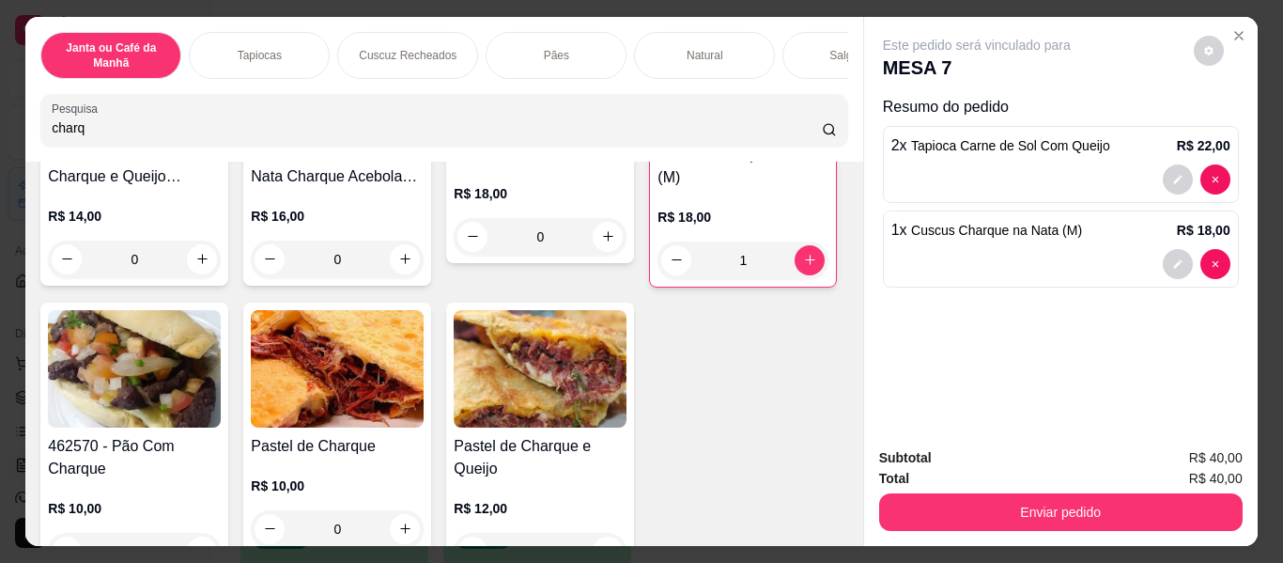
type input "1"
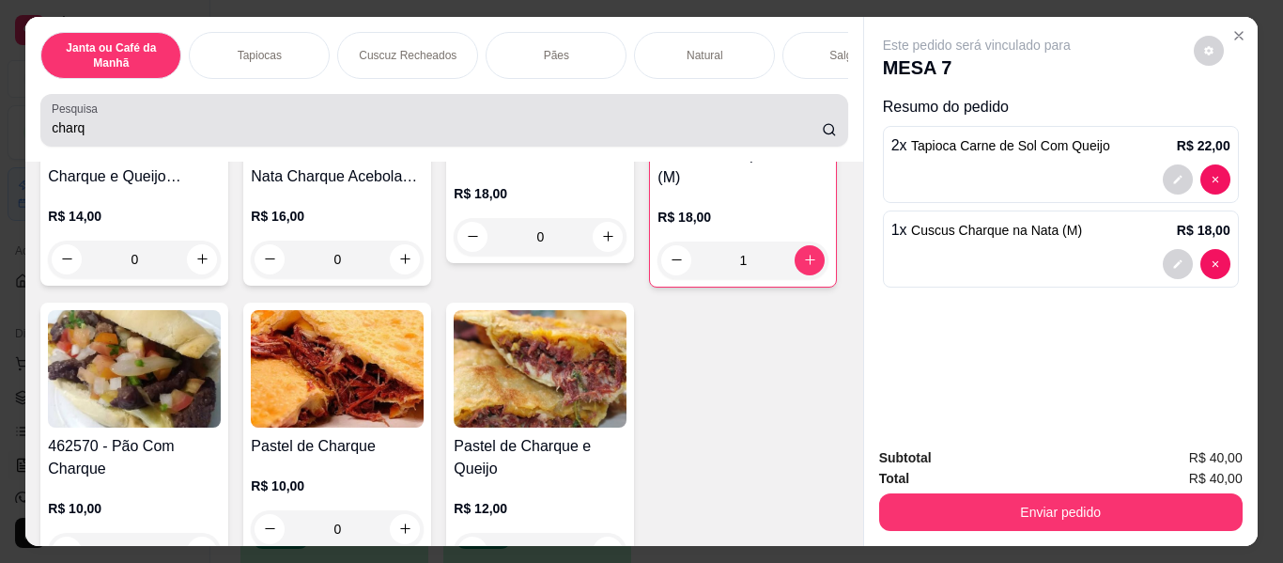
click at [598, 137] on input "charq" at bounding box center [437, 127] width 770 height 19
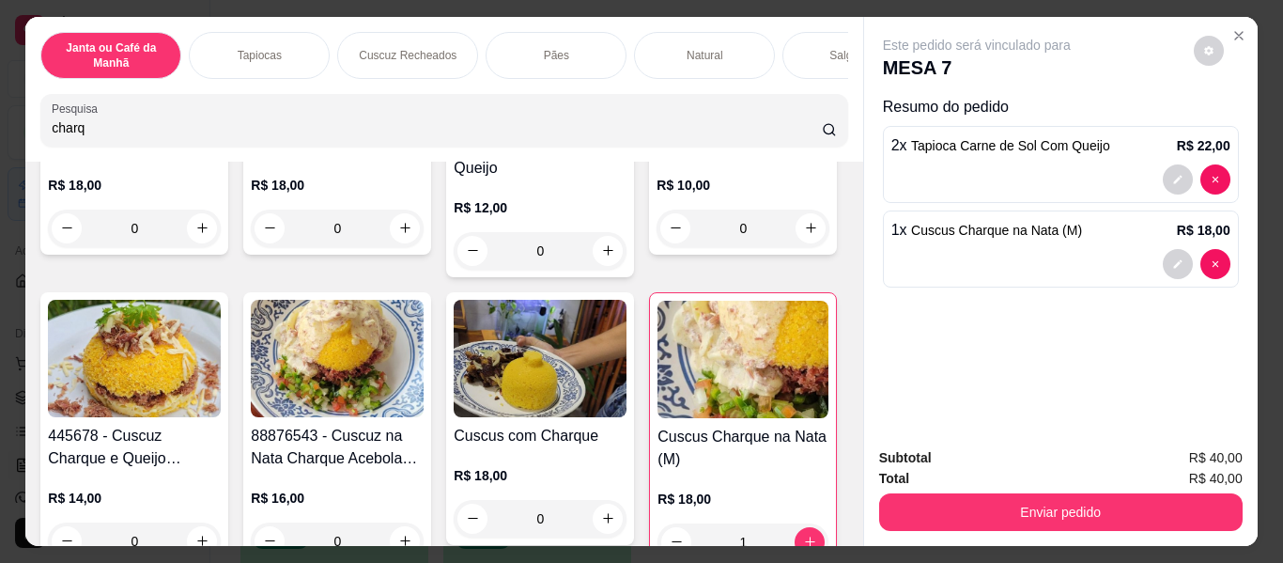
scroll to position [188, 0]
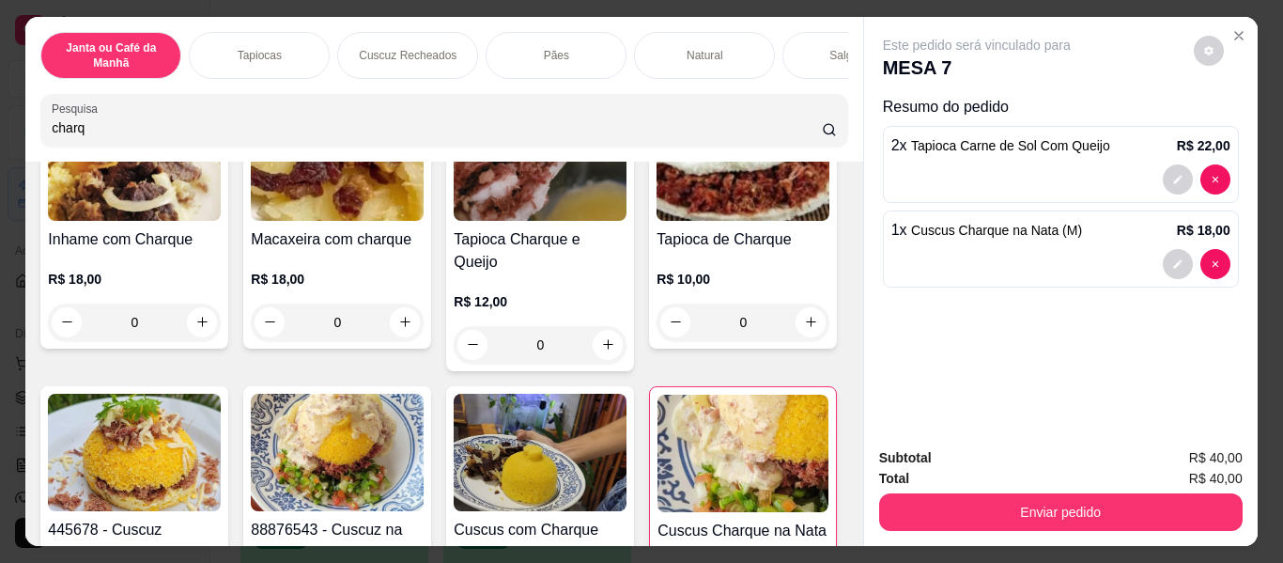
click at [689, 129] on input "charq" at bounding box center [437, 127] width 770 height 19
type input "c"
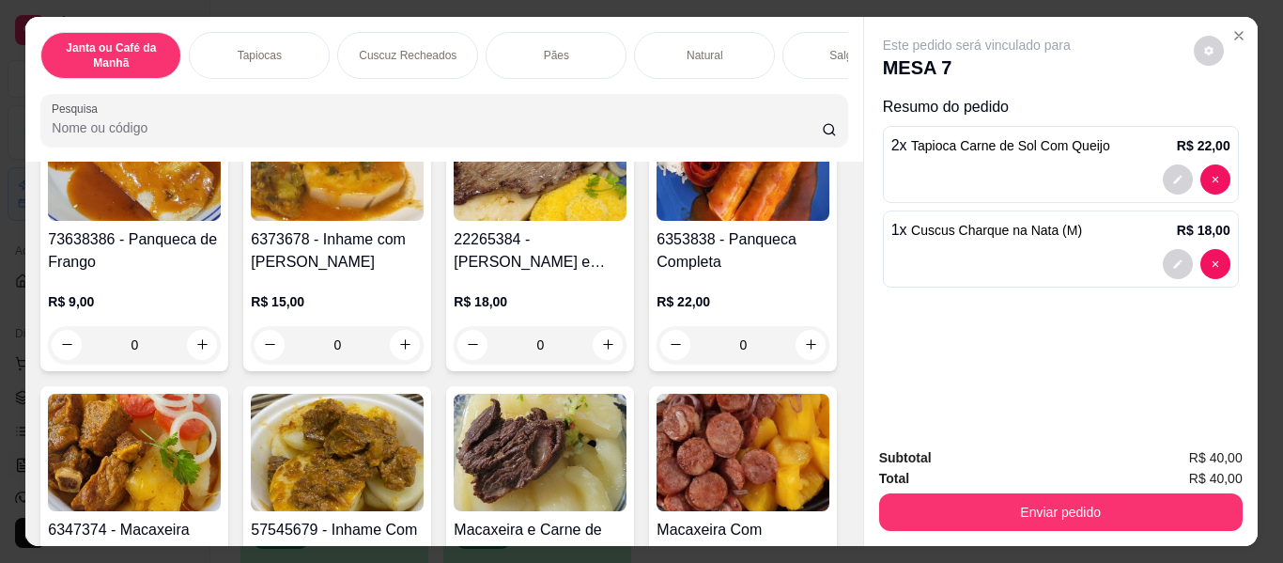
scroll to position [768, 0]
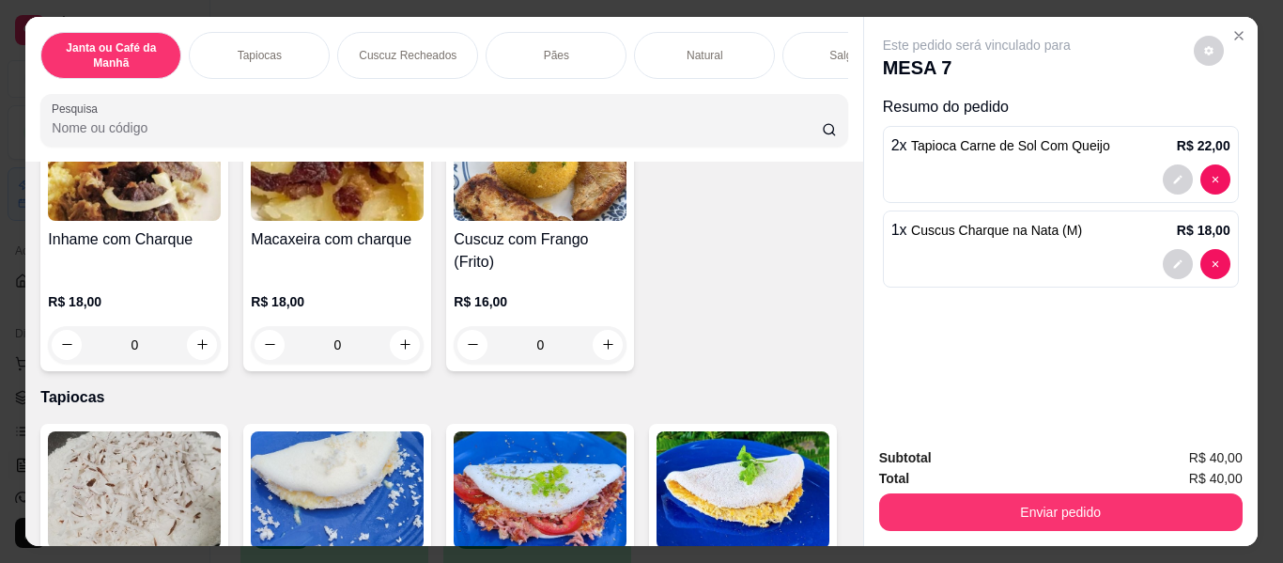
click at [547, 136] on input "Pesquisa" at bounding box center [437, 127] width 770 height 19
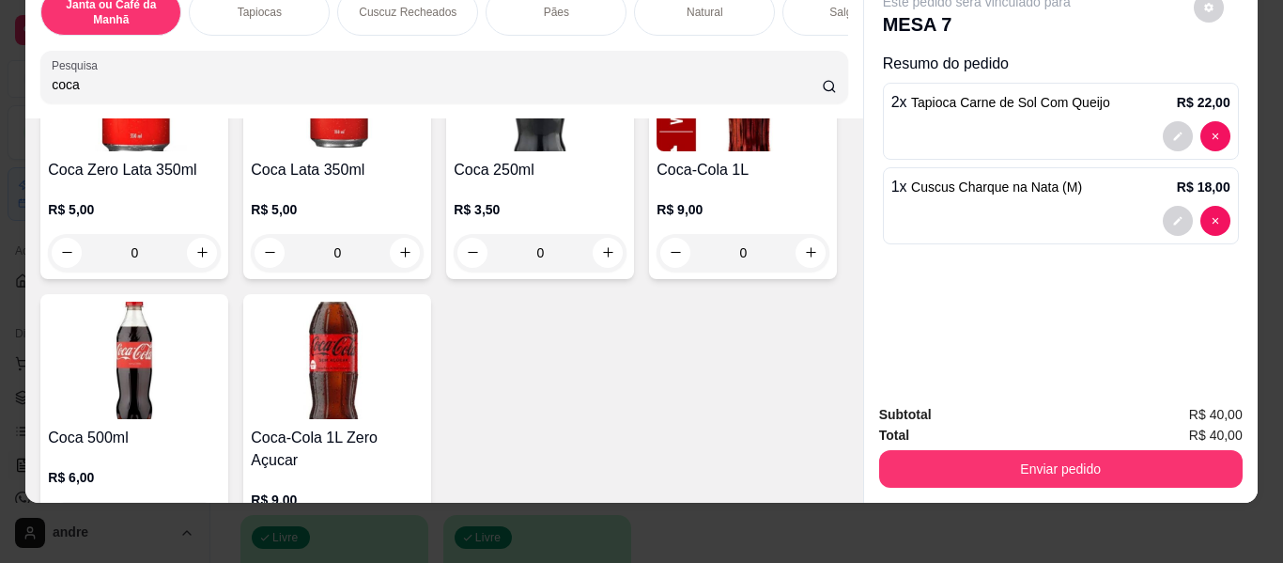
scroll to position [308, 0]
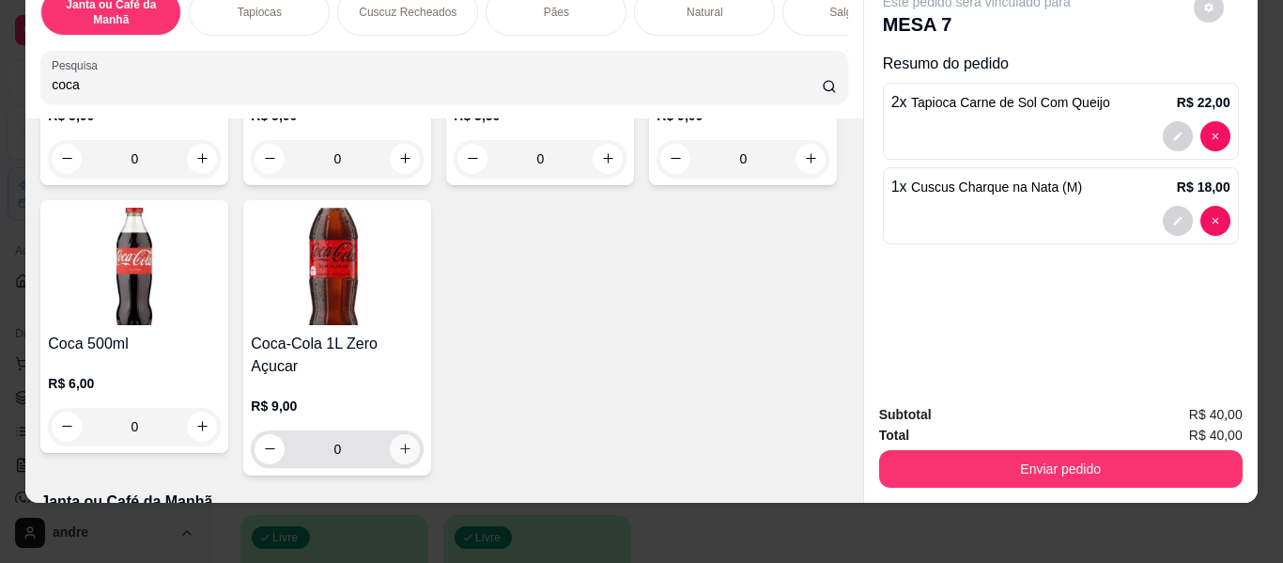
type input "coca"
click at [412, 442] on icon "increase-product-quantity" at bounding box center [405, 449] width 14 height 14
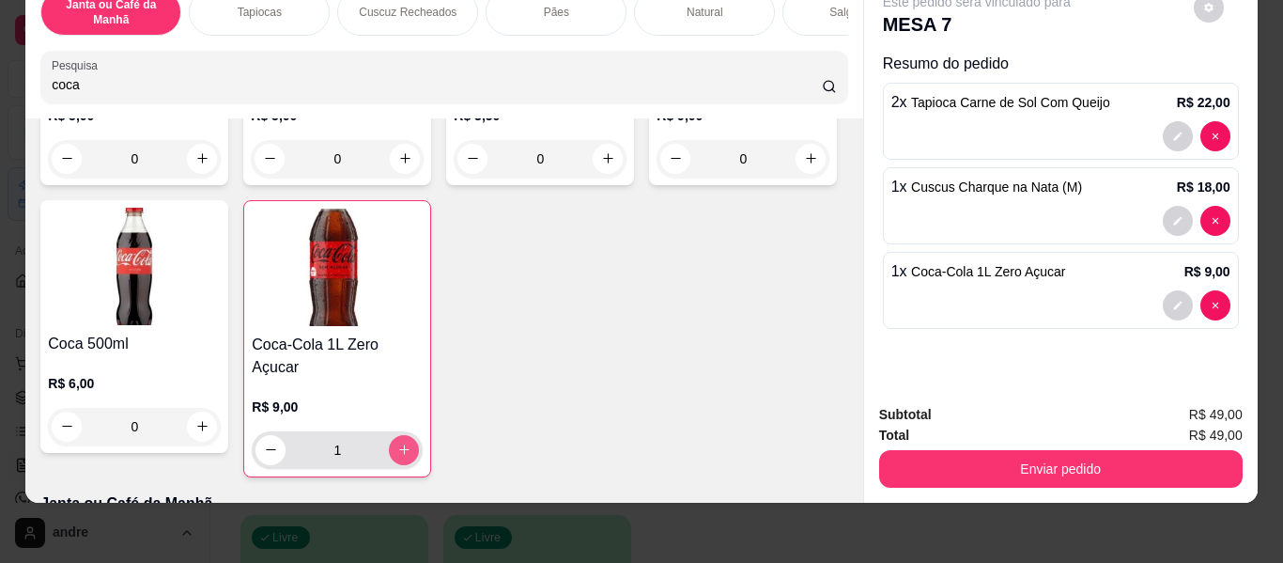
type input "1"
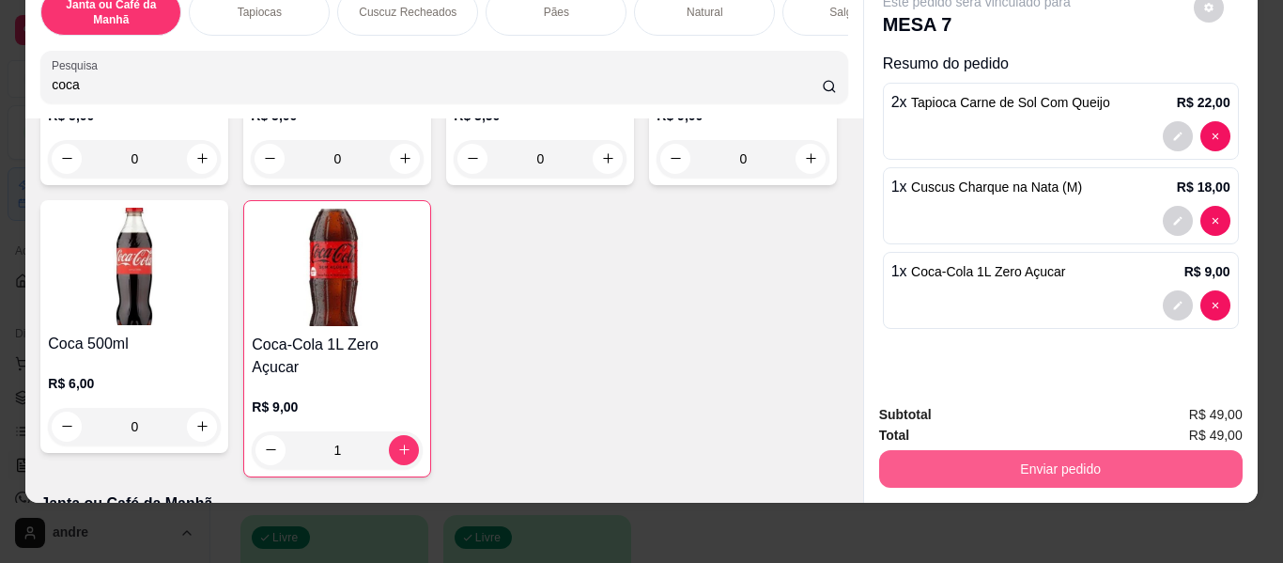
click at [1180, 450] on button "Enviar pedido" at bounding box center [1061, 469] width 364 height 38
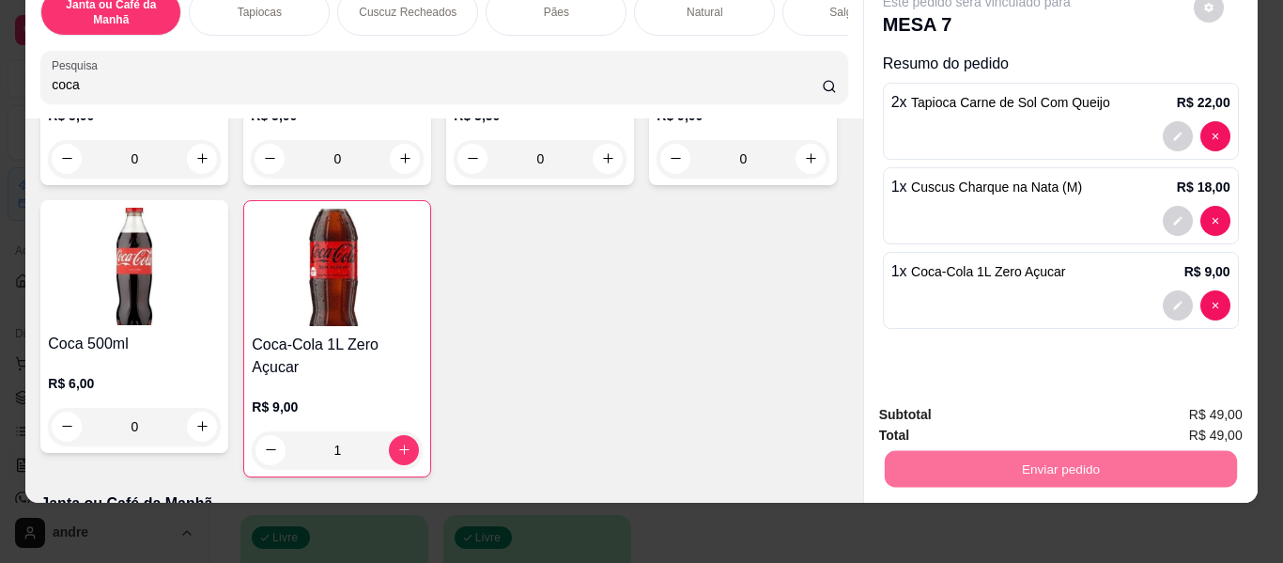
click at [1184, 408] on button "Enviar pedido" at bounding box center [1193, 408] width 103 height 35
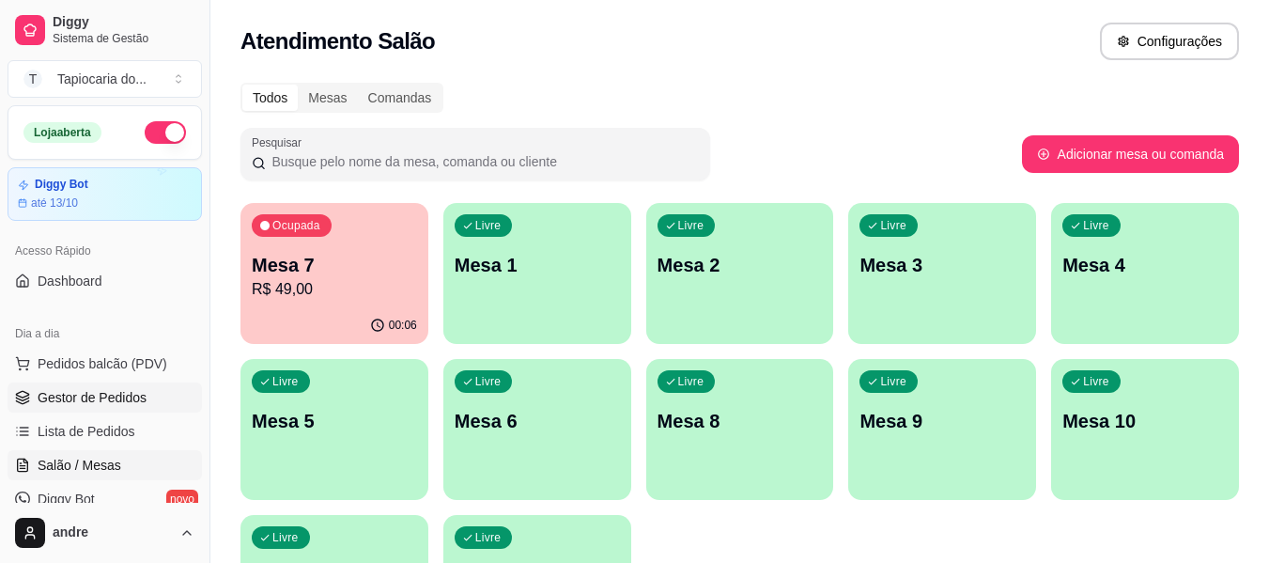
click at [102, 385] on link "Gestor de Pedidos" at bounding box center [105, 397] width 194 height 30
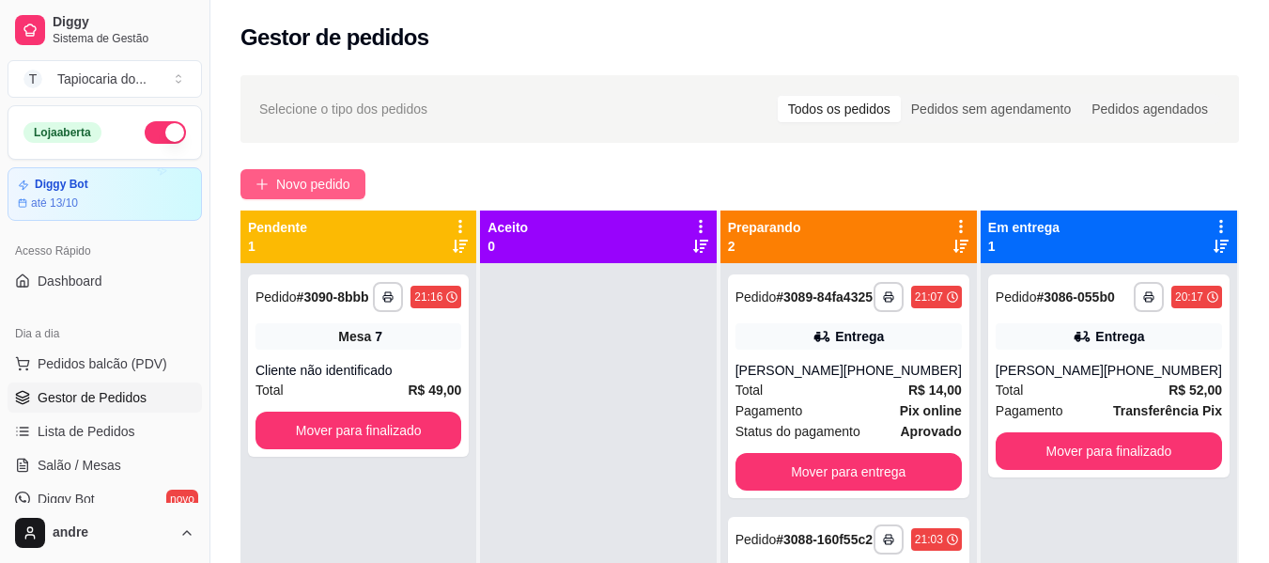
click at [356, 179] on button "Novo pedido" at bounding box center [302, 184] width 125 height 30
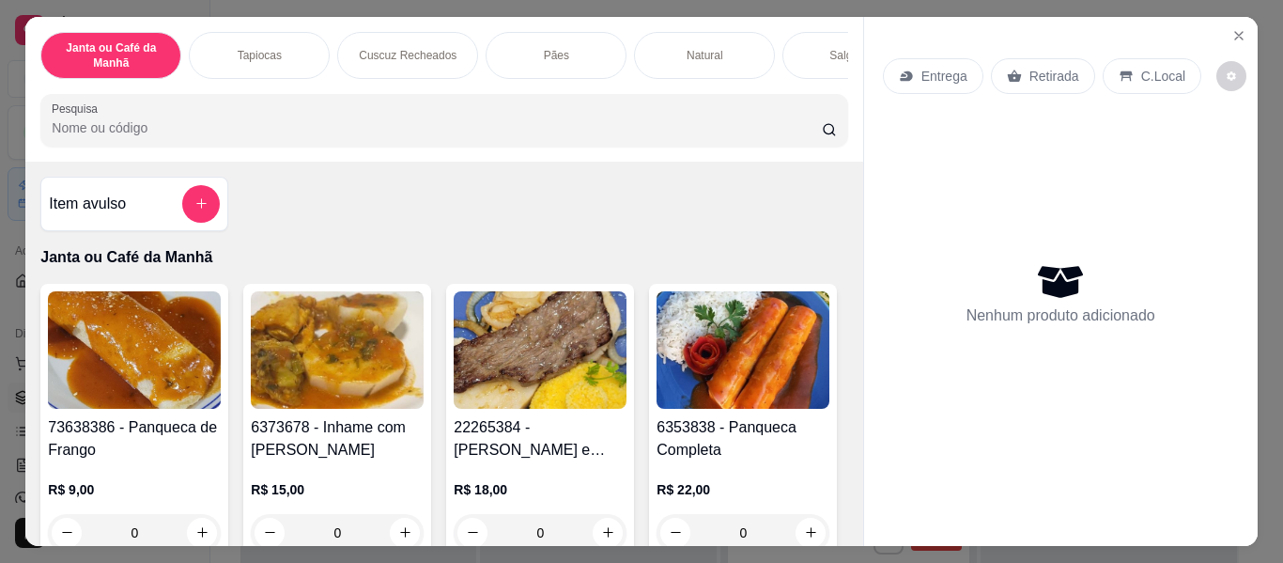
click at [367, 132] on input "Pesquisa" at bounding box center [437, 127] width 770 height 19
type input "queijo"
click at [378, 147] on div "Pesquisa queijo" at bounding box center [443, 120] width 807 height 53
click at [376, 137] on input "queijo" at bounding box center [437, 127] width 770 height 19
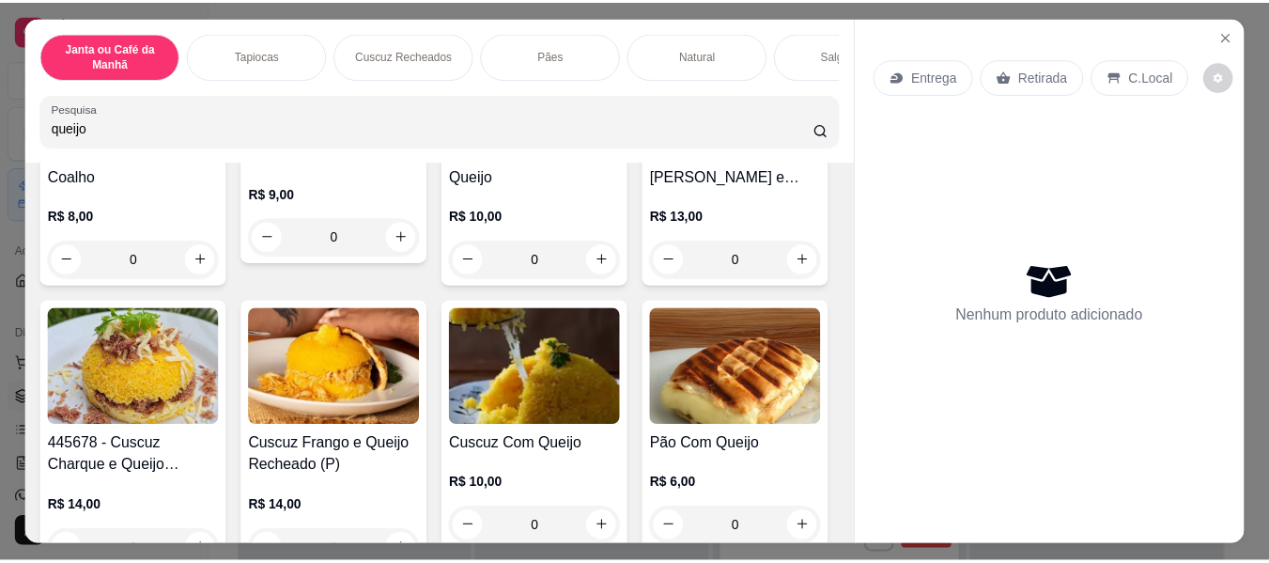
scroll to position [376, 0]
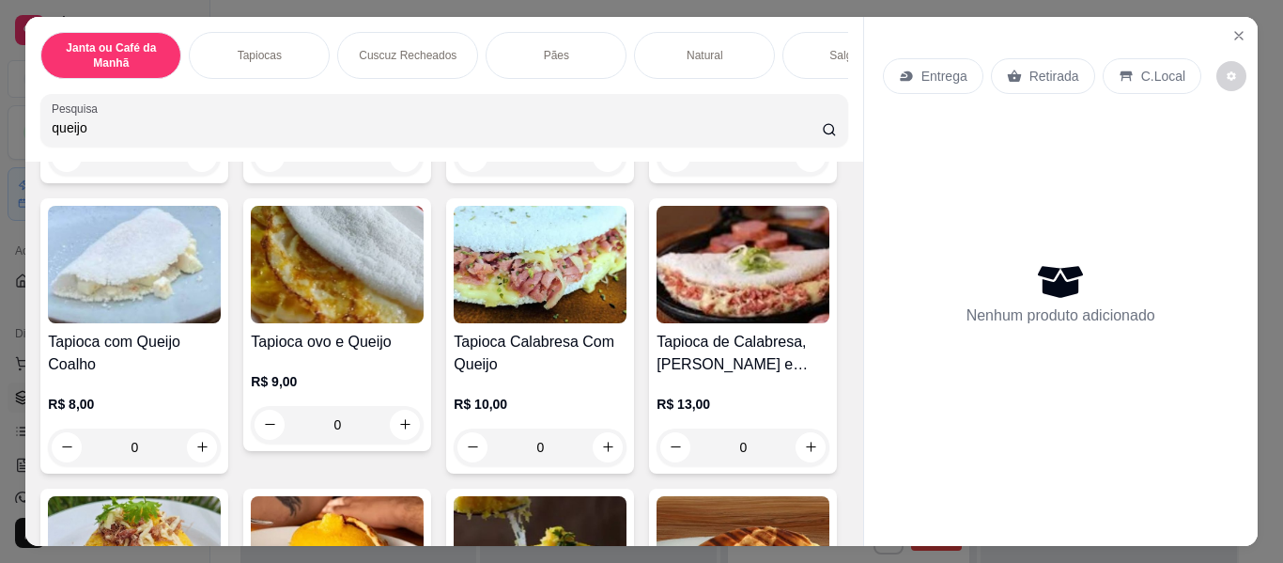
click at [1232, 30] on icon "Close" at bounding box center [1239, 35] width 15 height 15
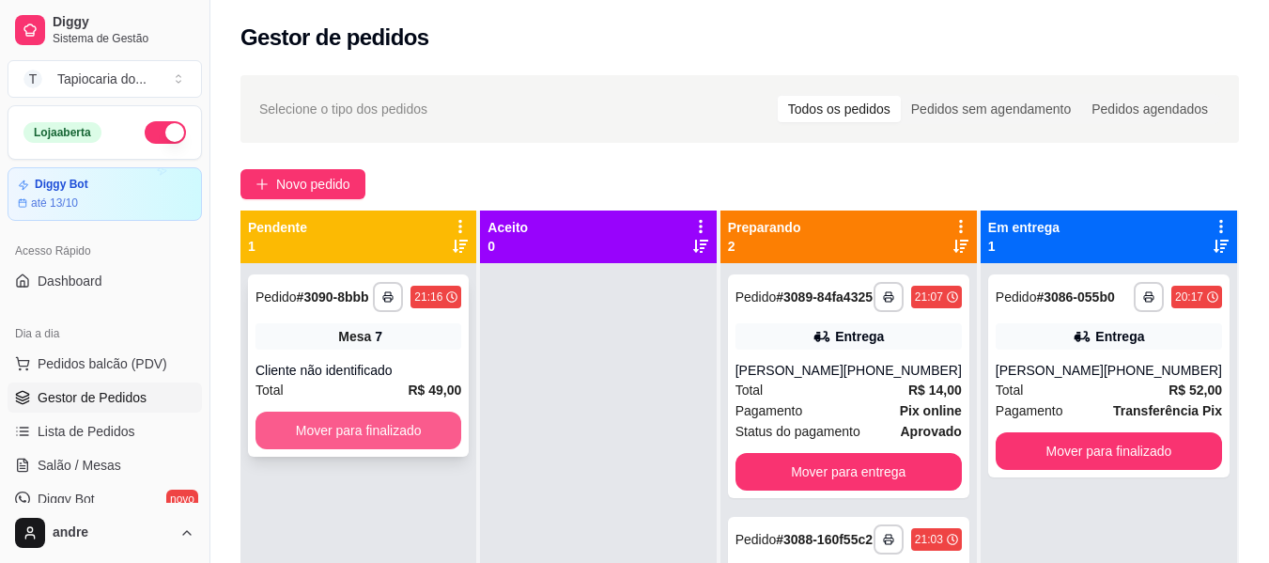
click at [411, 438] on button "Mover para finalizado" at bounding box center [359, 430] width 206 height 38
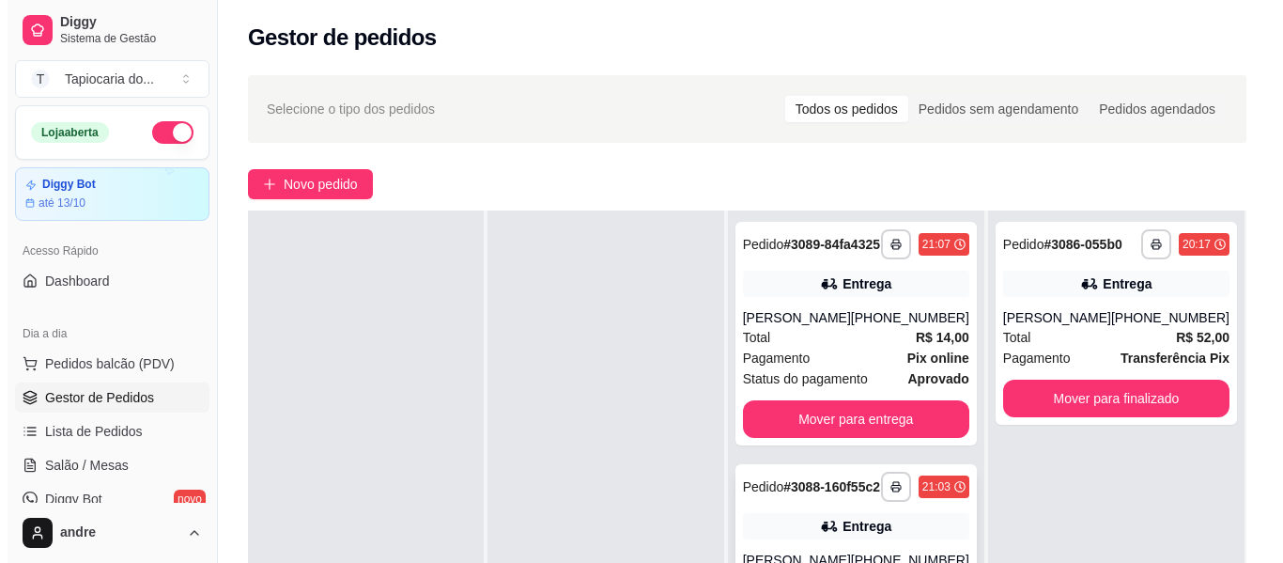
scroll to position [282, 0]
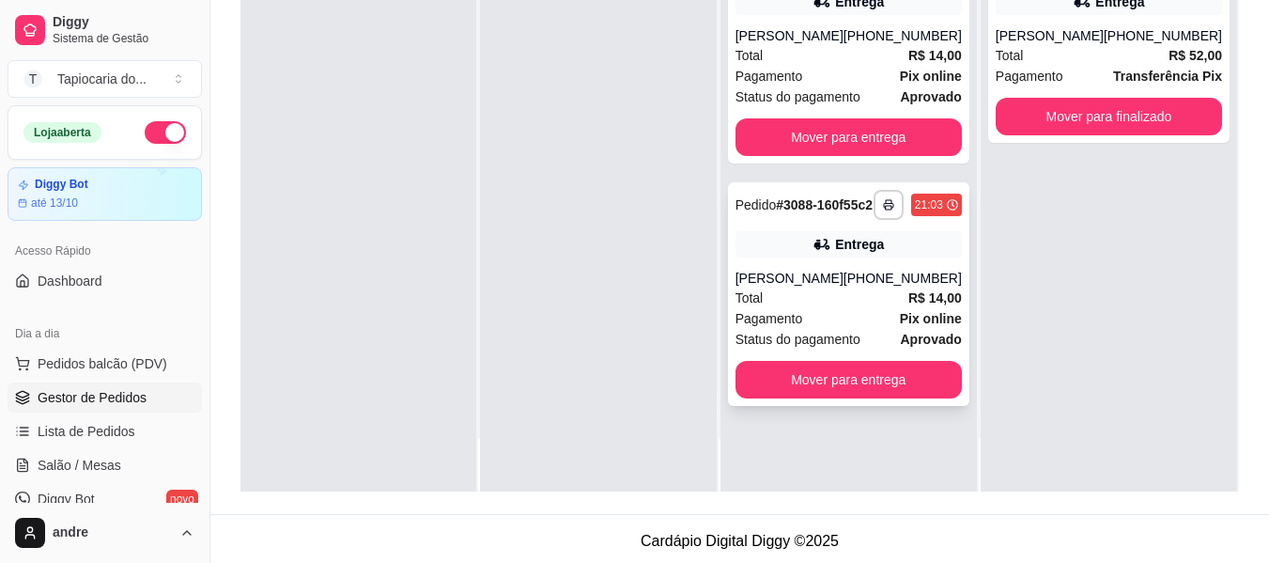
click at [795, 308] on div "Total R$ 14,00" at bounding box center [849, 297] width 226 height 21
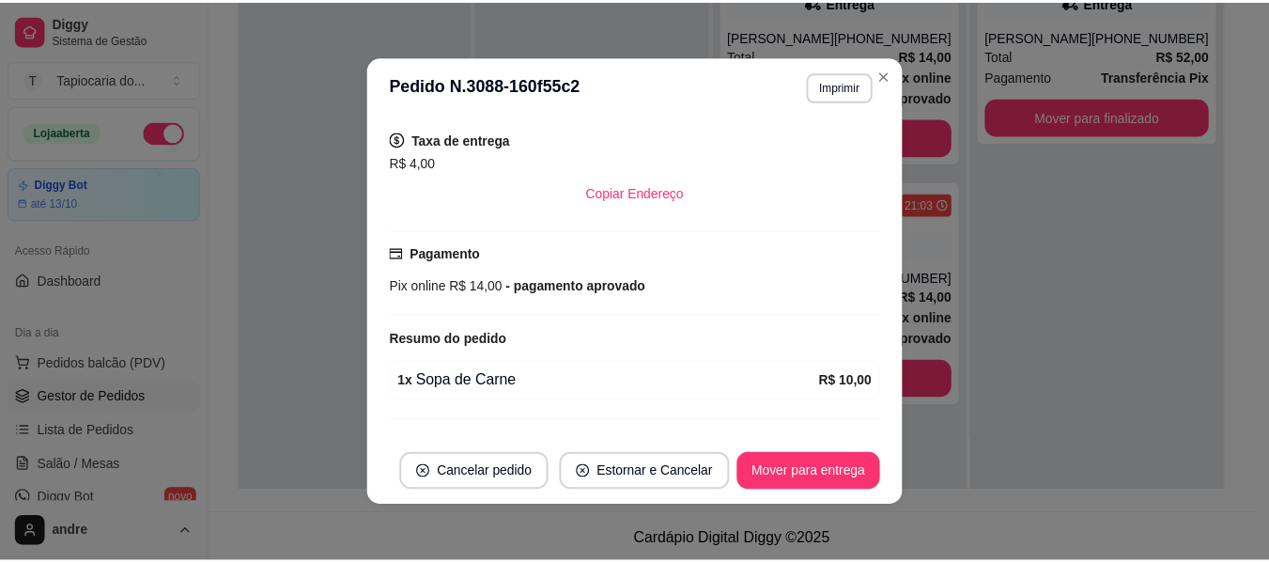
scroll to position [423, 0]
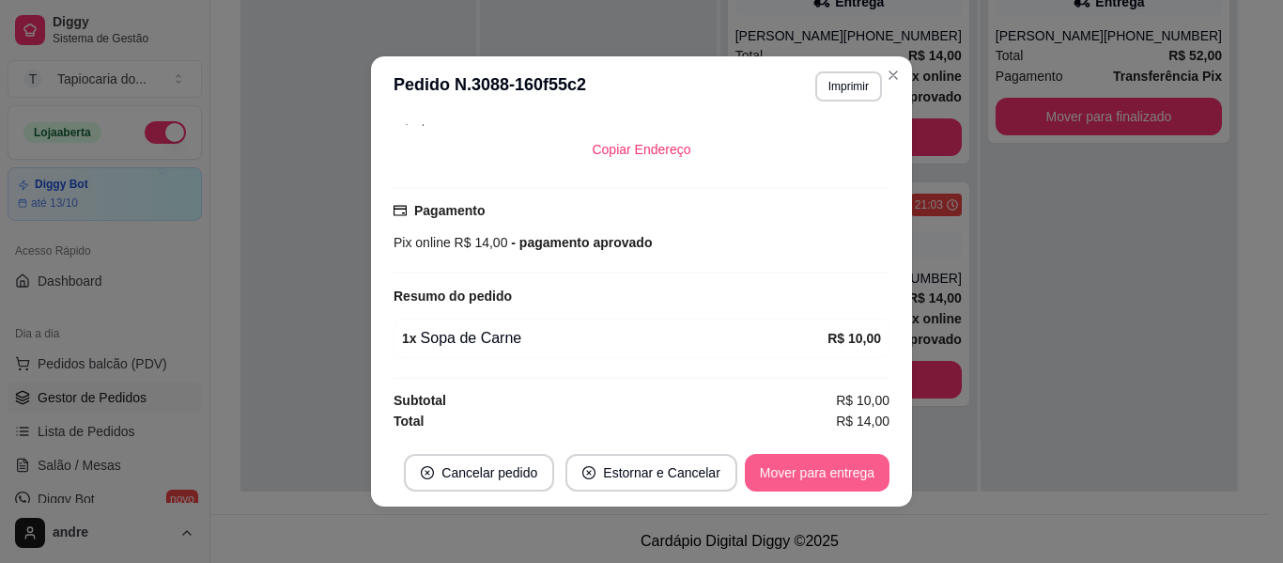
click at [821, 463] on button "Mover para entrega" at bounding box center [817, 473] width 145 height 38
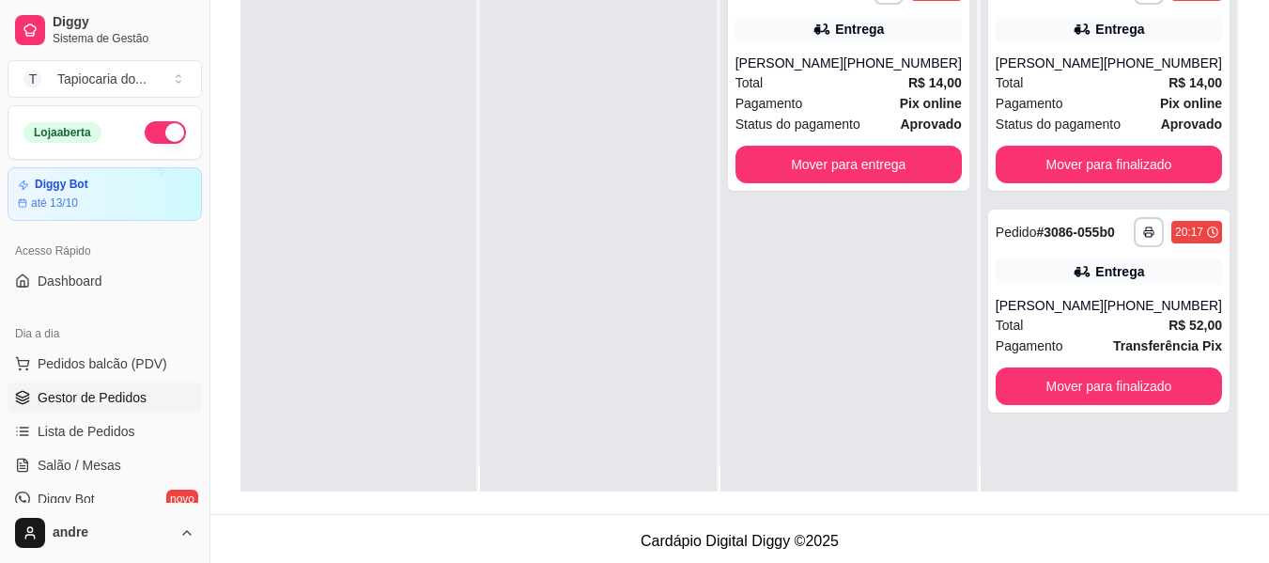
scroll to position [0, 0]
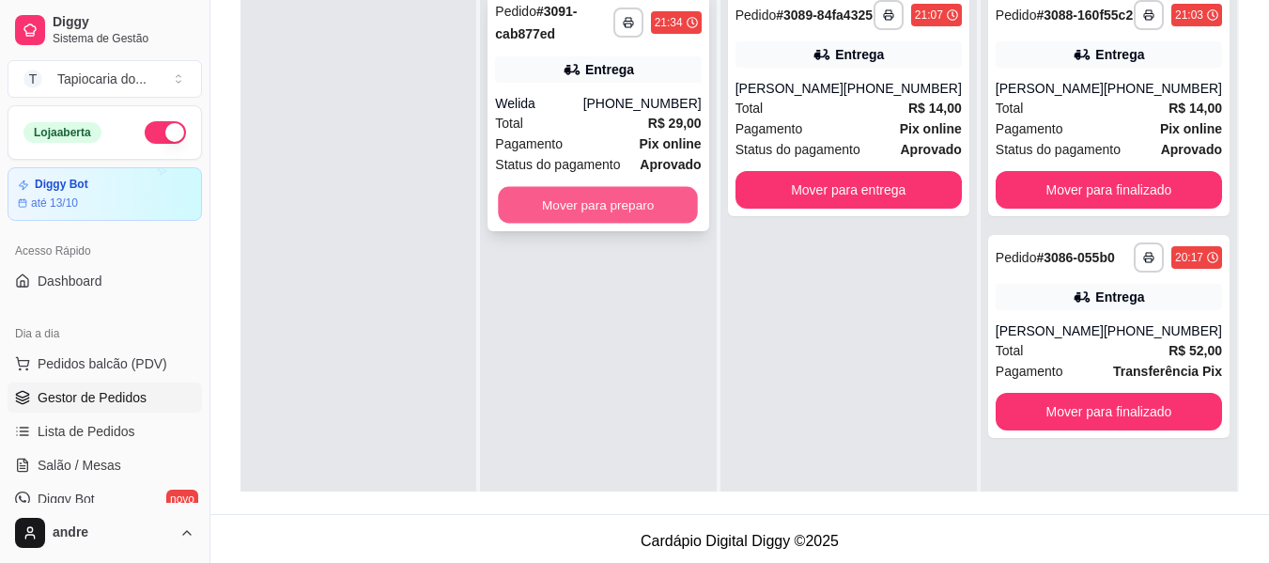
click at [642, 210] on button "Mover para preparo" at bounding box center [599, 205] width 200 height 37
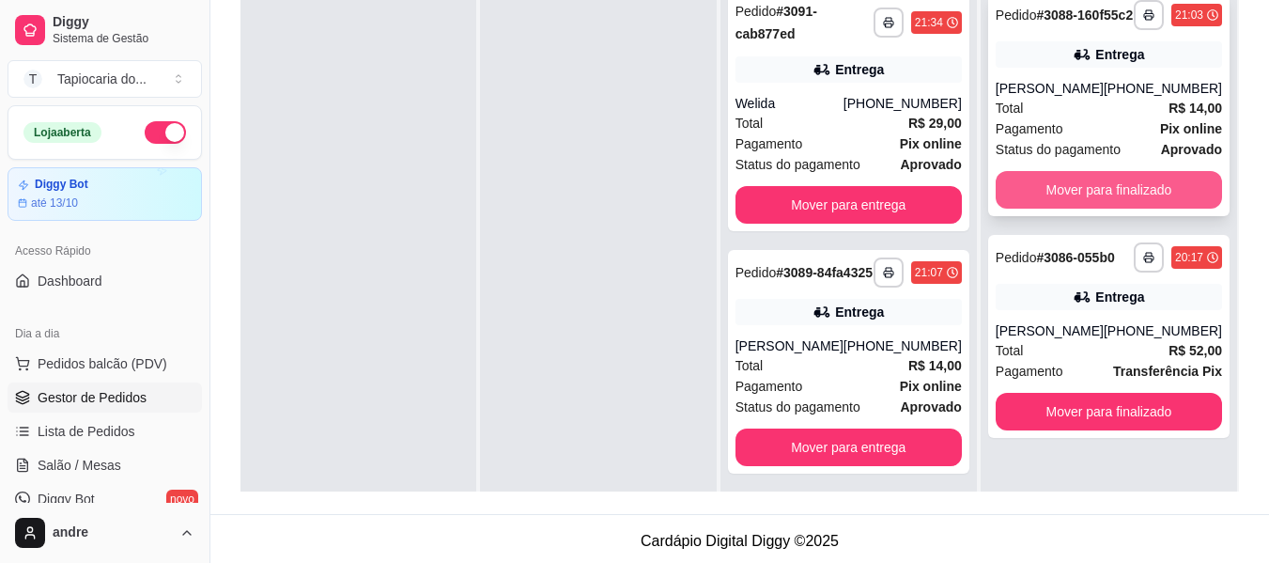
click at [1127, 201] on button "Mover para finalizado" at bounding box center [1109, 190] width 226 height 38
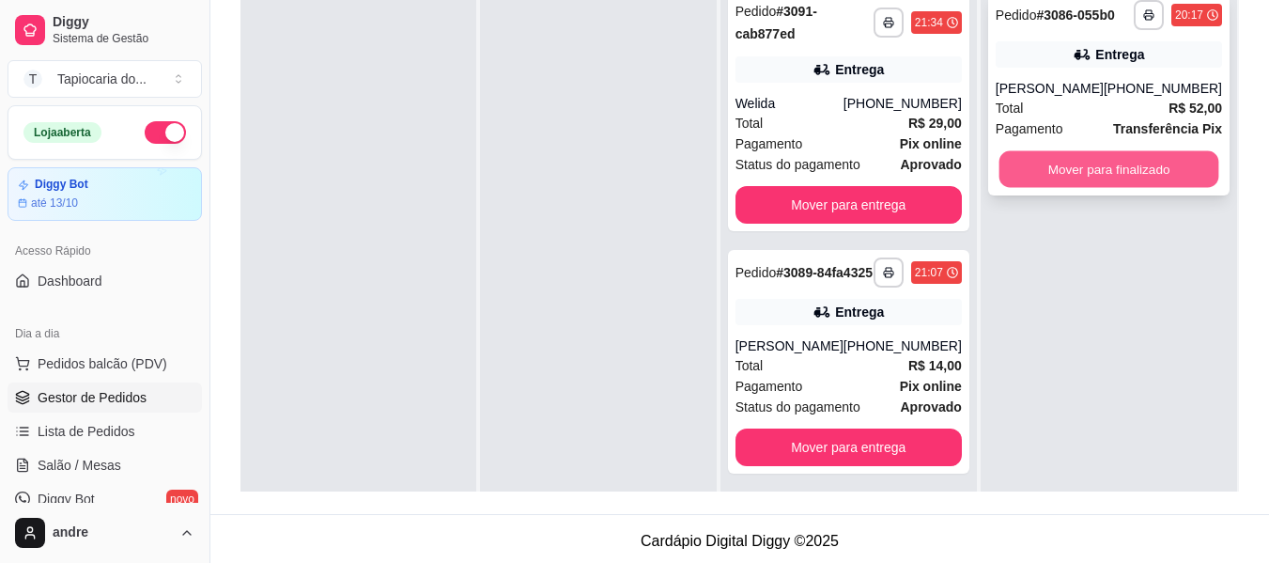
click at [1121, 162] on button "Mover para finalizado" at bounding box center [1109, 169] width 220 height 37
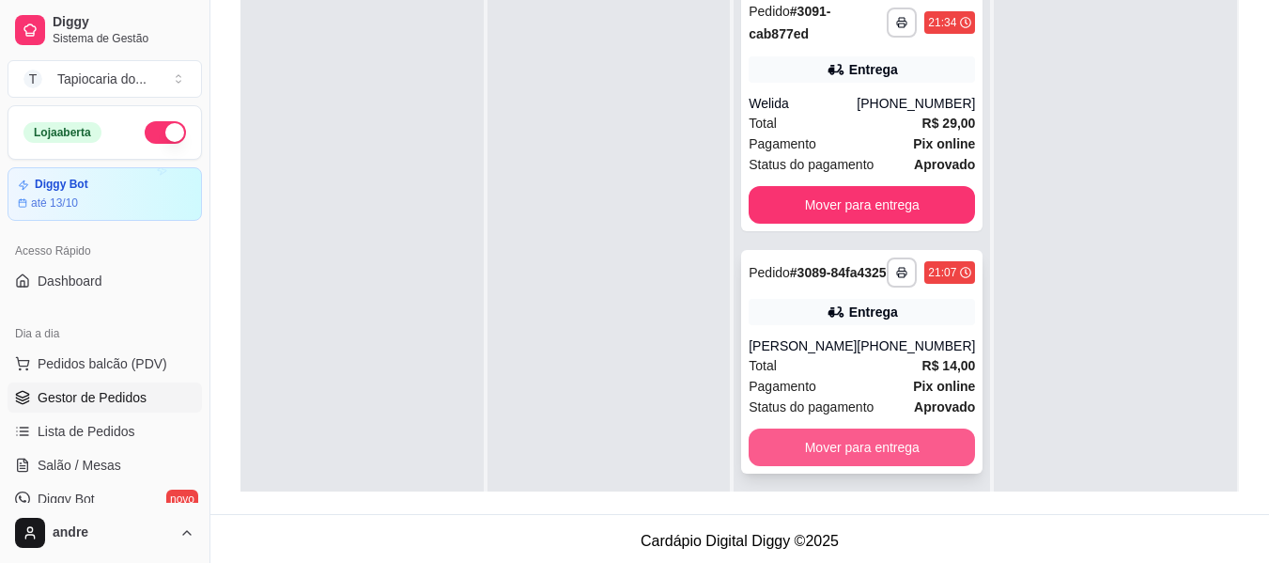
click at [860, 466] on button "Mover para entrega" at bounding box center [862, 447] width 226 height 38
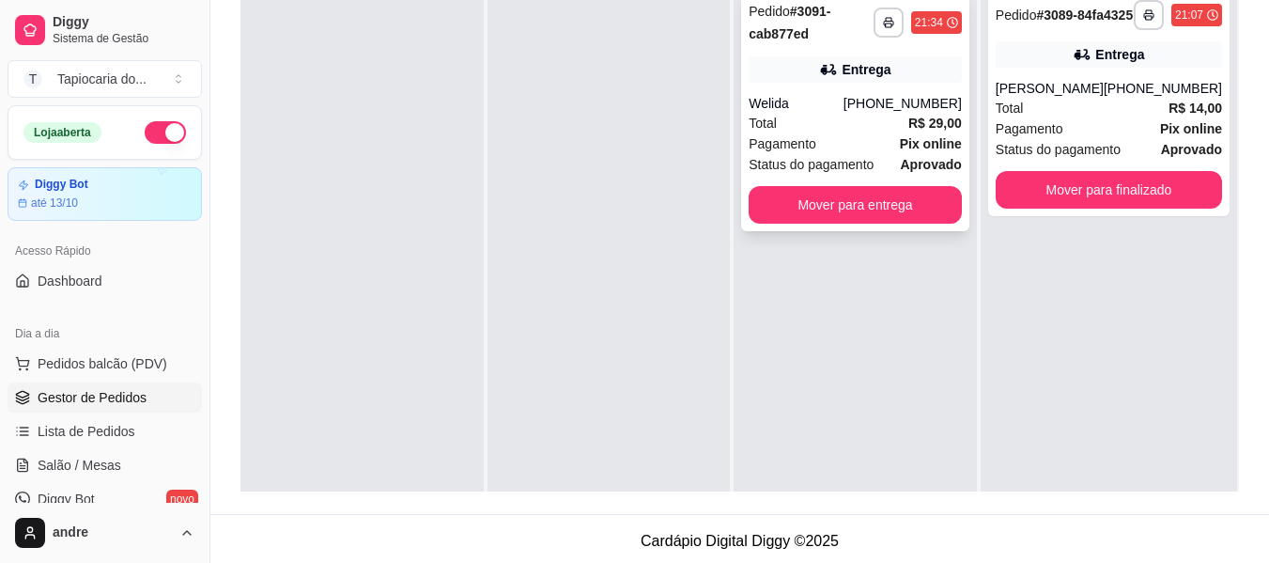
click at [789, 98] on div "Welida" at bounding box center [796, 103] width 95 height 19
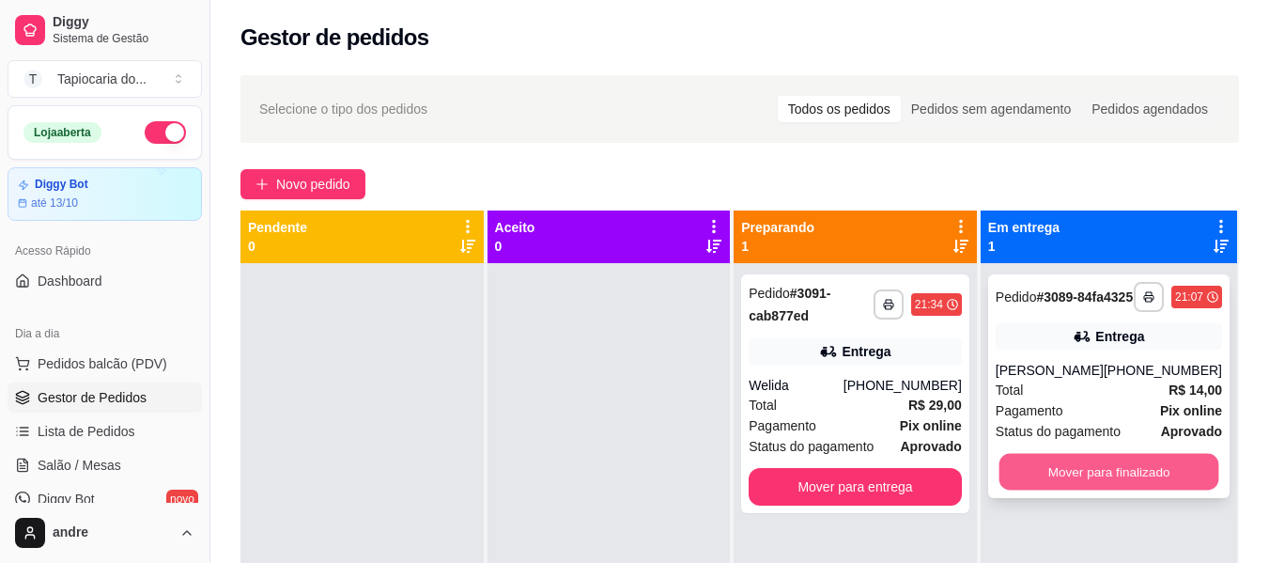
click at [1095, 490] on button "Mover para finalizado" at bounding box center [1109, 472] width 220 height 37
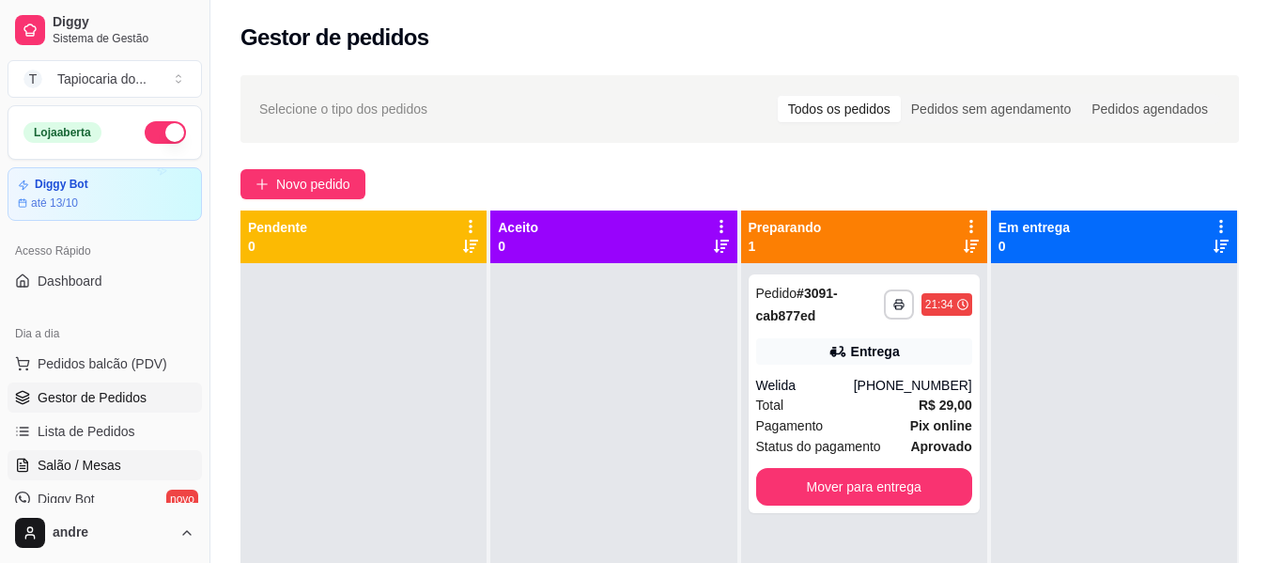
click at [137, 471] on link "Salão / Mesas" at bounding box center [105, 465] width 194 height 30
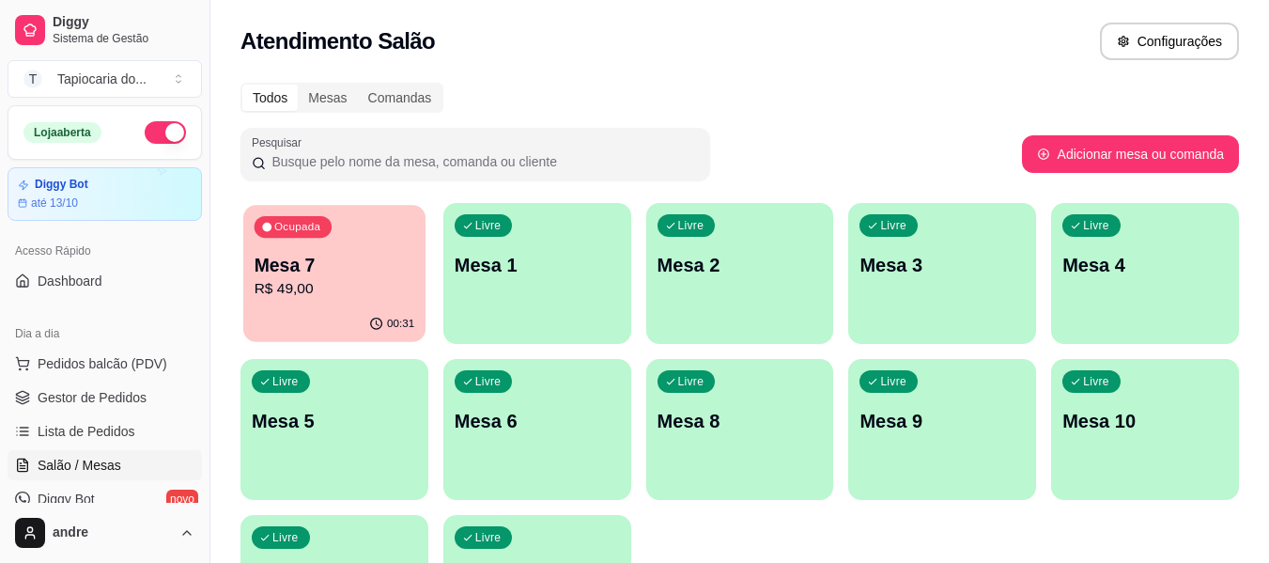
click at [318, 278] on p "R$ 49,00" at bounding box center [335, 289] width 161 height 22
click at [75, 395] on span "Gestor de Pedidos" at bounding box center [92, 397] width 109 height 19
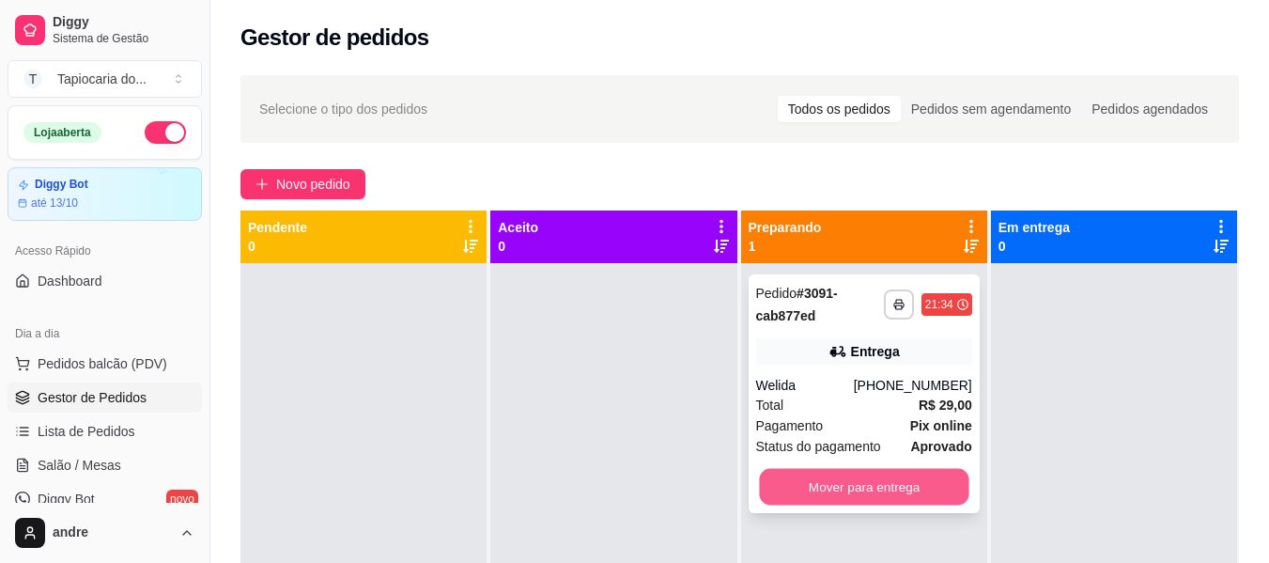
click at [820, 492] on button "Mover para entrega" at bounding box center [863, 487] width 209 height 37
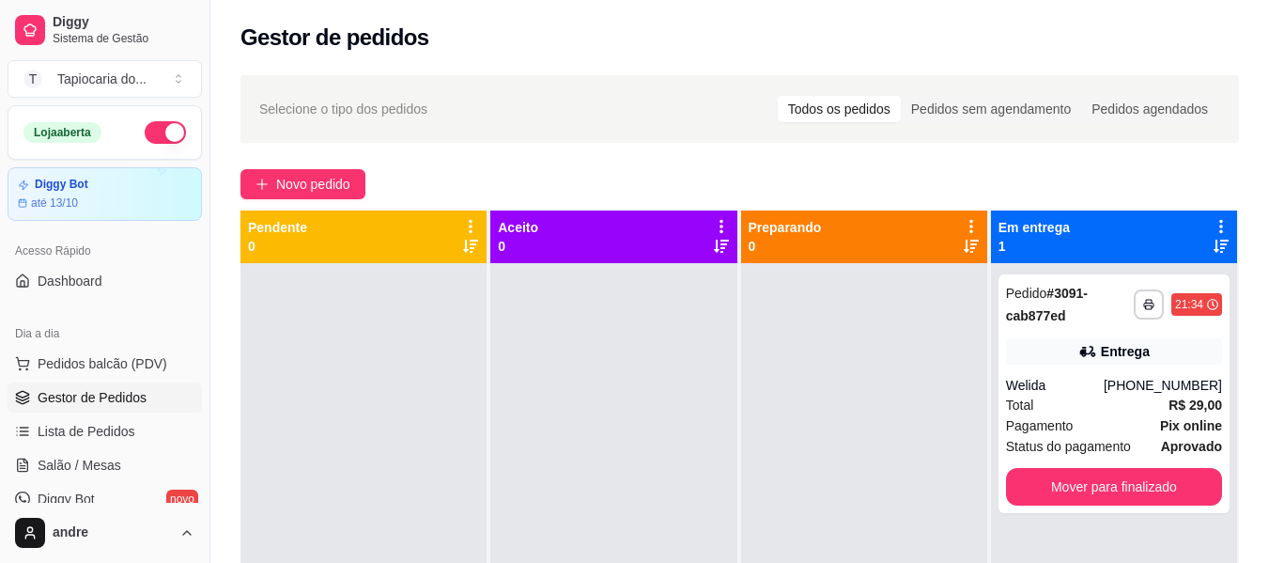
click at [152, 140] on button "button" at bounding box center [165, 132] width 41 height 23
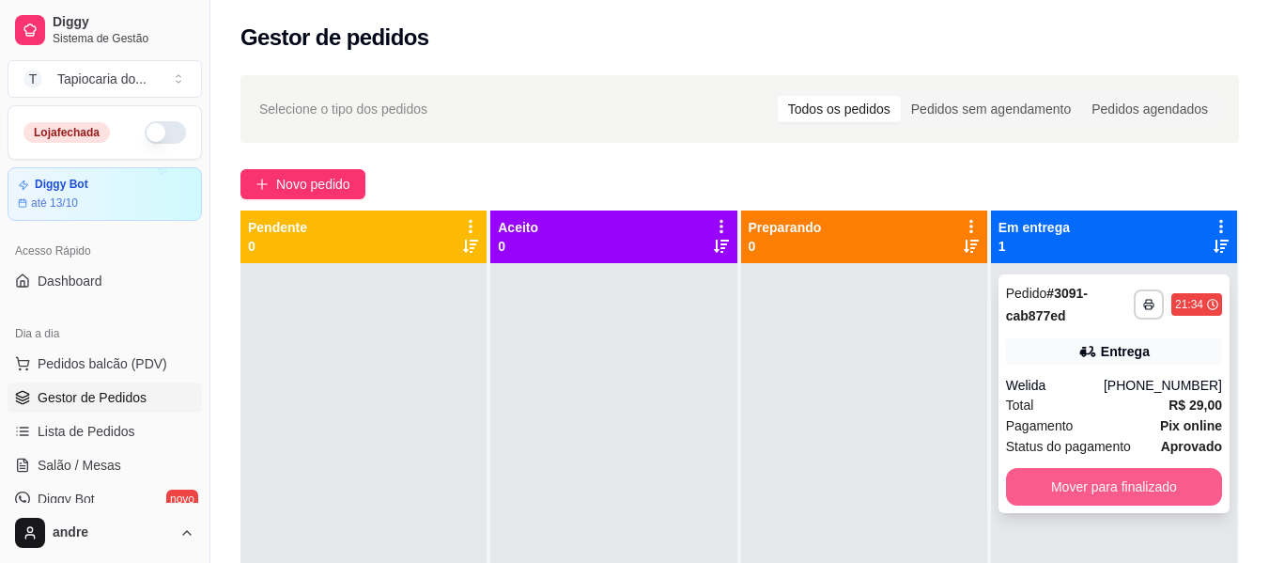
click at [1163, 491] on button "Mover para finalizado" at bounding box center [1114, 487] width 216 height 38
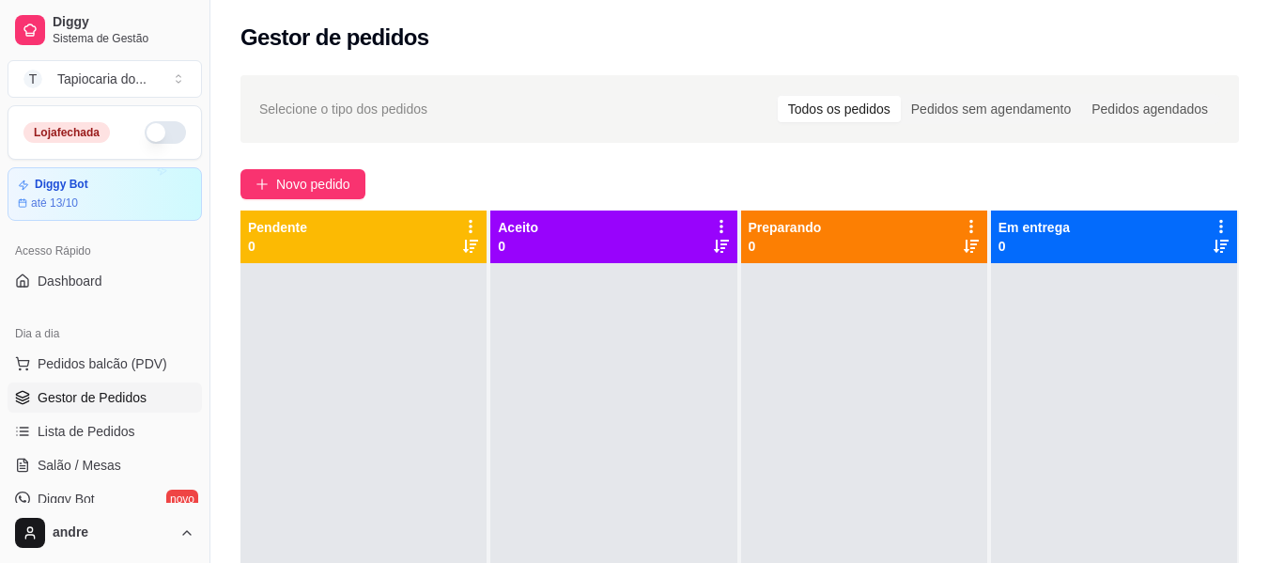
click at [103, 482] on ul "Pedidos balcão (PDV) Gestor de Pedidos Lista de Pedidos Salão / Mesas Diggy Bot…" at bounding box center [105, 448] width 194 height 199
click at [101, 457] on span "Salão / Mesas" at bounding box center [80, 465] width 84 height 19
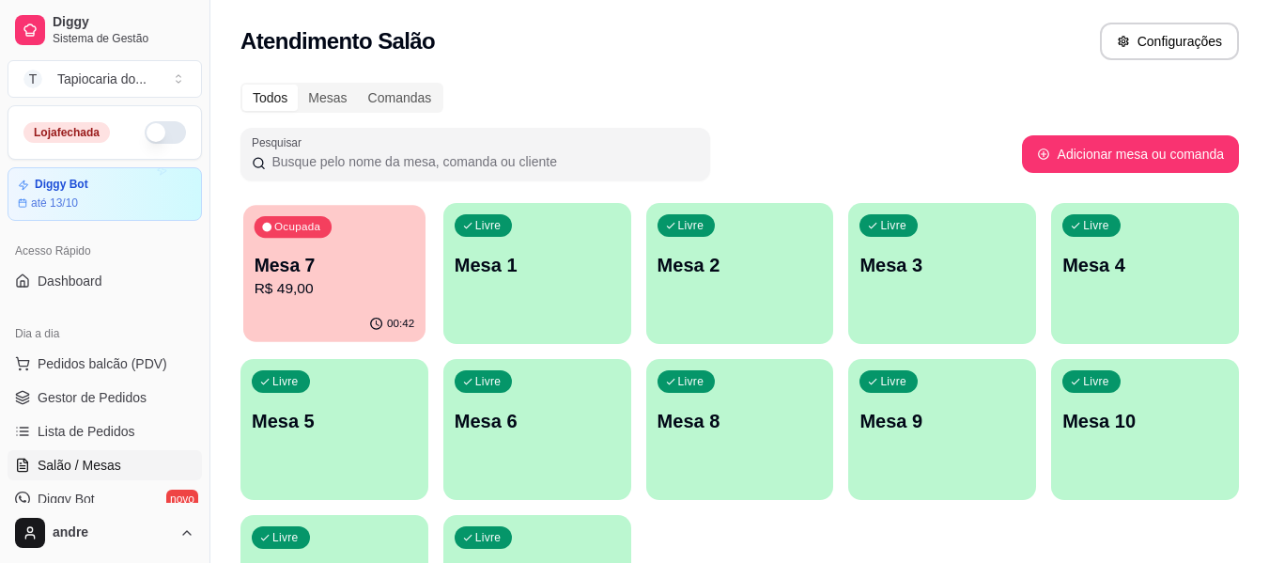
click at [297, 320] on div "00:42" at bounding box center [334, 324] width 182 height 36
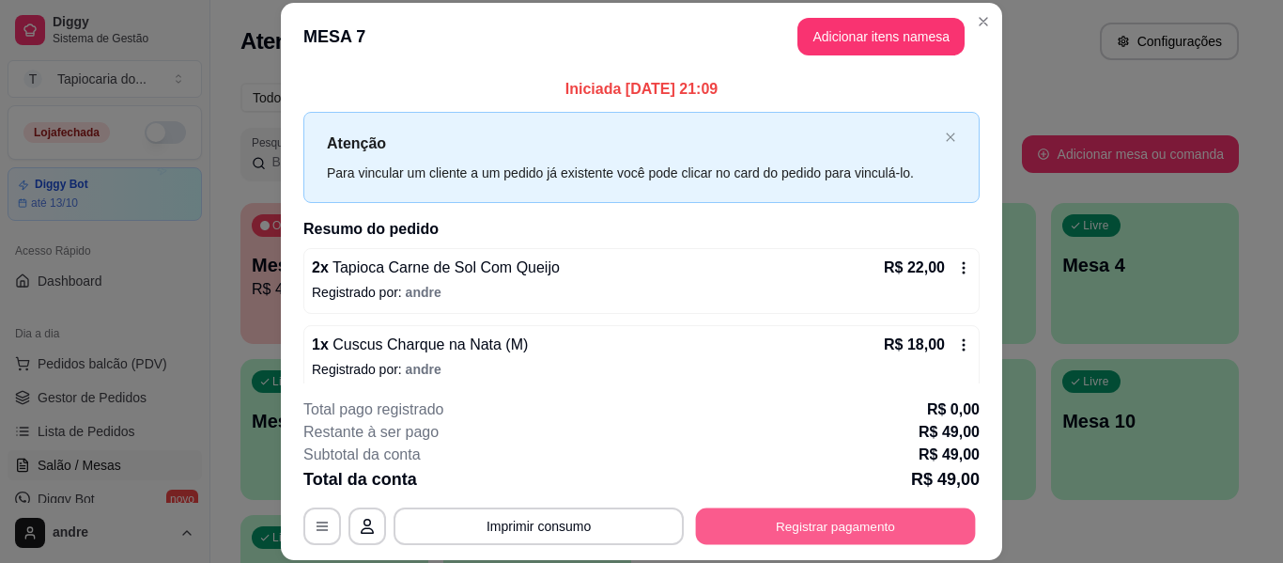
click at [785, 525] on button "Registrar pagamento" at bounding box center [836, 526] width 280 height 37
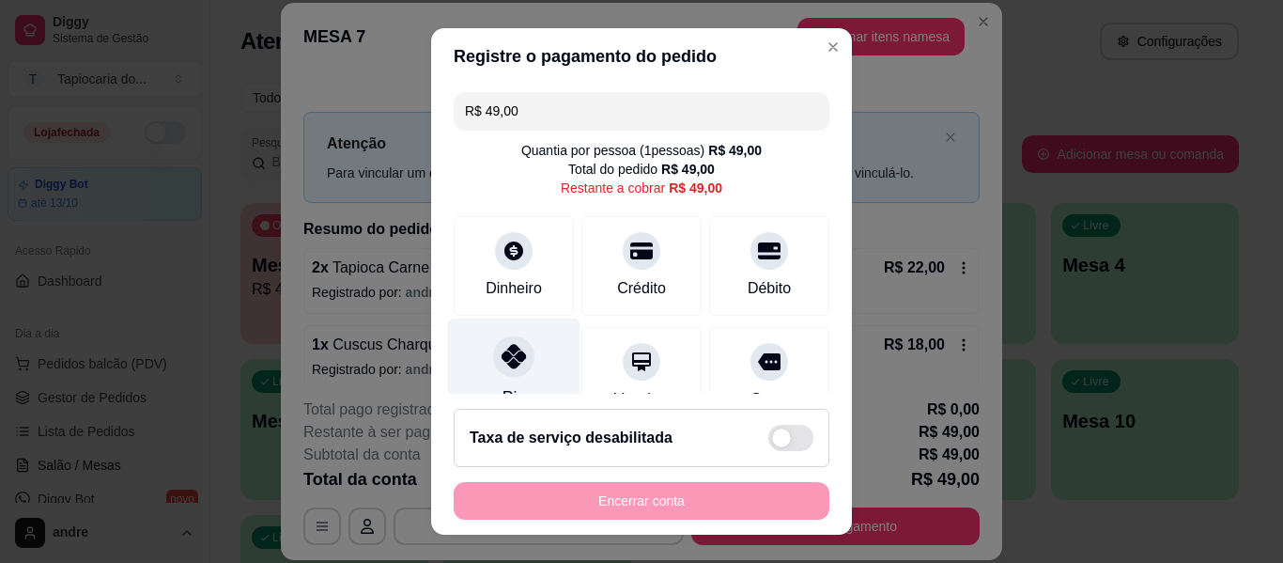
drag, startPoint x: 490, startPoint y: 377, endPoint x: 501, endPoint y: 372, distance: 11.4
click at [501, 372] on div "Pix" at bounding box center [514, 373] width 132 height 110
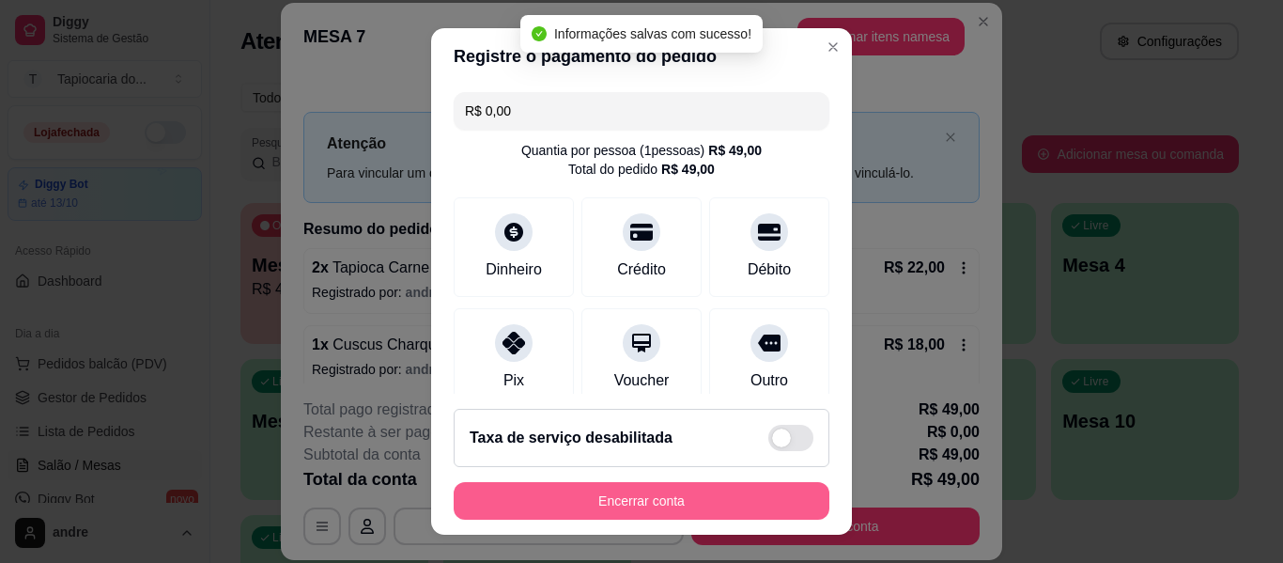
type input "R$ 0,00"
click at [696, 502] on button "Encerrar conta" at bounding box center [641, 501] width 364 height 37
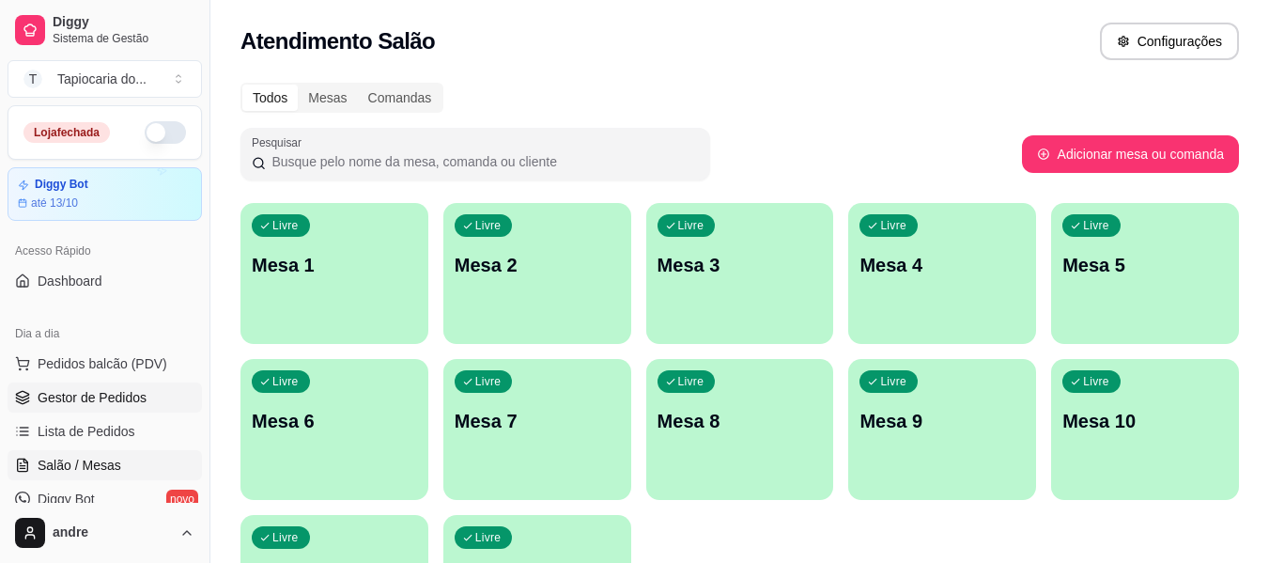
click at [135, 403] on span "Gestor de Pedidos" at bounding box center [92, 397] width 109 height 19
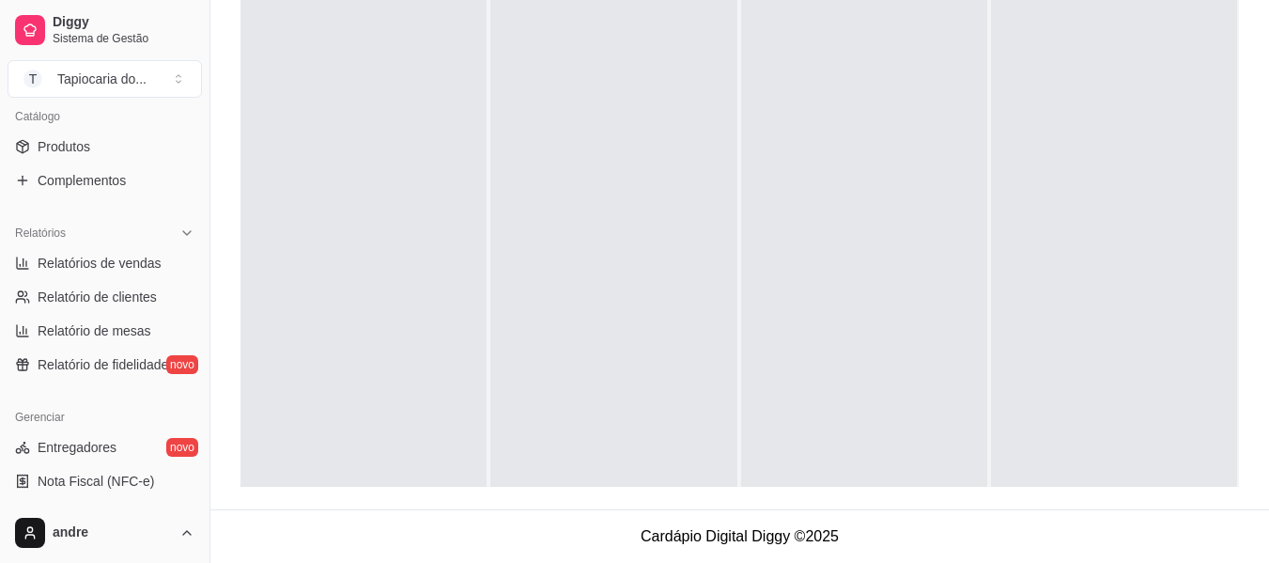
scroll to position [470, 0]
click at [126, 265] on span "Relatórios de vendas" at bounding box center [100, 262] width 124 height 19
select select "ALL"
select select "0"
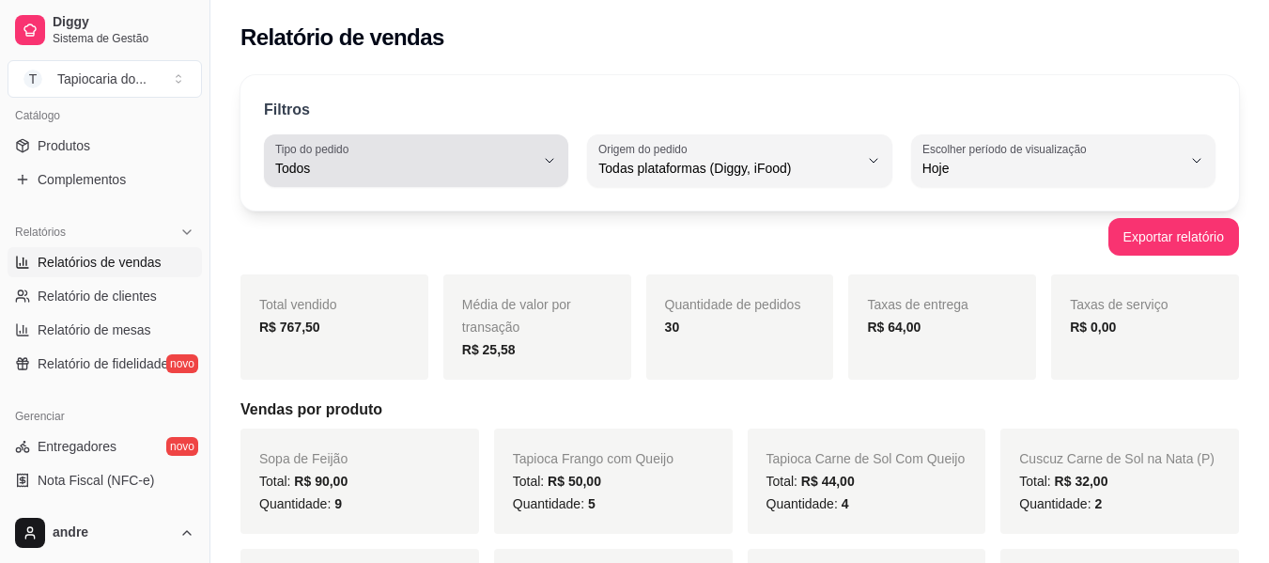
click at [532, 150] on div "Todos" at bounding box center [404, 161] width 259 height 38
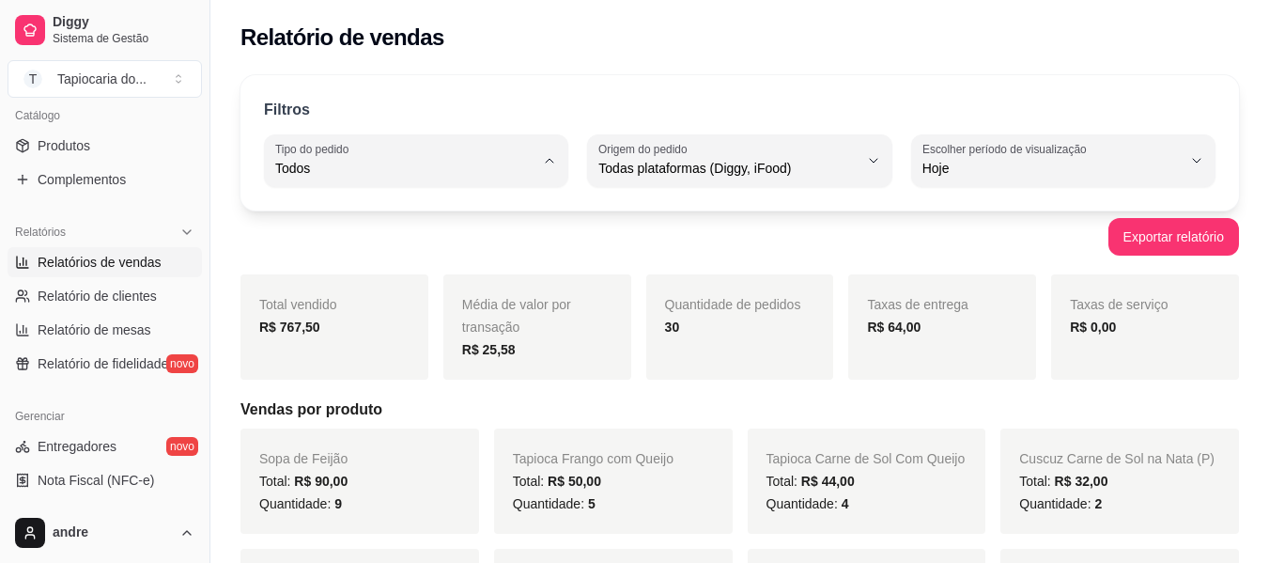
click at [377, 232] on li "Entrega" at bounding box center [416, 243] width 278 height 29
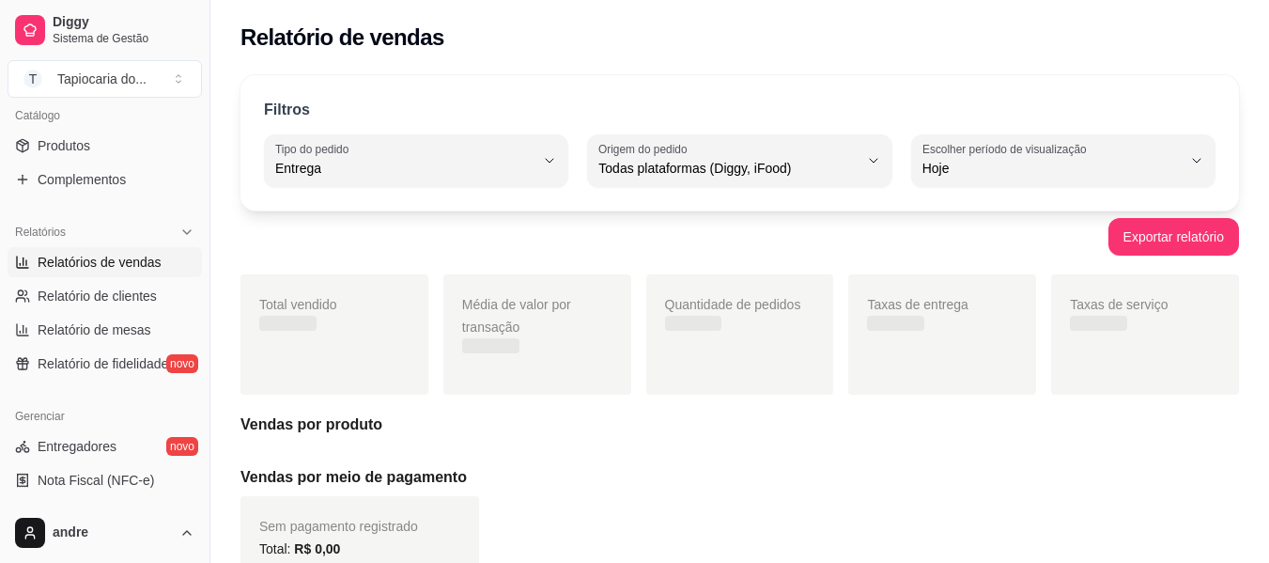
type input "DELIVERY"
select select "DELIVERY"
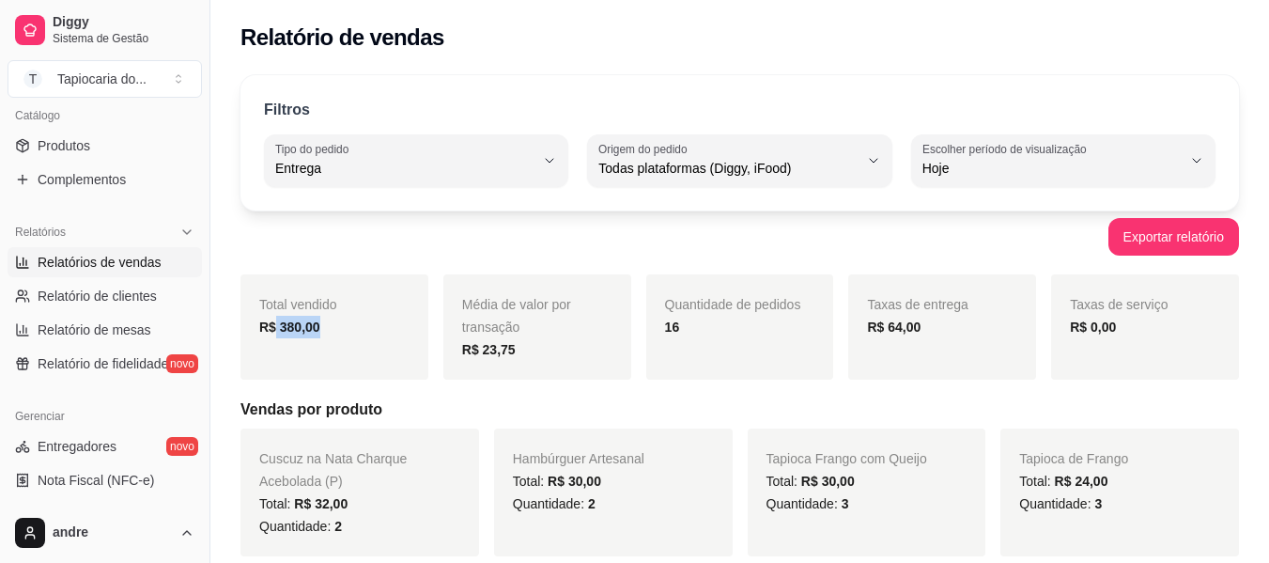
drag, startPoint x: 349, startPoint y: 333, endPoint x: 278, endPoint y: 339, distance: 70.7
click at [278, 339] on div "Total vendido R$ 380,00" at bounding box center [334, 326] width 188 height 105
click at [698, 229] on div "Exportar relatório" at bounding box center [739, 237] width 999 height 38
